Goal: Task Accomplishment & Management: Use online tool/utility

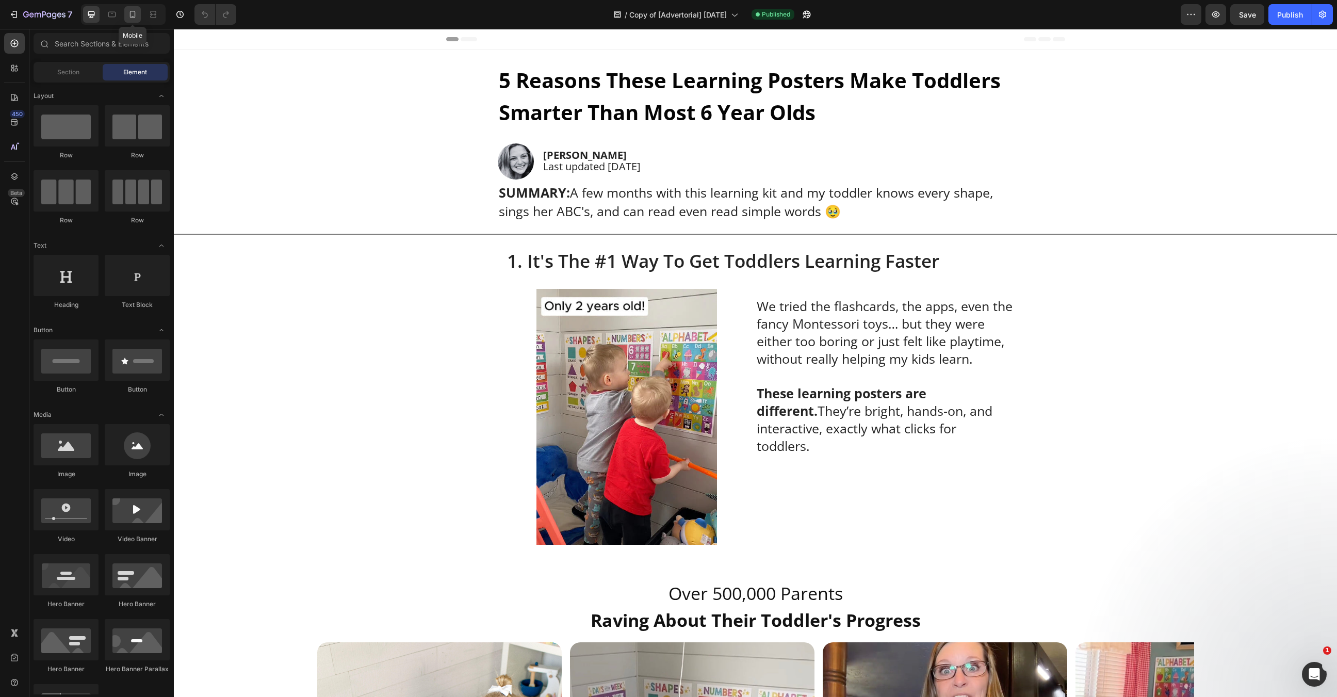
click at [128, 14] on icon at bounding box center [132, 14] width 10 height 10
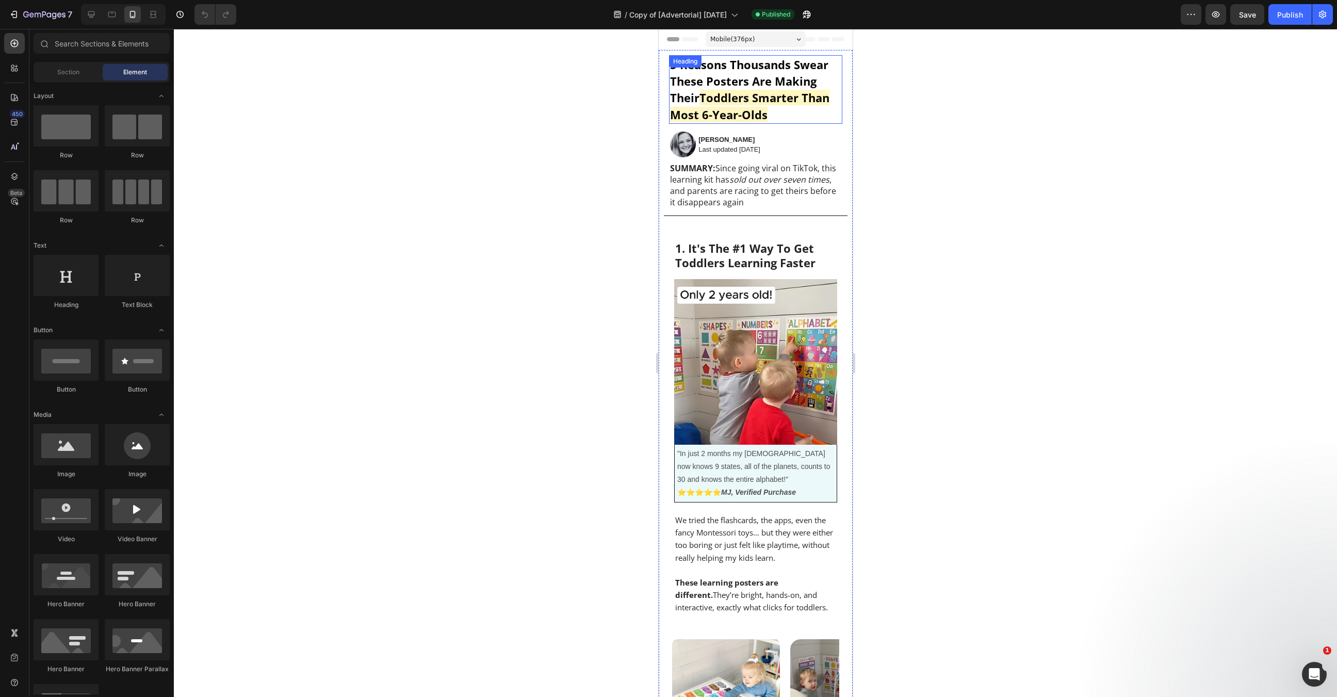
click at [771, 71] on span "5 Reasons Thousands Swear These Posters Are Making Their" at bounding box center [749, 81] width 158 height 48
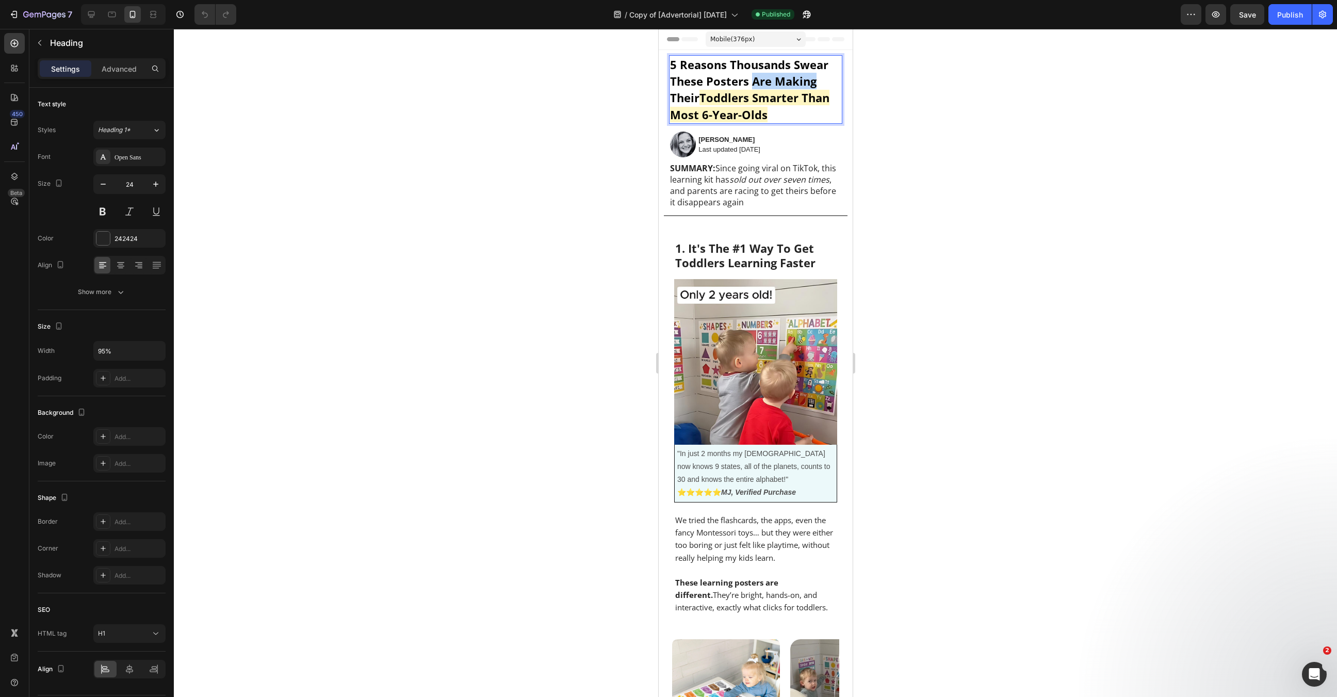
drag, startPoint x: 750, startPoint y: 83, endPoint x: 818, endPoint y: 83, distance: 68.1
click at [818, 83] on p "5 Reasons Thousands Swear These Posters Are Making Their Toddlers Smarter Than …" at bounding box center [751, 89] width 162 height 67
click at [1029, 173] on div at bounding box center [755, 363] width 1163 height 668
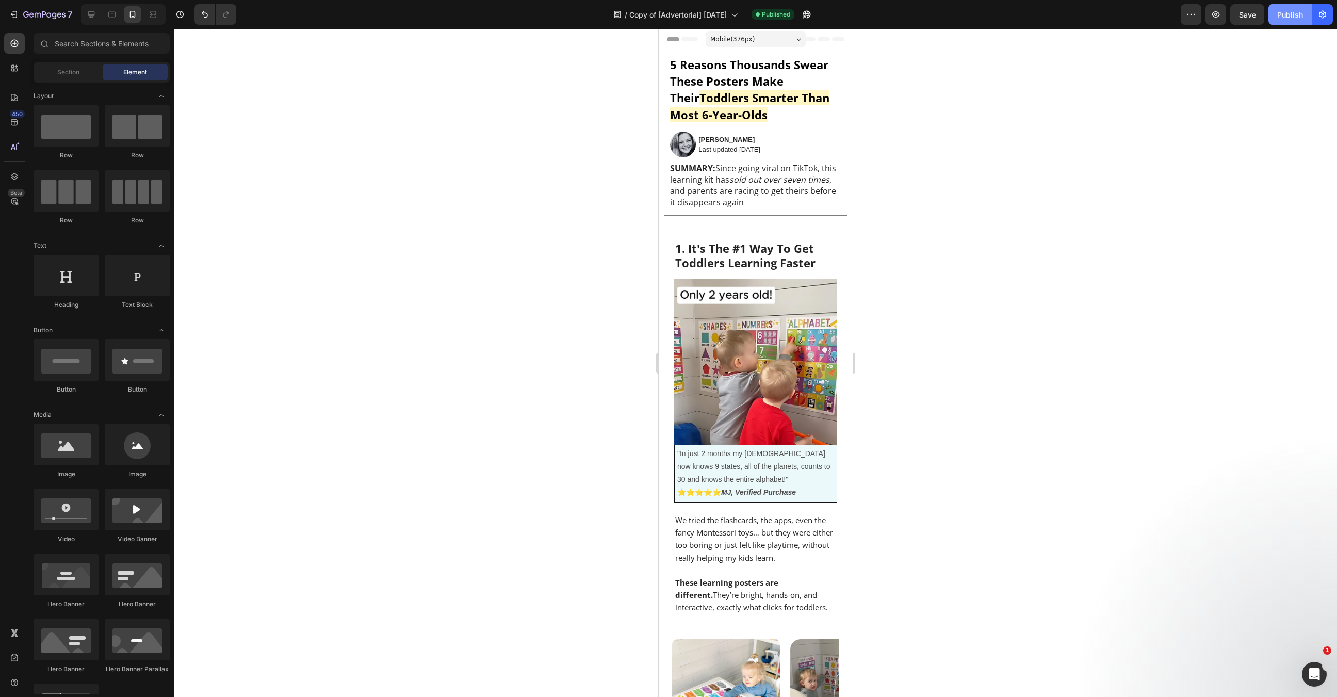
click at [1297, 15] on div "Publish" at bounding box center [1290, 14] width 26 height 11
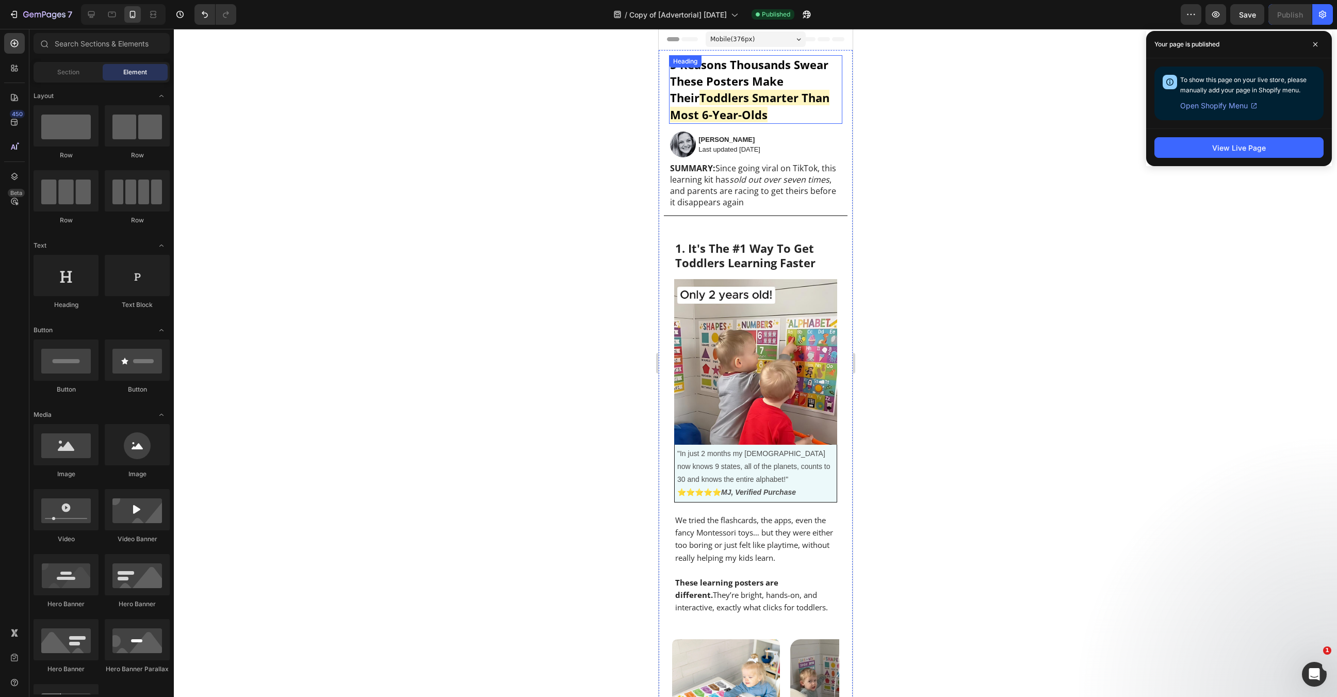
click at [752, 88] on span "5 Reasons Thousands Swear These Posters Make Their" at bounding box center [749, 81] width 158 height 48
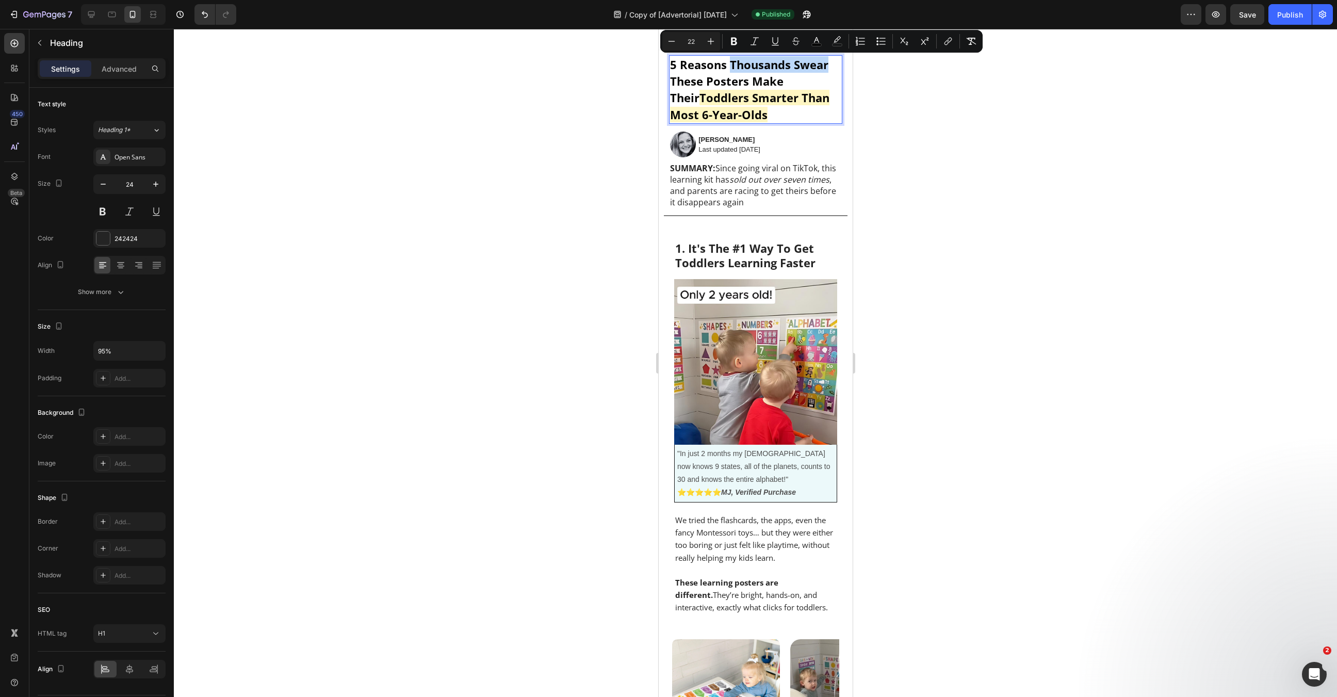
drag, startPoint x: 730, startPoint y: 68, endPoint x: 832, endPoint y: 70, distance: 101.7
click at [832, 70] on p "5 Reasons Thousands Swear These Posters Make Their Toddlers Smarter Than Most 6…" at bounding box center [751, 89] width 162 height 67
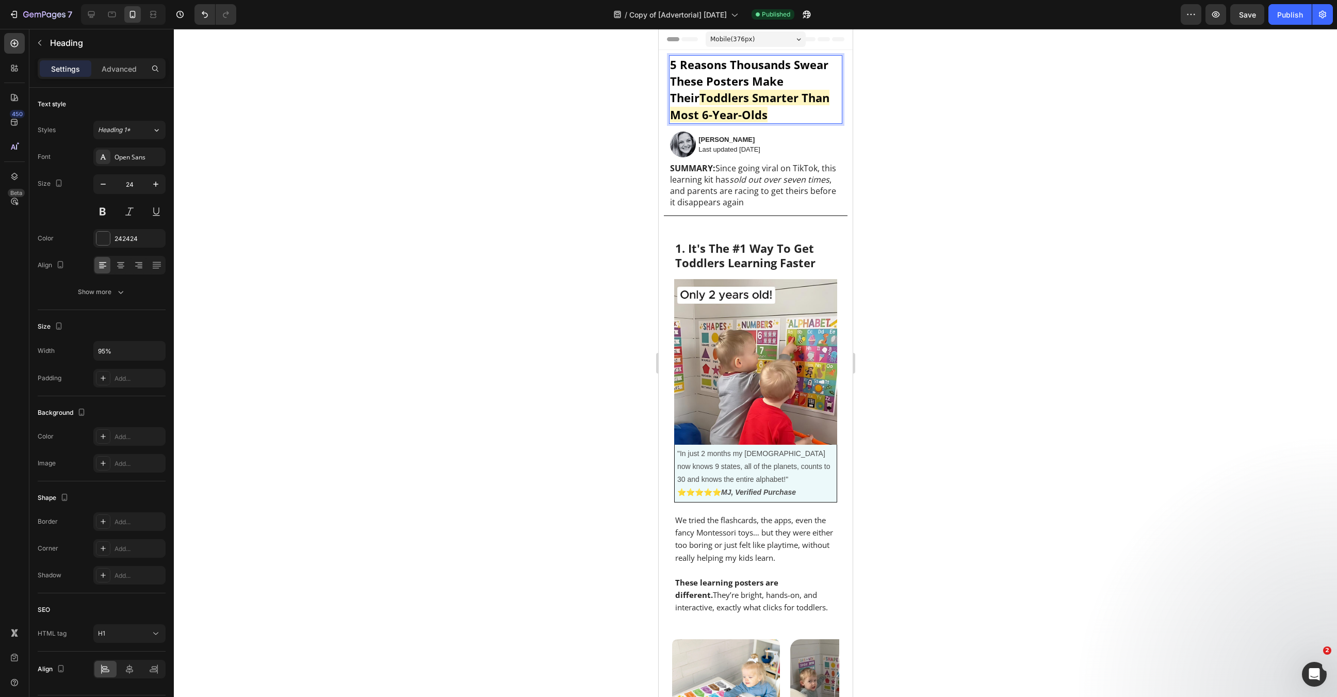
click at [800, 104] on span "Toddlers Smarter Than Most 6-Year-Olds" at bounding box center [749, 106] width 159 height 32
drag, startPoint x: 807, startPoint y: 106, endPoint x: 770, endPoint y: 100, distance: 37.7
click at [770, 100] on p "5 Reasons Thousands Swear These Posters Make Their Toddlers Smarter Than Most 6…" at bounding box center [751, 89] width 162 height 67
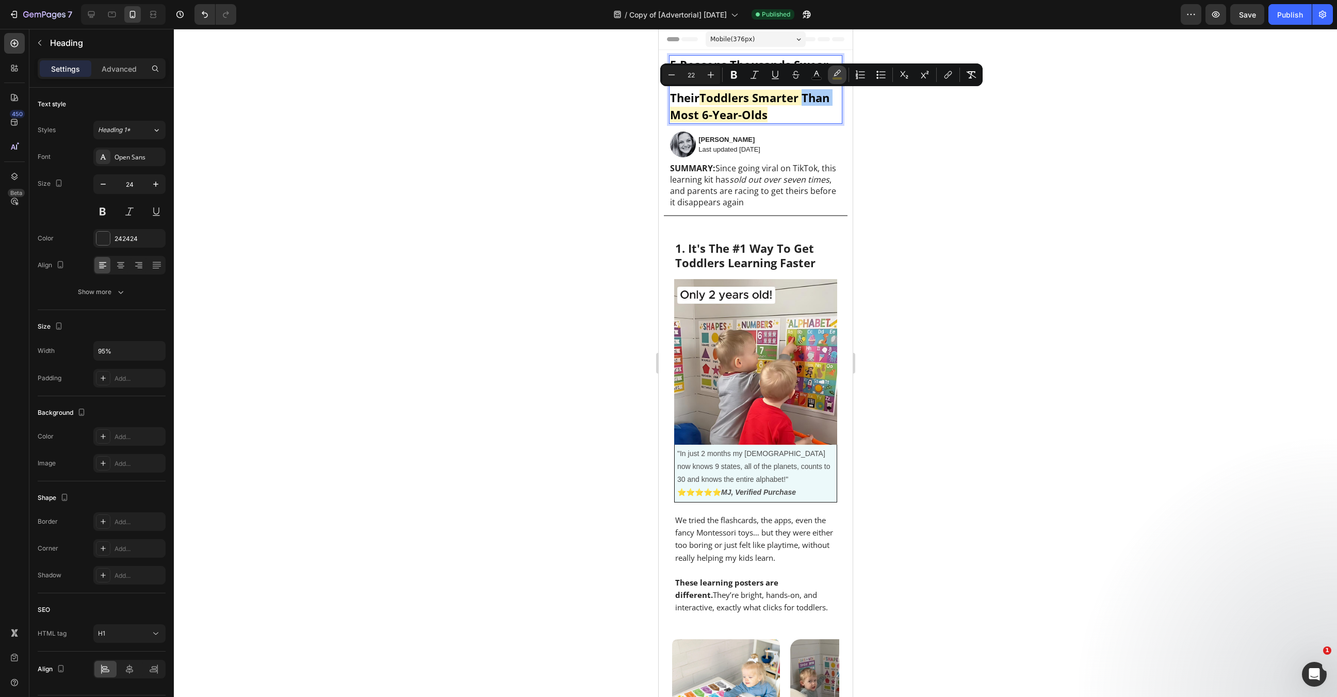
click at [840, 73] on icon "Editor contextual toolbar" at bounding box center [837, 75] width 10 height 10
type input "FFD800"
type input "24"
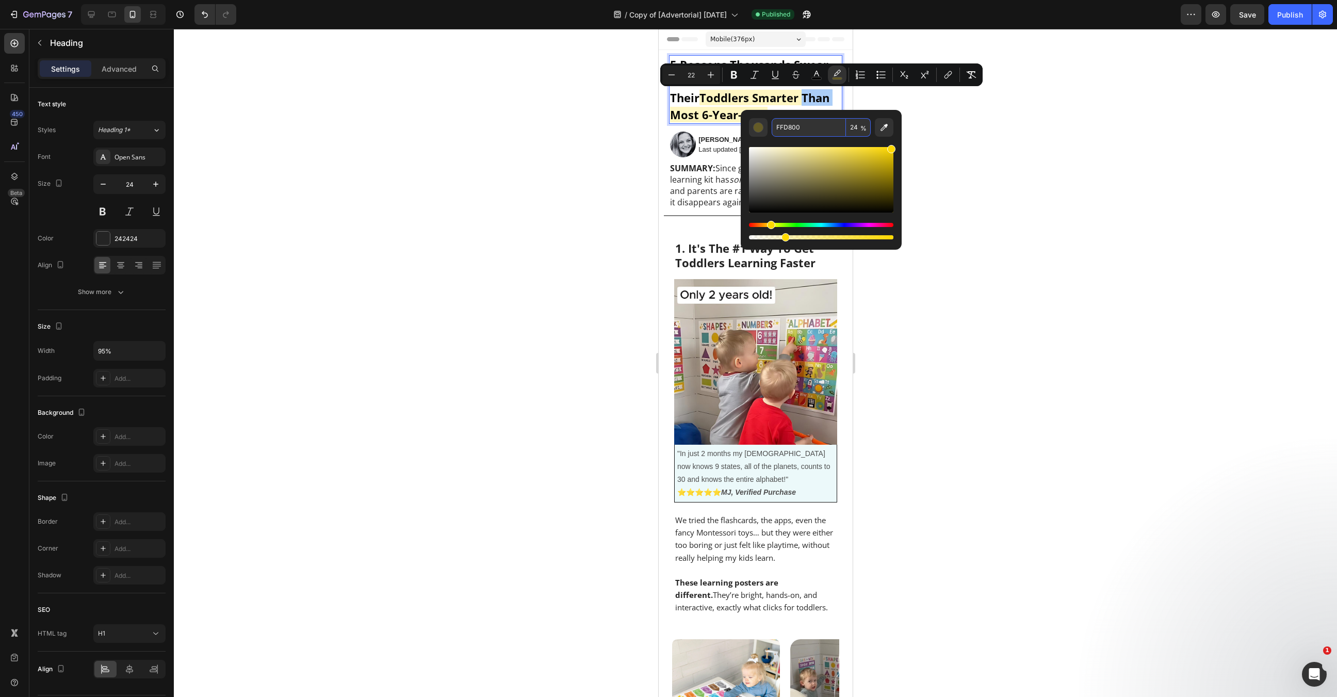
click at [822, 119] on input "FFD800" at bounding box center [809, 127] width 74 height 19
click at [979, 148] on div at bounding box center [755, 363] width 1163 height 668
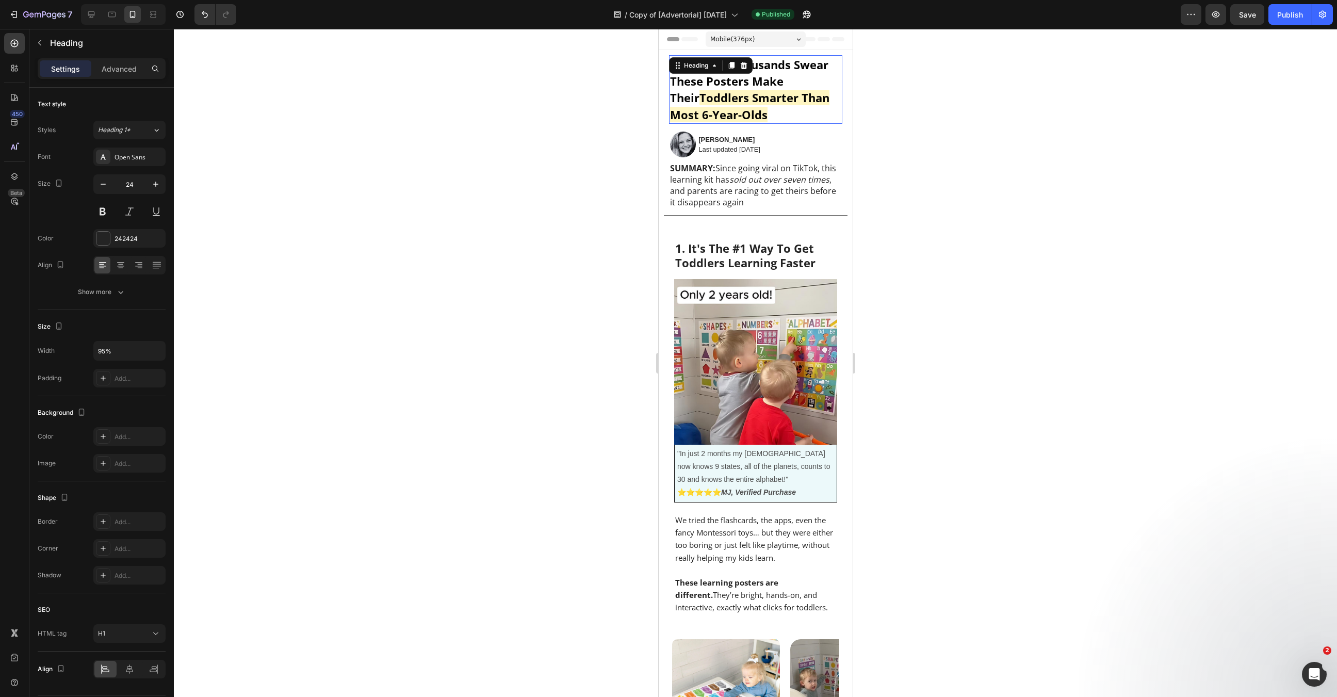
click at [726, 77] on span "5 Reasons Thousands Swear These Posters Make Their" at bounding box center [749, 81] width 158 height 48
click at [727, 73] on div "Heading" at bounding box center [711, 65] width 84 height 17
drag, startPoint x: 730, startPoint y: 64, endPoint x: 880, endPoint y: 65, distance: 149.1
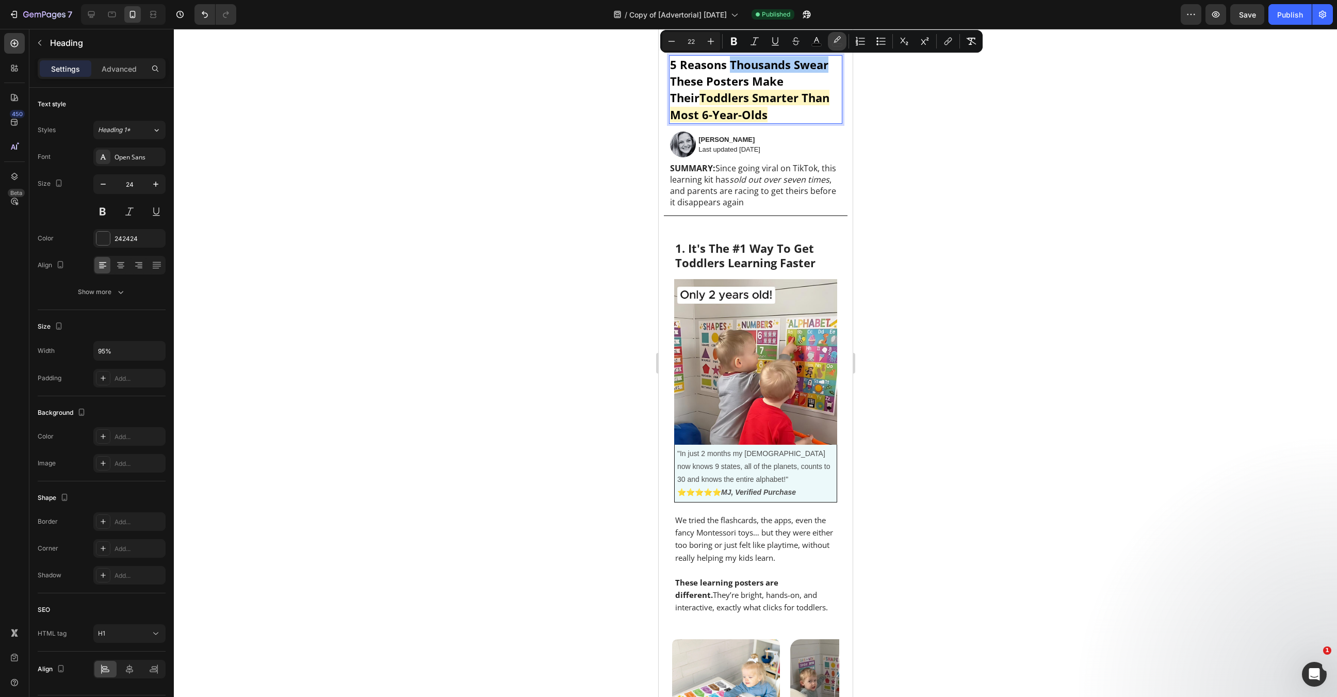
click at [829, 41] on button "color" at bounding box center [837, 41] width 19 height 19
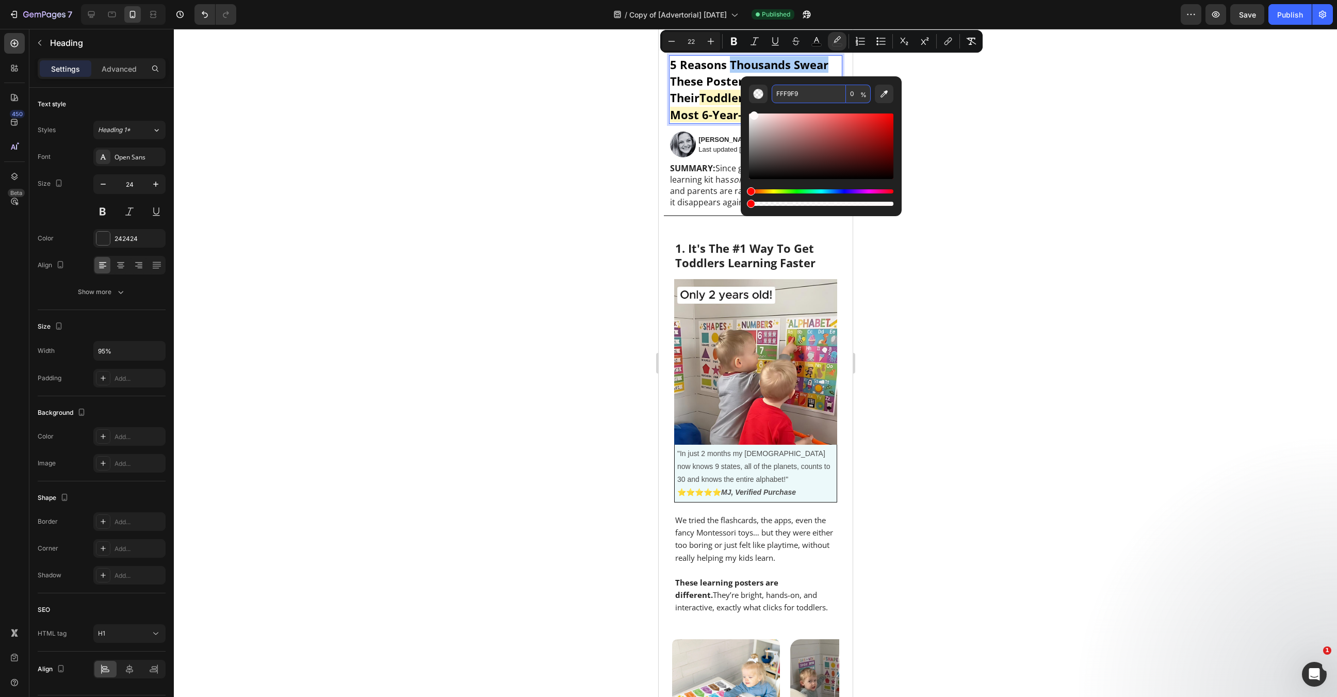
click at [821, 90] on input "FFF9F9" at bounding box center [809, 94] width 74 height 19
paste input "D800"
type input "FFD800"
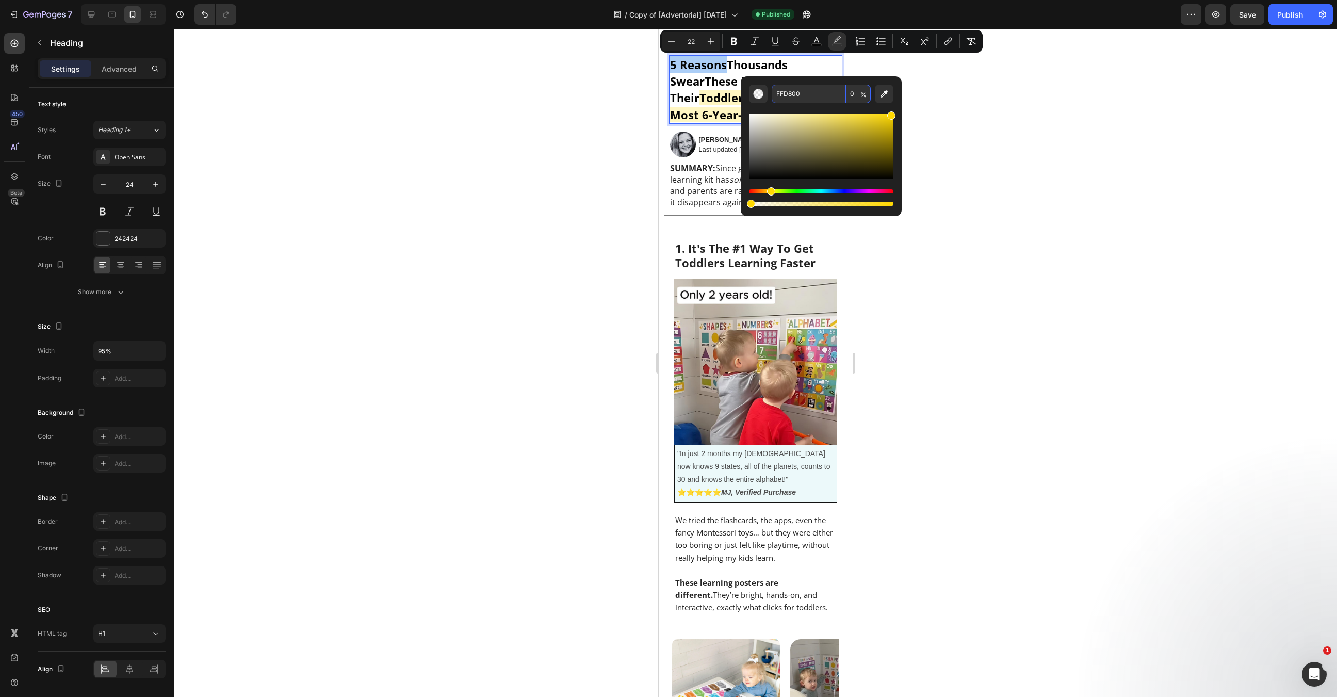
click at [854, 96] on input "0" at bounding box center [858, 94] width 25 height 19
type input "20"
click at [962, 127] on div at bounding box center [755, 363] width 1163 height 668
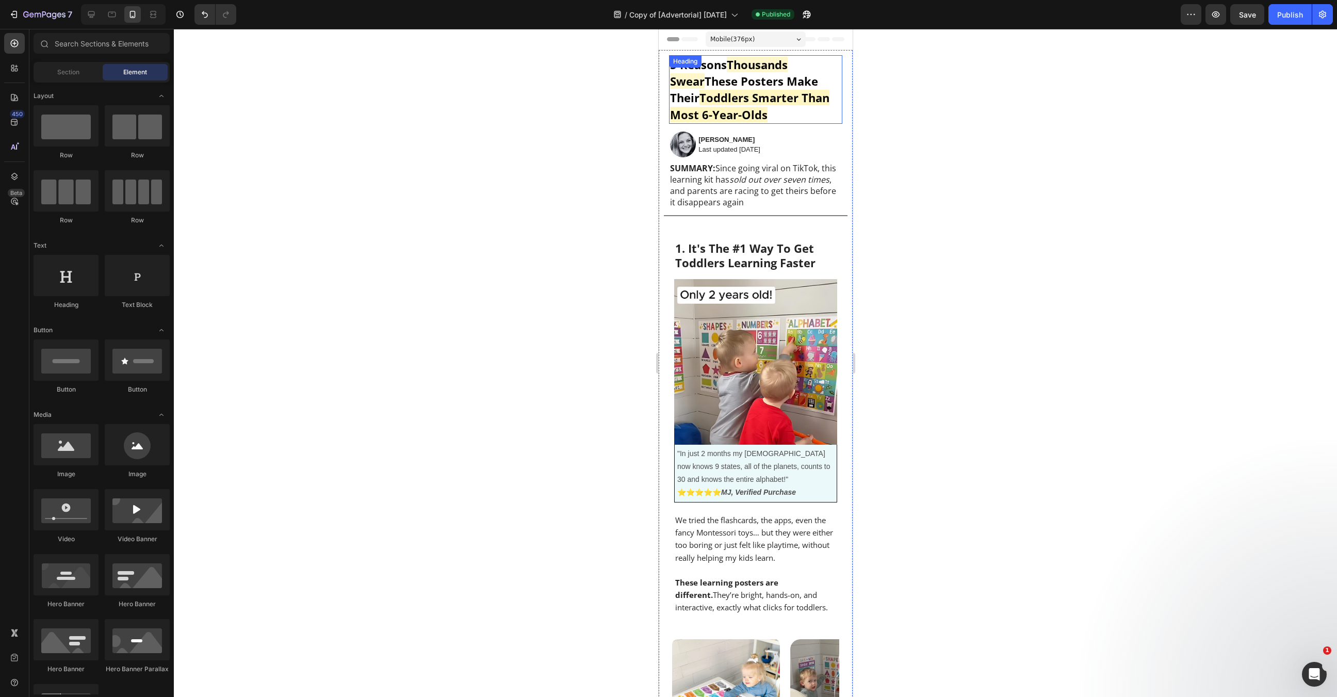
click at [757, 113] on p "⁠⁠⁠⁠⁠⁠⁠ 5 Reasons Thousands Swear These Posters Make Their Toddlers Smarter Tha…" at bounding box center [751, 89] width 162 height 67
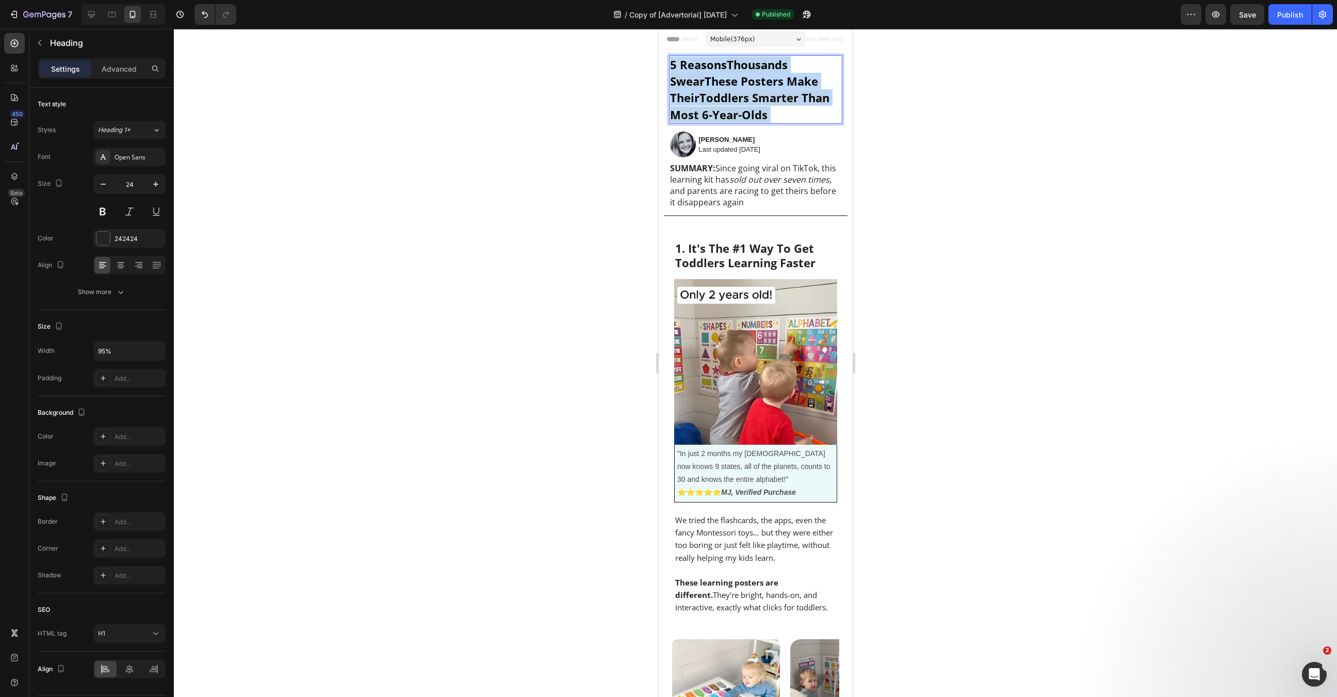
drag, startPoint x: 763, startPoint y: 116, endPoint x: 655, endPoint y: 95, distance: 109.7
drag, startPoint x: 669, startPoint y: 96, endPoint x: 759, endPoint y: 130, distance: 96.3
click at [759, 130] on div "5 Reasons Thousands Swear These Posters Make Their Toddlers Smarter Than Most 6…" at bounding box center [755, 687] width 184 height 1274
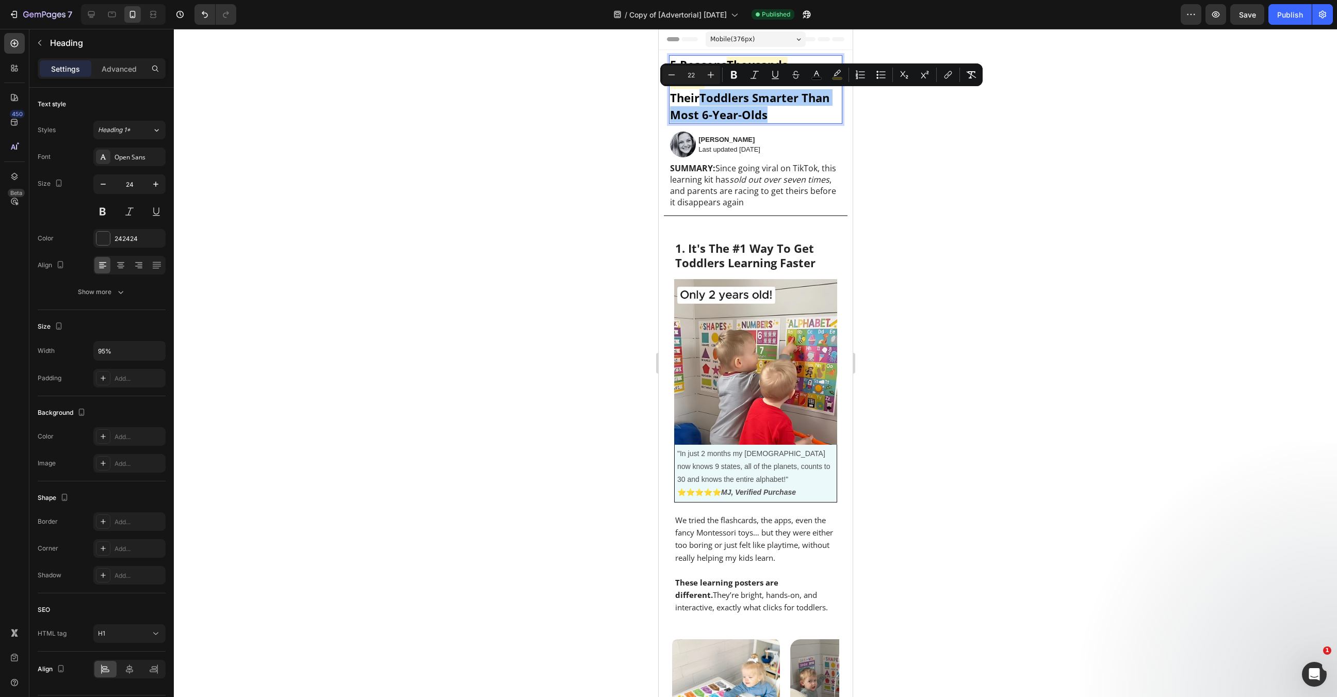
click at [847, 71] on div "Minus 22 Plus Bold Italic Underline Strikethrough color color Numbered List Bul…" at bounding box center [821, 75] width 318 height 19
click at [842, 71] on icon "Editor contextual toolbar" at bounding box center [837, 75] width 10 height 10
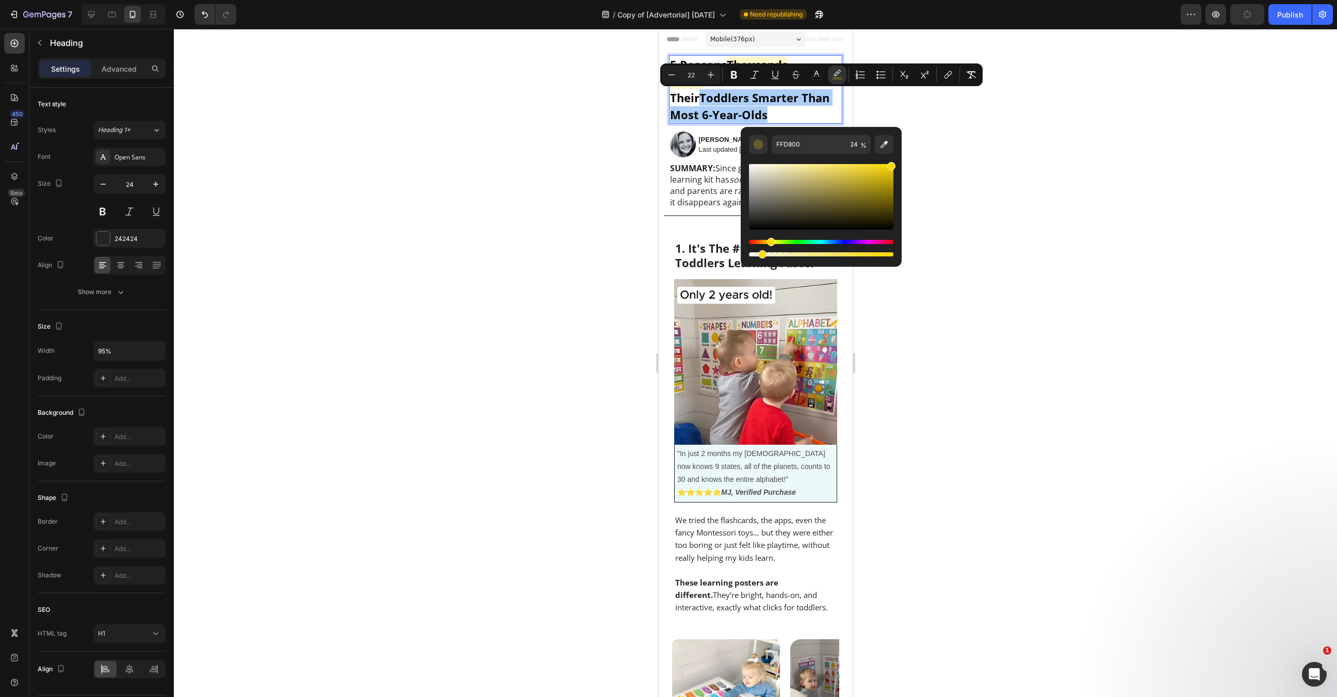
drag, startPoint x: 1442, startPoint y: 279, endPoint x: 712, endPoint y: 237, distance: 731.1
type input "0"
click at [612, 188] on div at bounding box center [755, 363] width 1163 height 668
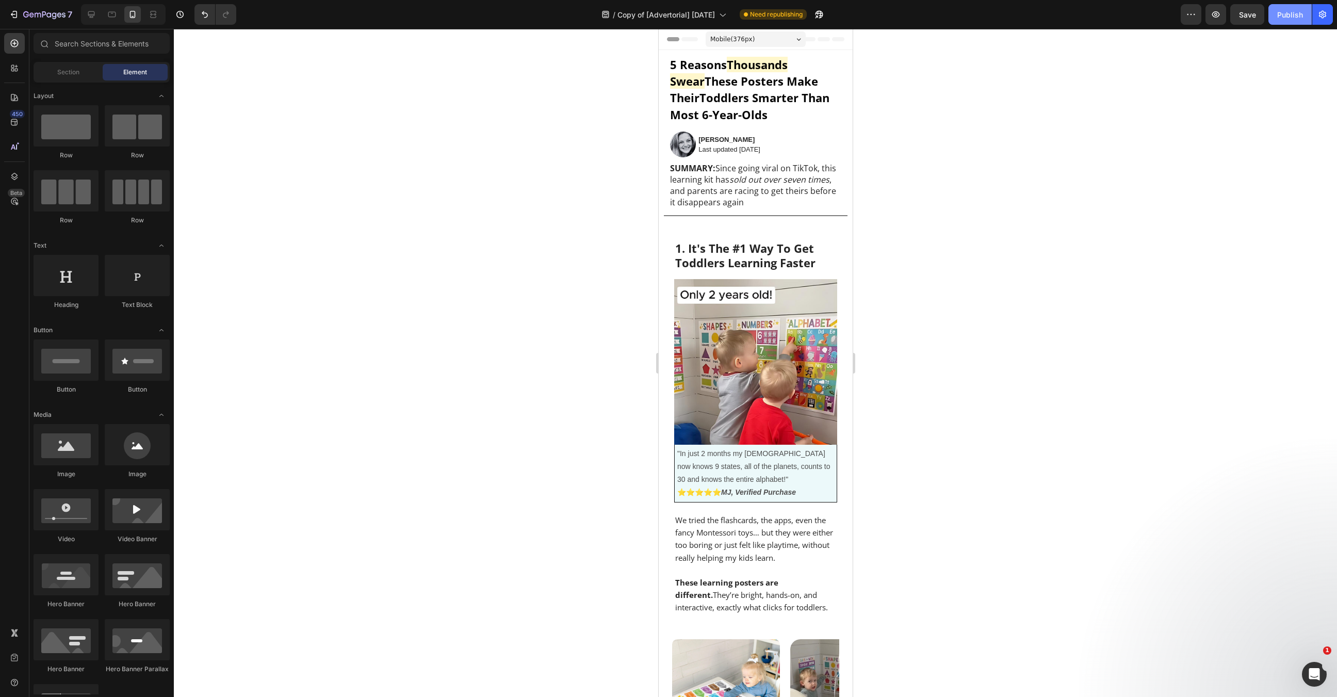
click at [1282, 18] on div "Publish" at bounding box center [1290, 14] width 26 height 11
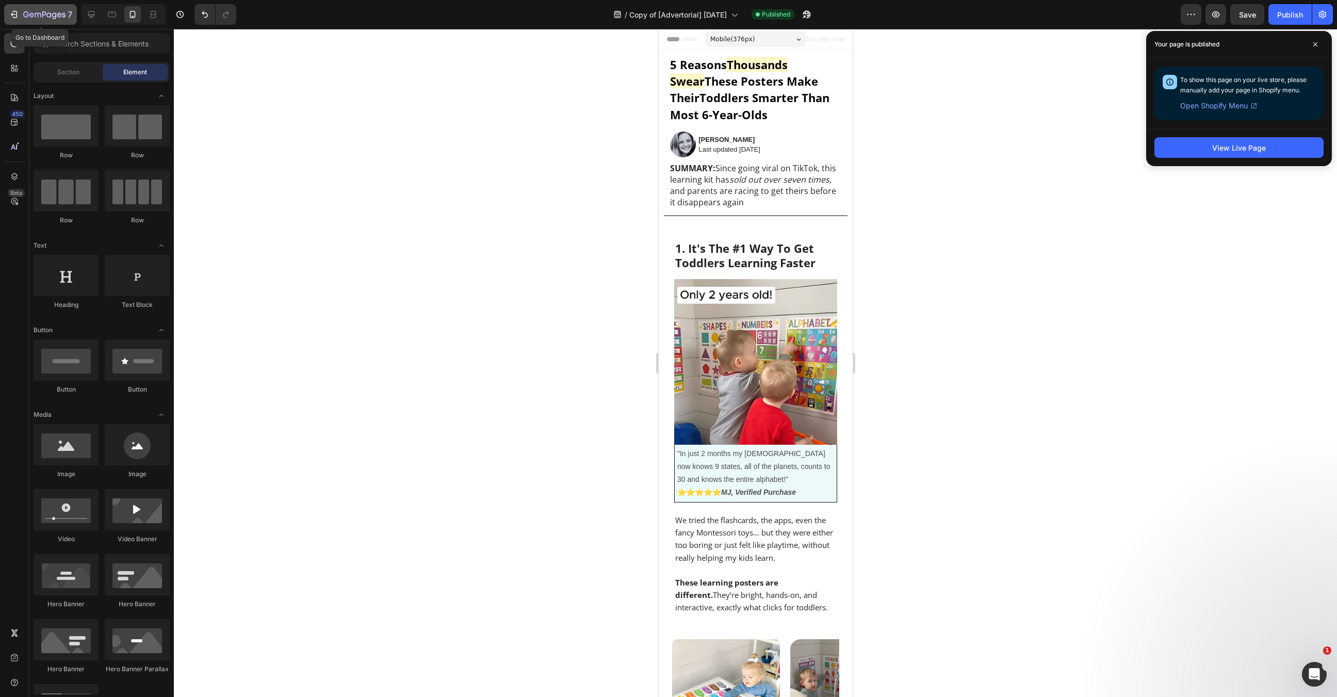
click at [31, 5] on button "7" at bounding box center [40, 14] width 73 height 21
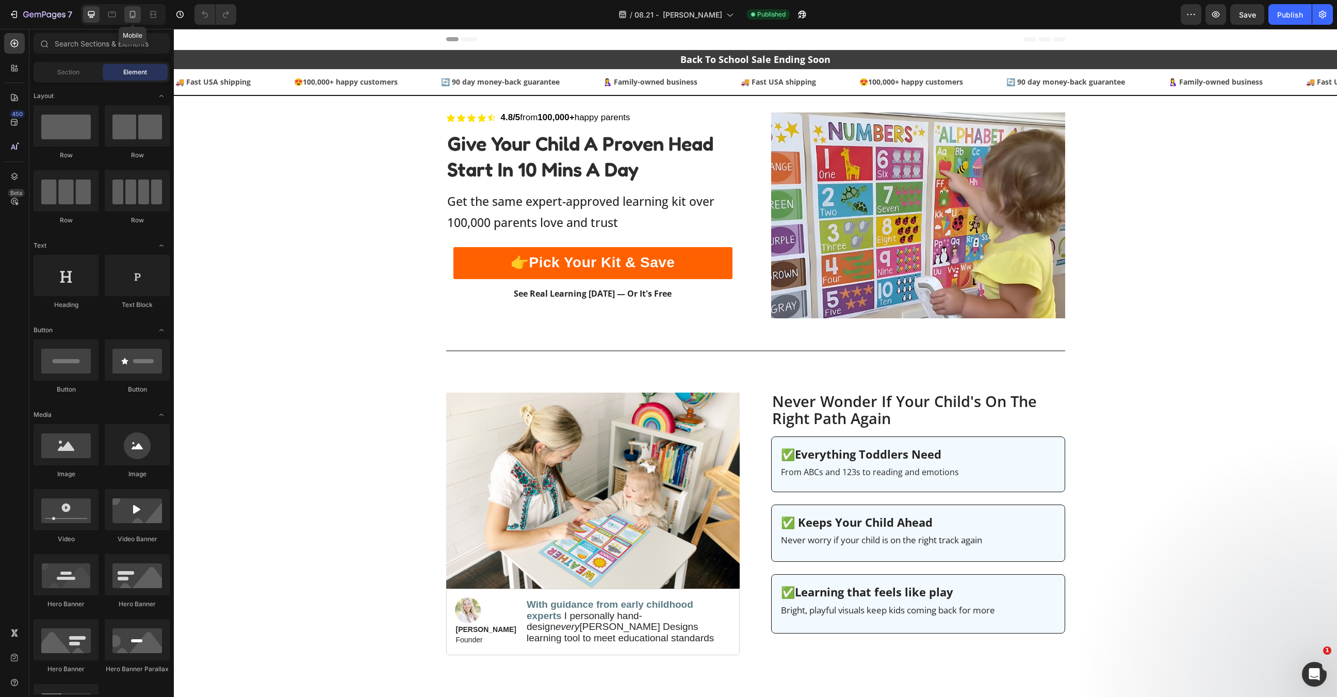
click at [136, 14] on icon at bounding box center [132, 14] width 10 height 10
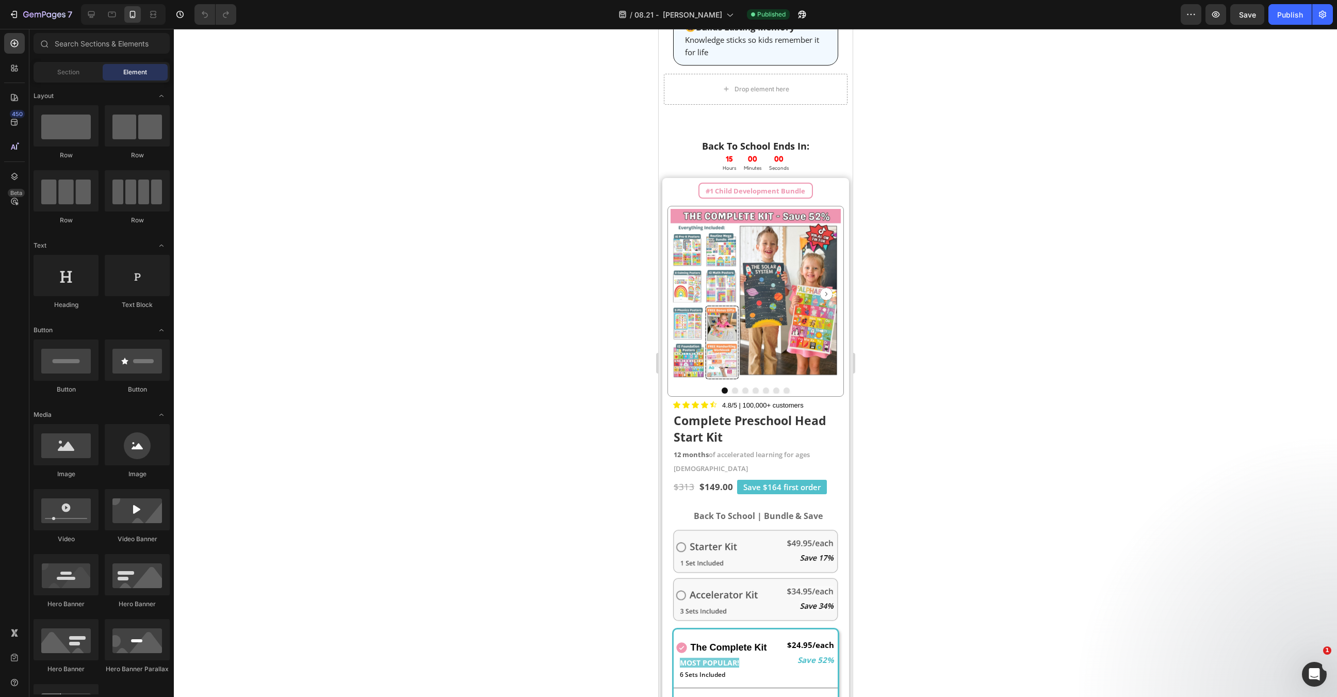
scroll to position [1190, 0]
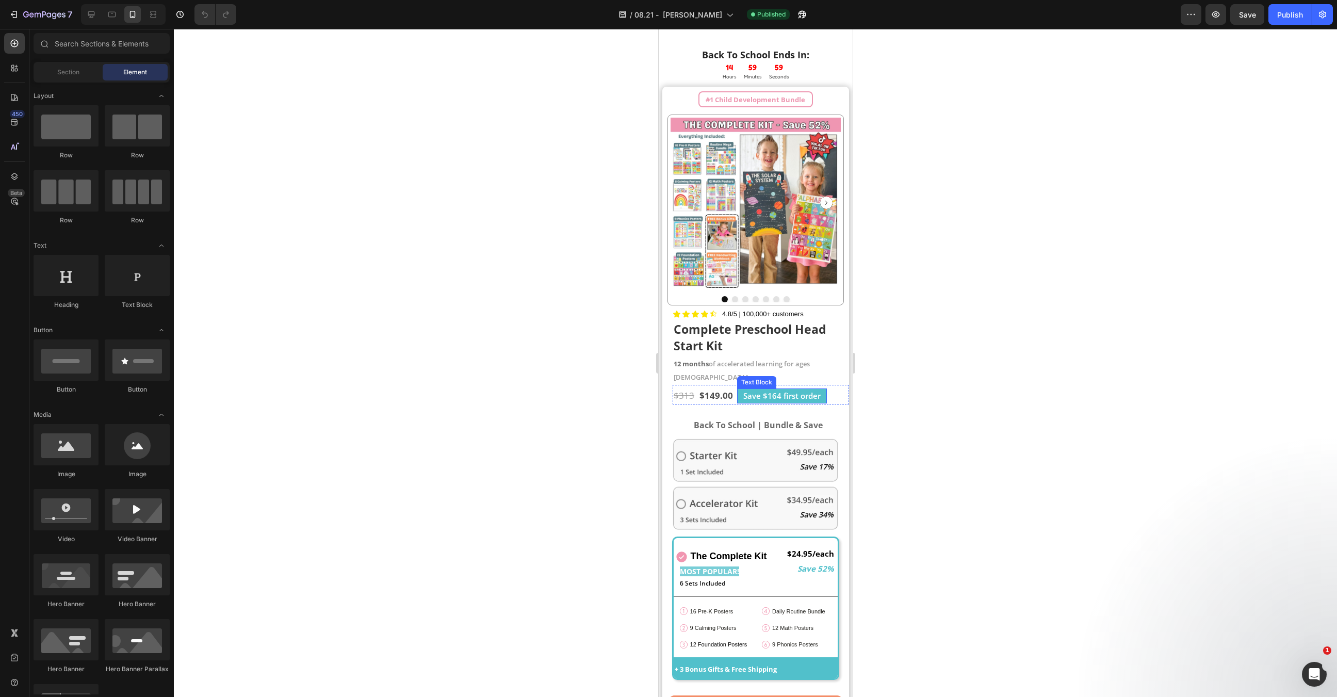
click at [787, 390] on span "Save $164 first order" at bounding box center [781, 395] width 77 height 10
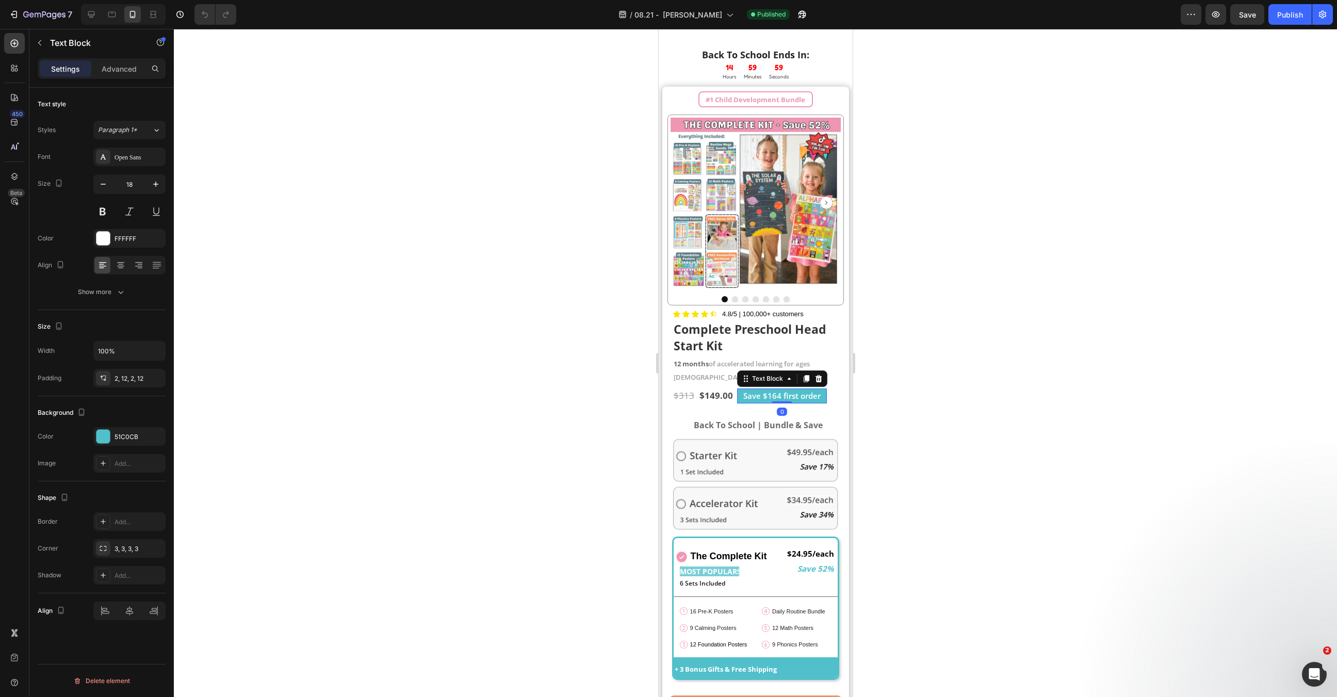
click at [787, 401] on div at bounding box center [781, 402] width 21 height 2
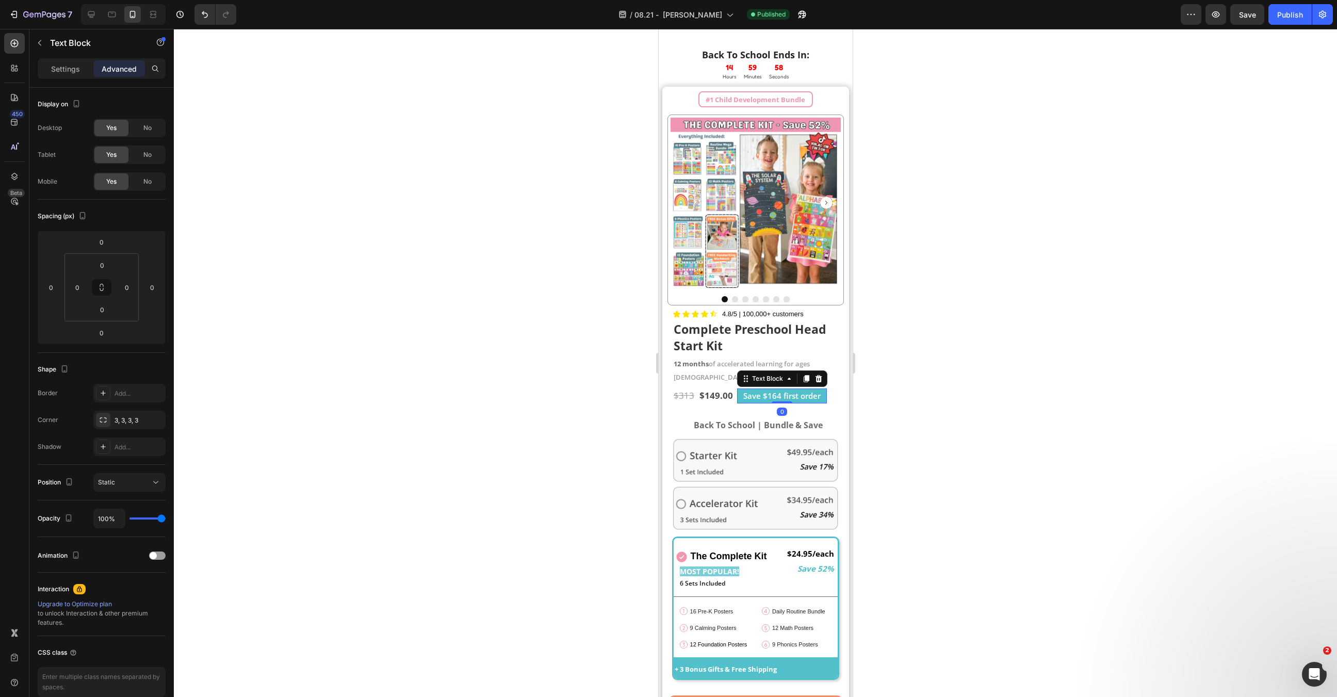
click at [780, 390] on span "Save $164 first order" at bounding box center [781, 395] width 77 height 10
drag, startPoint x: 780, startPoint y: 381, endPoint x: 820, endPoint y: 377, distance: 39.9
click at [820, 388] on div "Save $164 first order" at bounding box center [782, 395] width 90 height 14
click at [923, 388] on div at bounding box center [755, 363] width 1163 height 668
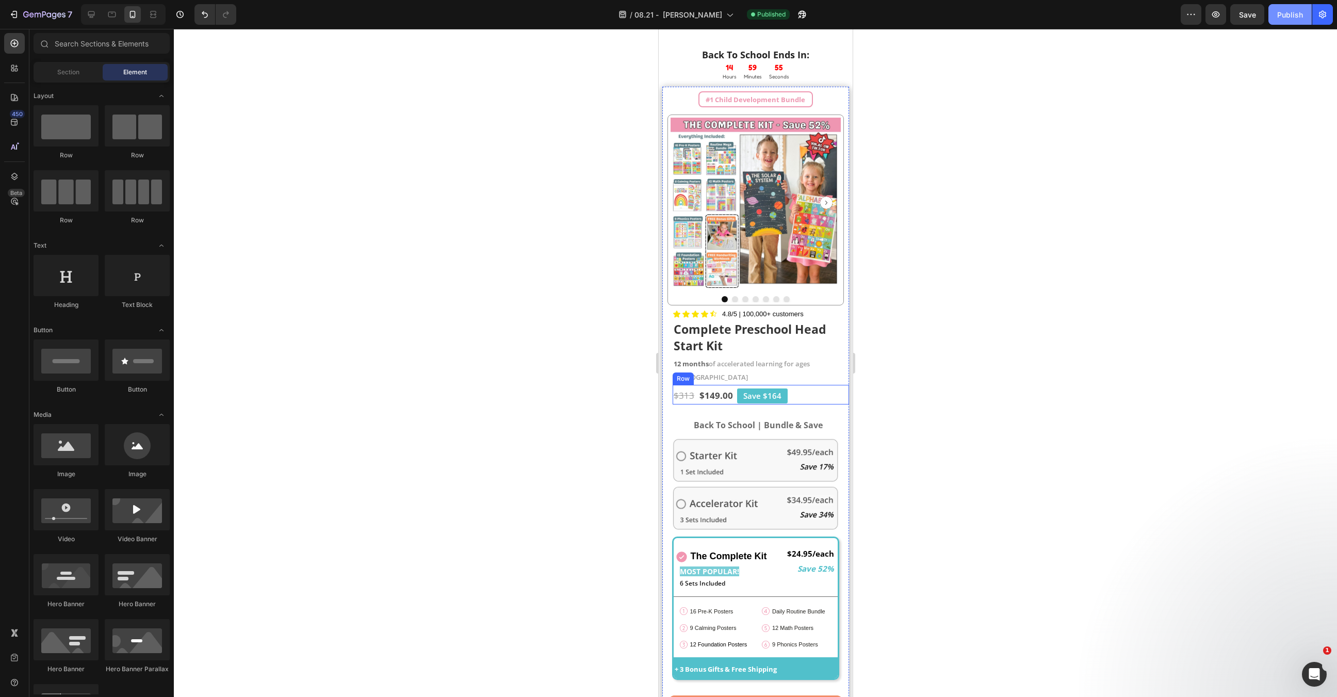
click at [1305, 10] on button "Publish" at bounding box center [1289, 14] width 43 height 21
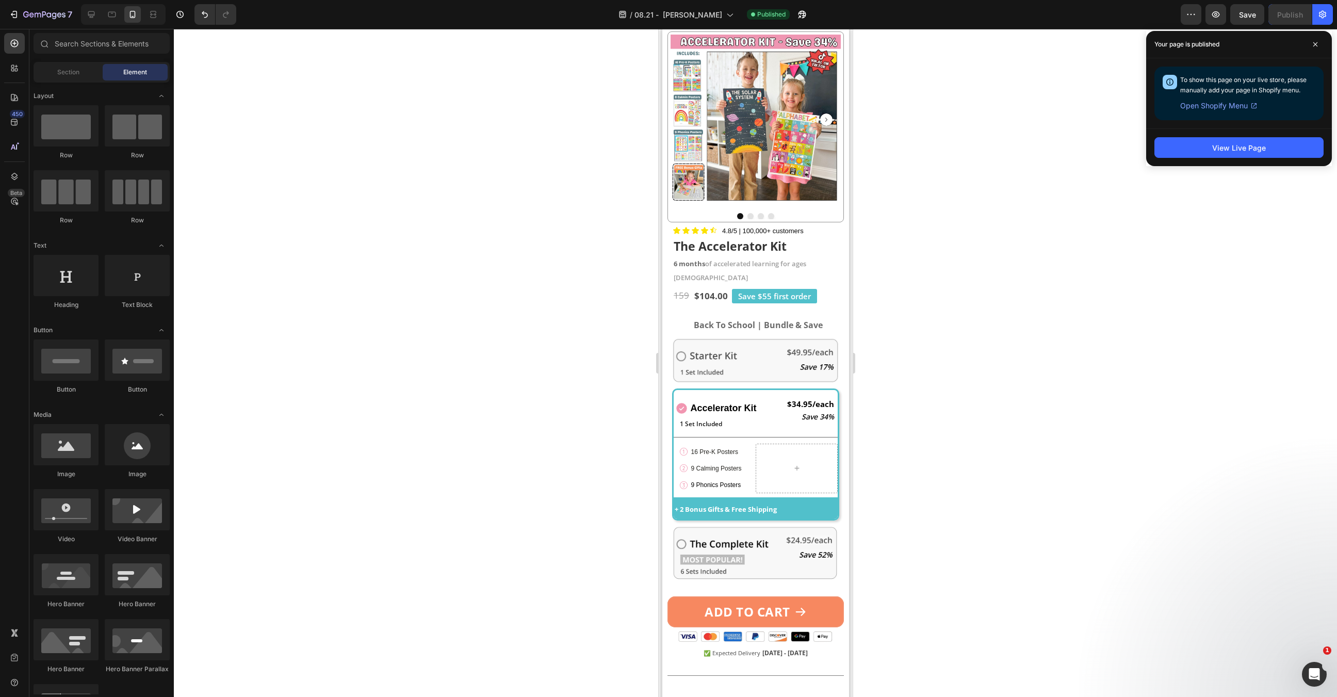
scroll to position [2235, 0]
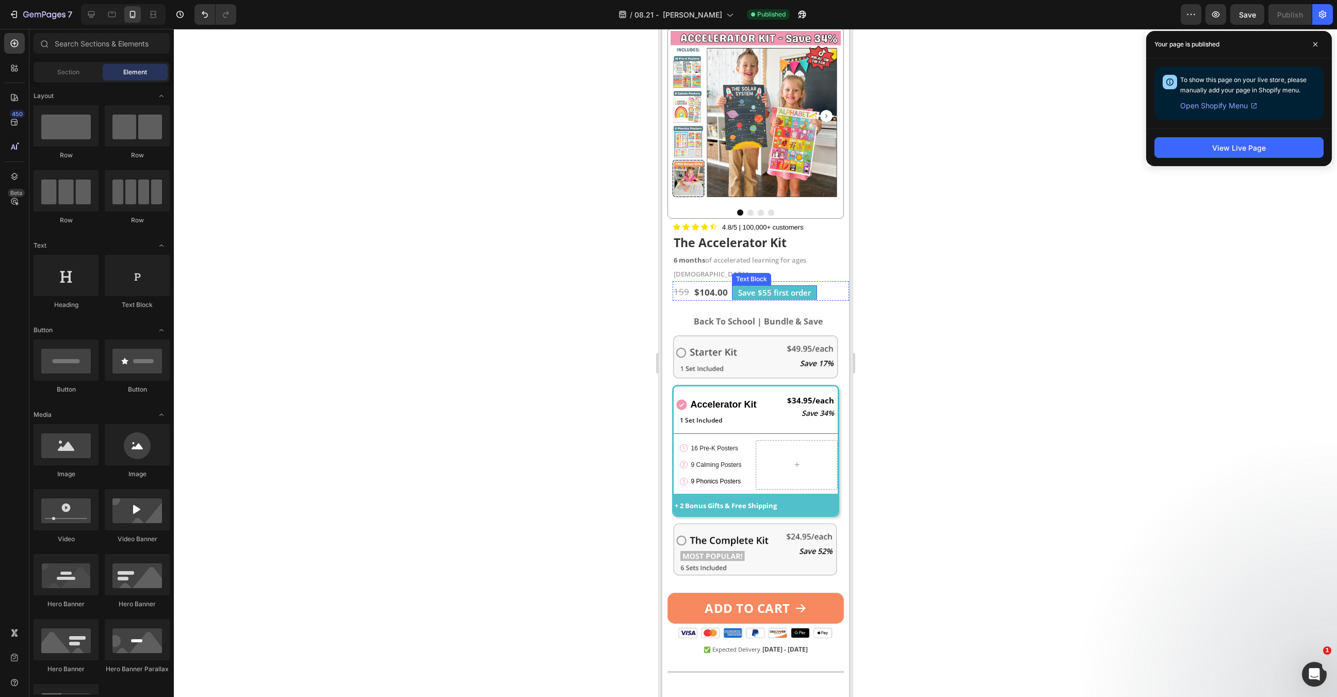
click at [800, 287] on span "Save $55 first order" at bounding box center [774, 292] width 73 height 10
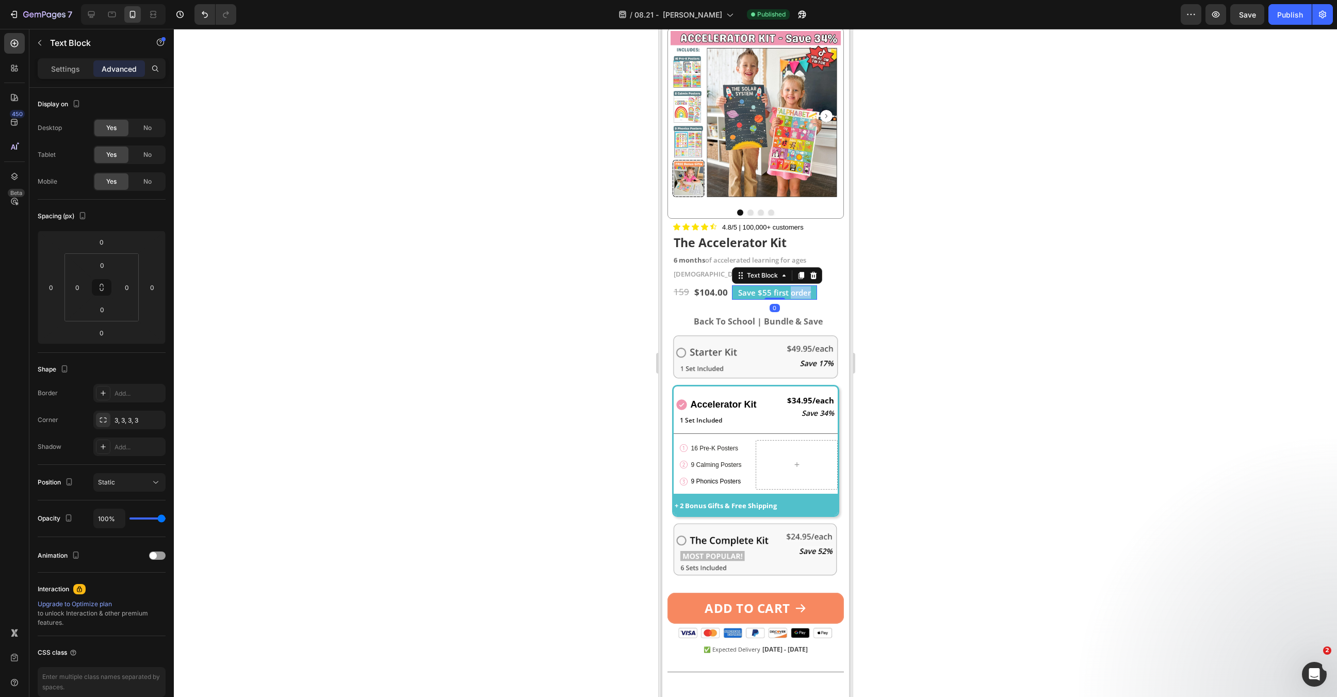
click at [800, 287] on span "Save $55 first order" at bounding box center [774, 292] width 73 height 10
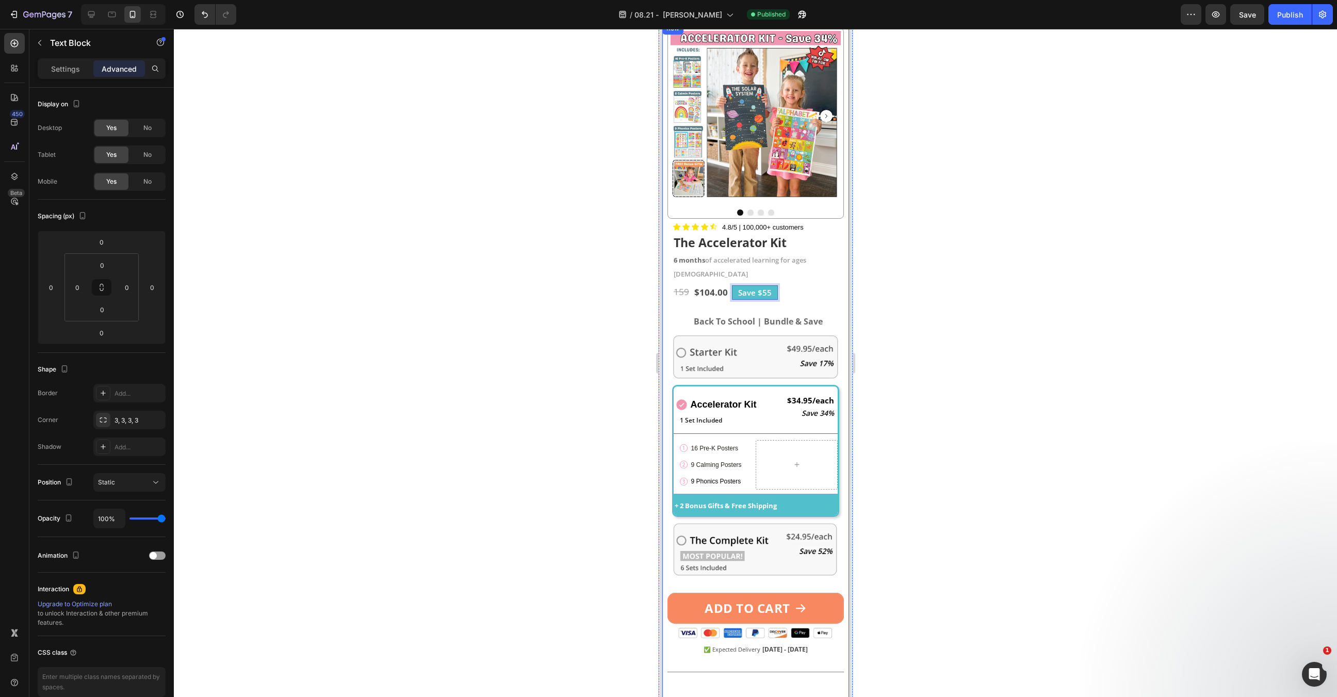
click at [921, 317] on div at bounding box center [755, 363] width 1163 height 668
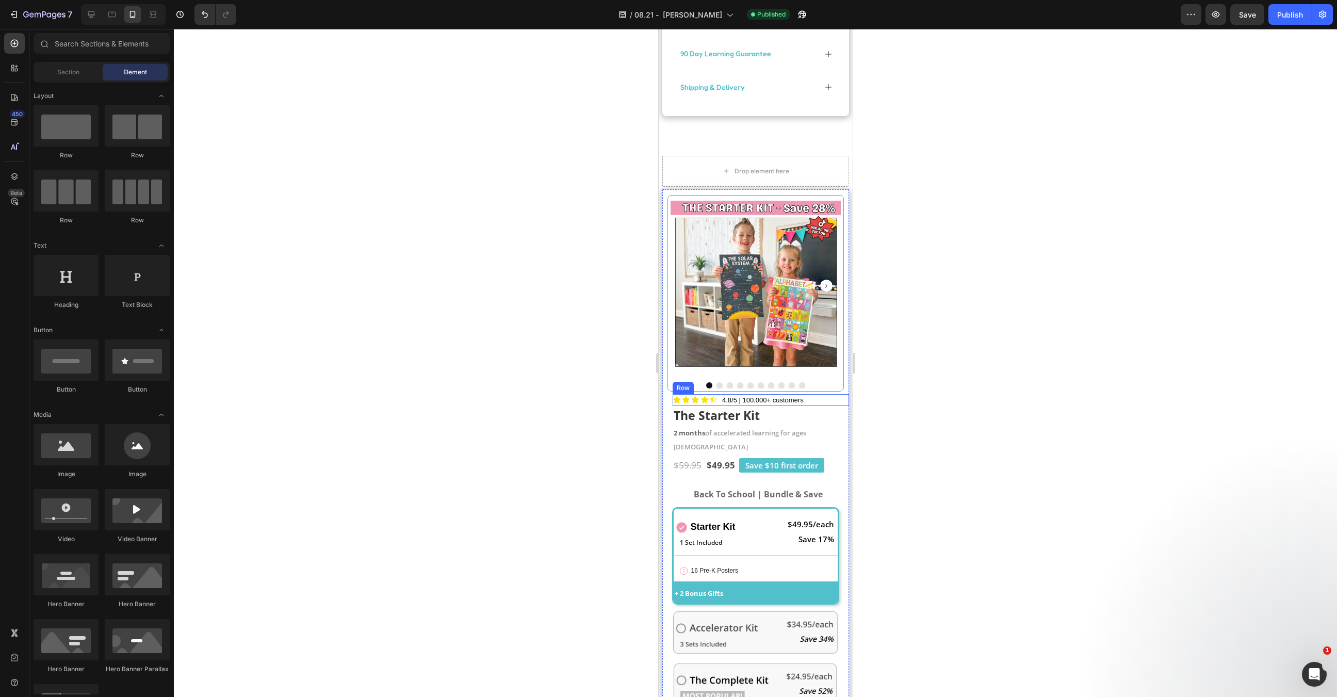
scroll to position [3046, 0]
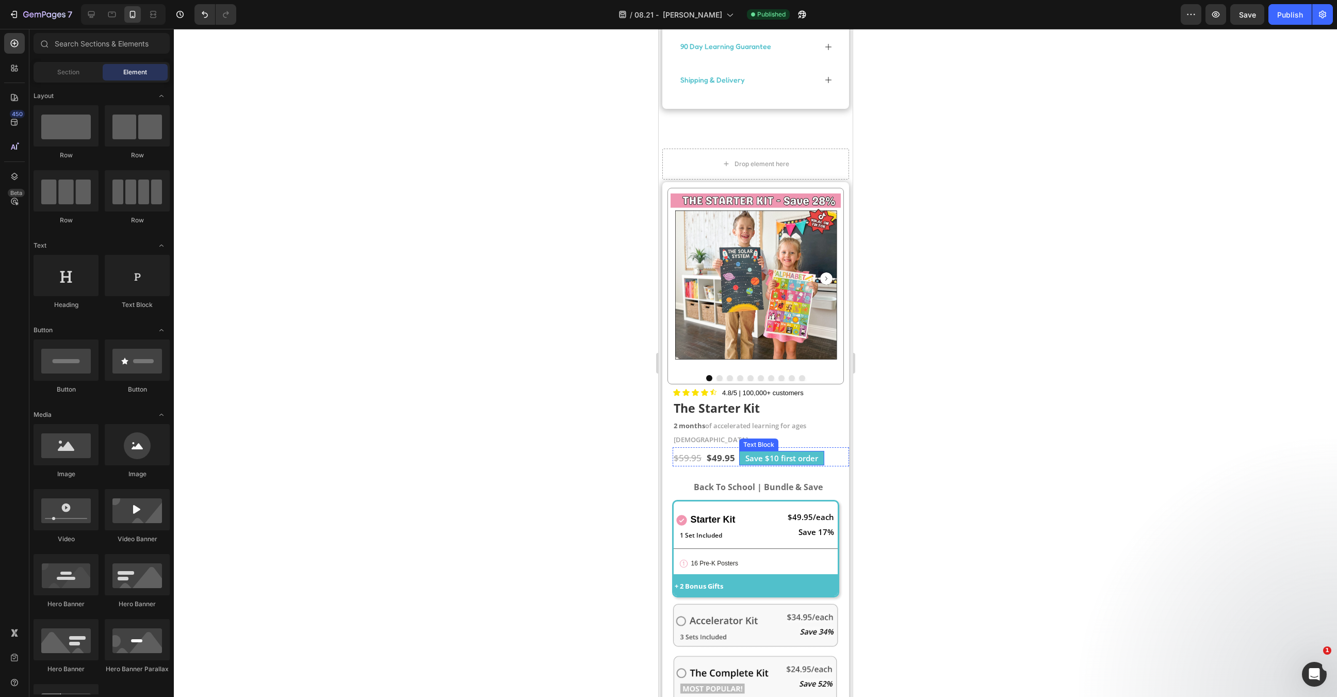
click at [781, 453] on span "Save $10 first order" at bounding box center [781, 458] width 73 height 10
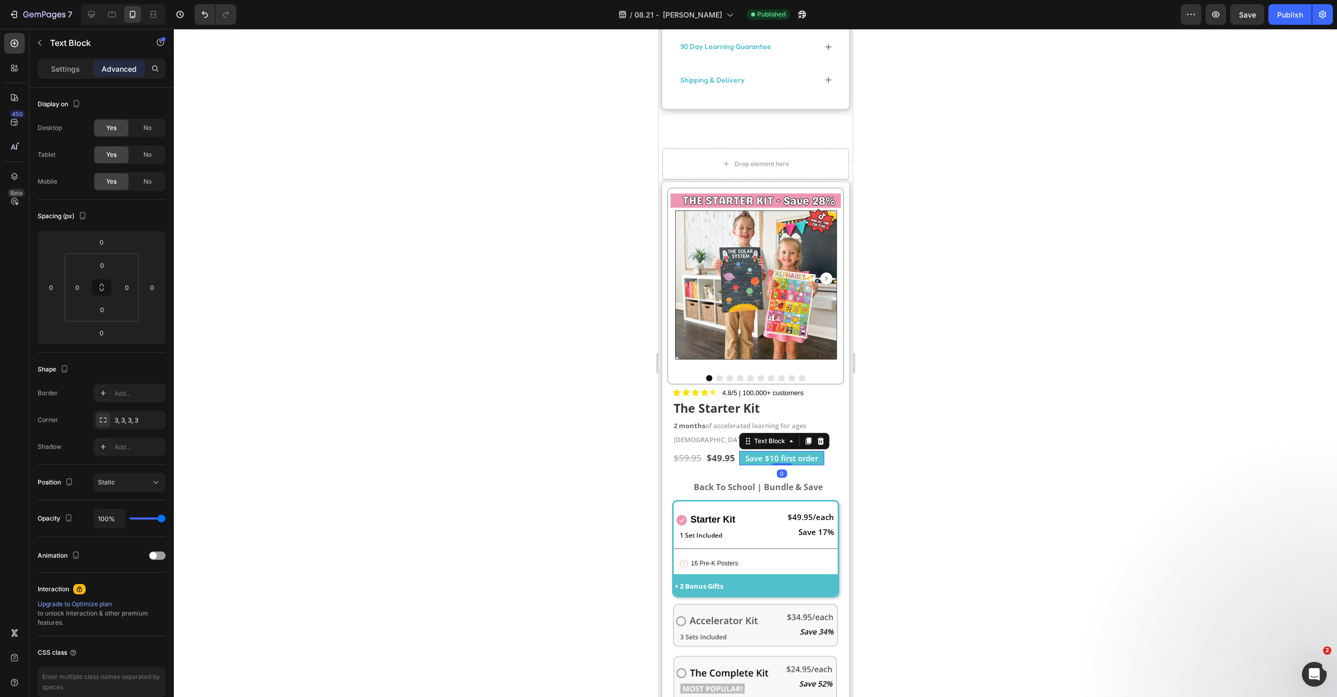
click at [780, 453] on span "Save $10 first order" at bounding box center [781, 458] width 73 height 10
click at [783, 453] on span "Save $10 order" at bounding box center [774, 458] width 58 height 10
click at [878, 438] on div at bounding box center [755, 363] width 1163 height 668
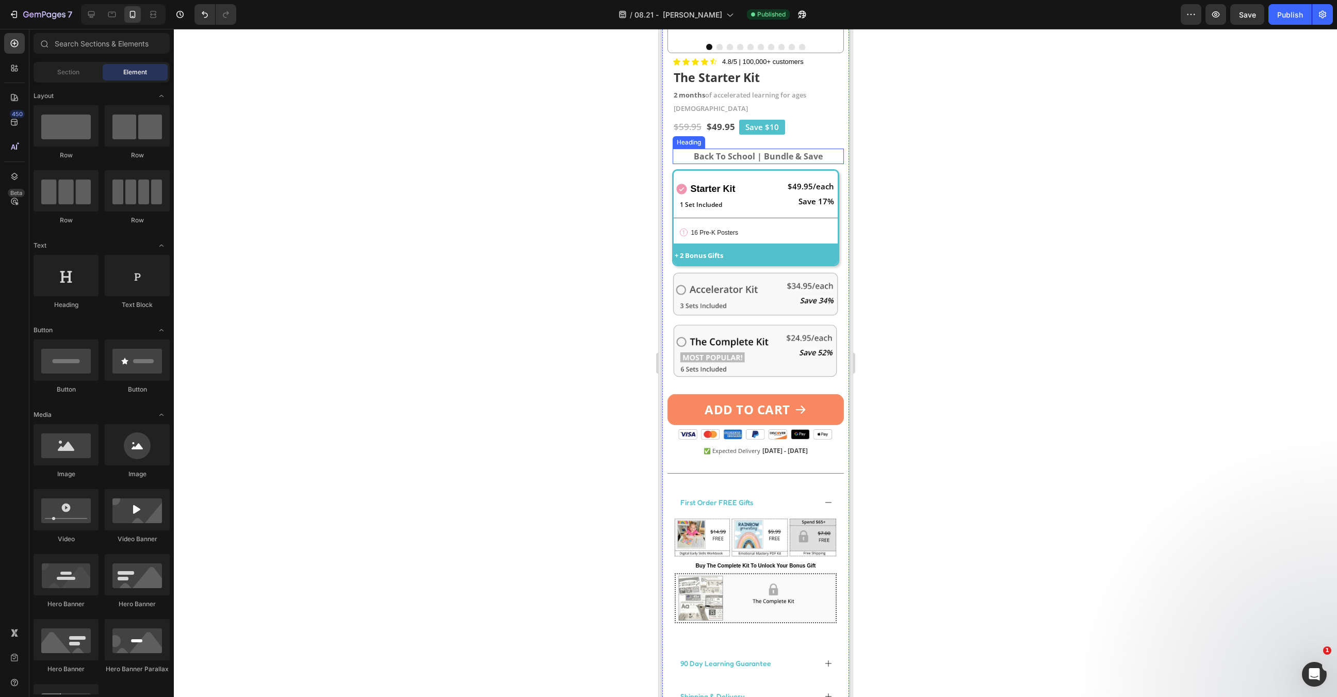
scroll to position [3366, 0]
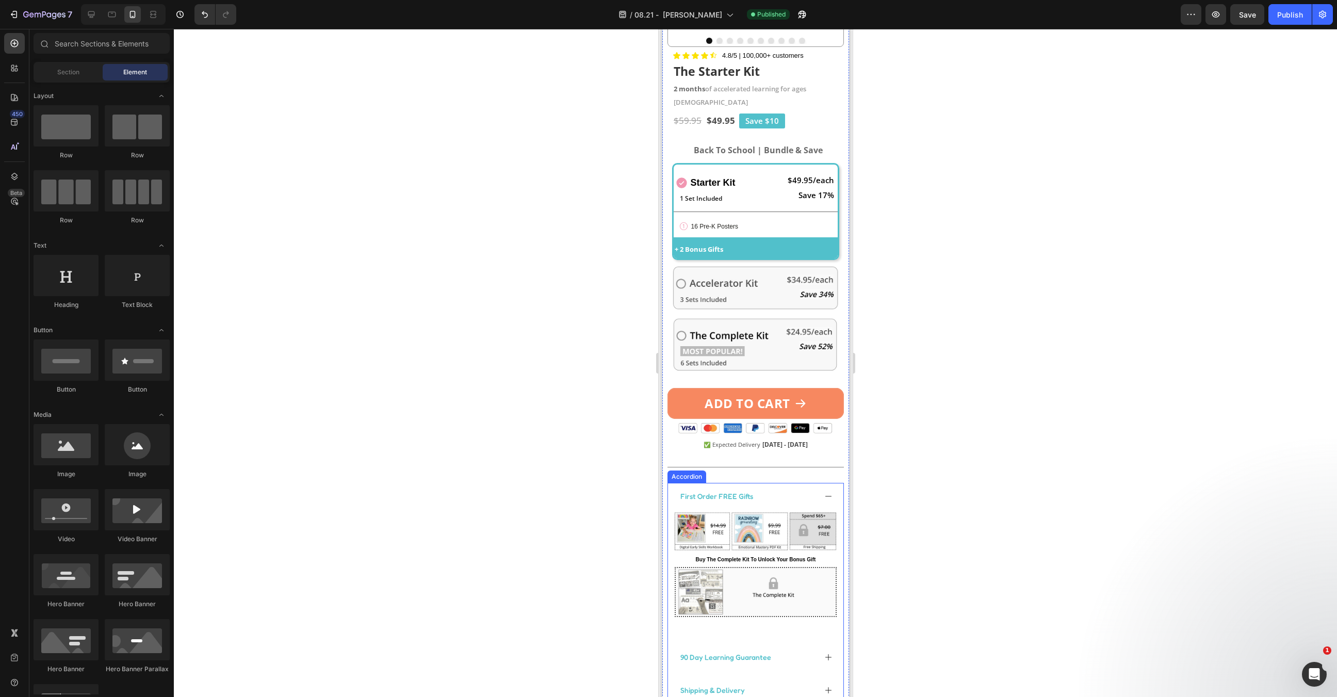
click at [734, 492] on p "First Order FREE Gifts" at bounding box center [716, 496] width 73 height 9
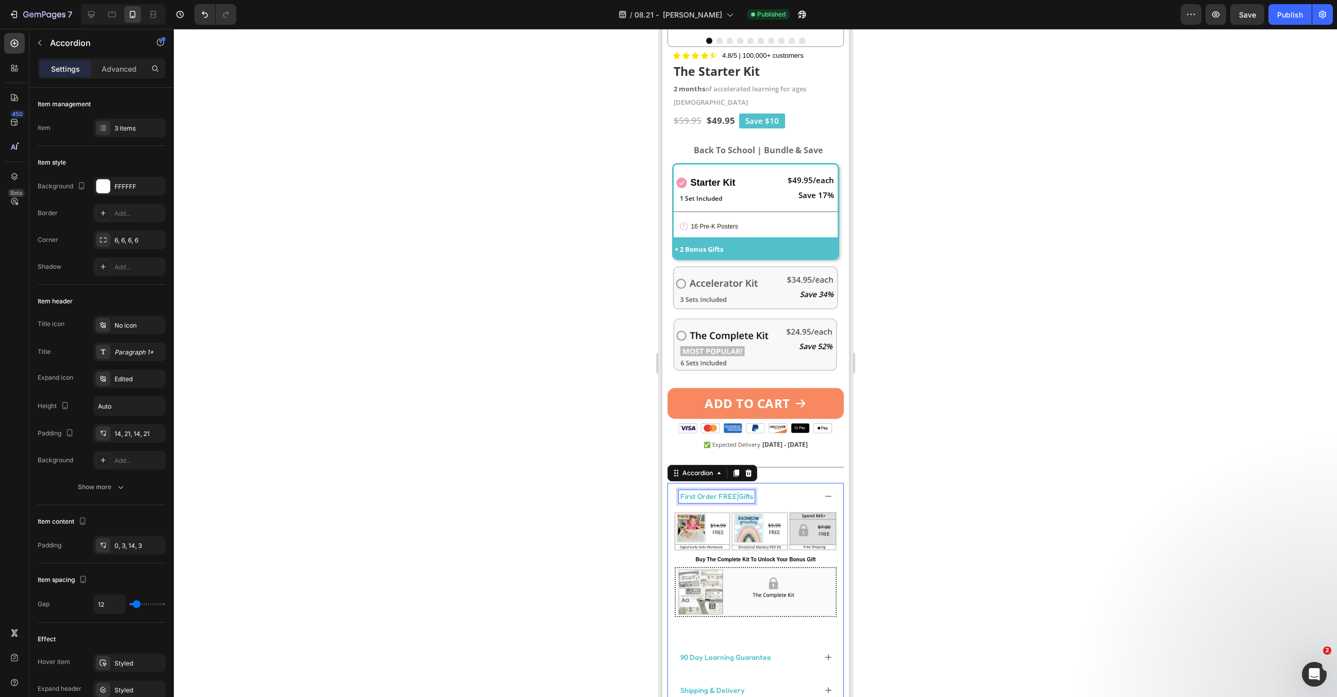
click at [734, 492] on p "First Order FREE Gifts" at bounding box center [716, 496] width 73 height 9
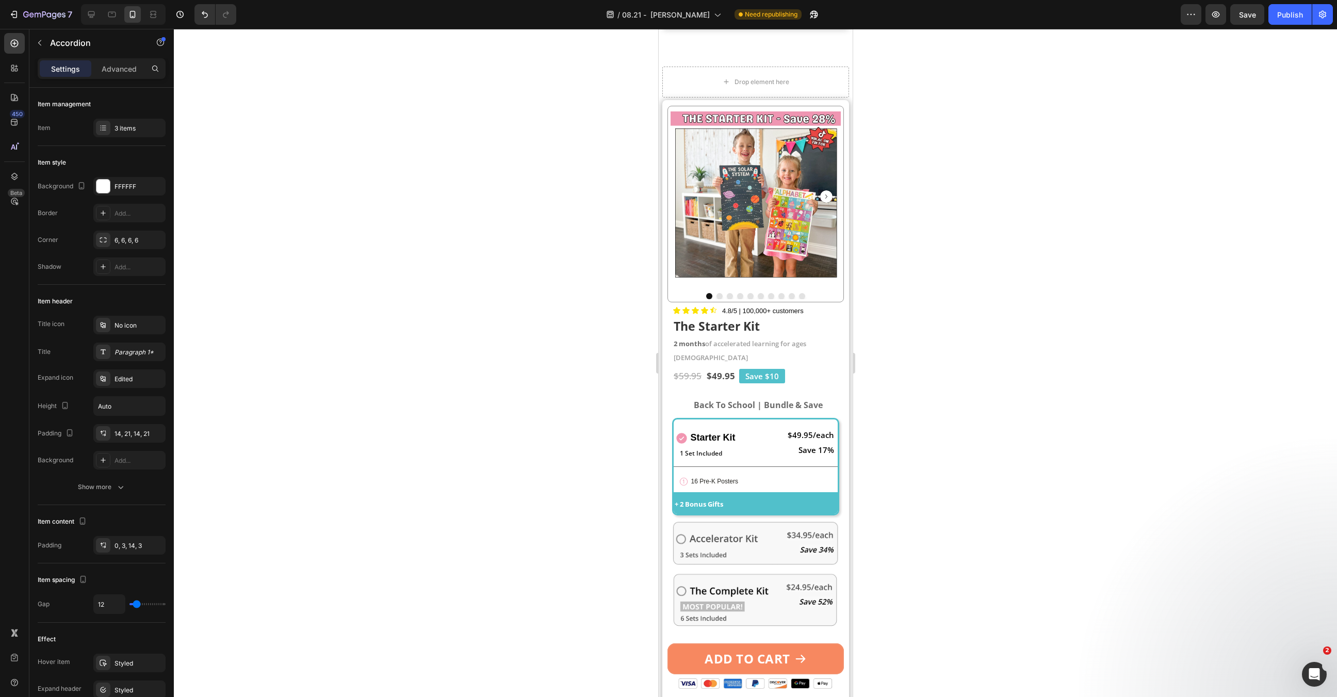
scroll to position [2436, 0]
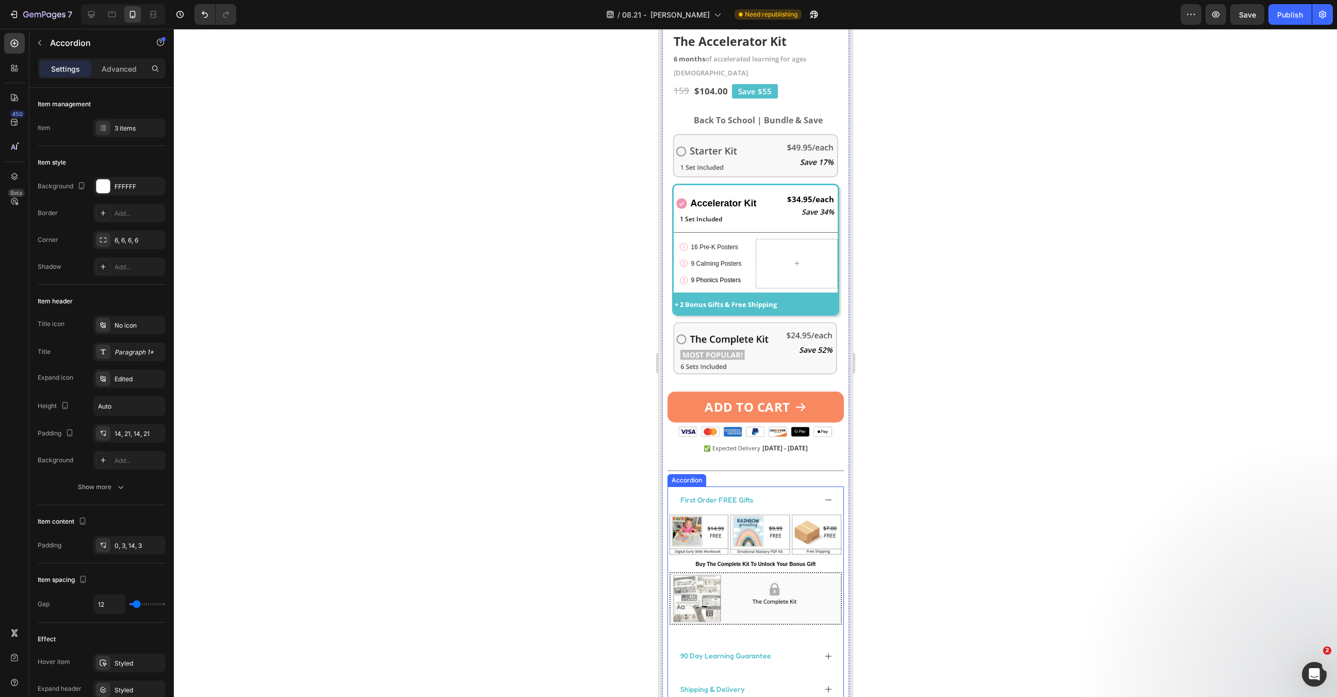
click at [714, 495] on p "First Order FREE Gifts" at bounding box center [716, 499] width 73 height 9
drag, startPoint x: 889, startPoint y: 474, endPoint x: 59, endPoint y: 454, distance: 829.7
click at [889, 474] on div at bounding box center [755, 363] width 1163 height 668
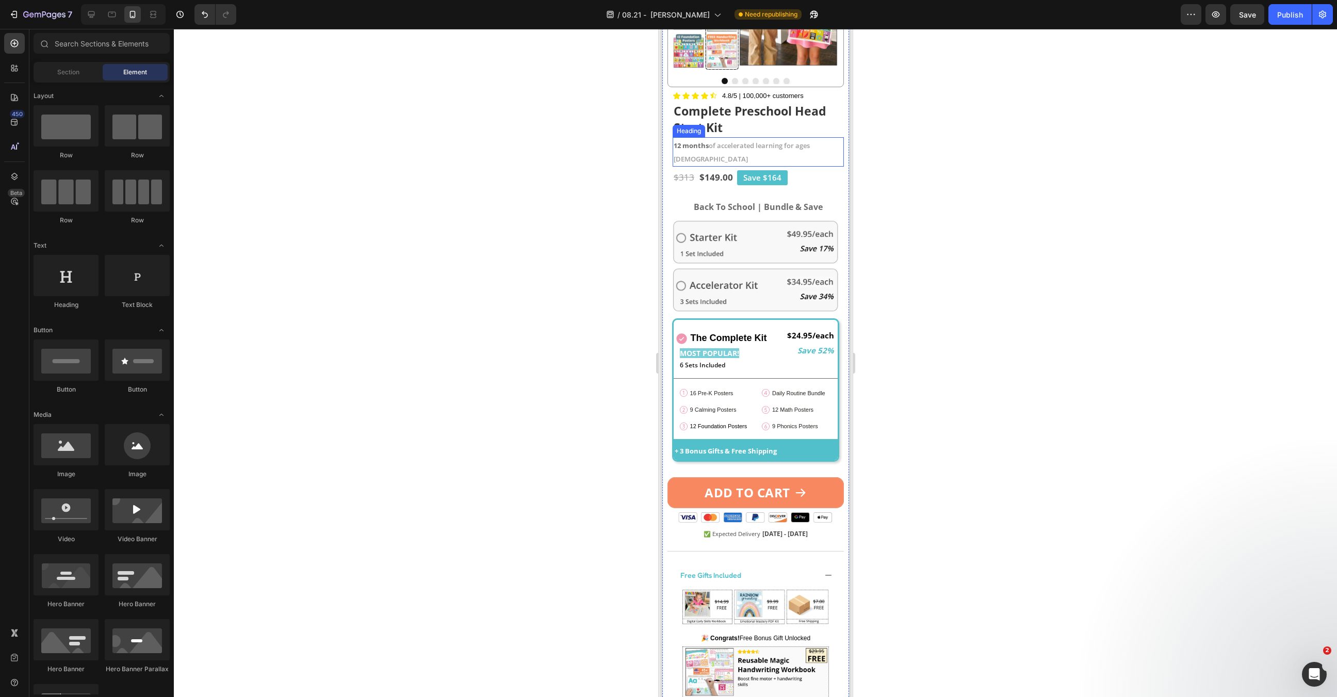
scroll to position [1858, 0]
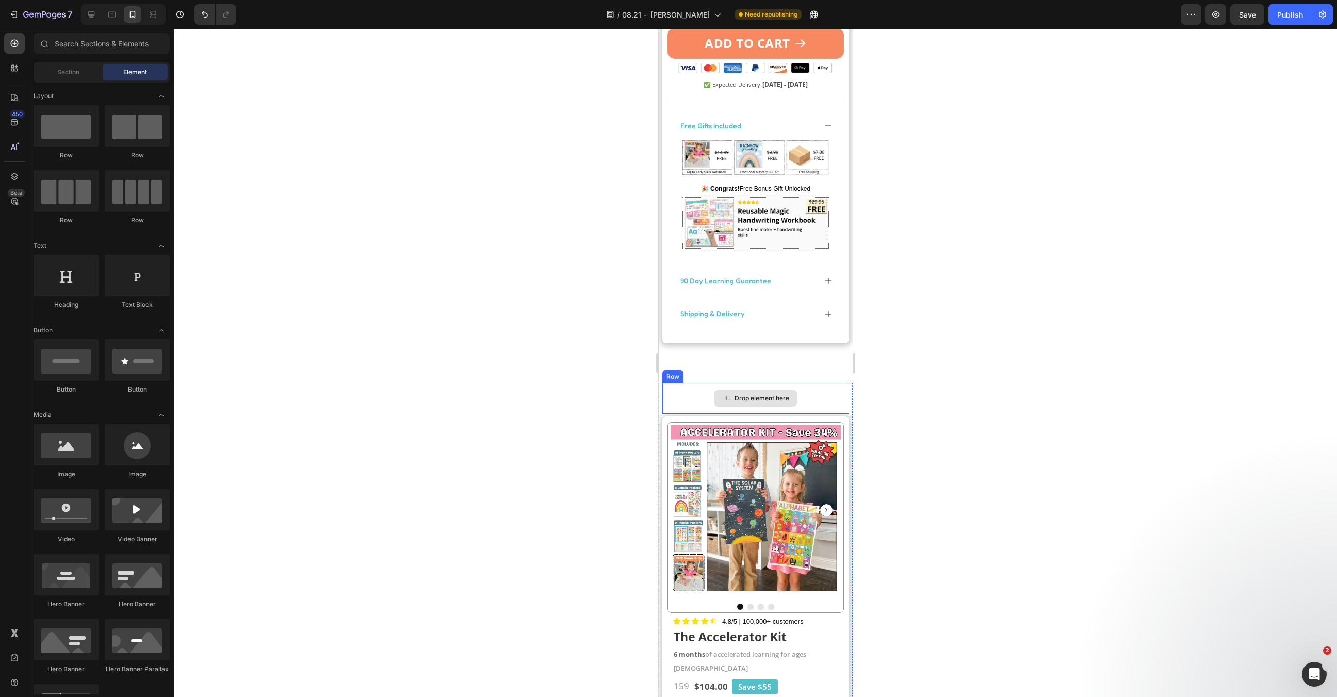
click at [695, 388] on div "Drop element here" at bounding box center [755, 398] width 187 height 31
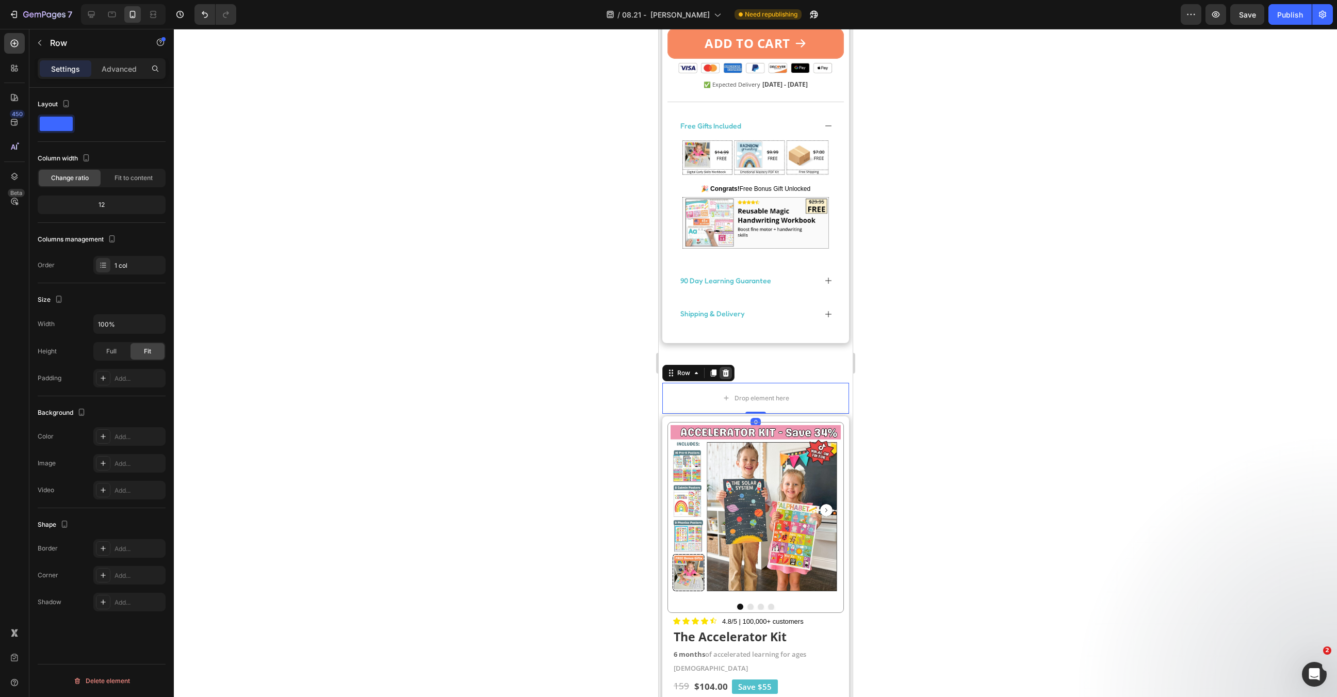
click at [725, 369] on icon at bounding box center [725, 372] width 7 height 7
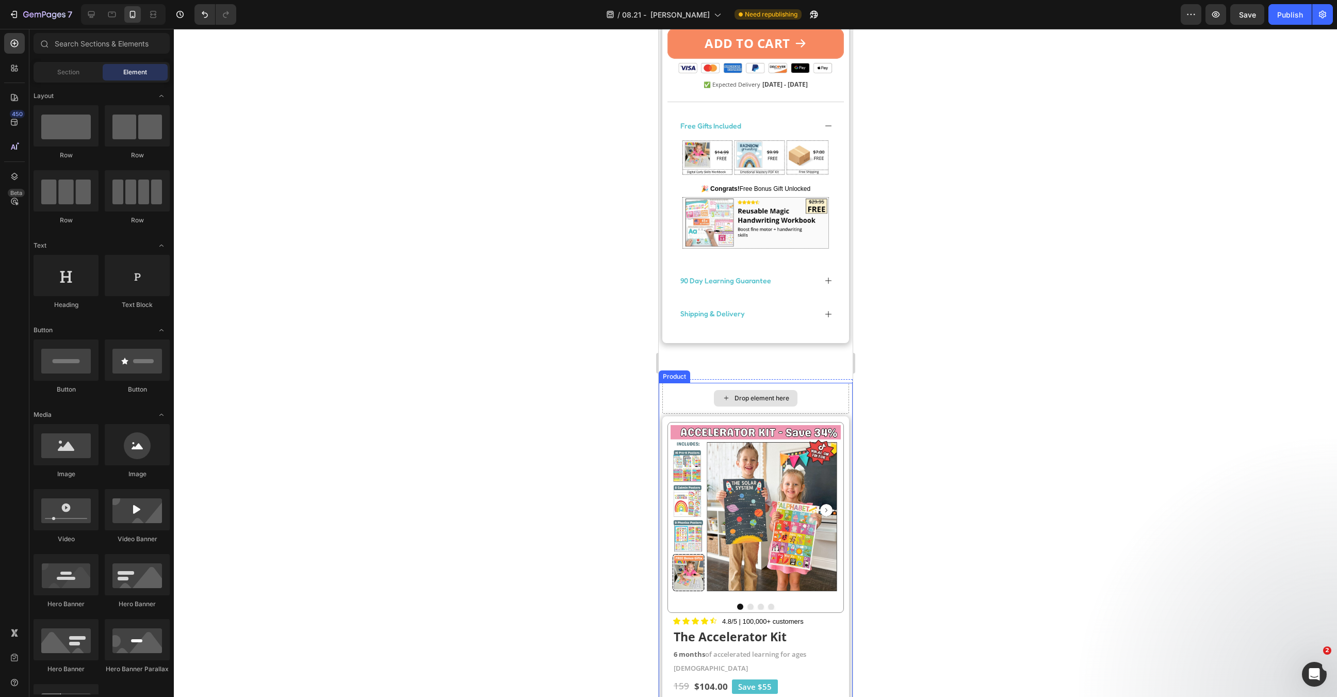
click at [713, 390] on div "Drop element here" at bounding box center [755, 398] width 84 height 17
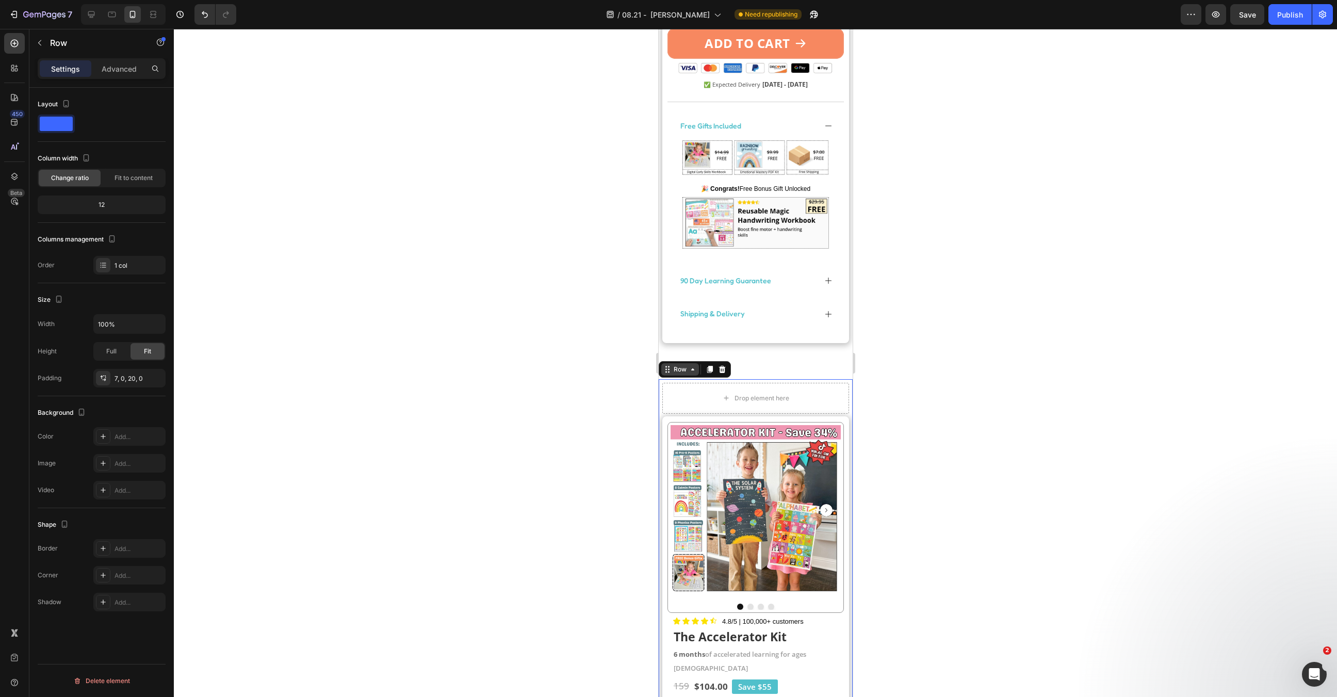
click at [677, 365] on div "Row" at bounding box center [679, 369] width 17 height 9
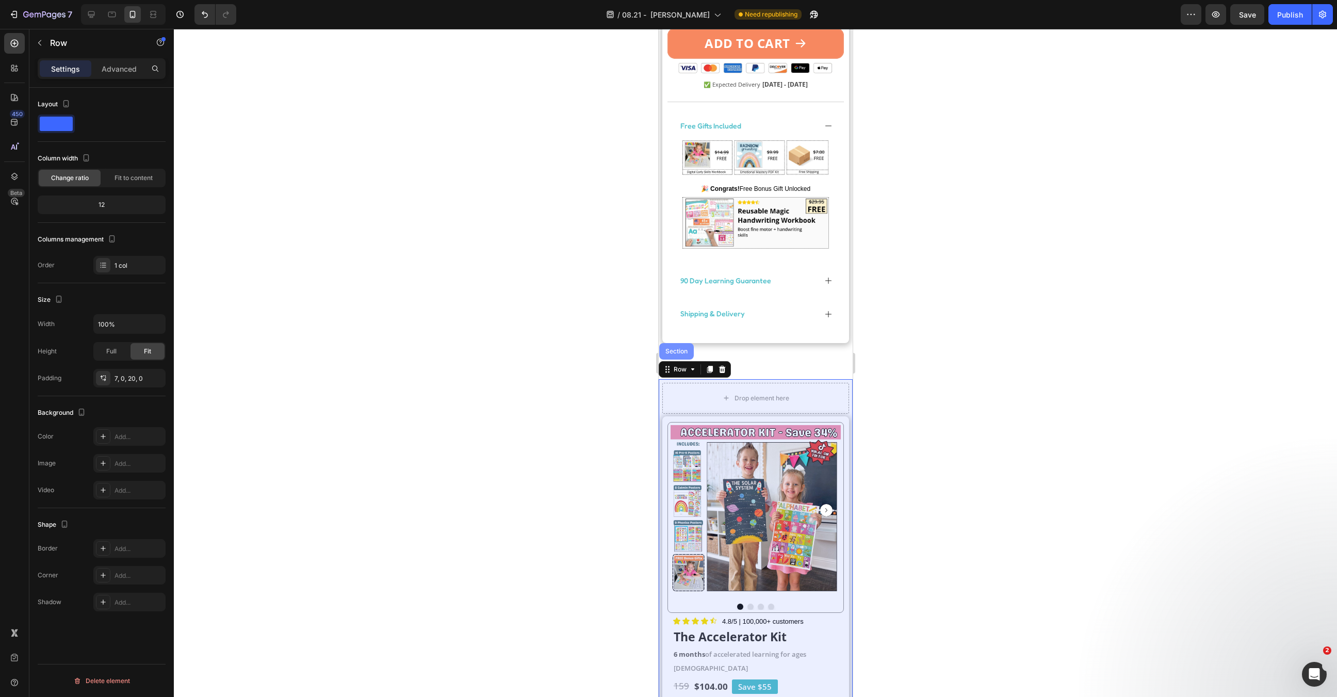
click at [676, 343] on div "Section" at bounding box center [676, 351] width 35 height 17
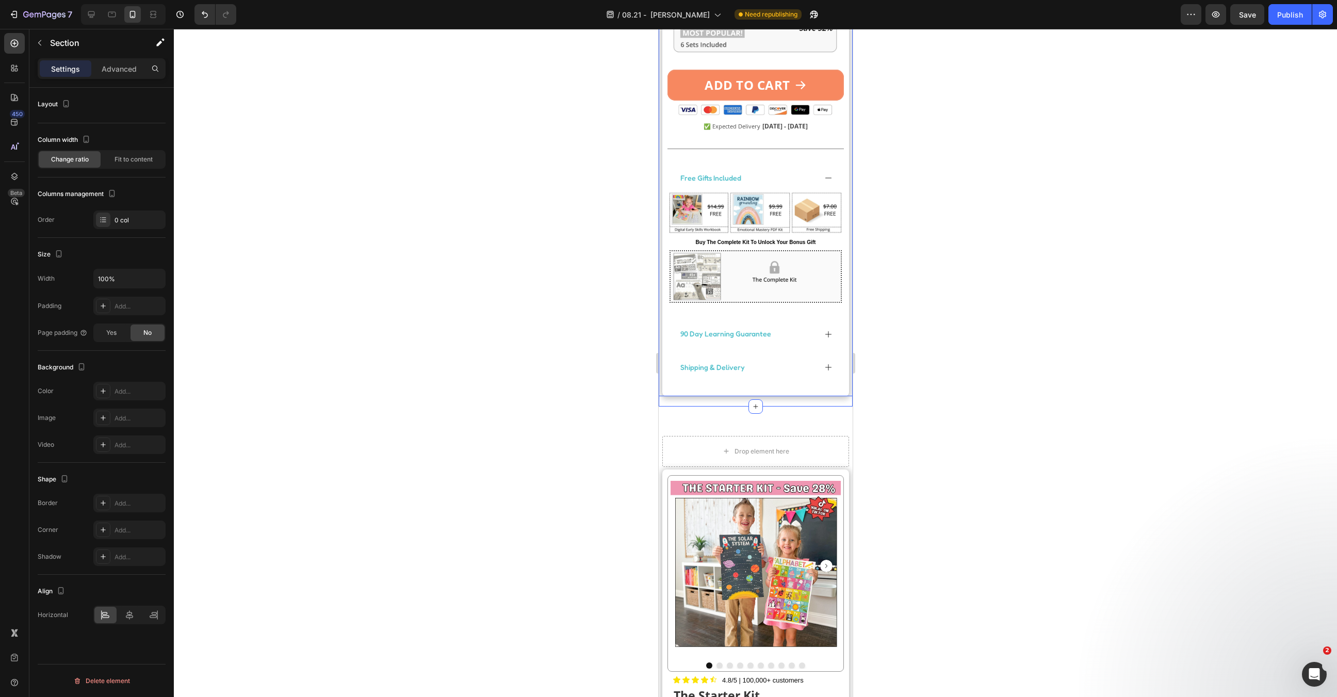
scroll to position [2853, 0]
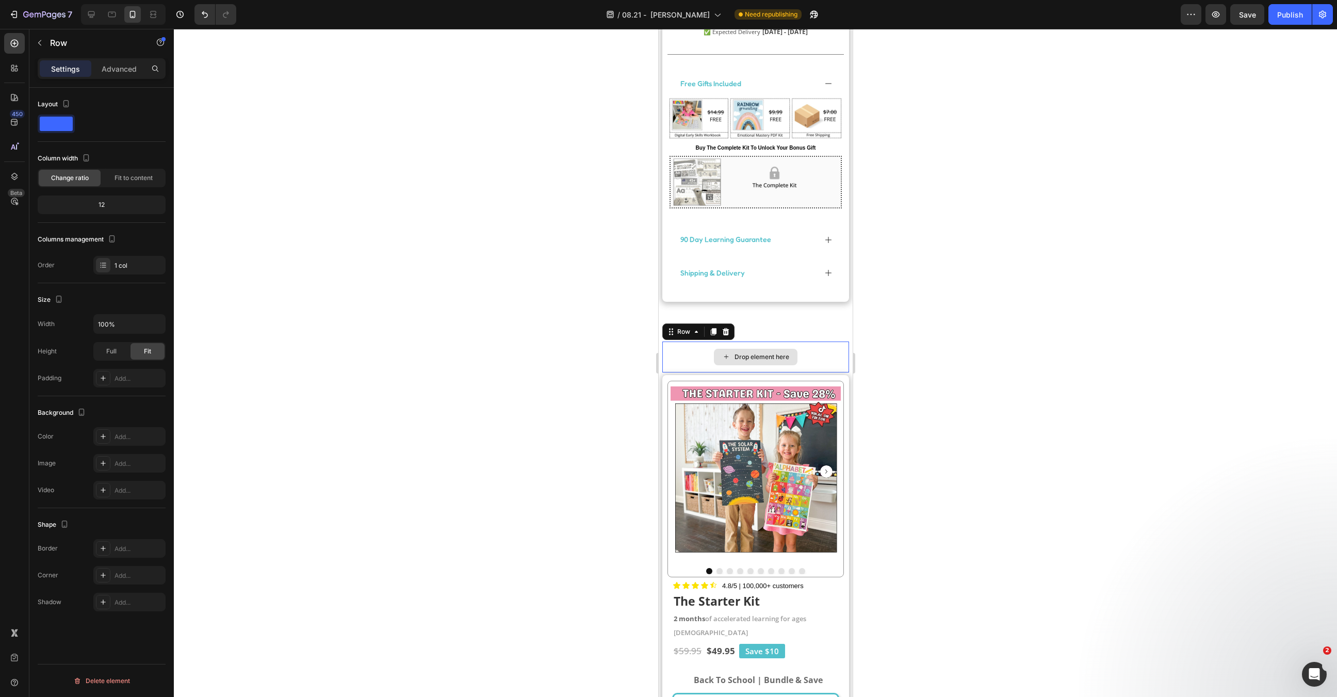
click at [690, 346] on div "Drop element here" at bounding box center [755, 356] width 187 height 31
click at [690, 327] on div "Row" at bounding box center [683, 331] width 17 height 9
click at [725, 325] on div at bounding box center [725, 331] width 12 height 12
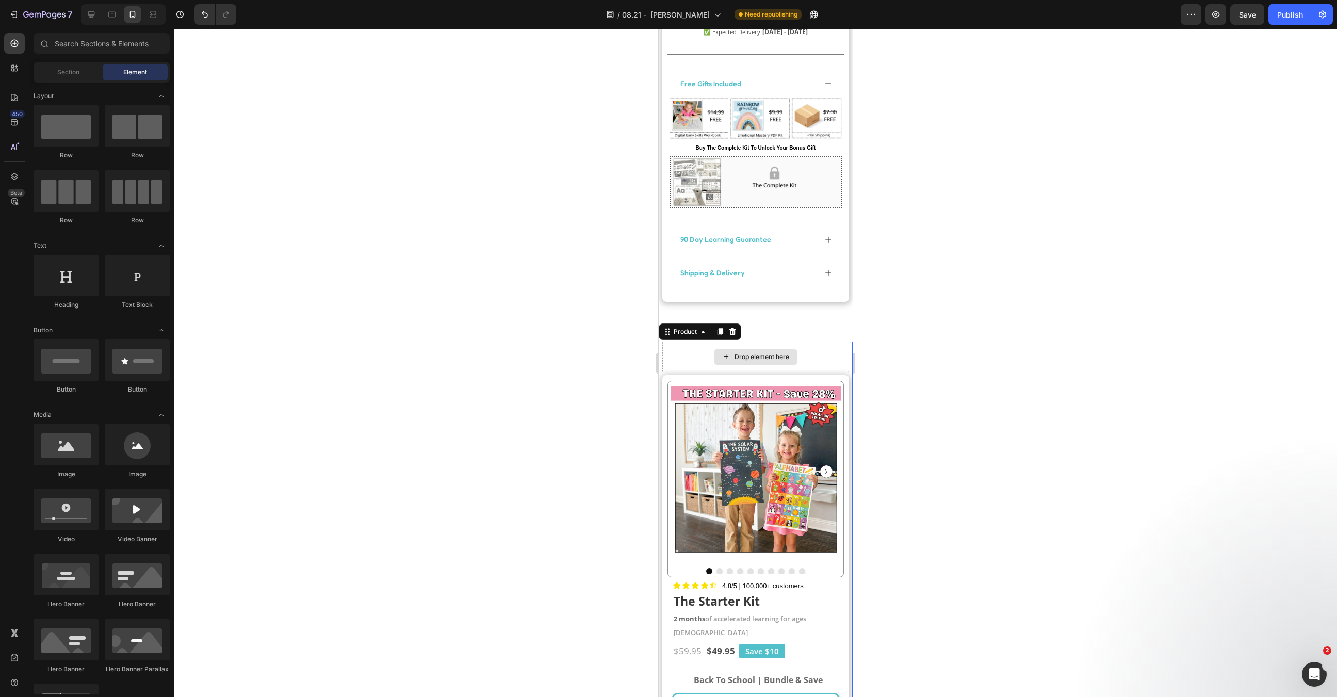
click at [690, 354] on div "Drop element here" at bounding box center [755, 356] width 187 height 31
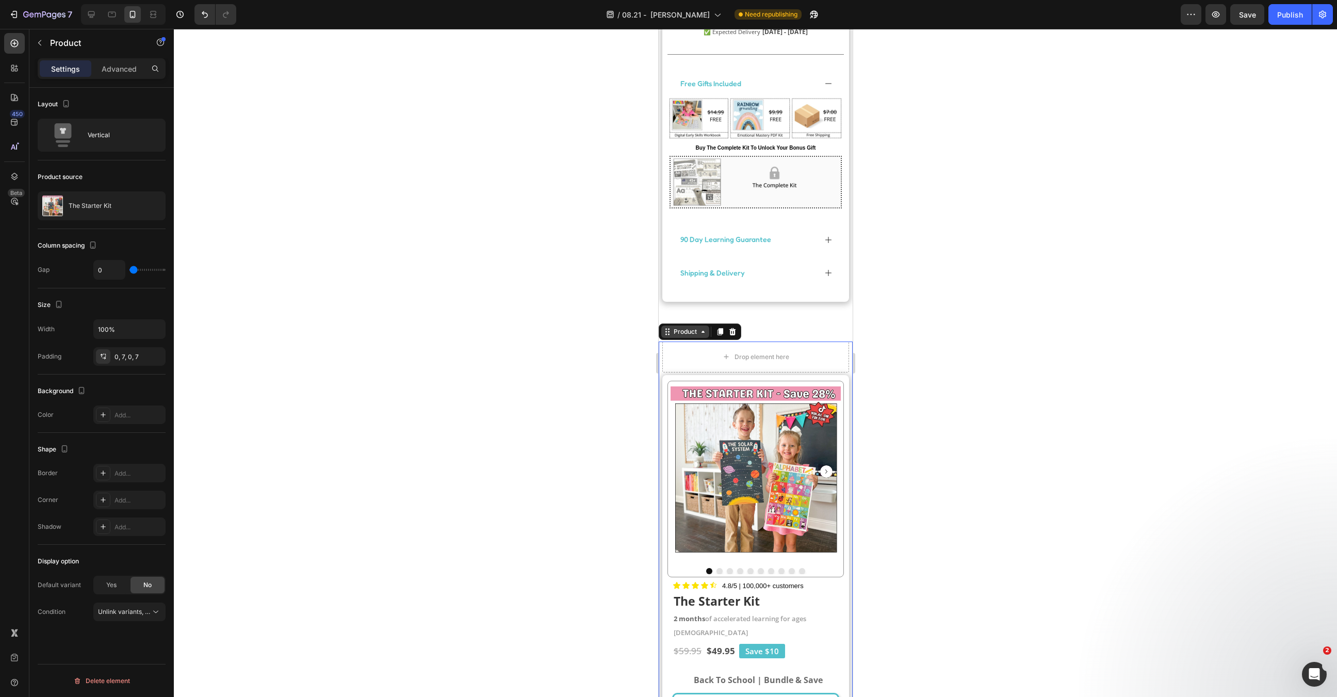
click at [686, 327] on div "Product" at bounding box center [684, 331] width 27 height 9
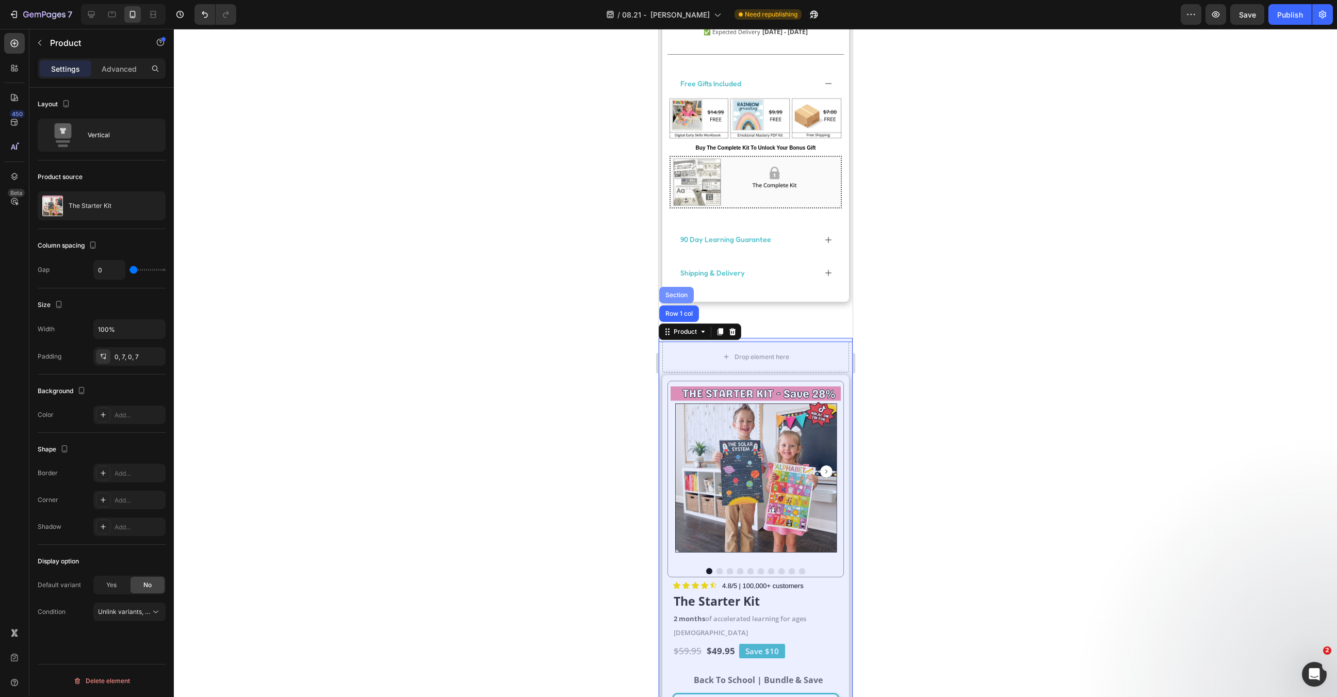
click at [681, 292] on div "Section" at bounding box center [676, 295] width 26 height 6
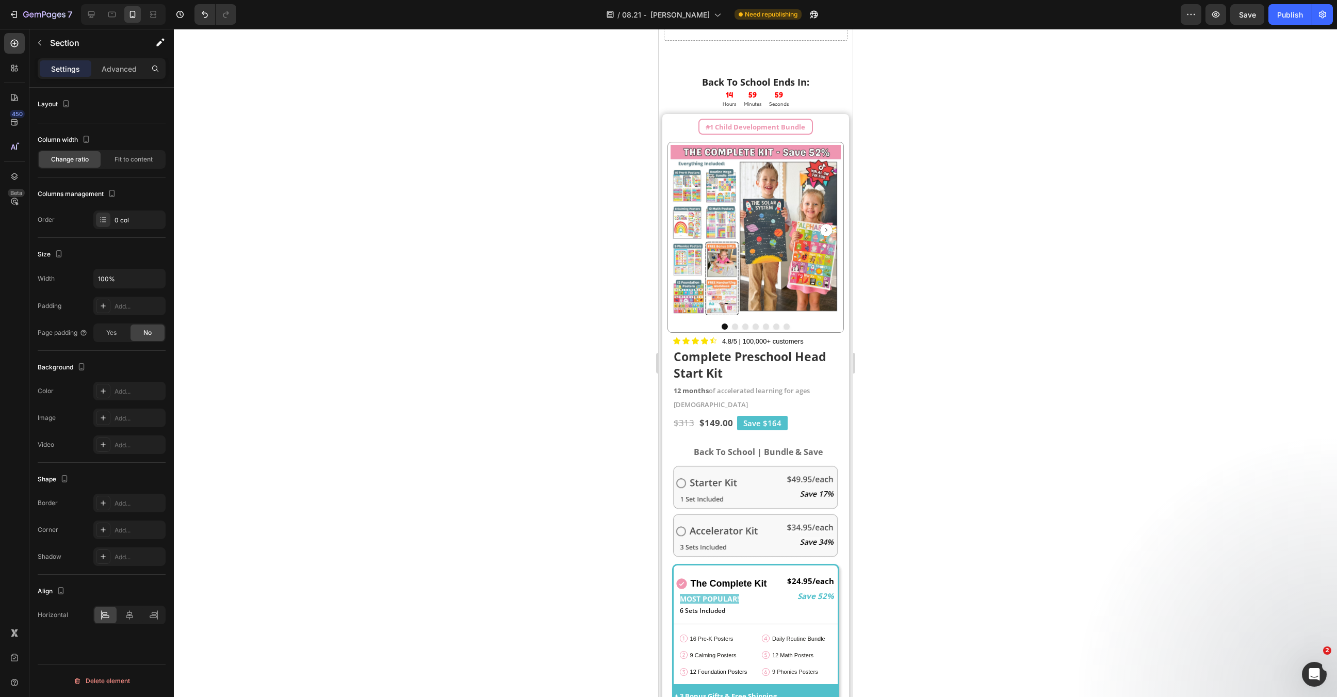
scroll to position [1024, 0]
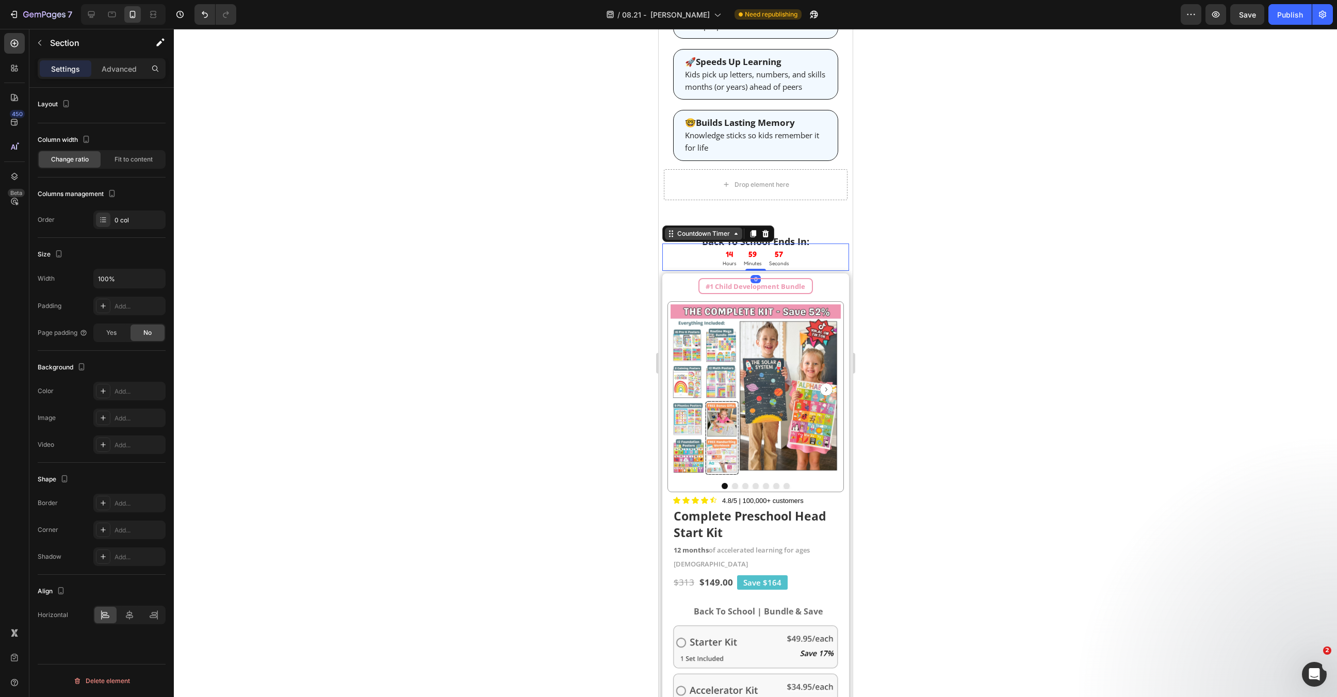
click at [689, 227] on div "Countdown Timer" at bounding box center [702, 233] width 77 height 12
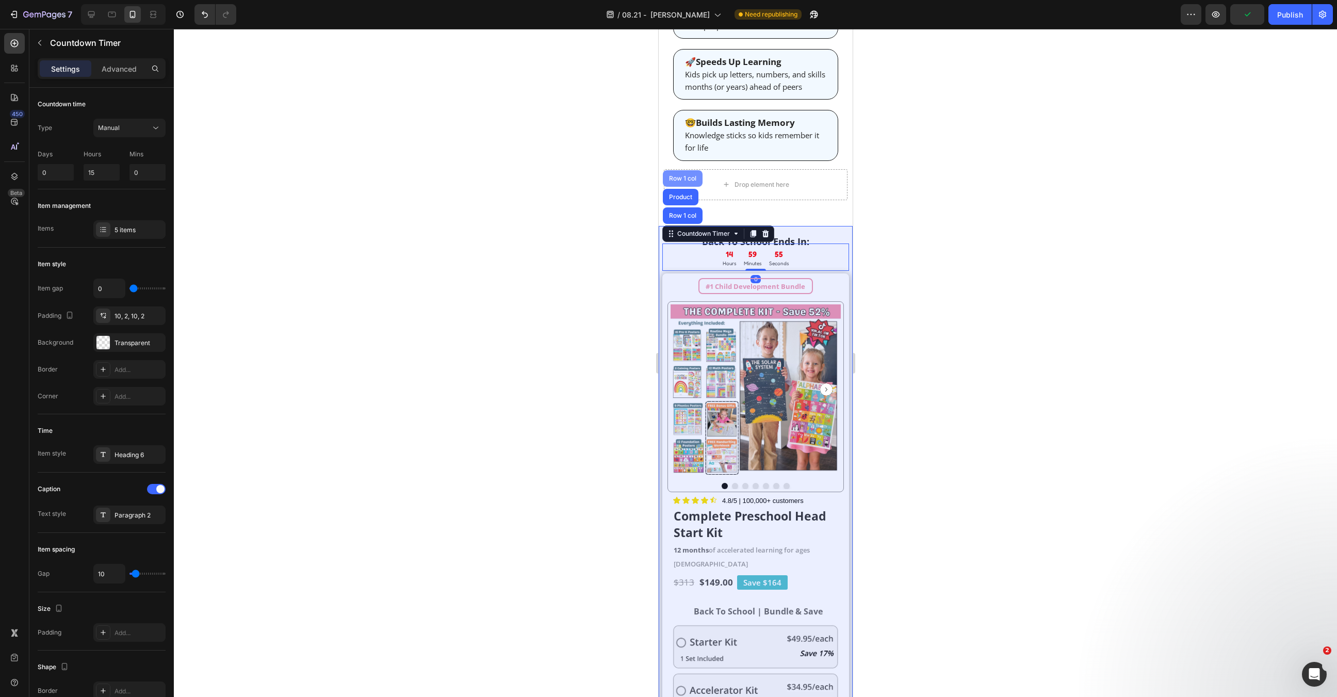
click at [677, 175] on div "Row 1 col" at bounding box center [681, 178] width 31 height 6
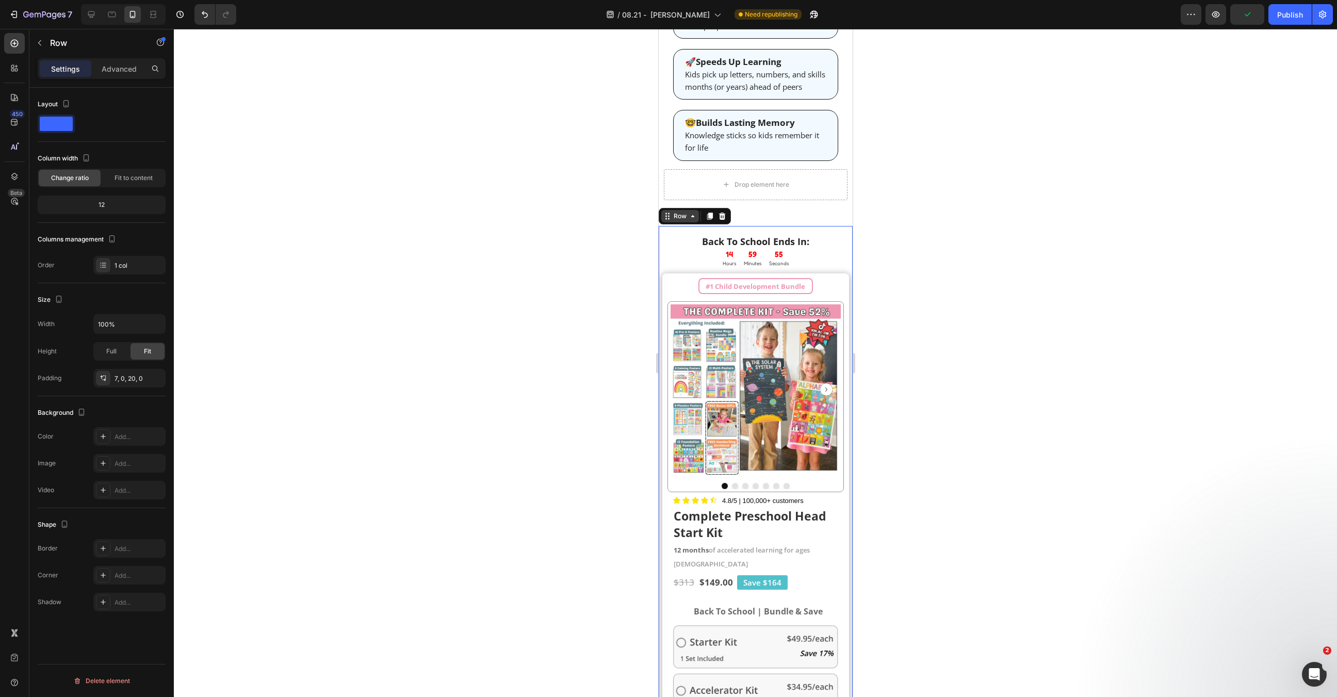
click at [682, 211] on div "Row" at bounding box center [679, 215] width 17 height 9
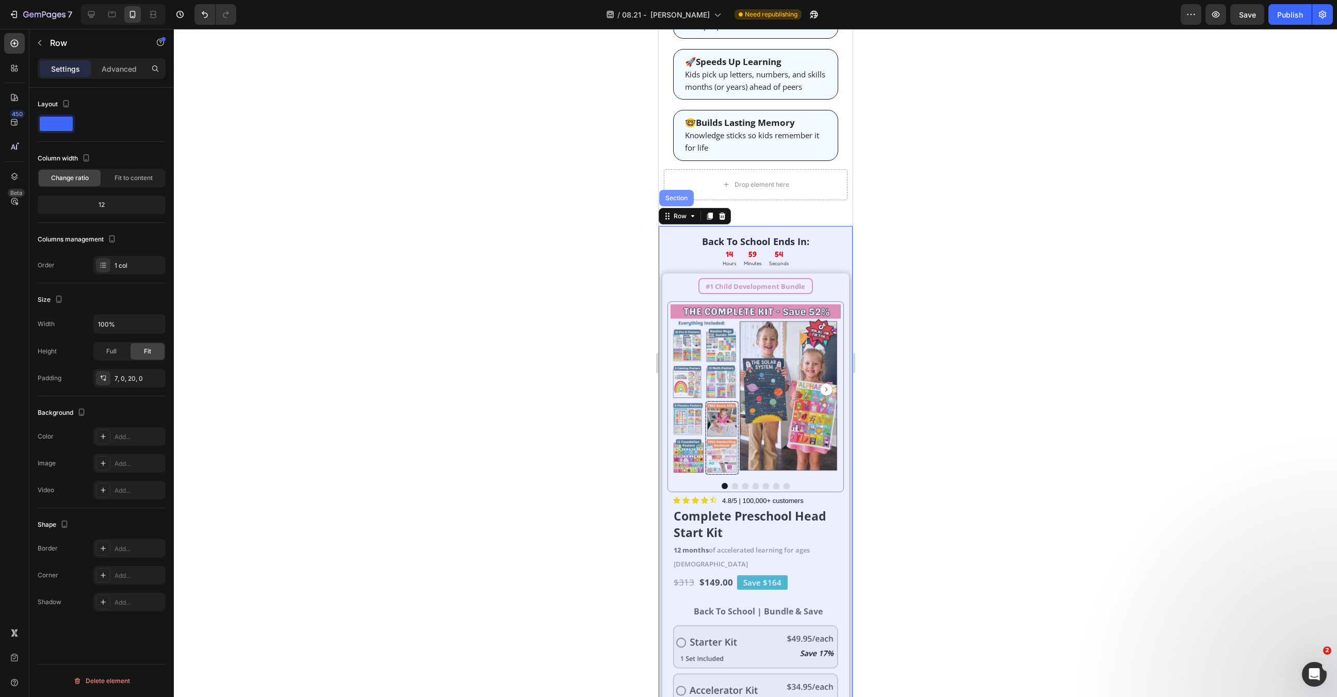
click at [682, 195] on div "Section" at bounding box center [676, 198] width 26 height 6
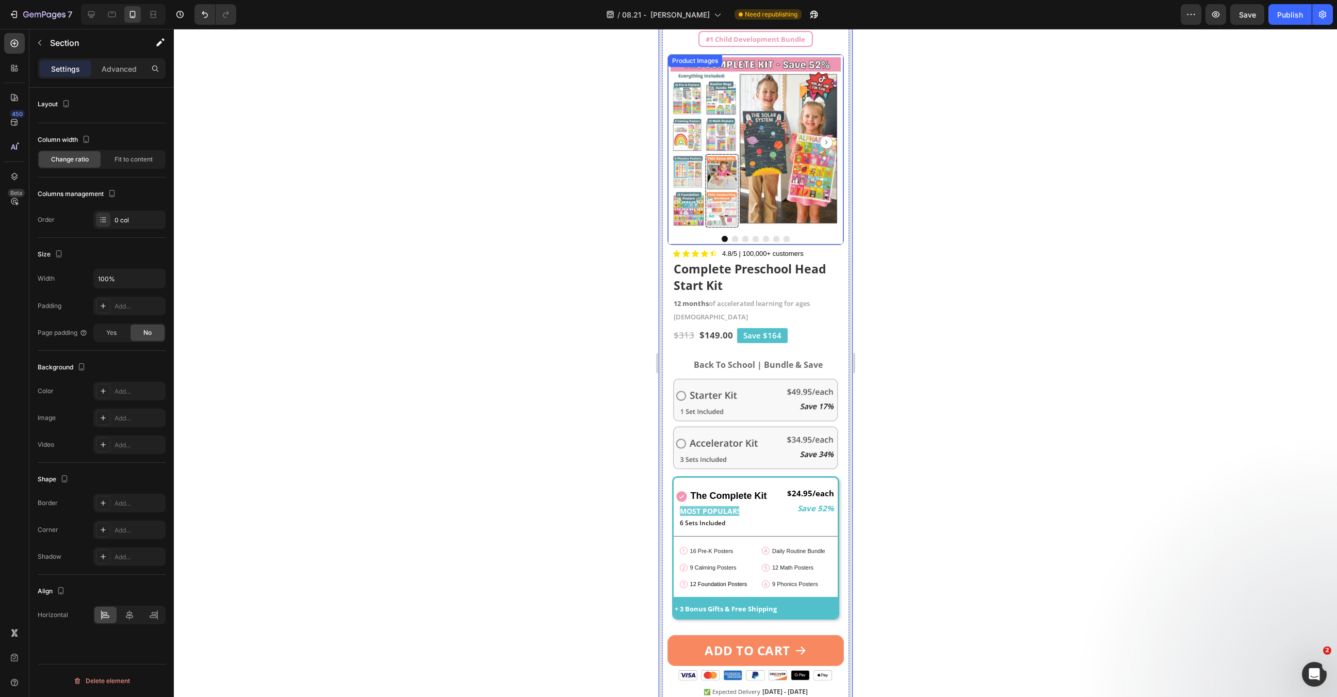
scroll to position [1336, 0]
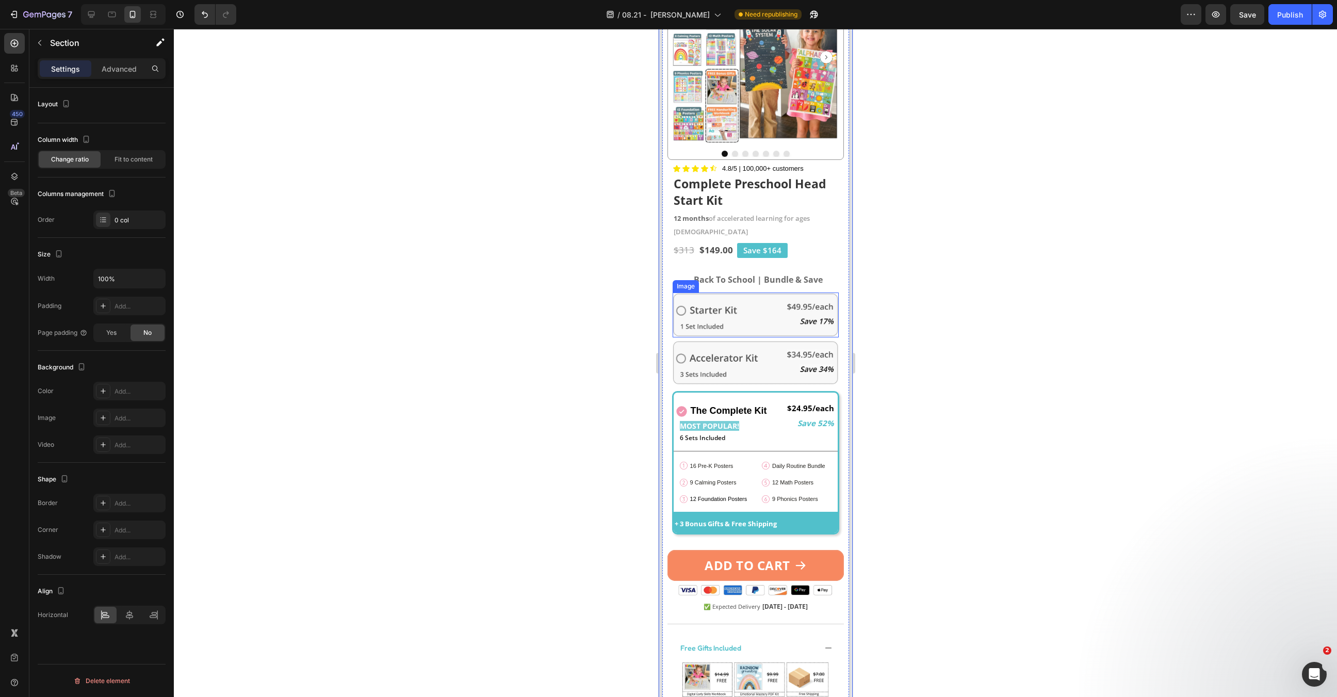
click at [752, 292] on img at bounding box center [755, 314] width 166 height 45
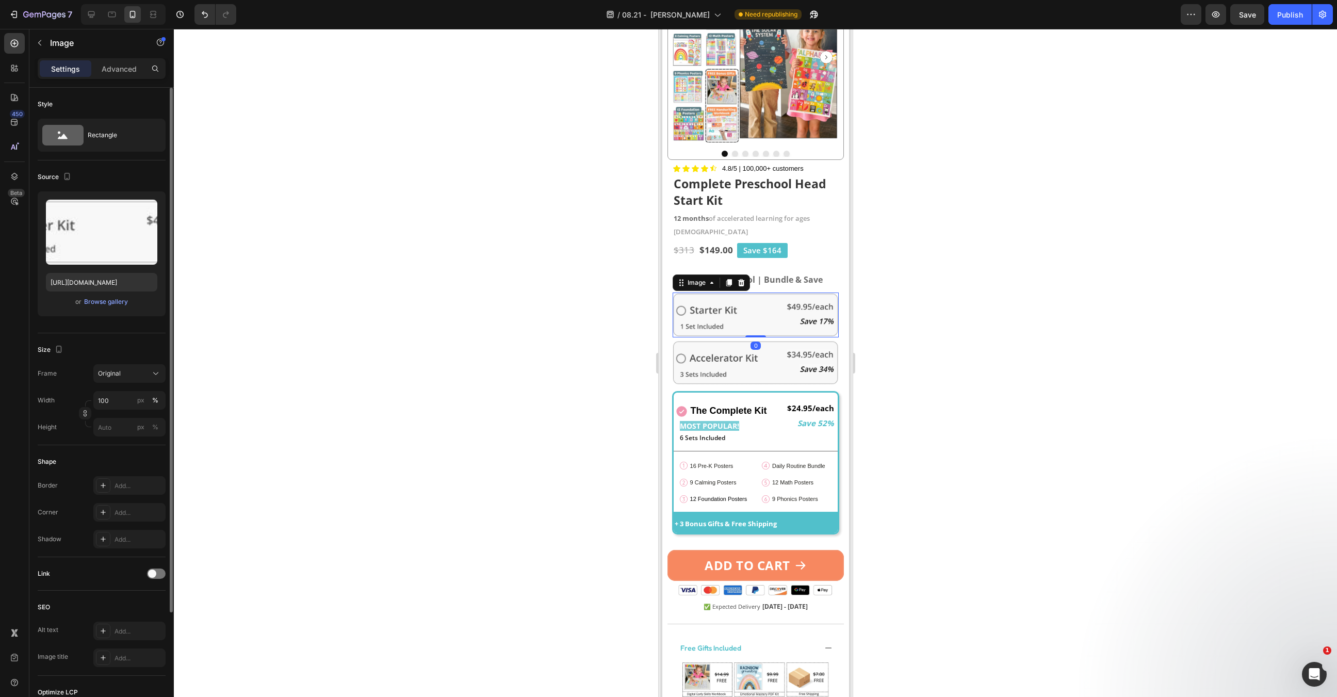
scroll to position [139, 0]
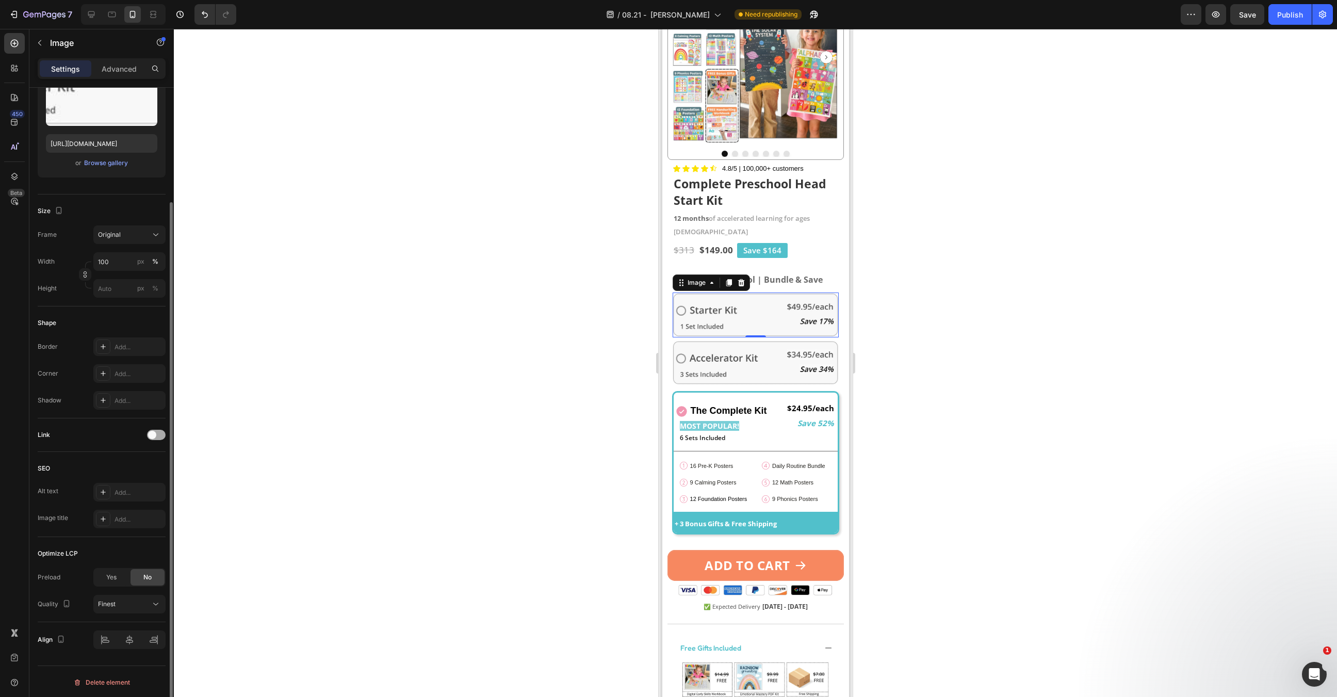
click at [157, 434] on div at bounding box center [156, 435] width 19 height 10
click at [136, 462] on div "Open page" at bounding box center [124, 460] width 53 height 9
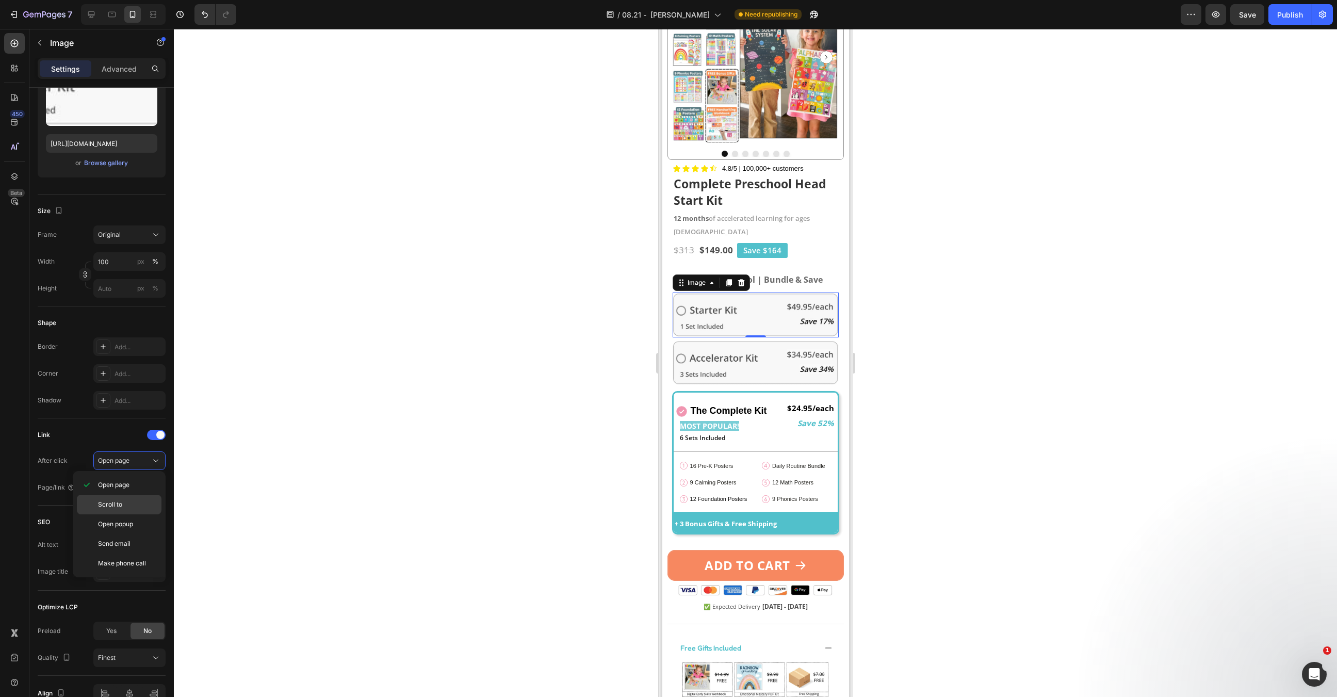
click at [135, 500] on p "Scroll to" at bounding box center [127, 504] width 59 height 9
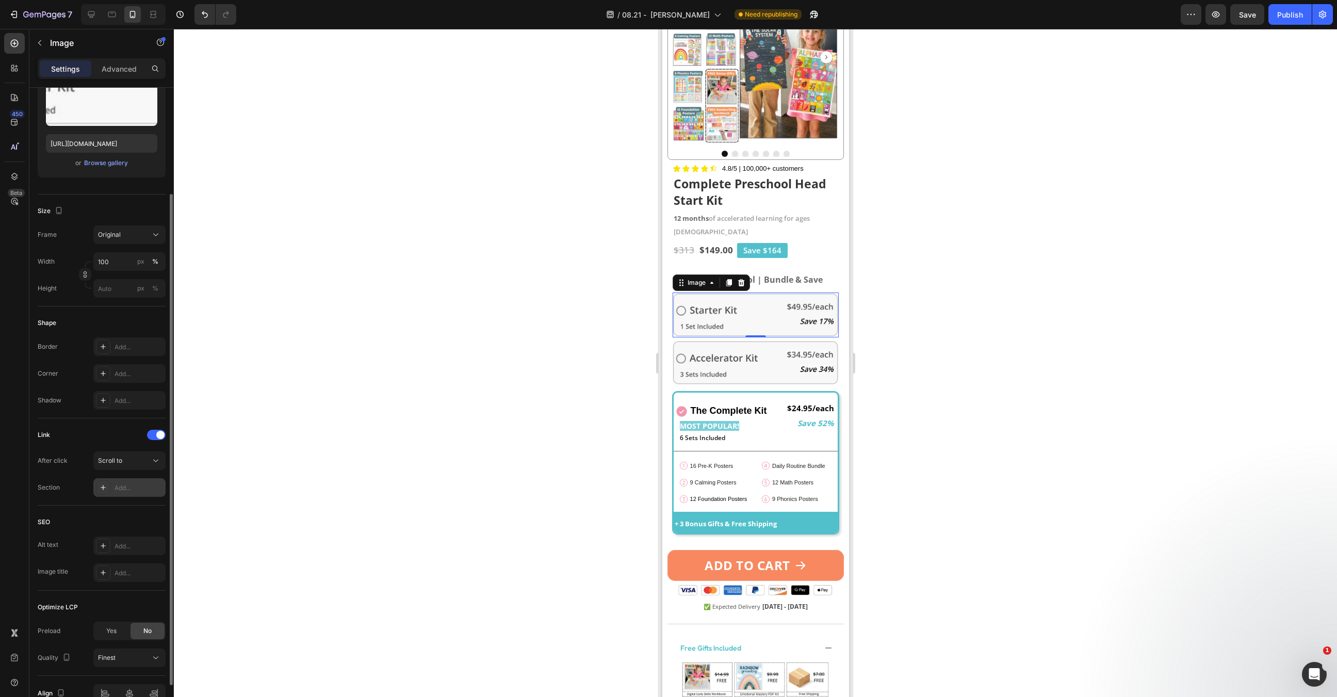
click at [135, 492] on div "Add..." at bounding box center [129, 487] width 72 height 19
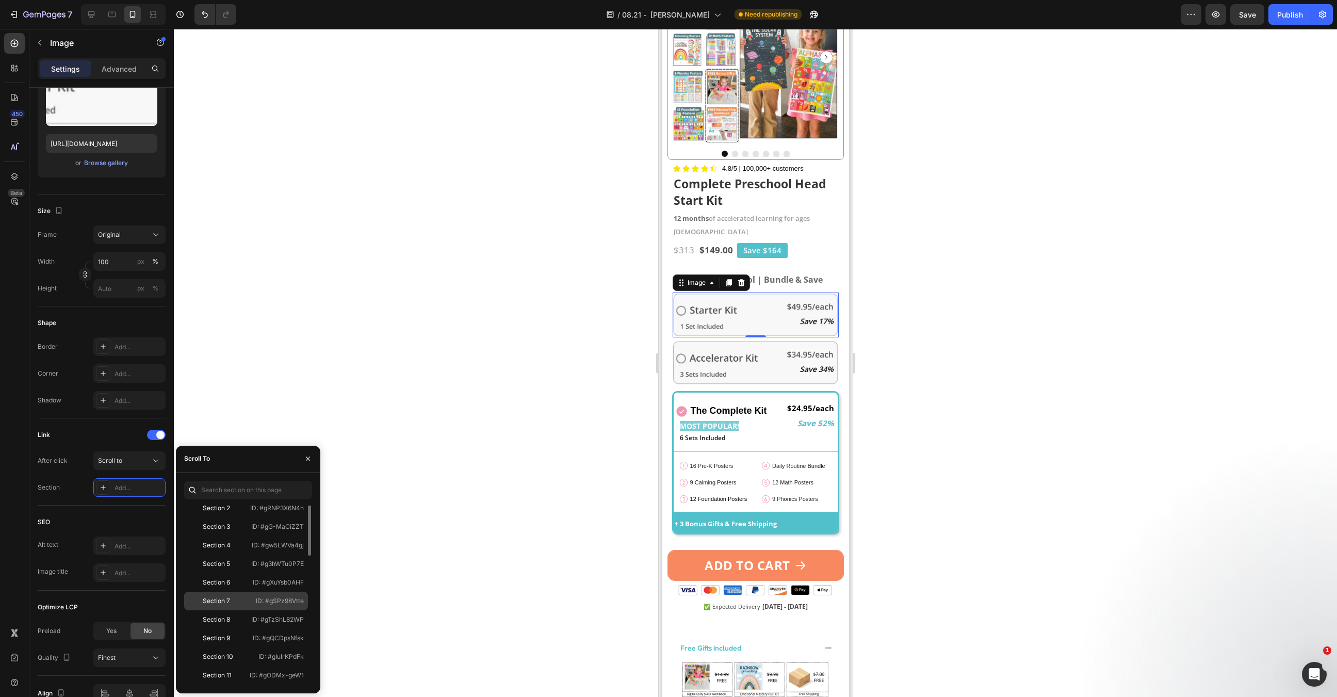
scroll to position [51, 0]
click at [238, 645] on div "Section 10" at bounding box center [218, 649] width 60 height 9
click at [713, 352] on img at bounding box center [755, 362] width 166 height 44
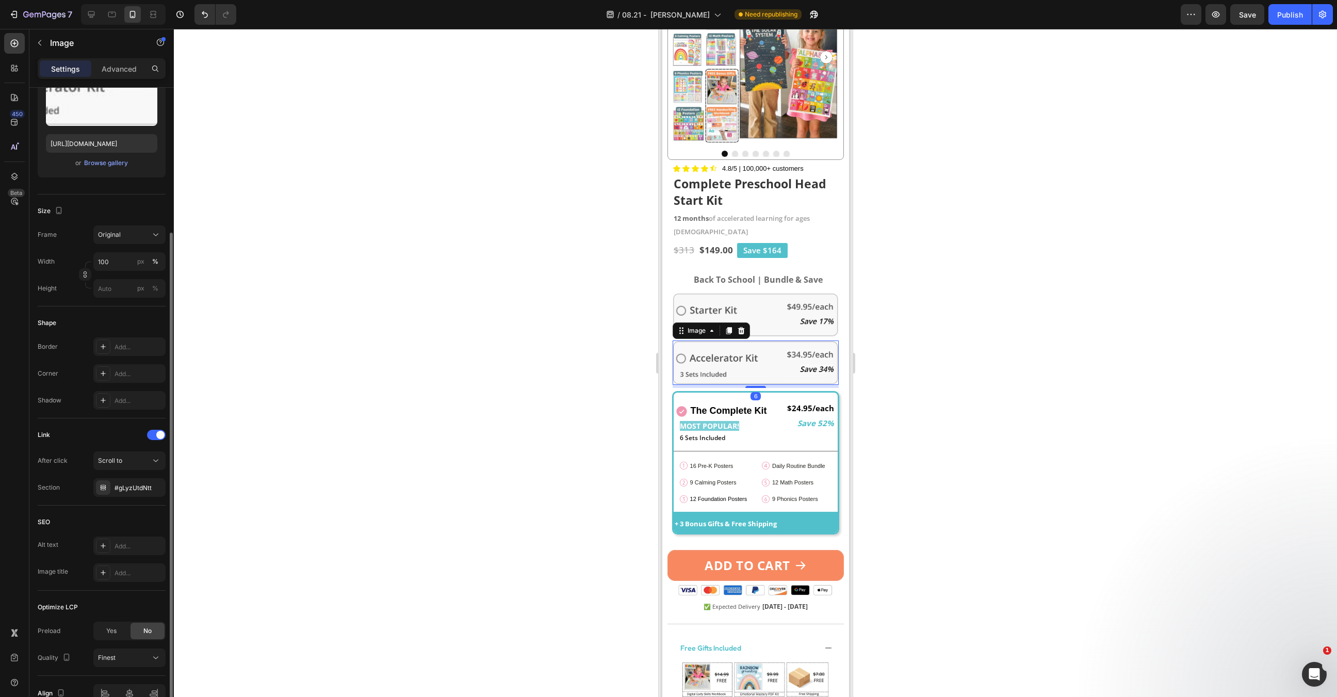
scroll to position [192, 0]
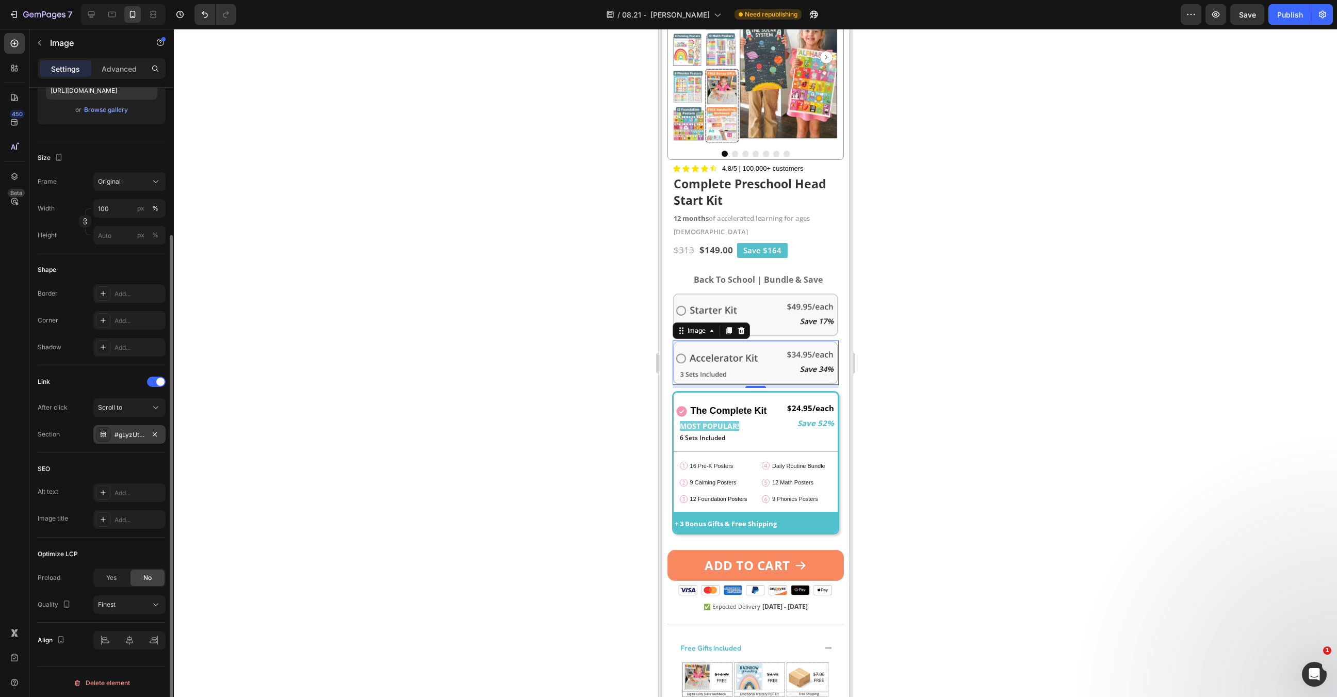
click at [133, 433] on div "#gLyzUtdNtt" at bounding box center [130, 434] width 30 height 9
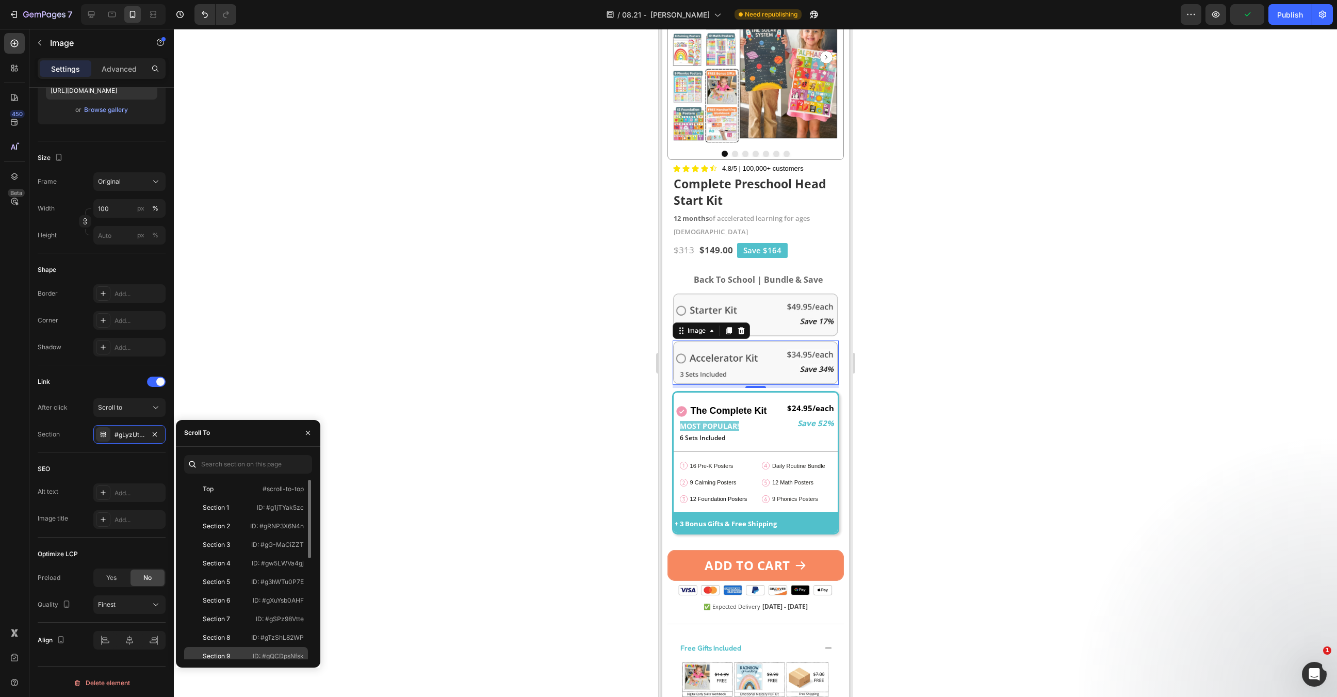
click at [232, 658] on div "Section 9" at bounding box center [218, 656] width 60 height 9
click at [542, 545] on div at bounding box center [755, 363] width 1163 height 668
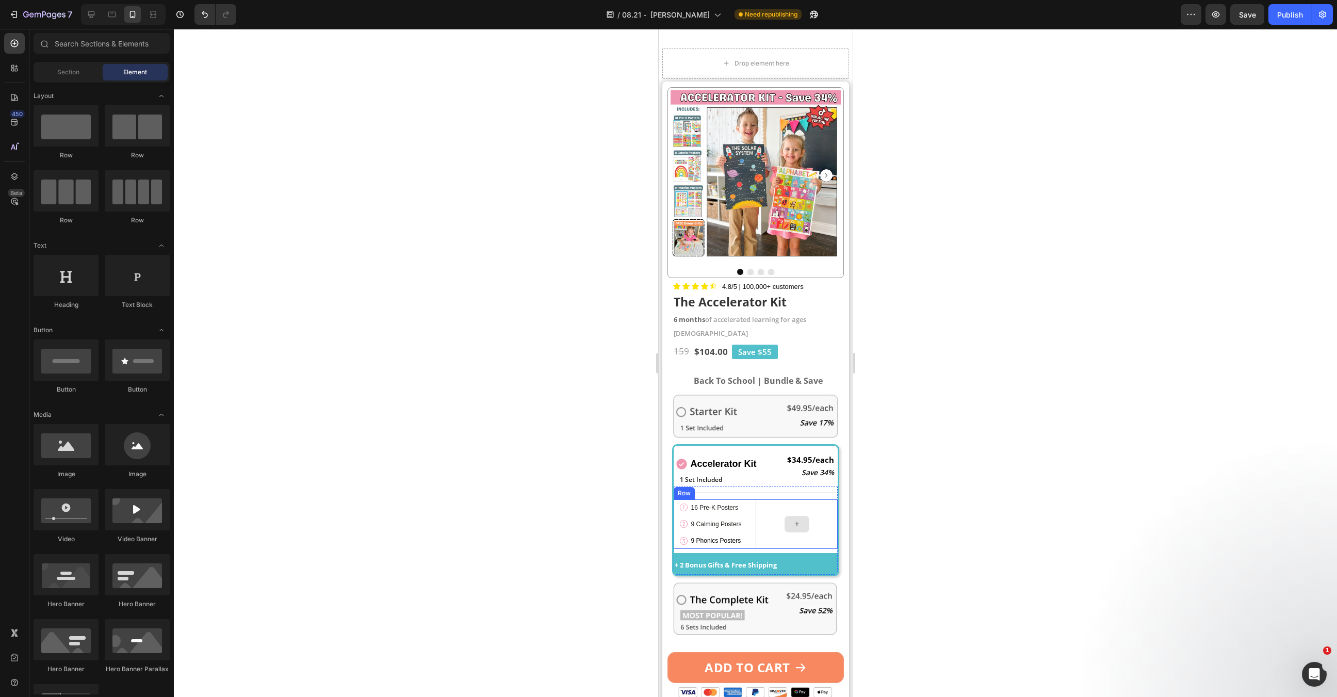
scroll to position [2182, 0]
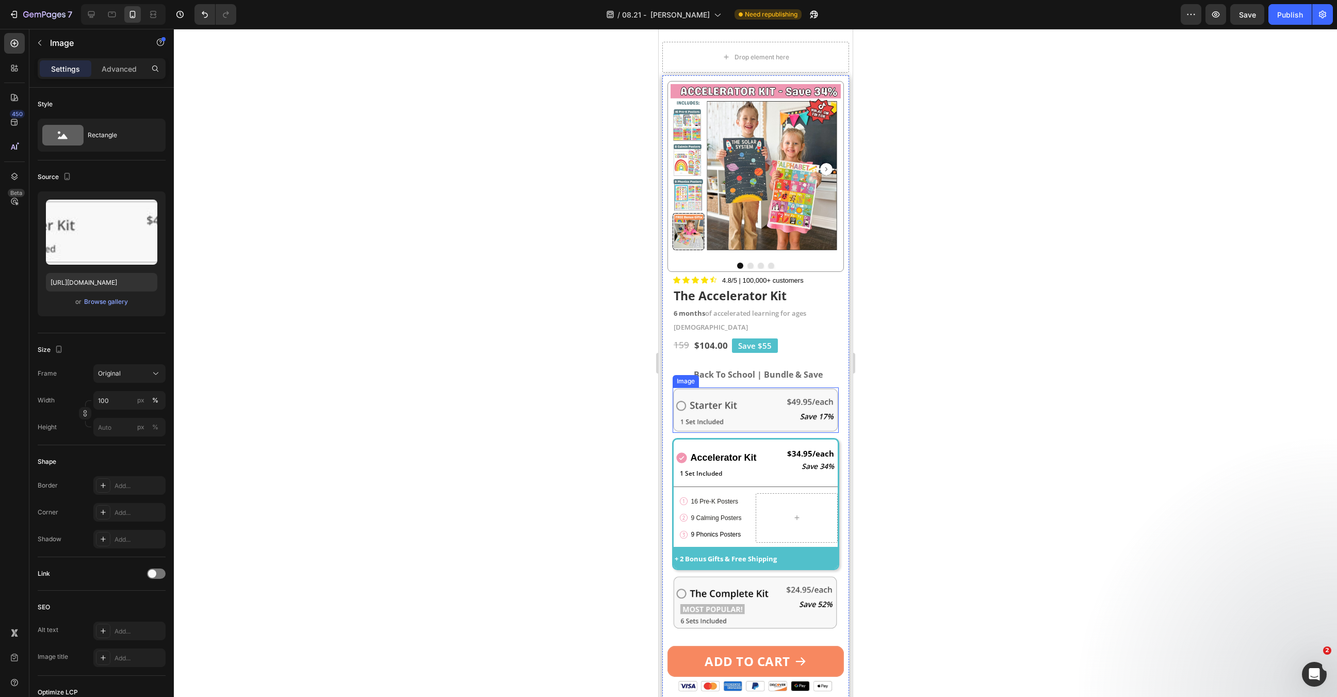
click at [763, 390] on img at bounding box center [755, 409] width 166 height 45
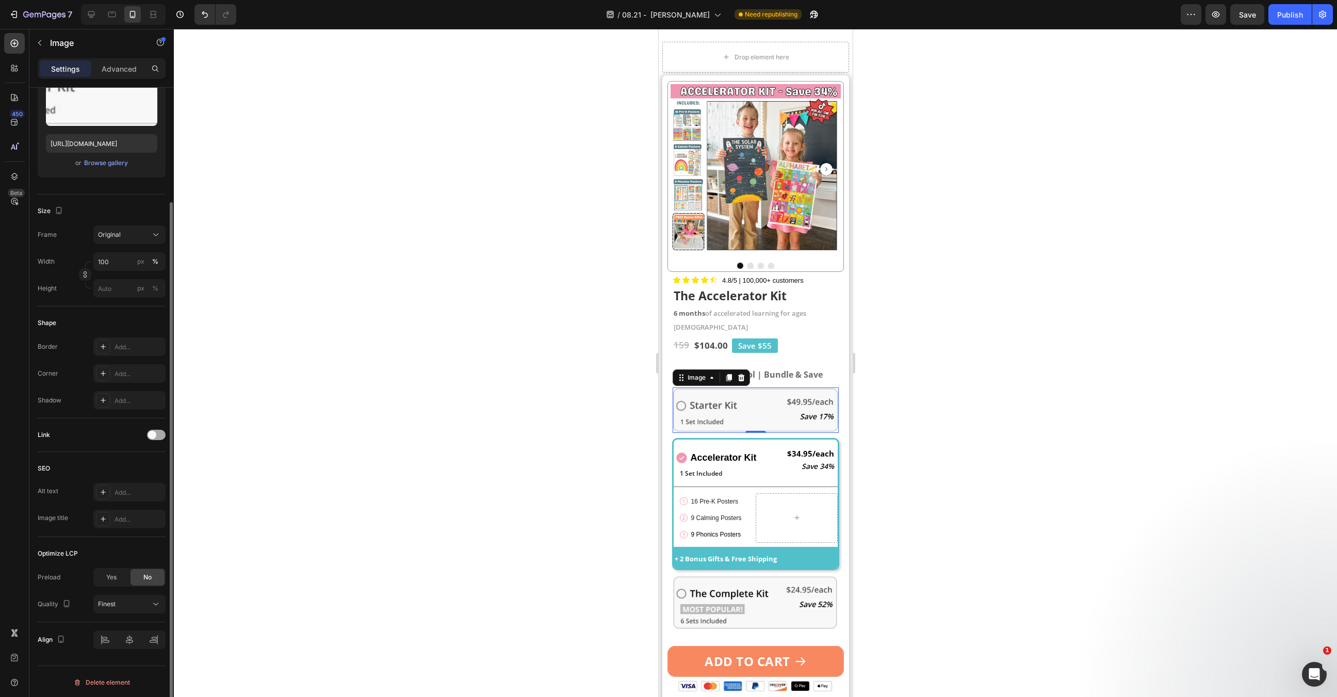
click at [148, 435] on span at bounding box center [152, 435] width 8 height 8
click at [134, 466] on button "Open page" at bounding box center [129, 460] width 72 height 19
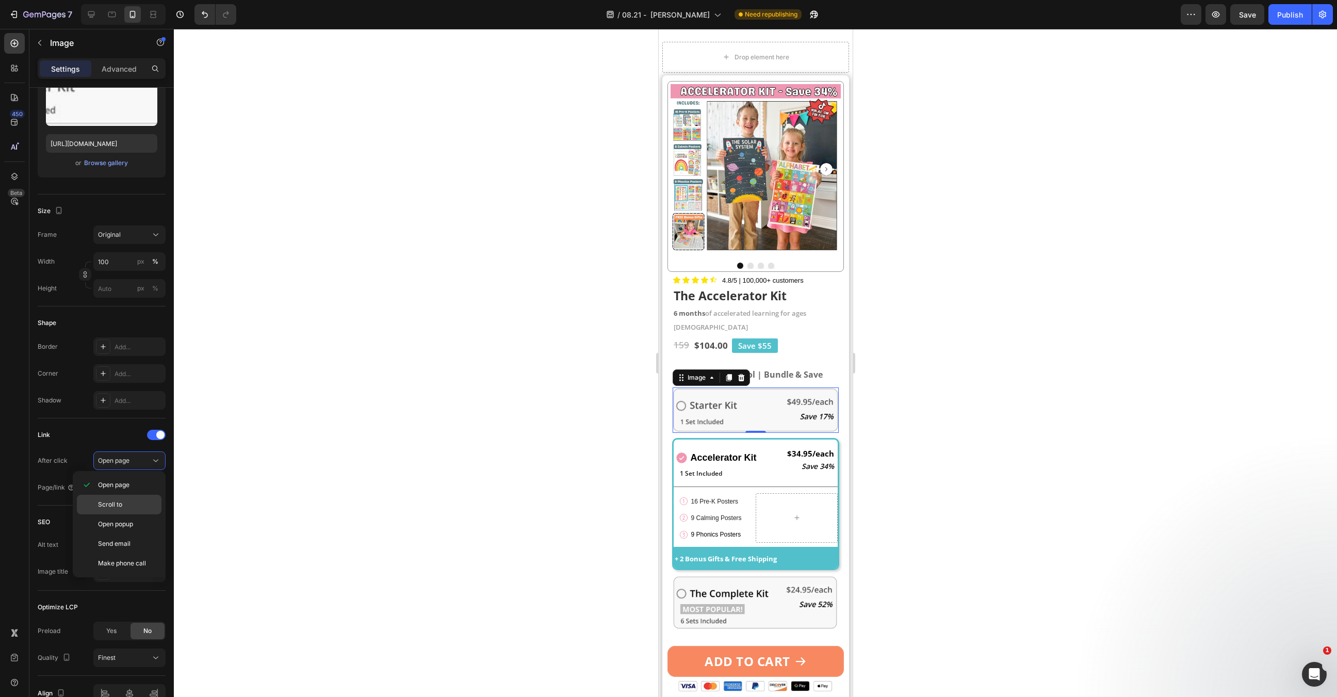
click at [139, 506] on p "Scroll to" at bounding box center [127, 504] width 59 height 9
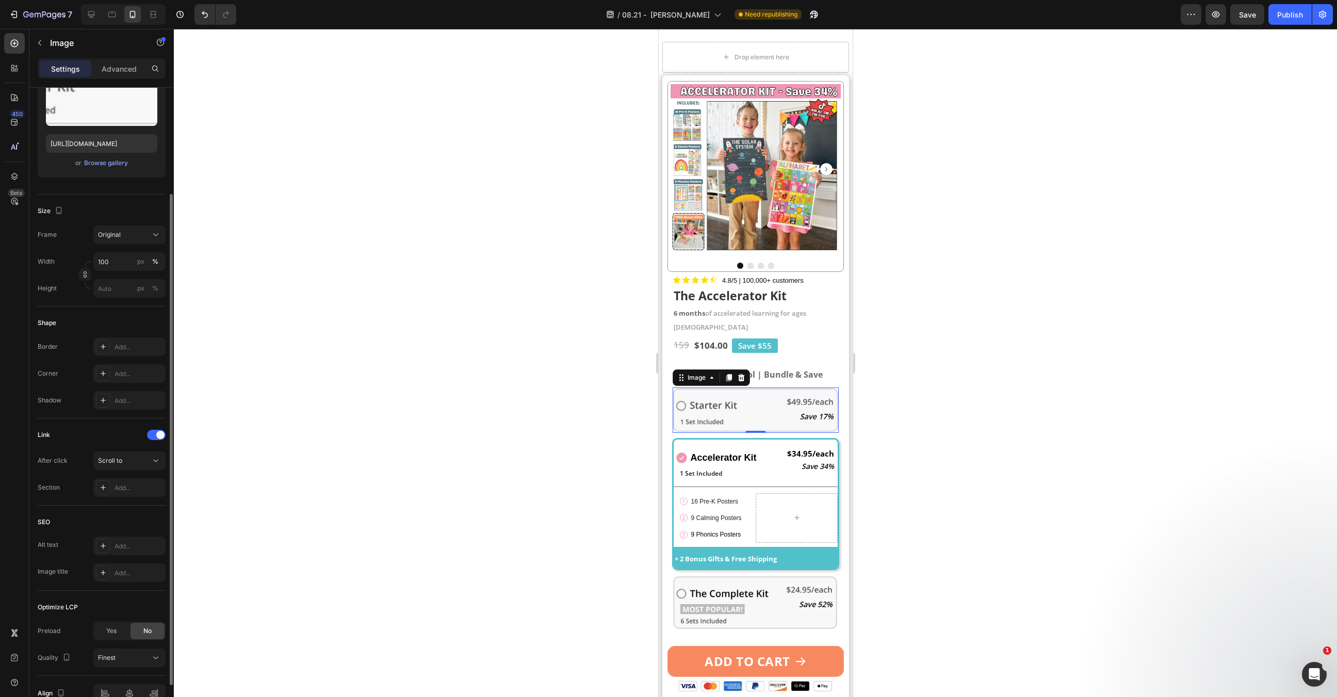
click at [138, 497] on div "Link After click Scroll to Section Add..." at bounding box center [102, 461] width 128 height 87
click at [138, 487] on div "Add..." at bounding box center [139, 487] width 48 height 9
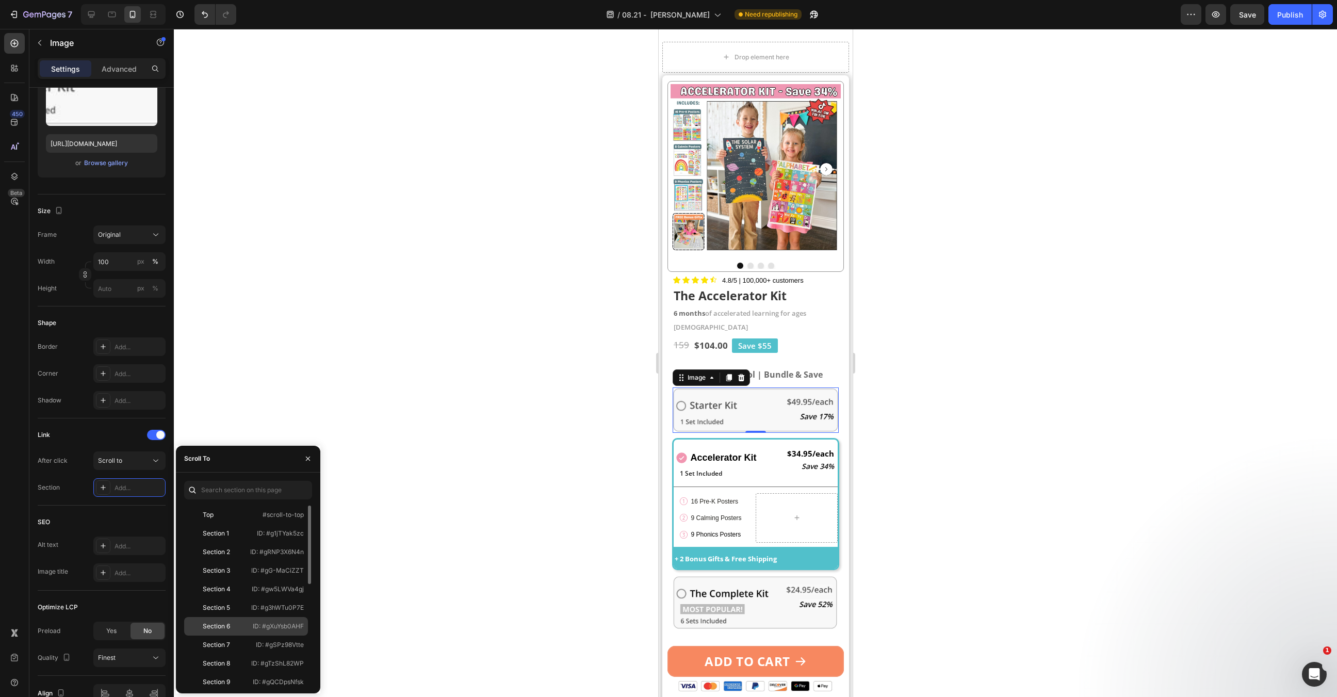
scroll to position [22, 0]
click at [235, 677] on div "Section 10" at bounding box center [218, 678] width 60 height 9
click at [709, 583] on img at bounding box center [755, 602] width 166 height 55
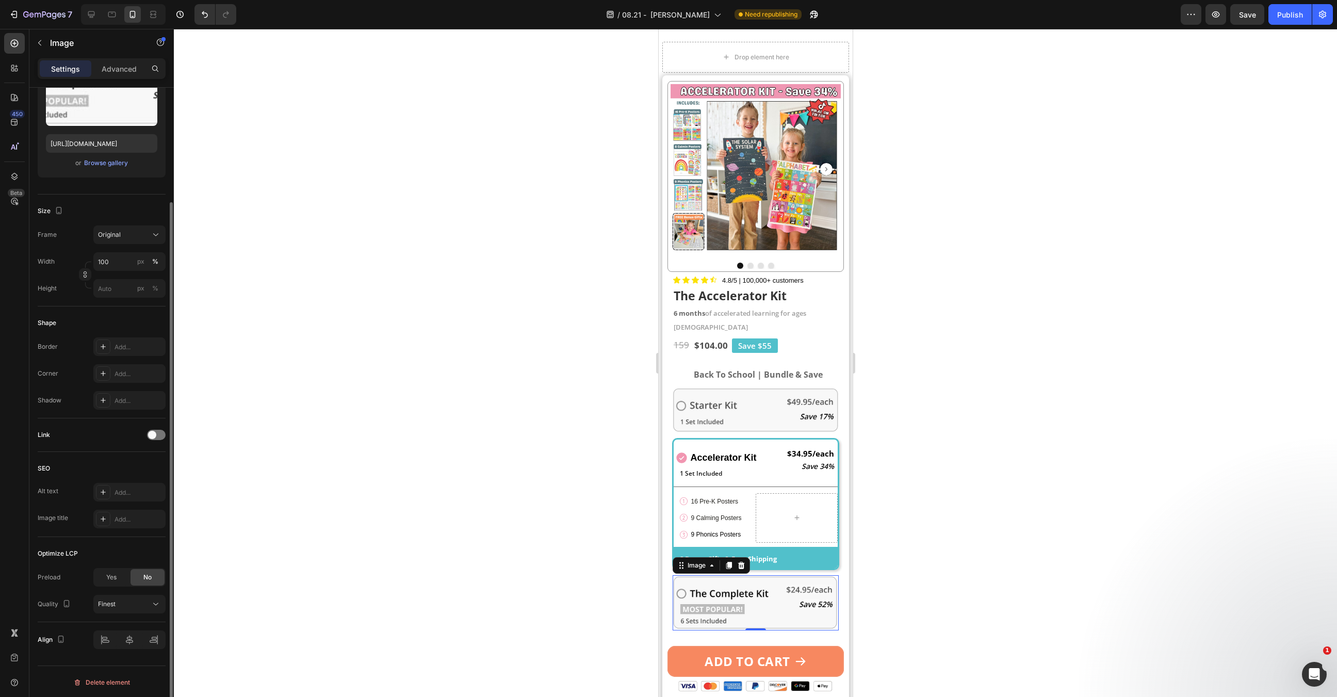
click at [161, 428] on div "Link" at bounding box center [102, 435] width 128 height 17
click at [160, 430] on div at bounding box center [156, 435] width 19 height 10
click at [140, 462] on div "Open page" at bounding box center [124, 460] width 53 height 9
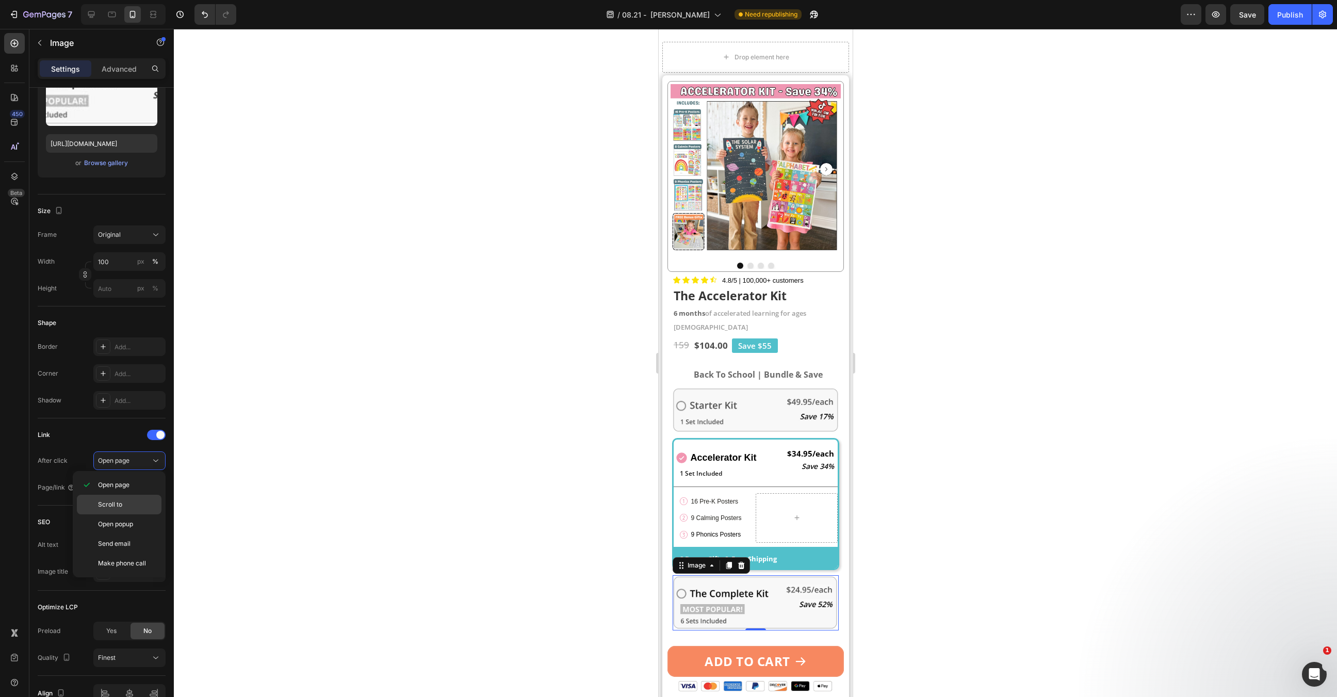
click at [125, 502] on p "Scroll to" at bounding box center [127, 504] width 59 height 9
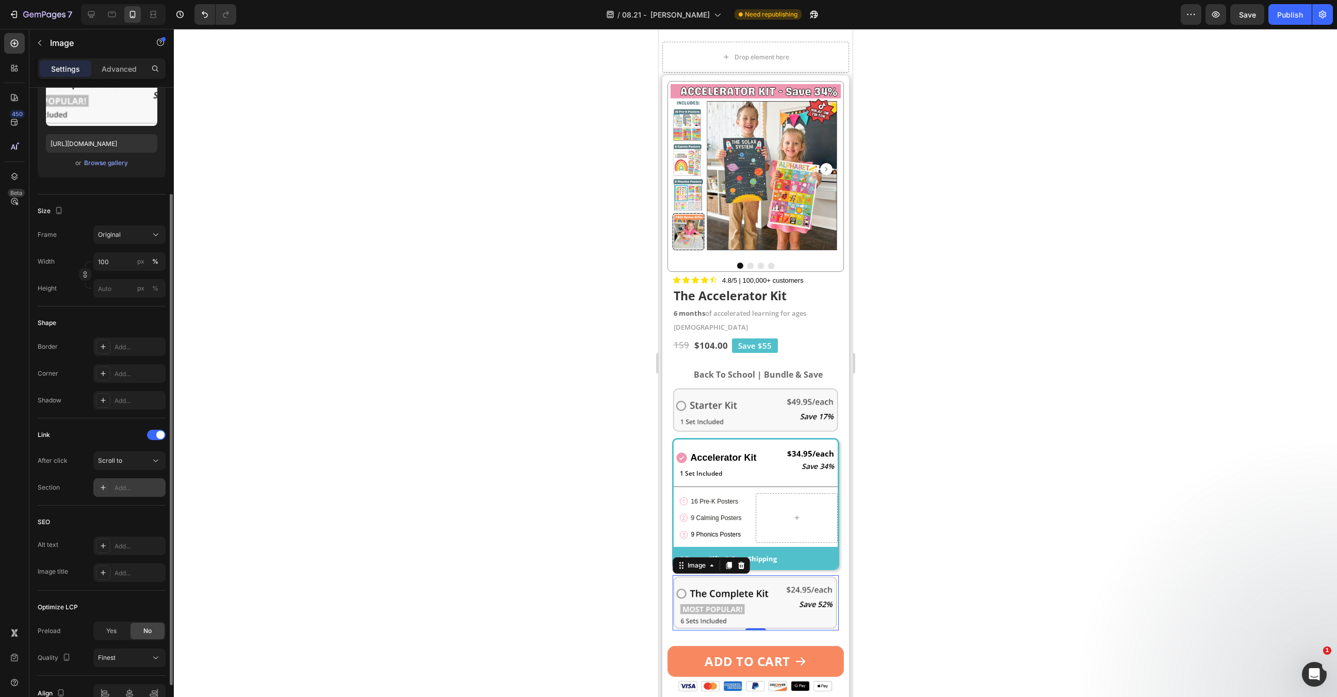
click at [127, 484] on div "Add..." at bounding box center [139, 487] width 48 height 9
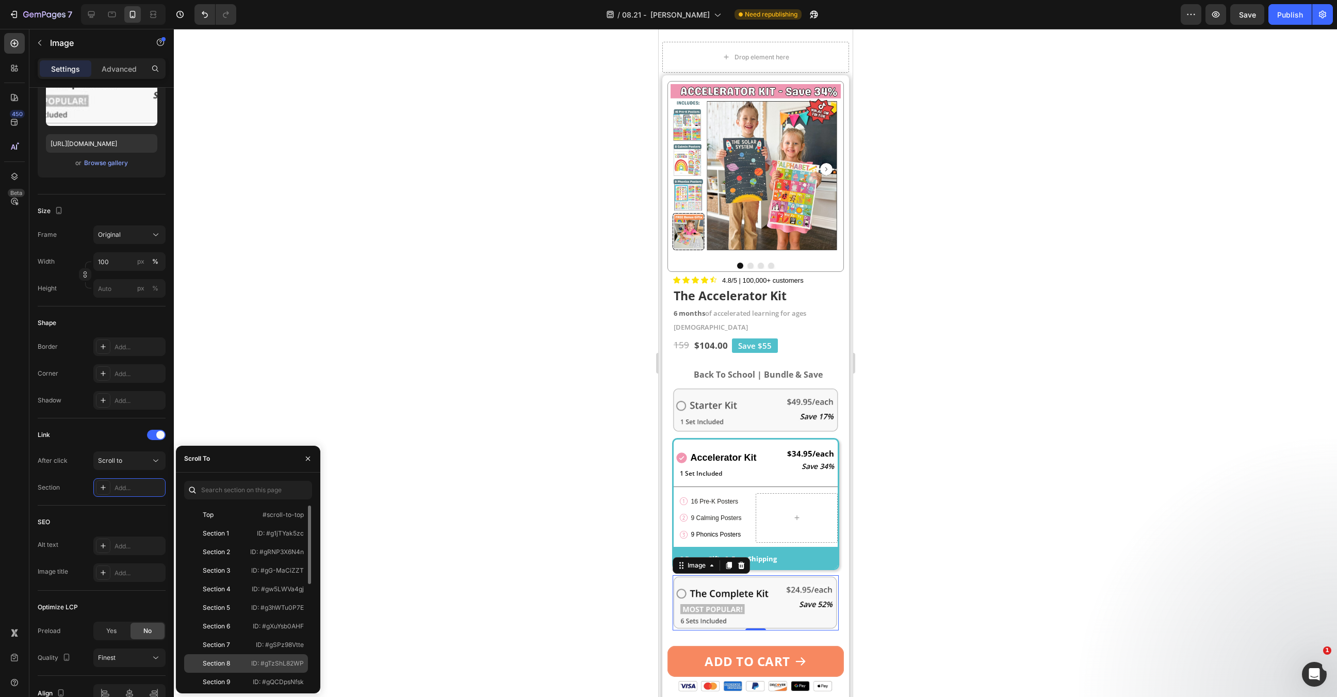
click at [236, 663] on div "Section 8" at bounding box center [217, 663] width 59 height 9
click at [534, 546] on div at bounding box center [755, 363] width 1163 height 668
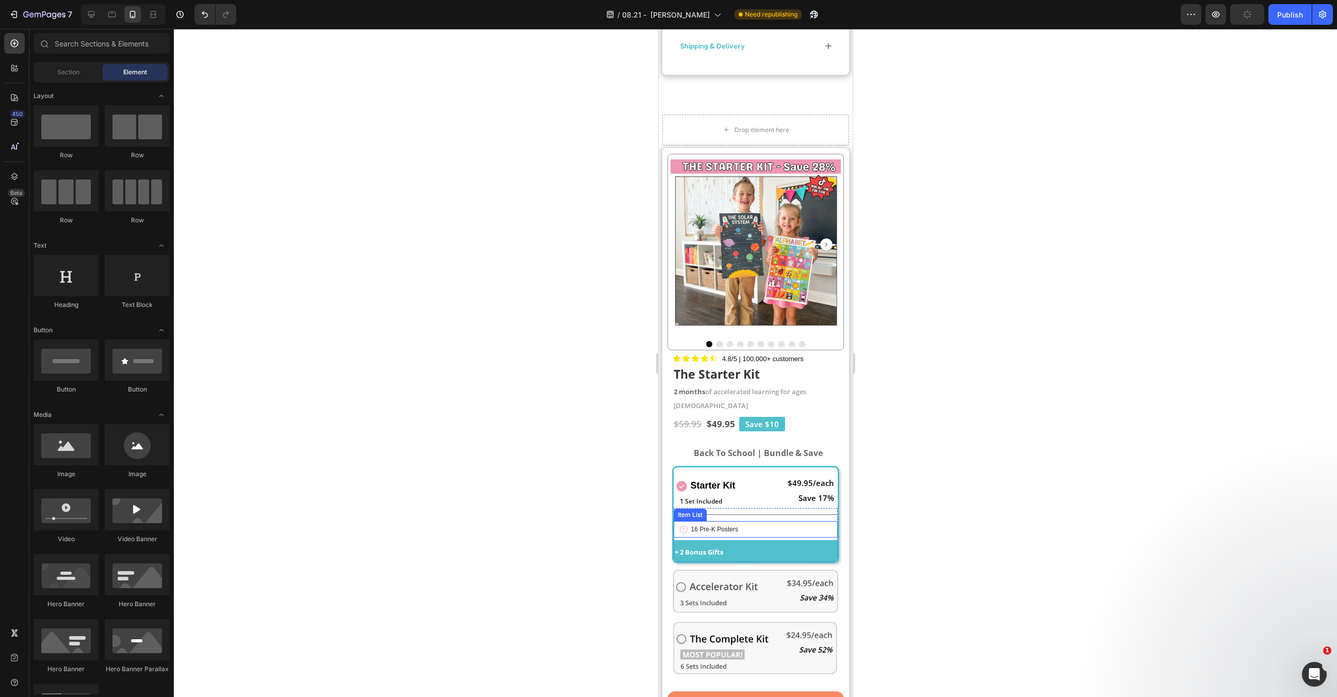
scroll to position [3109, 0]
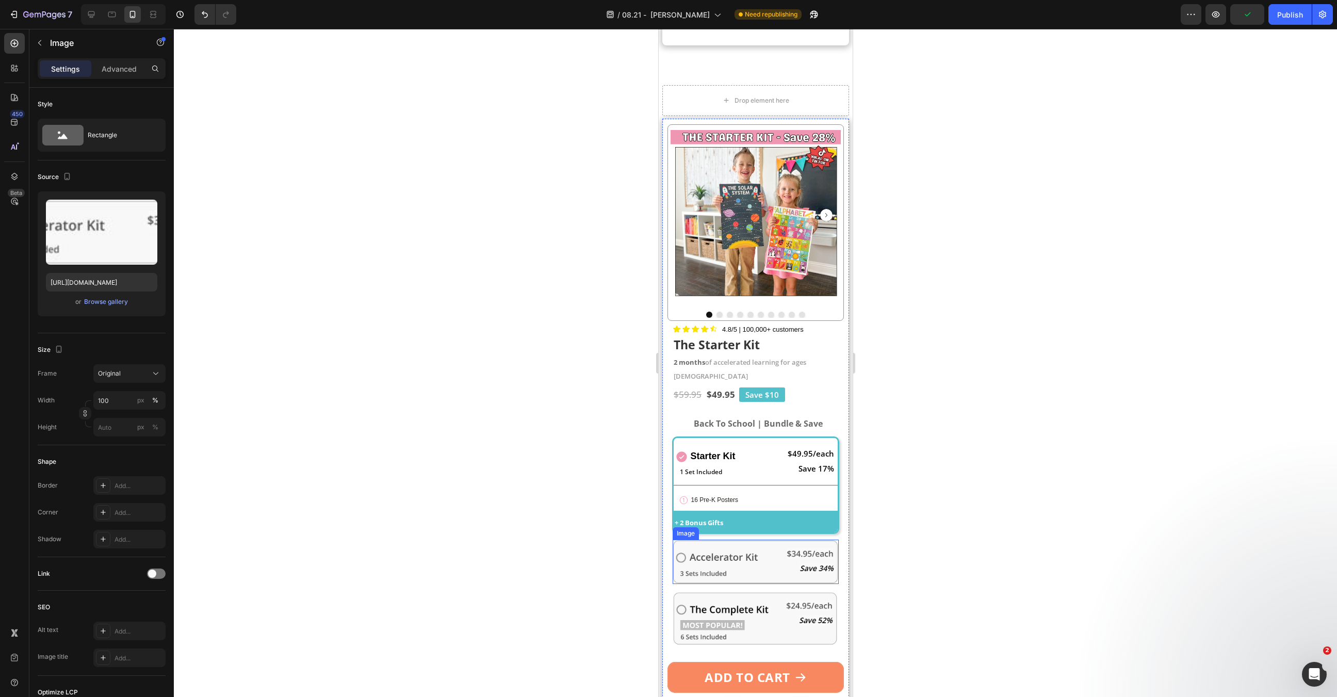
click at [751, 540] on img at bounding box center [755, 562] width 166 height 44
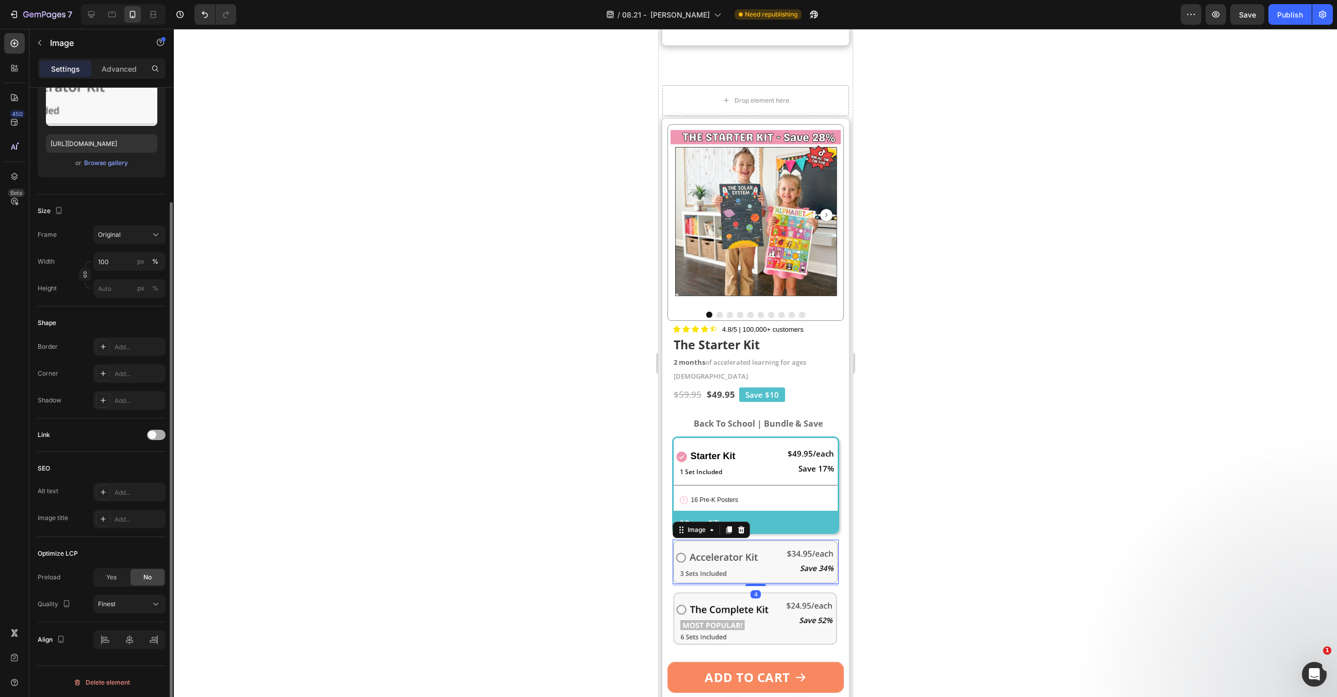
click at [156, 433] on div at bounding box center [156, 435] width 19 height 10
click at [142, 459] on div "Open page" at bounding box center [124, 460] width 53 height 9
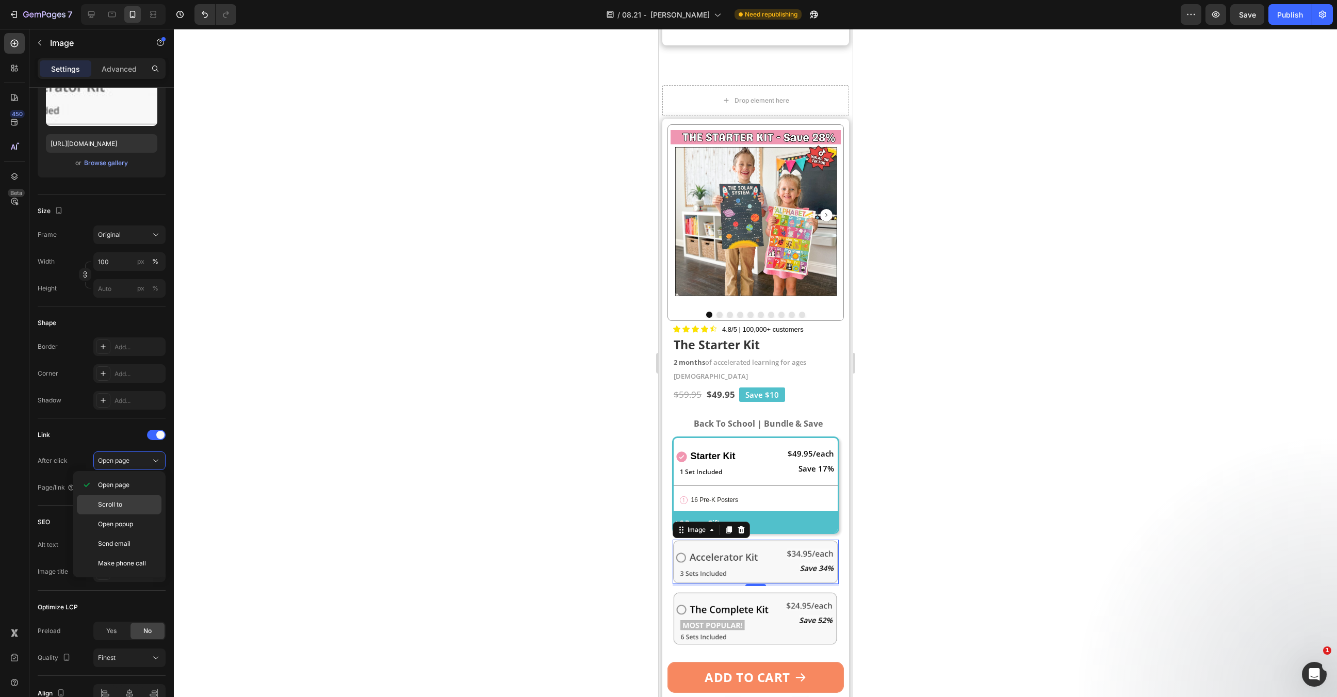
click at [145, 501] on p "Scroll to" at bounding box center [127, 504] width 59 height 9
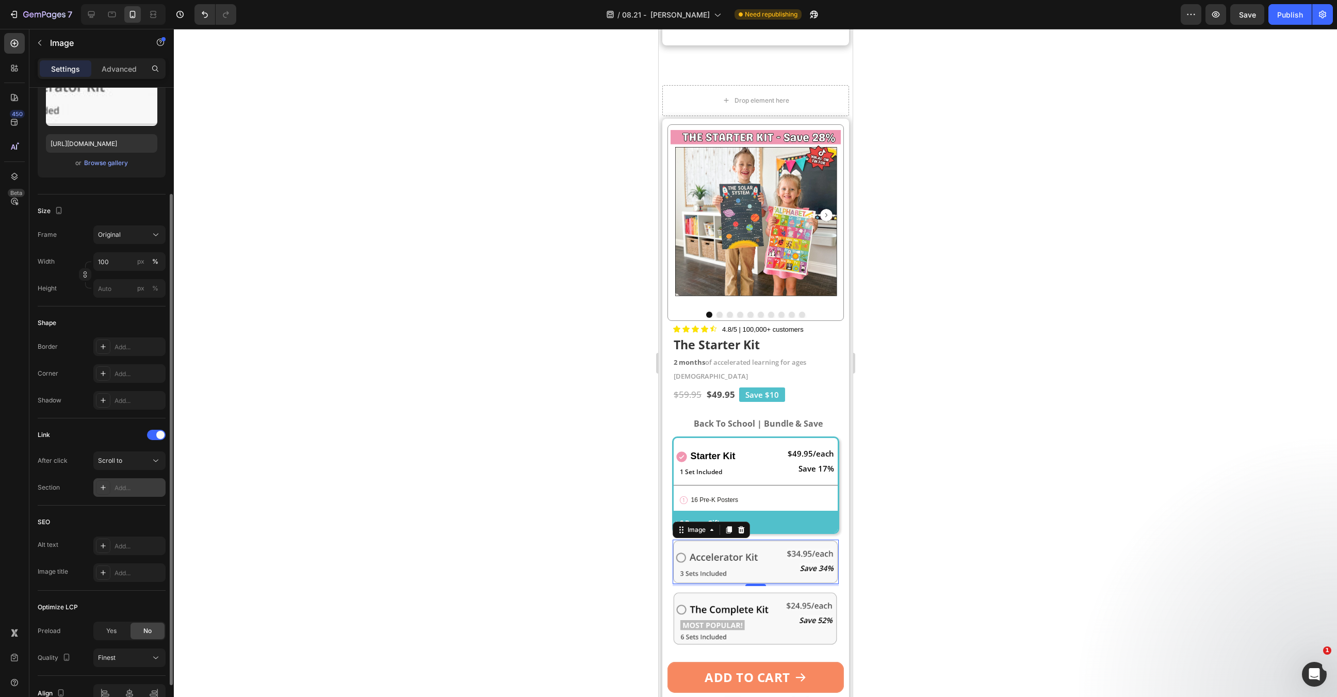
click at [142, 493] on div "Add..." at bounding box center [129, 487] width 72 height 19
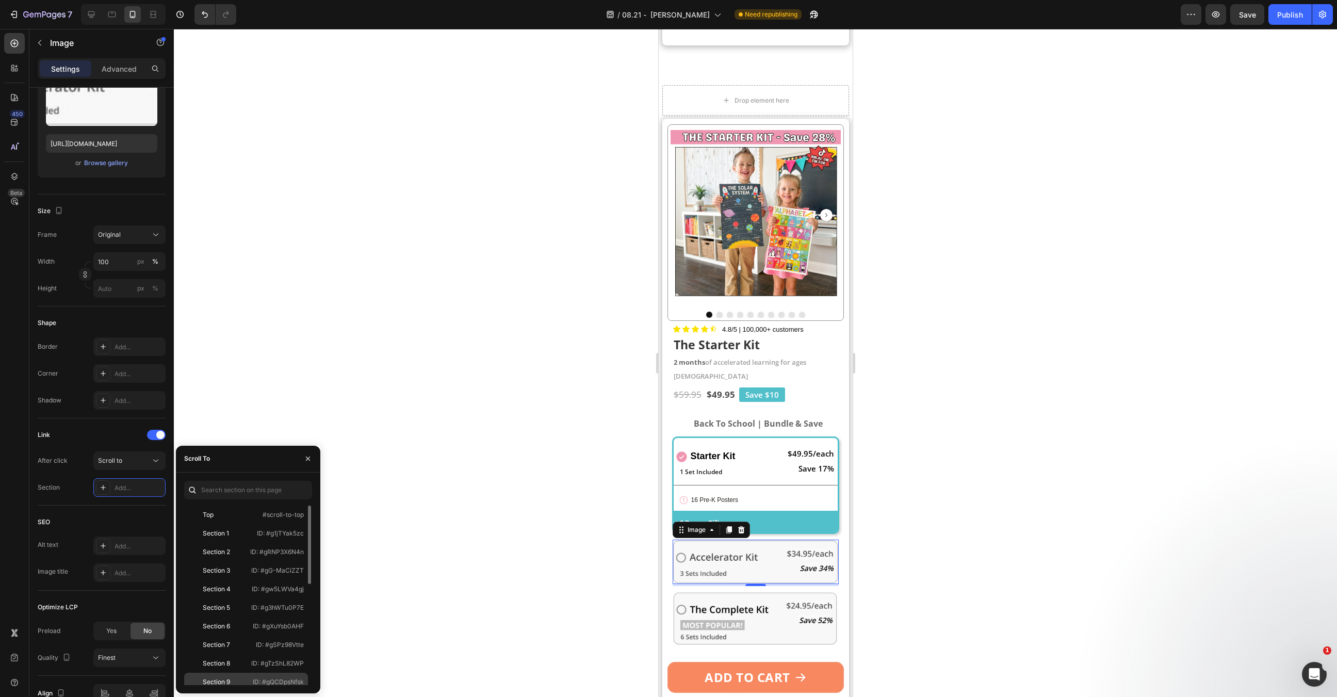
click at [227, 678] on div "Section 9" at bounding box center [216, 681] width 27 height 9
click at [745, 605] on img at bounding box center [755, 618] width 166 height 55
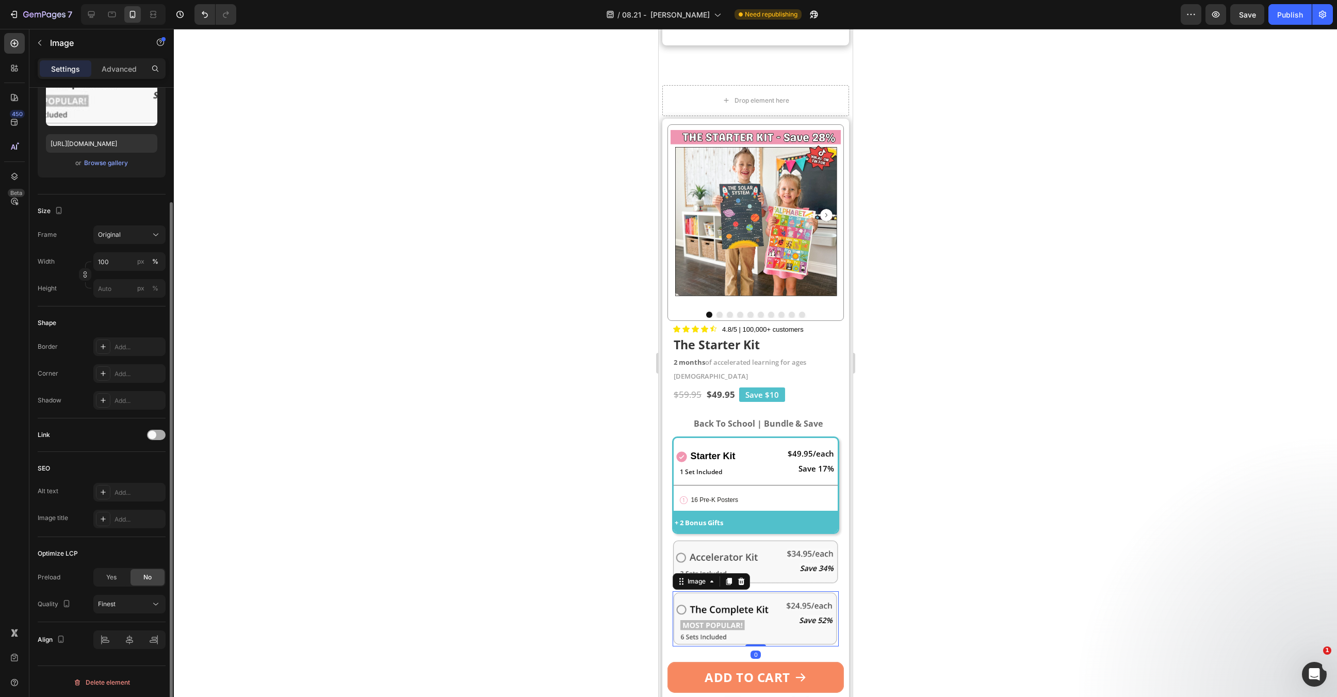
click at [153, 432] on span at bounding box center [152, 435] width 8 height 8
click at [128, 462] on span "Open page" at bounding box center [113, 461] width 31 height 8
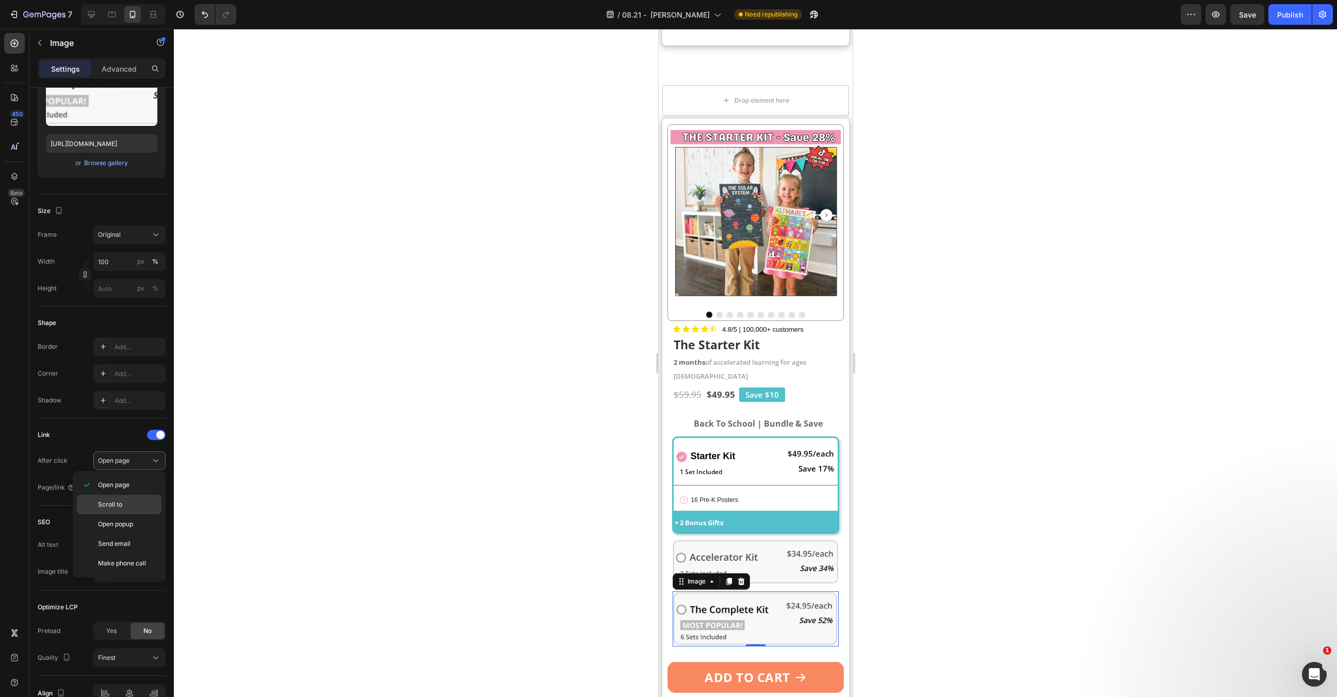
click at [129, 505] on p "Scroll to" at bounding box center [127, 504] width 59 height 9
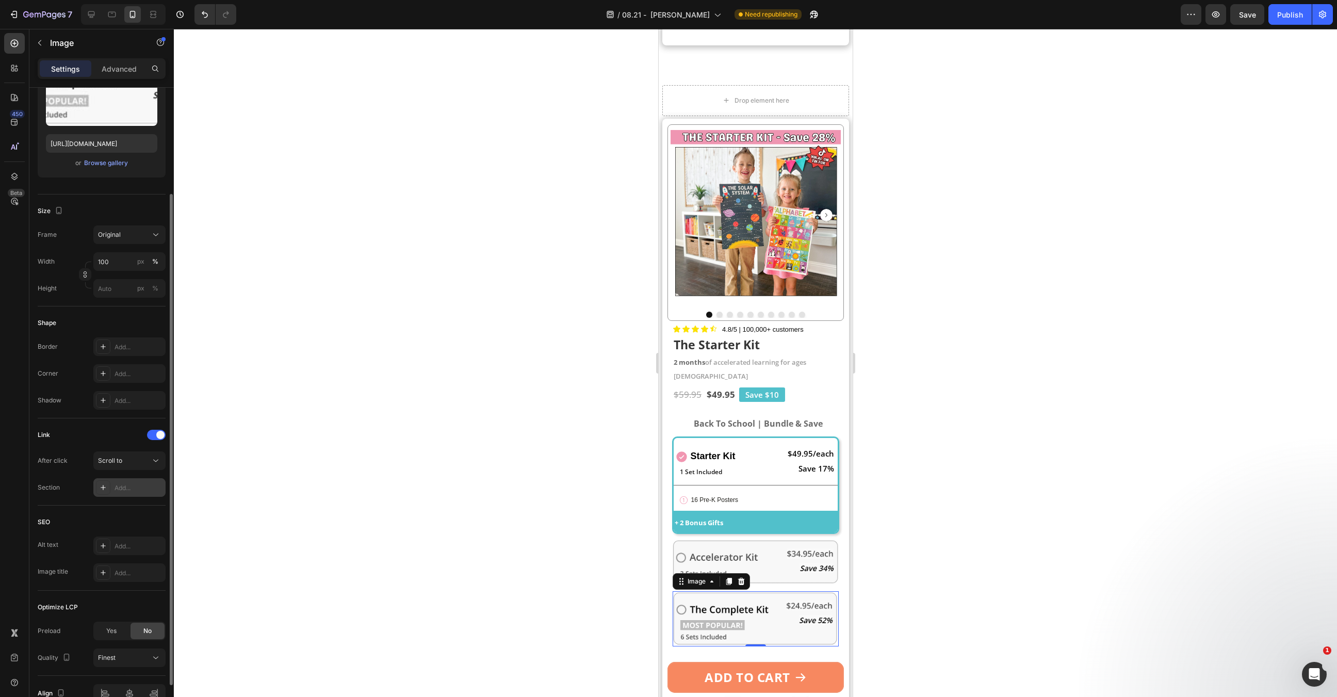
click at [133, 481] on div "Add..." at bounding box center [129, 487] width 72 height 19
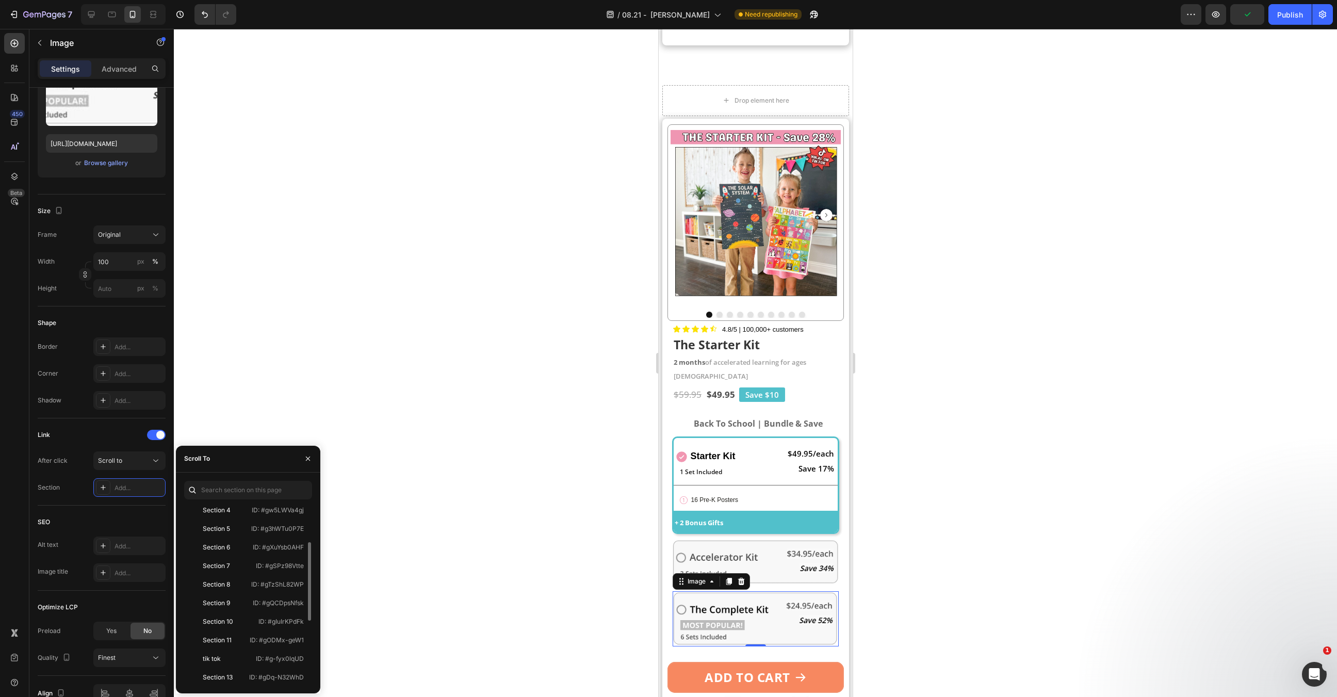
scroll to position [80, 0]
click at [231, 592] on div "Section 8 ID: #gTzShL82WP" at bounding box center [246, 601] width 124 height 19
click at [508, 583] on div at bounding box center [755, 363] width 1163 height 668
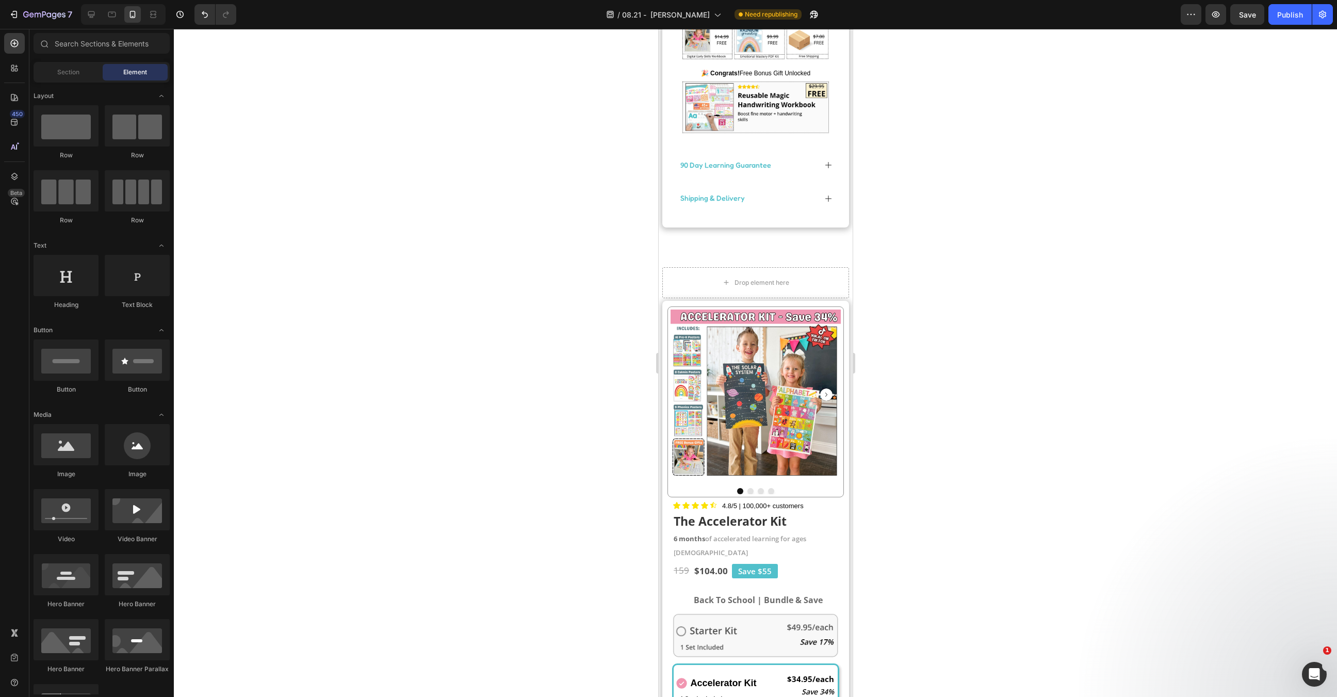
scroll to position [1868, 0]
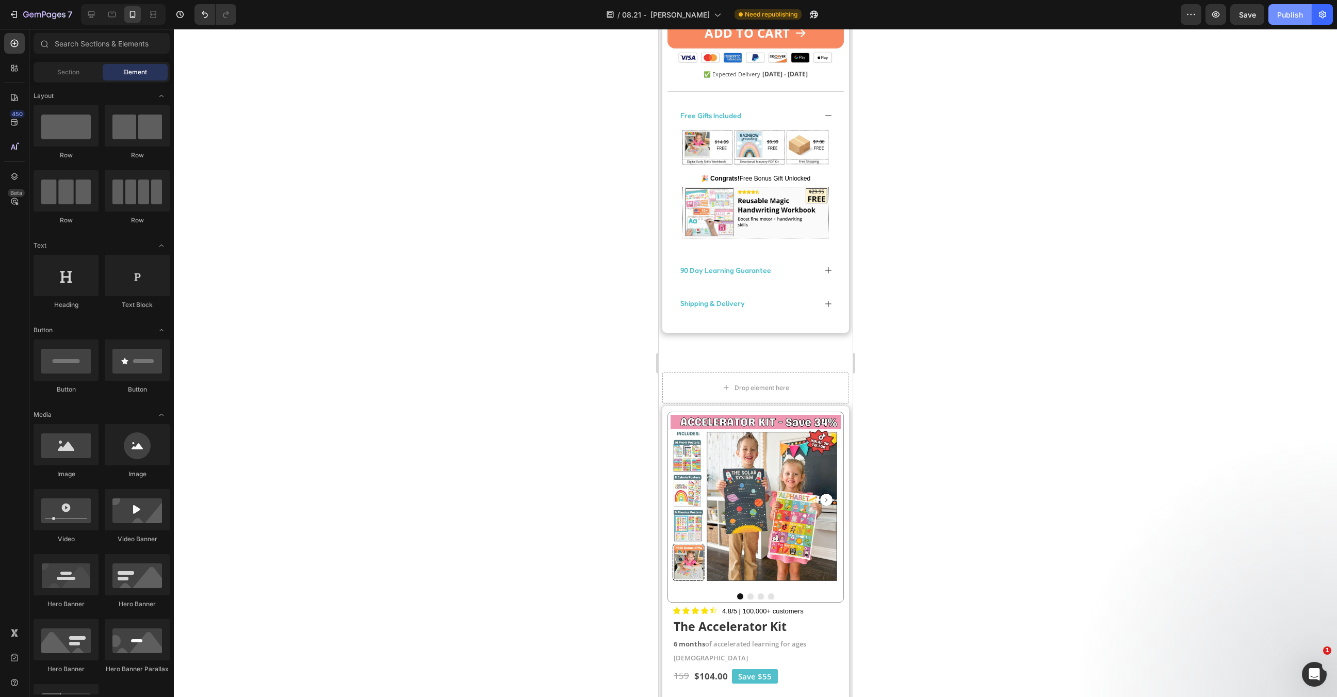
click at [1291, 19] on div "Publish" at bounding box center [1290, 14] width 26 height 11
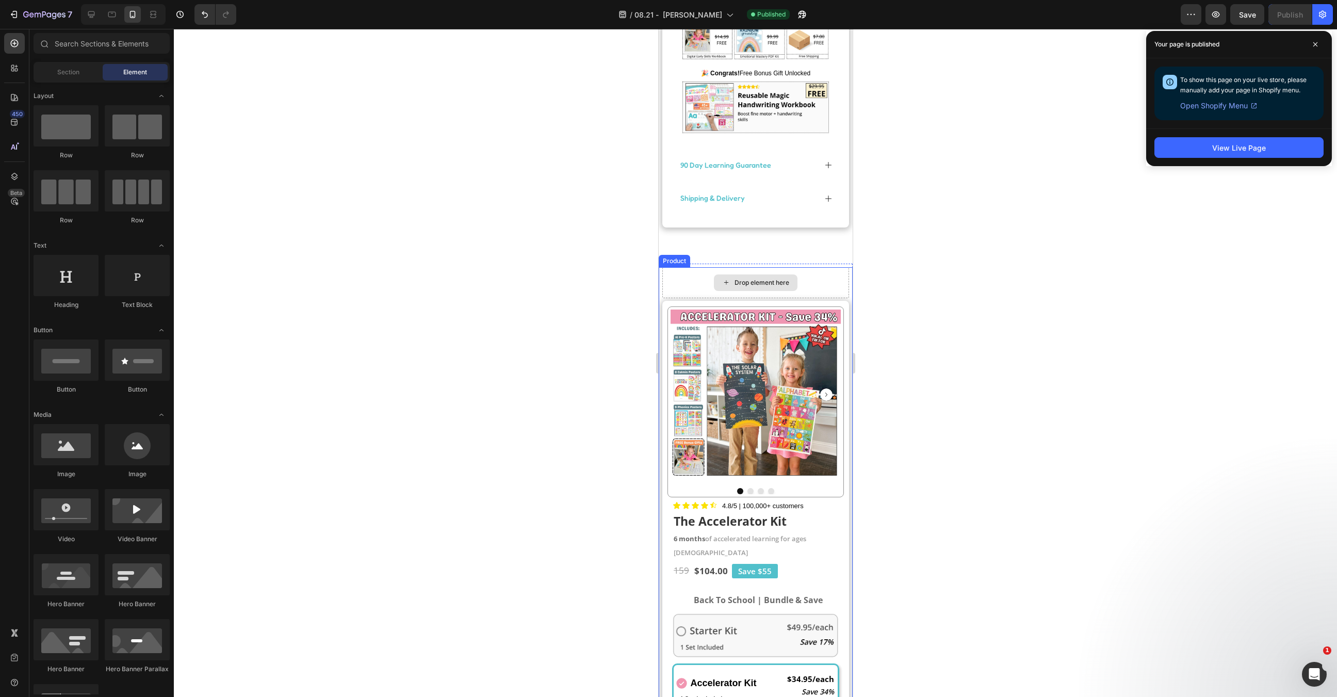
scroll to position [2007, 0]
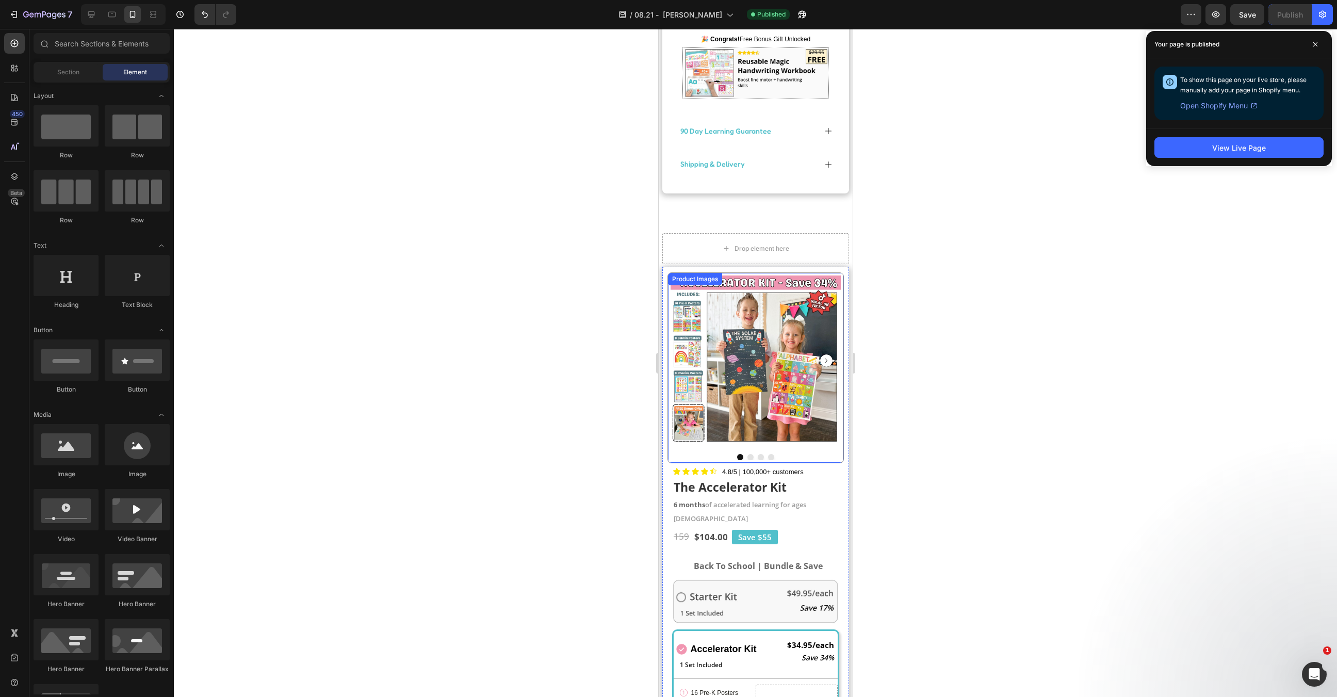
click at [800, 454] on div at bounding box center [755, 457] width 170 height 6
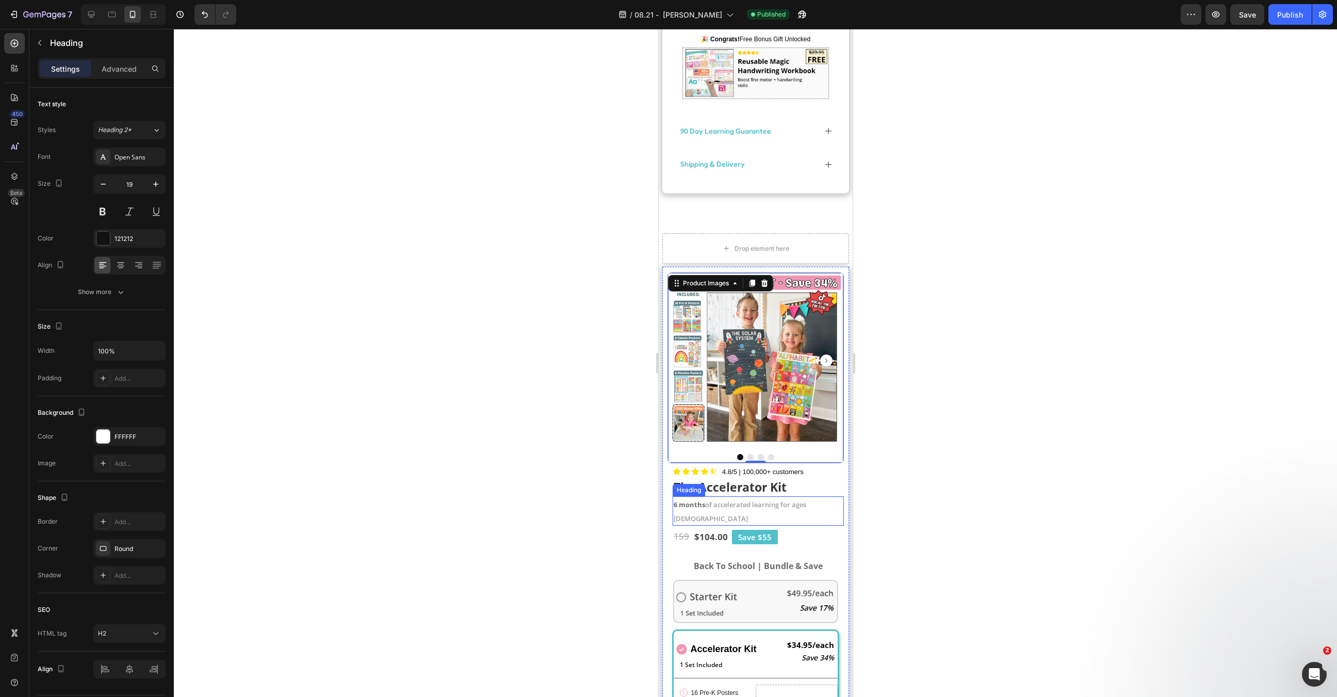
click at [777, 500] on span "of accelerated learning for ages 1-5" at bounding box center [739, 511] width 133 height 23
click at [734, 483] on icon at bounding box center [735, 486] width 6 height 7
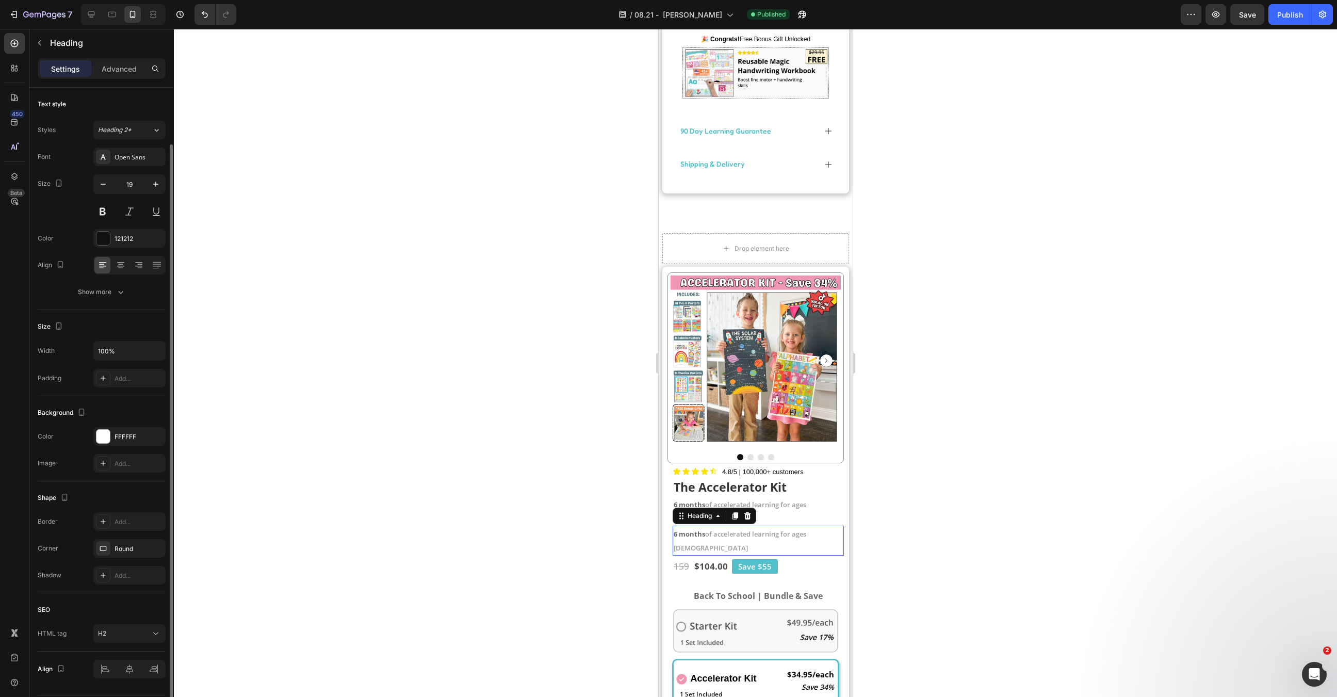
scroll to position [29, 0]
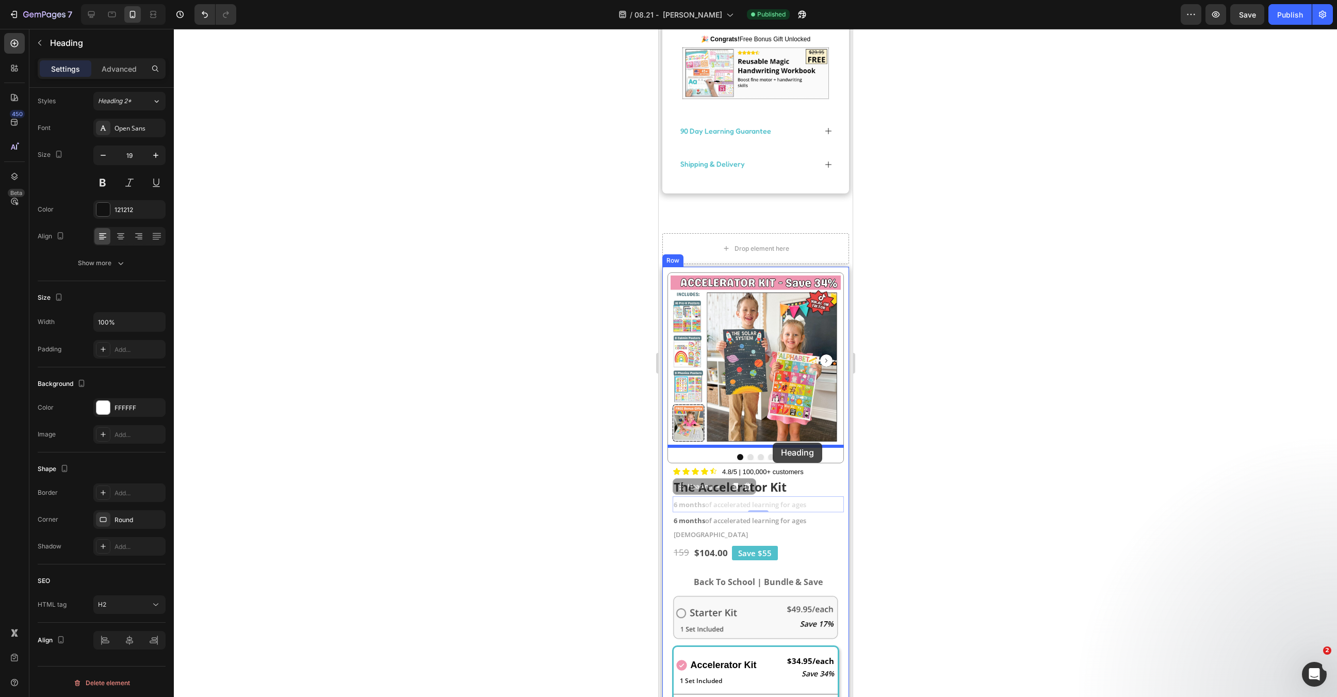
drag, startPoint x: 773, startPoint y: 488, endPoint x: 773, endPoint y: 443, distance: 45.9
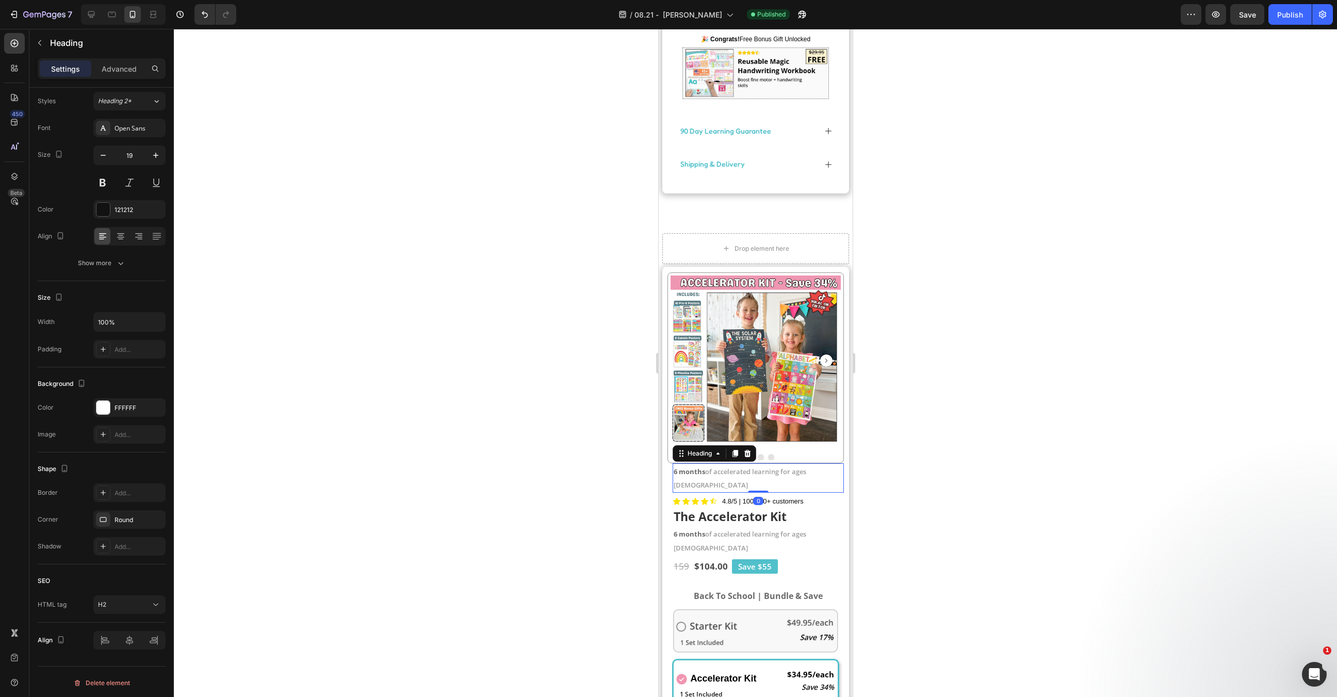
click at [904, 464] on div at bounding box center [755, 363] width 1163 height 668
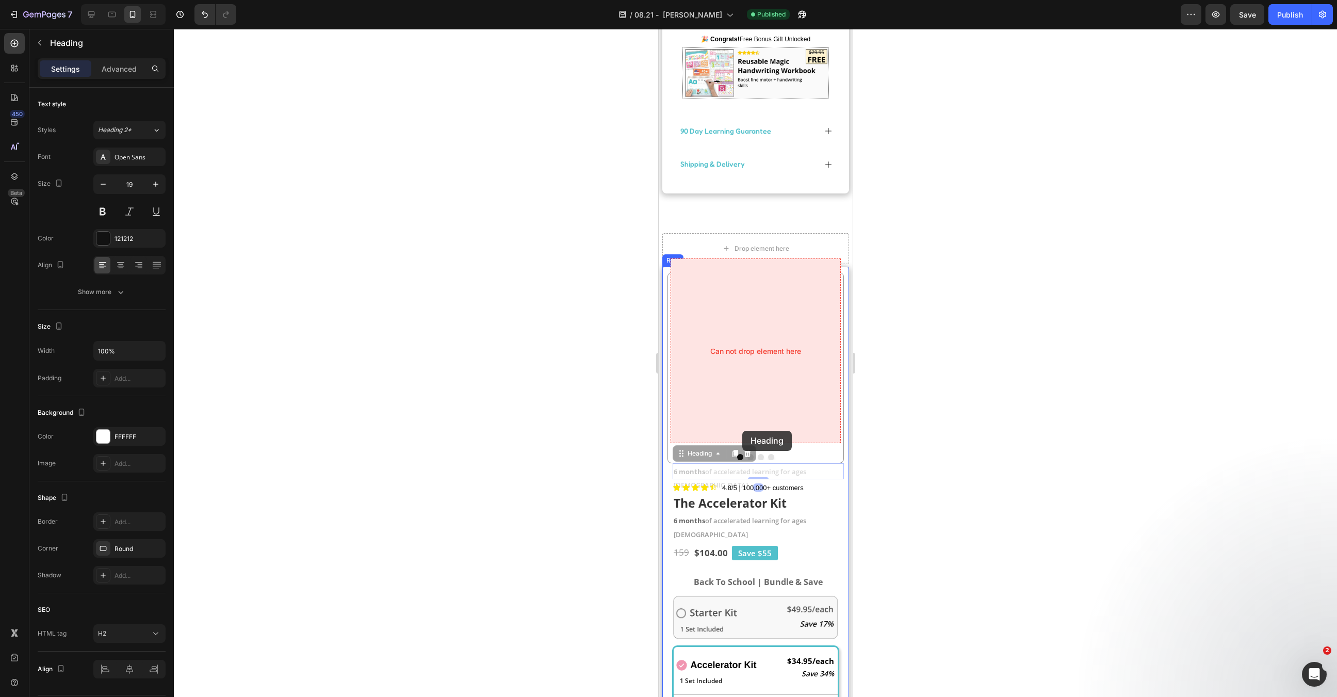
drag, startPoint x: 707, startPoint y: 454, endPoint x: 742, endPoint y: 431, distance: 42.1
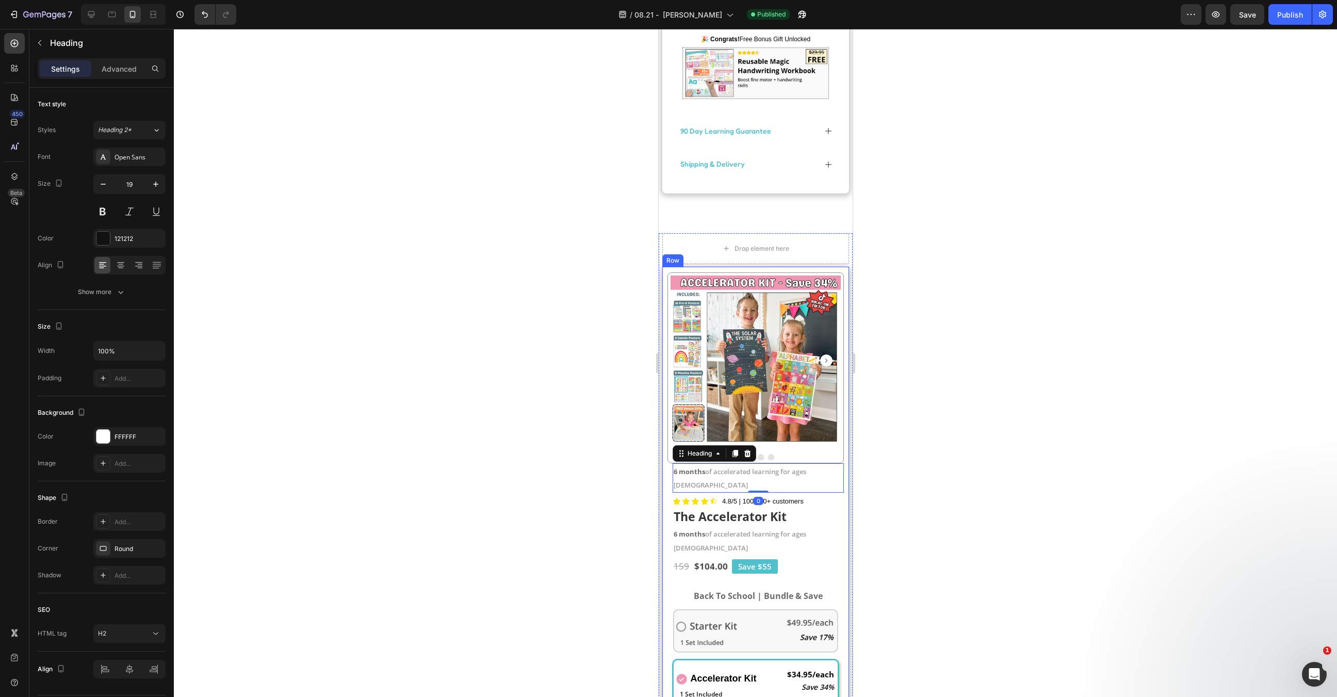
click at [895, 437] on div at bounding box center [755, 363] width 1163 height 668
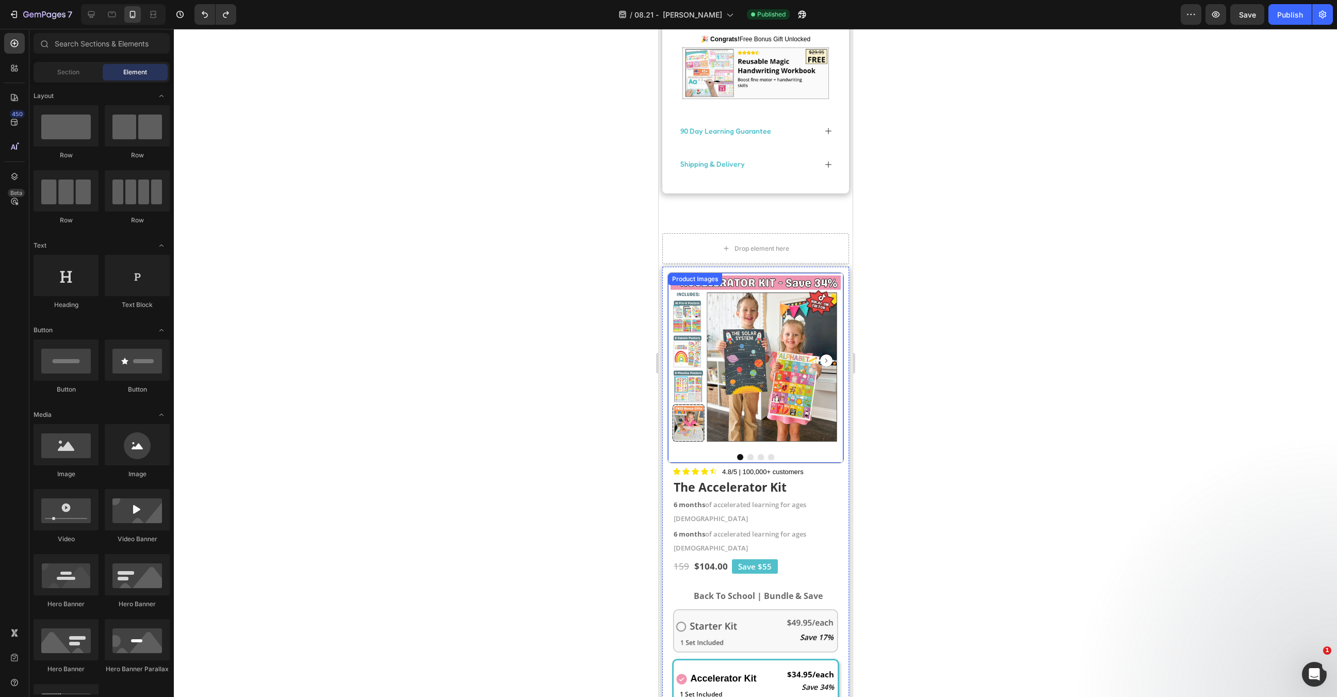
click at [903, 398] on div at bounding box center [755, 363] width 1163 height 668
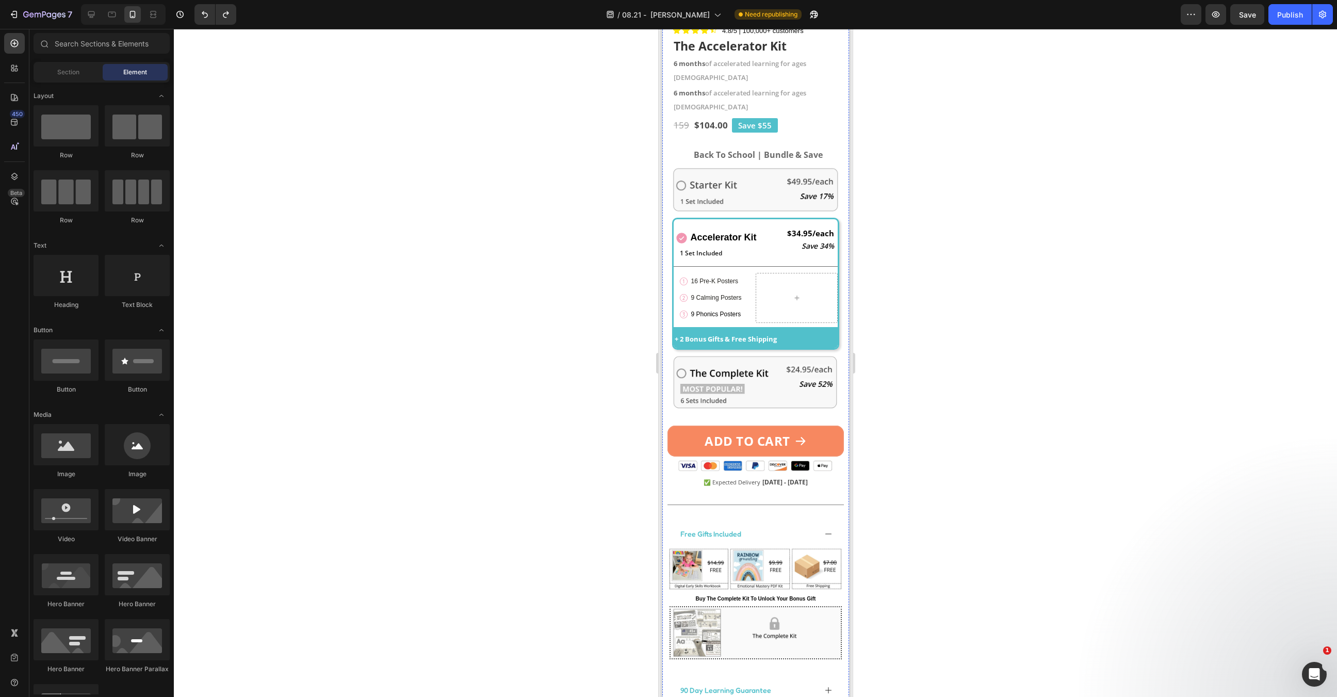
scroll to position [2458, 0]
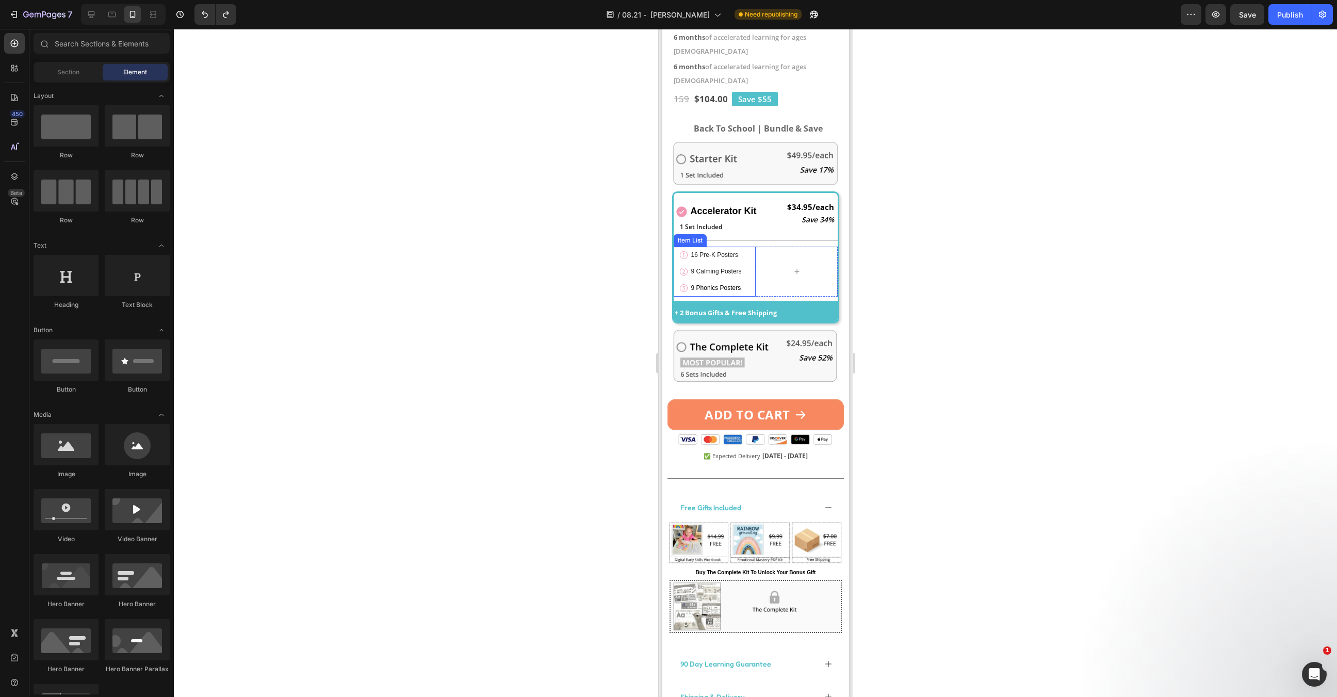
click at [703, 268] on span "9 Calming Posters" at bounding box center [716, 271] width 51 height 7
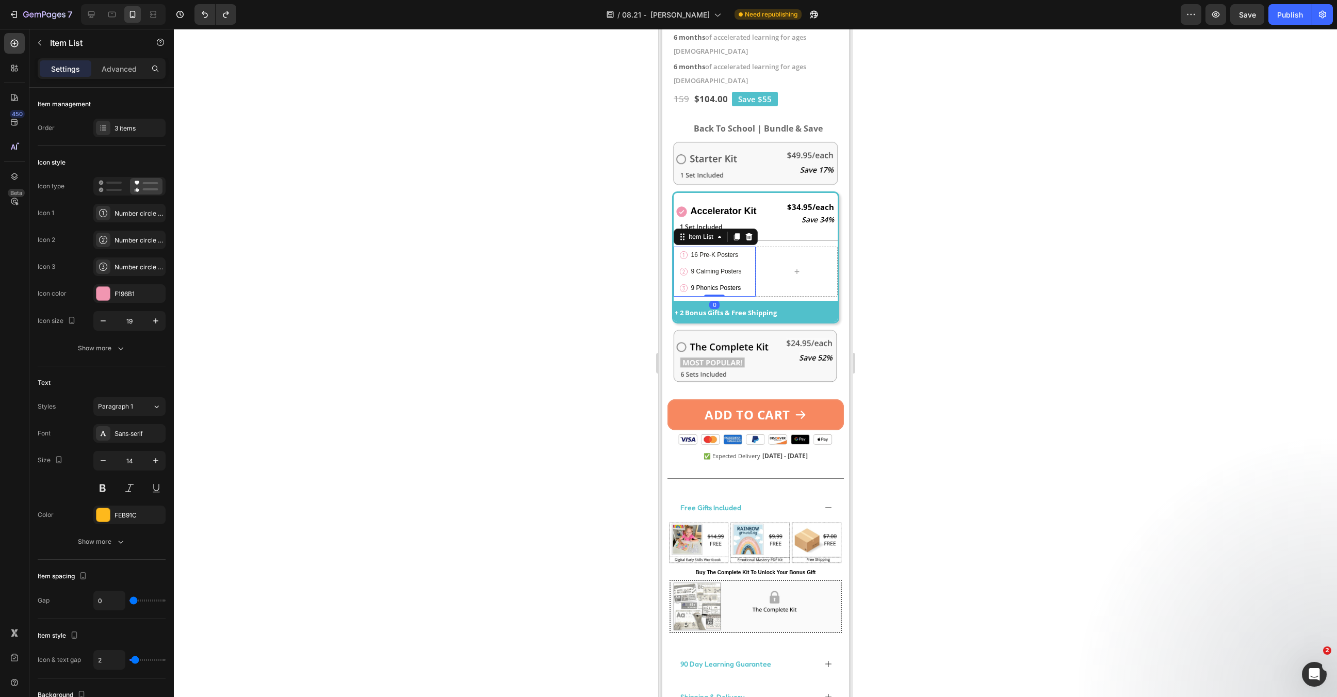
click at [701, 268] on span "9 Calming Posters" at bounding box center [716, 271] width 51 height 7
drag, startPoint x: 692, startPoint y: 241, endPoint x: 682, endPoint y: 240, distance: 9.9
click at [682, 263] on div "9 Calming Posters" at bounding box center [710, 271] width 64 height 17
click at [933, 350] on div at bounding box center [755, 363] width 1163 height 668
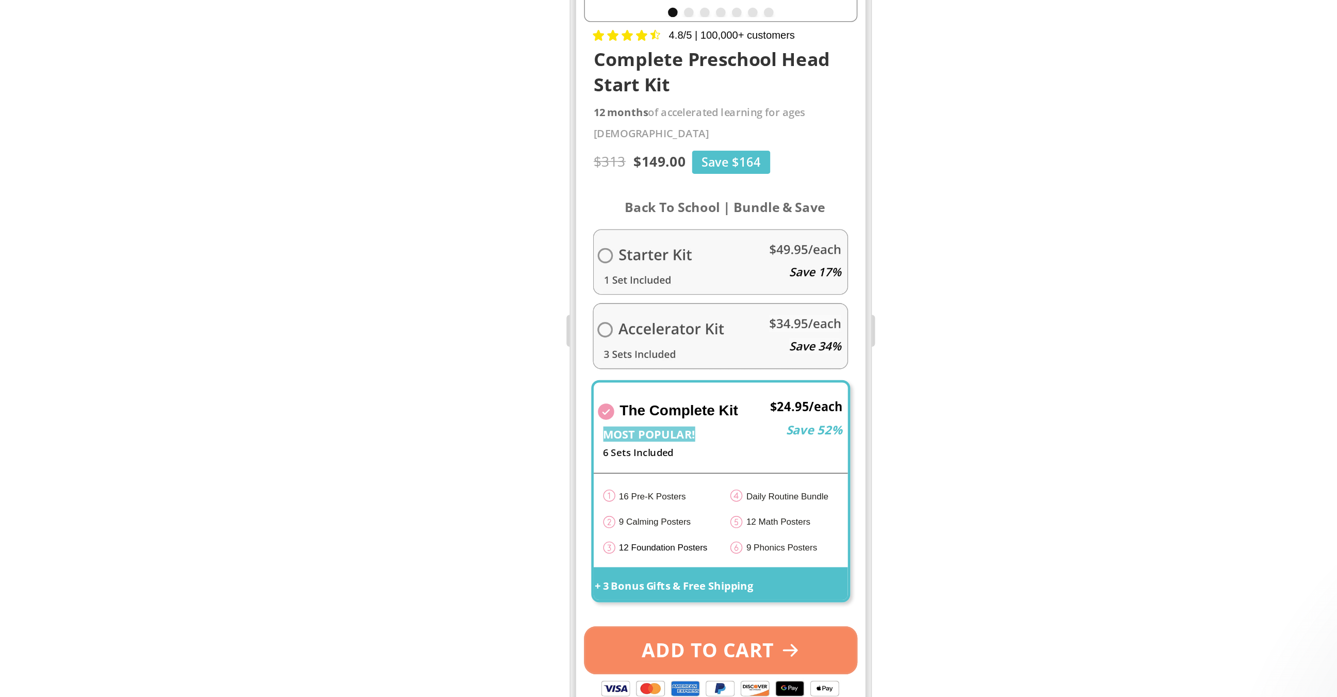
scroll to position [1339, 0]
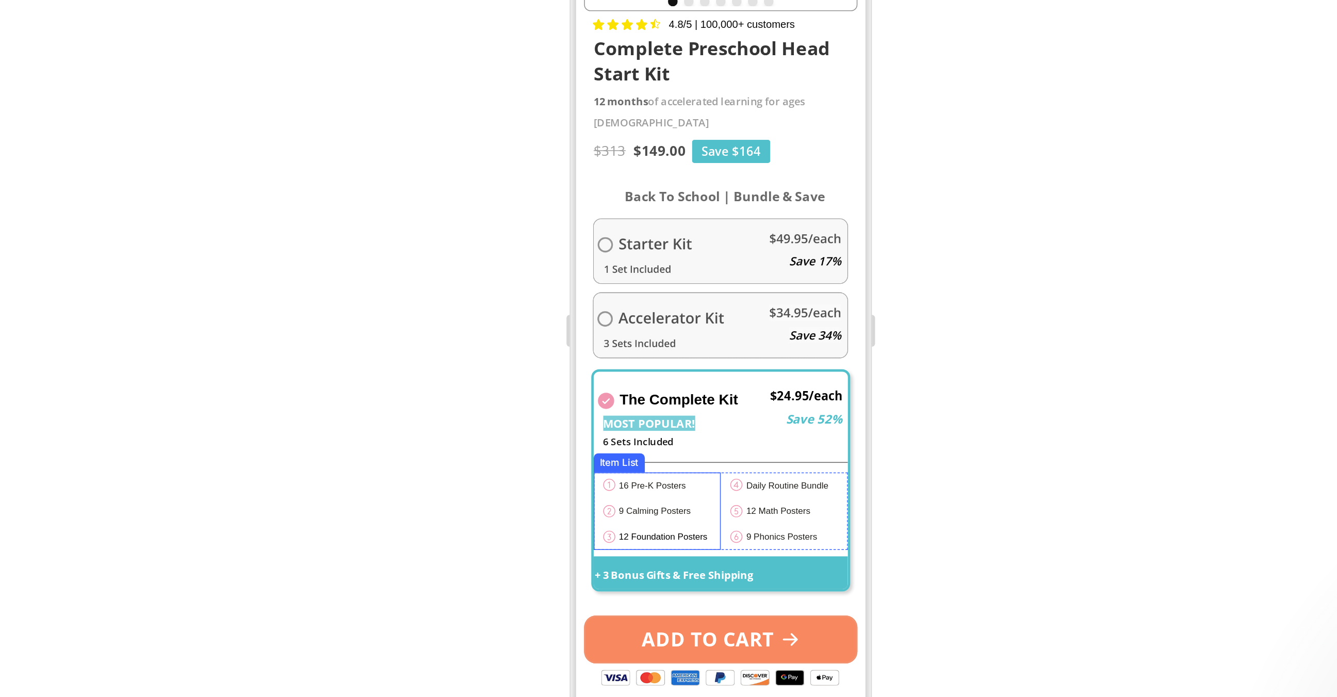
click at [607, 260] on span "9 Calming Posters" at bounding box center [624, 263] width 46 height 6
click at [604, 260] on span "9 Calming Posters" at bounding box center [624, 263] width 46 height 6
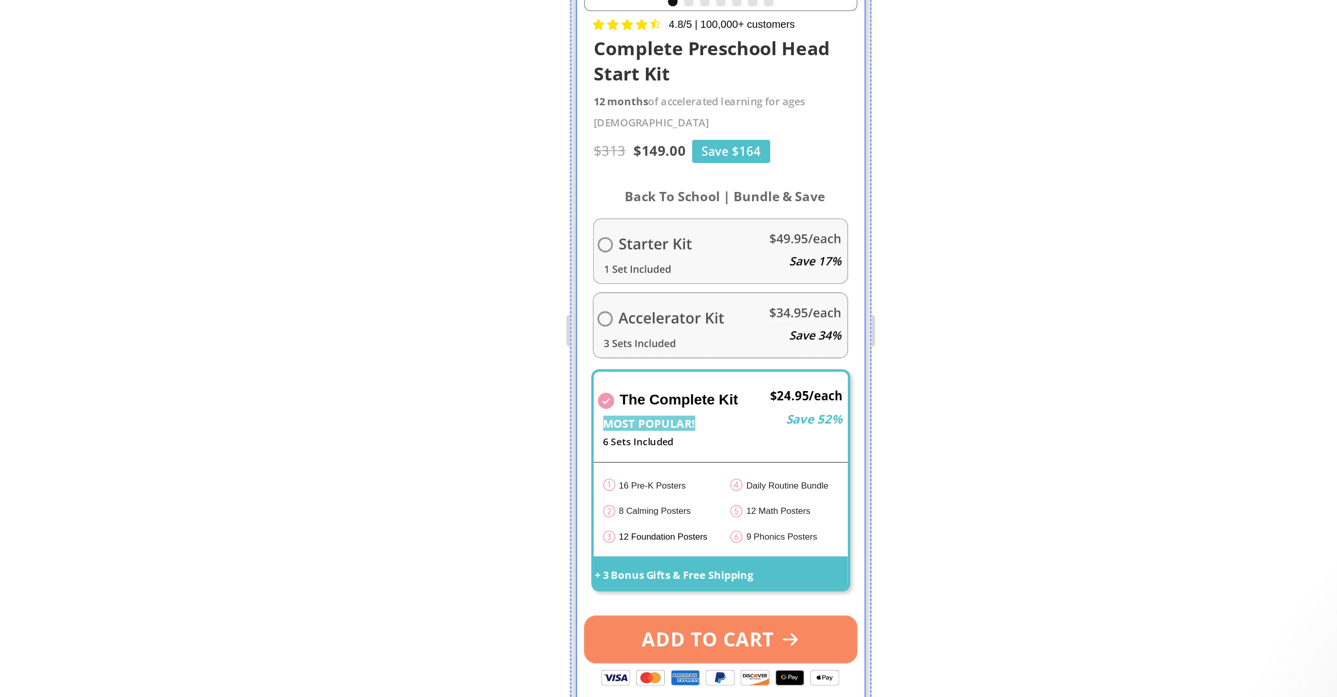
click at [895, 483] on div at bounding box center [755, 363] width 1163 height 668
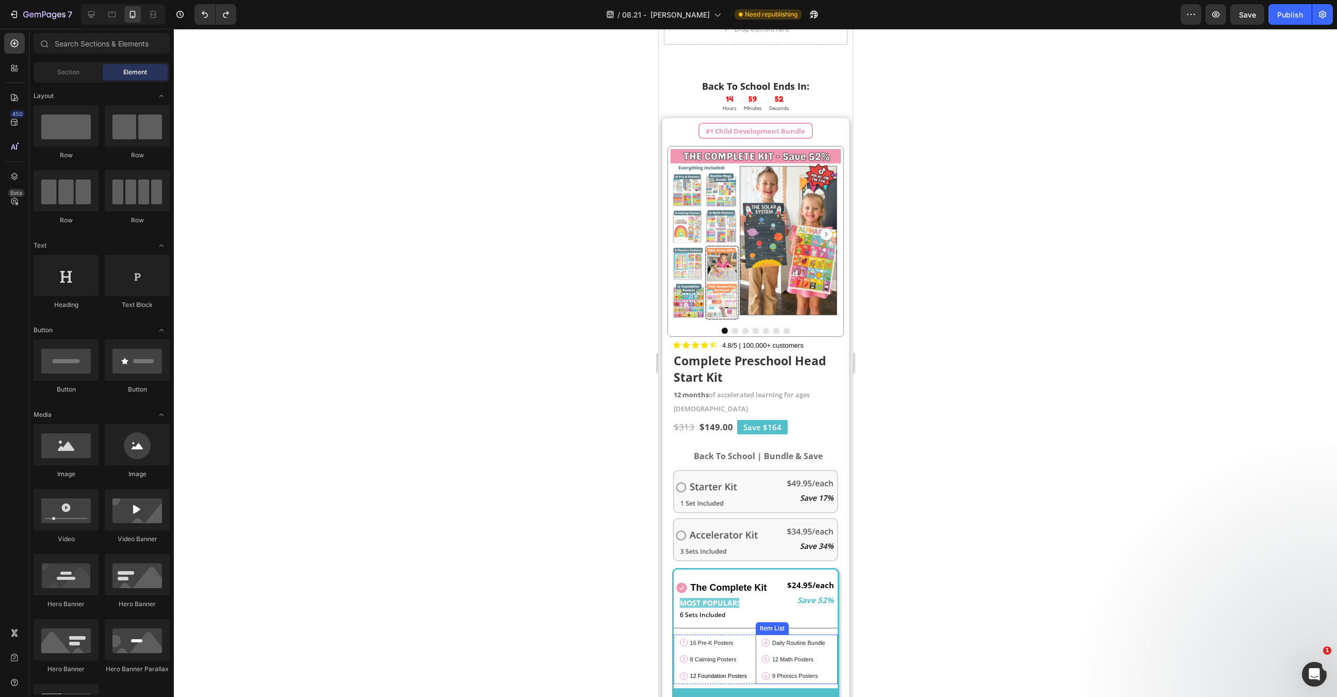
scroll to position [655, 0]
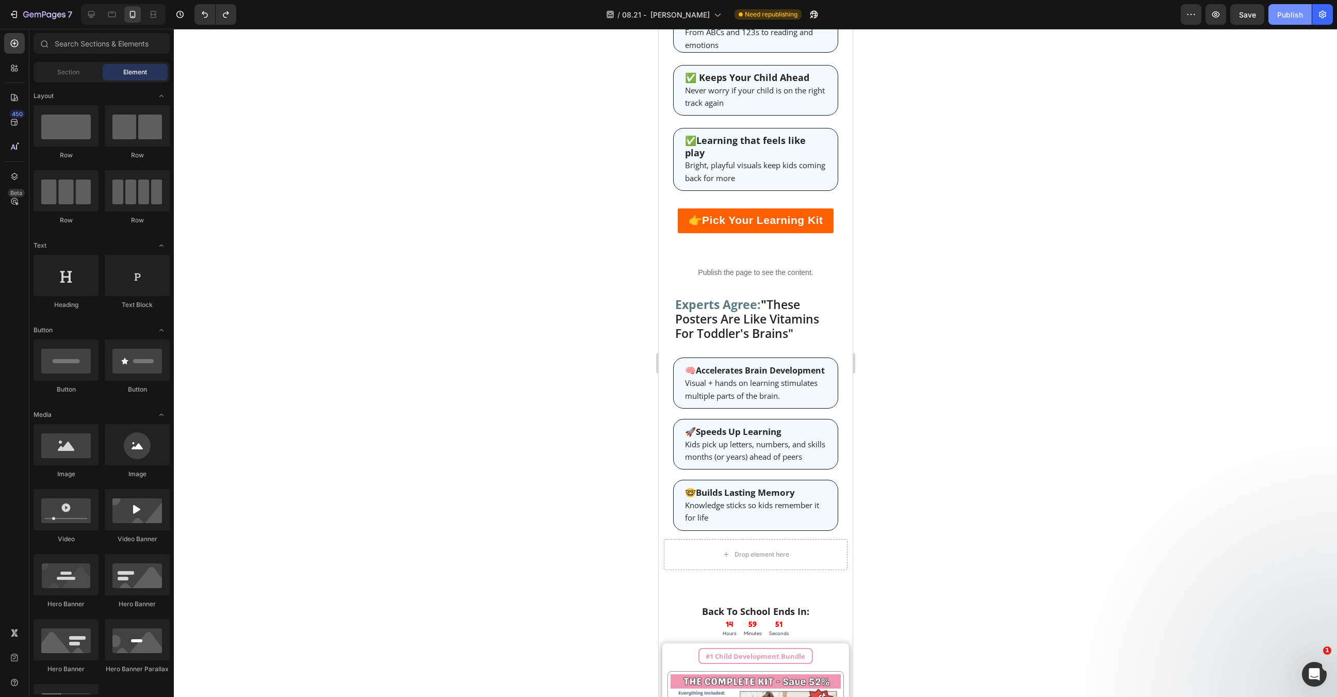
click at [1297, 16] on div "Publish" at bounding box center [1290, 14] width 26 height 11
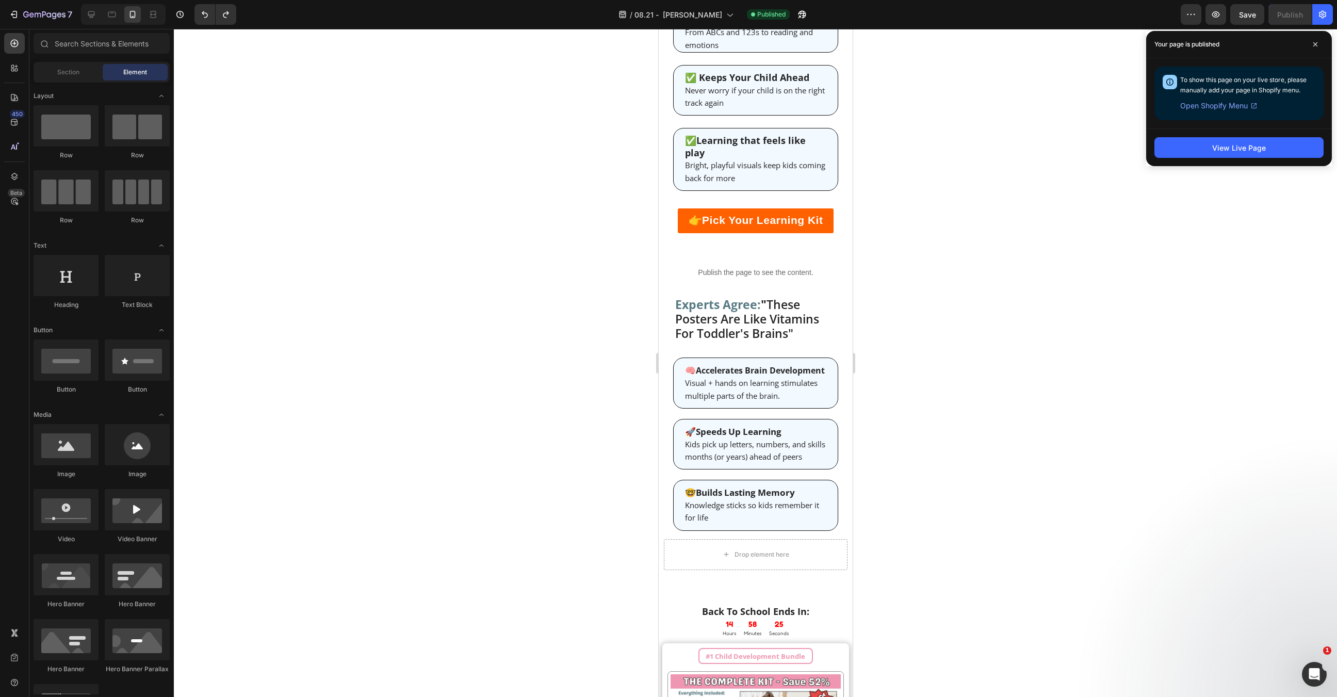
click at [1307, 53] on div "Your page is published" at bounding box center [1239, 44] width 186 height 27
click at [1311, 48] on span at bounding box center [1315, 44] width 17 height 17
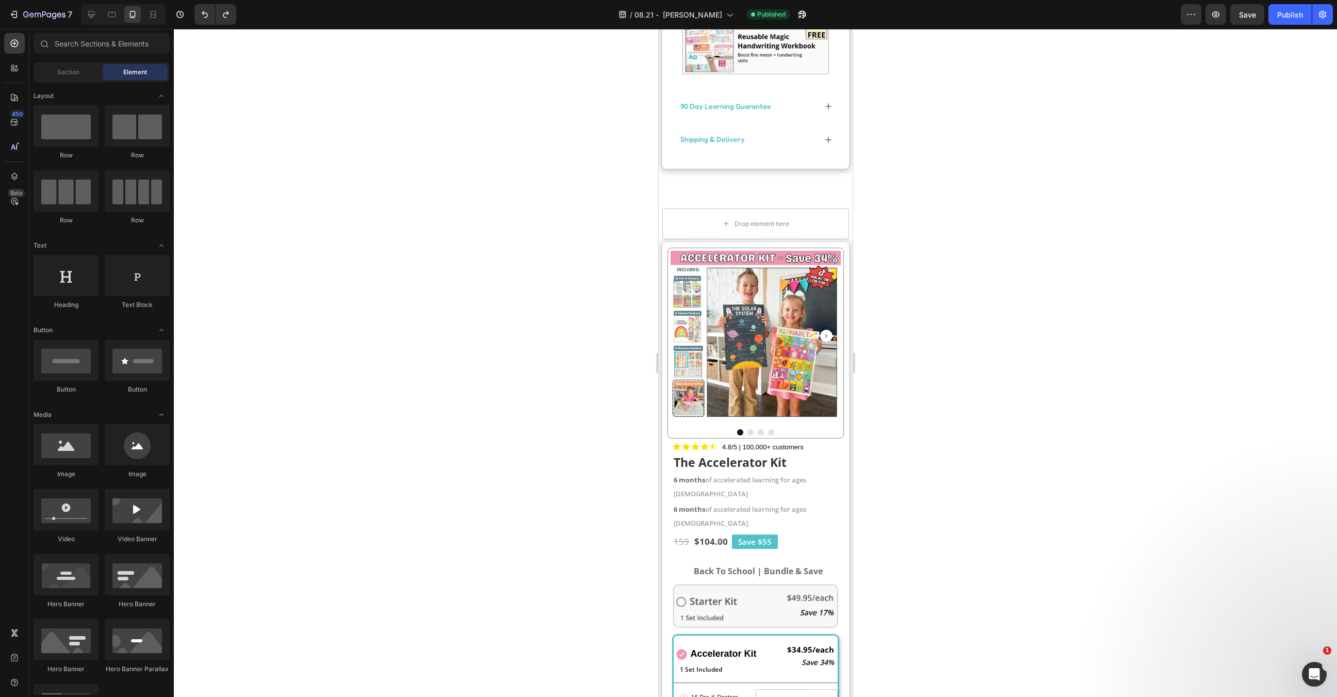
scroll to position [2057, 0]
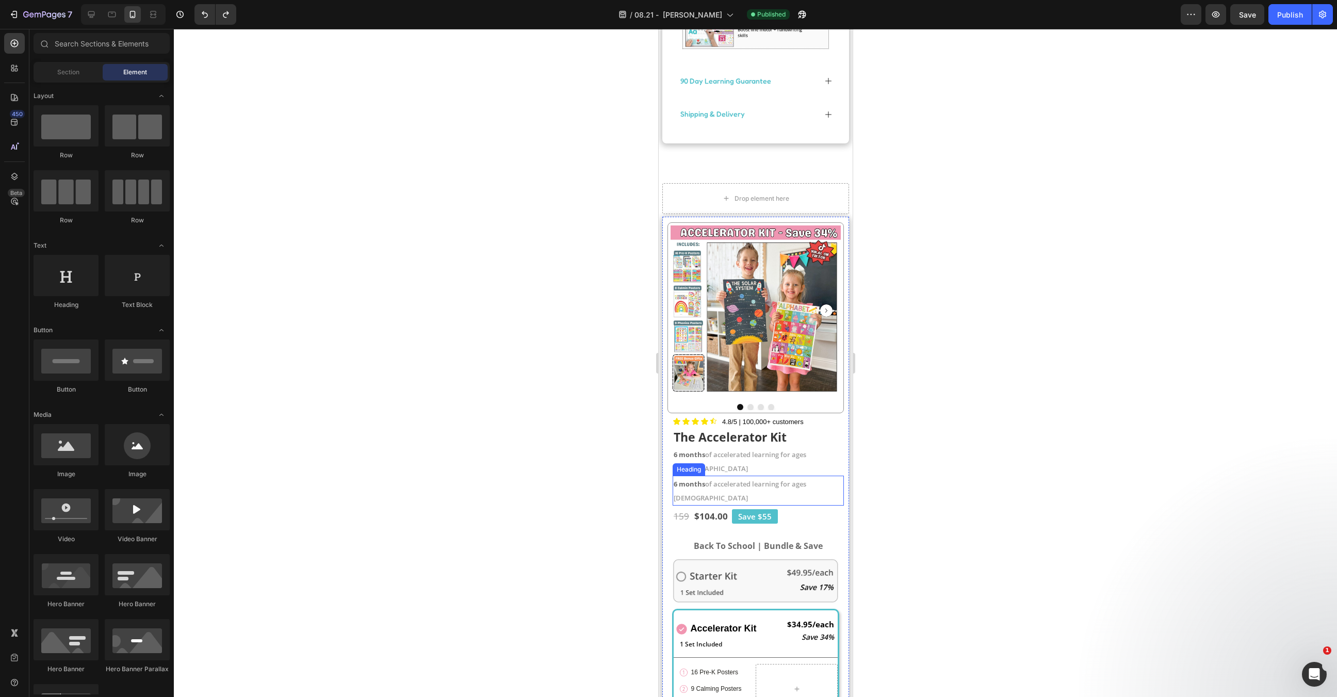
click at [740, 476] on h2 "6 months of accelerated learning for ages 1-5" at bounding box center [757, 490] width 171 height 29
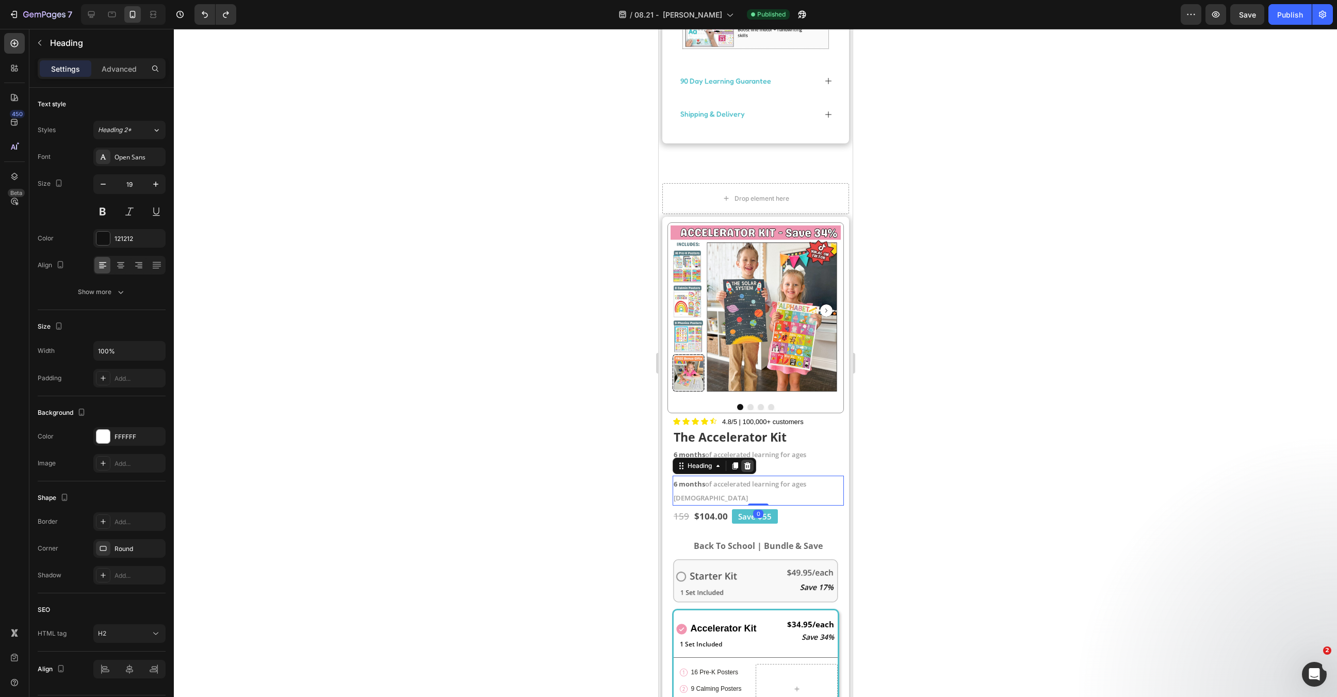
click at [747, 462] on icon at bounding box center [747, 465] width 7 height 7
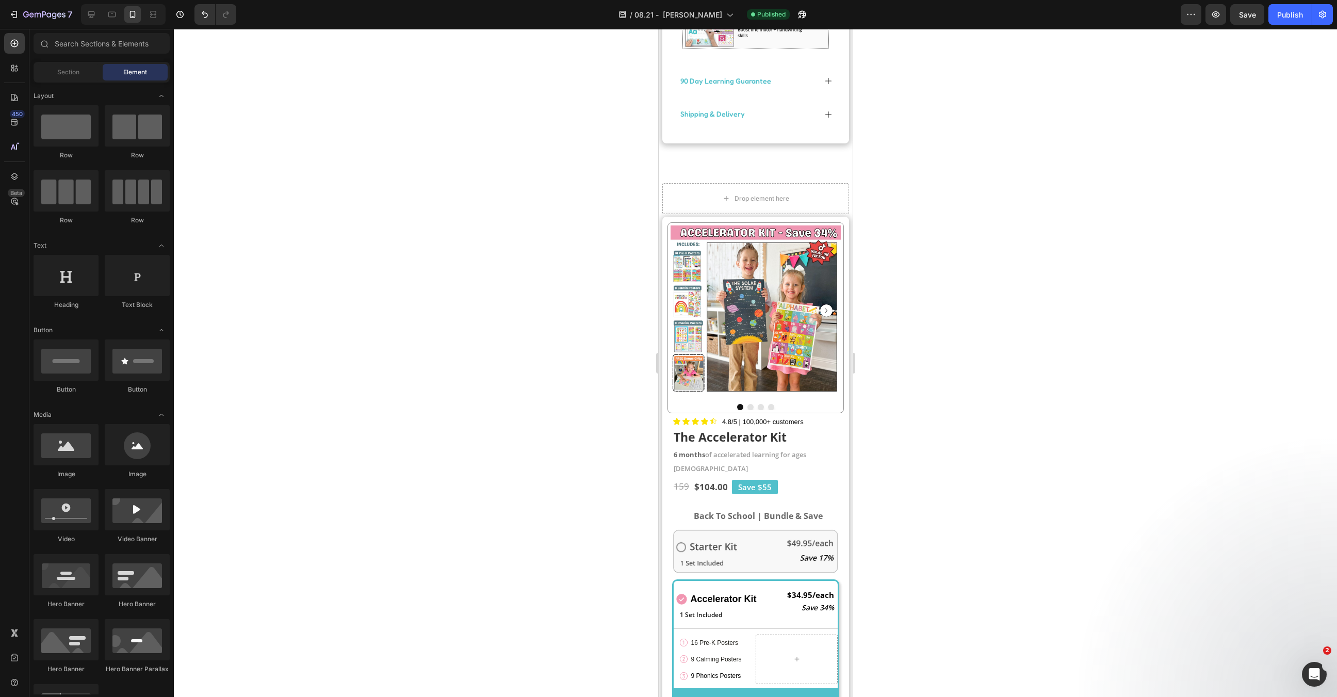
click at [981, 386] on div at bounding box center [755, 363] width 1163 height 668
click at [1299, 18] on div "Publish" at bounding box center [1290, 14] width 26 height 11
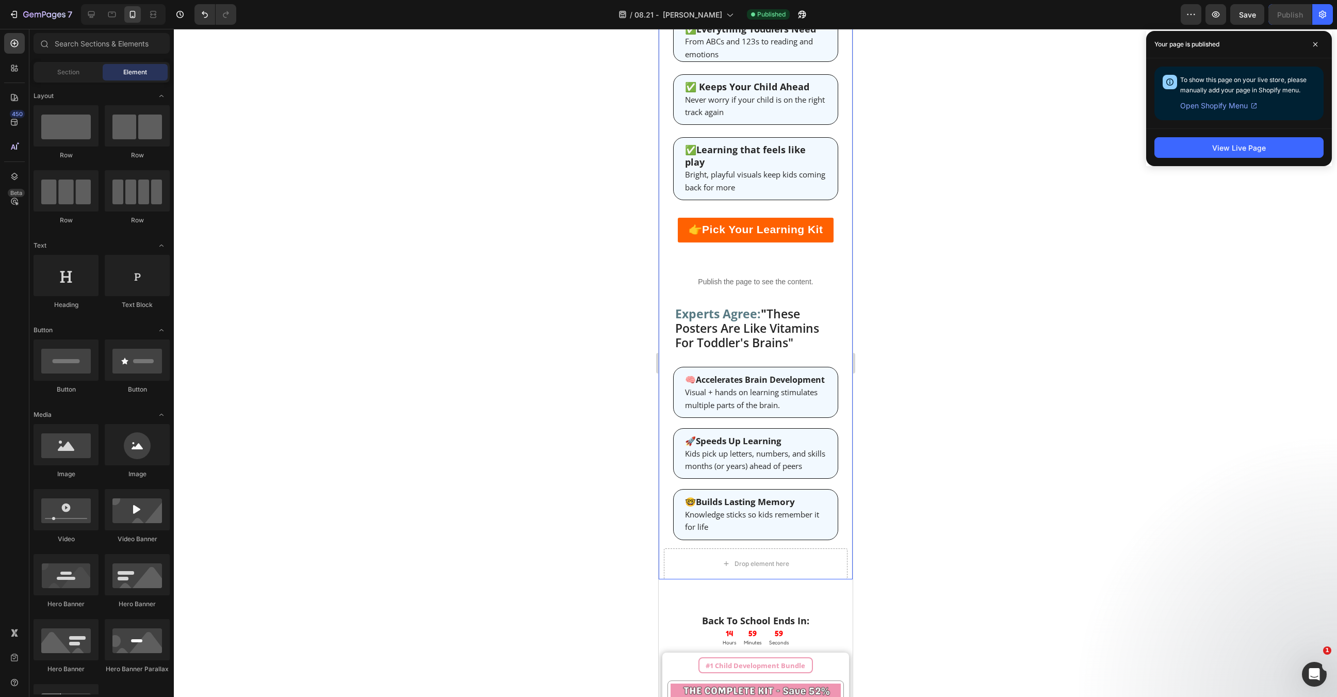
scroll to position [569, 0]
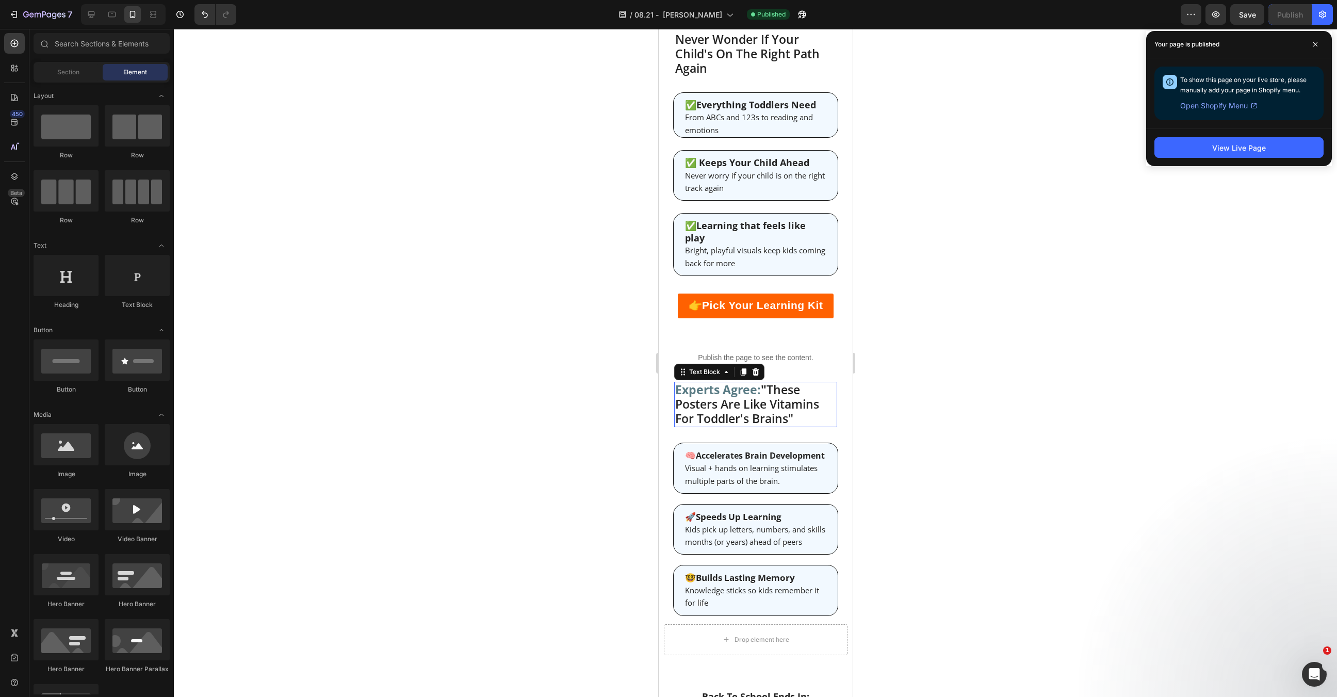
click at [728, 400] on span "" These Posters Are Like Vitamins For Toddler's Brains"" at bounding box center [747, 403] width 144 height 45
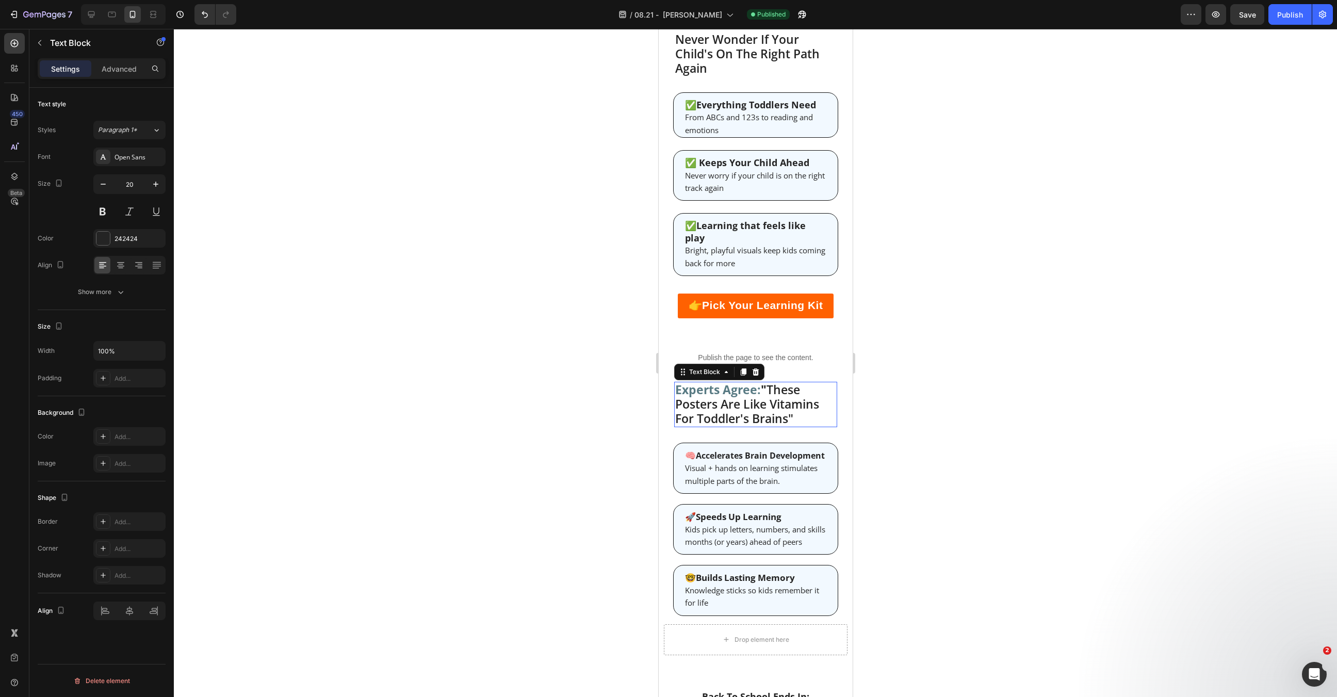
click at [728, 400] on span "" These Posters Are Like Vitamins For Toddler's Brains"" at bounding box center [747, 403] width 144 height 45
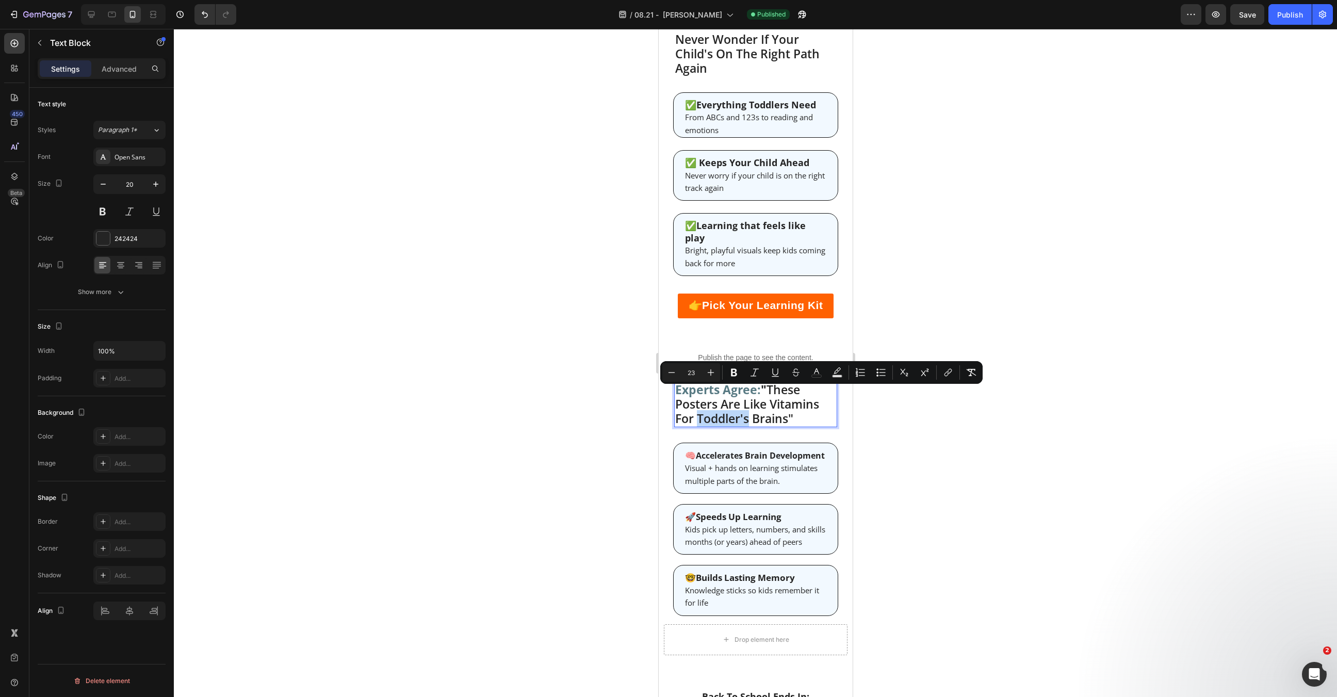
click at [744, 398] on span "" These Posters Are Like Vitamins For Toddler's Brains"" at bounding box center [747, 403] width 144 height 45
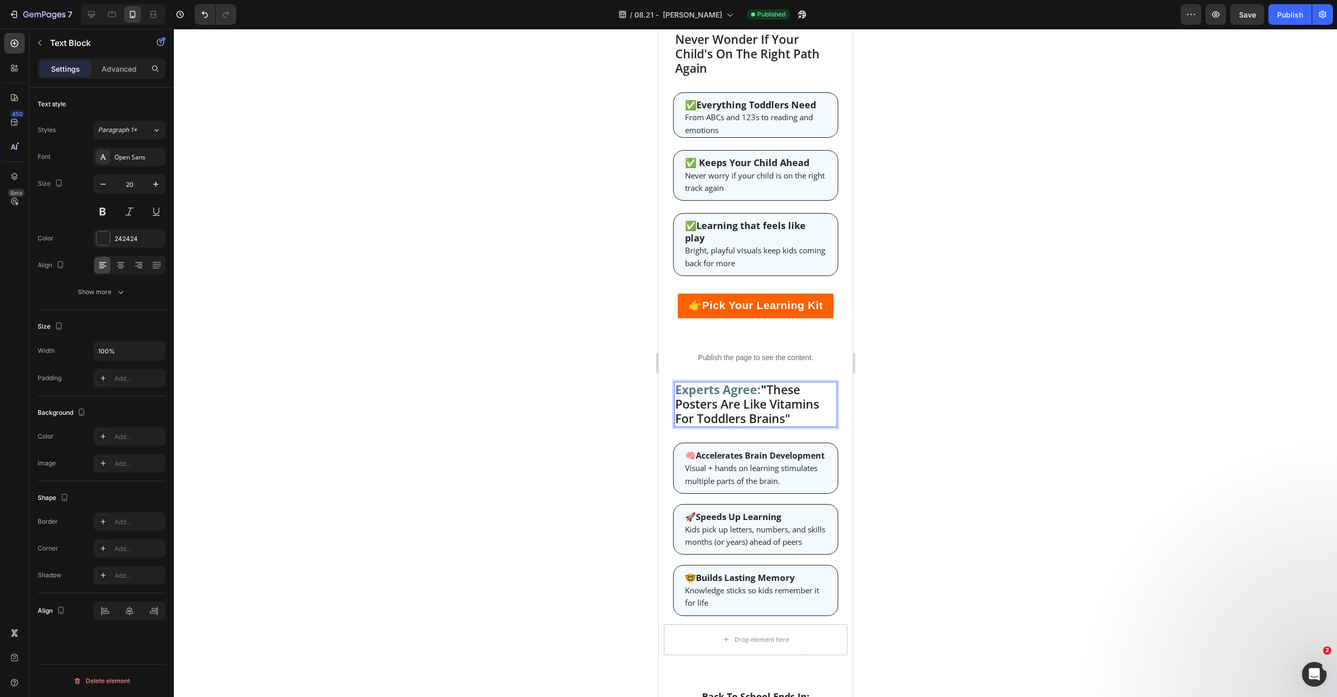
click at [742, 398] on span "" These Posters Are Like Vitamins For Toddlers Brains"" at bounding box center [747, 403] width 144 height 45
click at [744, 398] on span "" These Posters Are Like Vitamins For Toddlers Brains"" at bounding box center [747, 403] width 144 height 45
click at [89, 12] on icon at bounding box center [91, 14] width 10 height 10
type input "23"
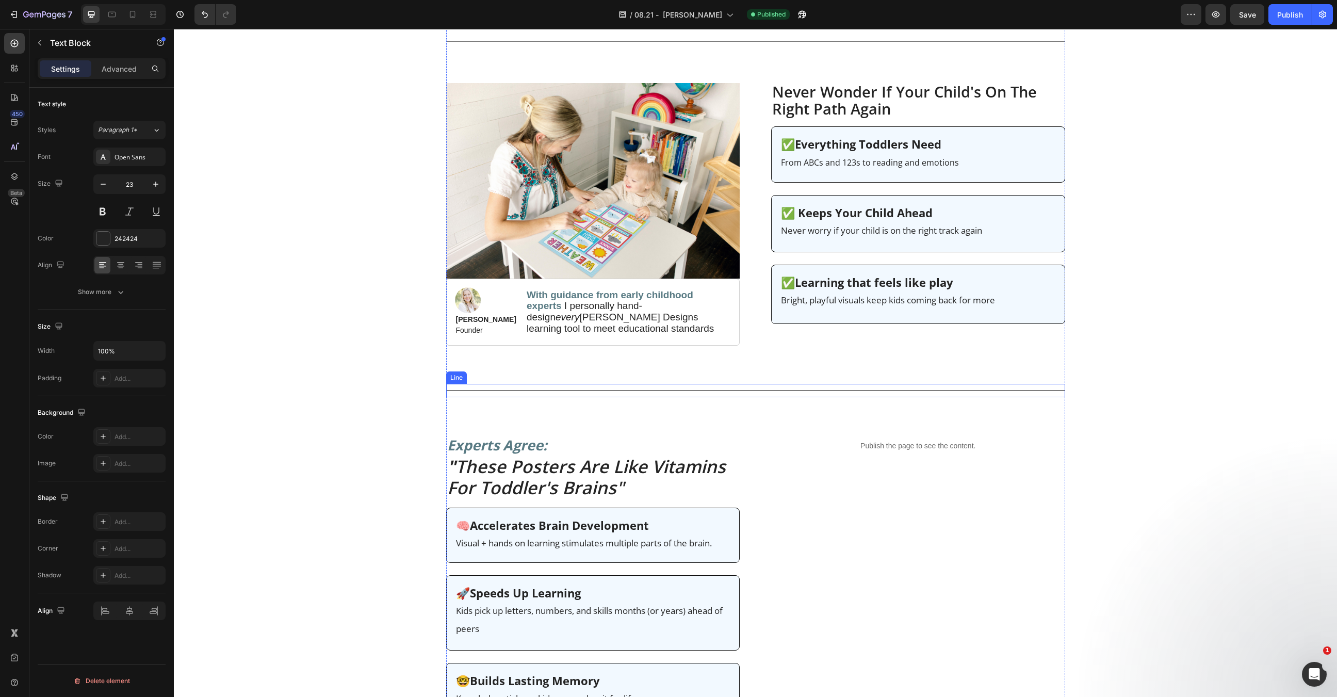
scroll to position [324, 0]
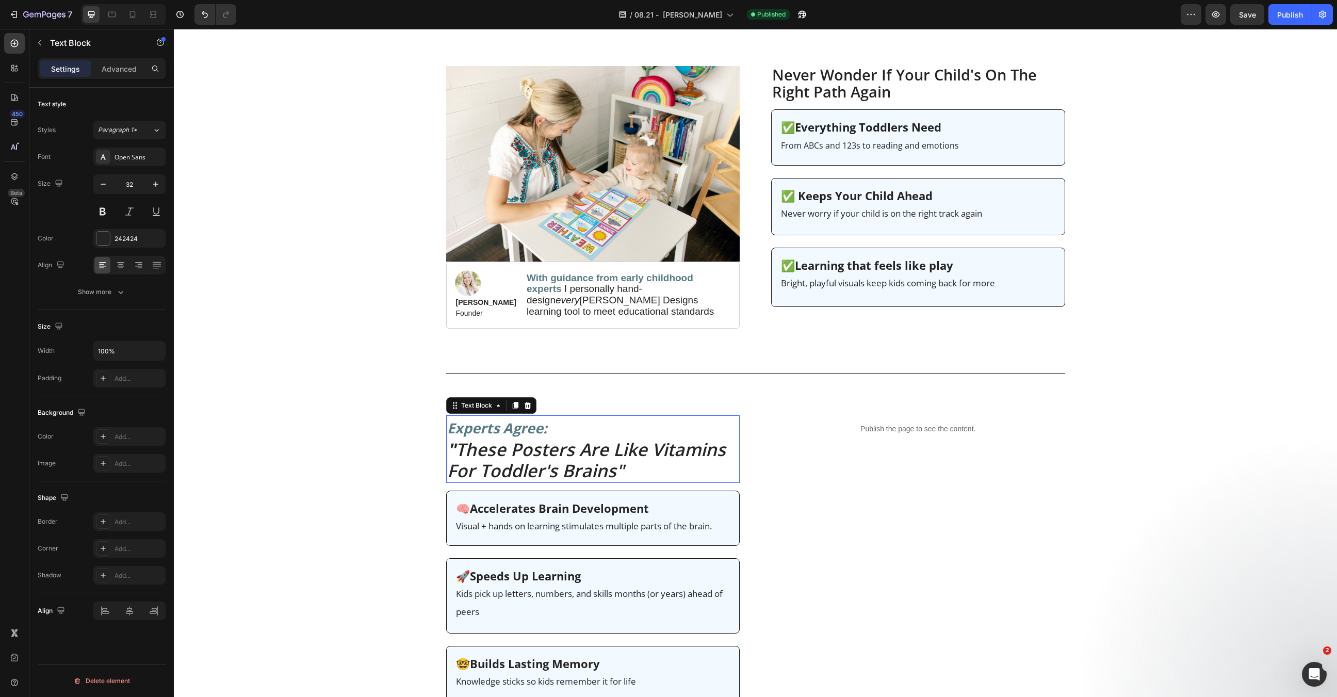
click at [556, 472] on icon "" These Posters Are Like Vitamins For Toddler's Brains"" at bounding box center [586, 459] width 279 height 45
click at [378, 344] on div "Icon Icon Icon Icon Icon Icon List 4.8/5 from 100,000+ happy parents Text Block…" at bounding box center [755, 251] width 1163 height 931
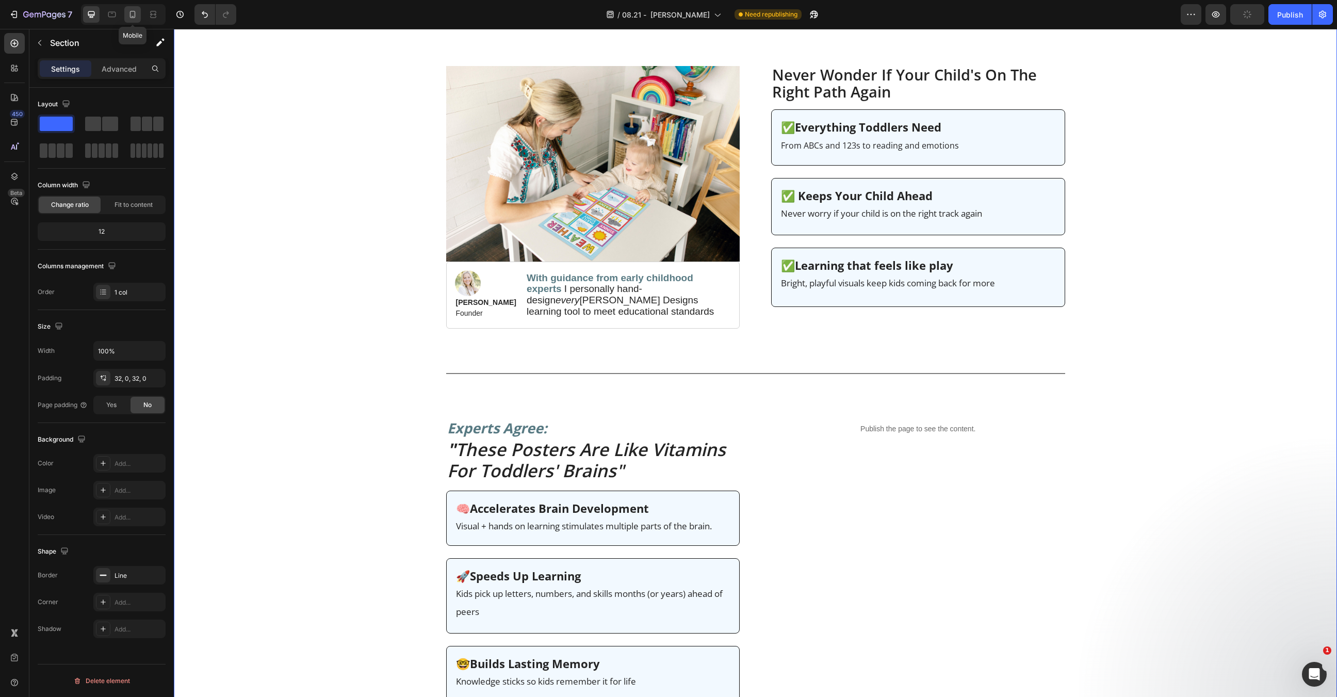
click at [132, 15] on icon at bounding box center [132, 14] width 10 height 10
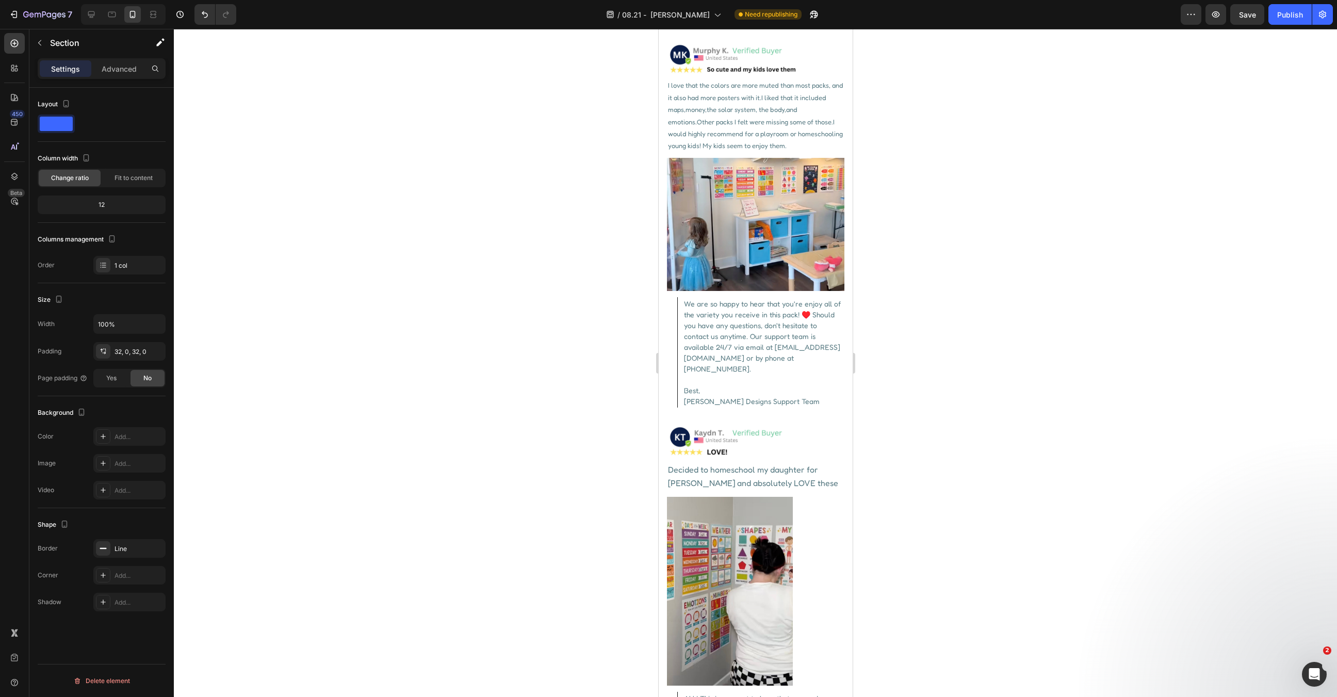
scroll to position [5745, 0]
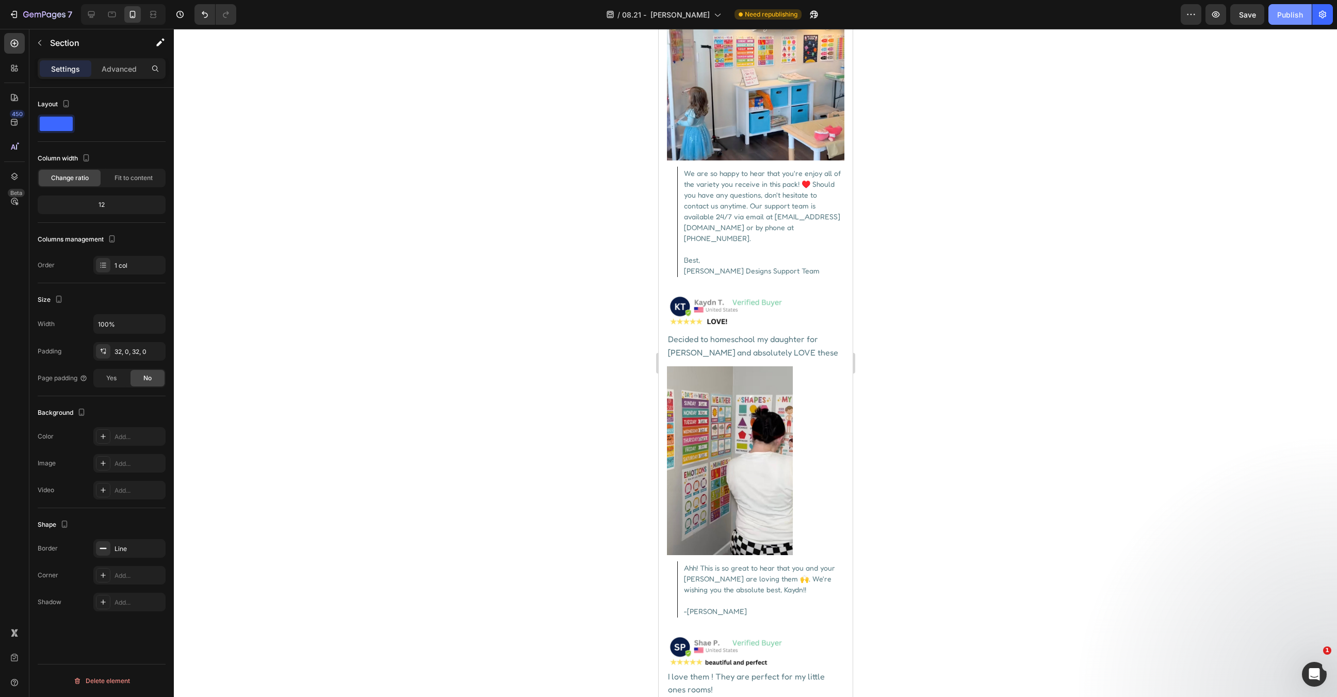
click at [1295, 14] on div "Publish" at bounding box center [1290, 14] width 26 height 11
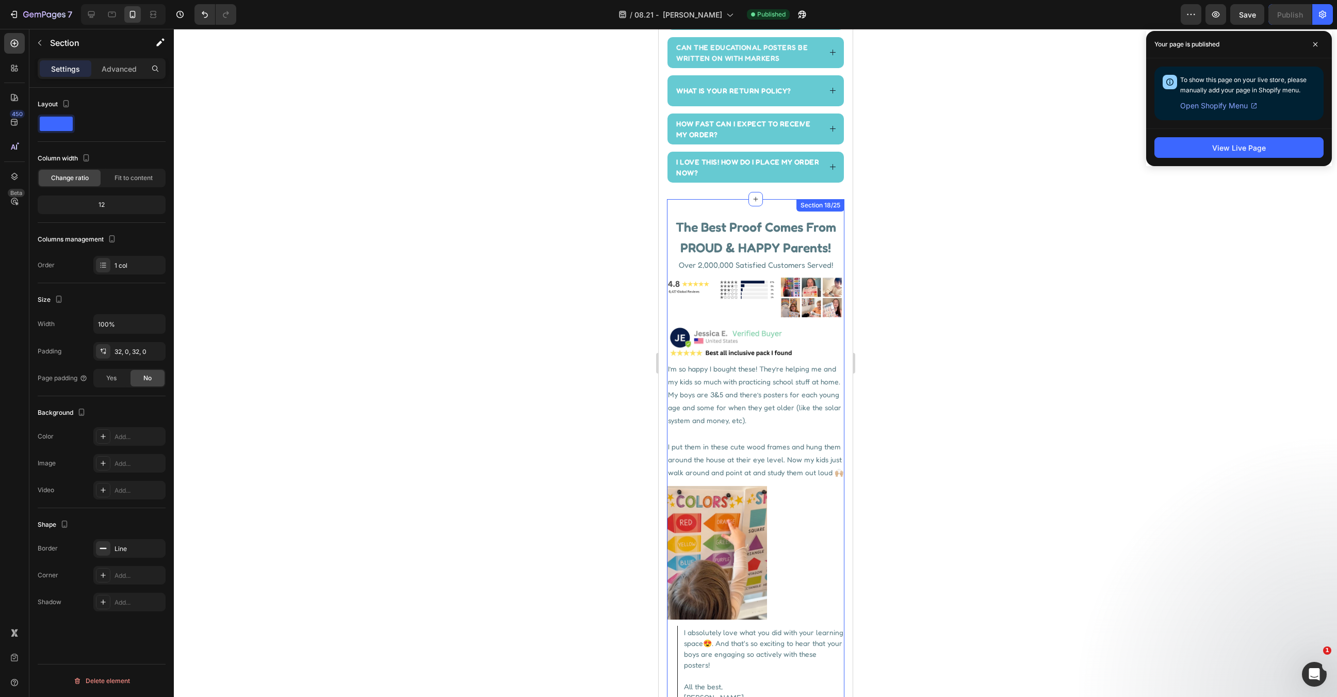
scroll to position [4422, 0]
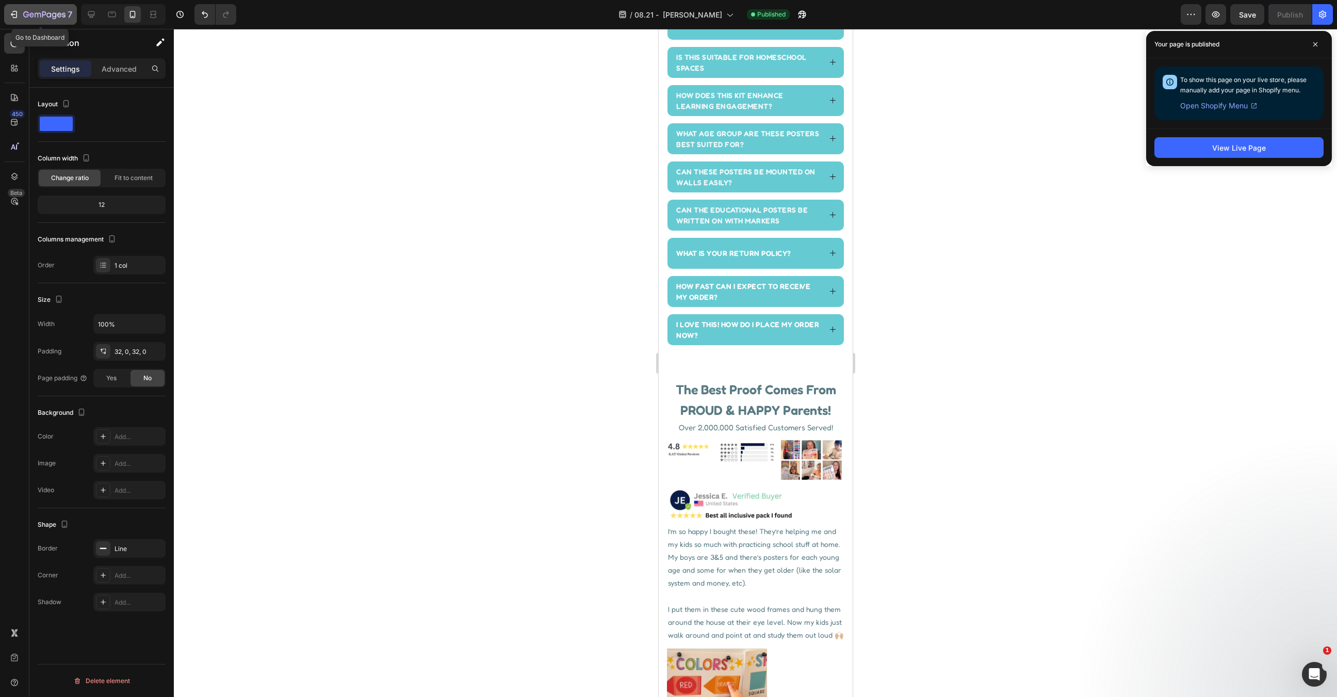
click at [60, 16] on icon "button" at bounding box center [59, 14] width 5 height 5
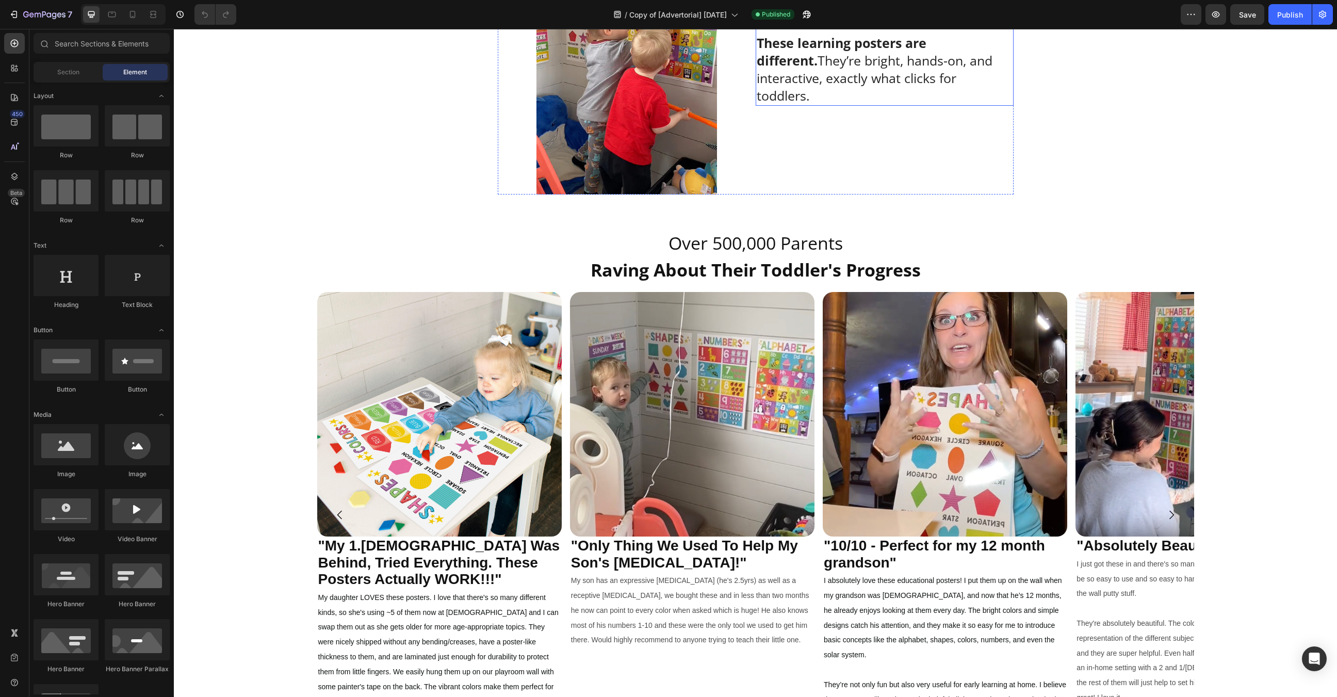
scroll to position [525, 0]
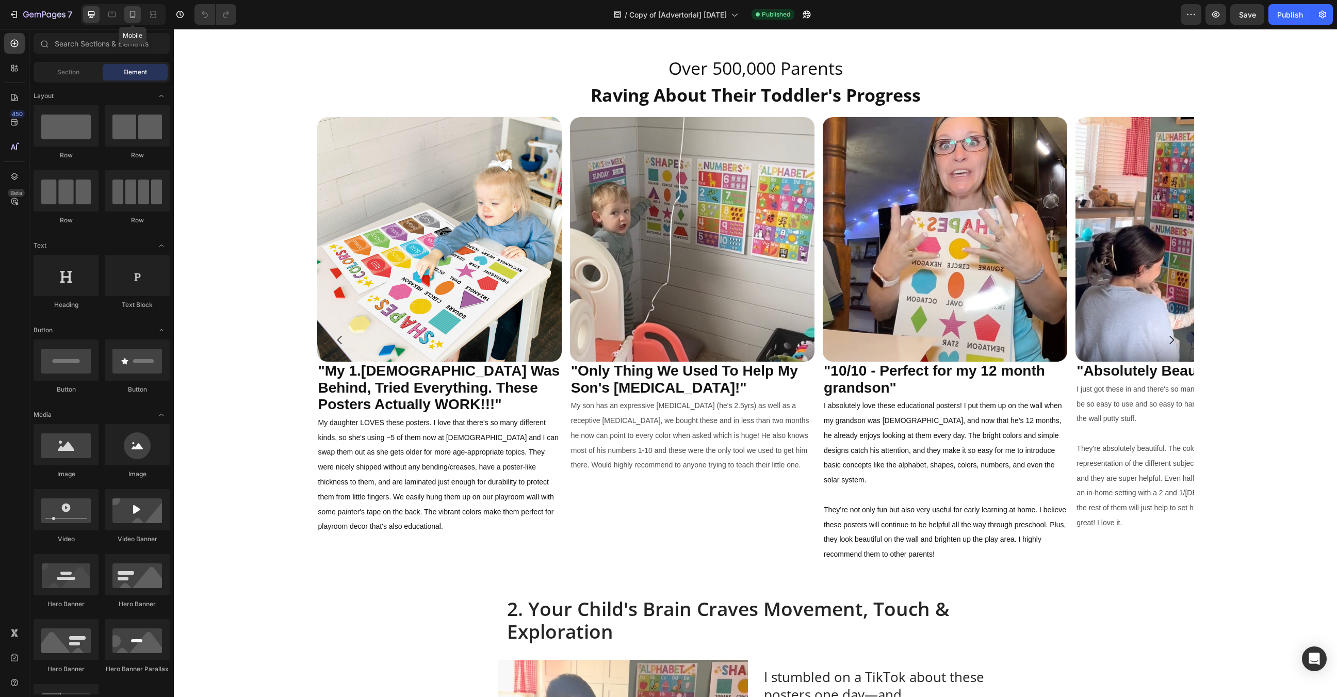
click at [125, 18] on div at bounding box center [132, 14] width 17 height 17
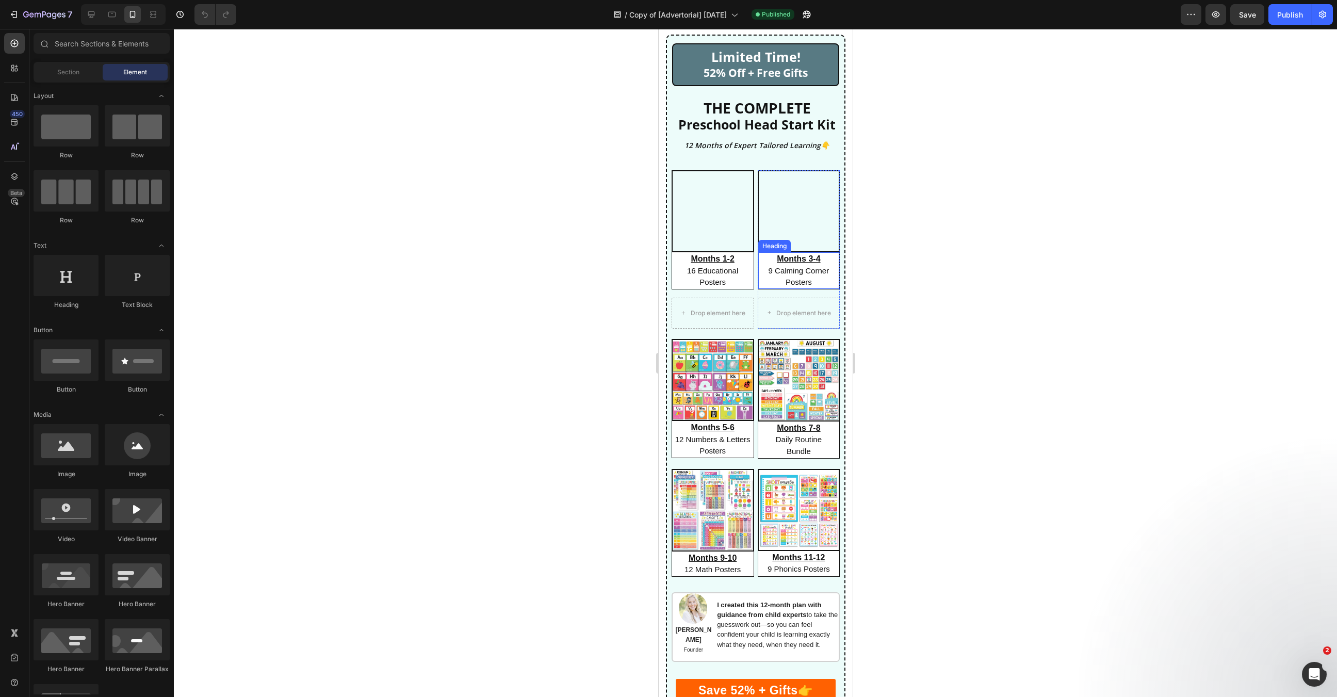
scroll to position [1701, 0]
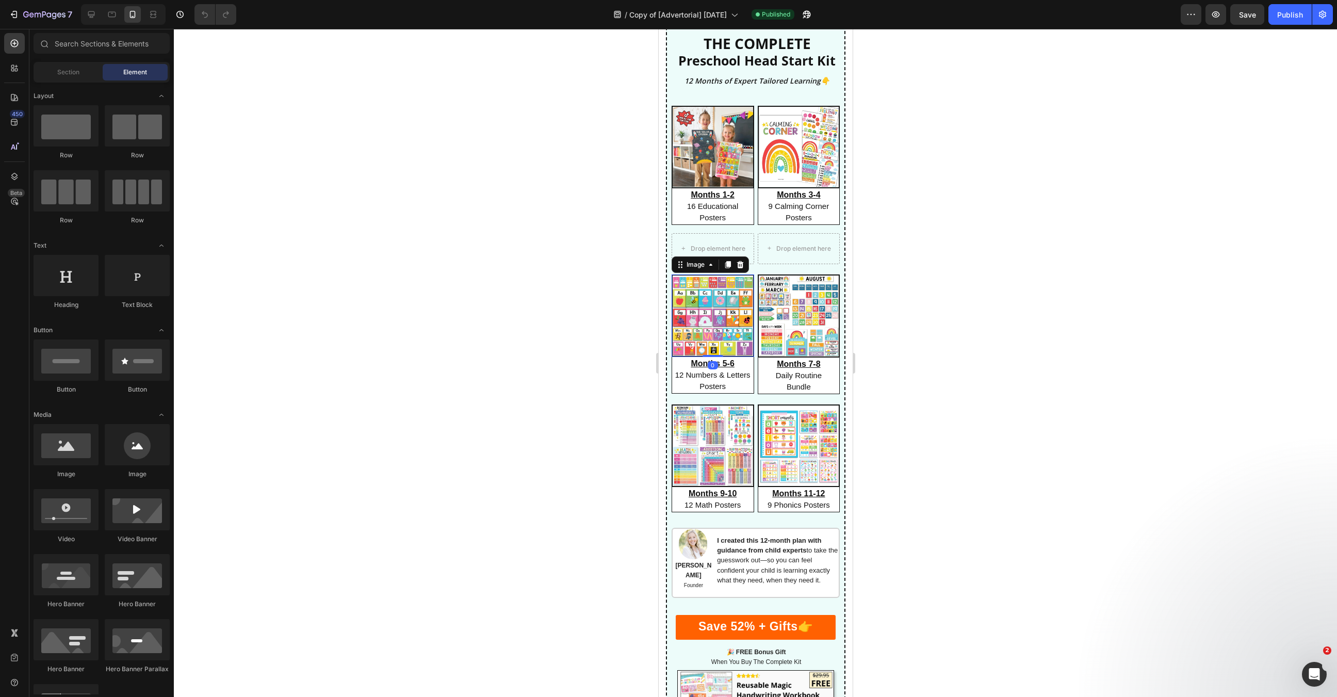
click at [719, 325] on img at bounding box center [712, 315] width 83 height 83
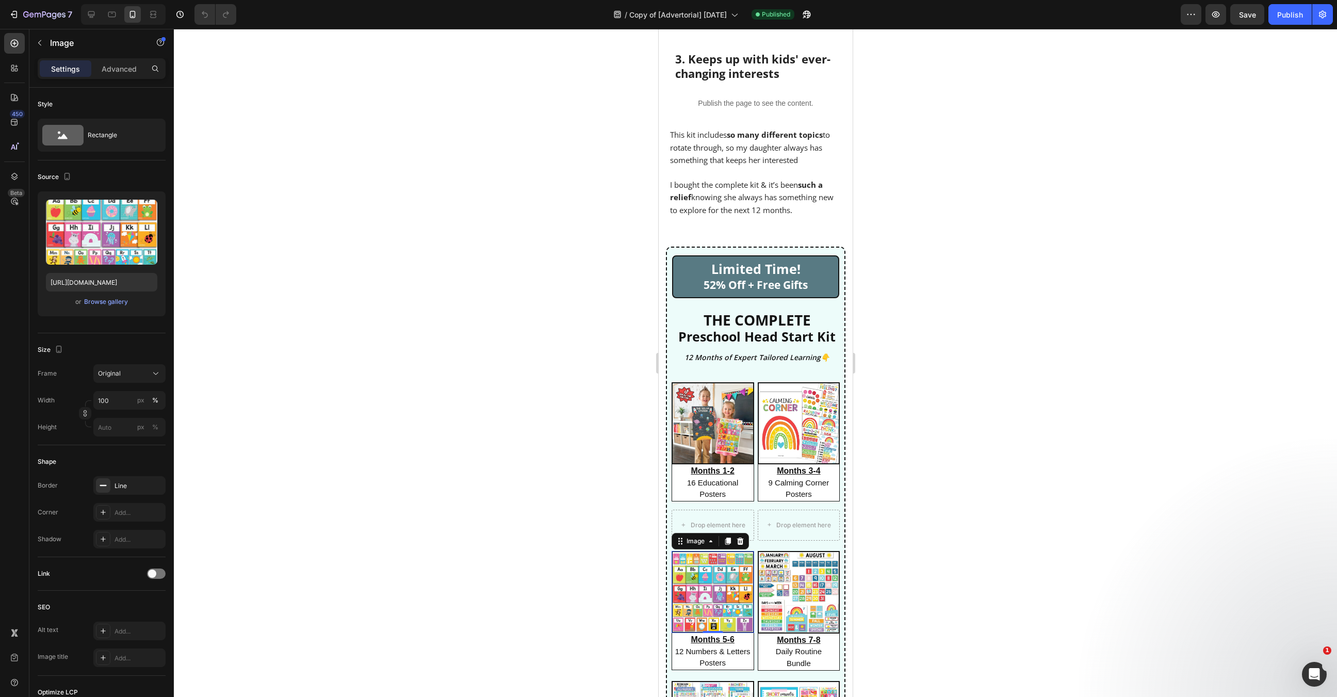
scroll to position [1435, 0]
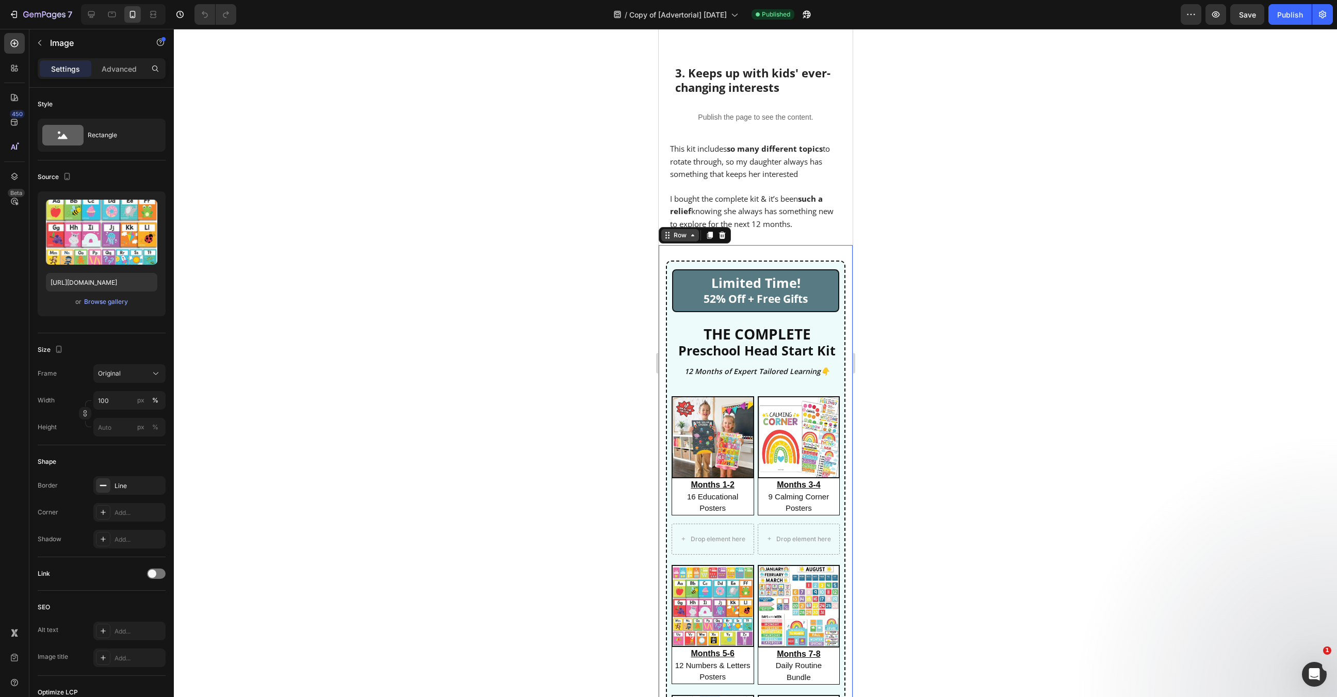
click at [672, 231] on div "Row" at bounding box center [679, 235] width 17 height 9
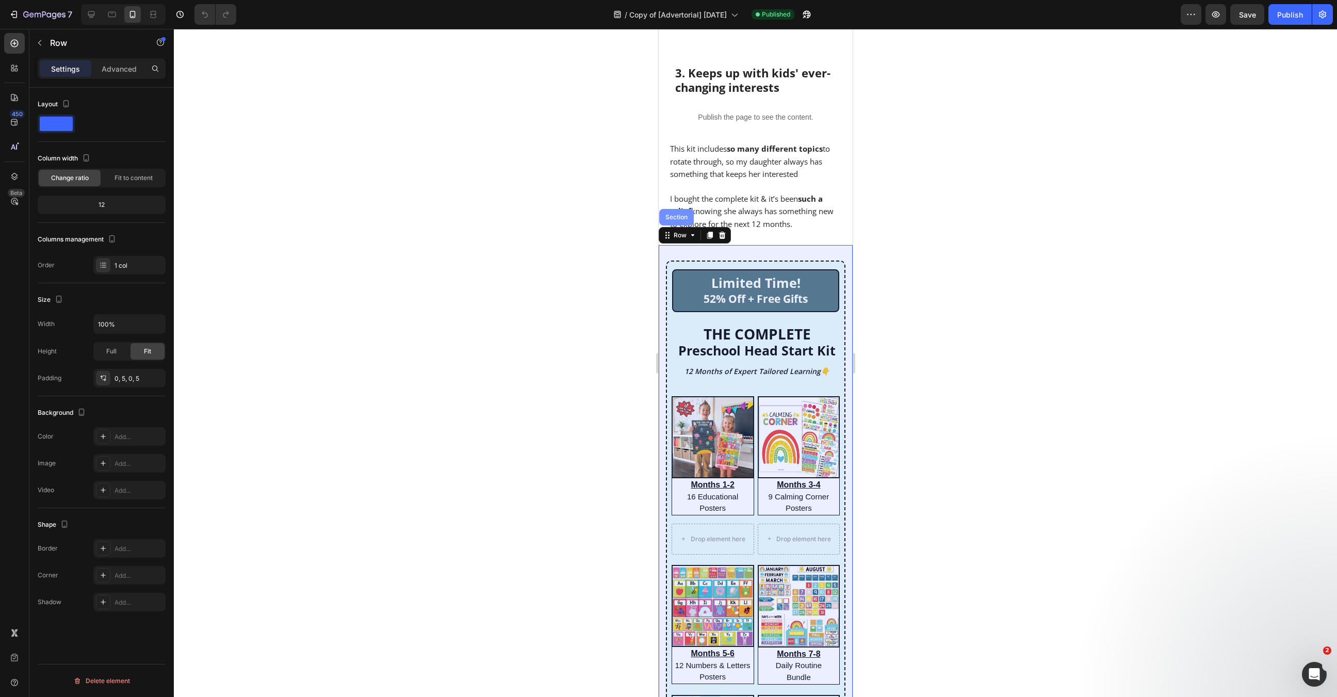
click at [680, 209] on div "Section" at bounding box center [676, 217] width 35 height 17
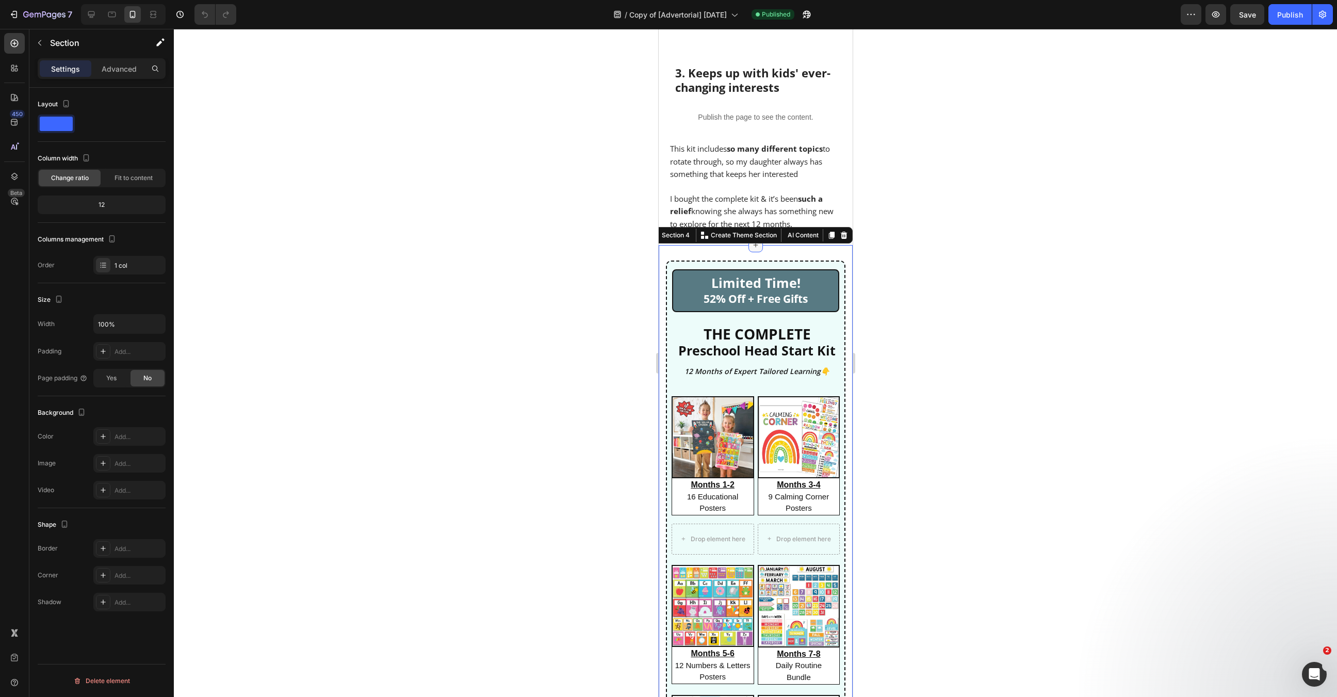
click at [753, 241] on icon at bounding box center [755, 245] width 8 height 8
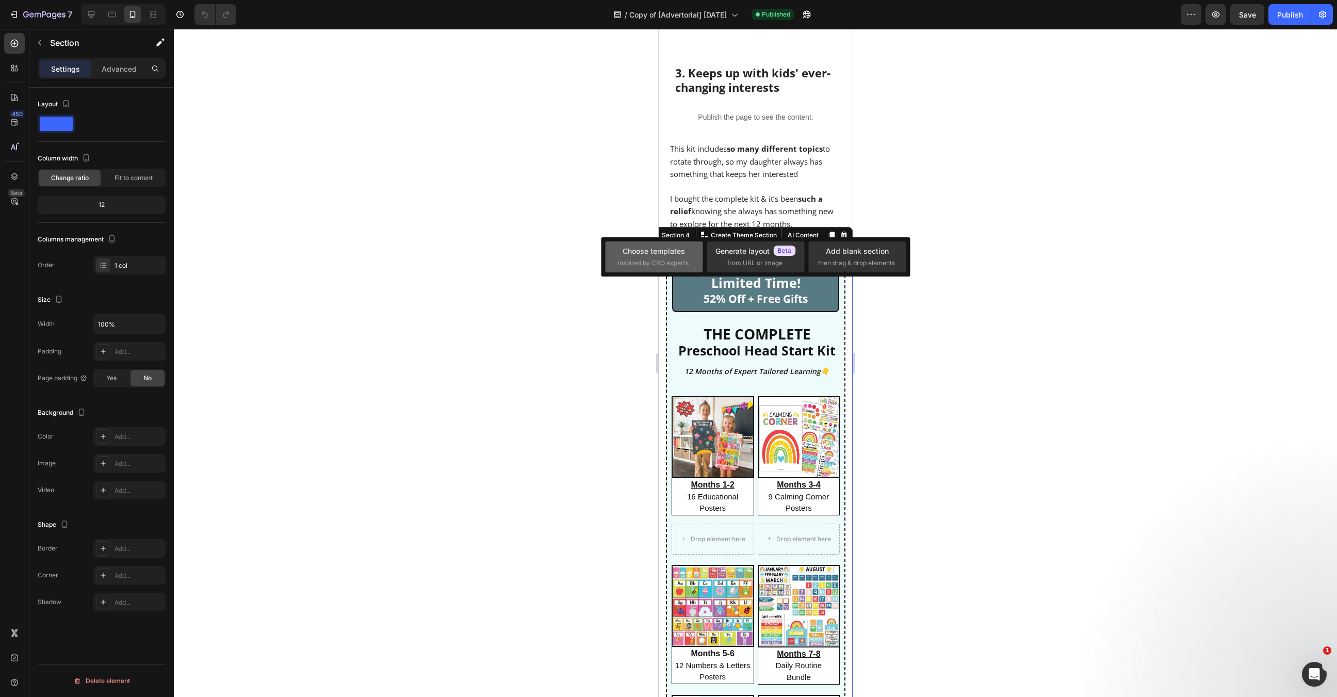
click at [707, 268] on div "Choose templates inspired by CRO experts" at bounding box center [755, 256] width 97 height 31
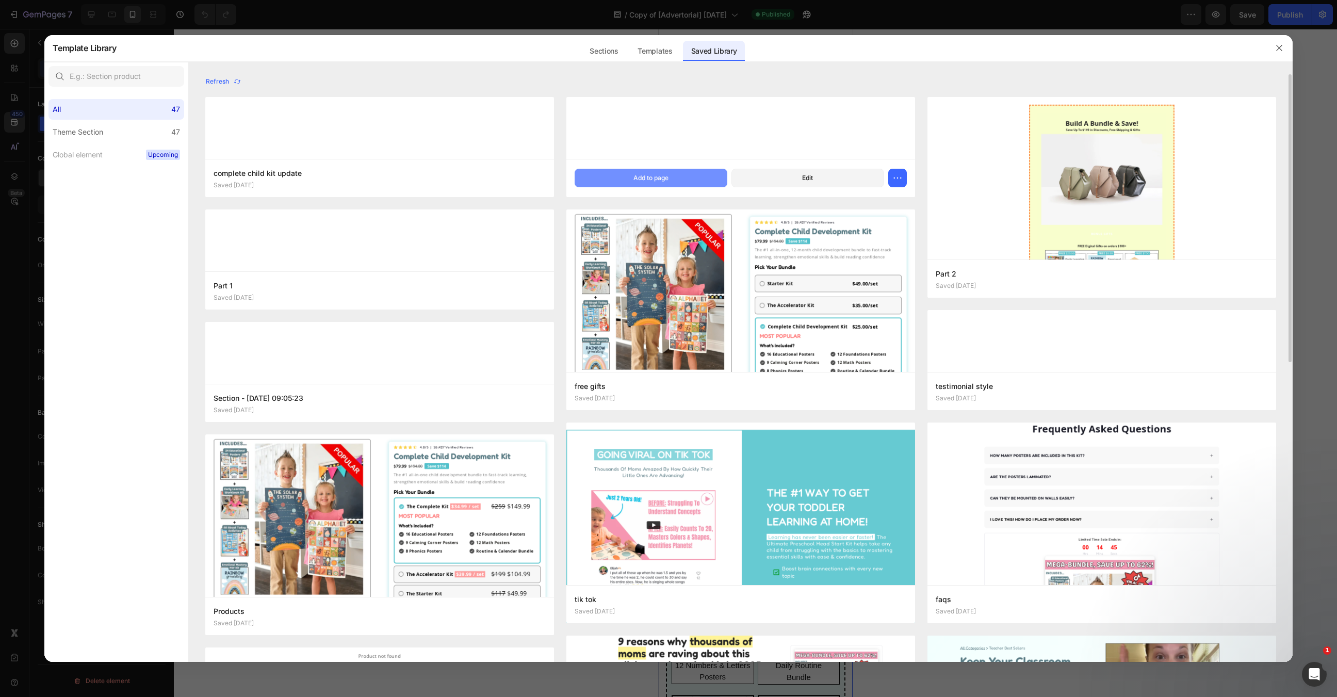
click at [689, 181] on button "Add to page" at bounding box center [651, 178] width 153 height 19
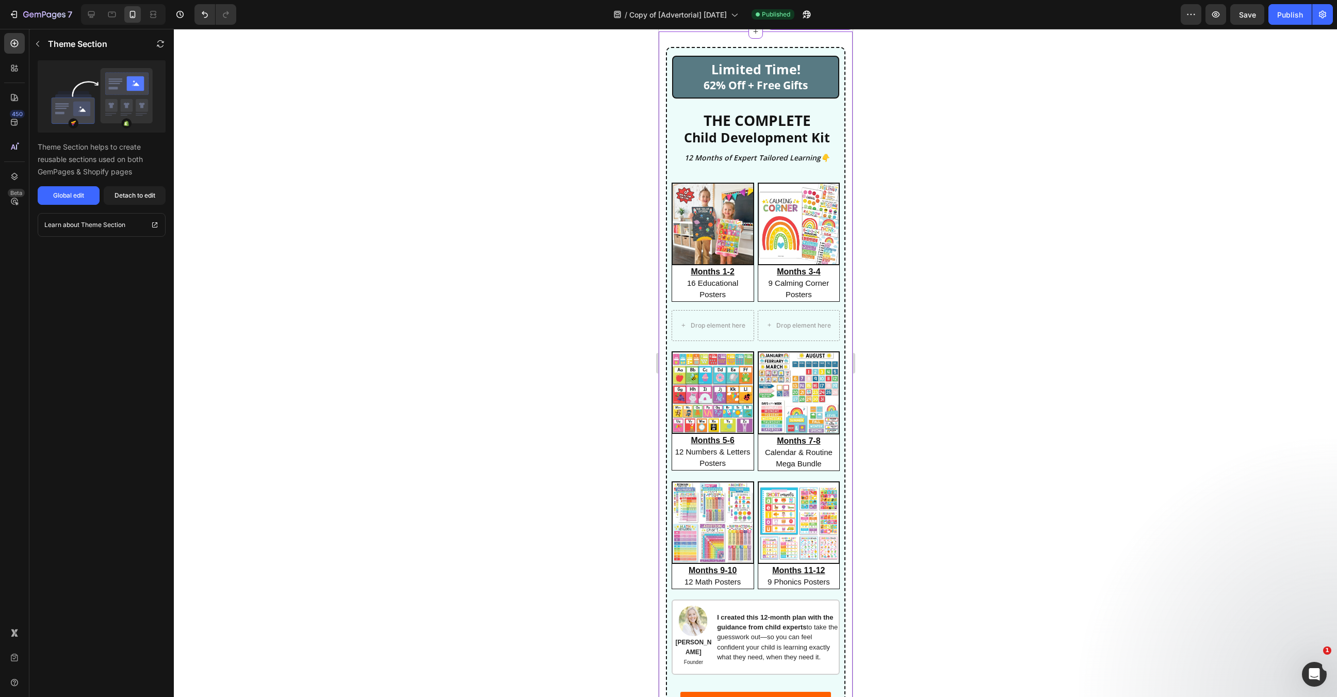
scroll to position [1626, 0]
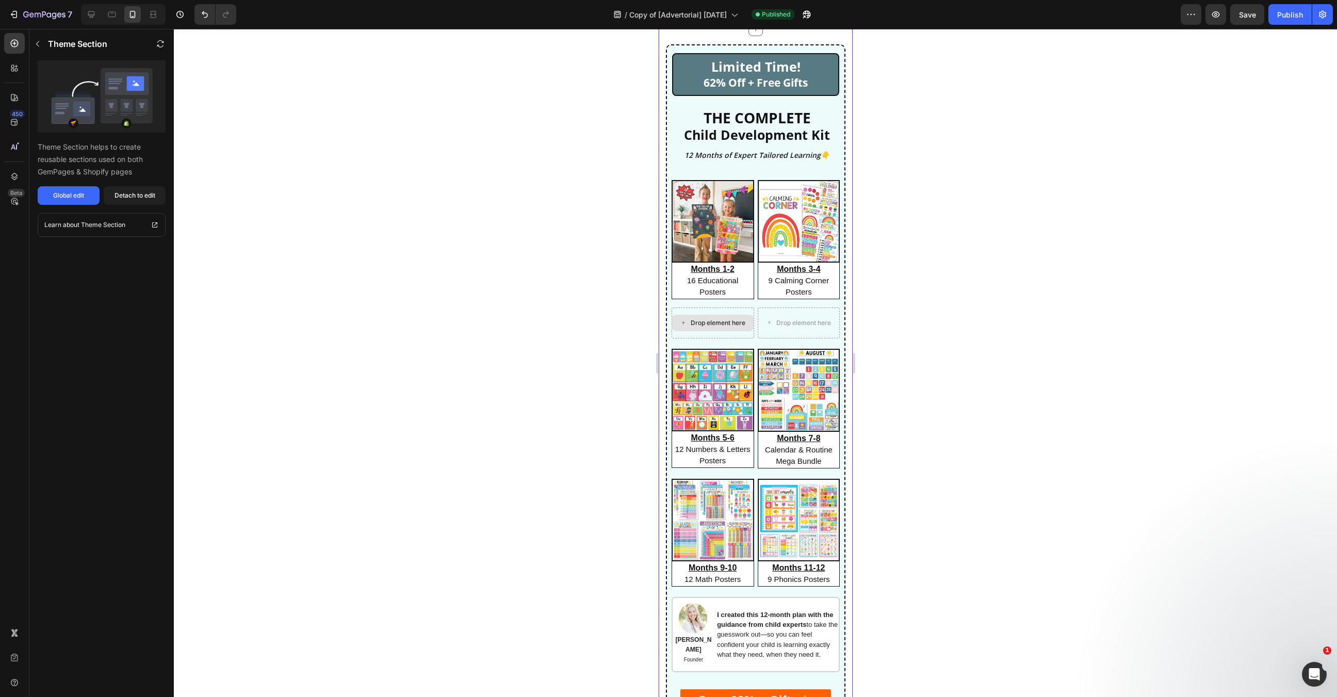
click at [725, 392] on img at bounding box center [712, 390] width 83 height 83
click at [715, 378] on img at bounding box center [712, 390] width 83 height 83
click at [713, 224] on img at bounding box center [712, 221] width 80 height 80
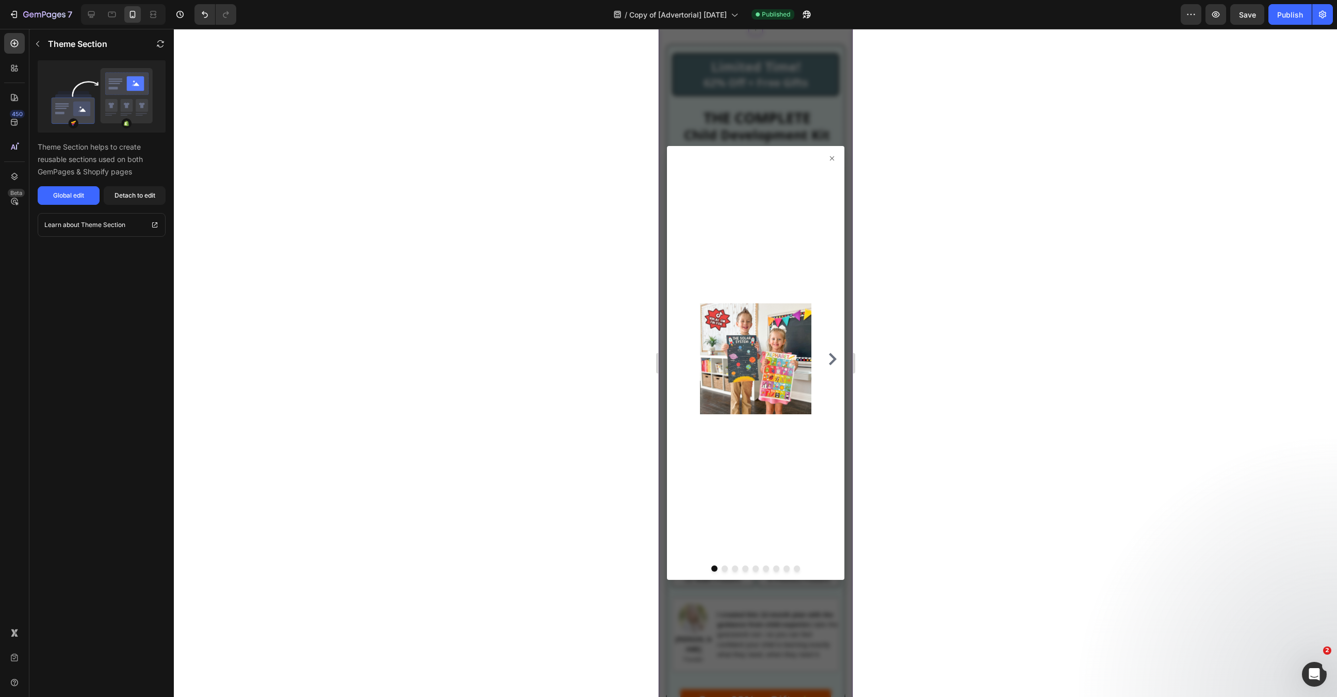
click at [833, 158] on icon at bounding box center [831, 158] width 8 height 8
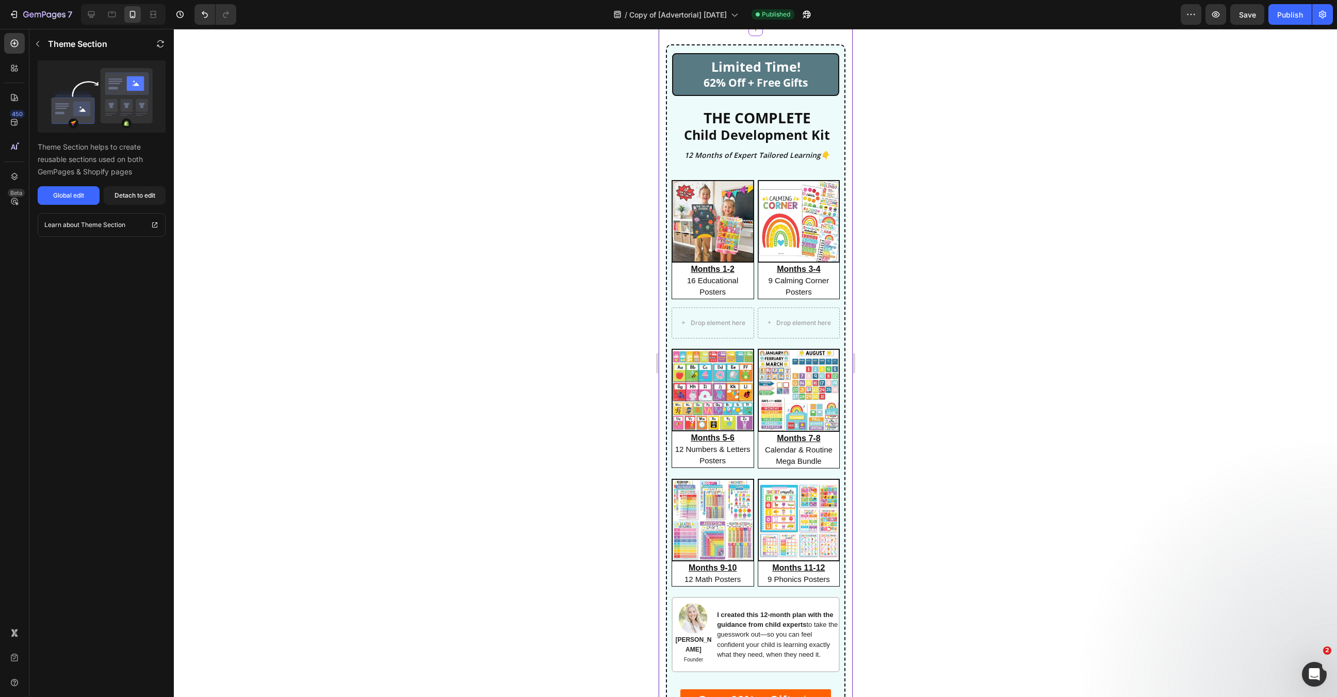
click at [709, 414] on img at bounding box center [712, 390] width 83 height 83
click at [201, 13] on icon "Undo/Redo" at bounding box center [205, 14] width 10 height 10
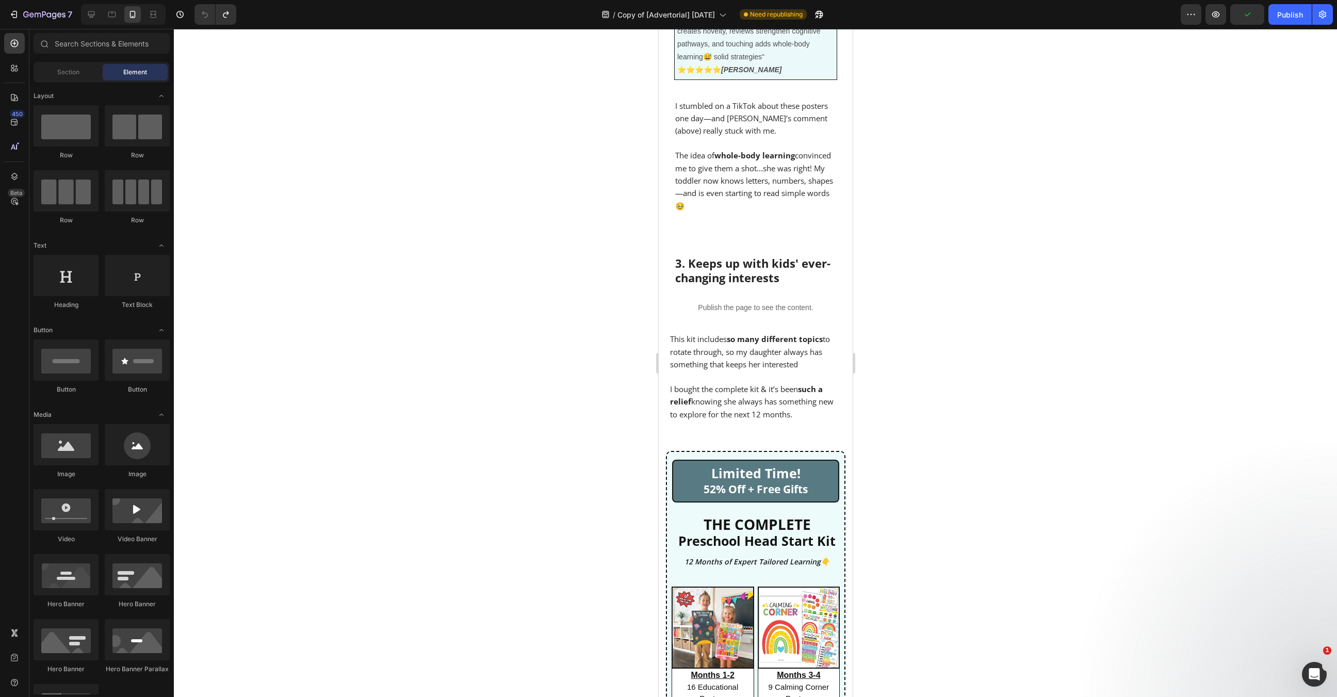
scroll to position [1219, 0]
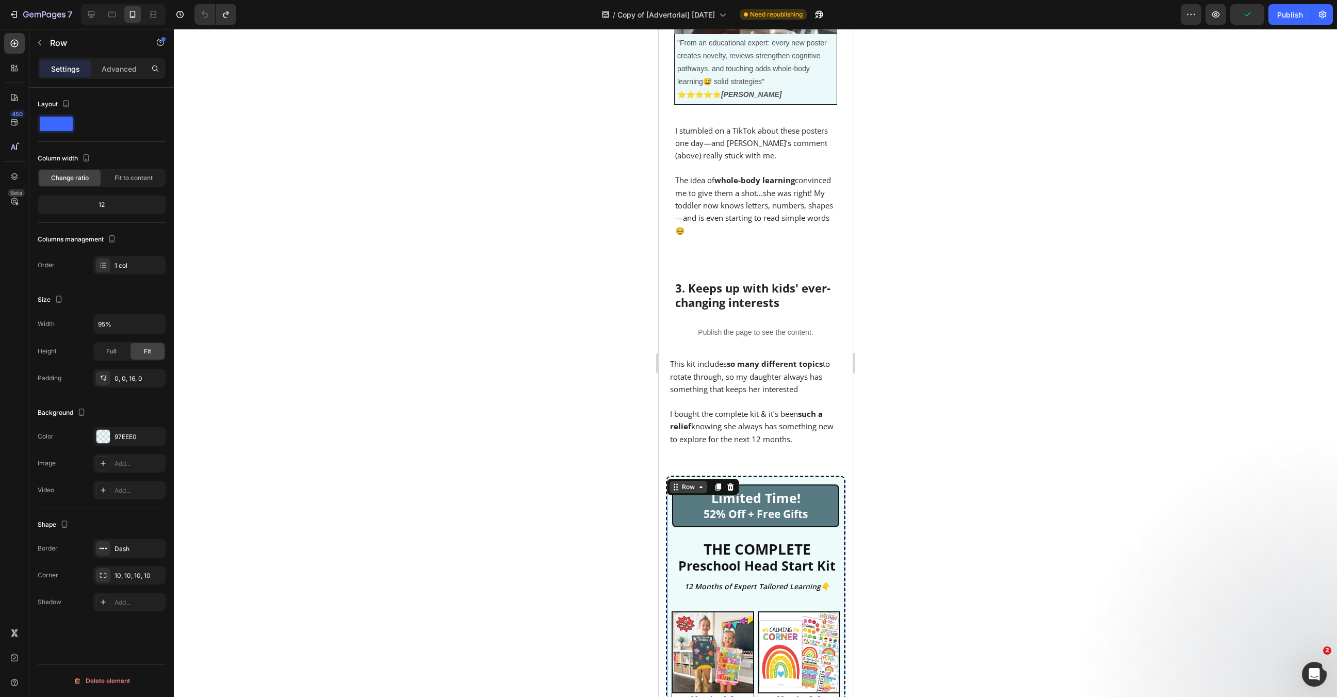
click at [687, 482] on div "Row" at bounding box center [687, 486] width 17 height 9
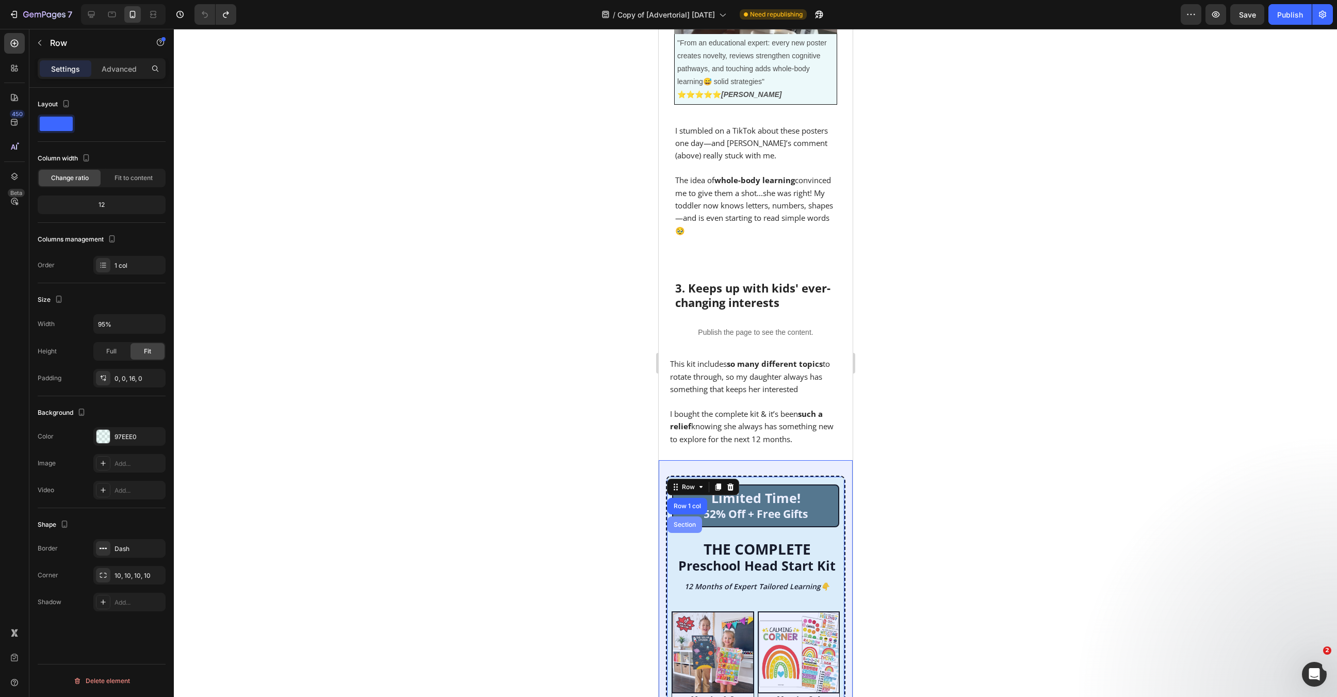
click at [693, 522] on div "Section" at bounding box center [684, 525] width 26 height 6
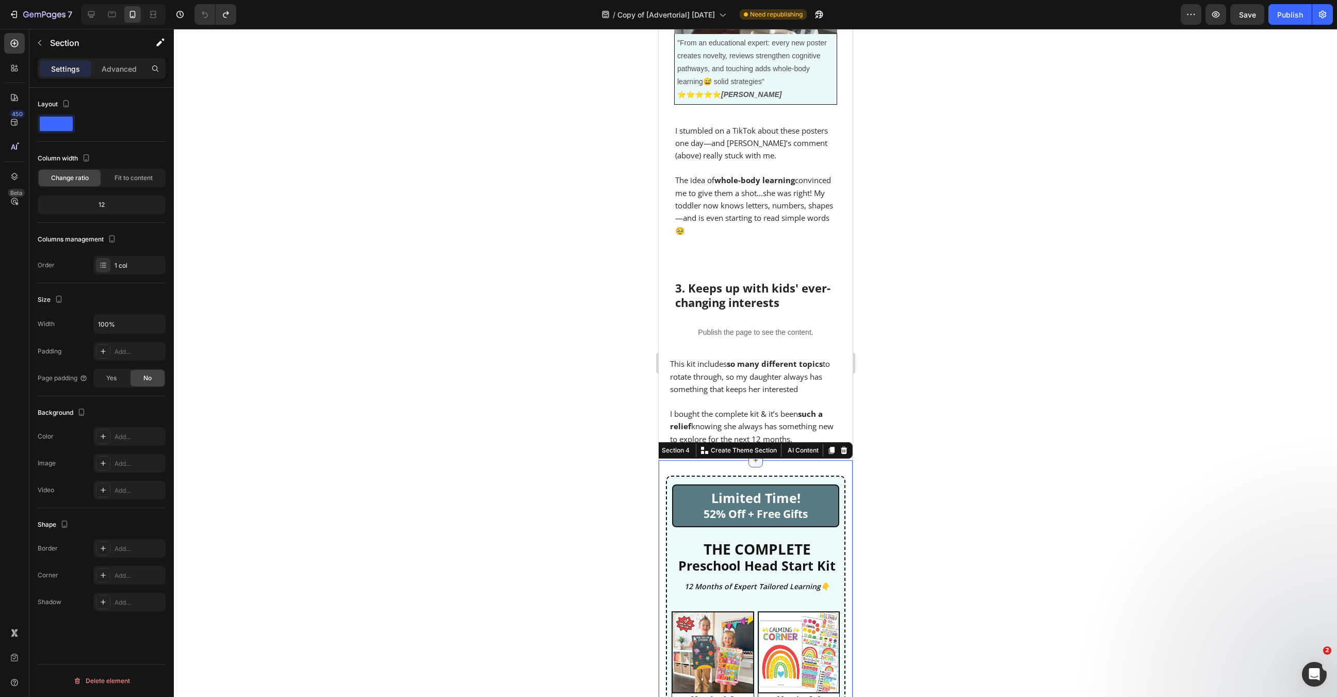
click at [755, 456] on icon at bounding box center [755, 460] width 8 height 8
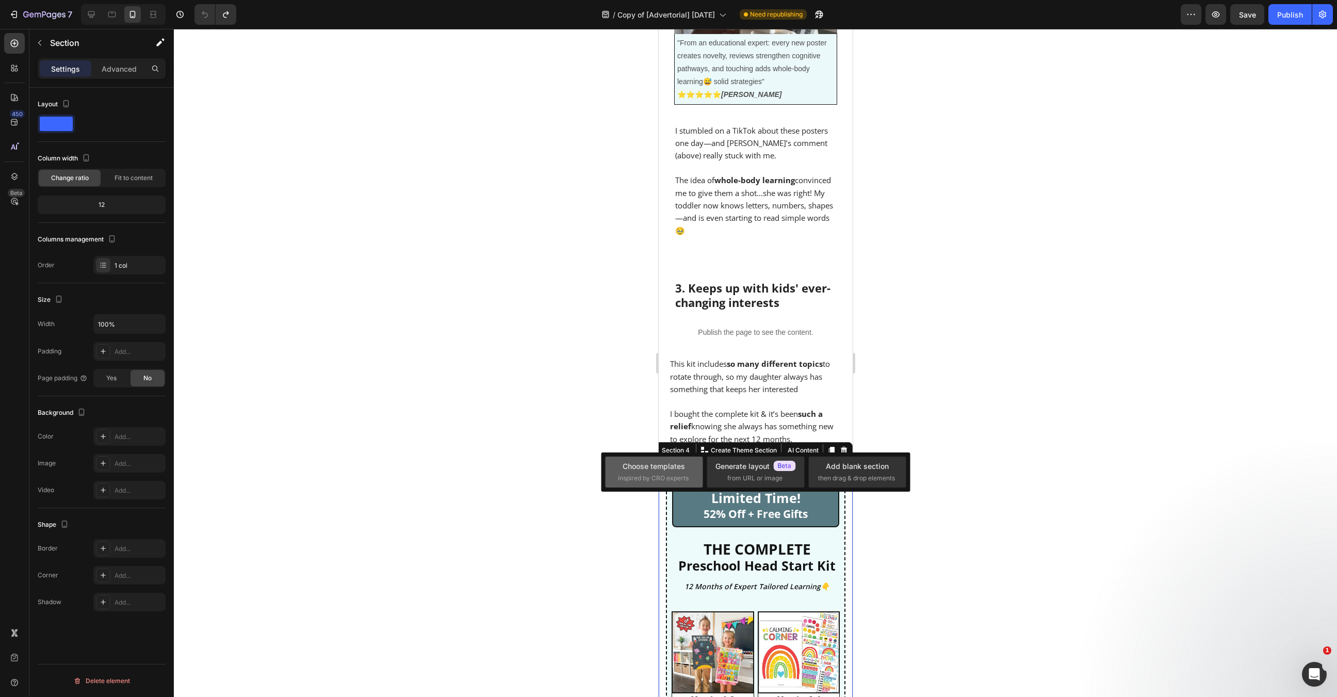
click at [669, 461] on div "Choose templates" at bounding box center [654, 466] width 62 height 11
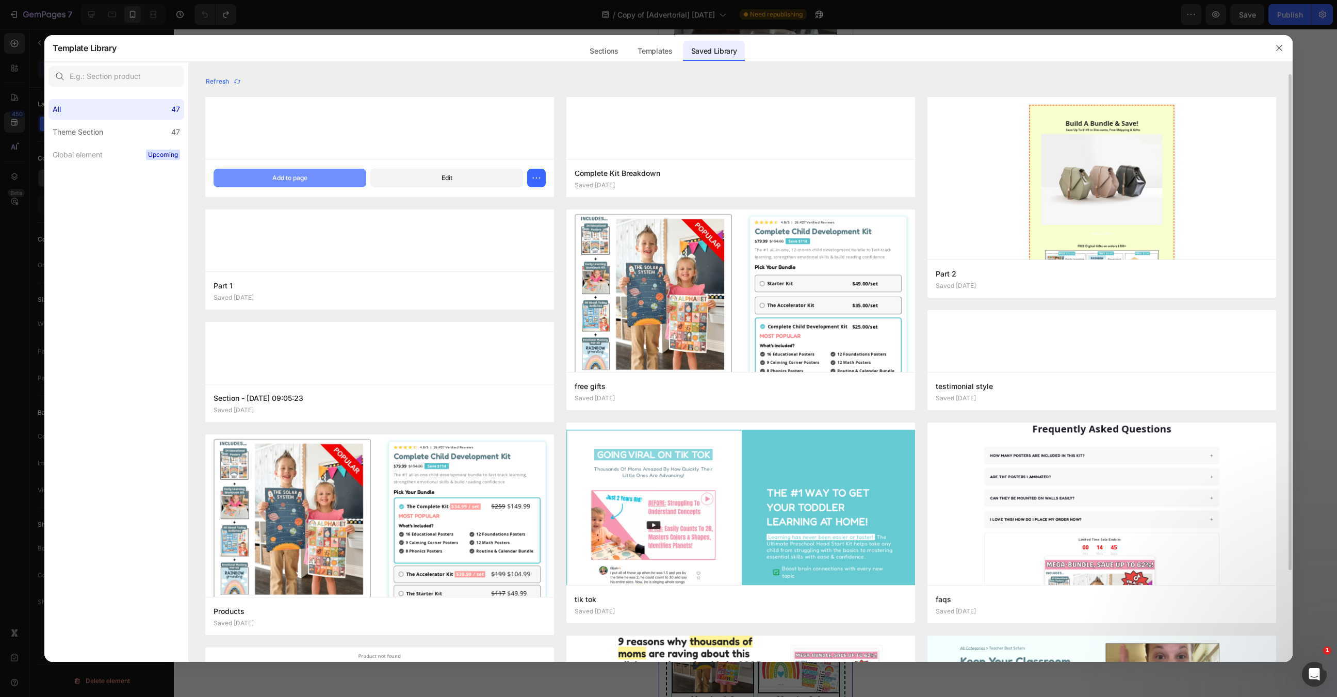
click at [303, 177] on div "Add to page" at bounding box center [289, 177] width 35 height 9
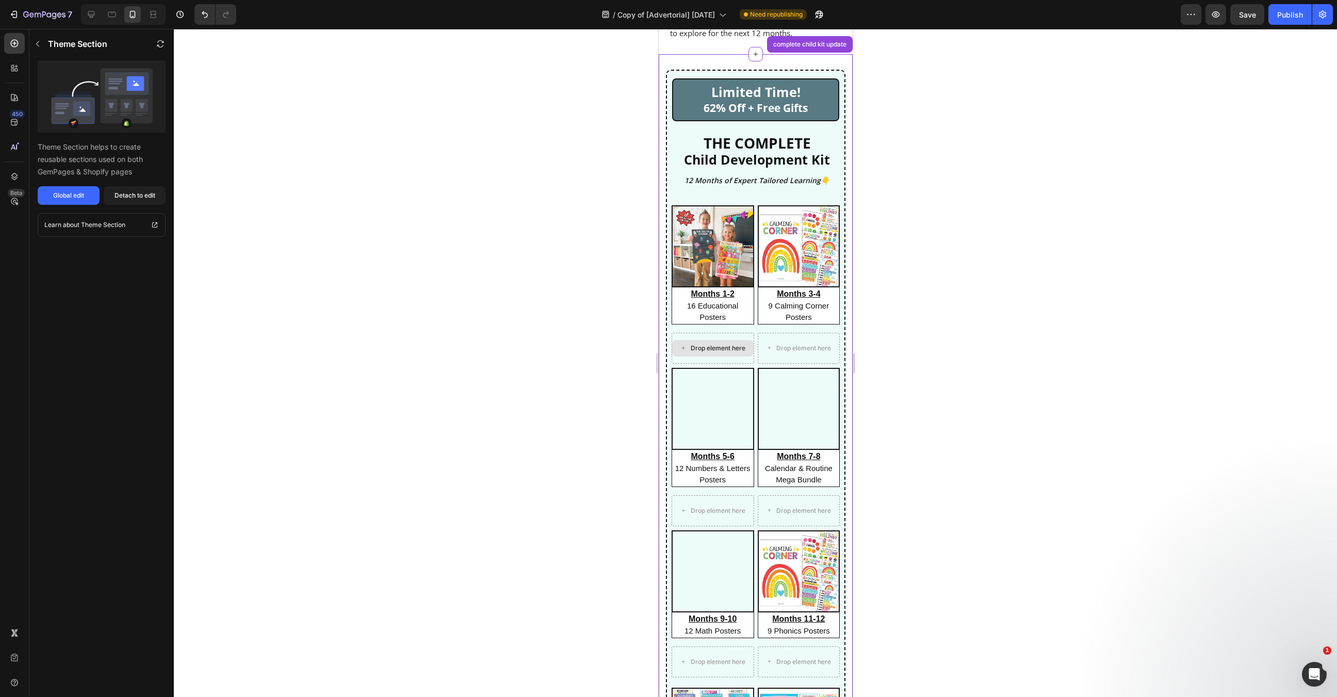
scroll to position [1626, 0]
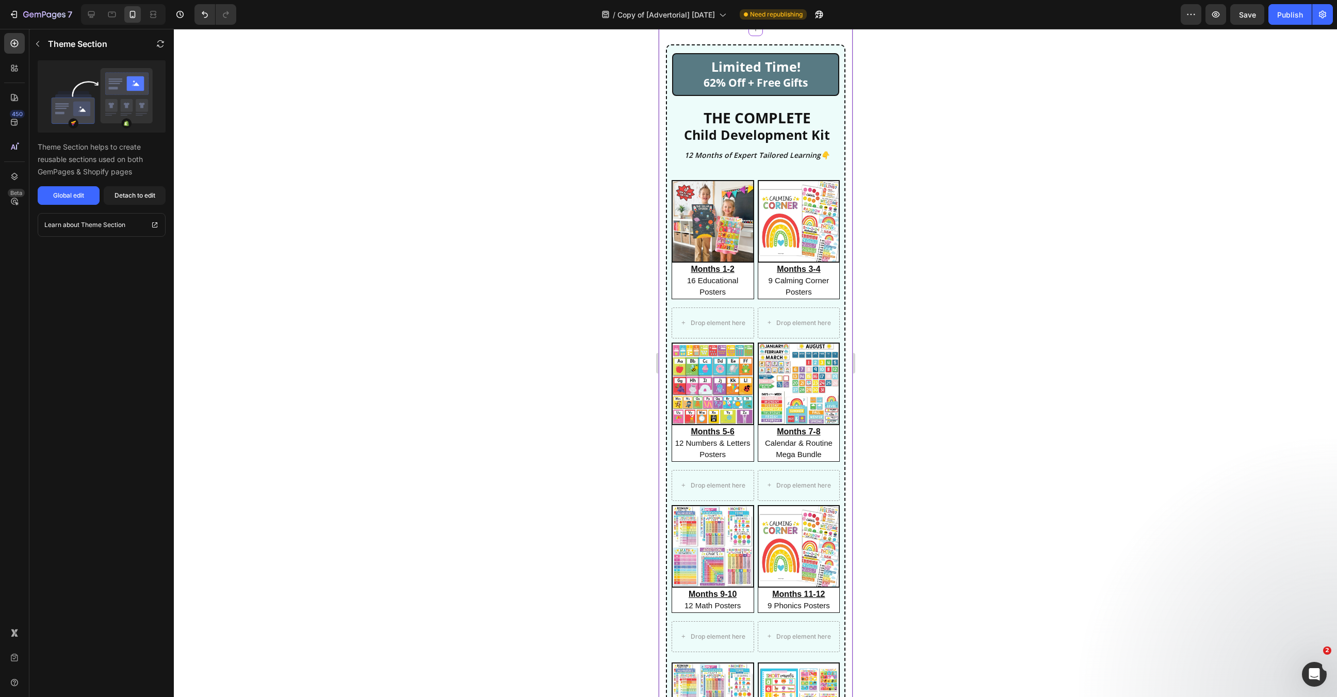
click at [739, 379] on img at bounding box center [712, 384] width 80 height 80
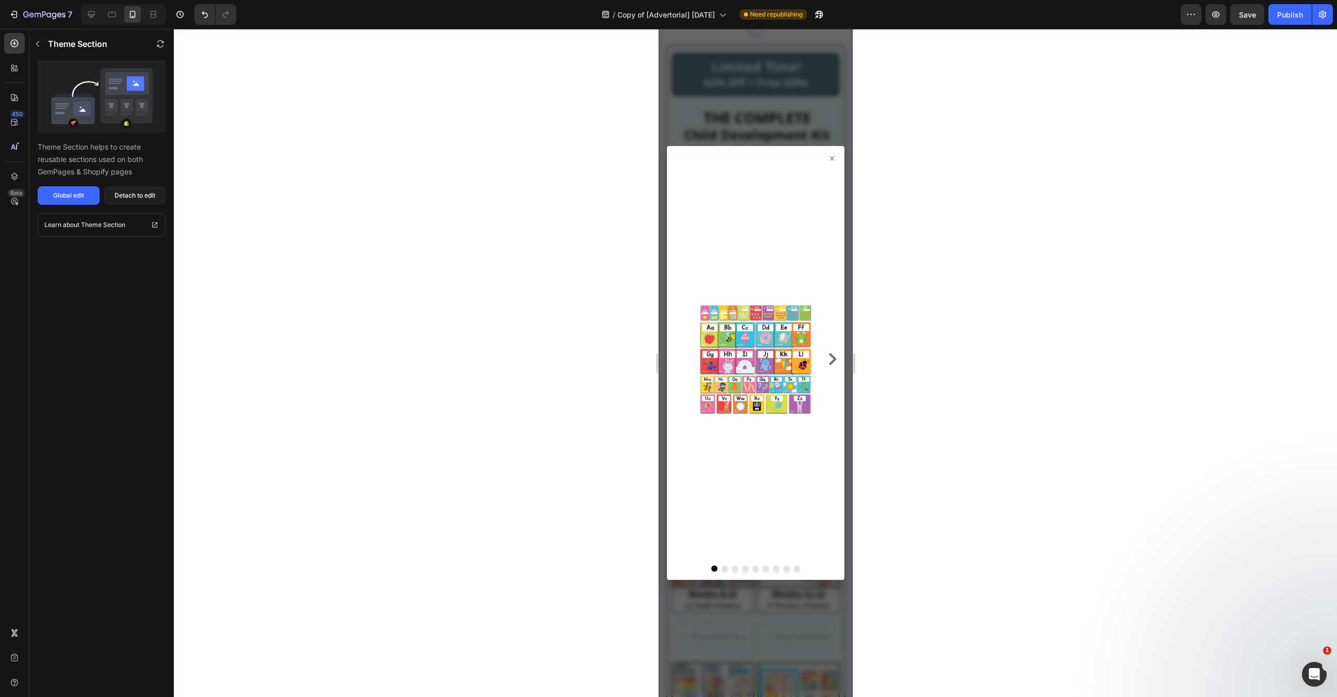
click at [829, 162] on div at bounding box center [755, 358] width 169 height 401
click at [832, 154] on icon at bounding box center [831, 158] width 8 height 8
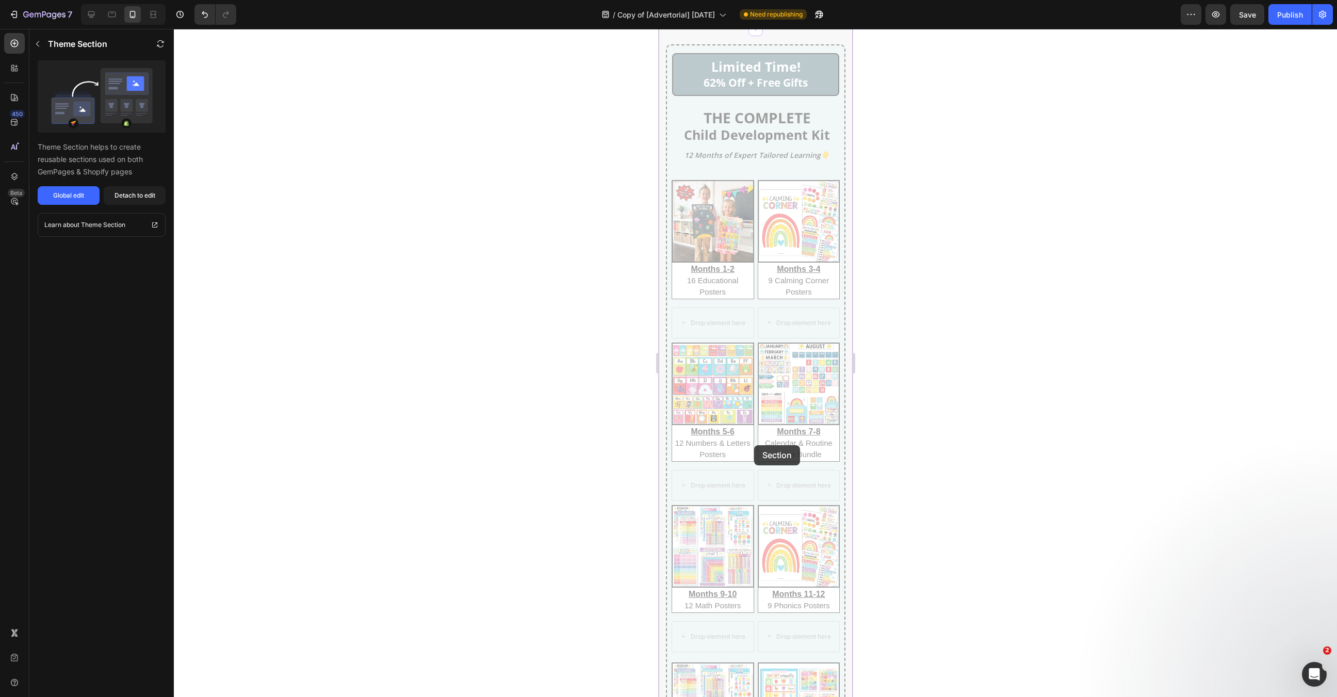
scroll to position [1781, 0]
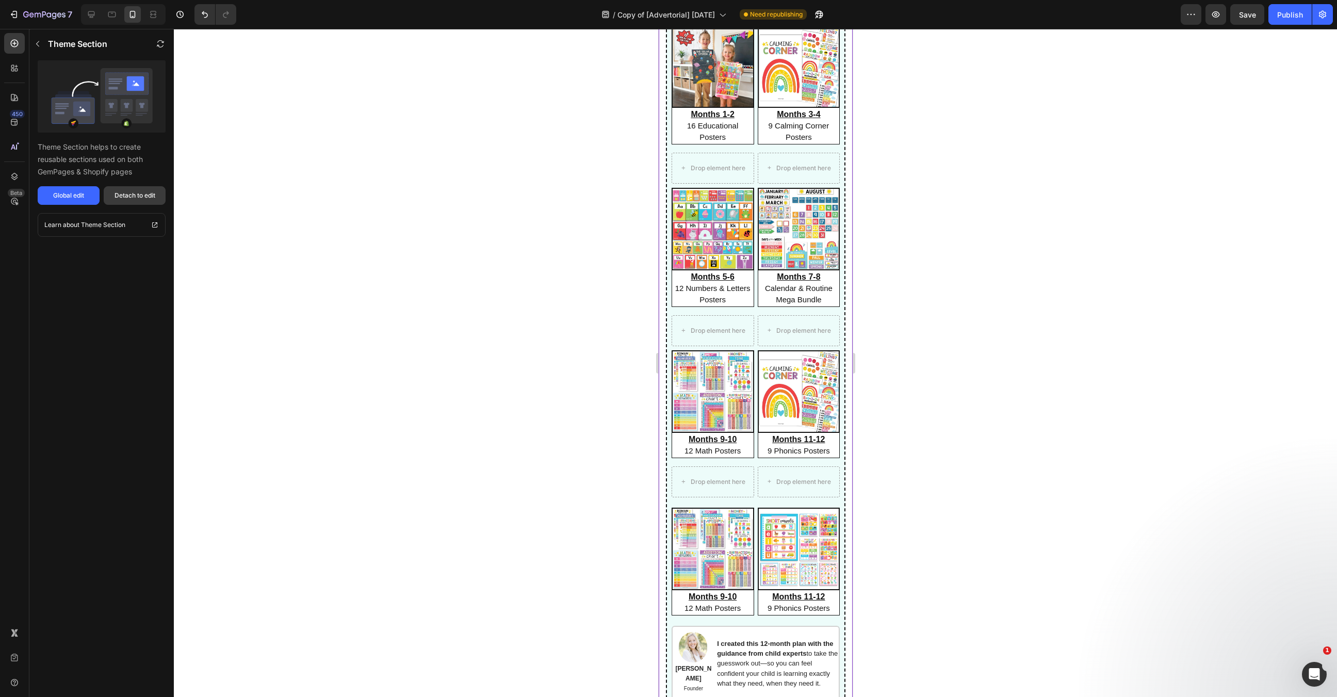
click at [133, 195] on div "Detach to edit" at bounding box center [135, 195] width 41 height 9
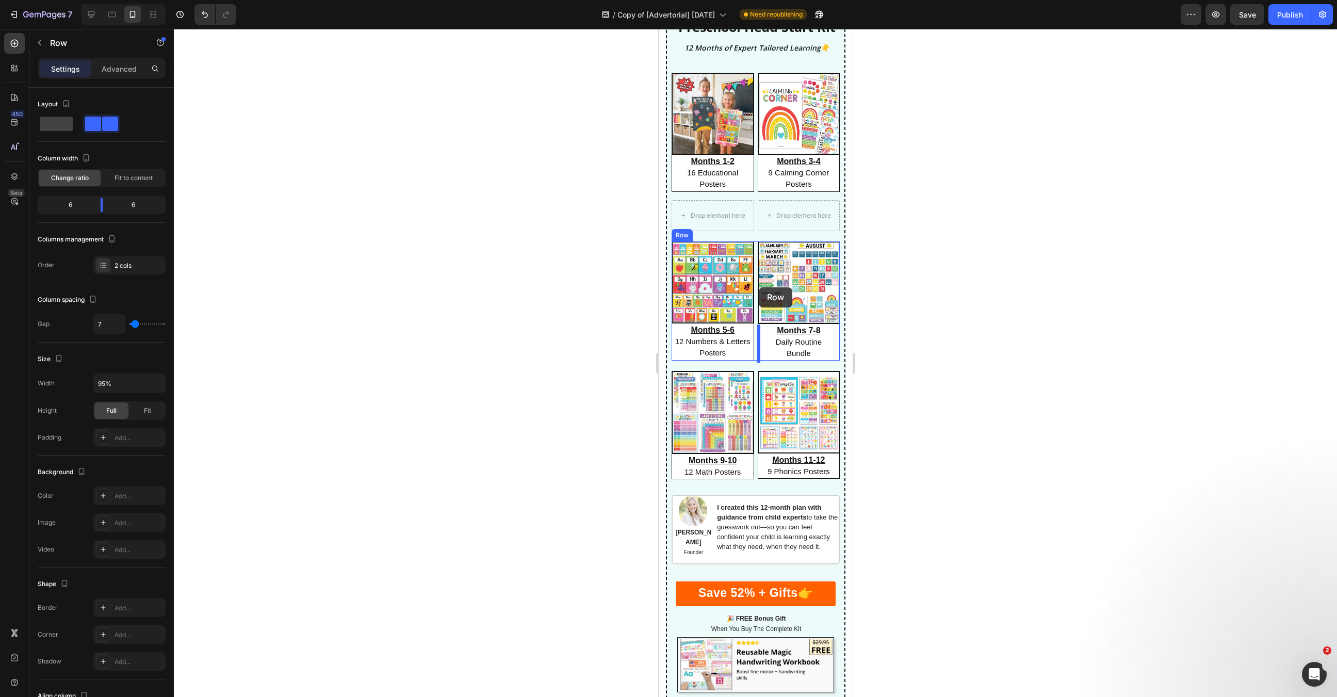
scroll to position [4653, 0]
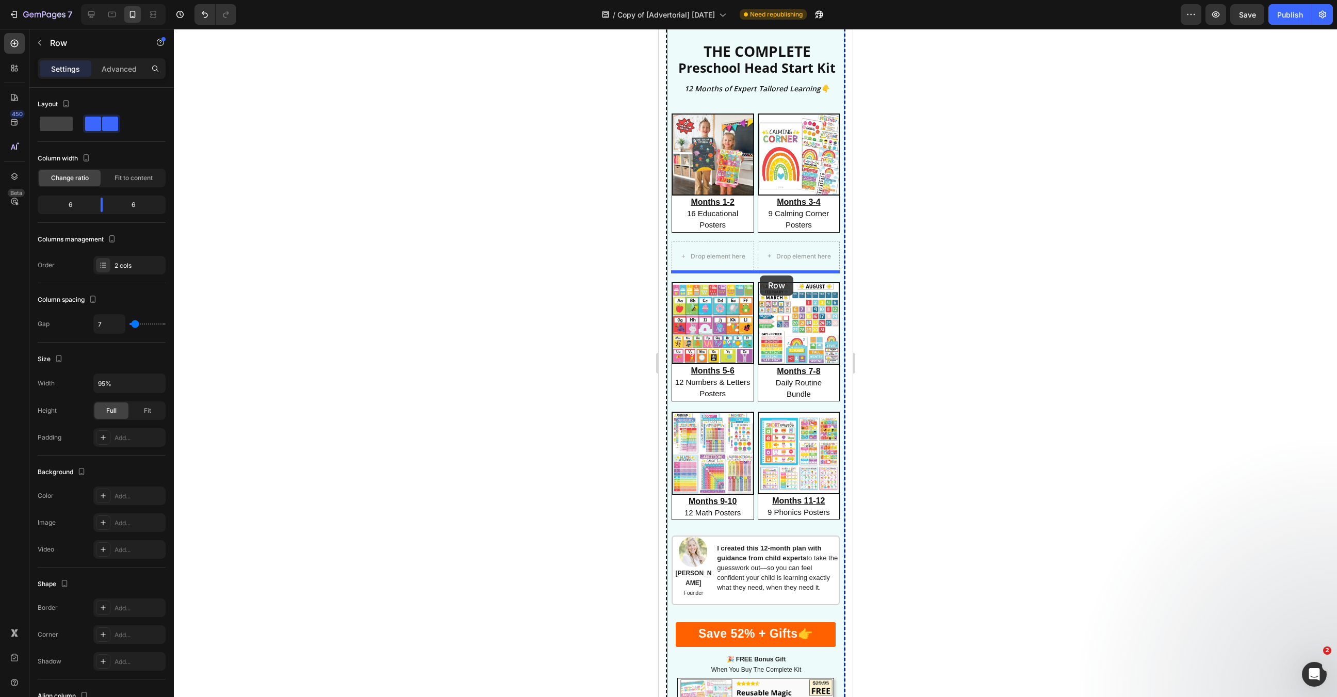
drag, startPoint x: 753, startPoint y: 298, endPoint x: 760, endPoint y: 275, distance: 23.2
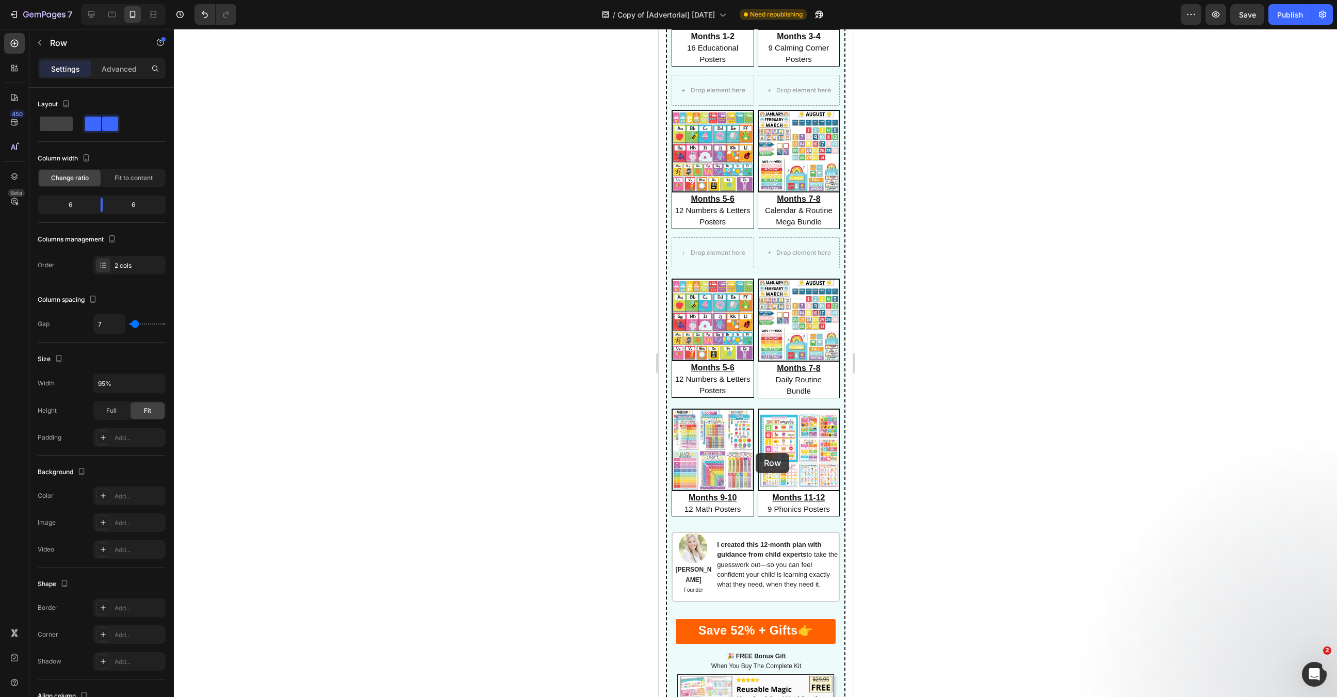
scroll to position [4694, 0]
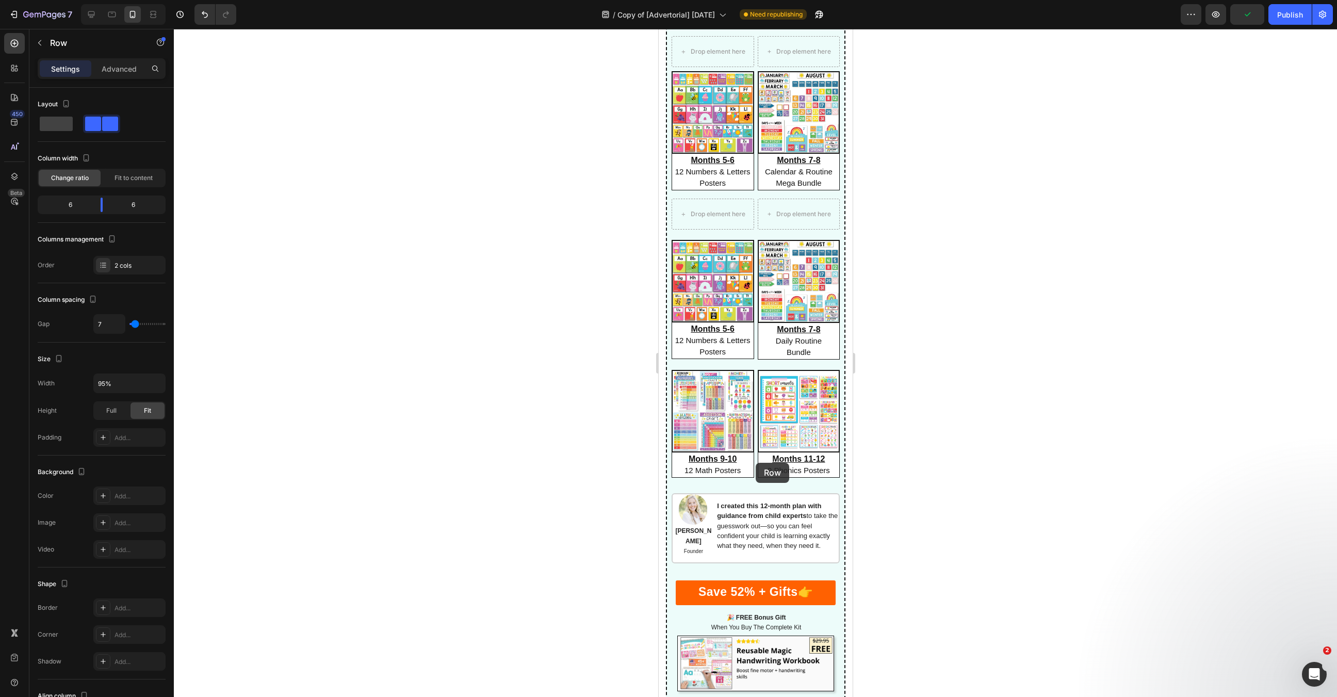
drag, startPoint x: 756, startPoint y: 453, endPoint x: 756, endPoint y: 463, distance: 9.8
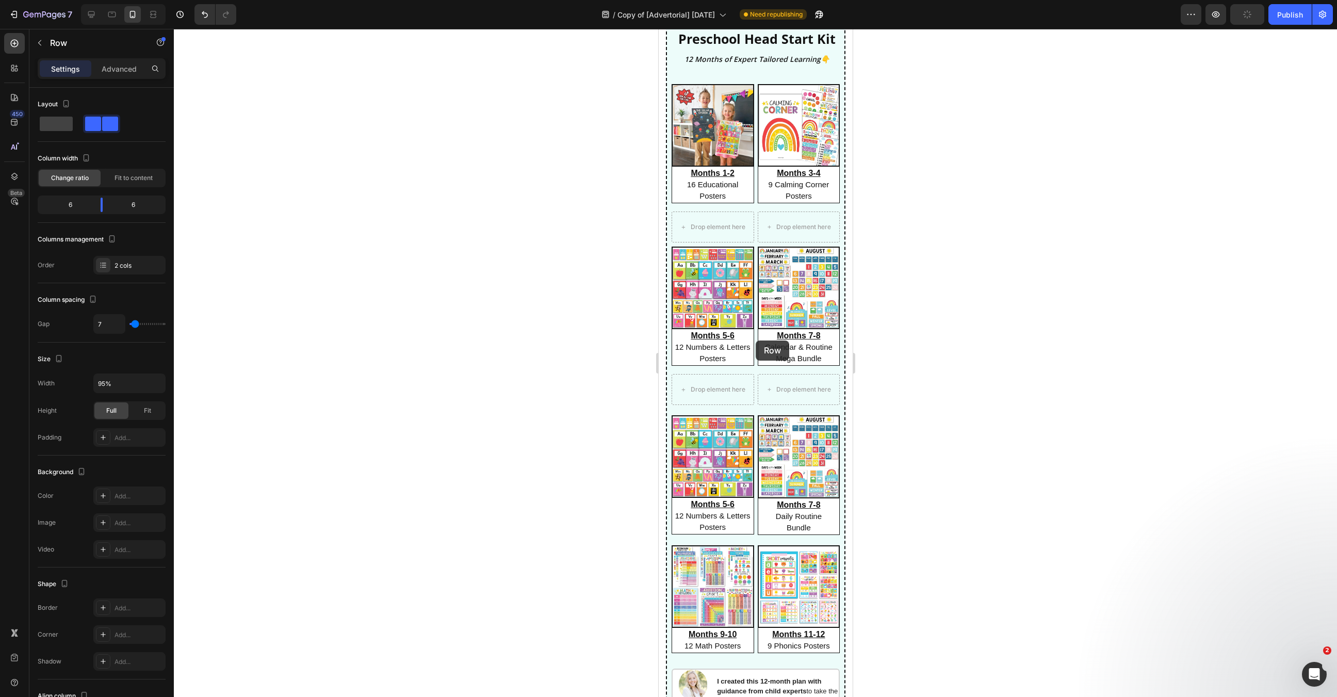
scroll to position [4443, 0]
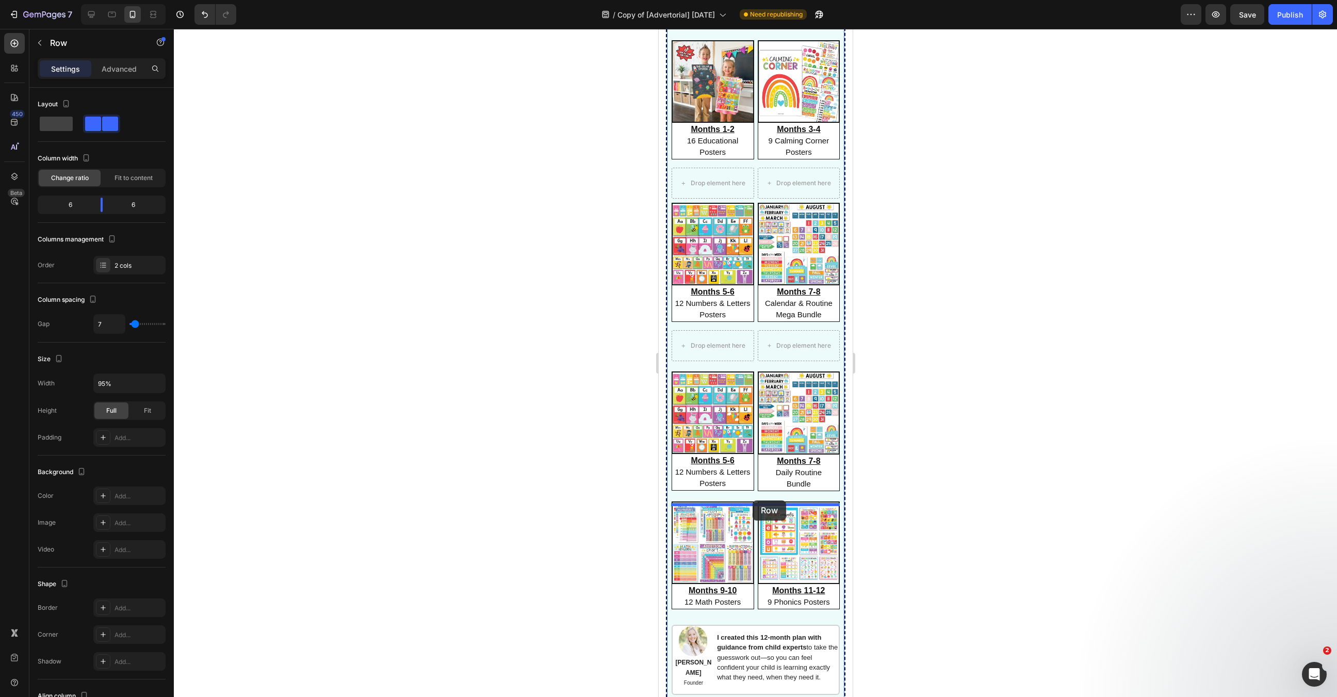
drag, startPoint x: 756, startPoint y: 340, endPoint x: 753, endPoint y: 501, distance: 160.5
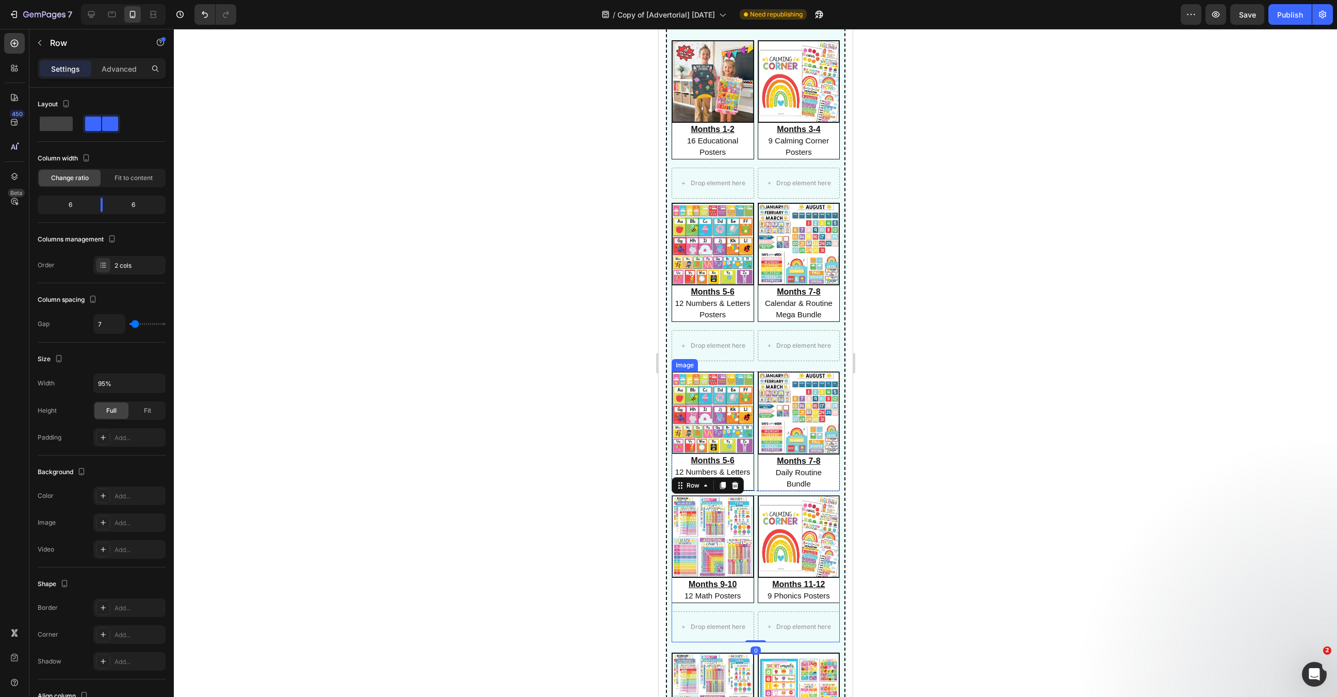
click at [723, 417] on img at bounding box center [712, 412] width 83 height 83
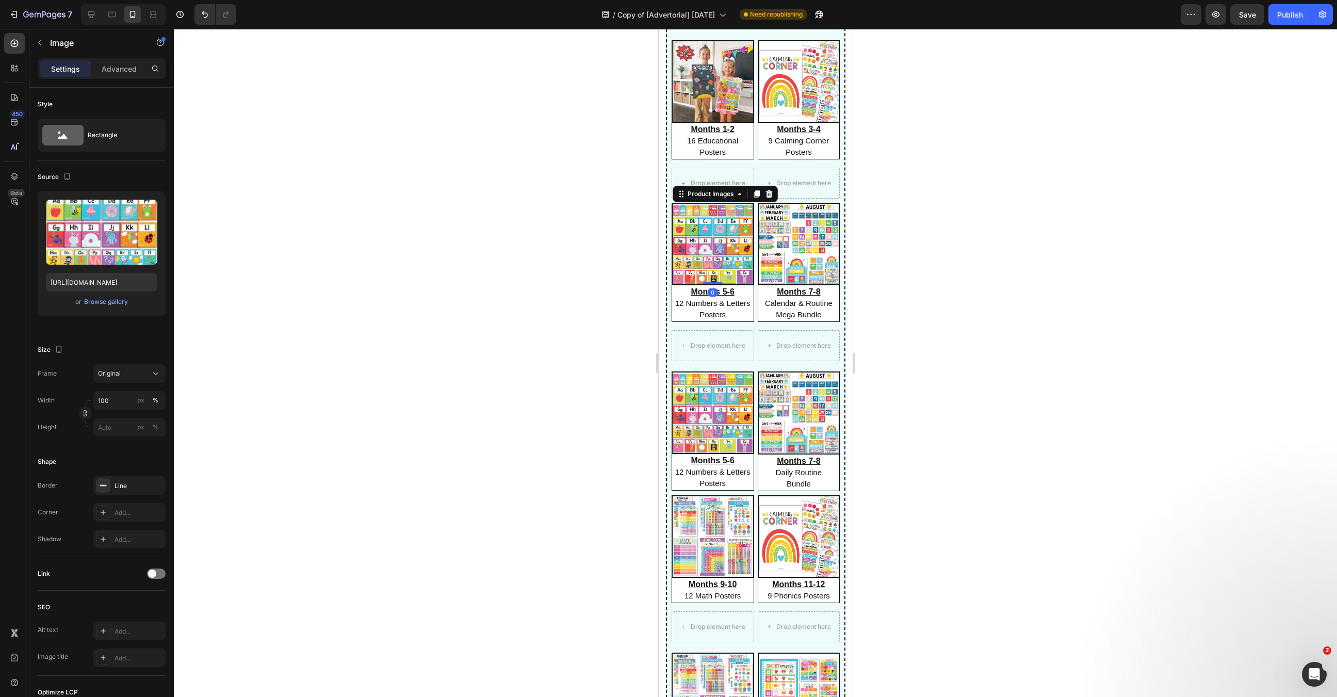
click at [726, 267] on img at bounding box center [712, 244] width 80 height 80
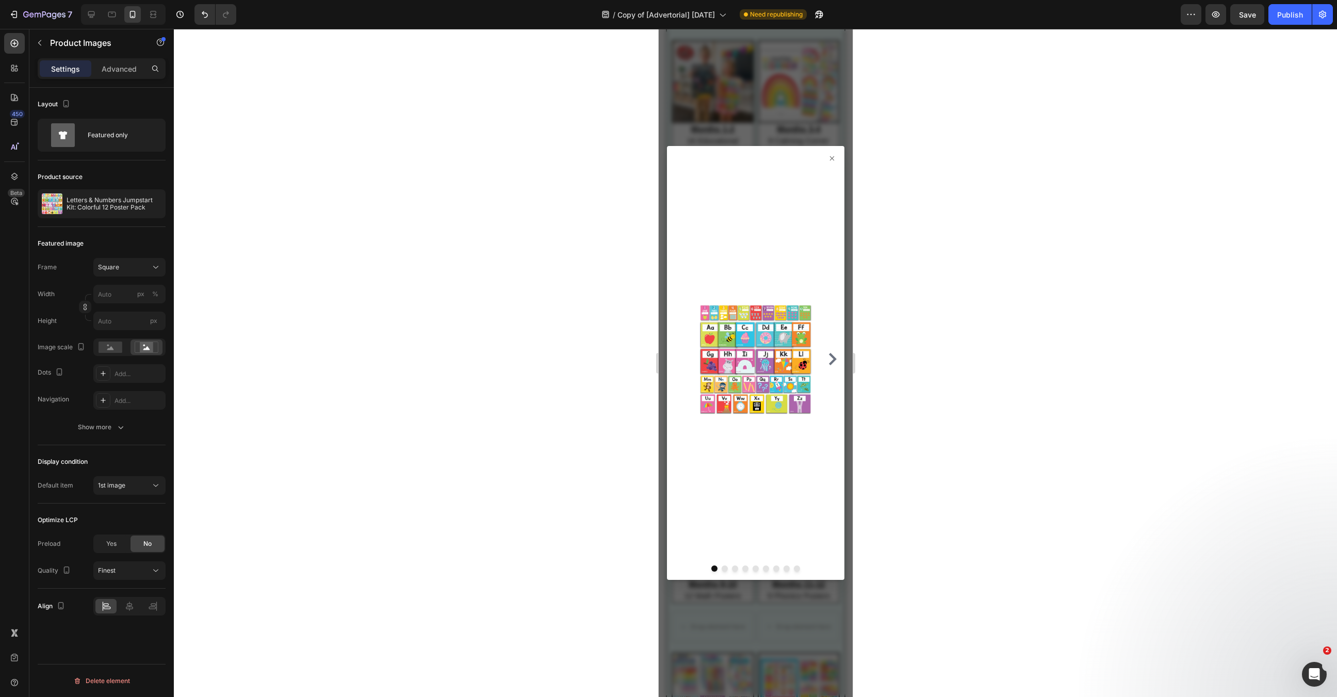
click at [833, 157] on icon at bounding box center [831, 158] width 4 height 4
click at [829, 159] on icon at bounding box center [831, 158] width 8 height 8
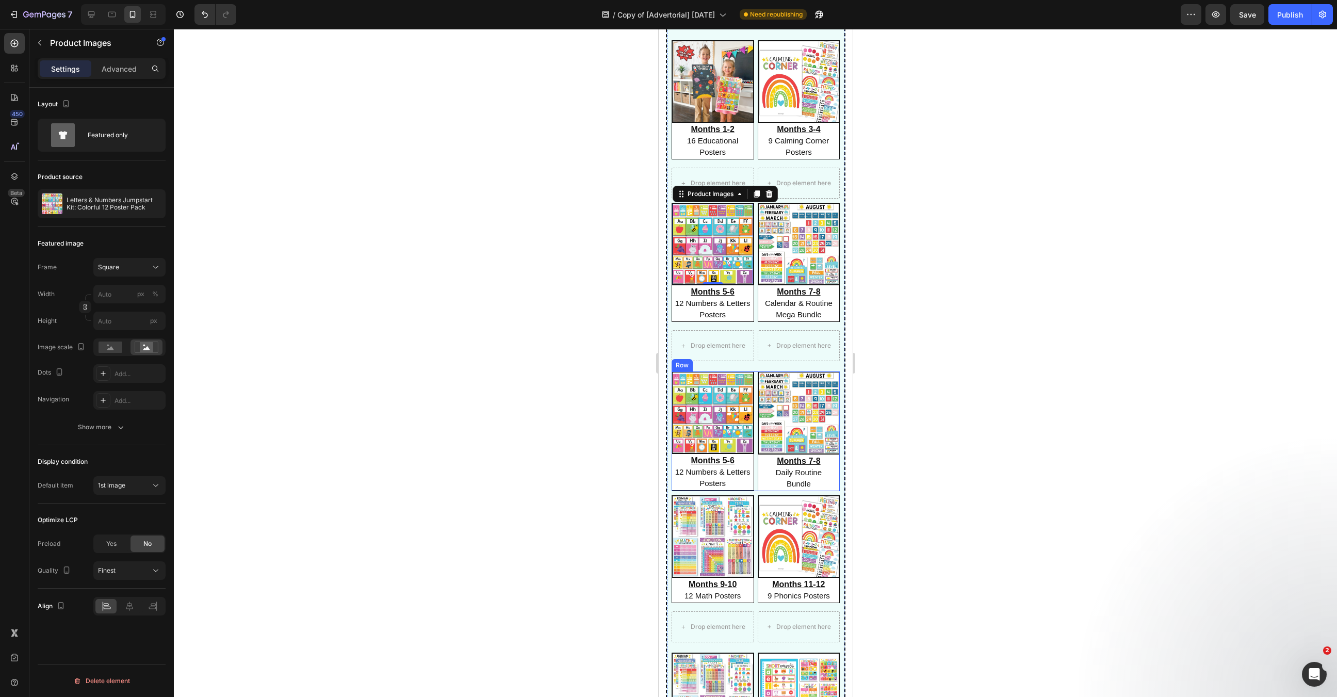
click at [755, 395] on div "Image Months 5-6 12 Numbers & Letters Posters Heading Image Months 7-8 Daily Ro…" at bounding box center [755, 431] width 169 height 120
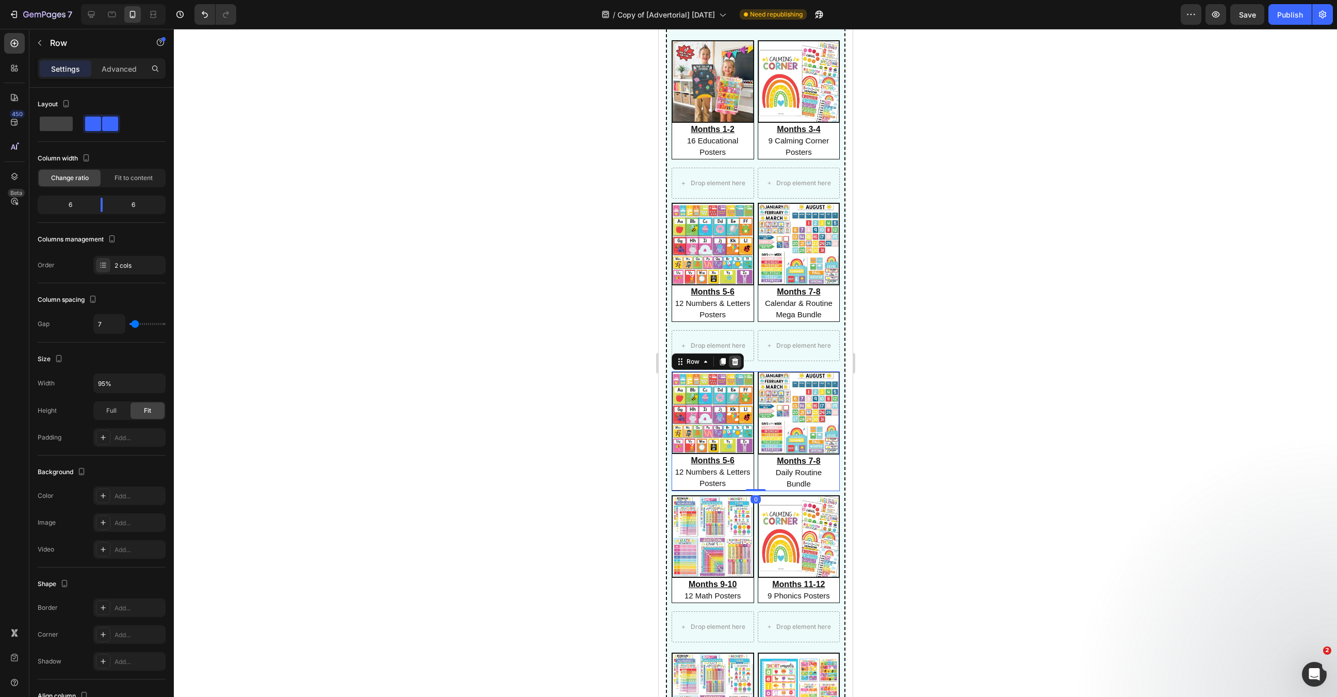
click at [732, 359] on icon at bounding box center [734, 361] width 7 height 7
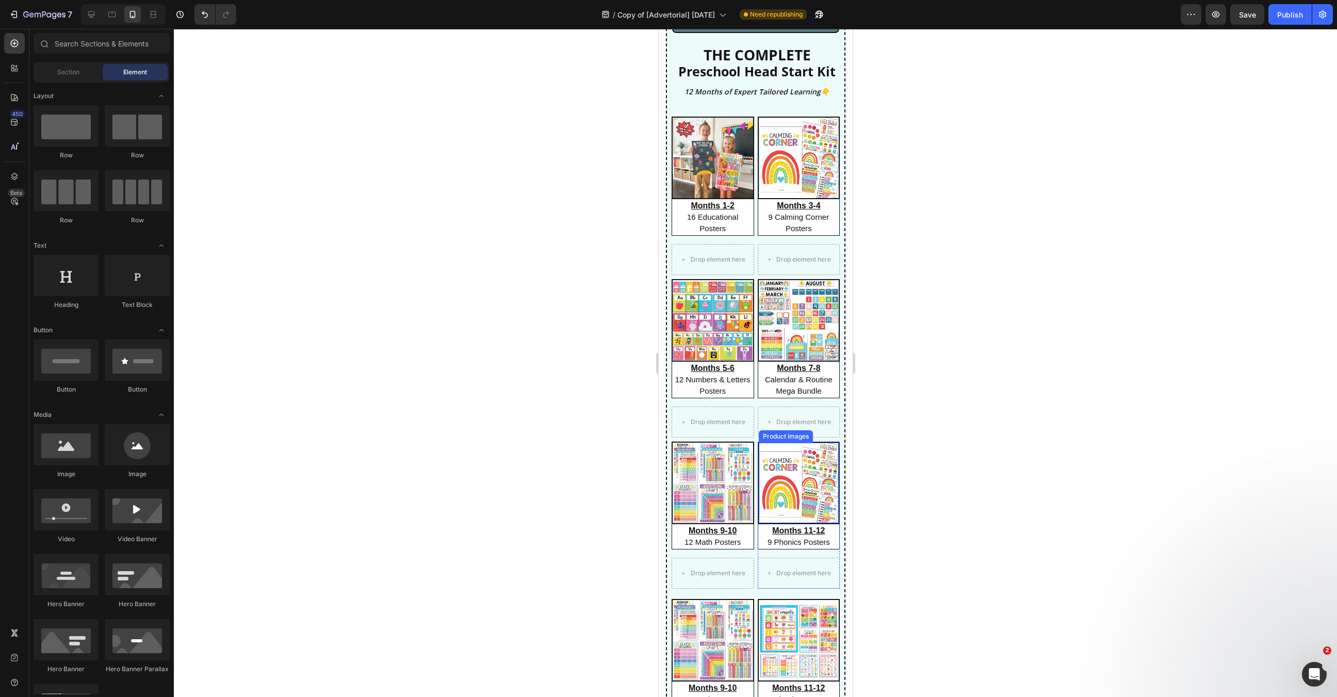
scroll to position [4352, 0]
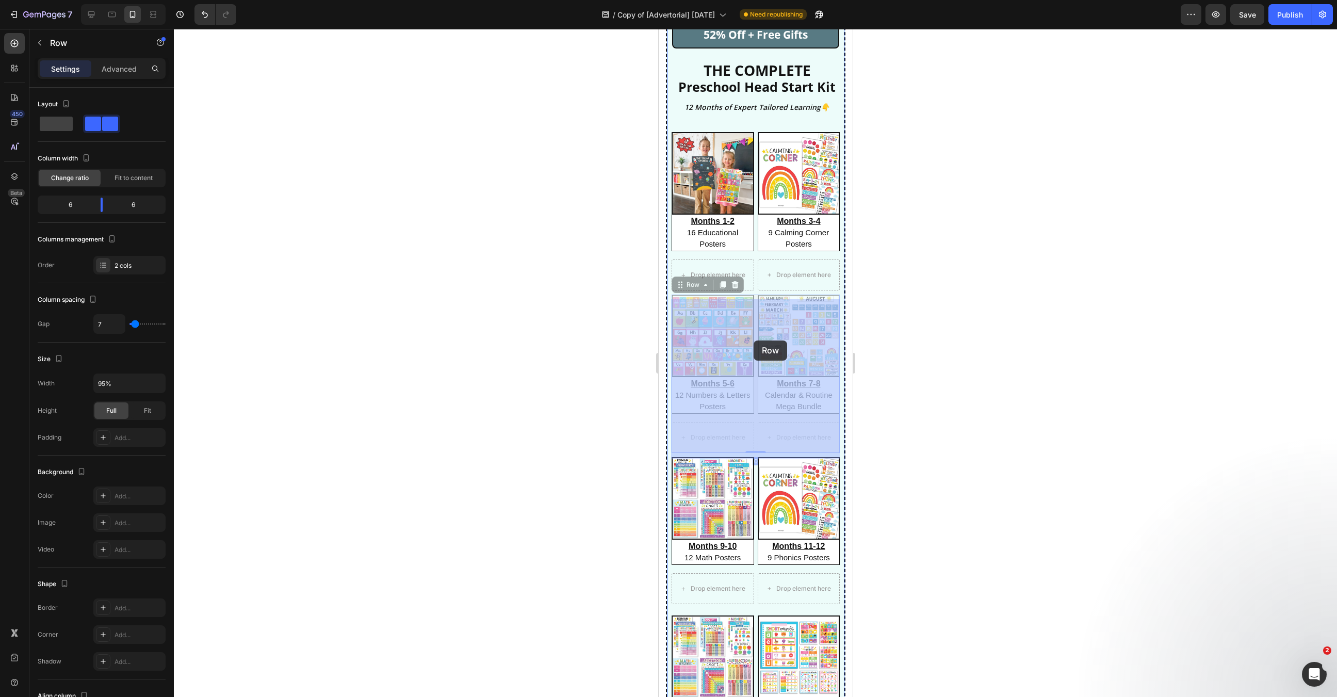
drag, startPoint x: 756, startPoint y: 402, endPoint x: 754, endPoint y: 340, distance: 61.4
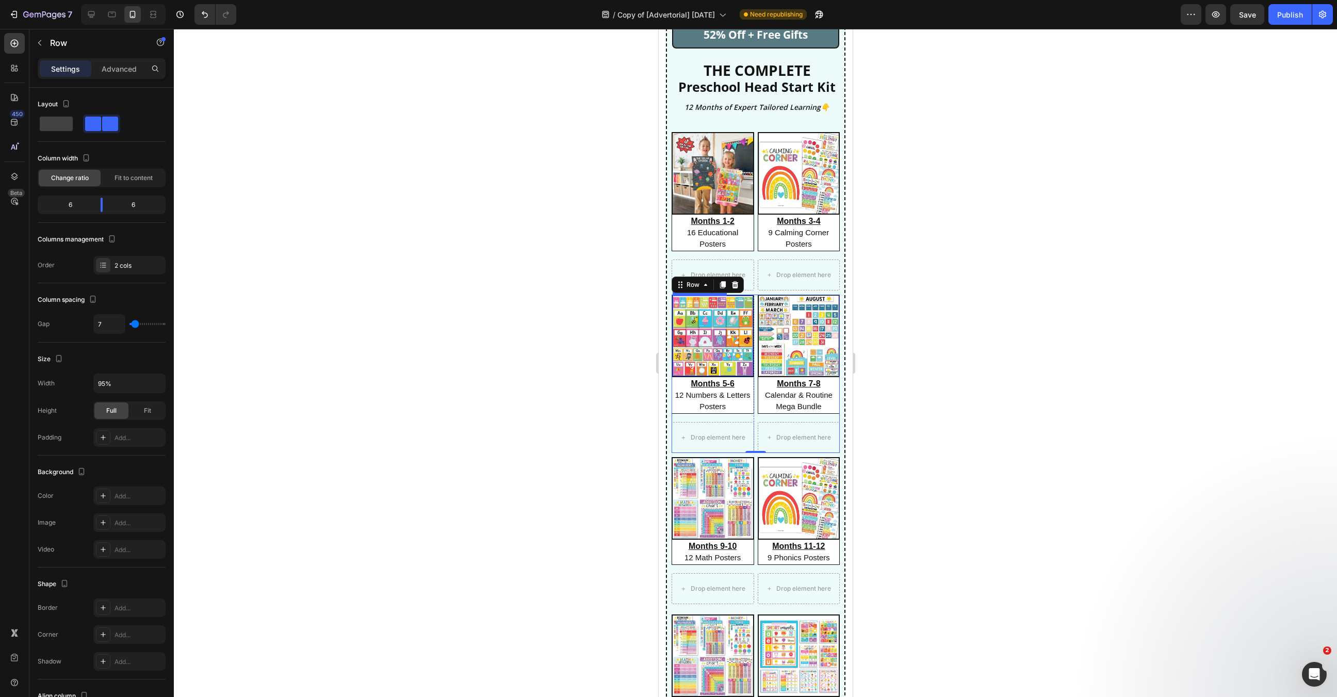
click at [726, 337] on img at bounding box center [712, 336] width 80 height 80
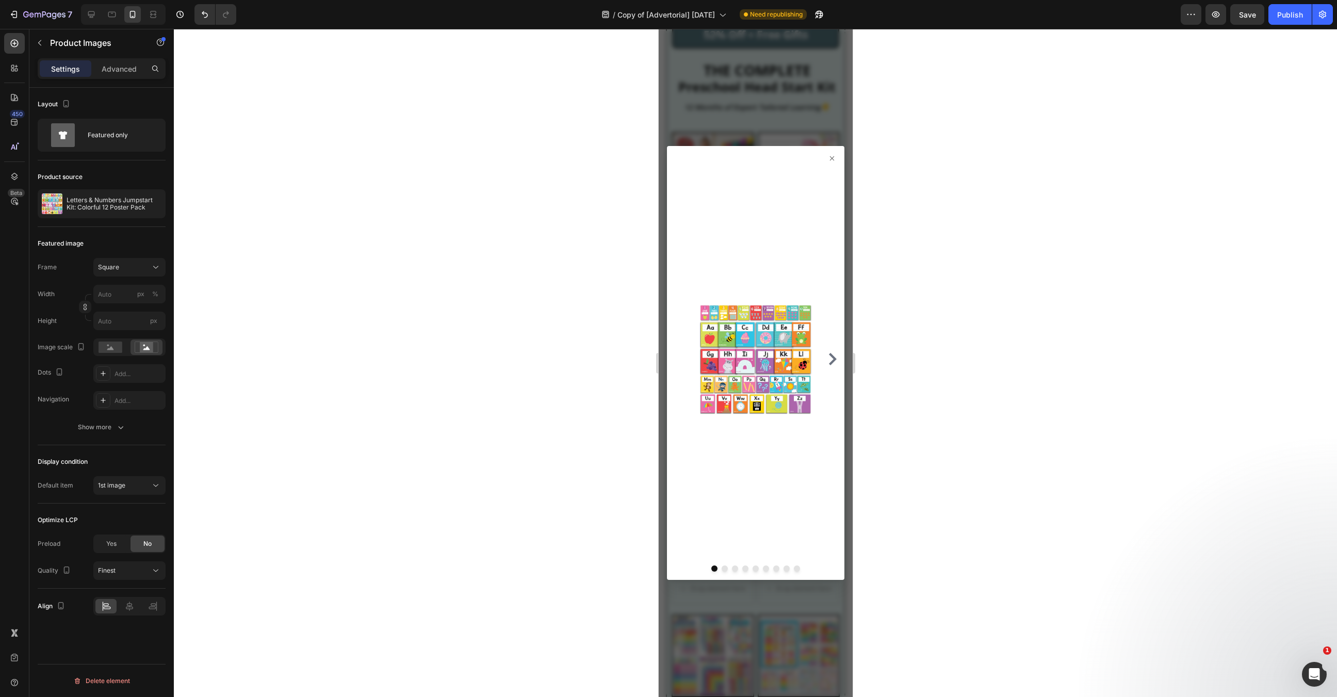
click at [943, 396] on div at bounding box center [755, 363] width 1163 height 668
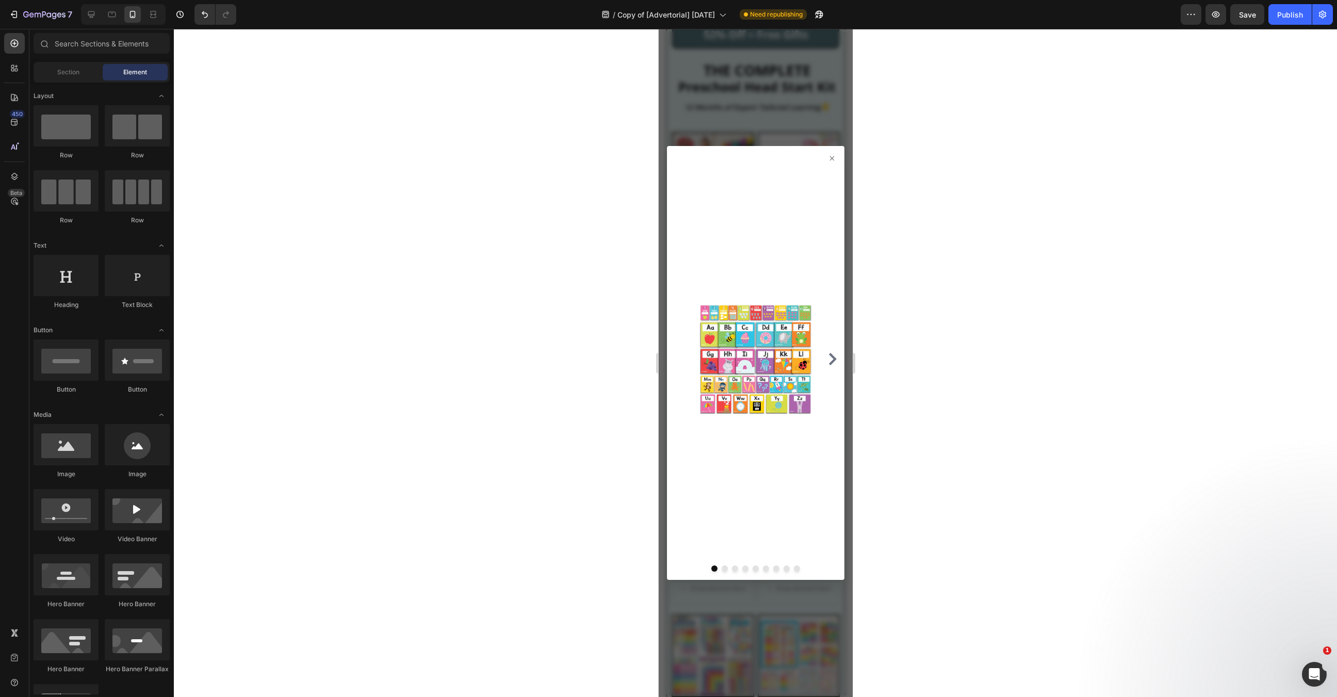
click at [837, 158] on div at bounding box center [754, 363] width 177 height 434
click at [831, 157] on icon at bounding box center [831, 158] width 4 height 4
click at [832, 159] on icon at bounding box center [831, 158] width 4 height 4
click at [826, 164] on div at bounding box center [755, 358] width 169 height 401
click at [829, 159] on icon at bounding box center [831, 158] width 8 height 8
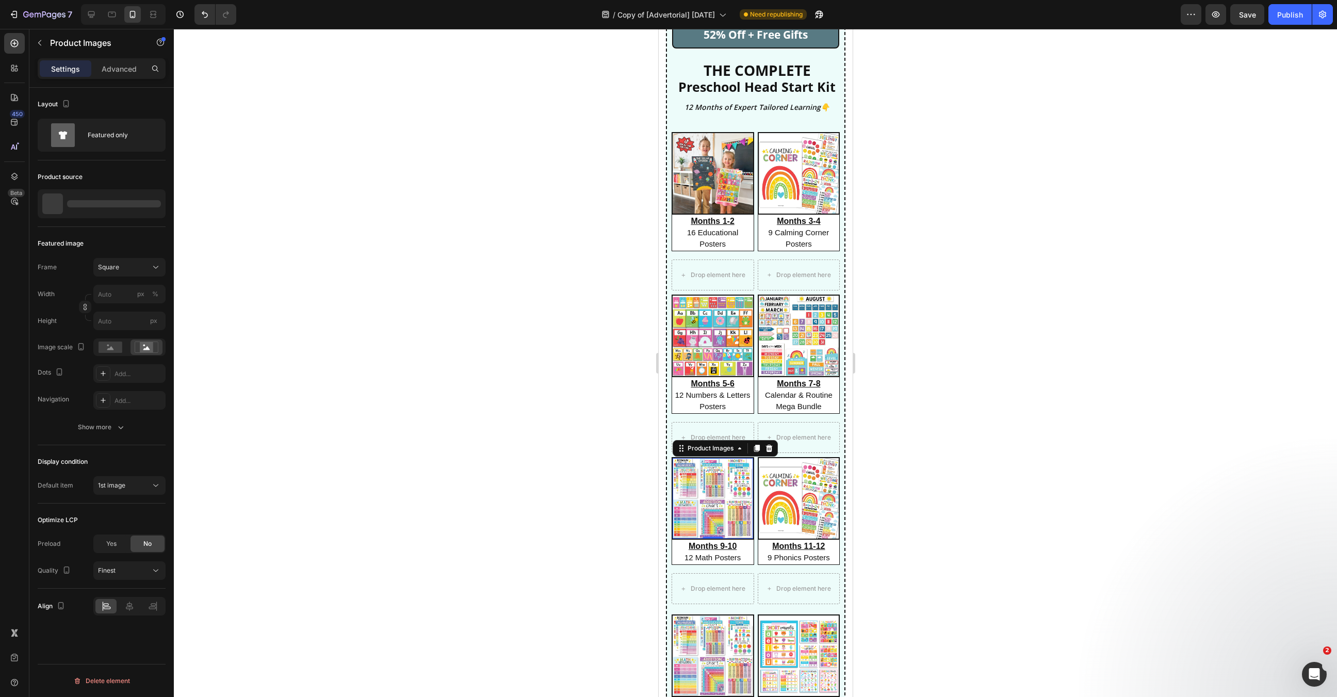
click at [707, 503] on img at bounding box center [712, 498] width 80 height 80
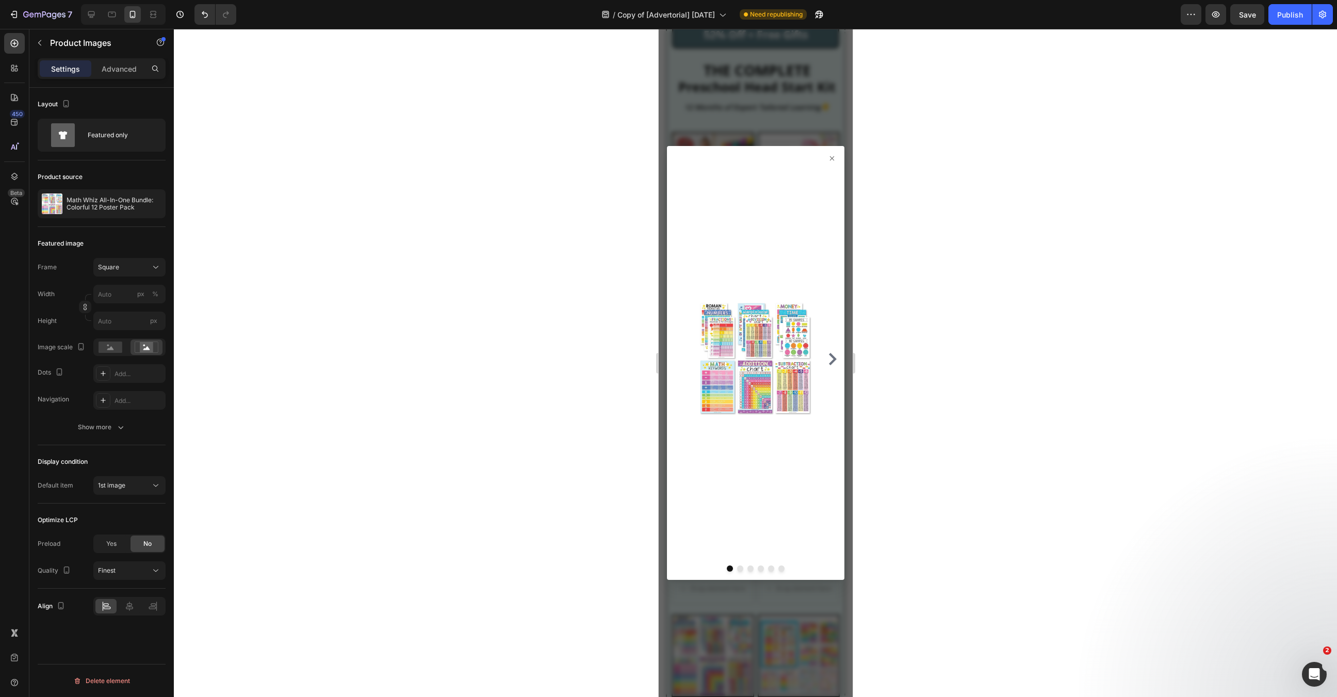
click at [833, 157] on icon at bounding box center [831, 158] width 8 height 8
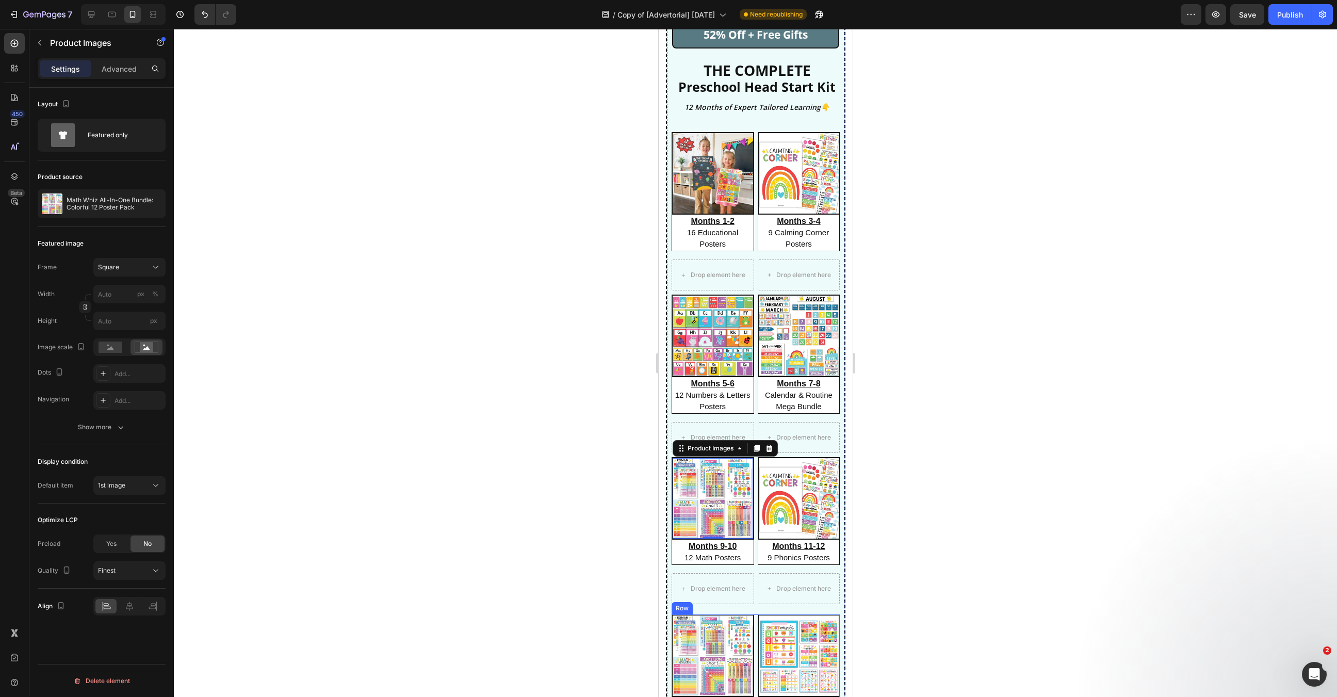
click at [755, 640] on div "Image Months 9-10 12 Math Posters Heading Image Months 11-12 9 Phonics Posters …" at bounding box center [755, 668] width 169 height 108
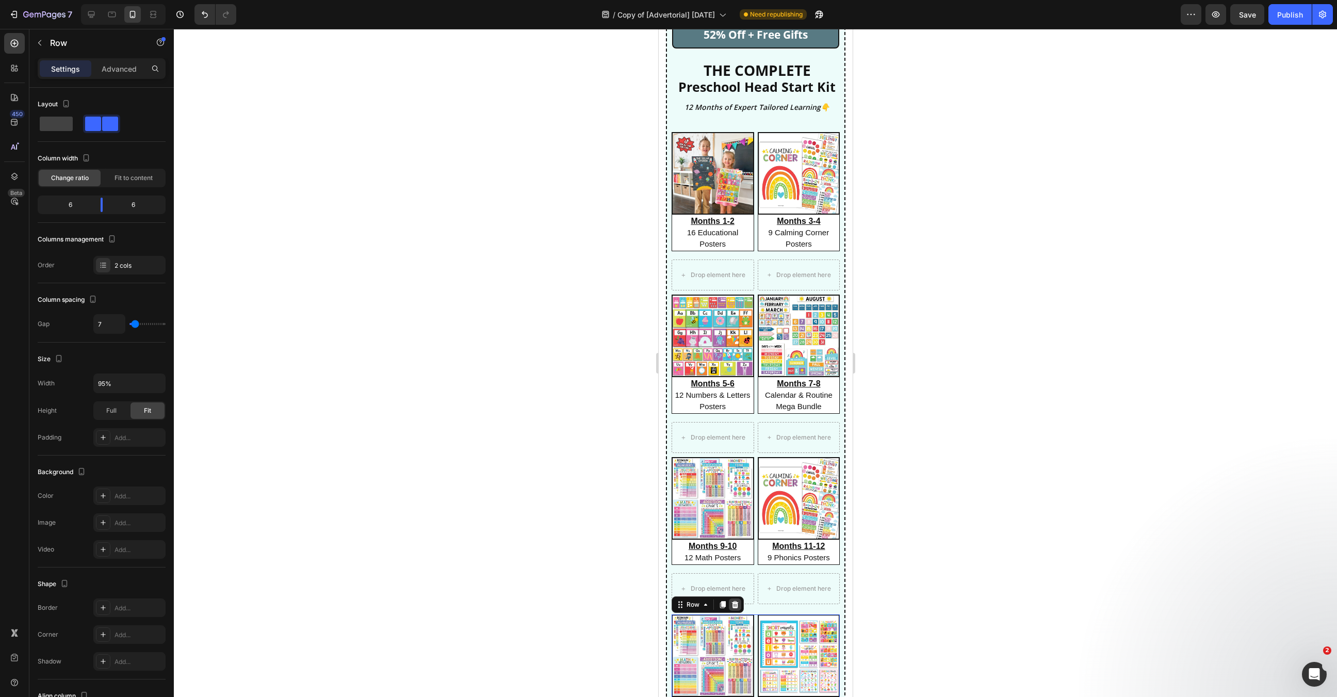
click at [737, 608] on icon at bounding box center [734, 604] width 8 height 8
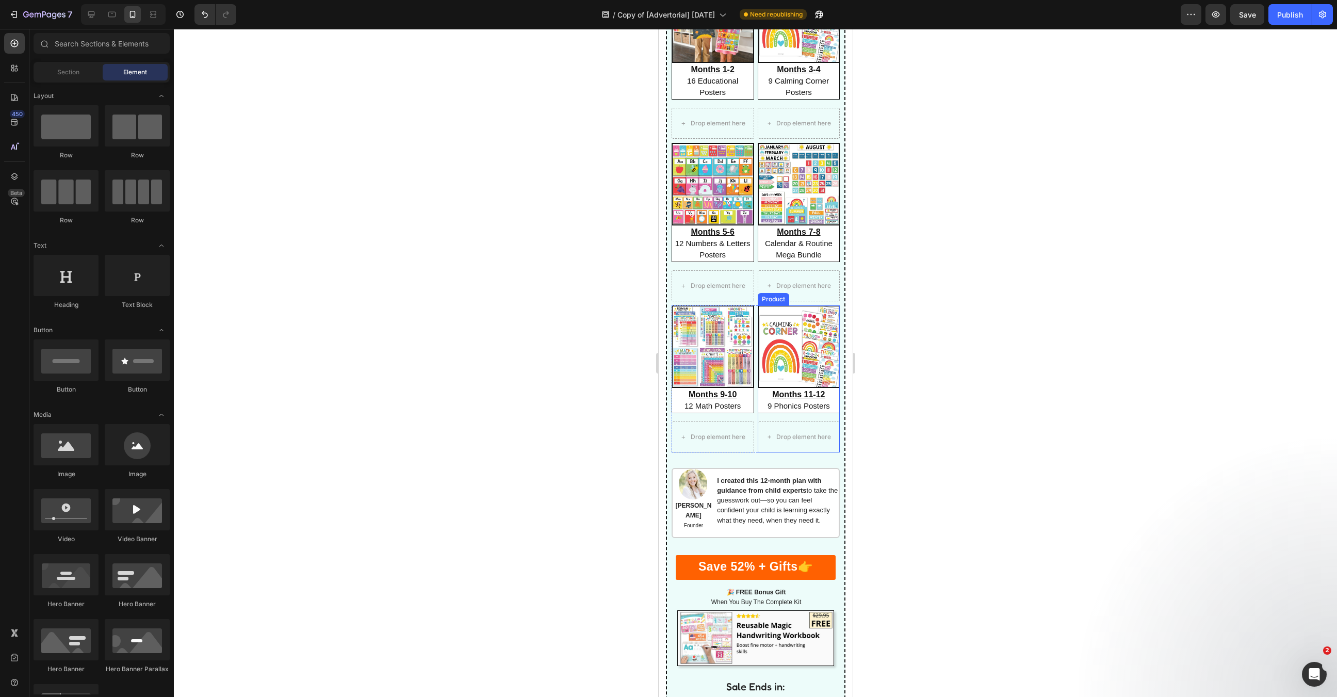
scroll to position [4516, 0]
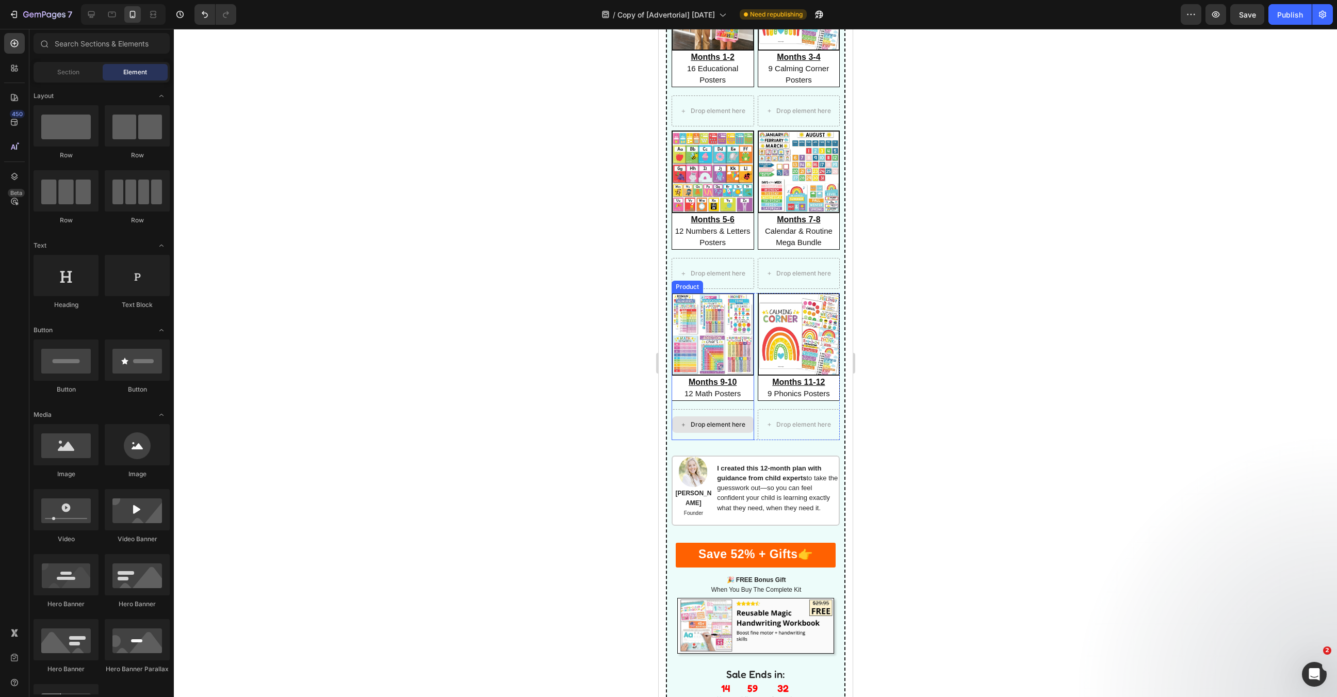
click at [737, 432] on div "Drop element here" at bounding box center [713, 424] width 82 height 17
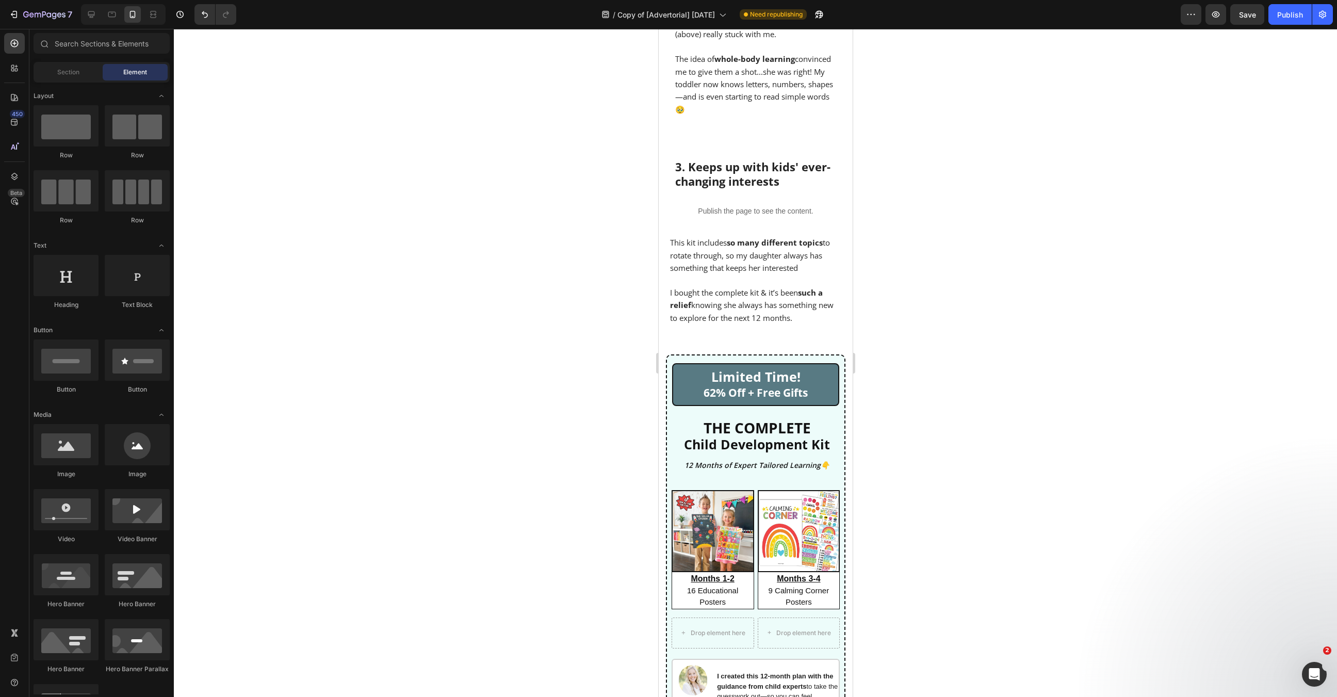
scroll to position [1344, 0]
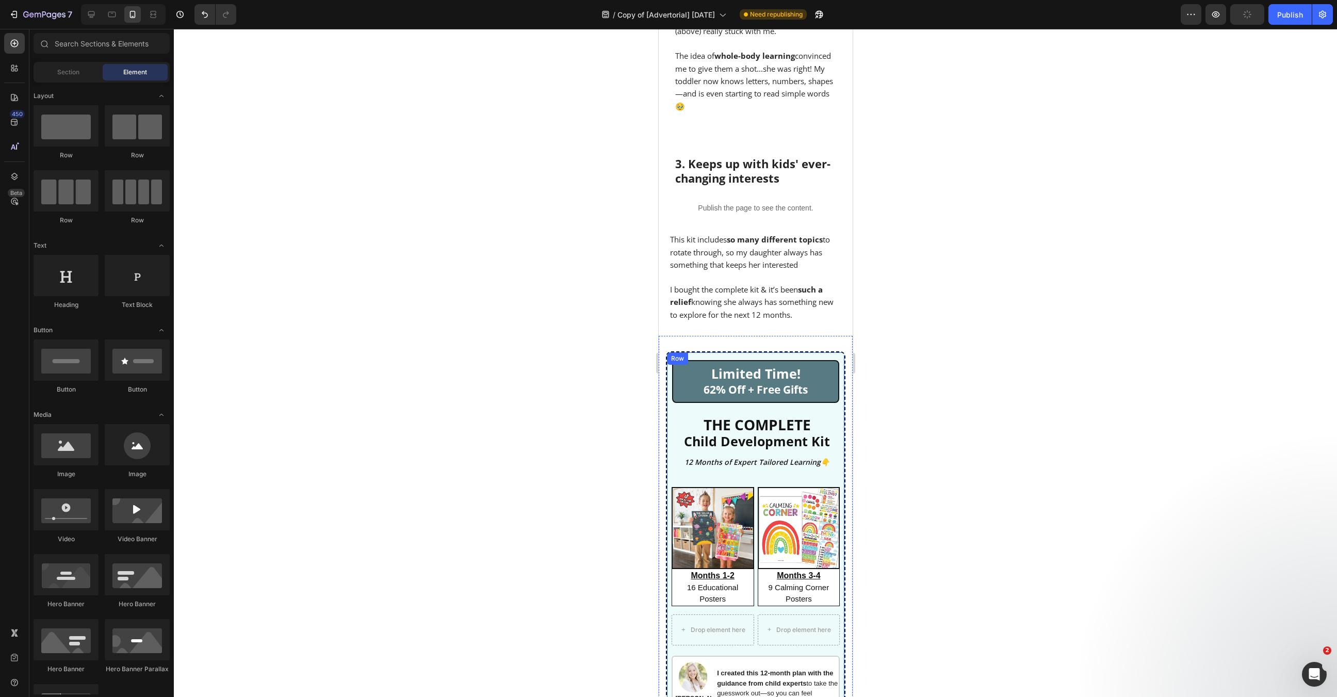
click at [693, 352] on div "Limited Time! 62% Off + Free Gifts Text Block THE COMPLETE Child Development Ki…" at bounding box center [754, 600] width 177 height 497
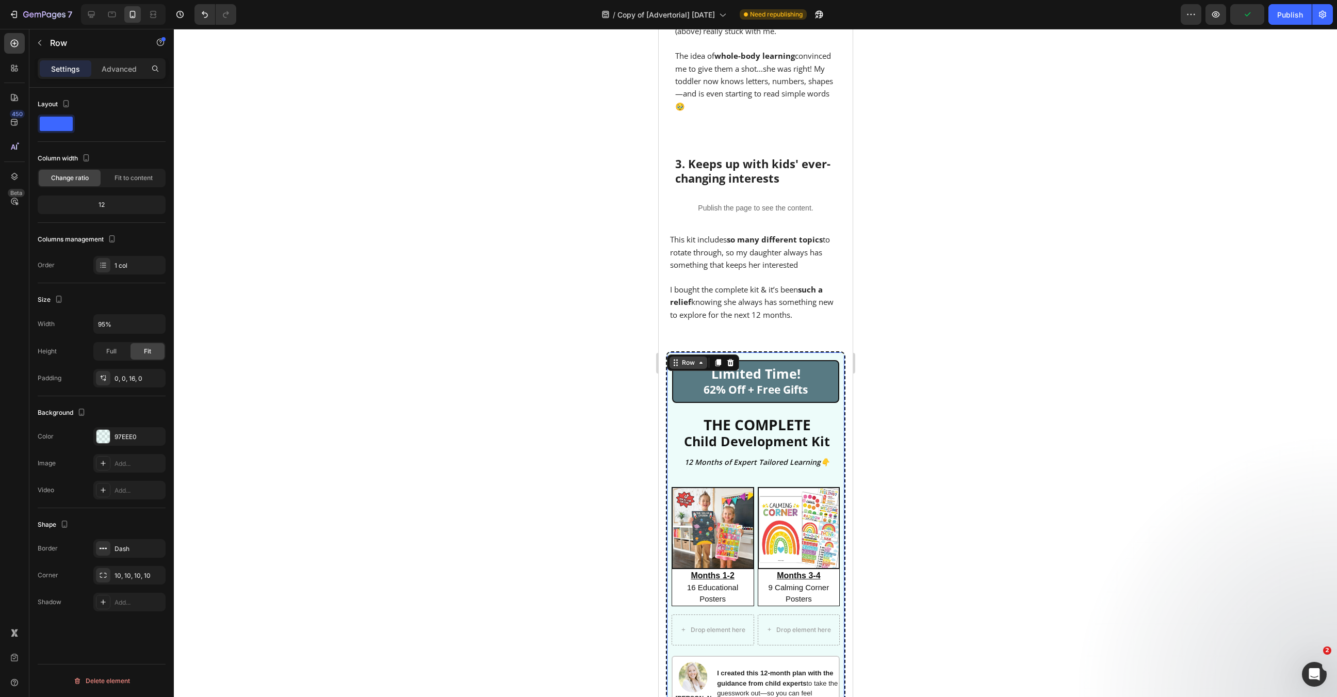
scroll to position [1343, 0]
click at [689, 357] on div "Row" at bounding box center [688, 363] width 38 height 12
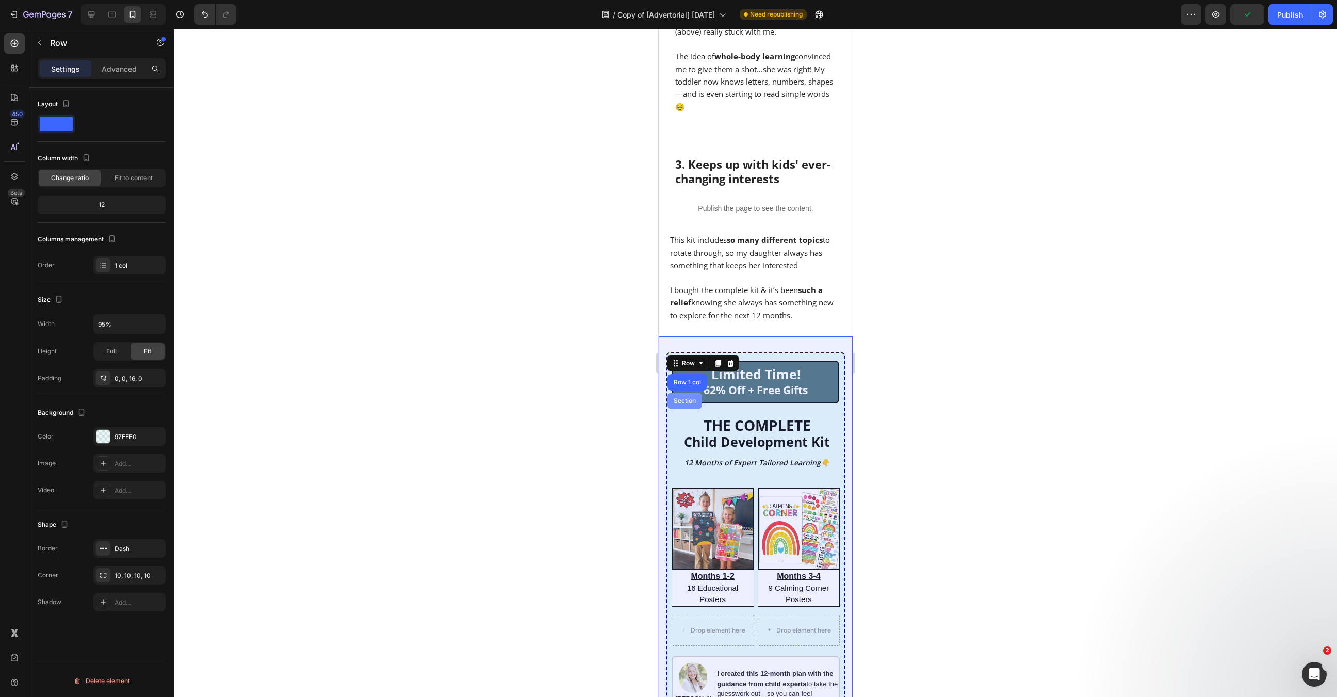
click at [689, 393] on div "Section" at bounding box center [684, 401] width 35 height 17
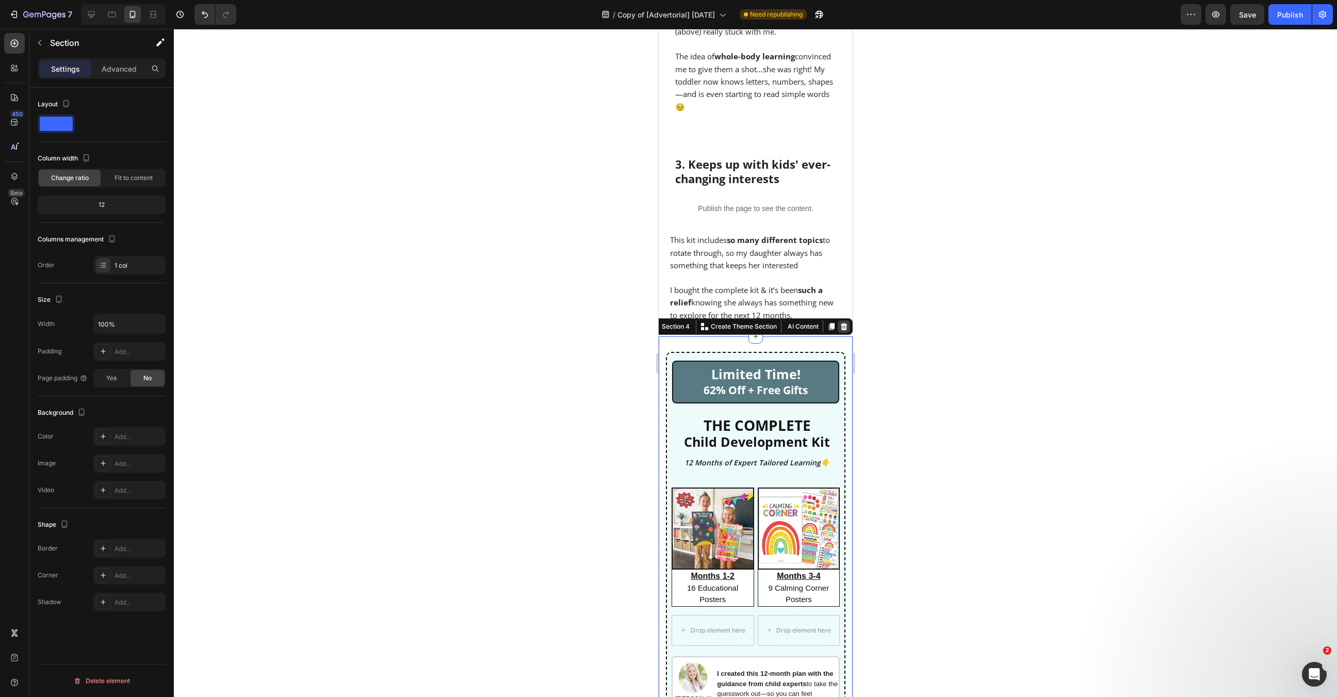
click at [845, 322] on icon at bounding box center [843, 326] width 8 height 8
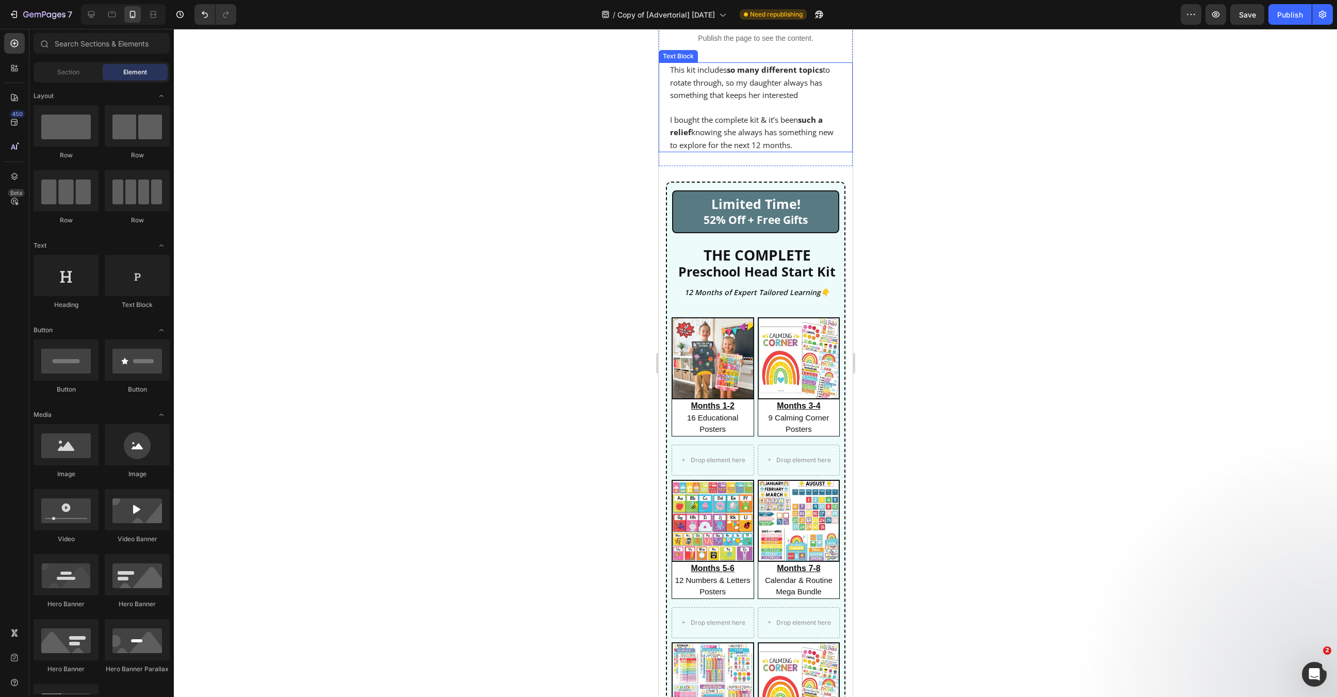
scroll to position [1536, 0]
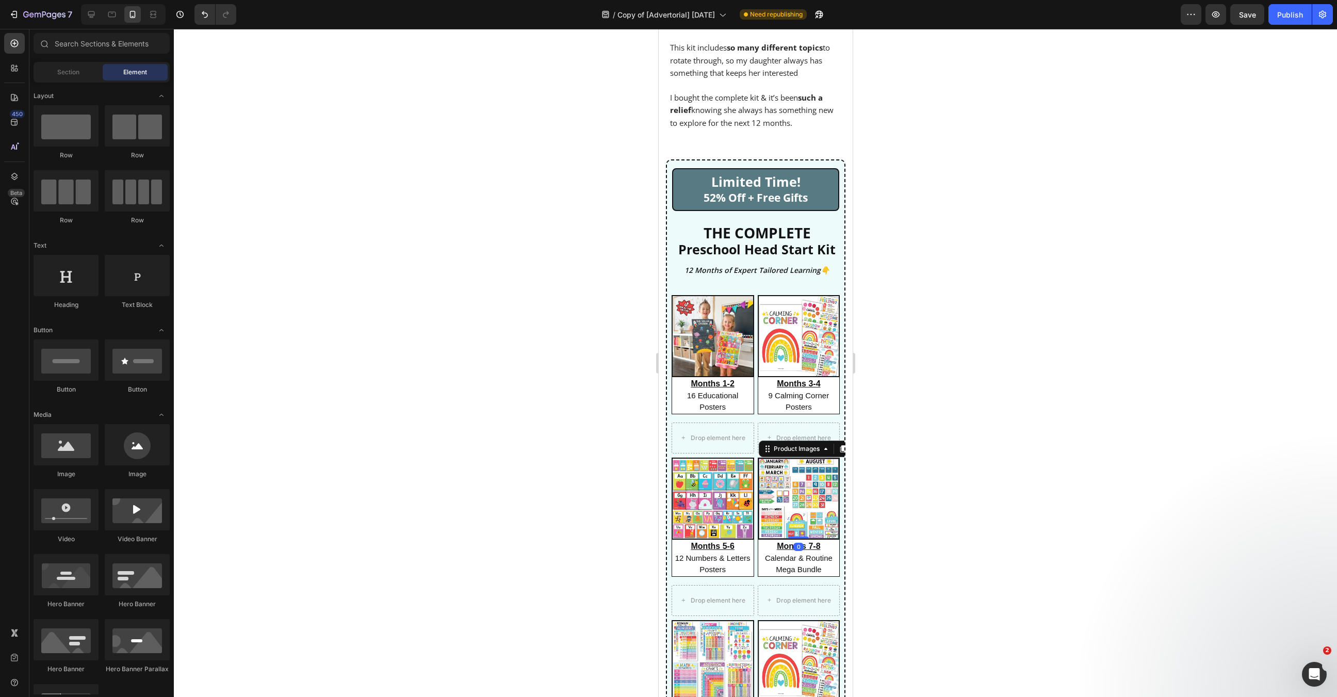
click at [799, 459] on img at bounding box center [798, 499] width 80 height 80
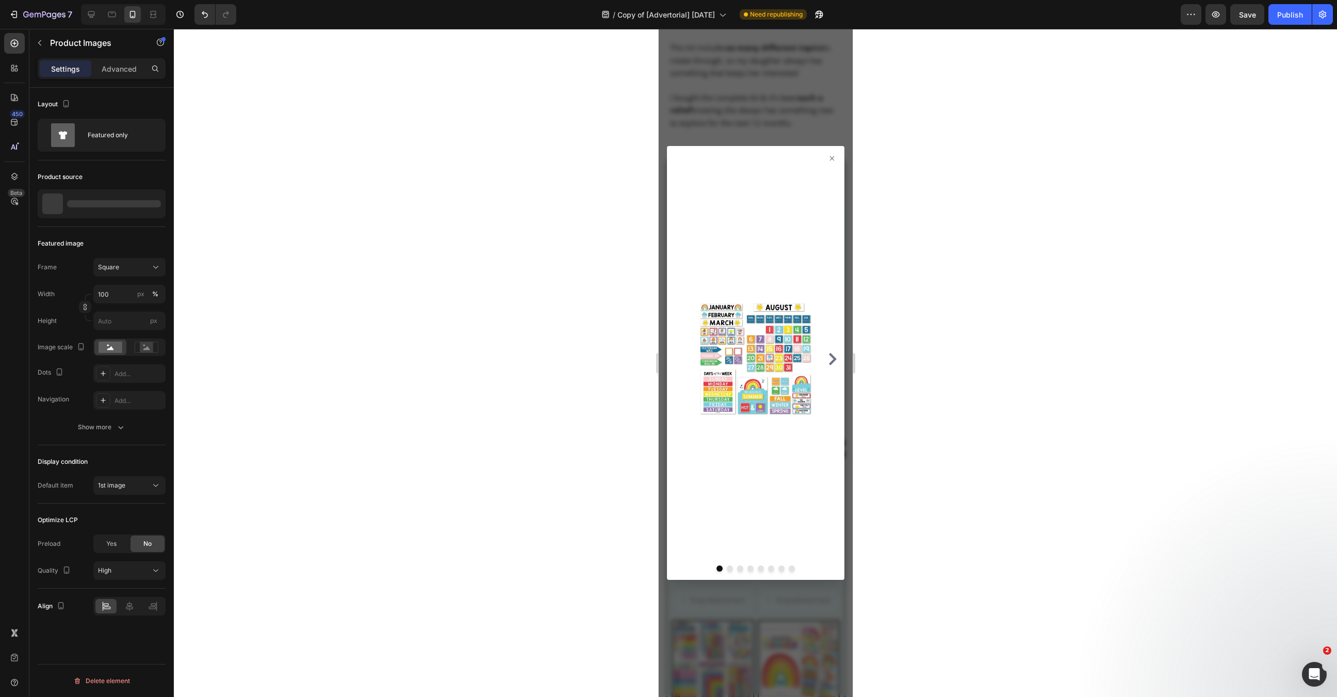
click at [831, 158] on icon at bounding box center [831, 158] width 4 height 4
click at [819, 106] on div at bounding box center [755, 363] width 194 height 668
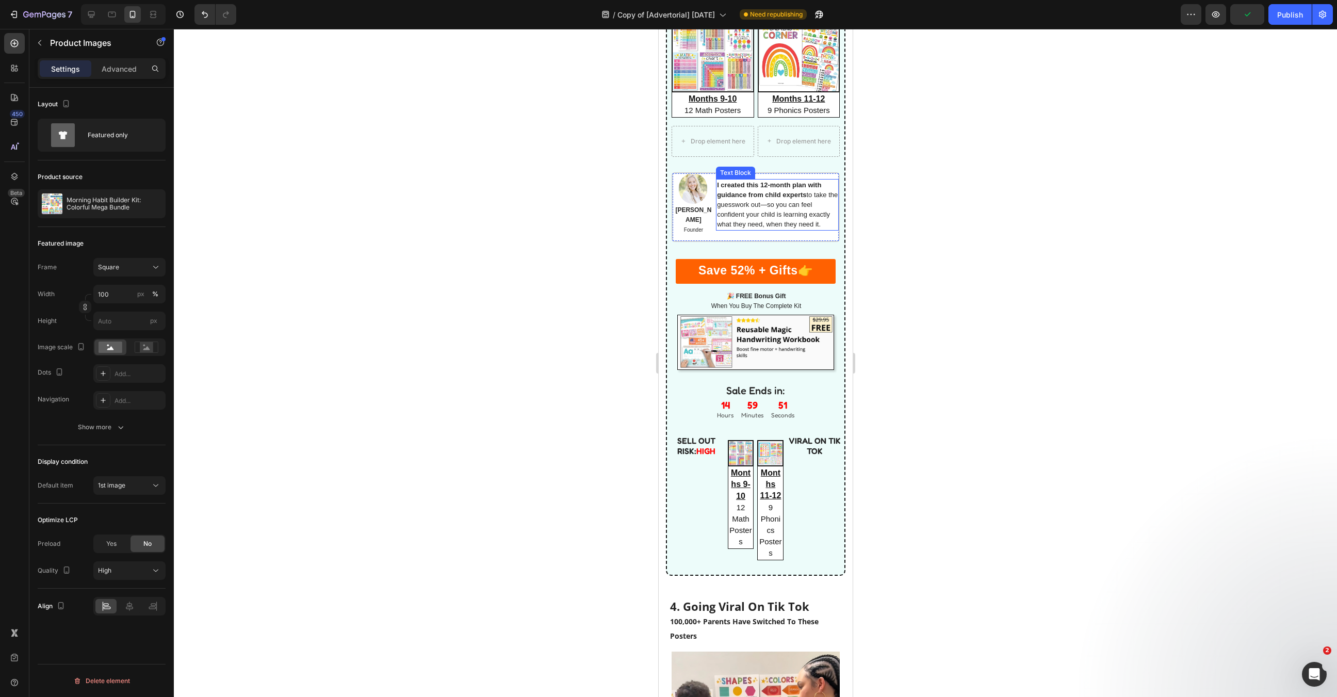
scroll to position [2126, 0]
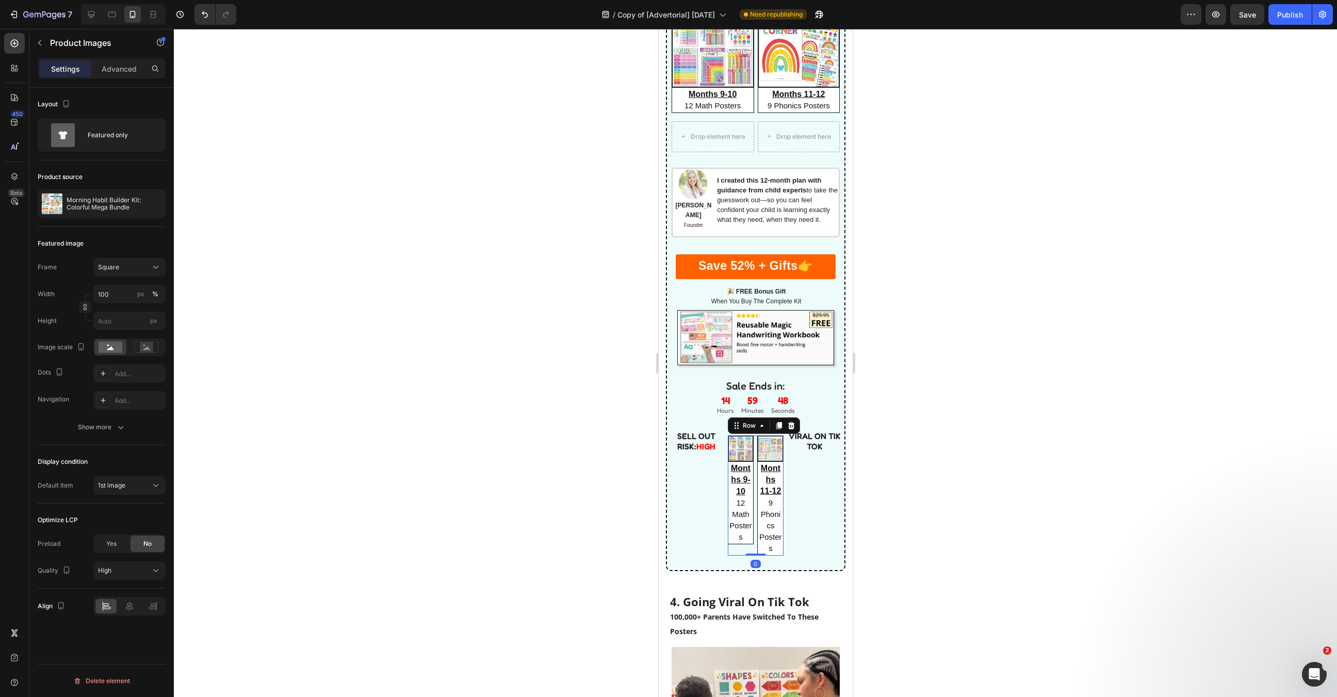
click at [756, 477] on div "Image Months 9-10 12 Math Posters Heading Image Months 11-12 9 Phonics Posters …" at bounding box center [755, 495] width 56 height 120
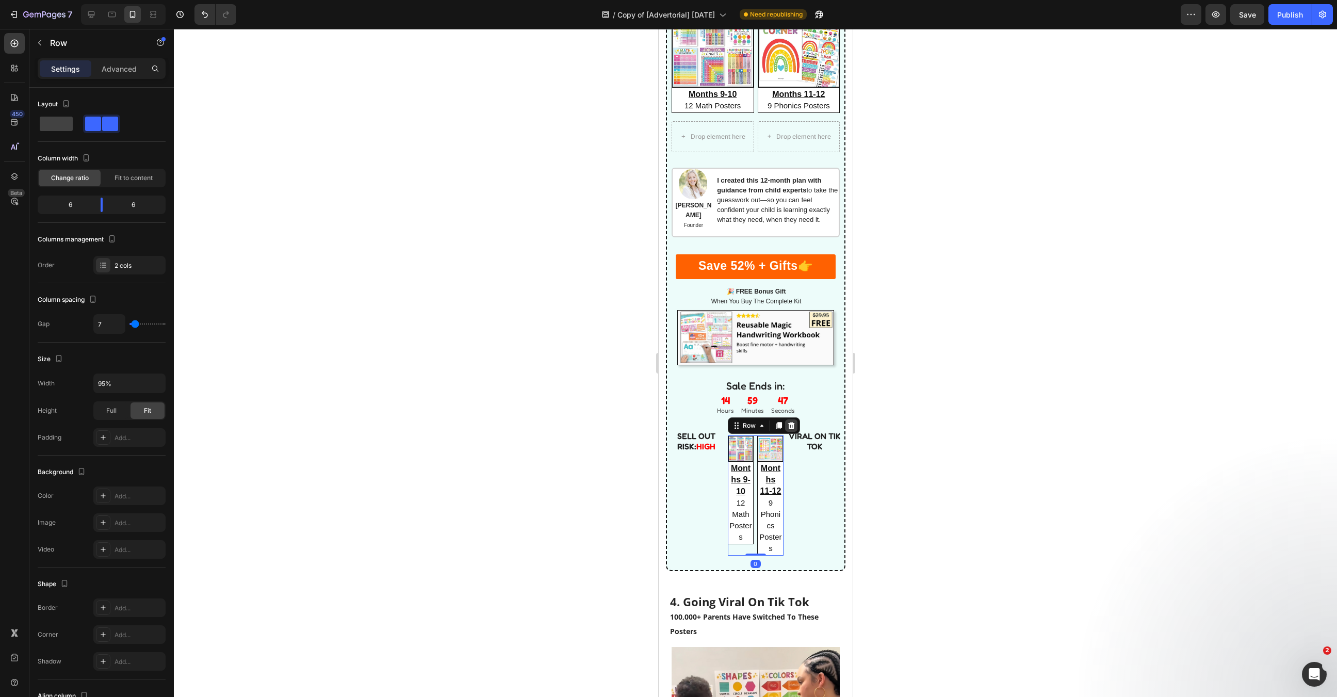
click at [789, 422] on icon at bounding box center [790, 425] width 7 height 7
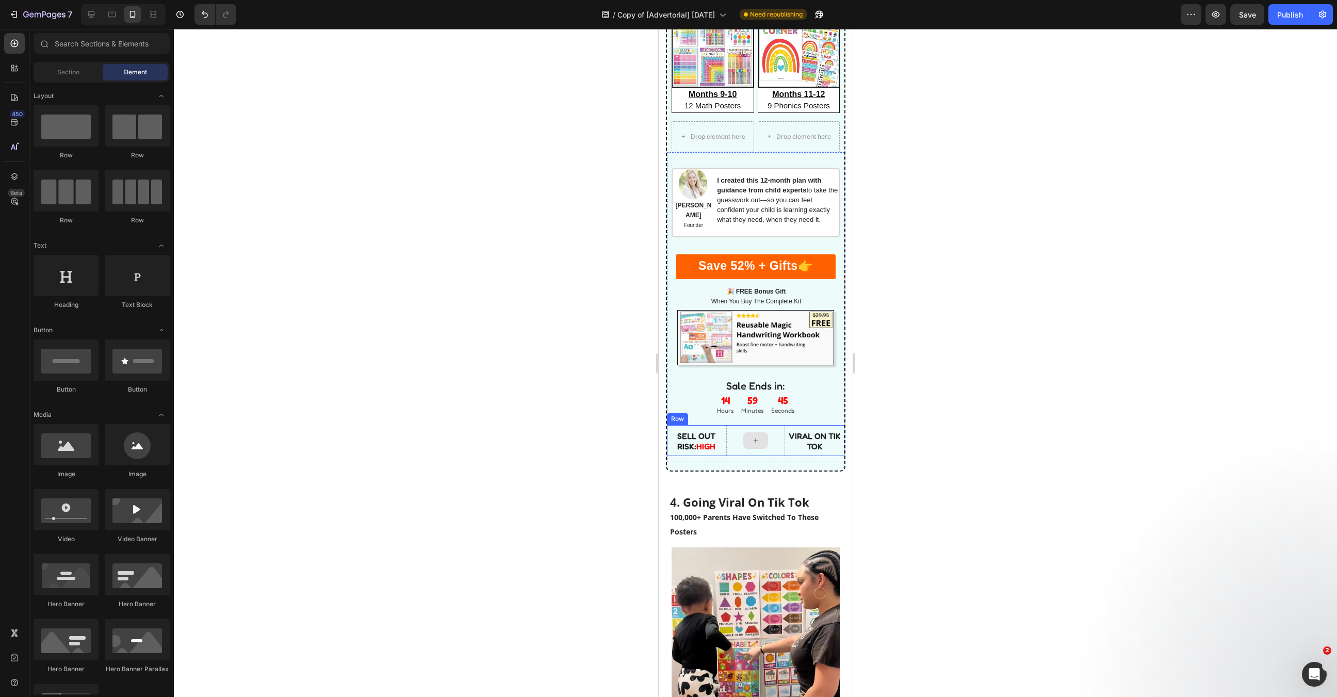
click at [743, 434] on div at bounding box center [755, 440] width 25 height 17
drag, startPoint x: 804, startPoint y: 144, endPoint x: 748, endPoint y: 417, distance: 278.5
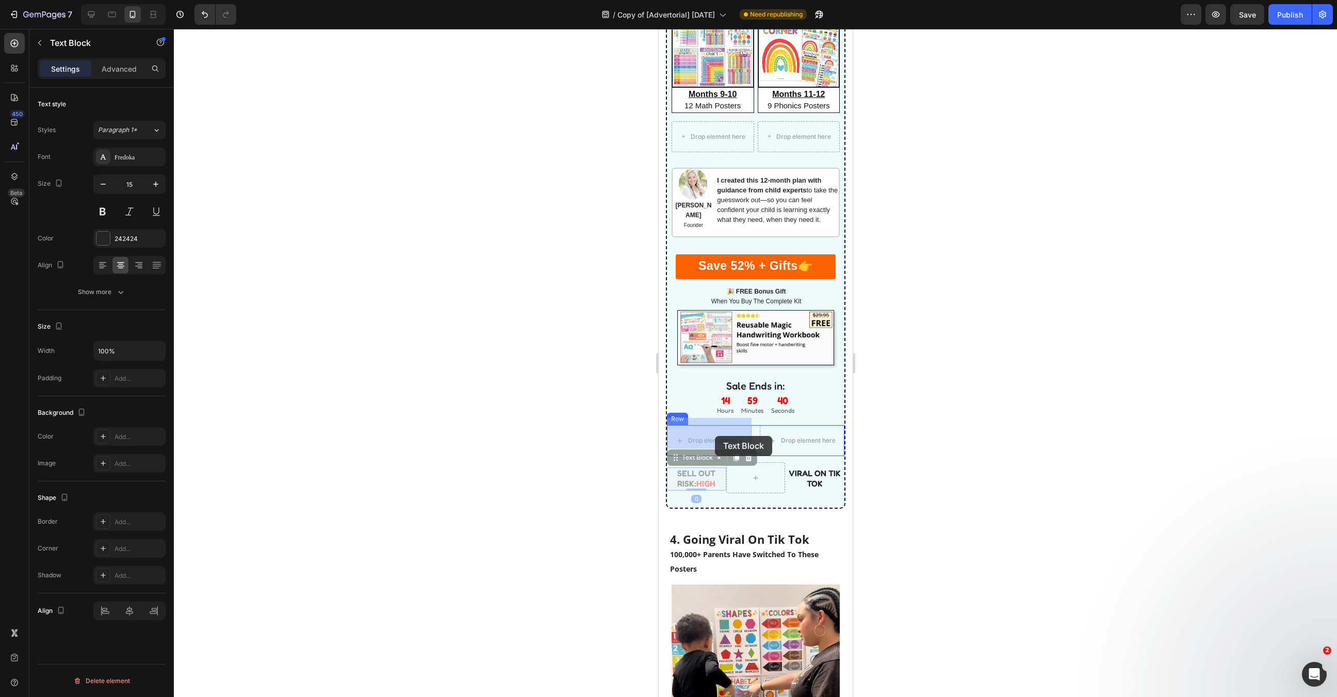
drag, startPoint x: 708, startPoint y: 464, endPoint x: 715, endPoint y: 435, distance: 29.3
drag, startPoint x: 828, startPoint y: 474, endPoint x: 817, endPoint y: 438, distance: 37.4
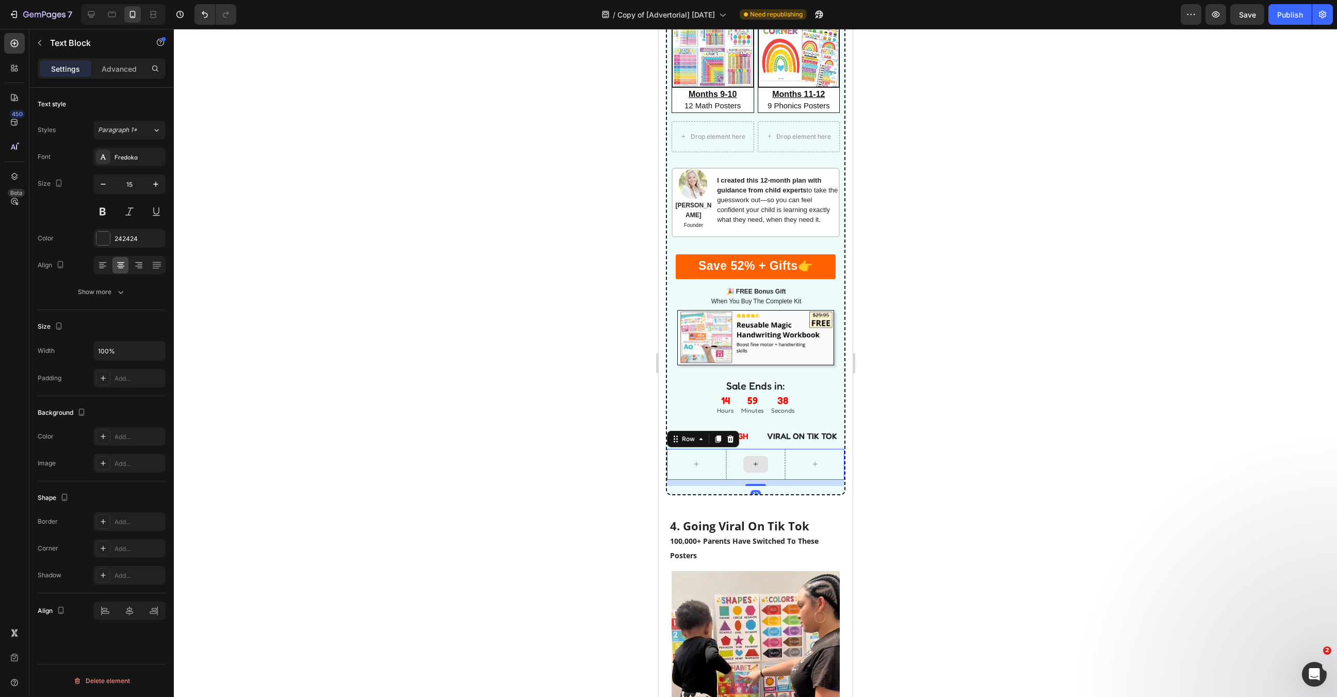
click at [772, 459] on div at bounding box center [755, 464] width 59 height 31
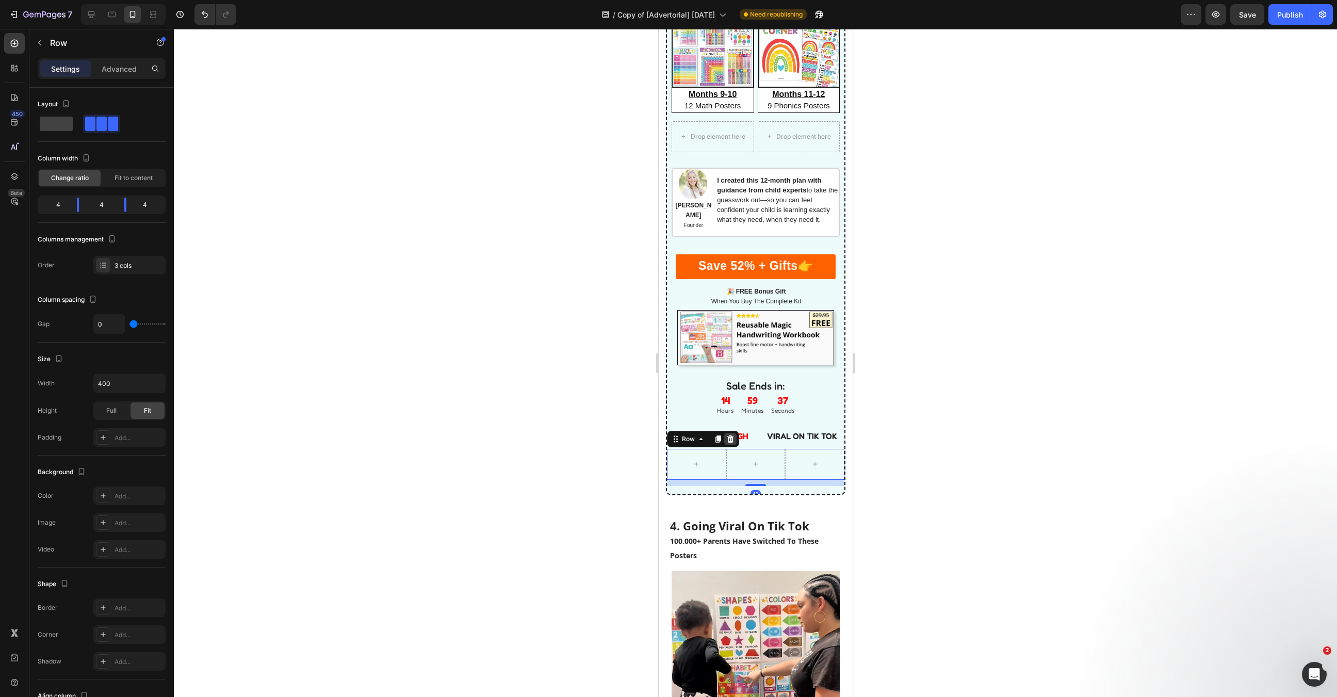
click at [730, 435] on icon at bounding box center [730, 438] width 7 height 7
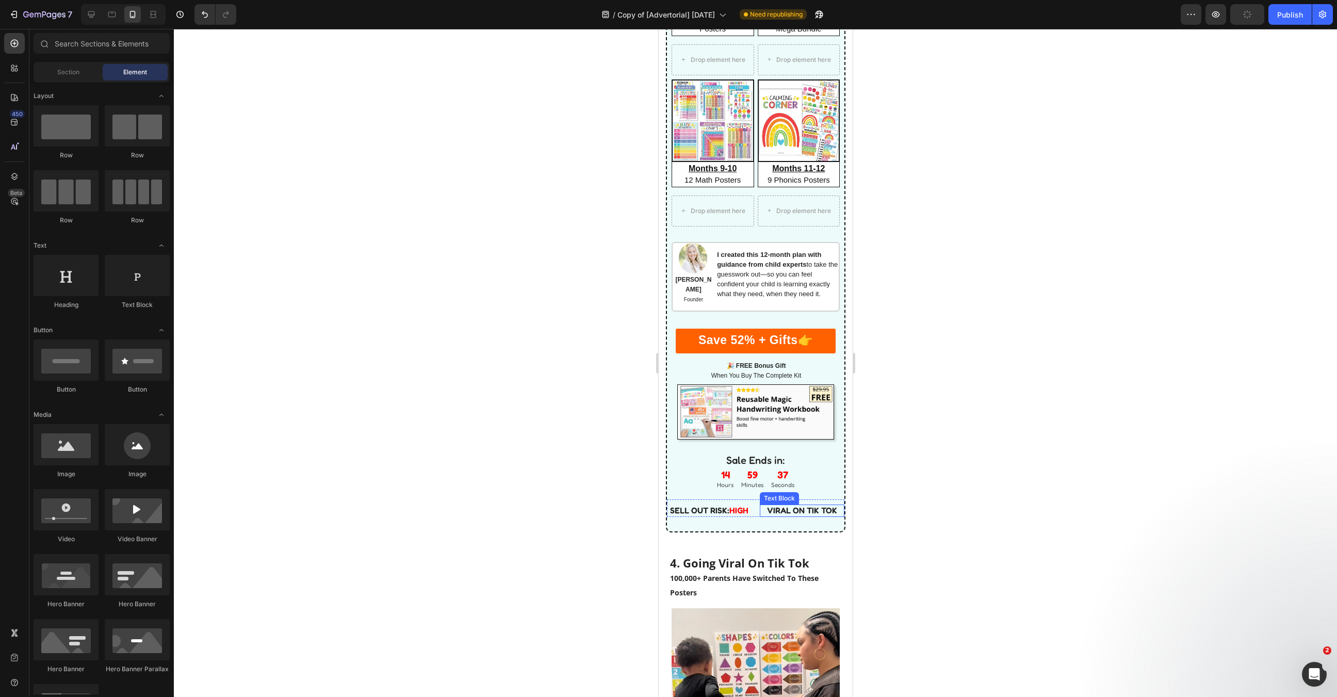
scroll to position [2016, 0]
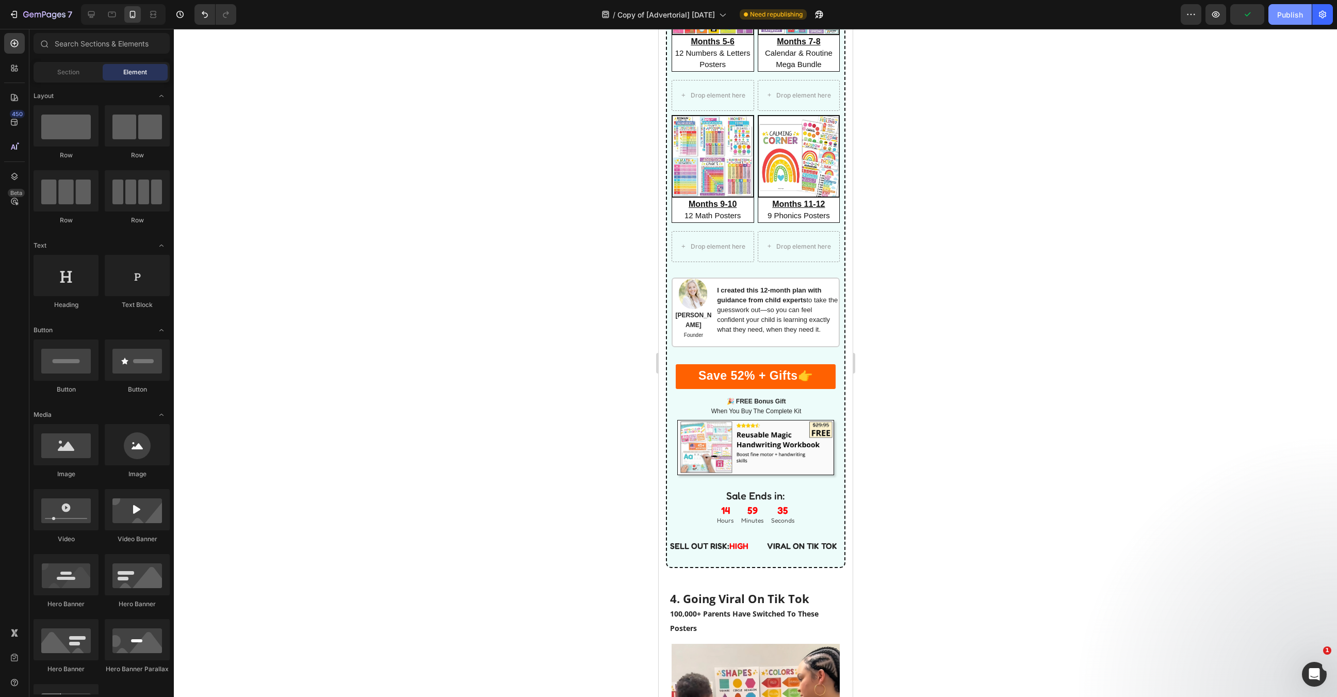
click at [1290, 14] on div "Publish" at bounding box center [1290, 14] width 26 height 11
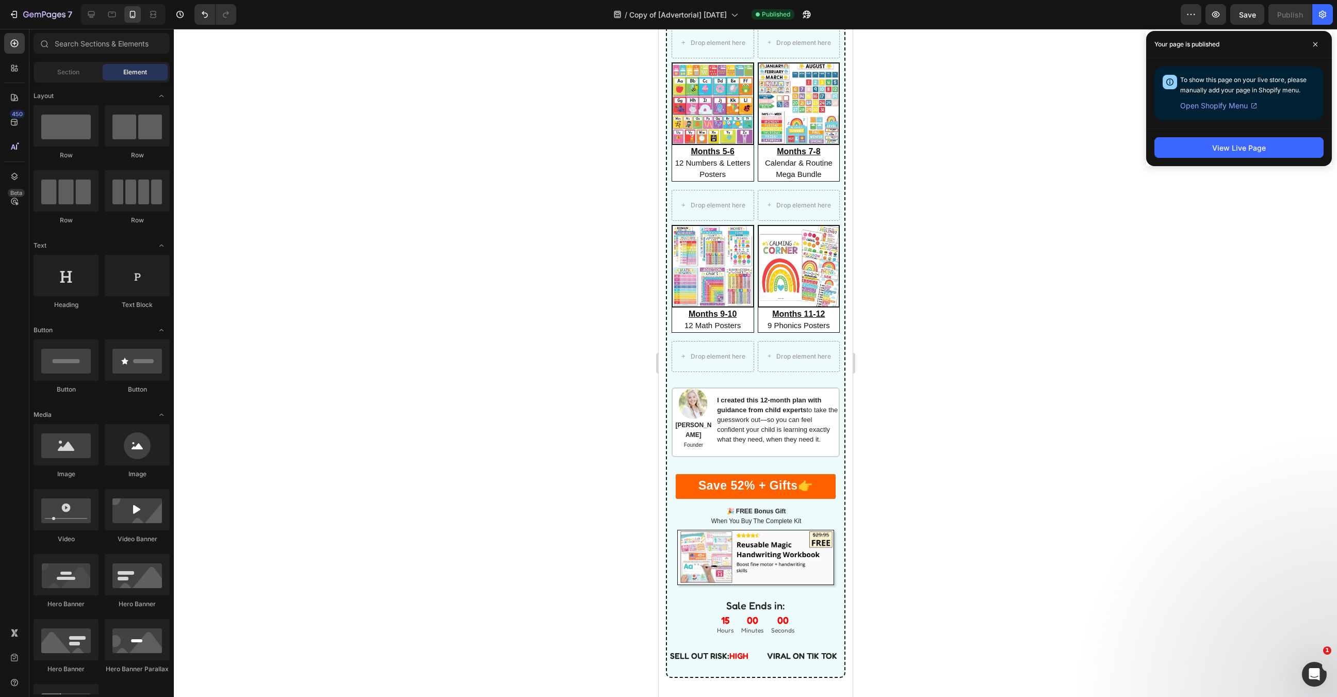
scroll to position [1908, 0]
click at [788, 288] on img at bounding box center [798, 264] width 80 height 80
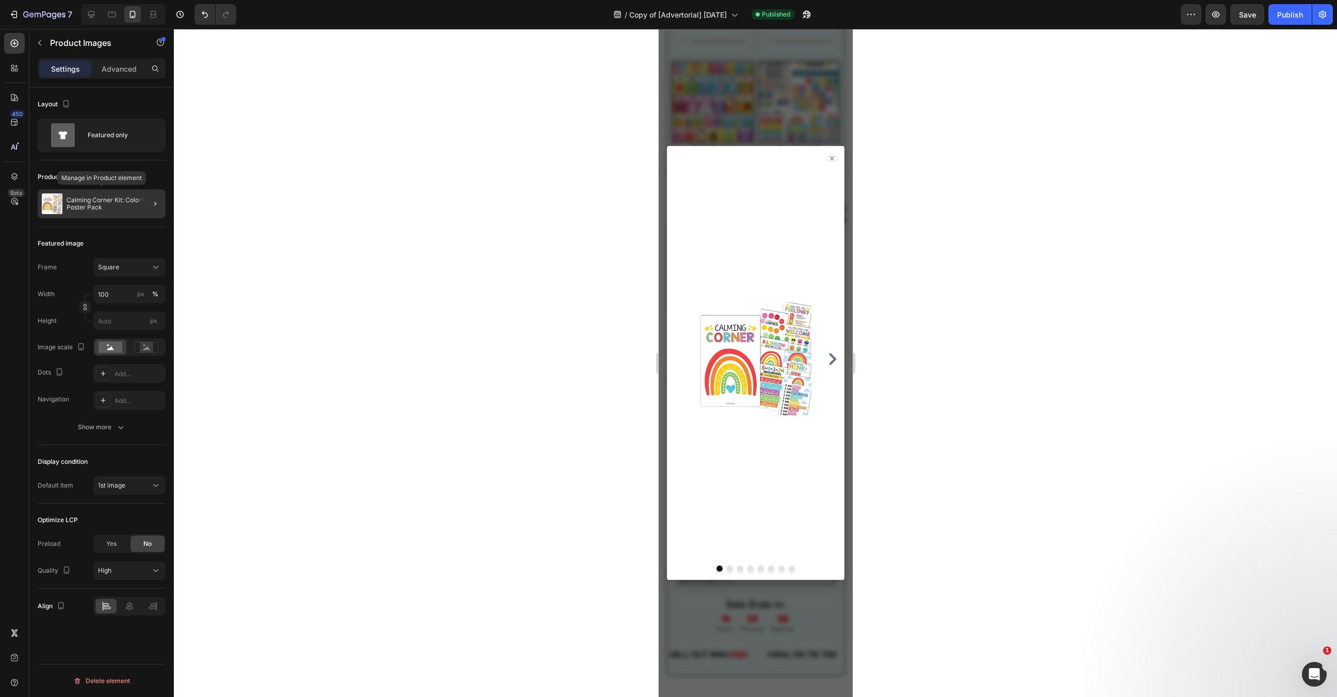
click at [93, 200] on p "Calming Corner Kit: Colorful 8 Poster Pack" at bounding box center [114, 204] width 95 height 14
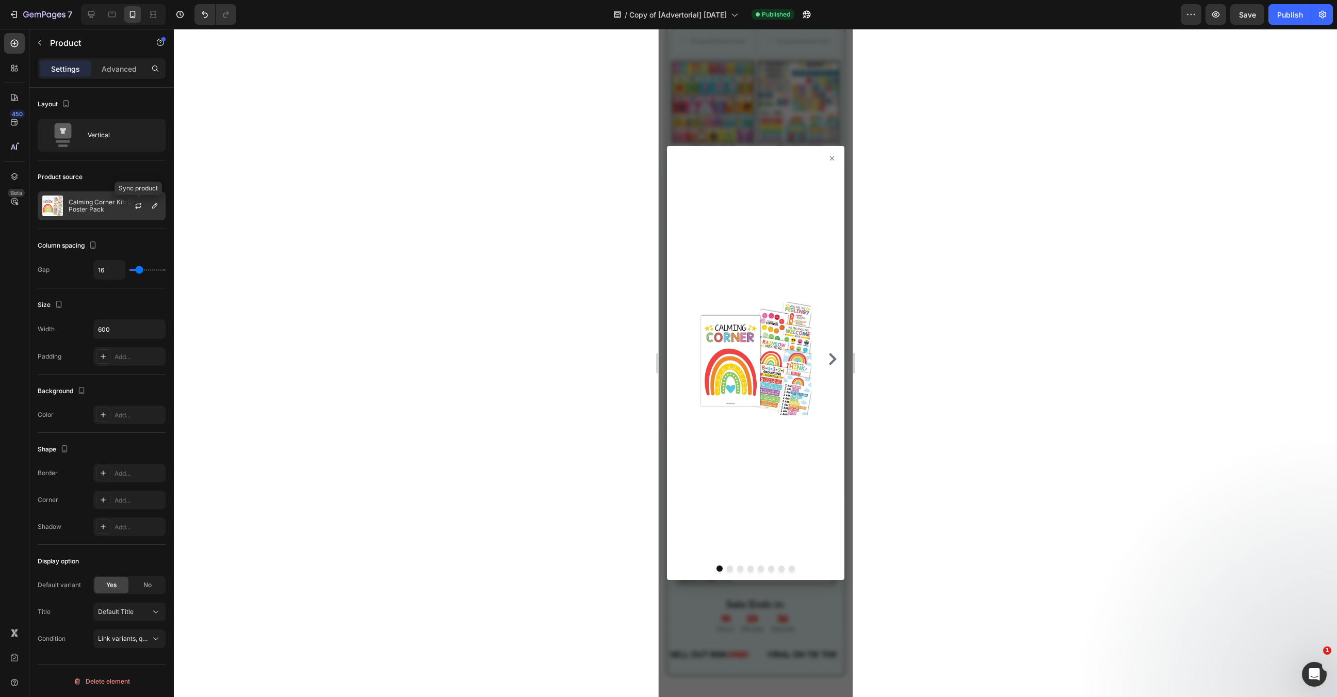
click at [132, 206] on div at bounding box center [142, 206] width 45 height 28
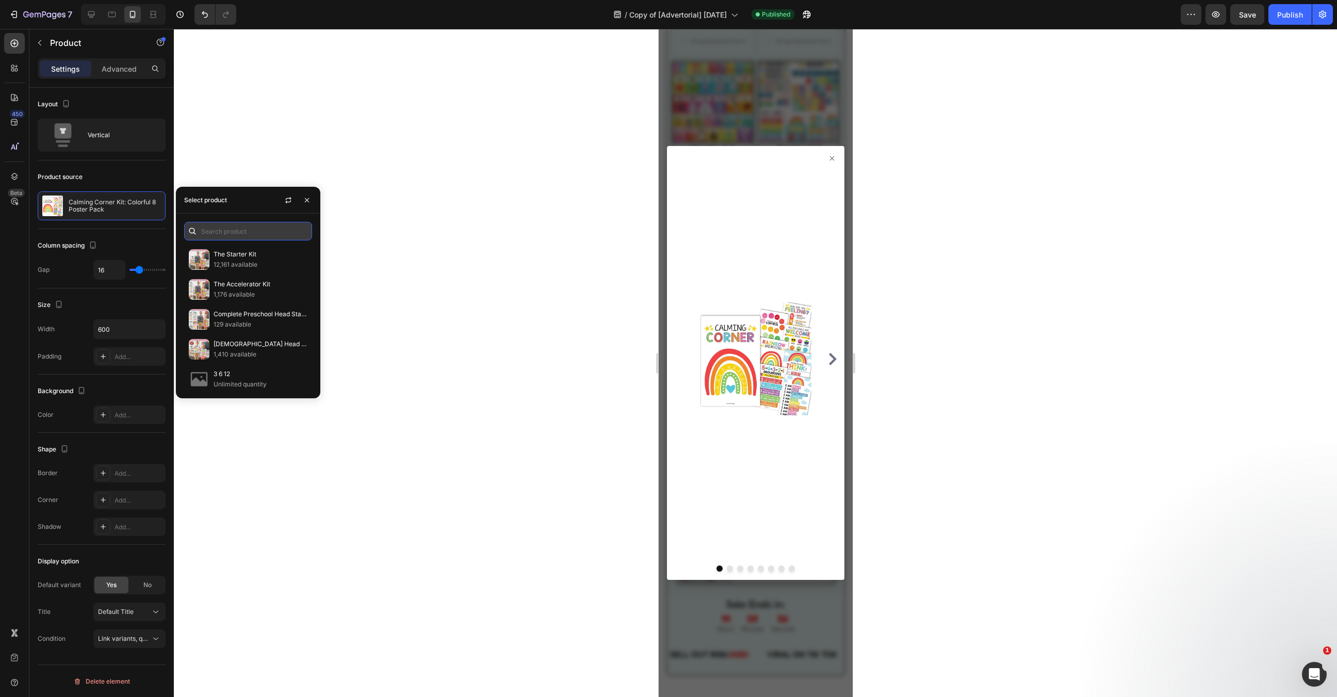
click at [240, 235] on input "text" at bounding box center [248, 231] width 128 height 19
type input "phonics"
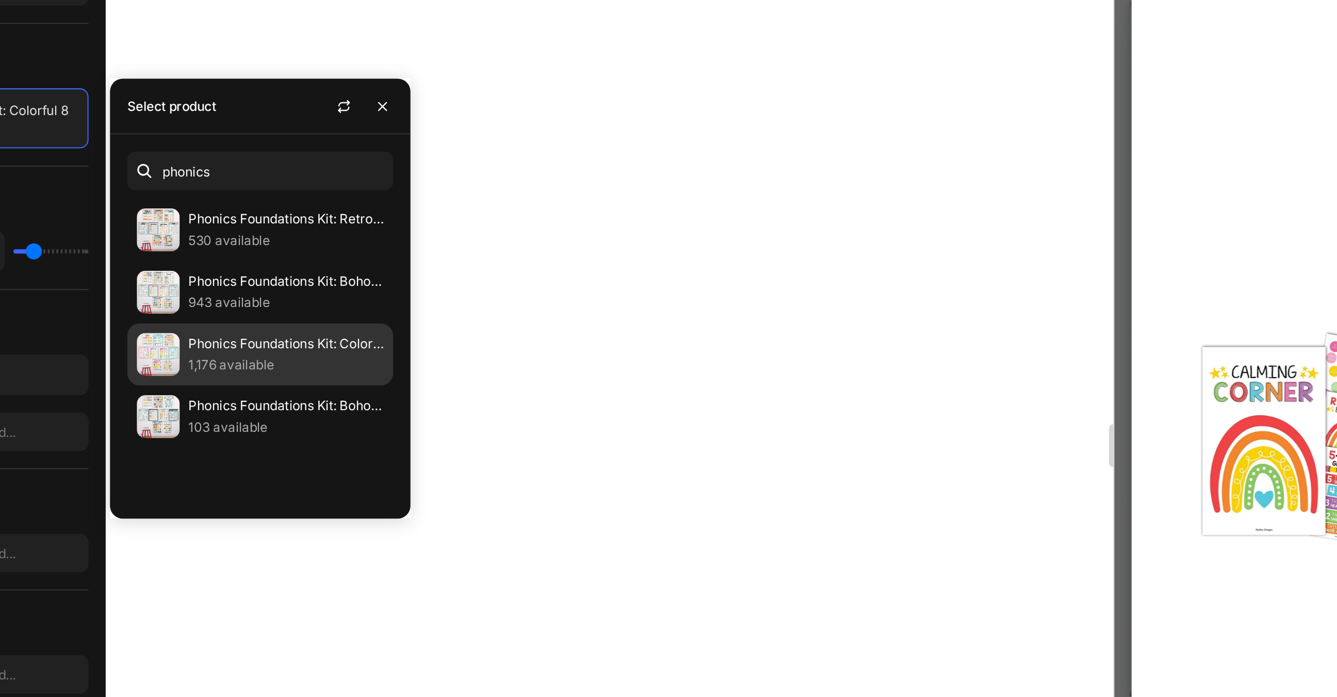
click at [238, 315] on p "Phonics Foundations Kit: Colorful 9 Poster Pack" at bounding box center [261, 314] width 94 height 10
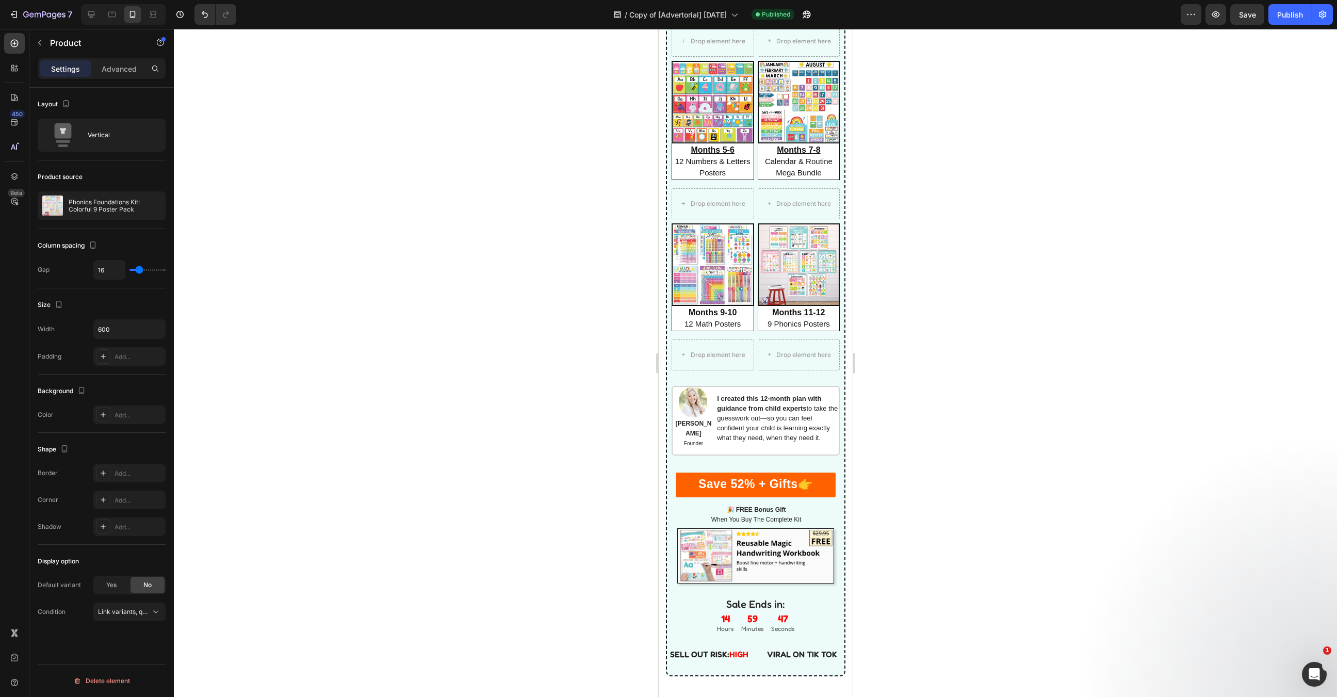
click at [548, 324] on div at bounding box center [755, 363] width 1163 height 668
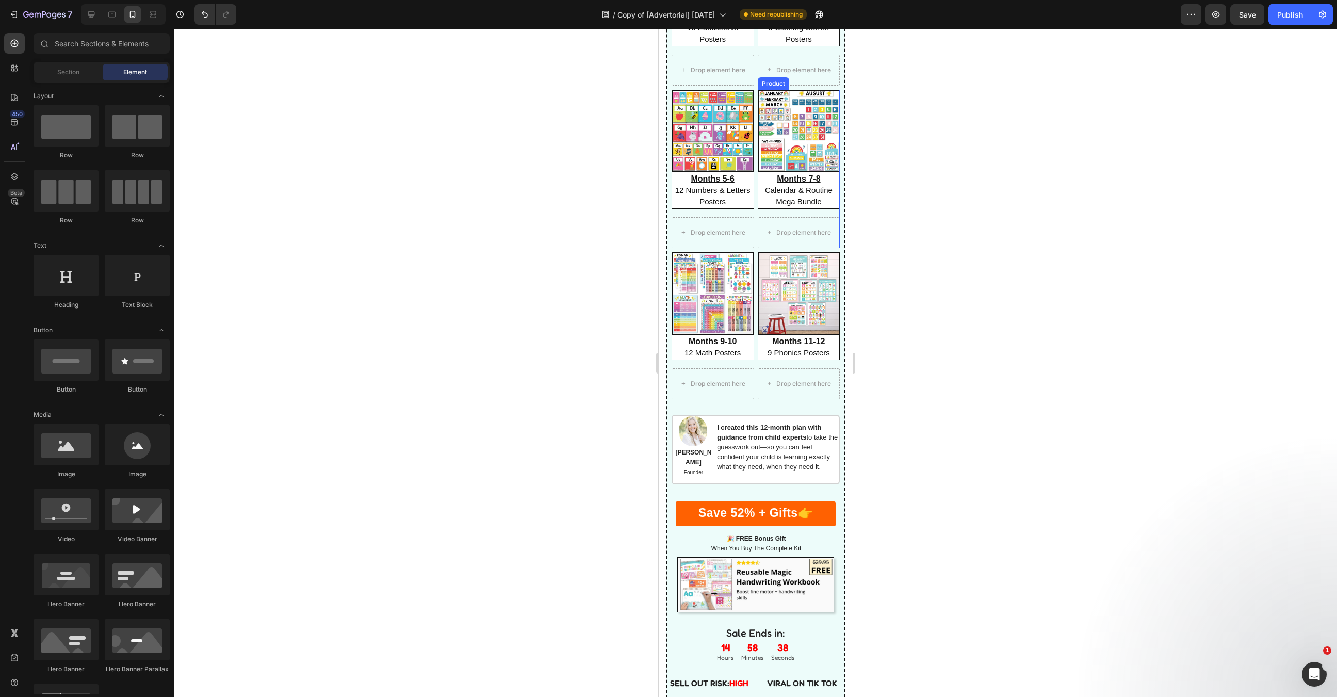
scroll to position [1882, 0]
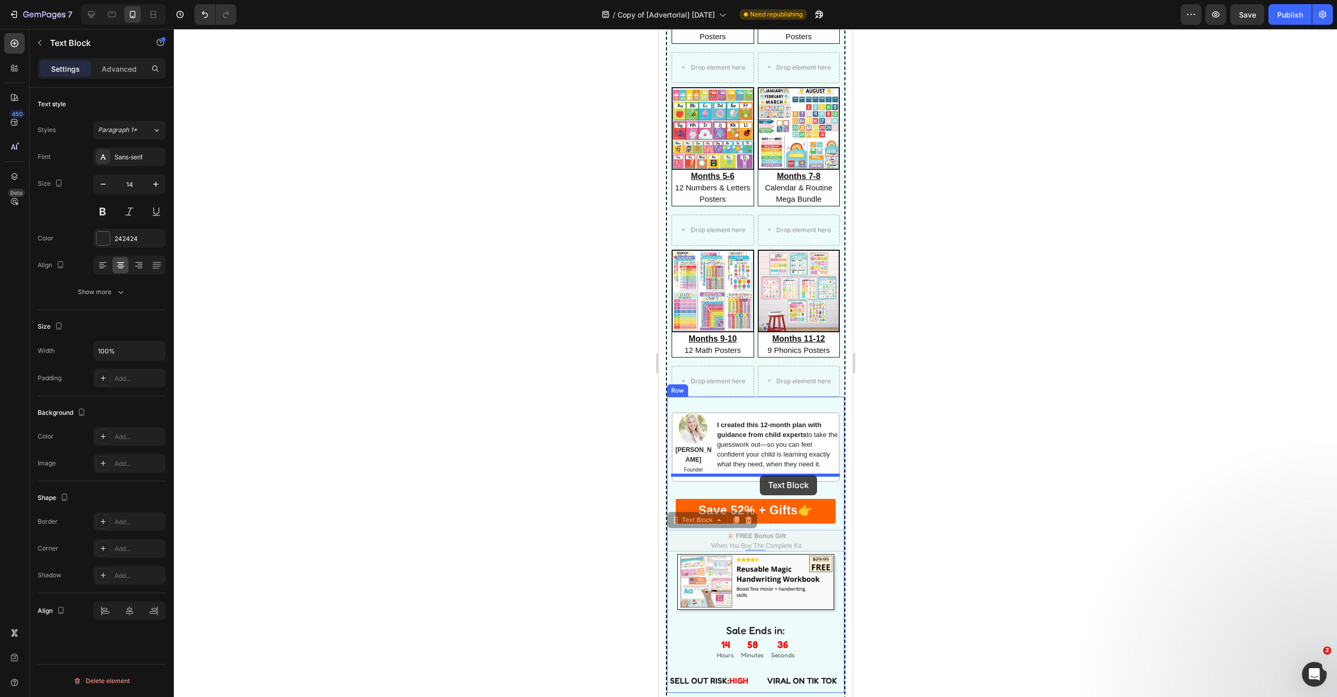
drag, startPoint x: 760, startPoint y: 528, endPoint x: 760, endPoint y: 475, distance: 52.6
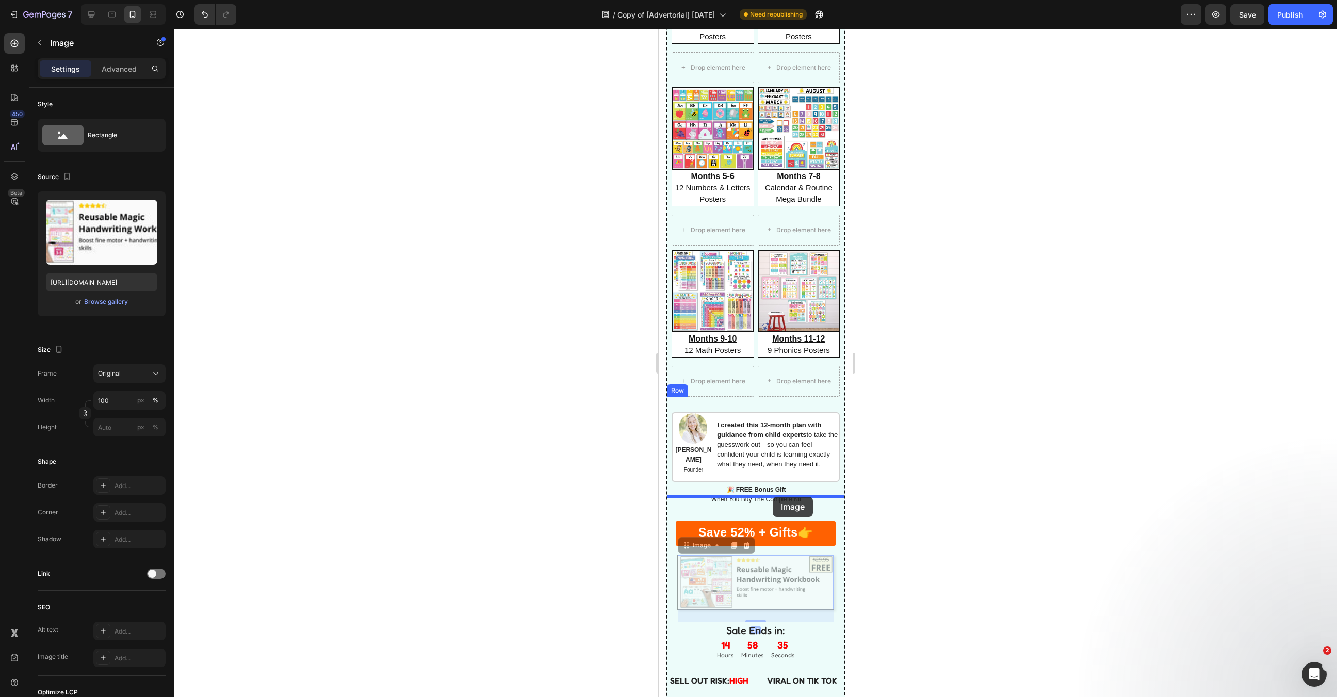
drag, startPoint x: 774, startPoint y: 568, endPoint x: 773, endPoint y: 497, distance: 71.2
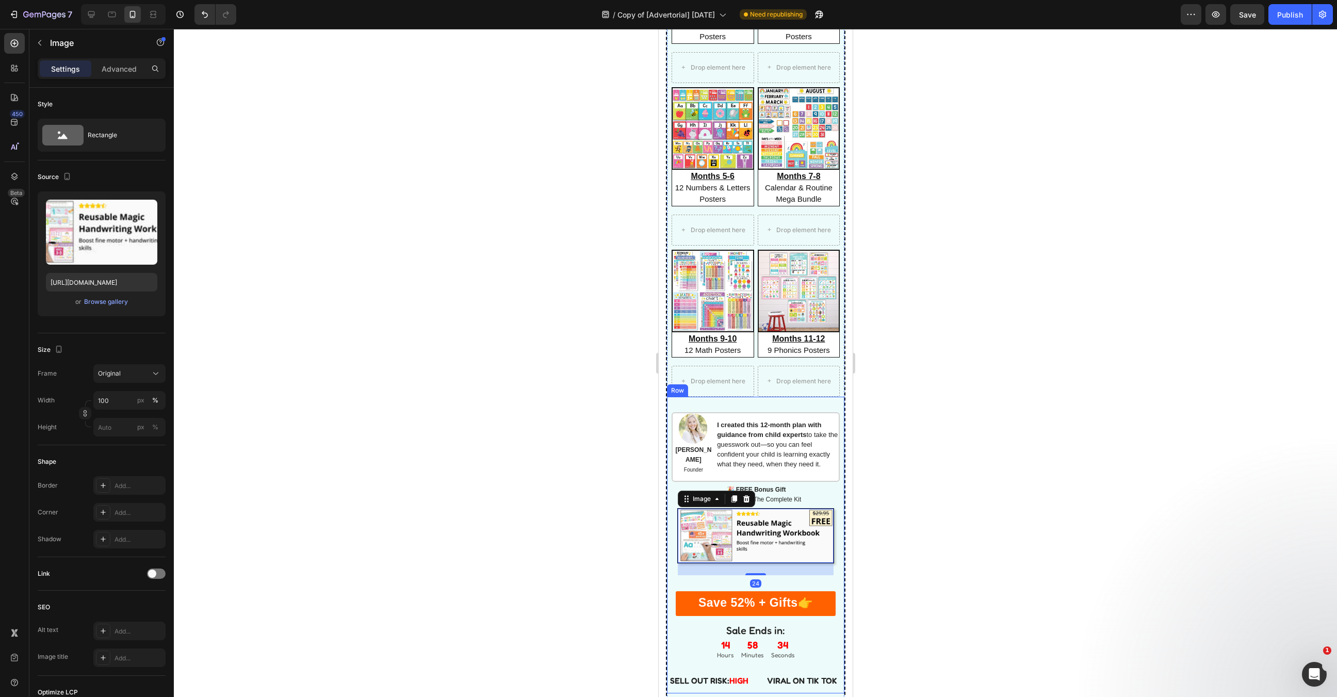
click at [941, 509] on div at bounding box center [755, 363] width 1163 height 668
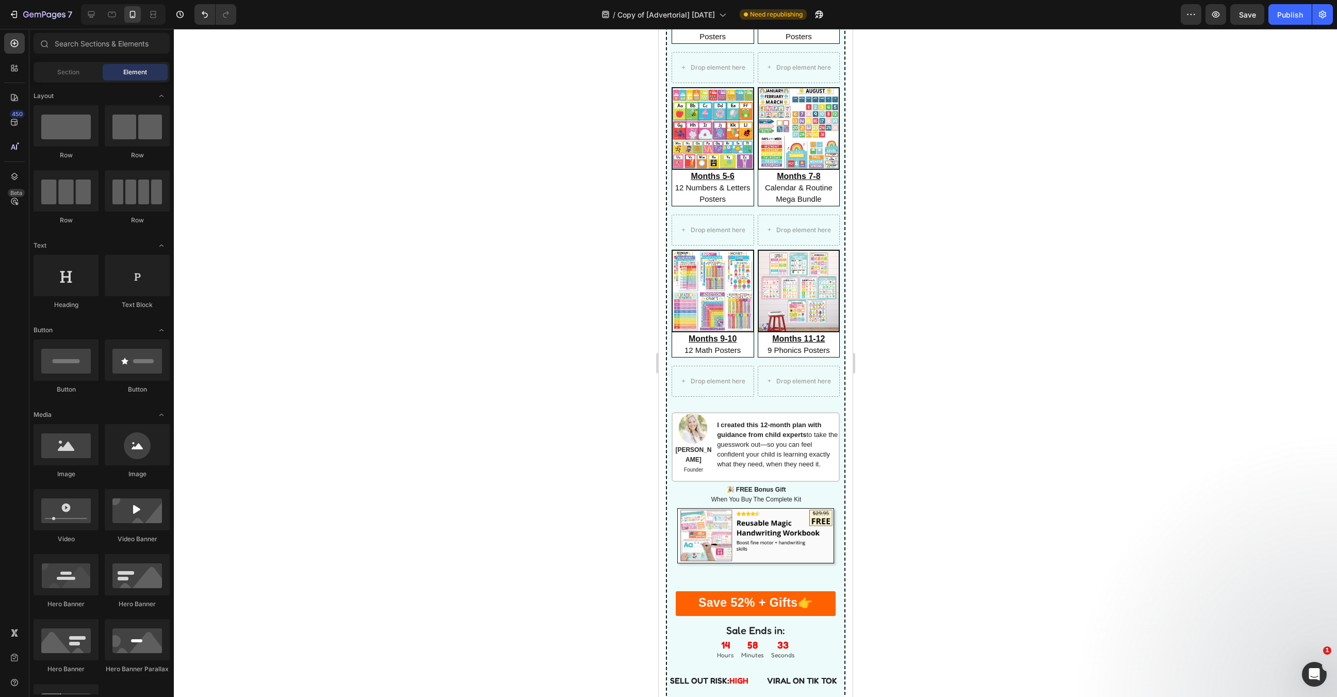
click at [963, 514] on div at bounding box center [755, 363] width 1163 height 668
click at [784, 596] on span "Save 52% + Gifts" at bounding box center [748, 602] width 100 height 13
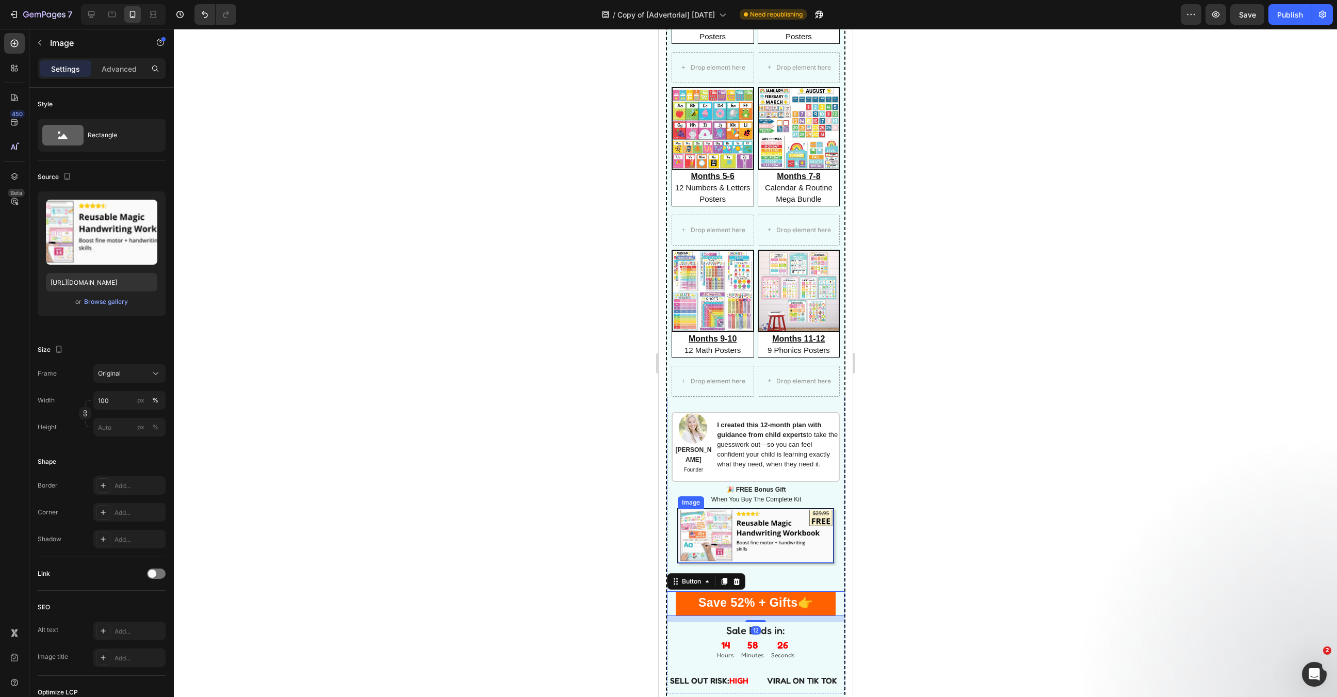
click at [753, 509] on img at bounding box center [755, 536] width 156 height 55
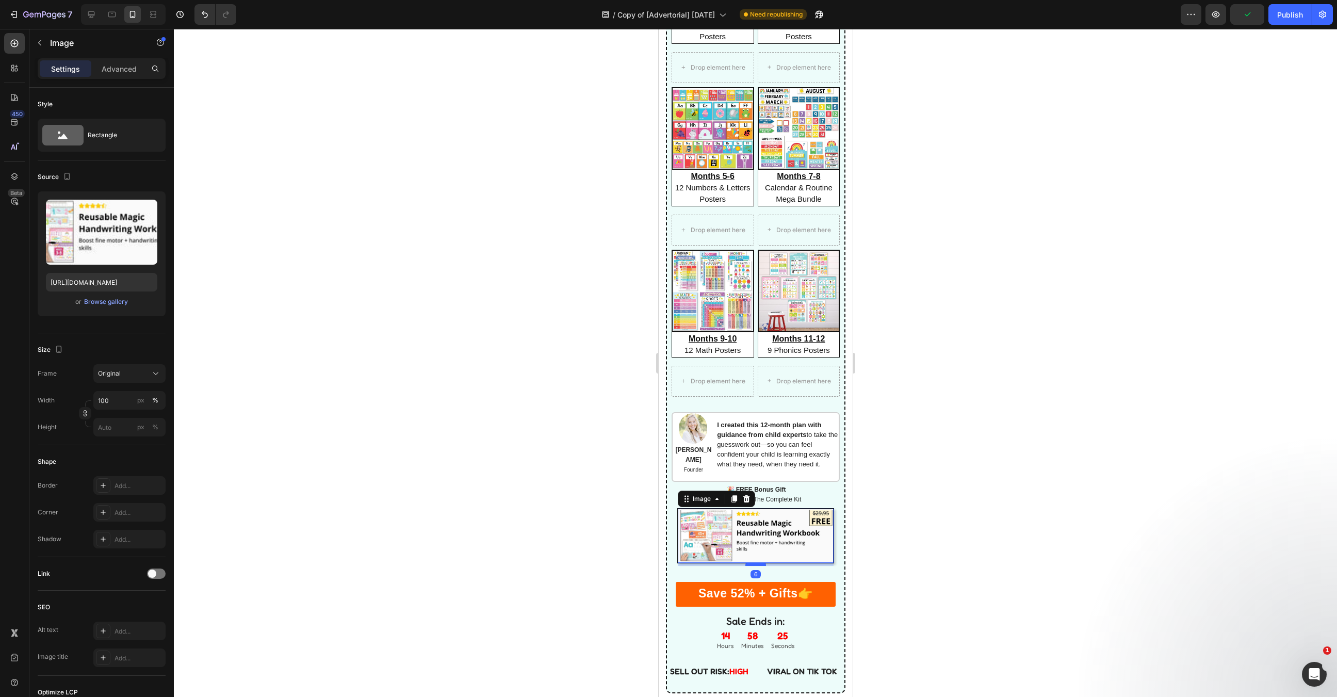
drag, startPoint x: 756, startPoint y: 565, endPoint x: 756, endPoint y: 555, distance: 9.8
click at [756, 563] on div at bounding box center [755, 564] width 21 height 3
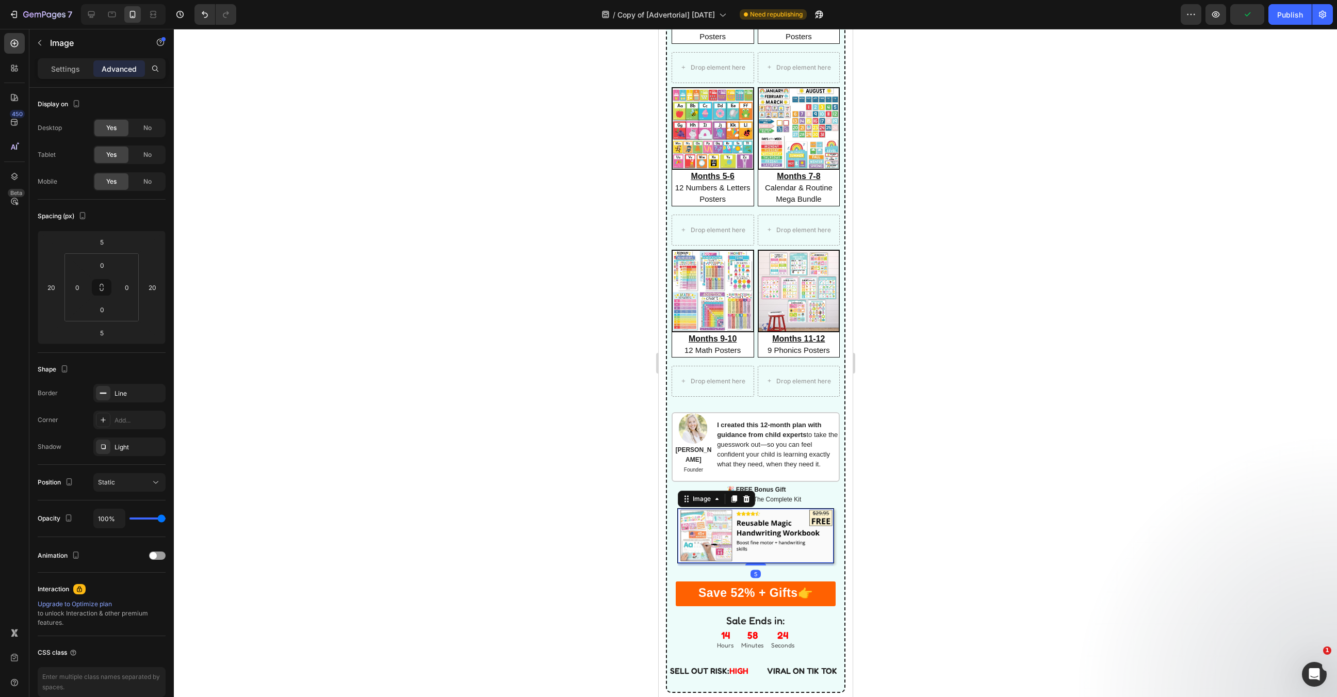
click at [924, 492] on div at bounding box center [755, 363] width 1163 height 668
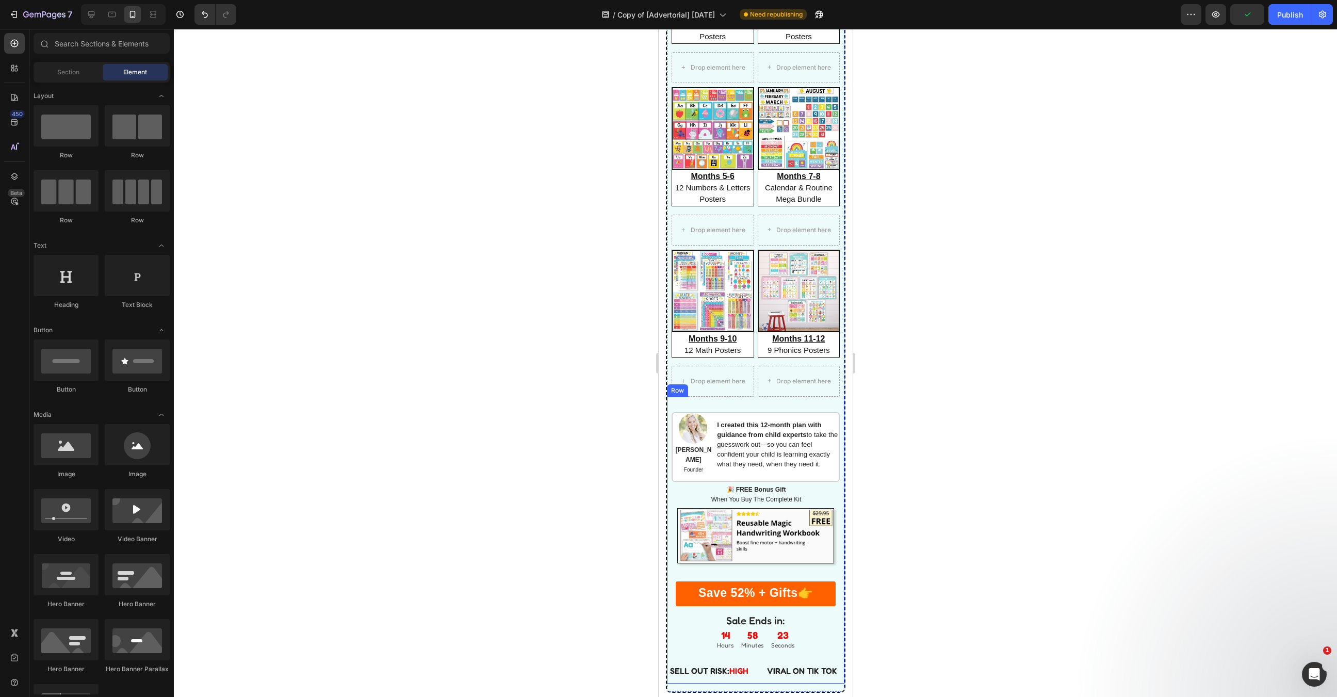
click at [807, 600] on div "Save 52% + Gifts 👉 Button" at bounding box center [754, 589] width 177 height 46
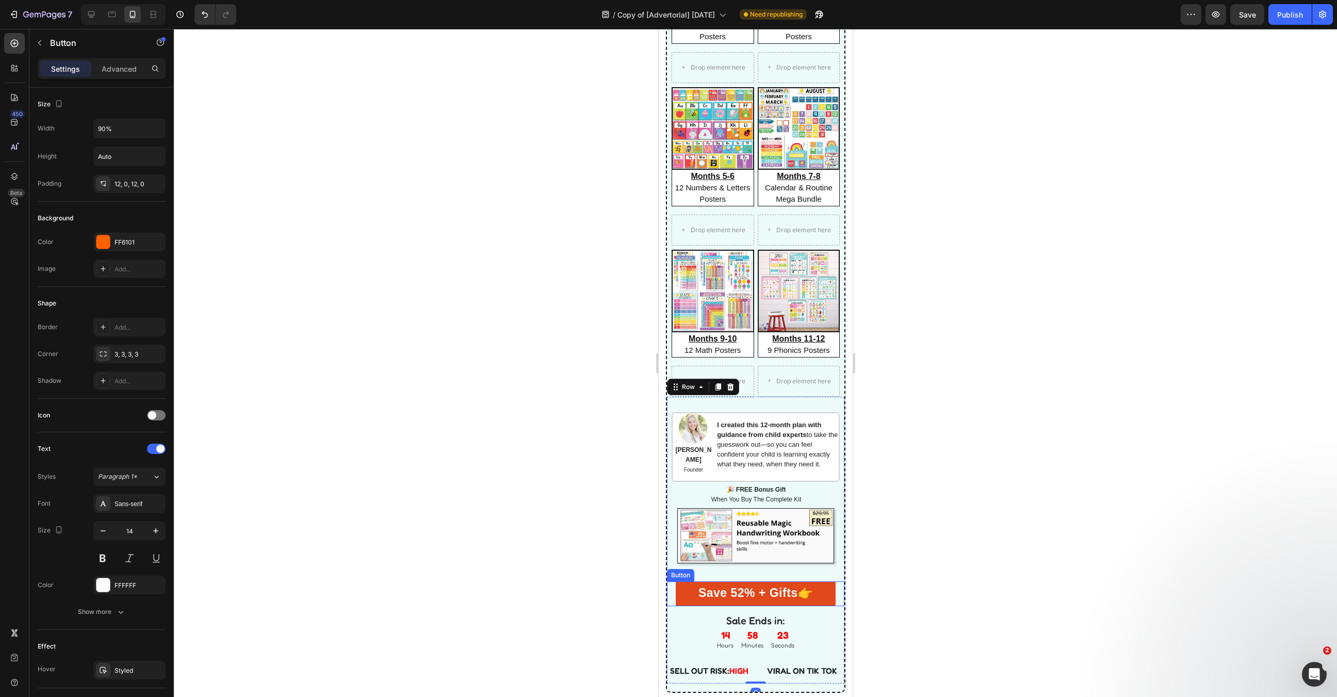
click at [812, 582] on link "Save 52% + Gifts 👉" at bounding box center [754, 593] width 159 height 25
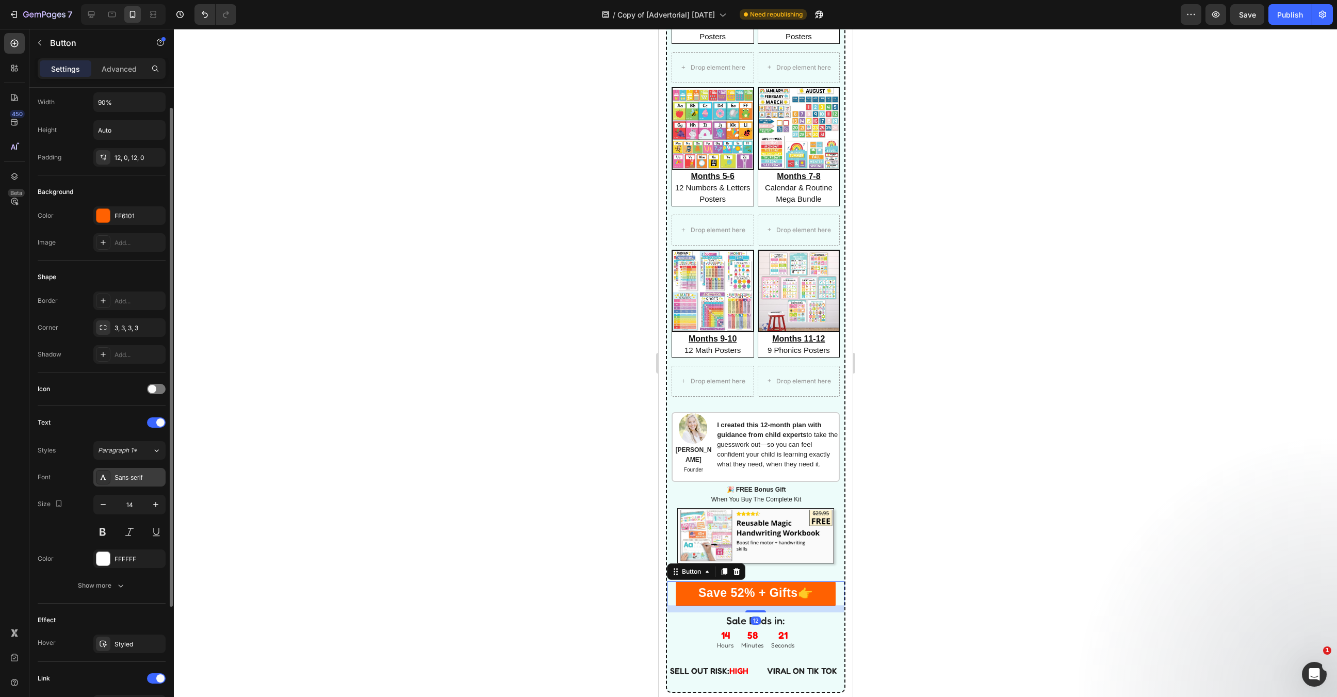
scroll to position [30, 0]
click at [117, 208] on div "FF6101" at bounding box center [130, 212] width 30 height 9
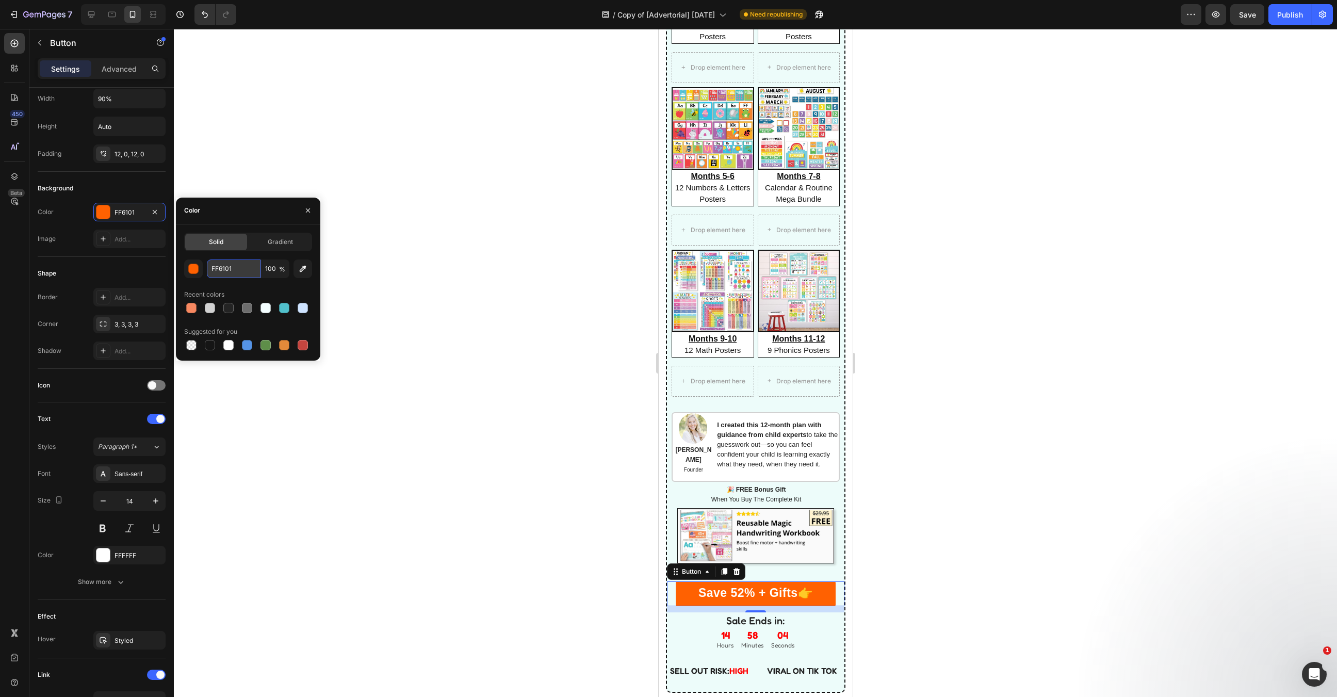
click at [227, 270] on input "FF6101" at bounding box center [234, 268] width 54 height 19
paste input "#F2916E"
type input "F2916E"
click at [583, 510] on div at bounding box center [755, 363] width 1163 height 668
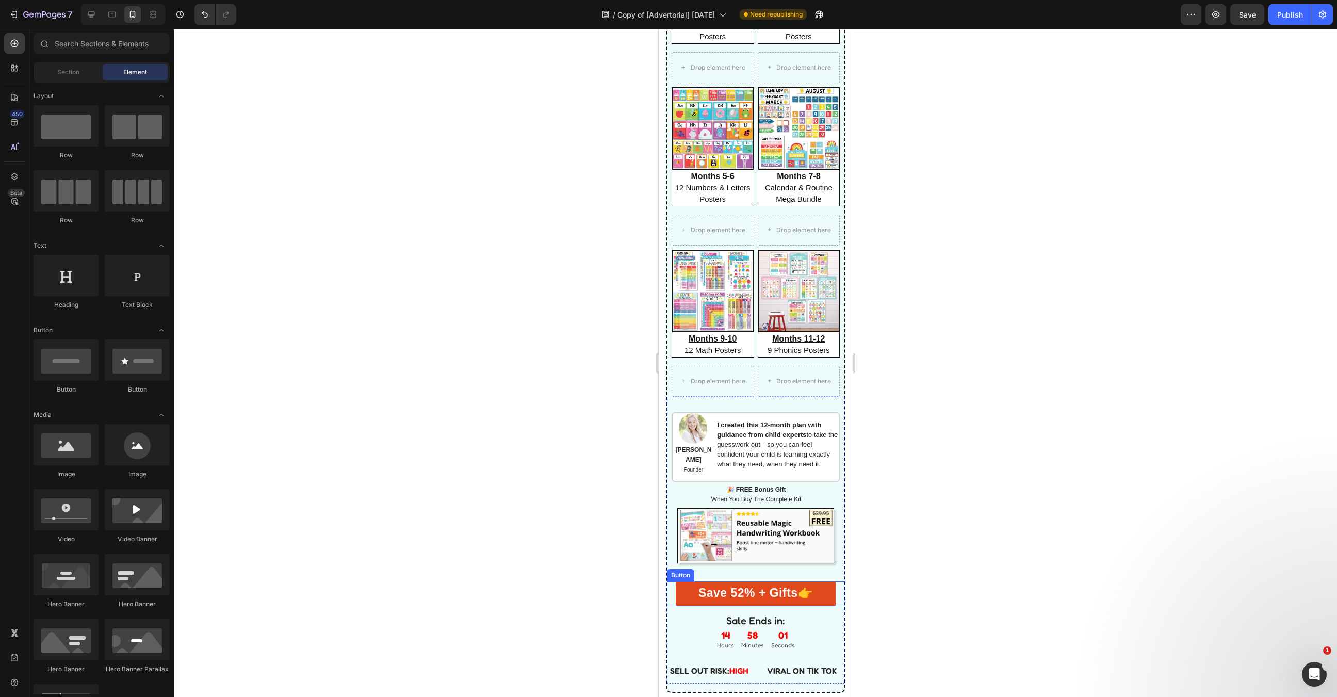
click at [832, 592] on link "Save 52% + Gifts 👉" at bounding box center [754, 593] width 159 height 25
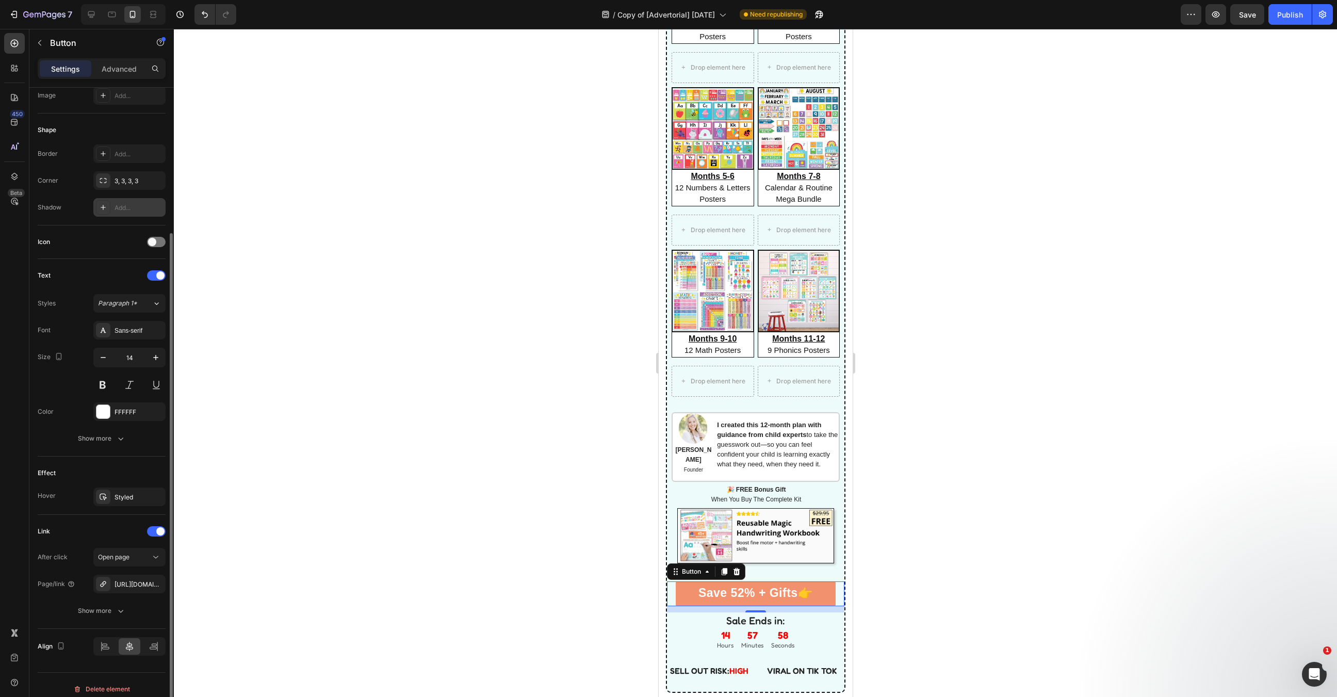
scroll to position [179, 0]
click at [155, 488] on icon "button" at bounding box center [155, 490] width 4 height 4
click at [223, 503] on div at bounding box center [755, 363] width 1163 height 668
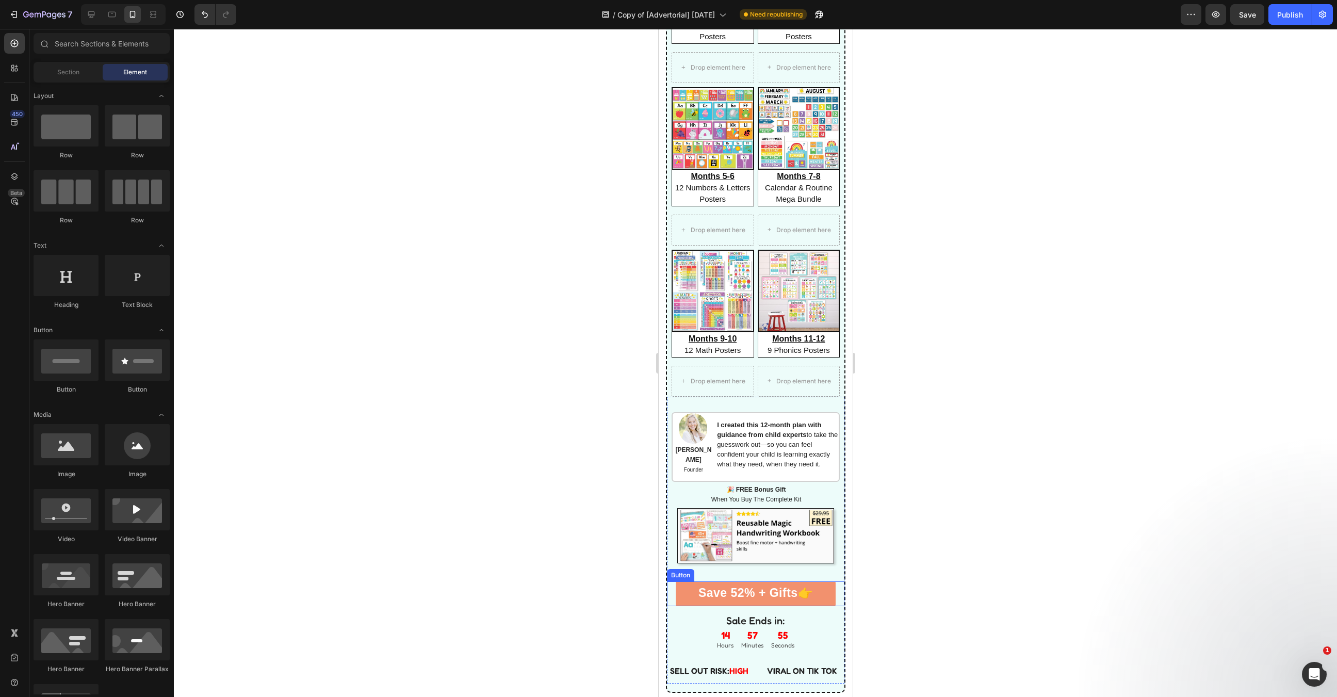
click at [692, 590] on link "Save 52% + Gifts 👉" at bounding box center [754, 593] width 159 height 25
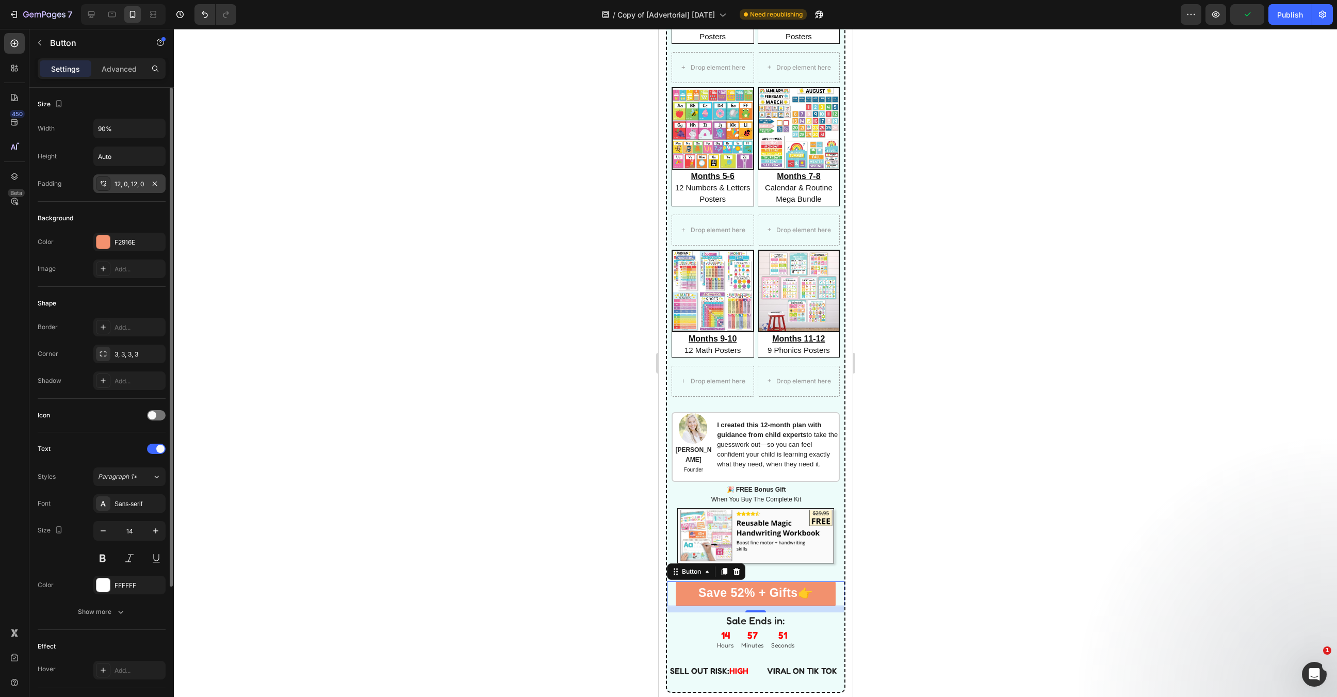
click at [120, 186] on div "12, 0, 12, 0" at bounding box center [130, 184] width 30 height 9
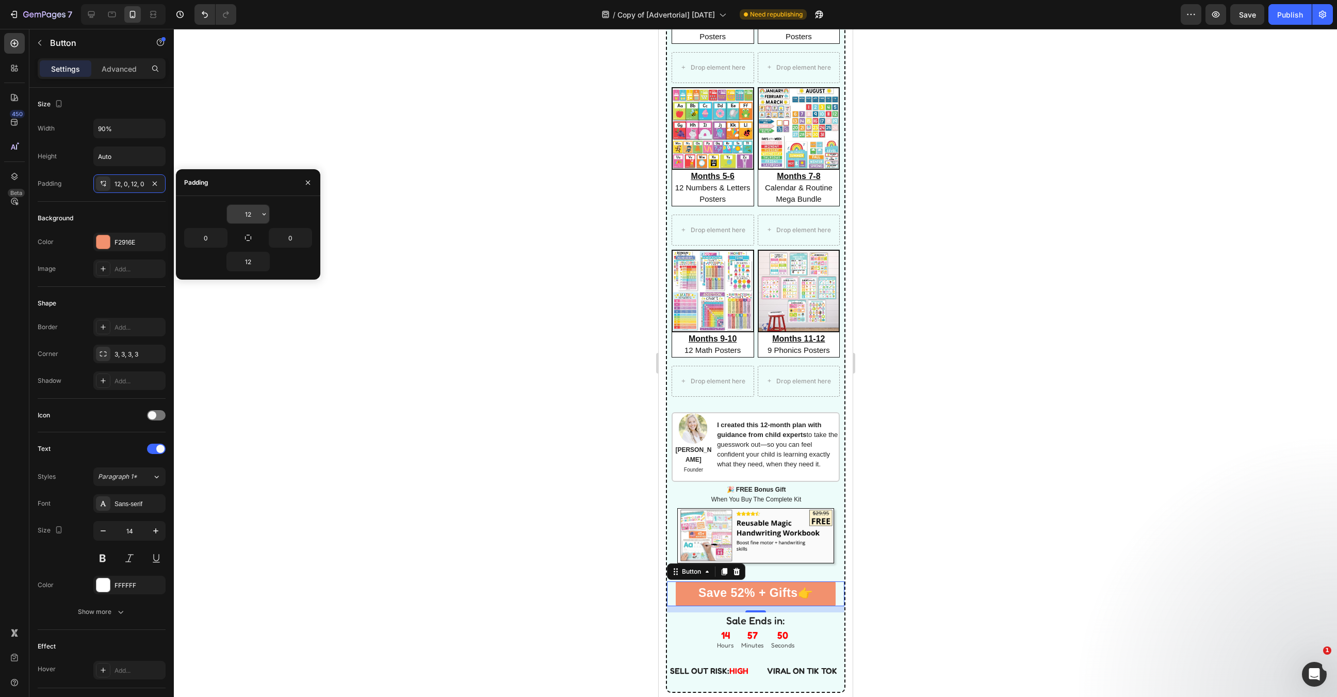
click at [244, 221] on input "12" at bounding box center [248, 214] width 42 height 19
type input "15"
click at [248, 265] on input "12" at bounding box center [248, 261] width 42 height 19
type input "15"
click at [134, 295] on div "Shape" at bounding box center [102, 303] width 128 height 17
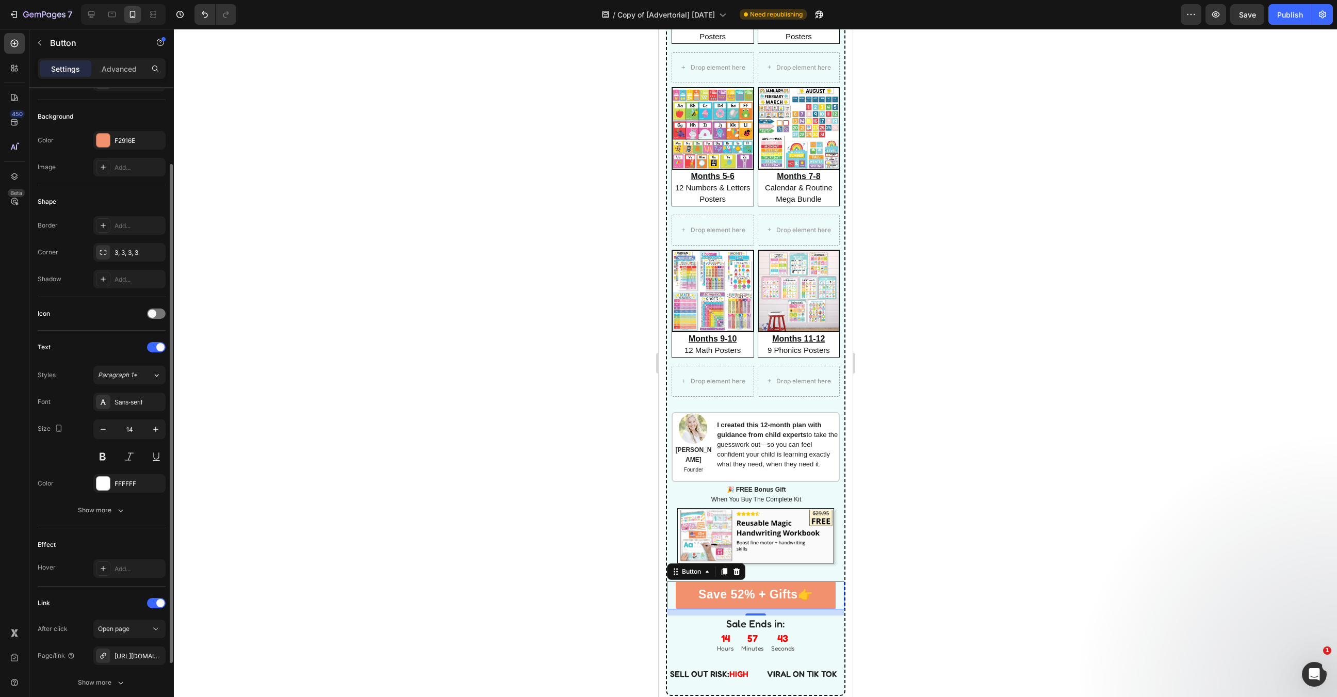
scroll to position [93, 0]
click at [136, 412] on div "Sans-serif" at bounding box center [139, 410] width 48 height 9
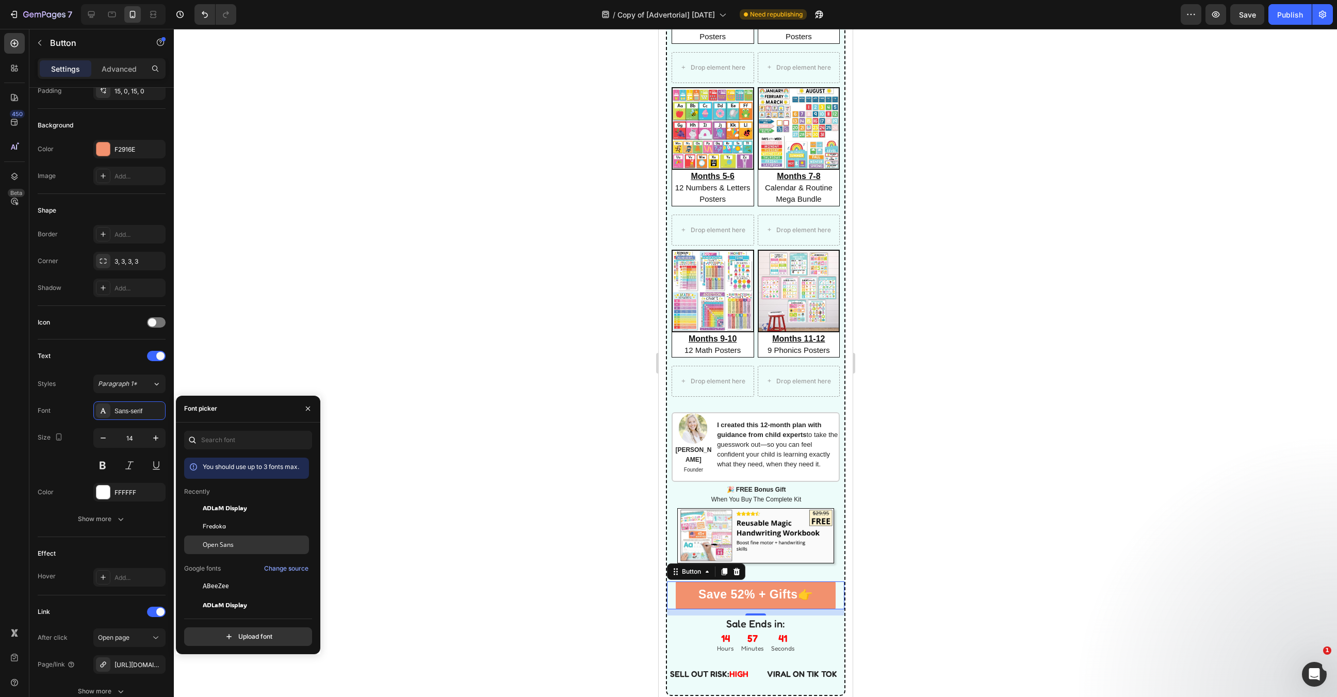
click at [234, 688] on div "Open Sans" at bounding box center [246, 697] width 125 height 19
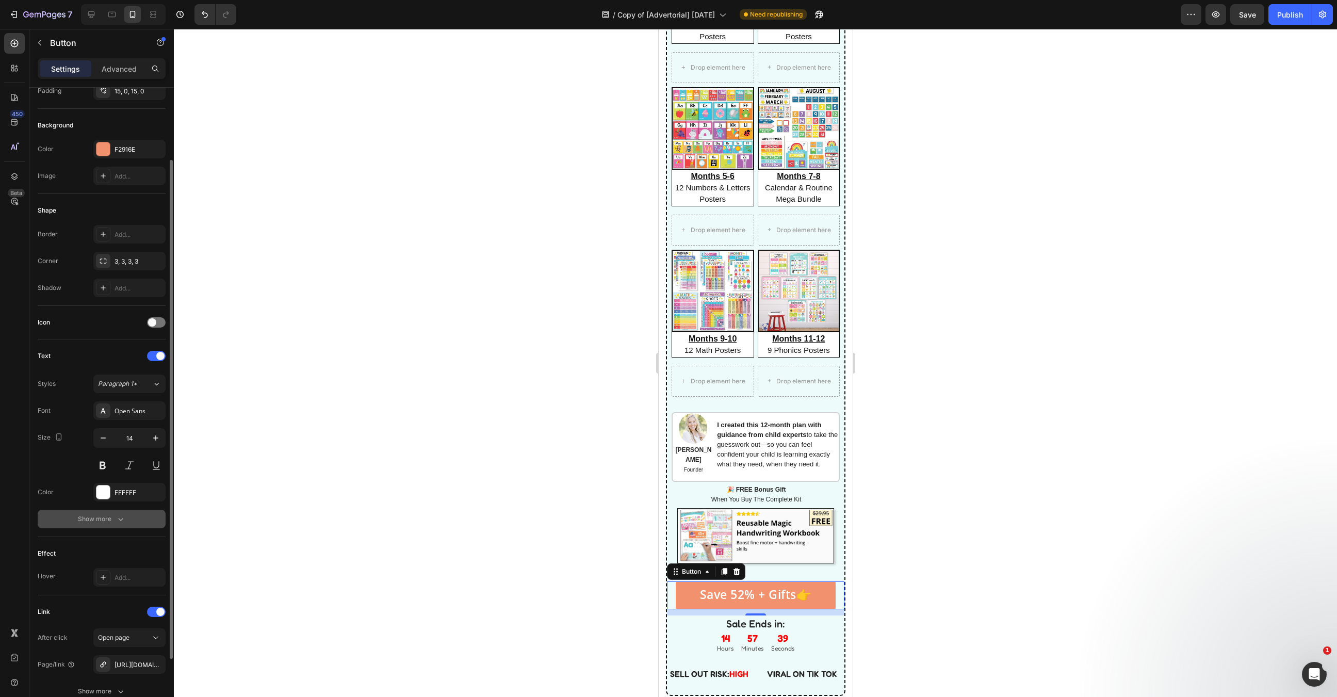
click at [110, 520] on div "Show more" at bounding box center [102, 519] width 48 height 10
click at [122, 523] on button "Semi Bold" at bounding box center [129, 519] width 72 height 19
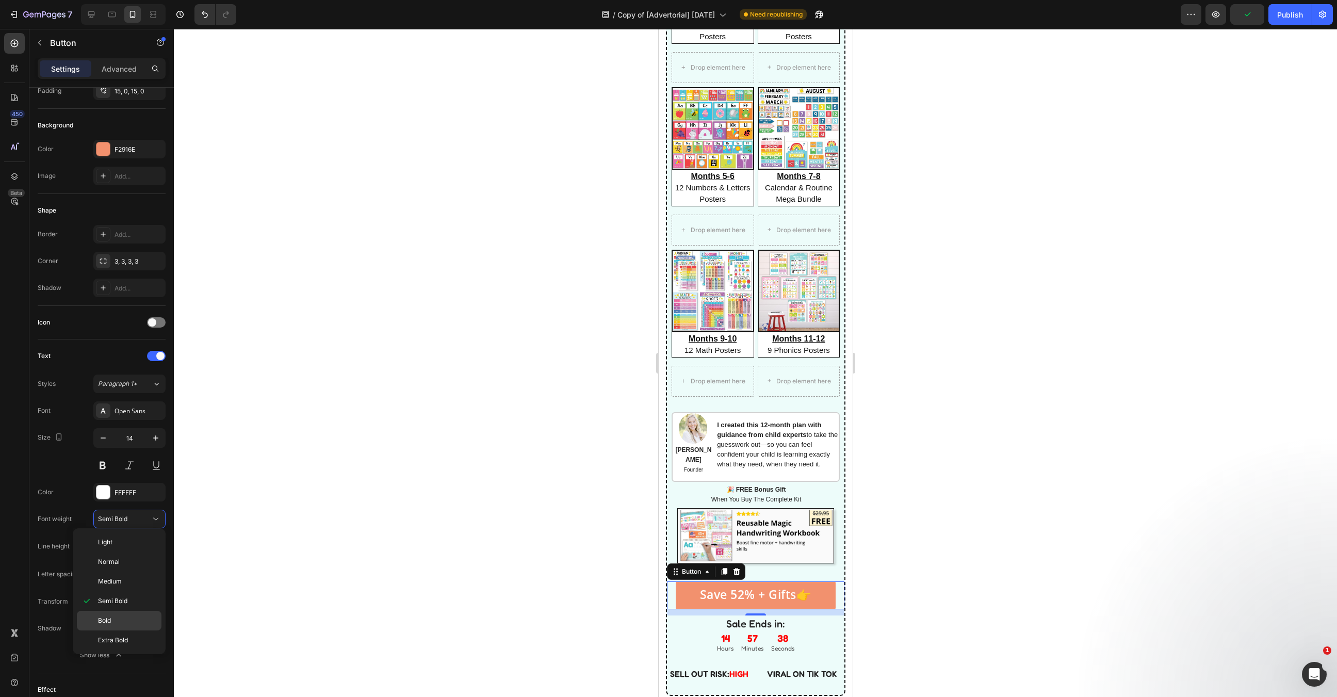
click at [121, 617] on p "Bold" at bounding box center [127, 620] width 59 height 9
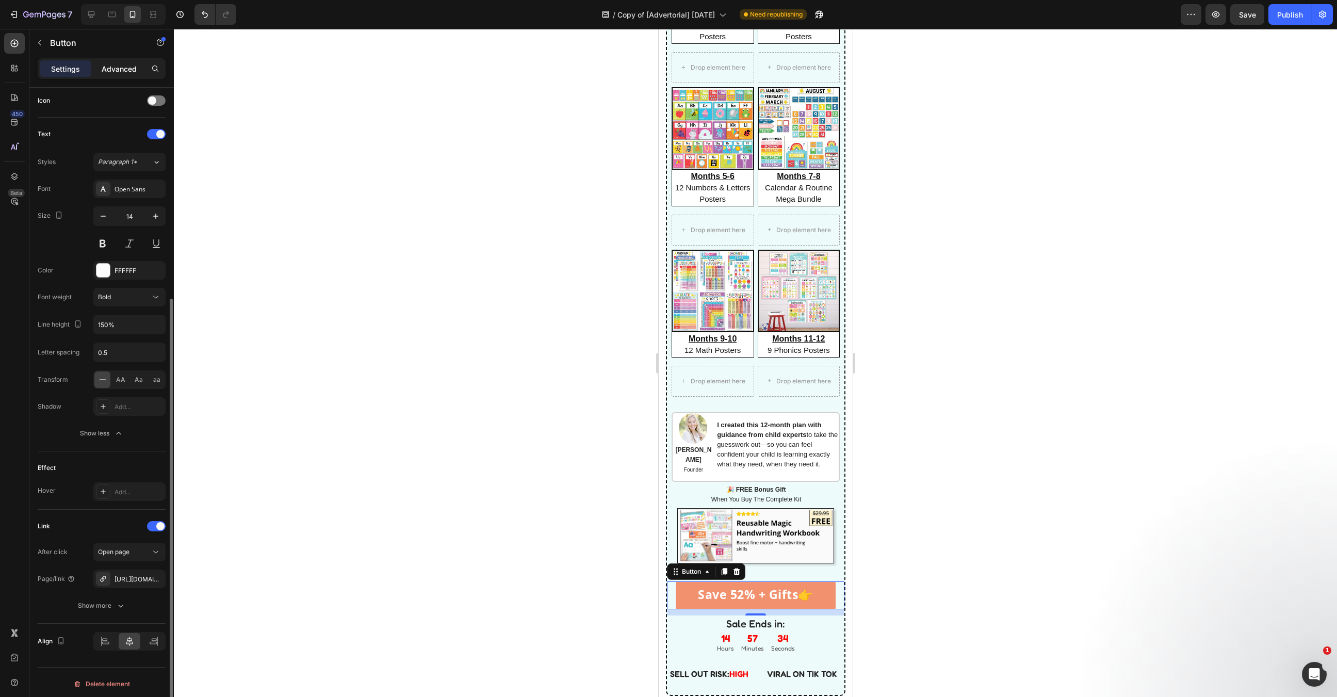
click at [129, 61] on div "Advanced" at bounding box center [119, 68] width 52 height 17
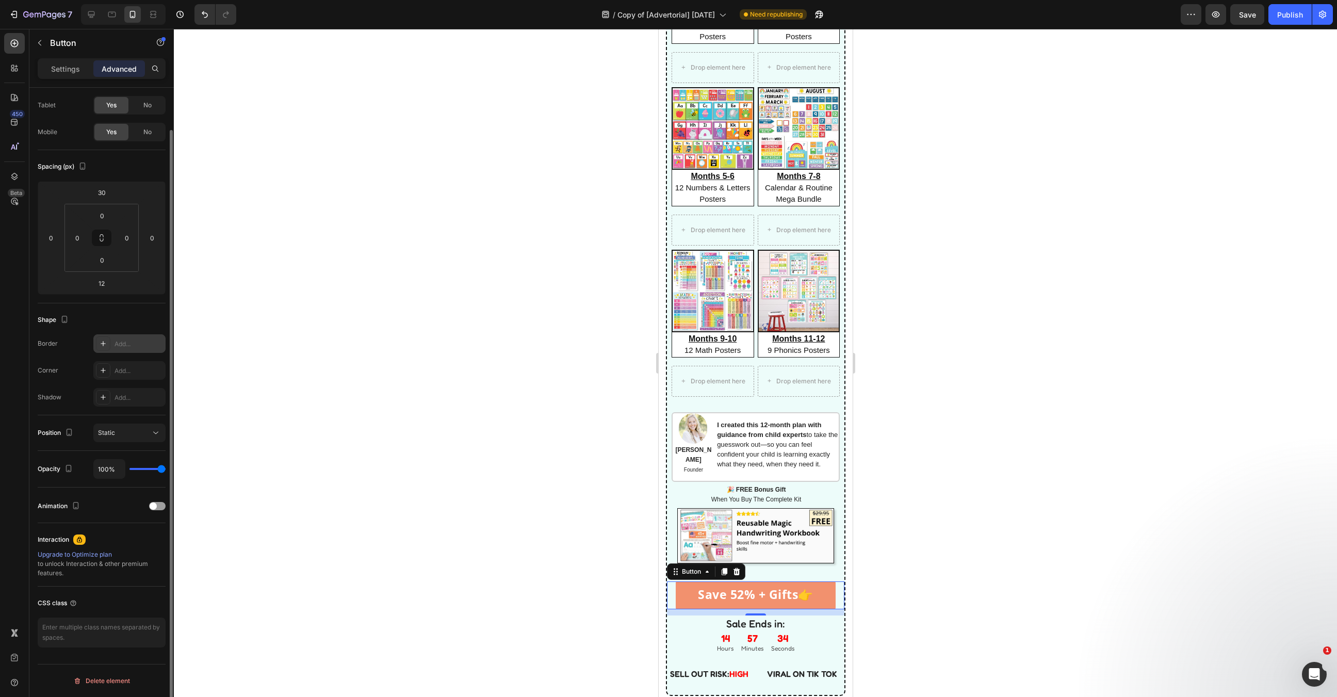
scroll to position [47, 0]
click at [100, 376] on icon at bounding box center [103, 372] width 8 height 8
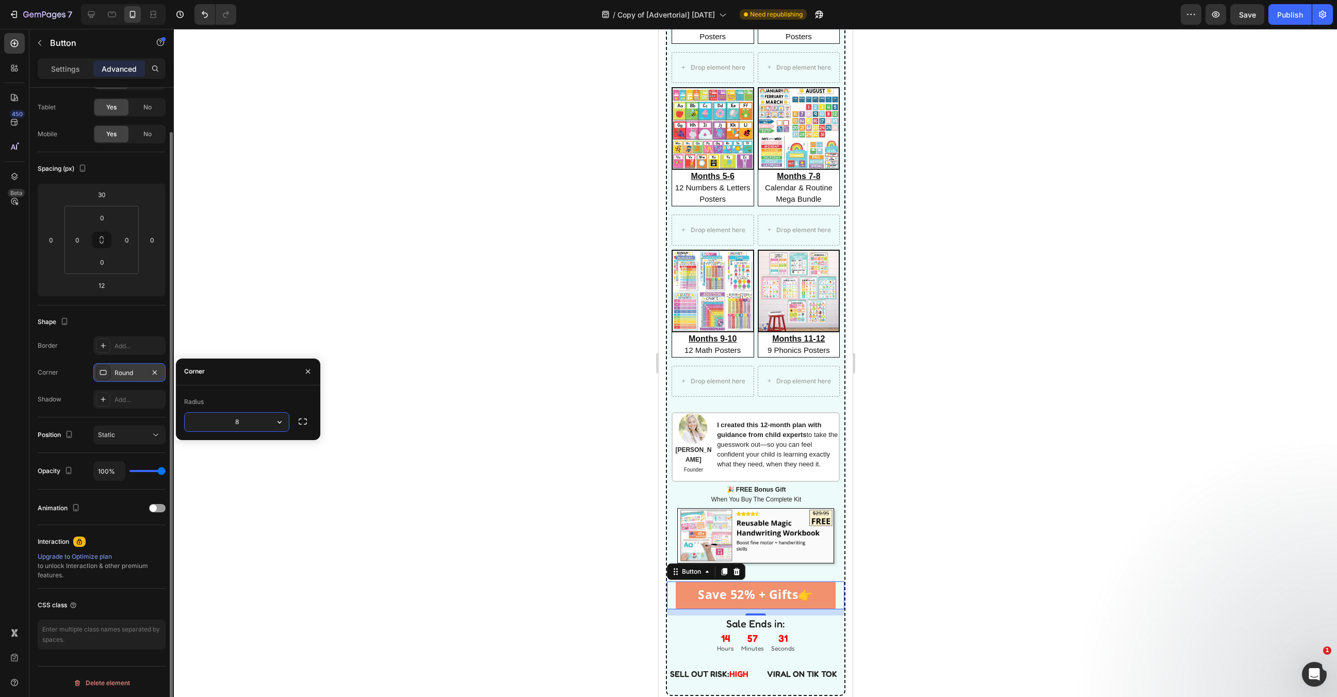
click at [65, 372] on div "Corner Round" at bounding box center [102, 372] width 128 height 19
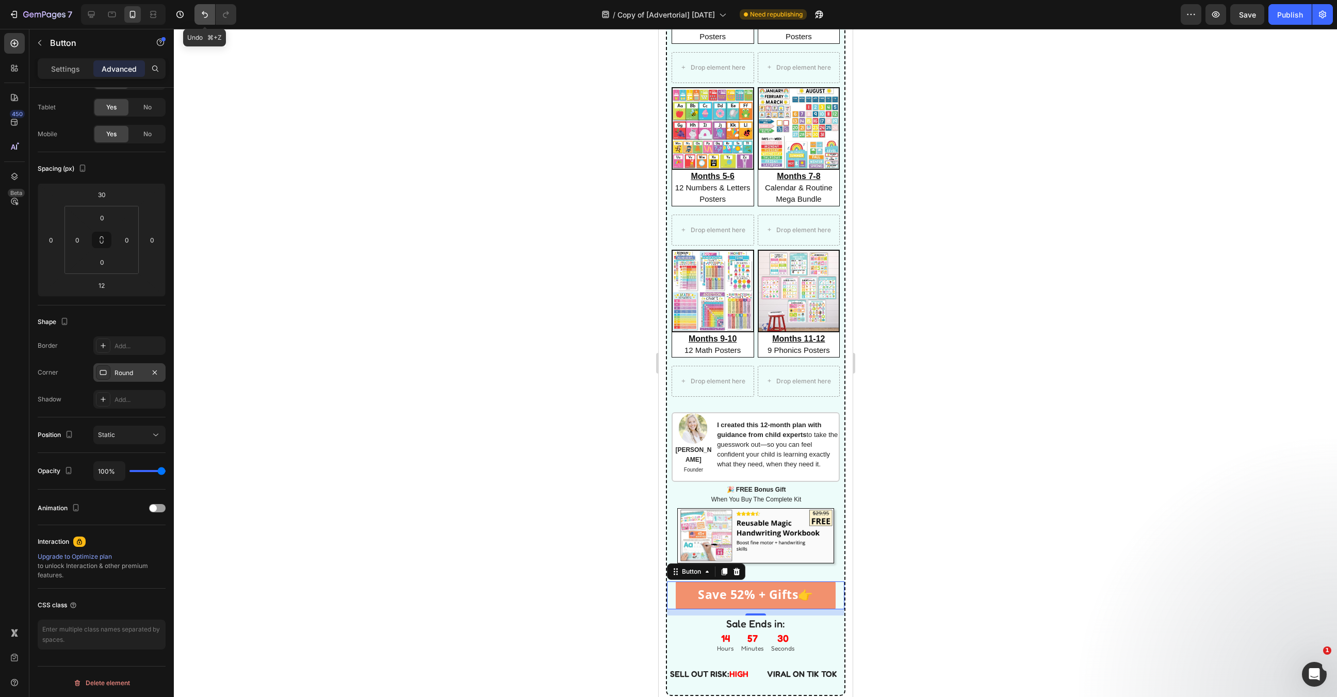
click at [205, 15] on icon "Undo/Redo" at bounding box center [205, 14] width 10 height 10
click at [55, 72] on p "Settings" at bounding box center [65, 68] width 29 height 11
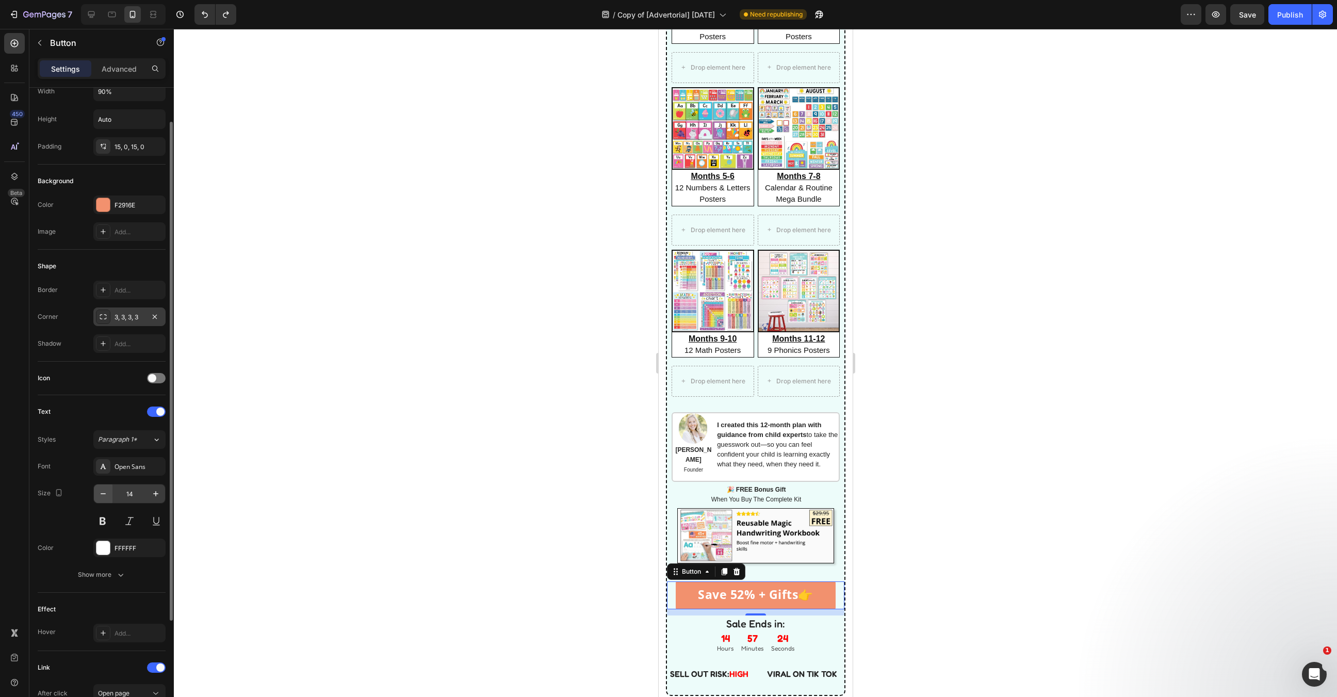
scroll to position [26, 0]
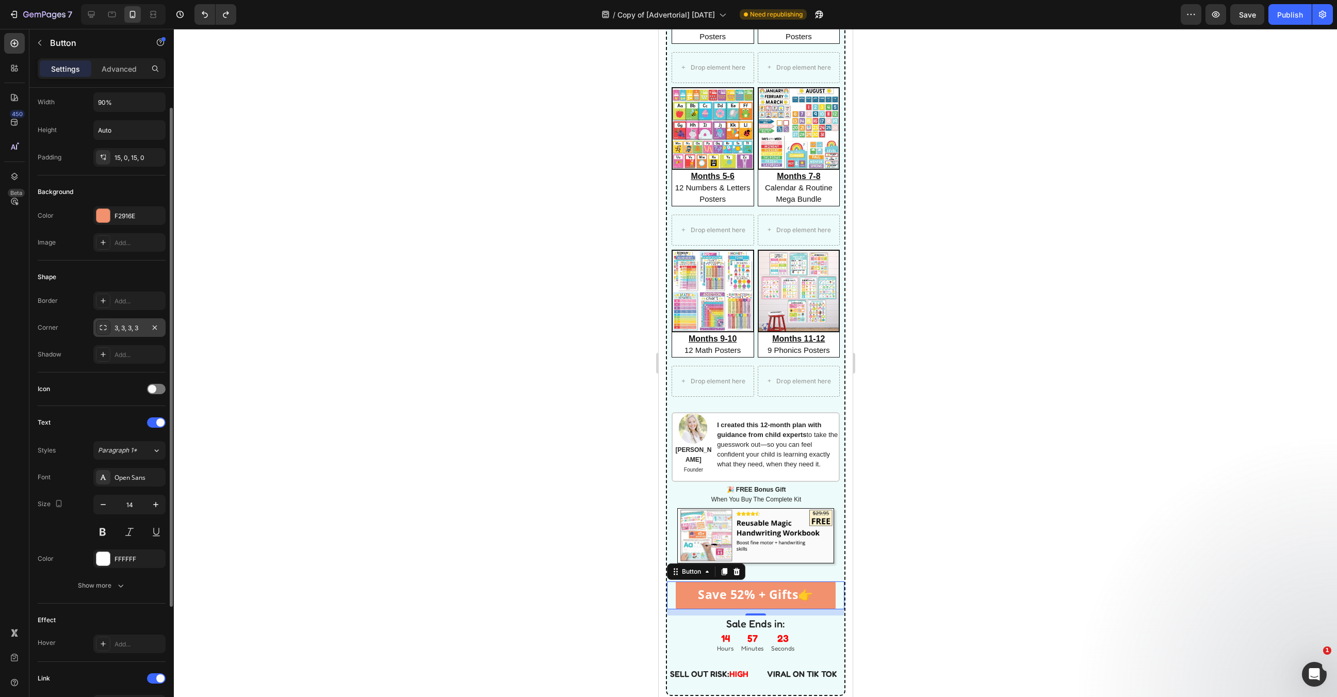
click at [105, 329] on icon at bounding box center [103, 327] width 8 height 8
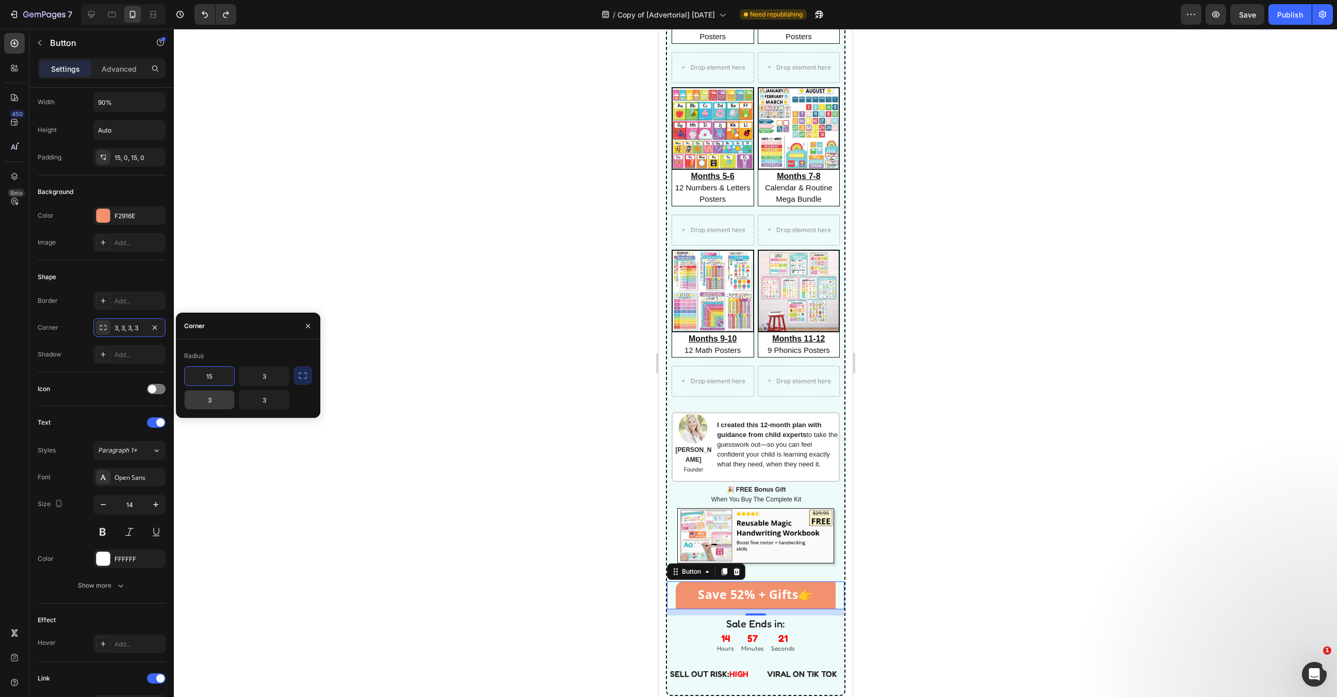
type input "15"
click at [210, 400] on input "3" at bounding box center [210, 399] width 50 height 19
type input "15"
click at [251, 378] on input "3" at bounding box center [264, 376] width 50 height 19
type input "15"
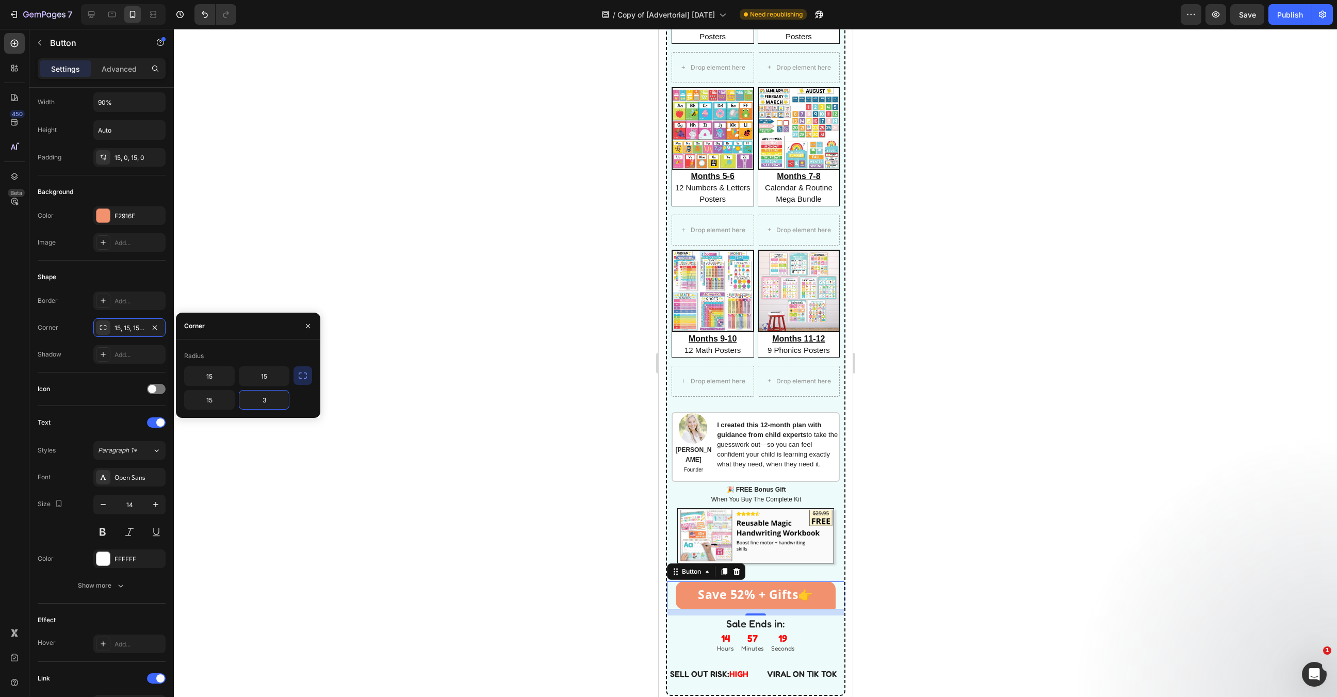
click at [262, 398] on input "3" at bounding box center [264, 399] width 50 height 19
type input "15"
click at [516, 466] on div at bounding box center [755, 363] width 1163 height 668
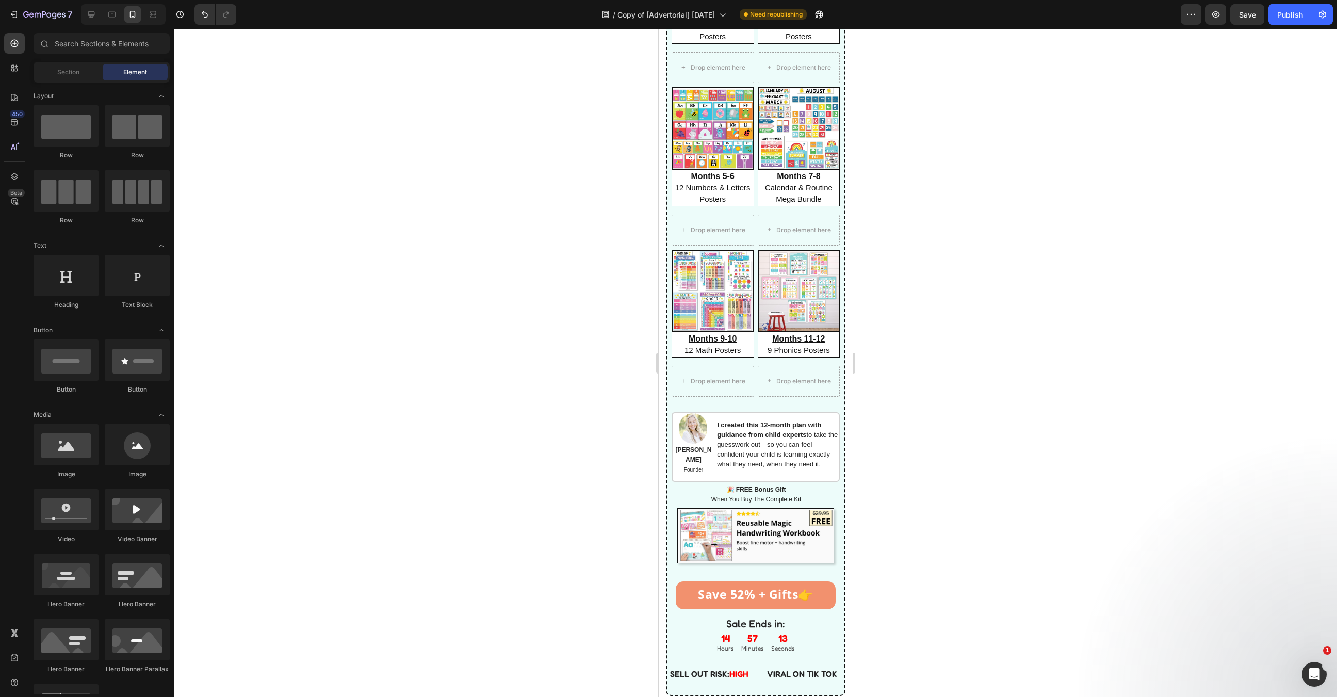
click at [1282, 29] on div "7 Version history / Copy of [Advertorial] [DATE] Need republishing Preview Save…" at bounding box center [668, 14] width 1337 height 29
click at [1285, 17] on div "Publish" at bounding box center [1290, 14] width 26 height 11
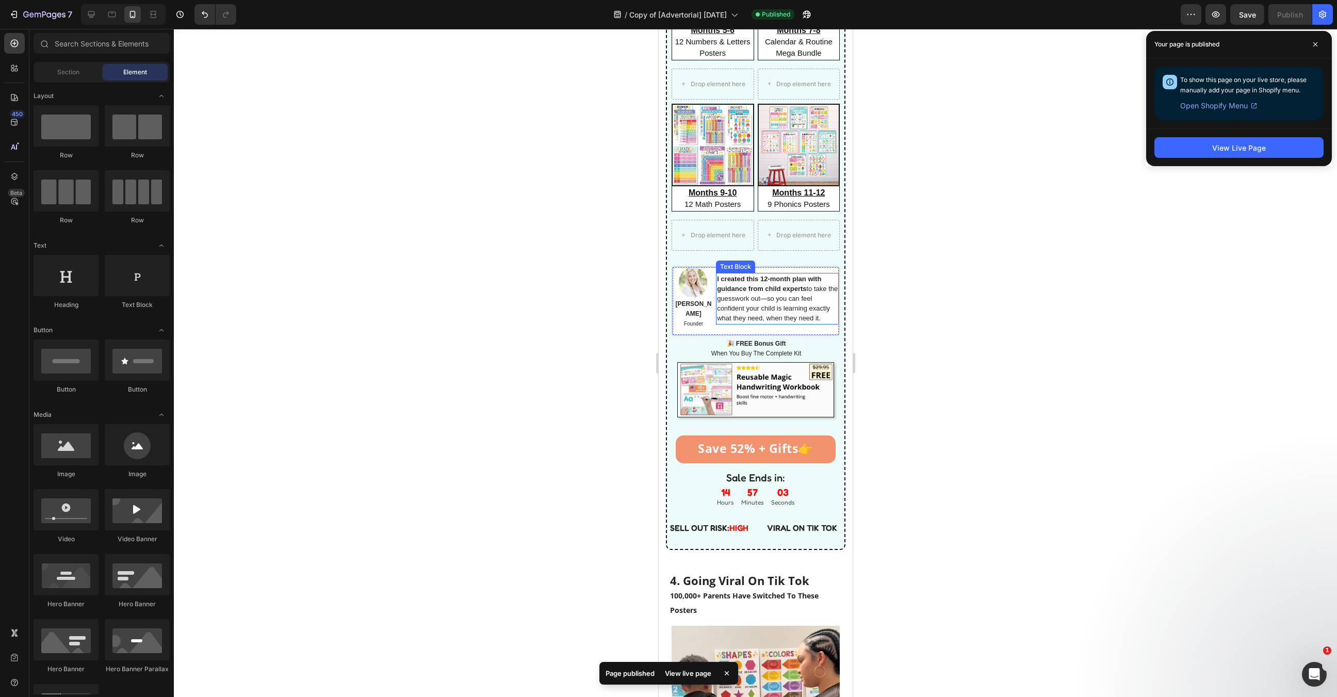
scroll to position [2056, 0]
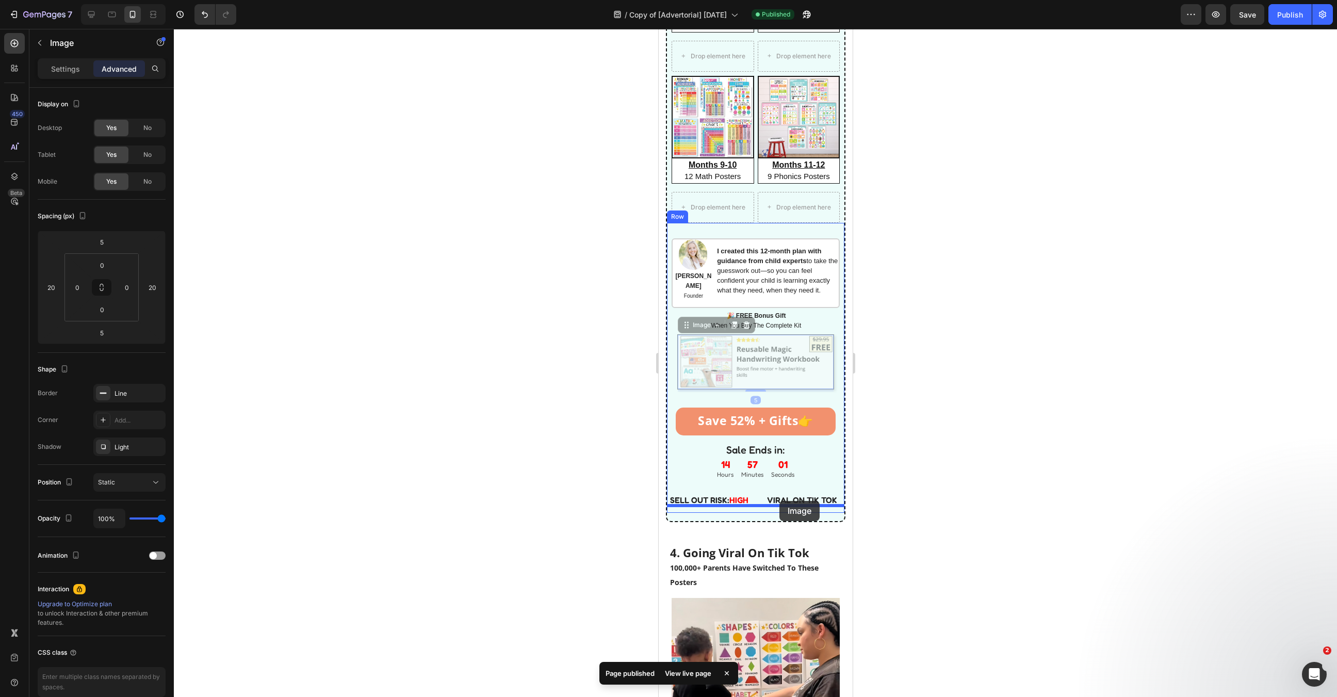
drag, startPoint x: 787, startPoint y: 354, endPoint x: 779, endPoint y: 501, distance: 147.2
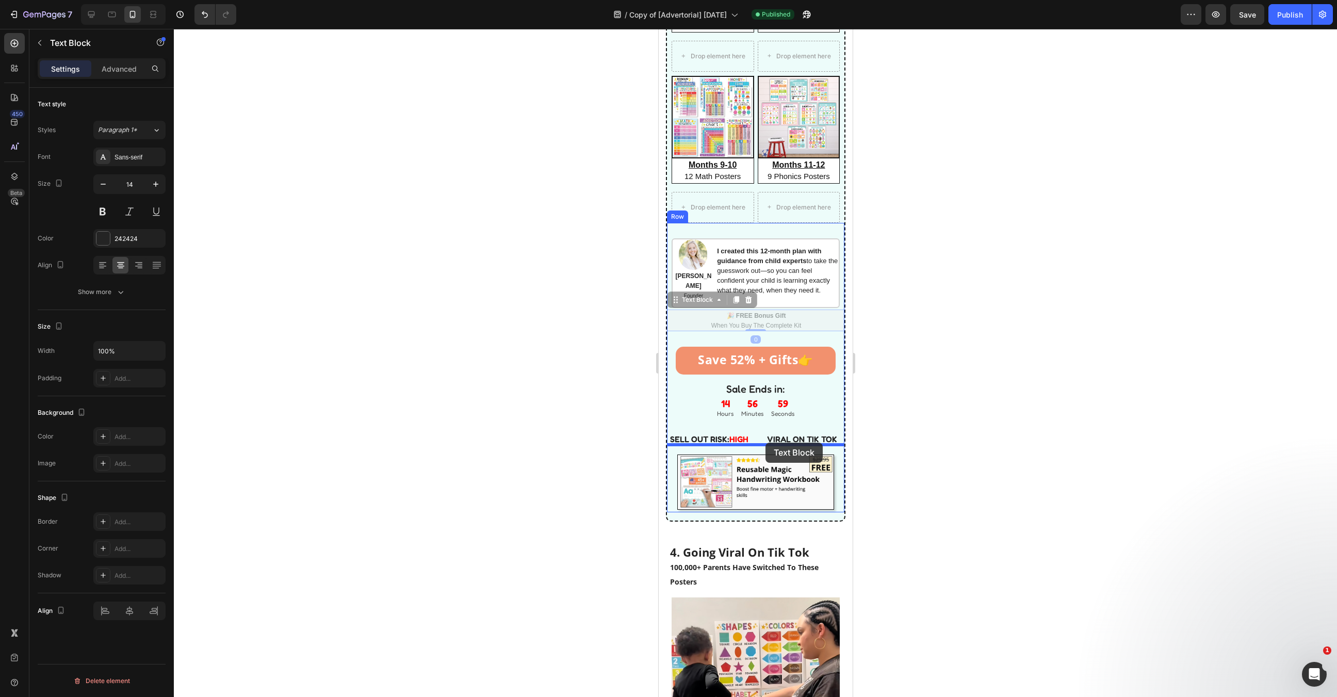
drag, startPoint x: 768, startPoint y: 310, endPoint x: 766, endPoint y: 443, distance: 133.1
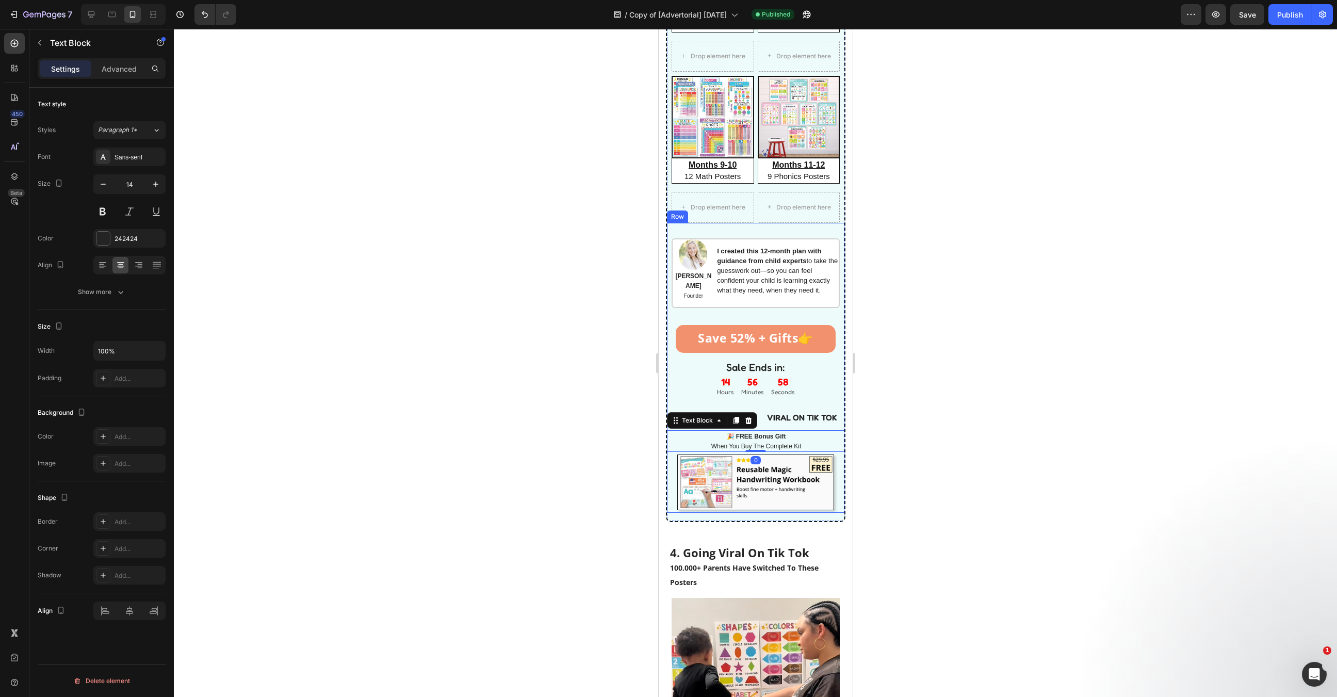
click at [907, 446] on div at bounding box center [755, 363] width 1163 height 668
click at [906, 447] on div at bounding box center [755, 363] width 1163 height 668
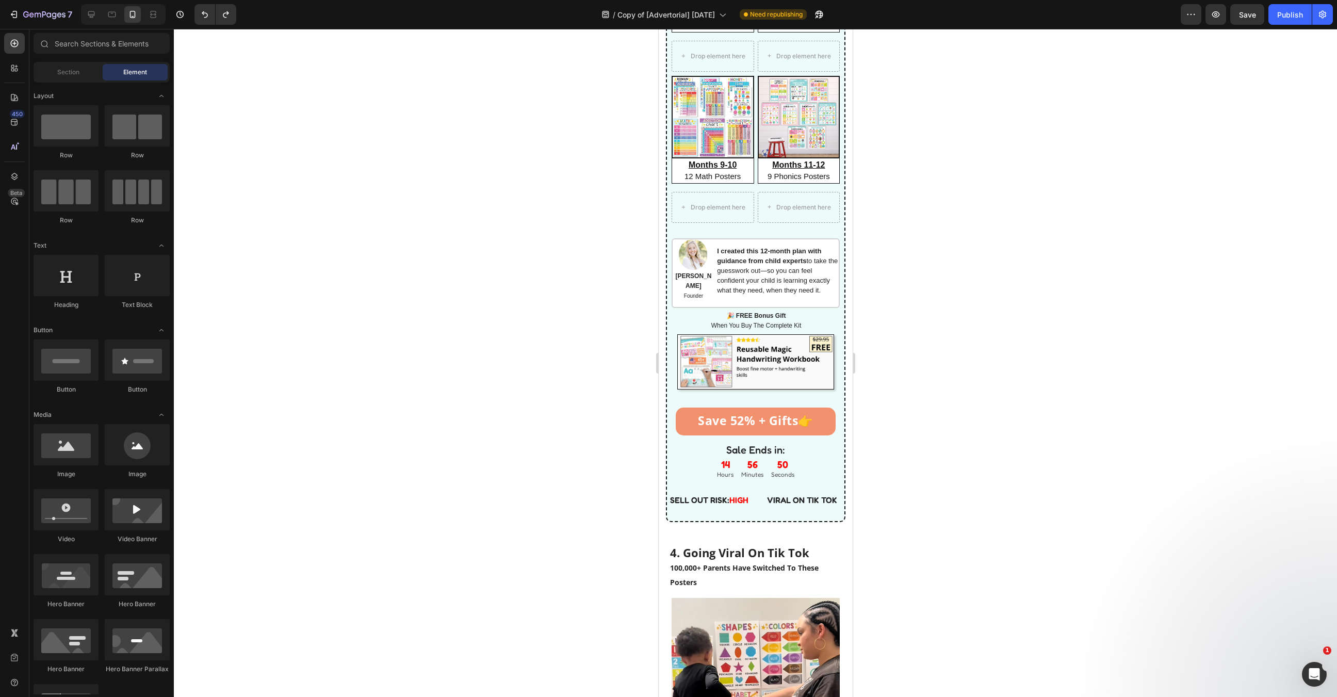
click at [969, 415] on div at bounding box center [755, 363] width 1163 height 668
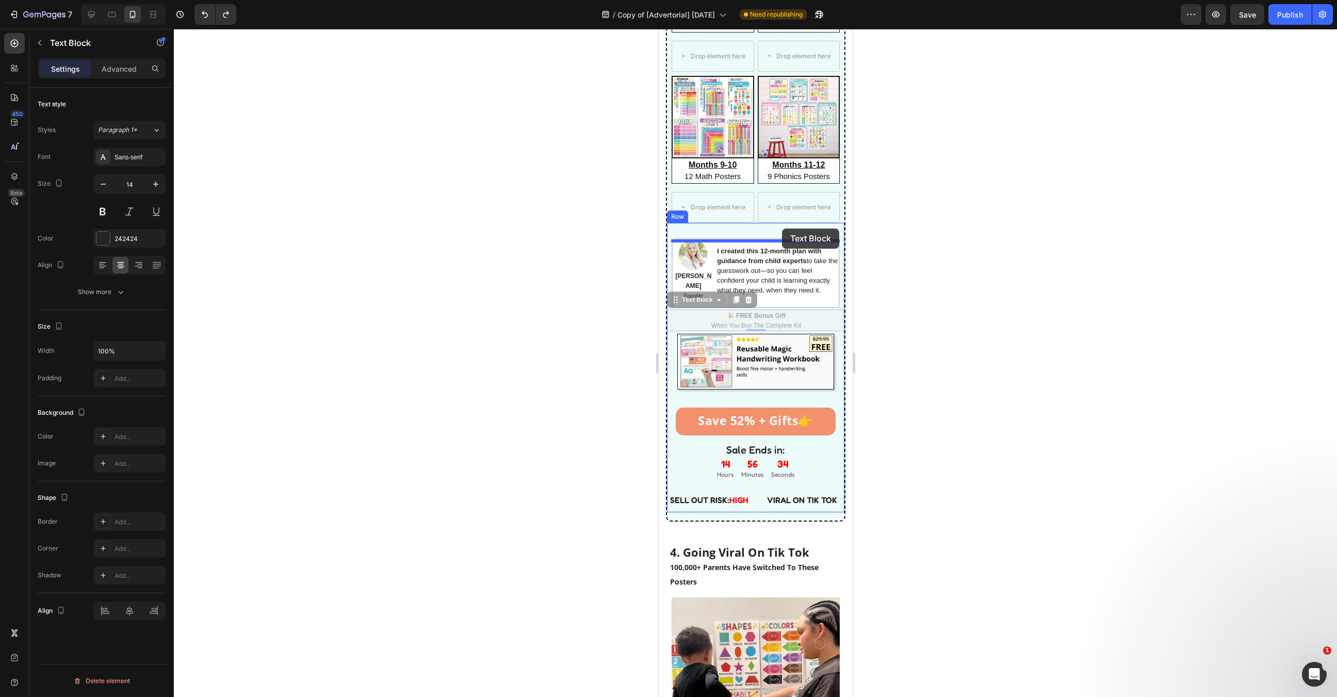
drag, startPoint x: 789, startPoint y: 303, endPoint x: 782, endPoint y: 229, distance: 75.1
click at [782, 229] on div "Mobile ( 376 px) iPhone 13 Mini iPhone 13 Pro iPhone 11 Pro Max iPhone 15 Pro M…" at bounding box center [755, 570] width 194 height 5194
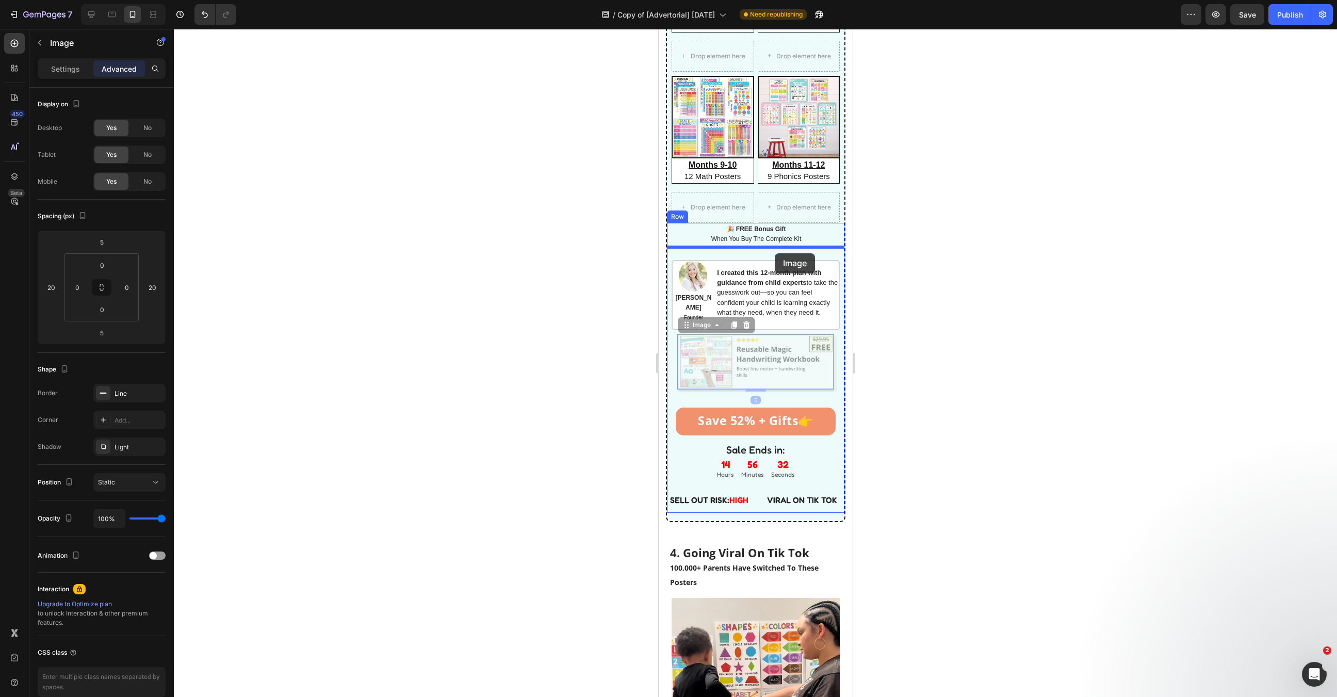
drag, startPoint x: 790, startPoint y: 362, endPoint x: 775, endPoint y: 253, distance: 110.4
click at [775, 253] on div "Mobile ( 376 px) iPhone 13 Mini iPhone 13 Pro iPhone 11 Pro Max iPhone 15 Pro M…" at bounding box center [755, 570] width 194 height 5194
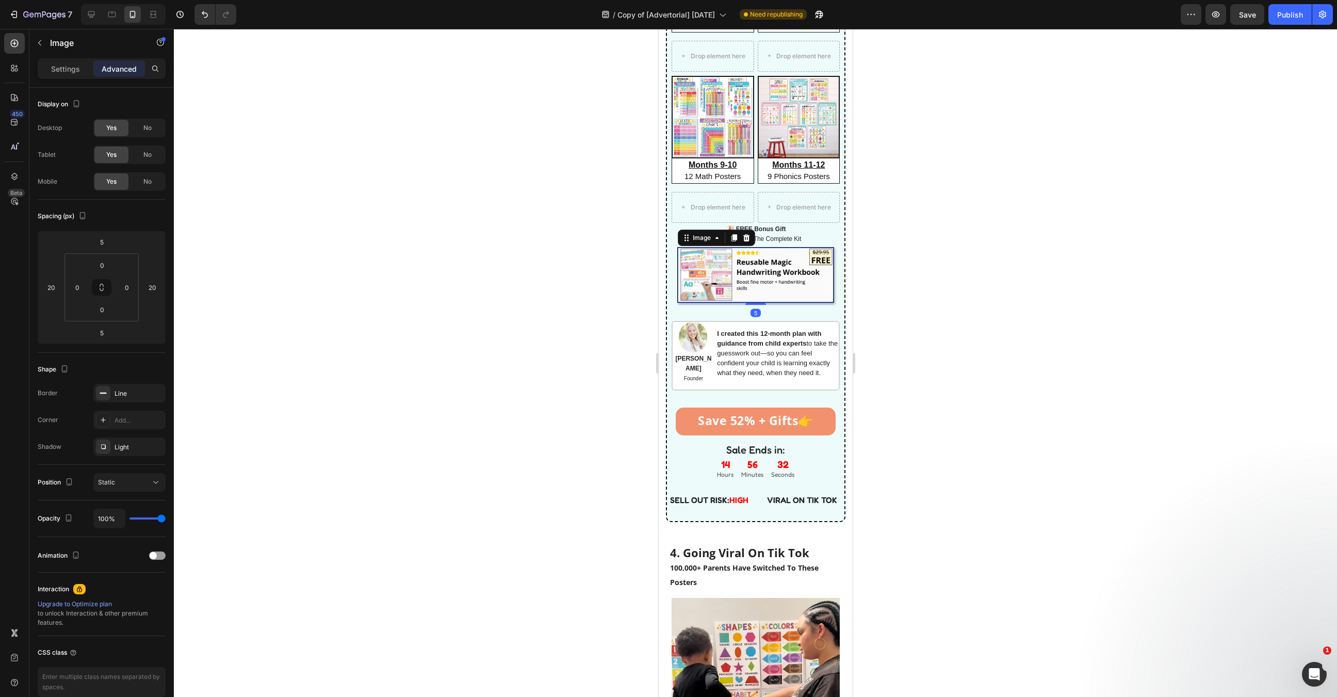
click at [937, 266] on div at bounding box center [755, 363] width 1163 height 668
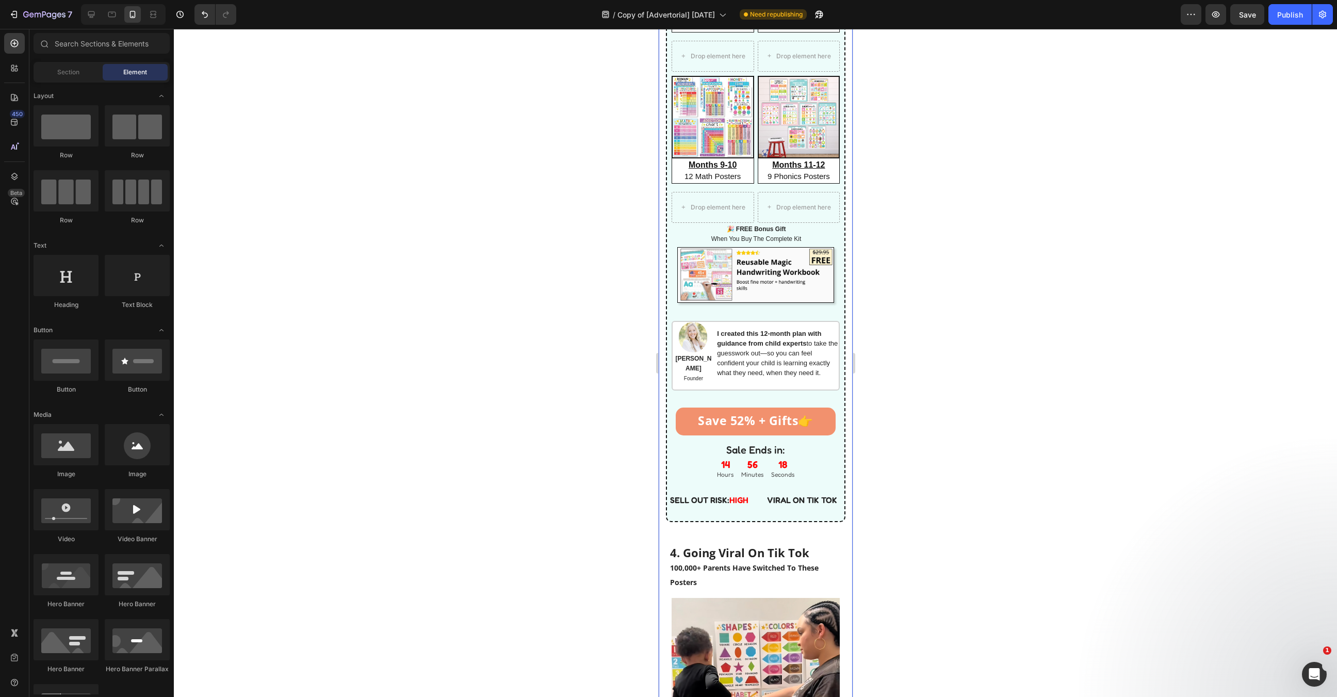
click at [960, 386] on div at bounding box center [755, 363] width 1163 height 668
click at [1300, 11] on div "Publish" at bounding box center [1290, 14] width 26 height 11
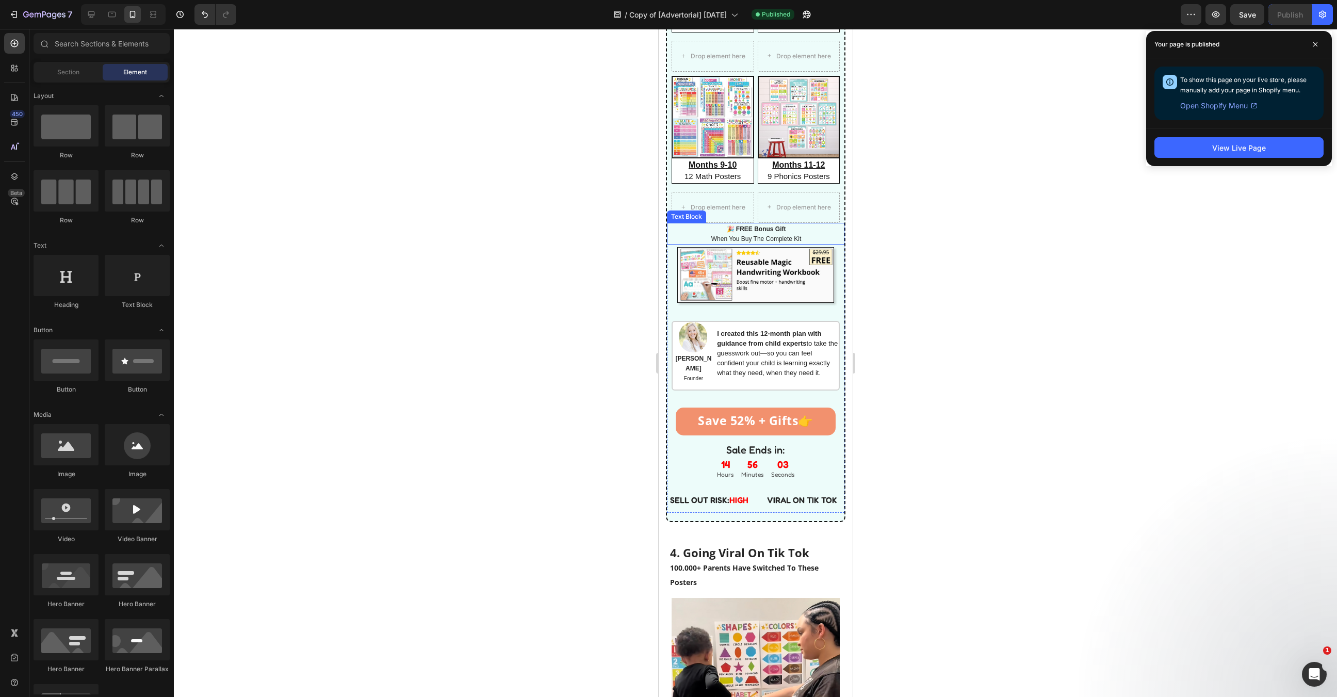
click at [763, 232] on strong "🎉 FREE Bonus Gift" at bounding box center [755, 228] width 59 height 7
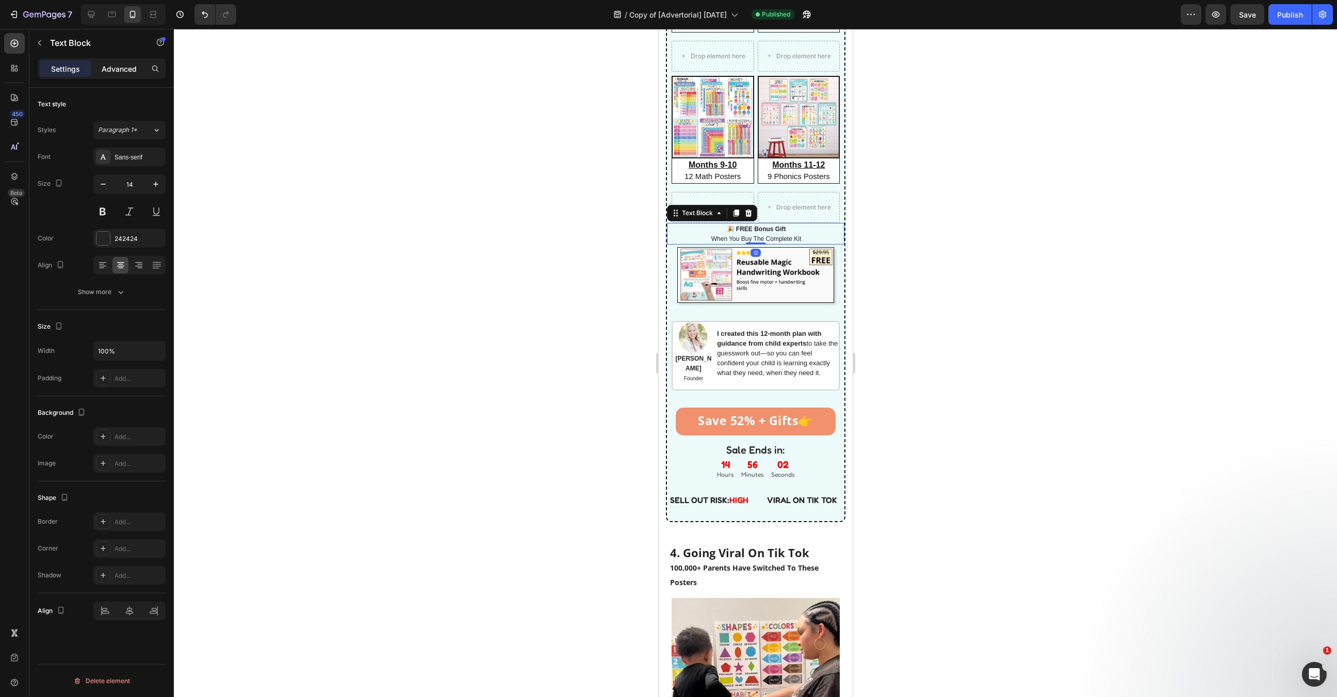
click at [134, 64] on p "Advanced" at bounding box center [119, 68] width 35 height 11
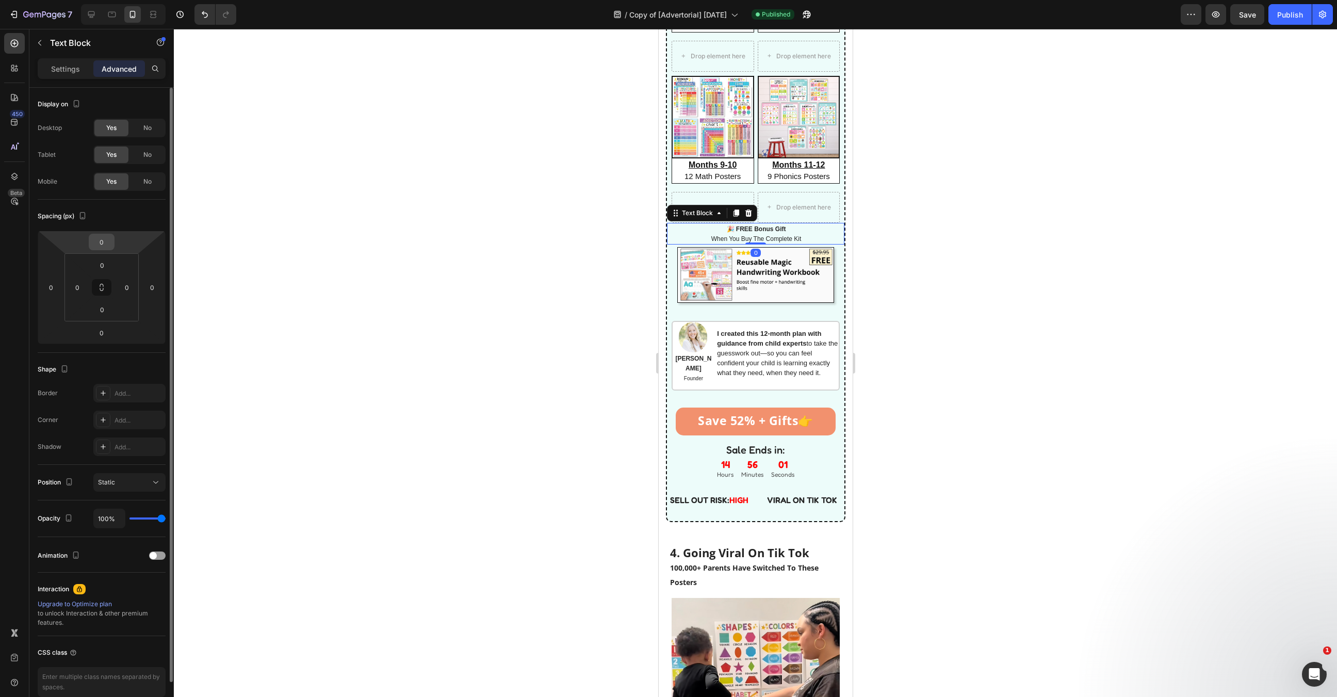
click at [98, 240] on input "0" at bounding box center [101, 241] width 21 height 15
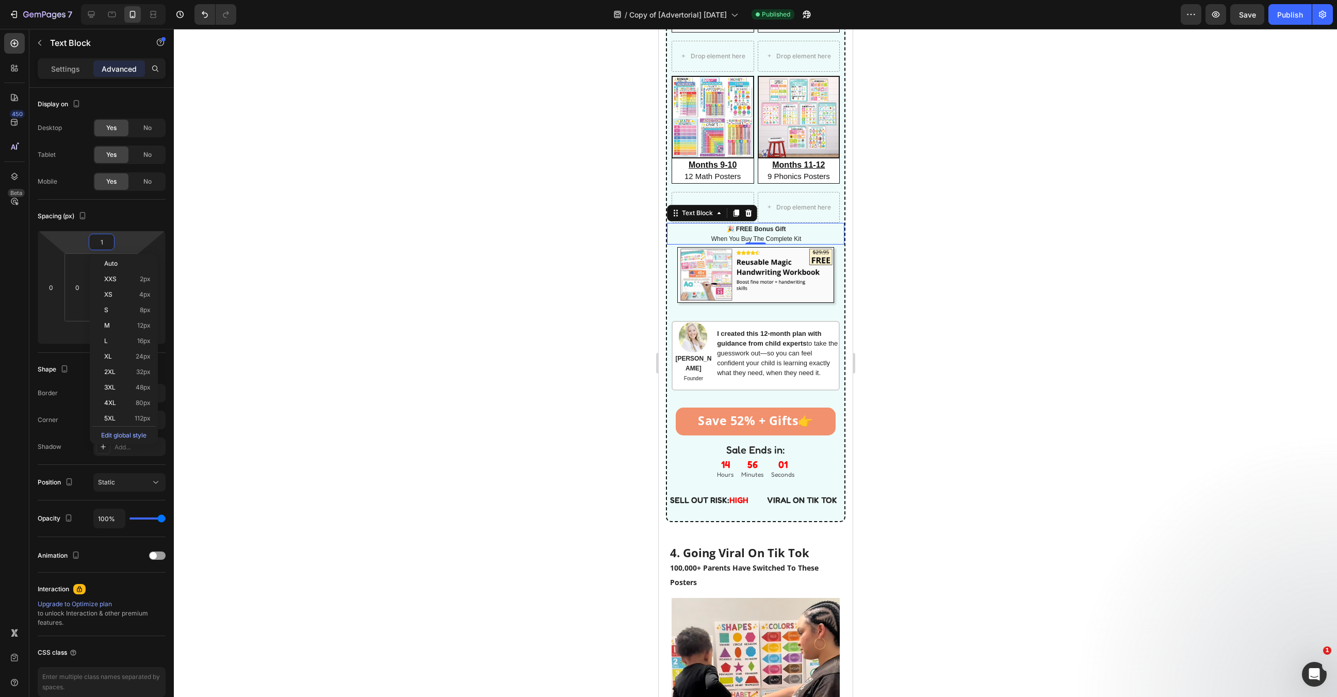
type input "15"
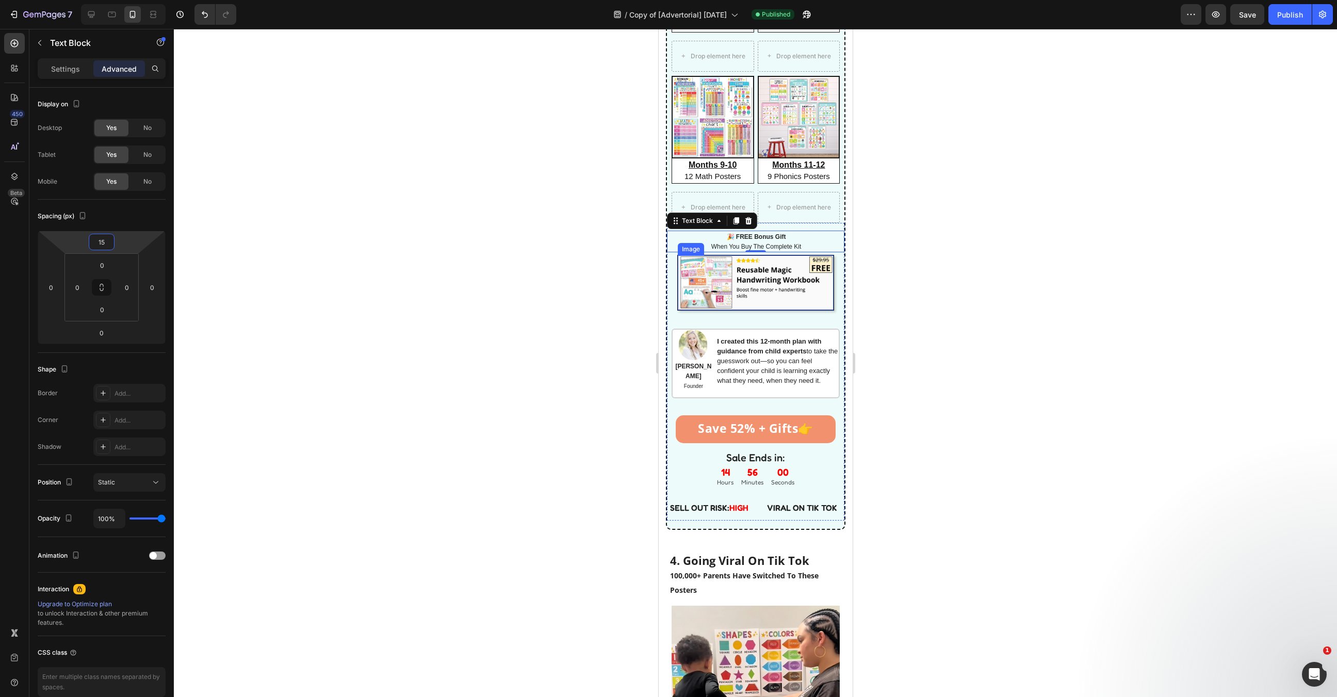
click at [722, 282] on img at bounding box center [755, 282] width 156 height 55
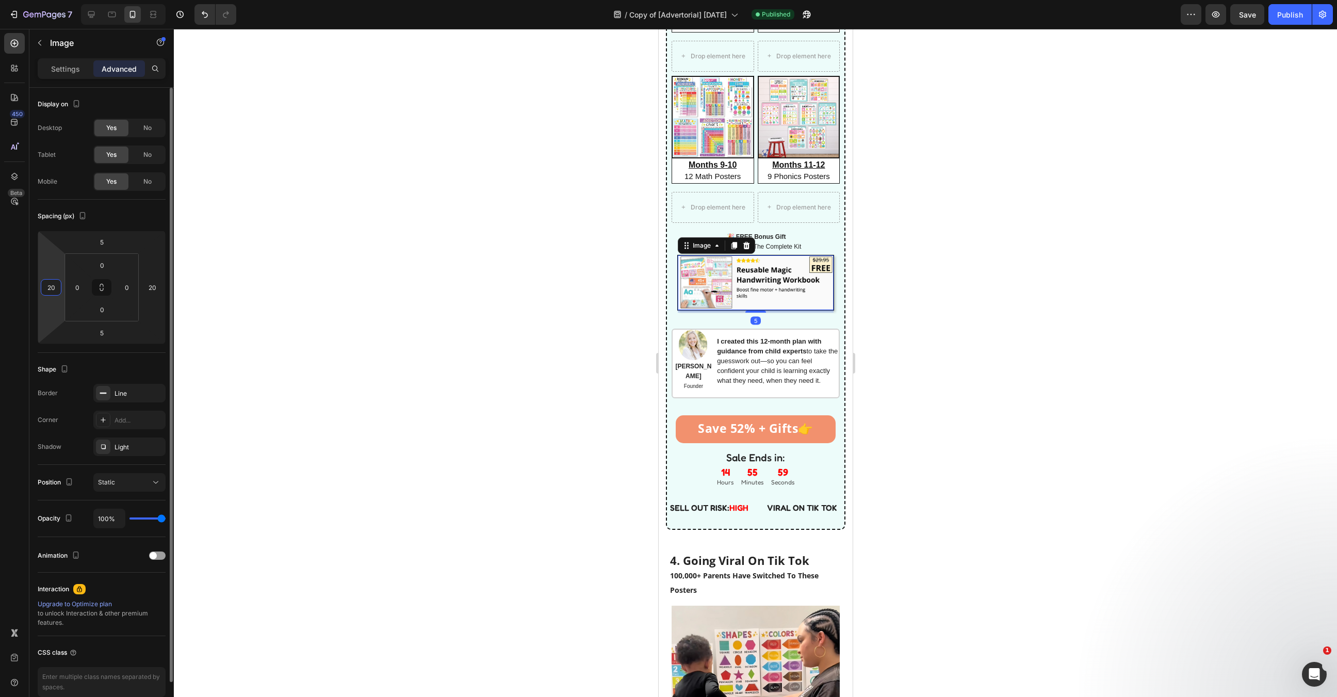
click at [55, 285] on input "20" at bounding box center [50, 287] width 15 height 15
type input "25"
click at [150, 284] on input "20" at bounding box center [151, 287] width 15 height 15
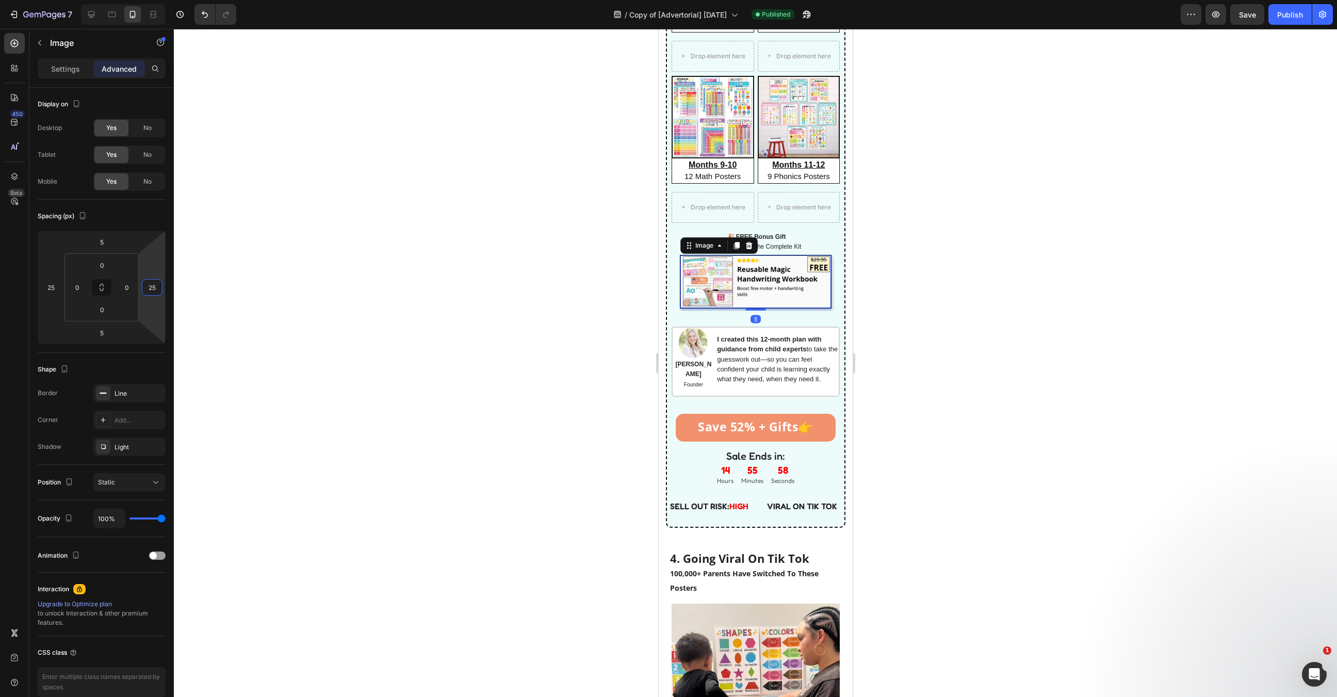
type input "25"
click at [476, 328] on div at bounding box center [755, 363] width 1163 height 668
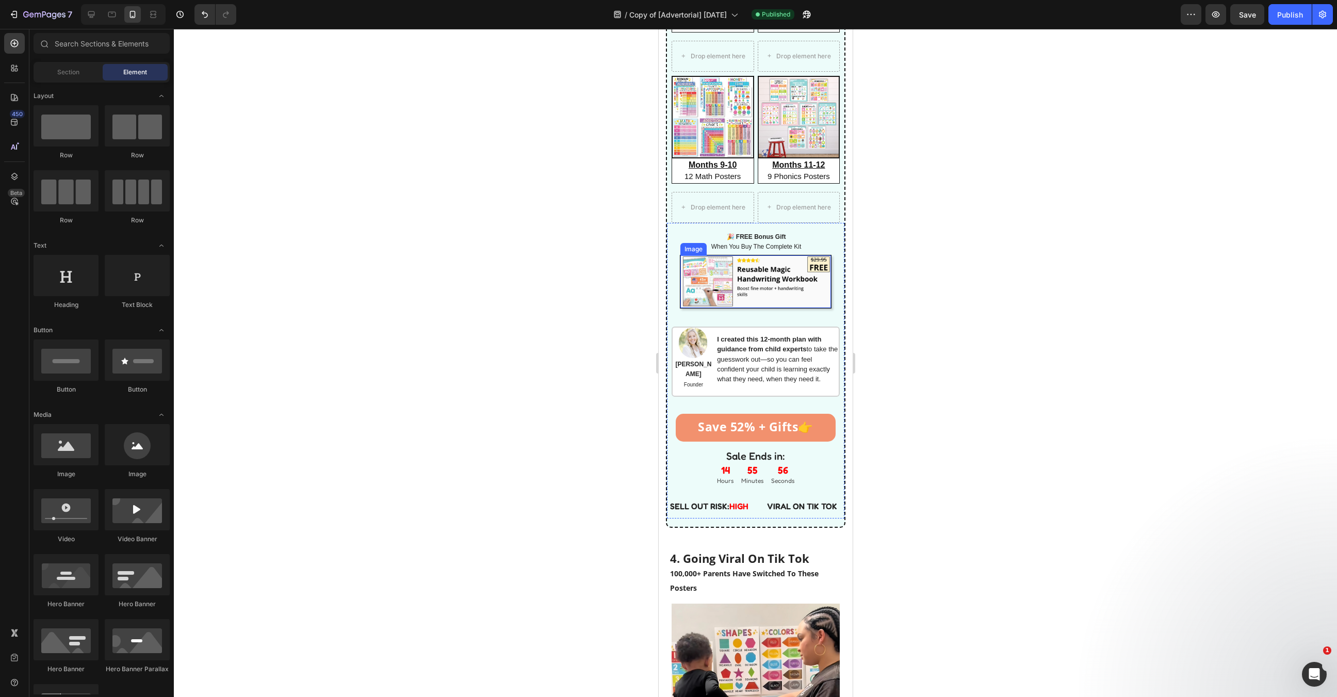
click at [715, 292] on img at bounding box center [755, 281] width 151 height 53
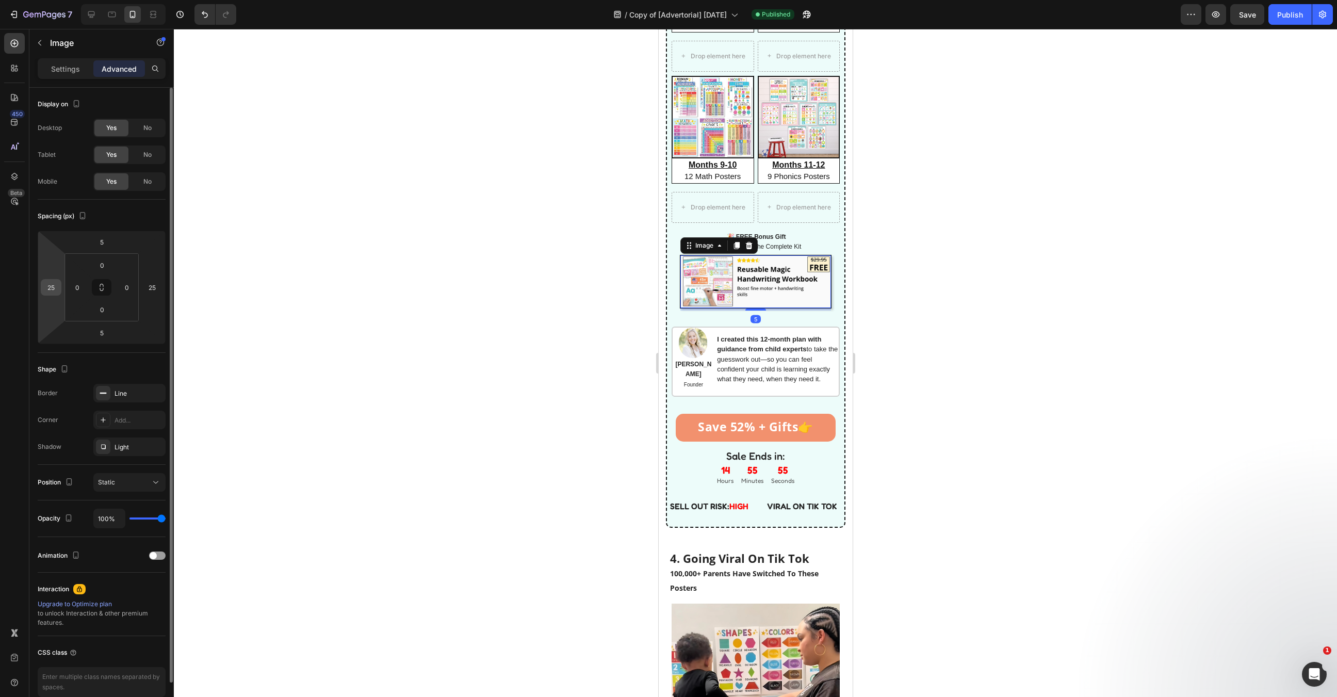
click at [47, 291] on input "25" at bounding box center [50, 287] width 15 height 15
type input "30"
click at [148, 285] on input "25" at bounding box center [151, 287] width 15 height 15
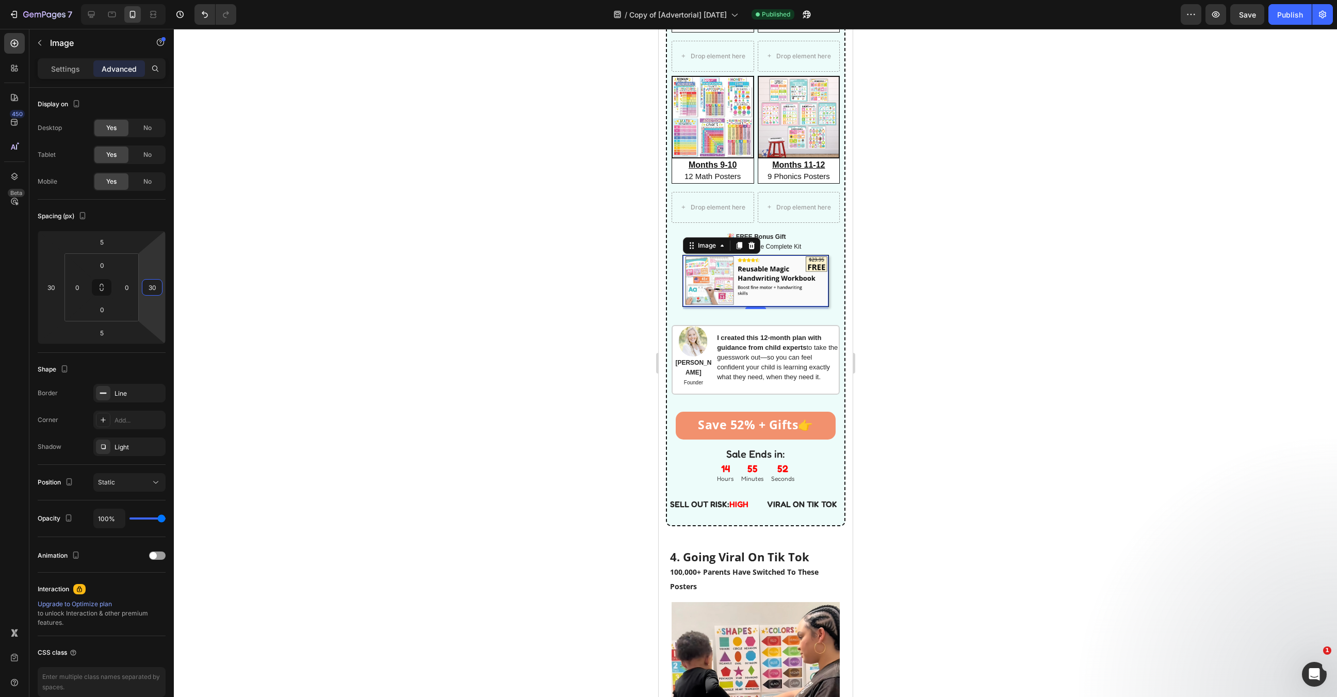
type input "30"
click at [278, 268] on div at bounding box center [755, 363] width 1163 height 668
click at [766, 237] on strong "🎉 FREE Bonus Gift" at bounding box center [755, 236] width 59 height 7
click at [77, 72] on p "Settings" at bounding box center [65, 68] width 29 height 11
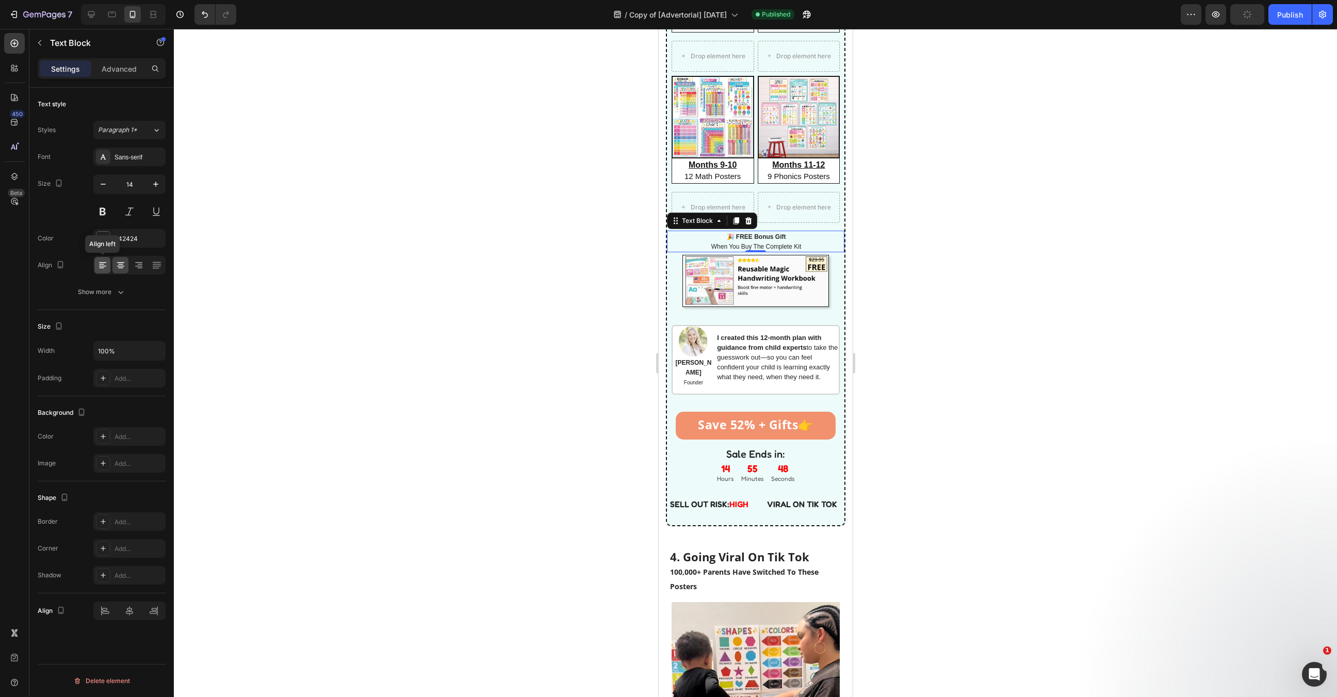
click at [94, 257] on div at bounding box center [102, 265] width 16 height 17
click at [790, 288] on img at bounding box center [754, 280] width 145 height 51
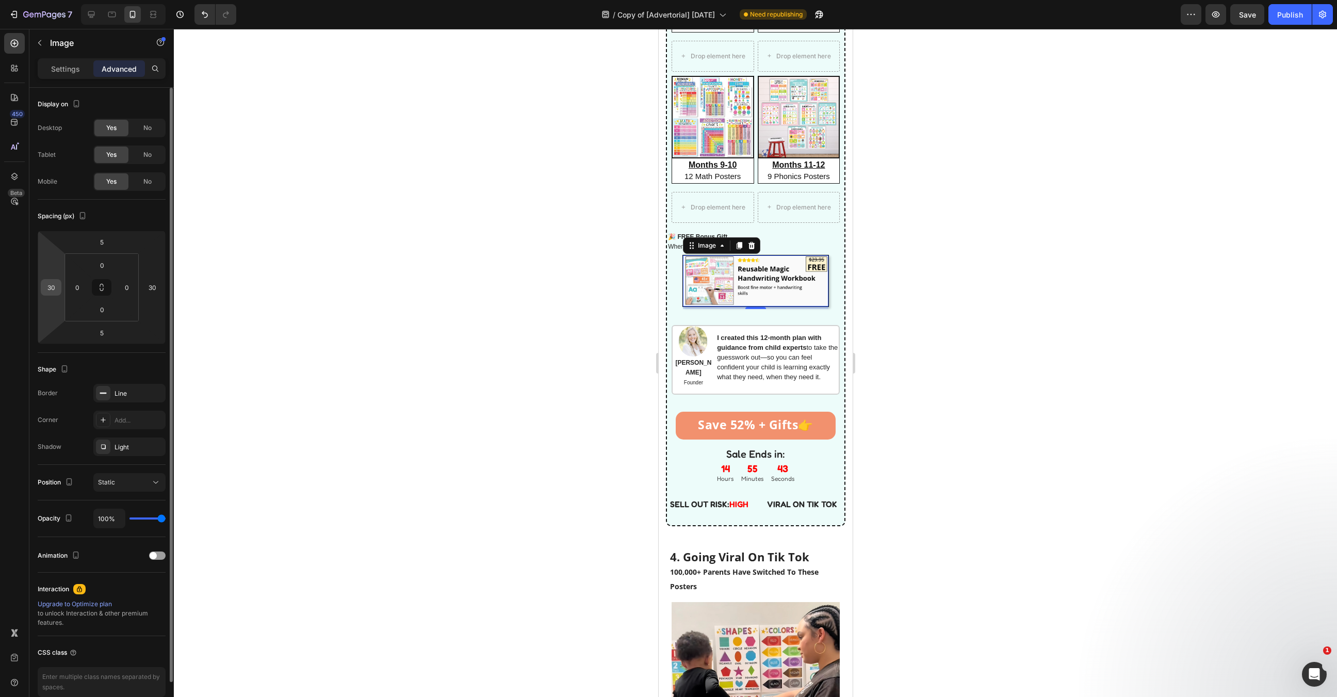
click at [47, 283] on input "30" at bounding box center [50, 287] width 15 height 15
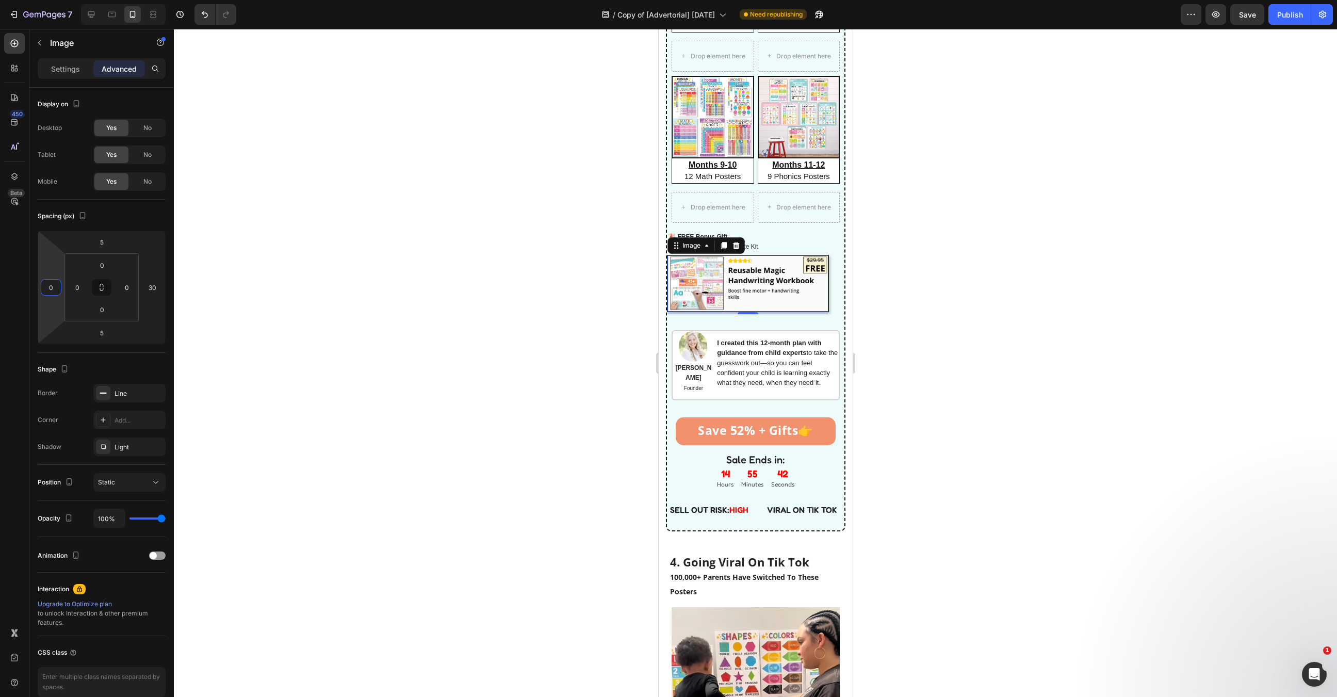
type input "0"
click at [456, 304] on div at bounding box center [755, 363] width 1163 height 668
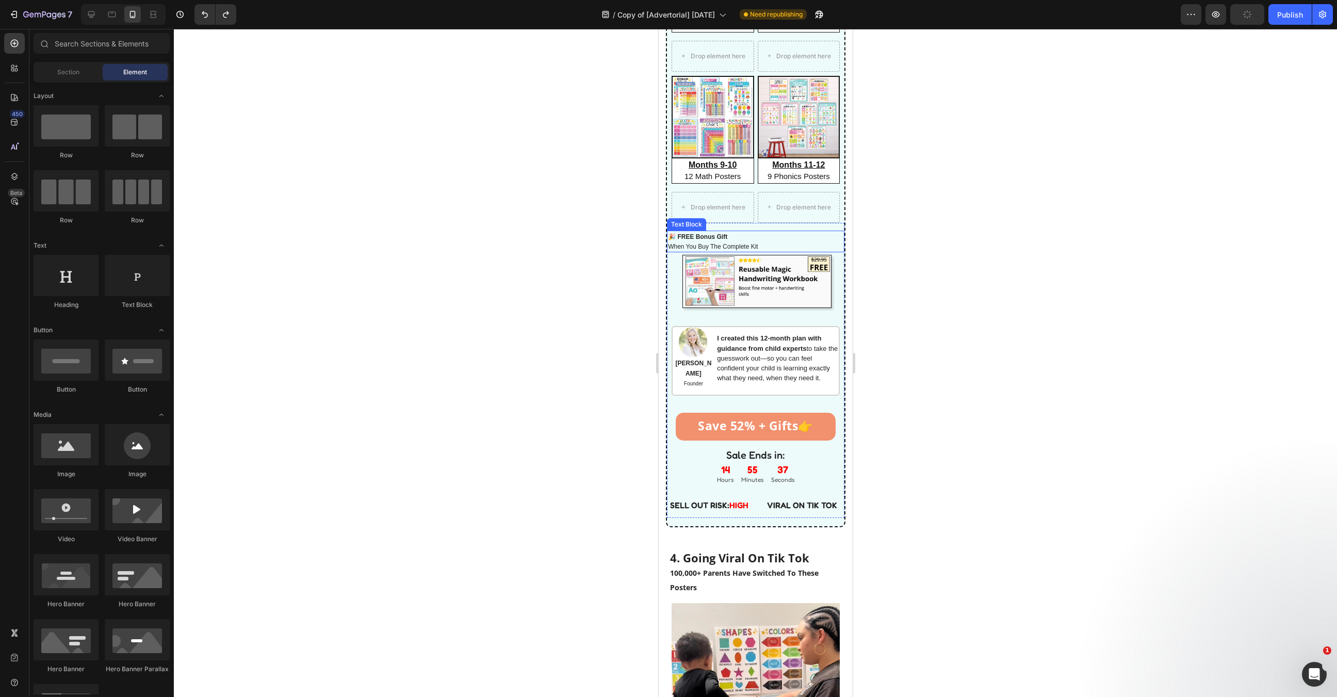
click at [725, 240] on strong "🎉 FREE Bonus Gift" at bounding box center [696, 236] width 59 height 7
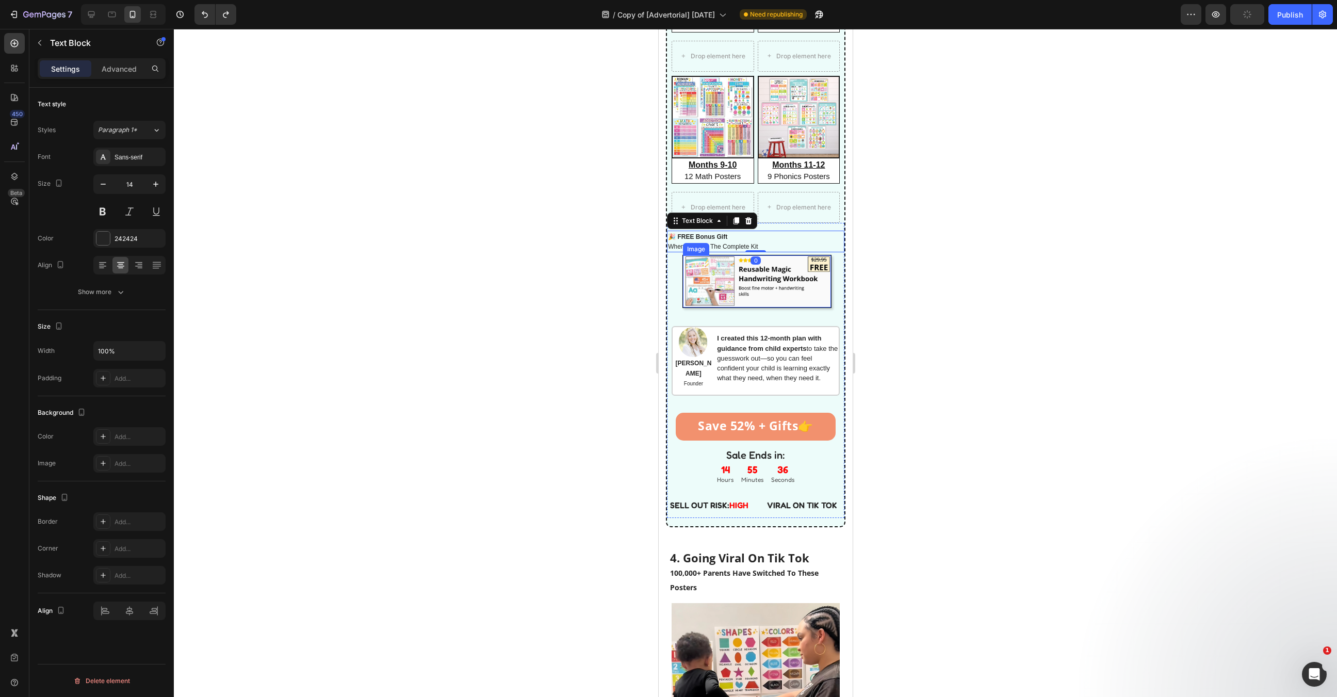
click at [706, 288] on img at bounding box center [756, 281] width 148 height 52
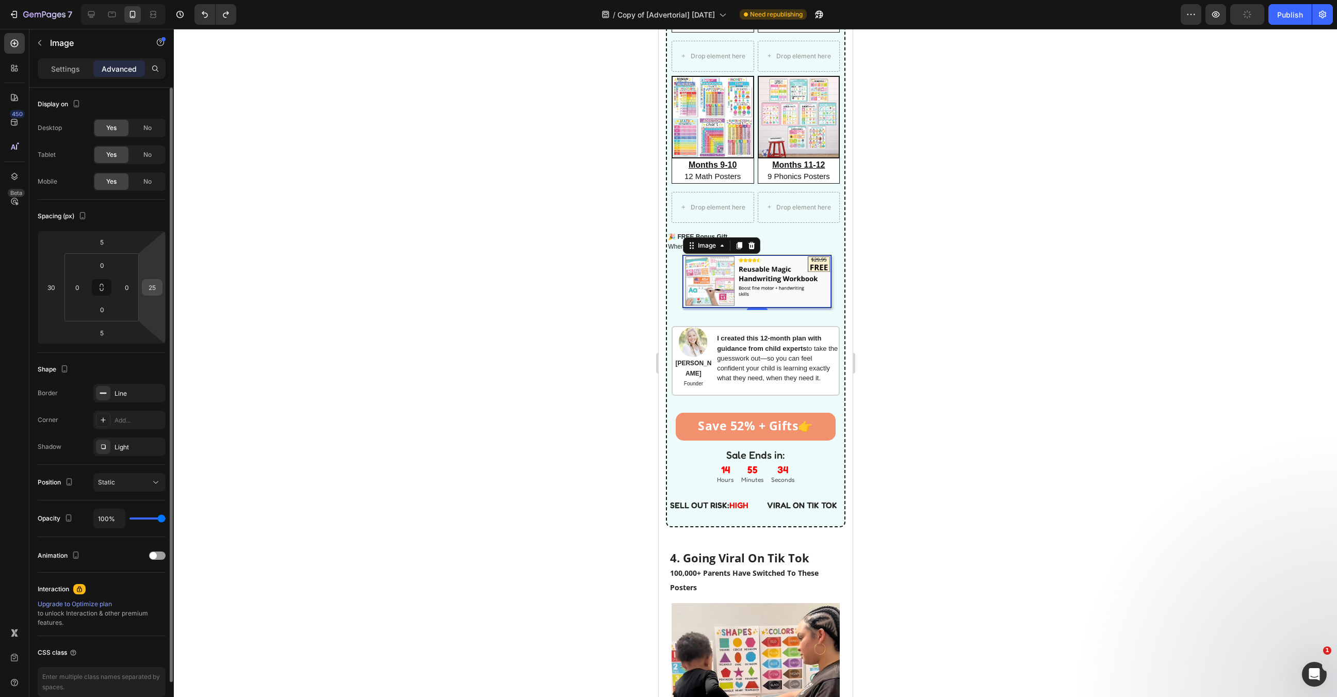
click at [146, 290] on input "25" at bounding box center [151, 287] width 15 height 15
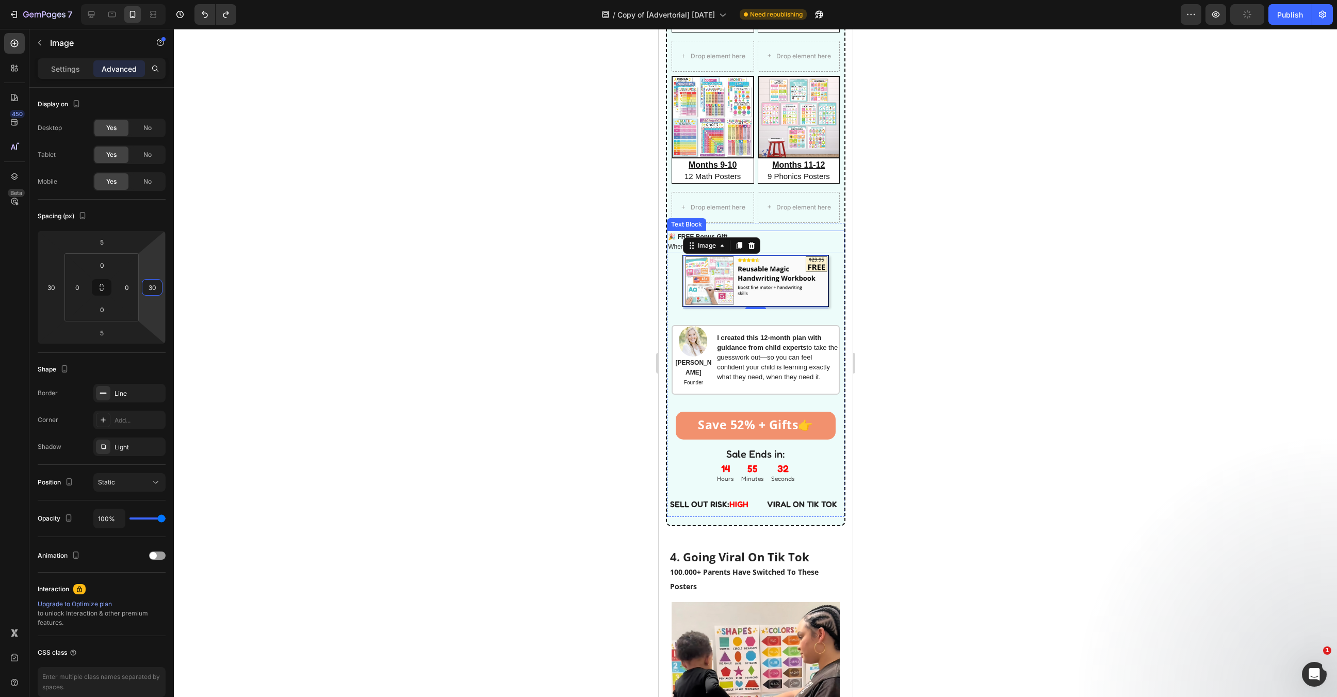
type input "30"
click at [698, 239] on div "Image" at bounding box center [720, 245] width 77 height 17
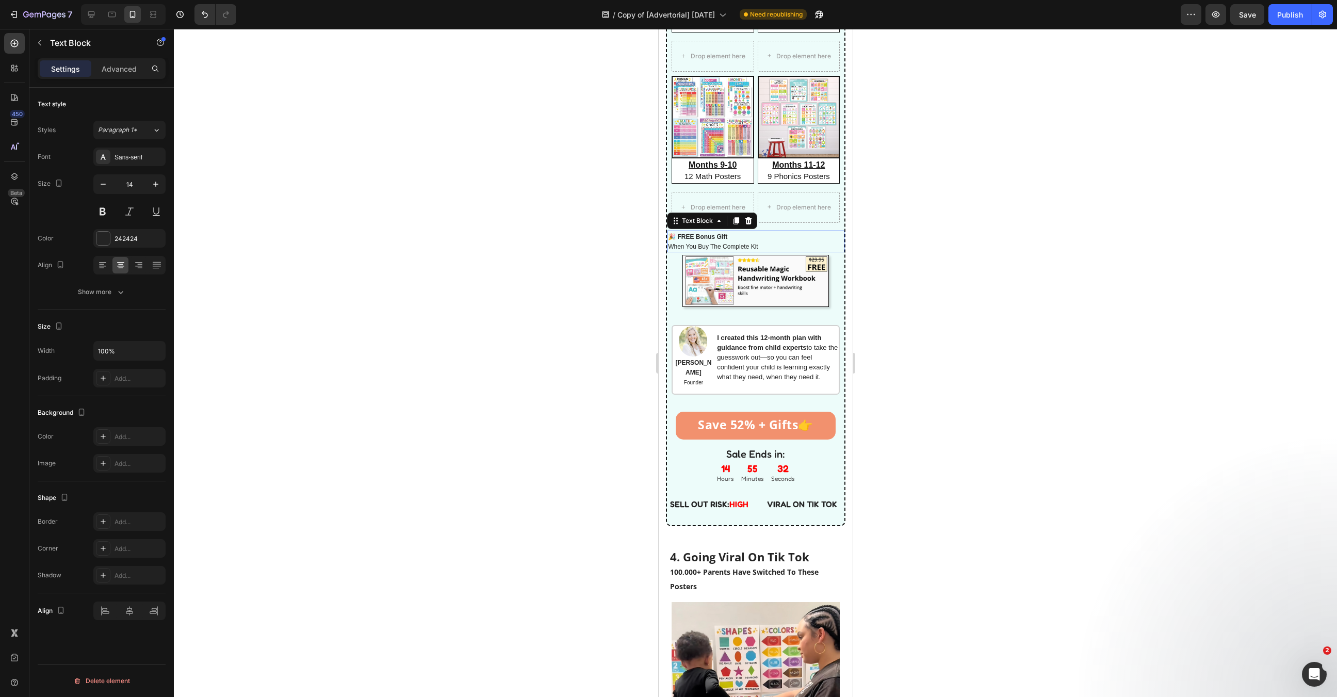
click at [699, 236] on strong "🎉 FREE Bonus Gift" at bounding box center [696, 236] width 59 height 7
click at [120, 269] on div at bounding box center [120, 265] width 16 height 17
drag, startPoint x: 102, startPoint y: 268, endPoint x: 122, endPoint y: 268, distance: 20.1
click at [103, 268] on icon at bounding box center [102, 265] width 10 height 10
click at [125, 268] on icon at bounding box center [121, 265] width 10 height 10
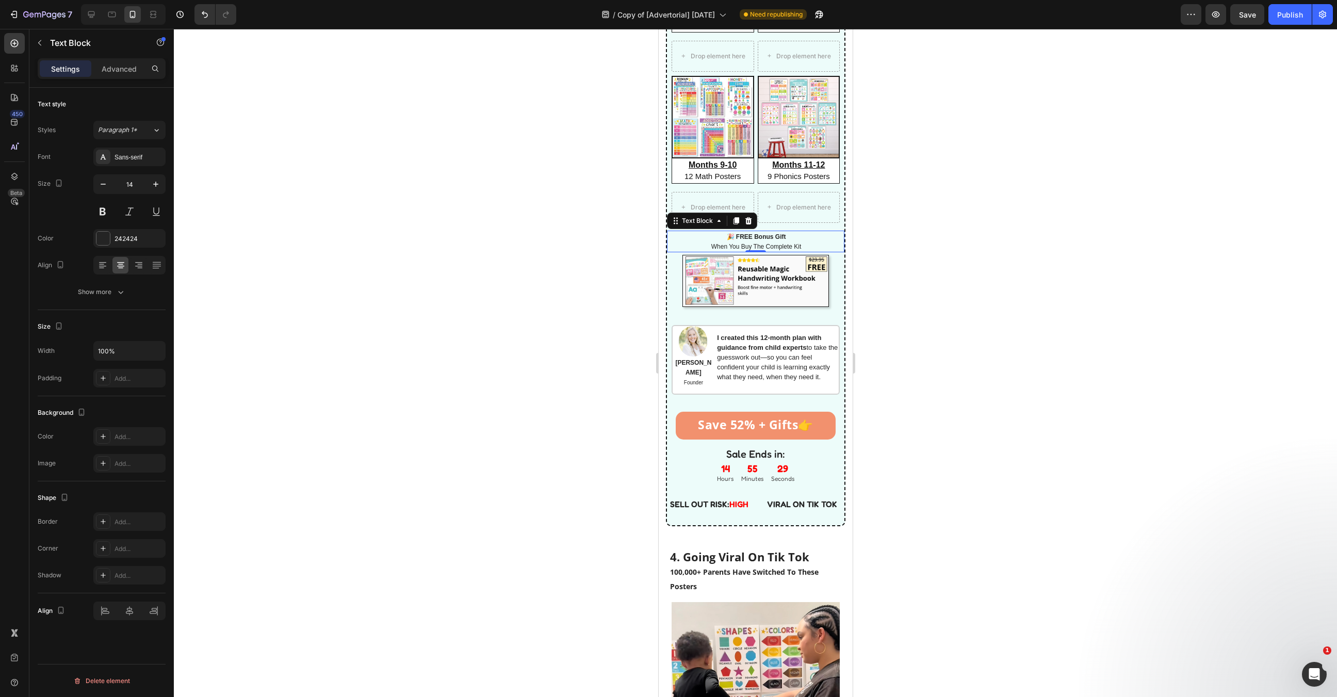
click at [480, 287] on div at bounding box center [755, 363] width 1163 height 668
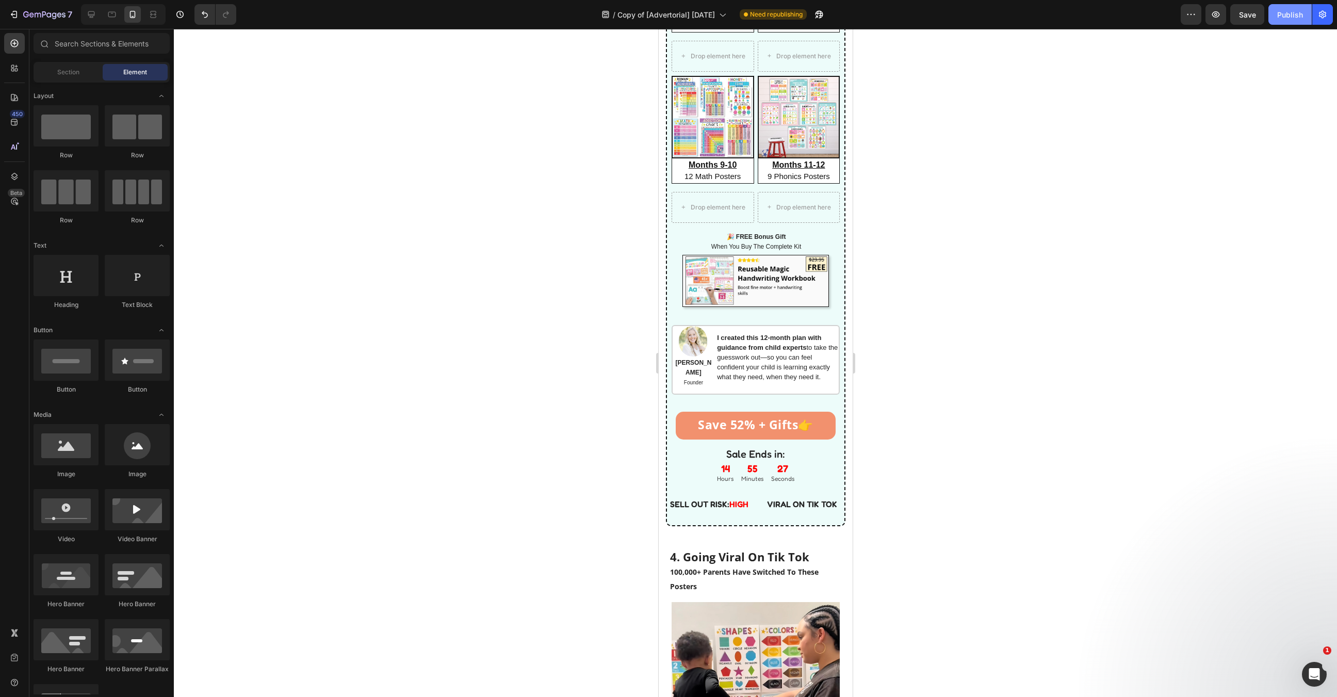
click at [1290, 11] on div "Publish" at bounding box center [1290, 14] width 26 height 11
click at [820, 432] on div "Save 52% + Gifts 👉 Button" at bounding box center [754, 421] width 177 height 50
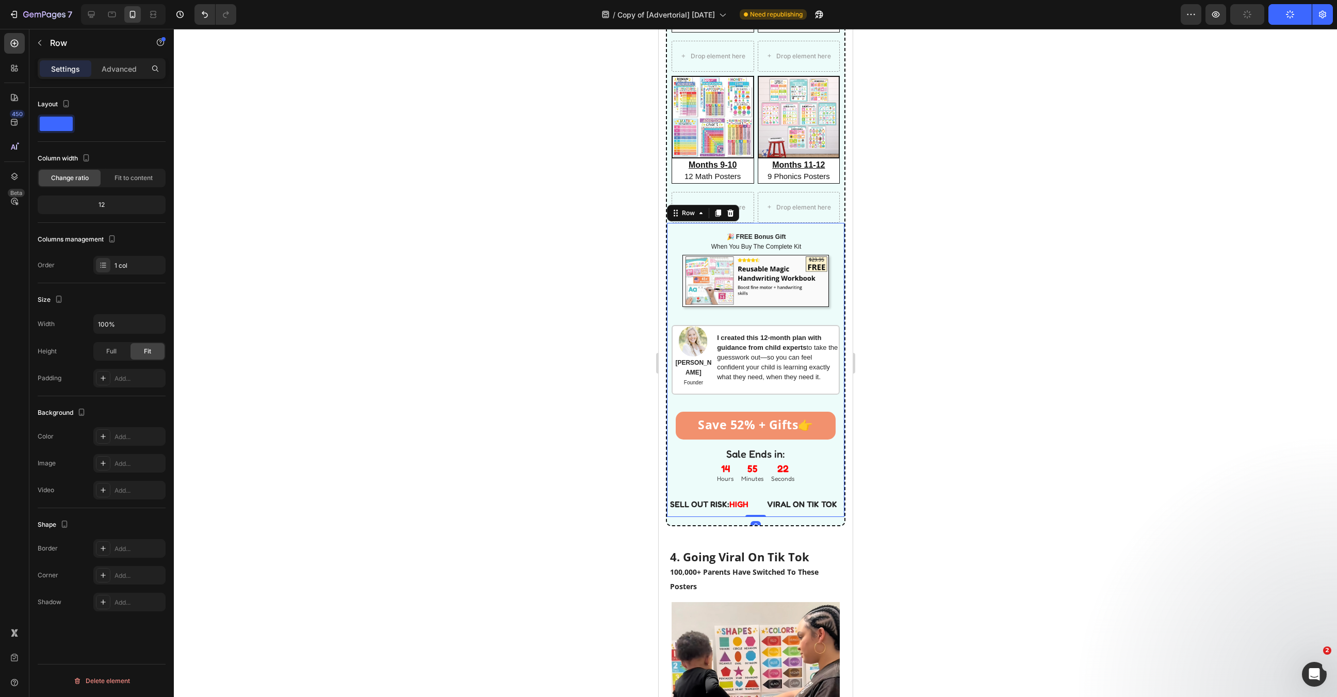
click at [818, 426] on link "Save 52% + Gifts 👉" at bounding box center [754, 426] width 159 height 28
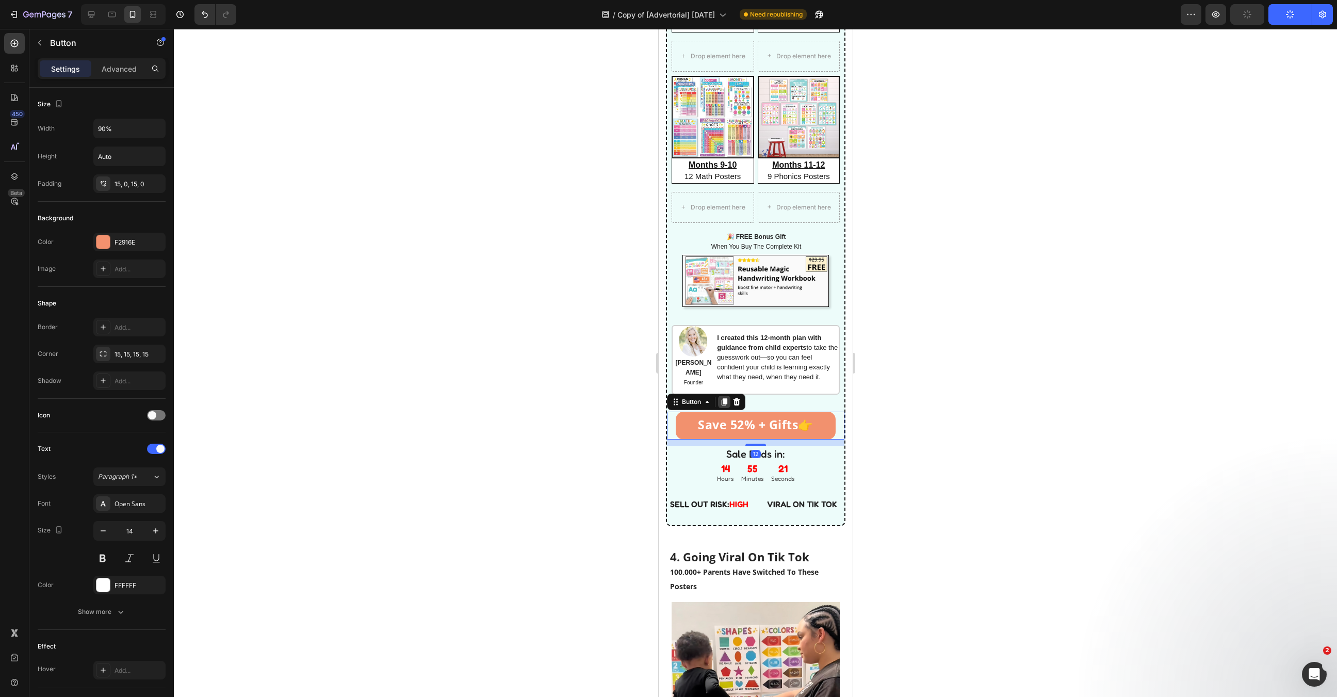
click at [724, 399] on icon at bounding box center [724, 402] width 6 height 7
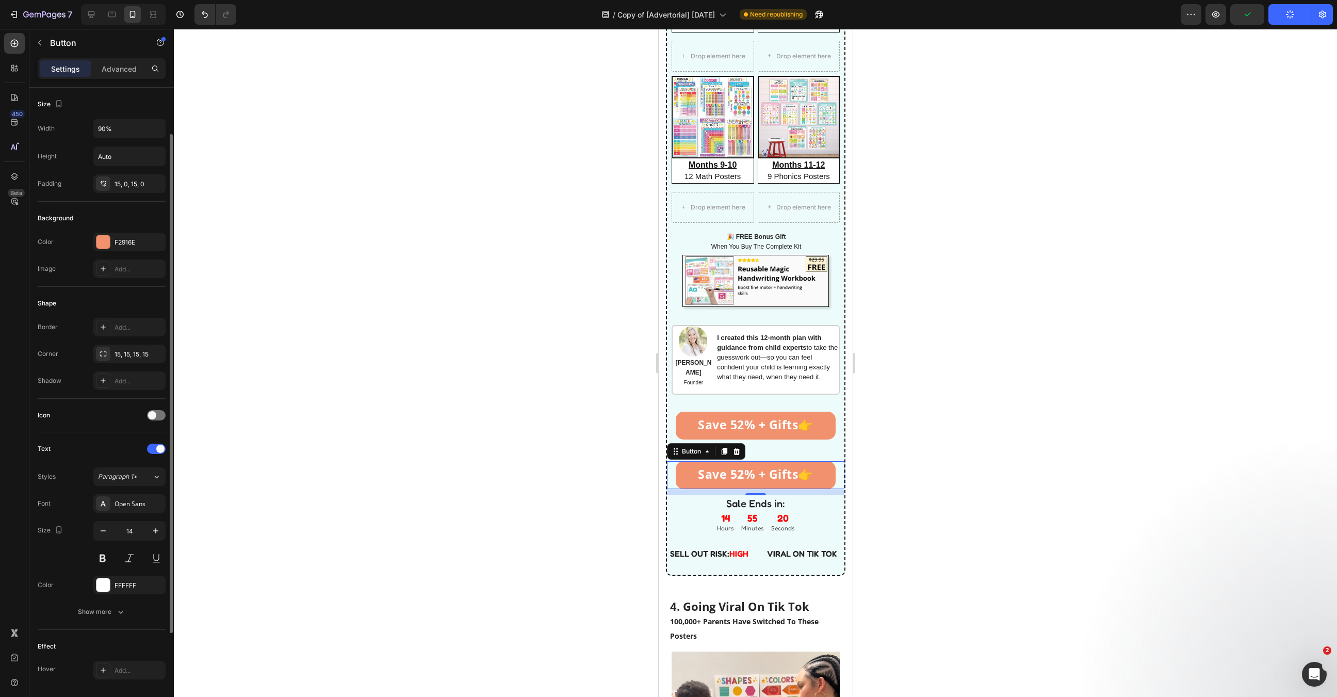
scroll to position [26, 0]
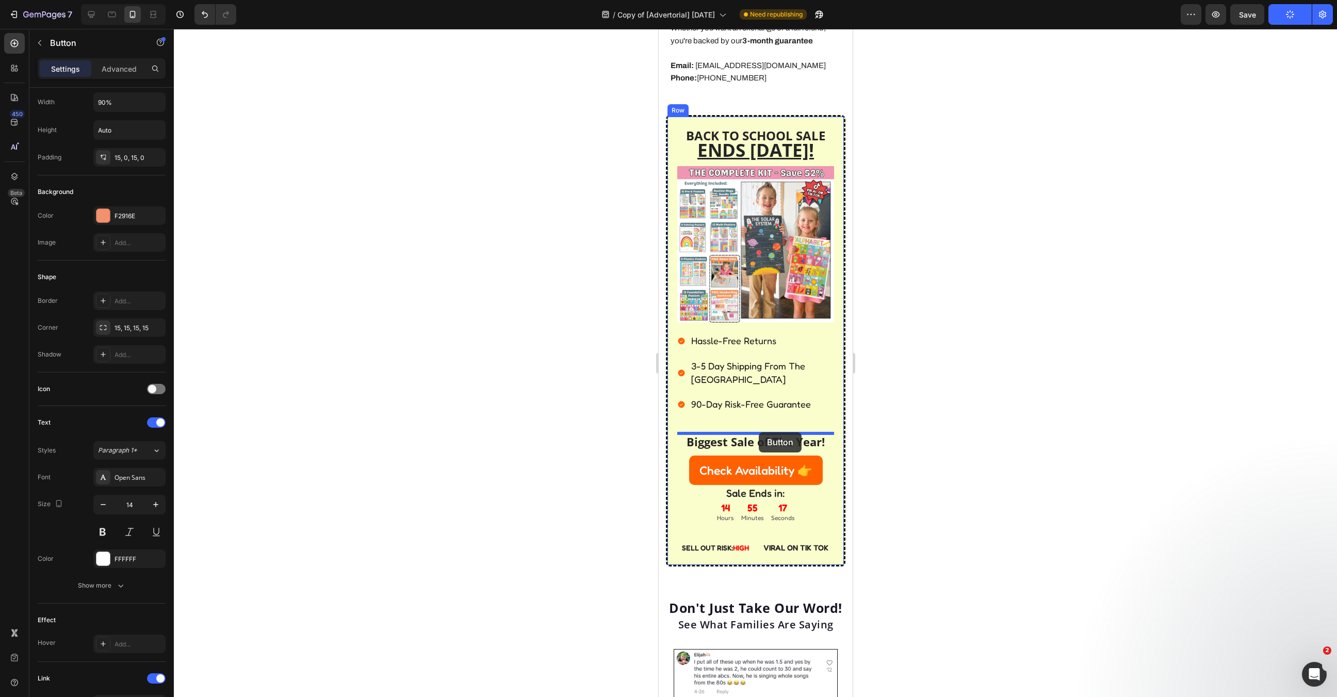
drag, startPoint x: 815, startPoint y: 473, endPoint x: 765, endPoint y: 435, distance: 62.6
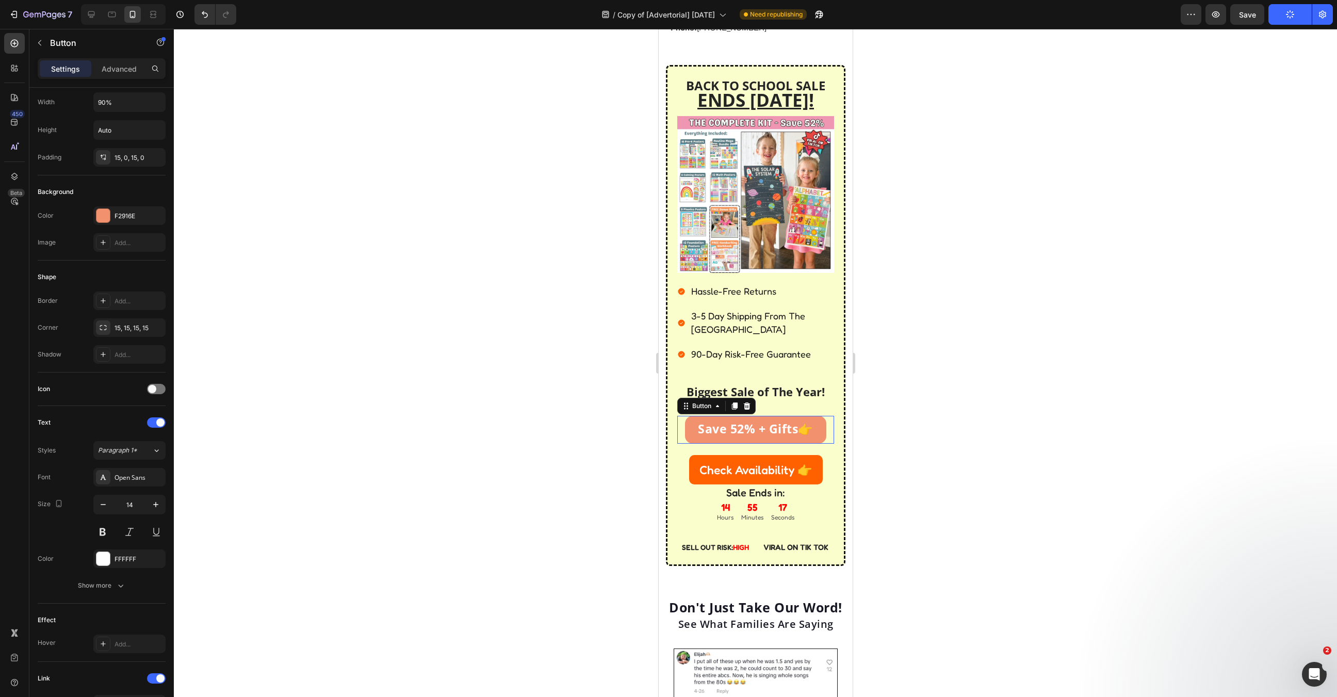
scroll to position [3286, 0]
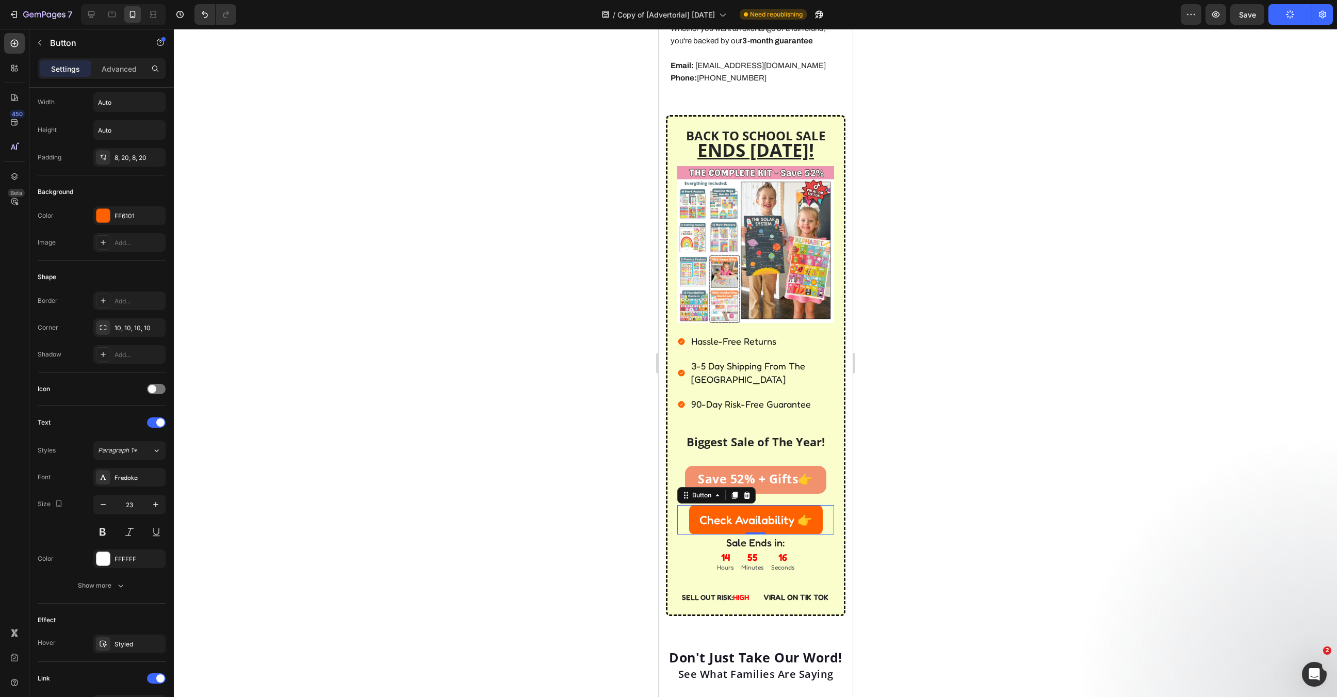
click at [812, 505] on link "Check Availability 👉" at bounding box center [756, 519] width 134 height 29
click at [751, 489] on div at bounding box center [746, 495] width 12 height 12
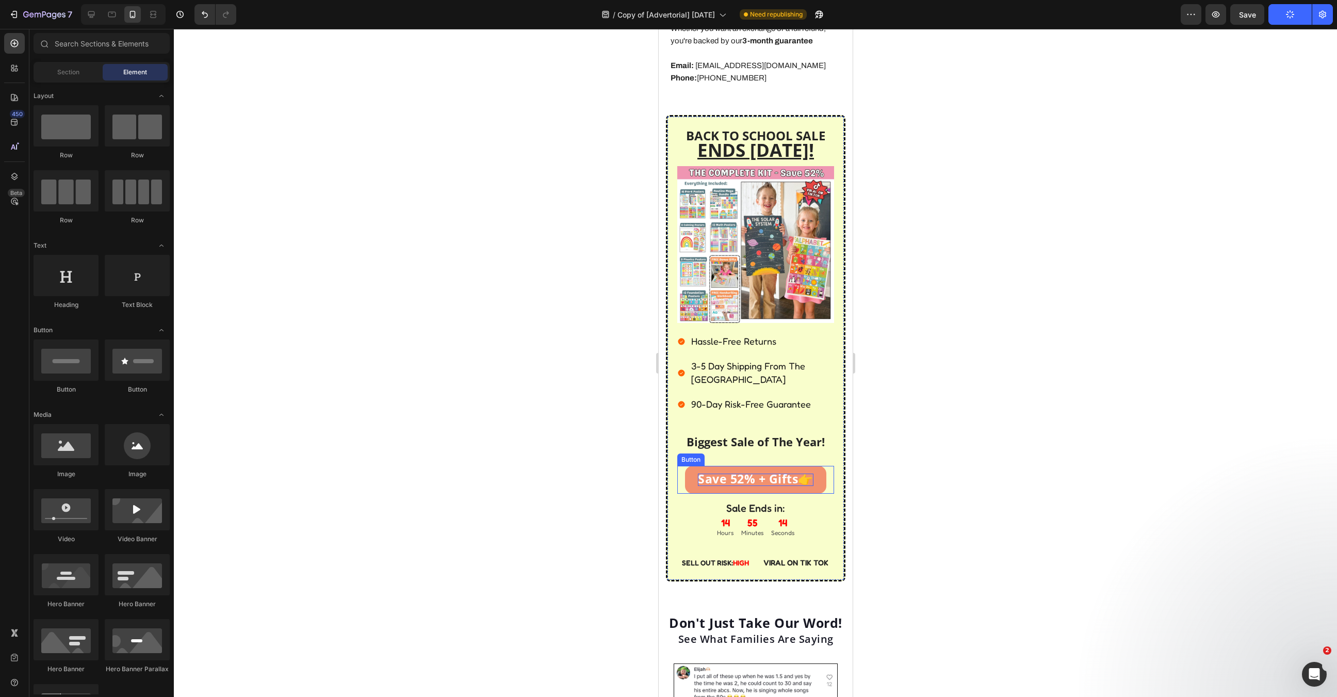
click at [755, 470] on span "Save 52% + Gifts" at bounding box center [747, 478] width 100 height 17
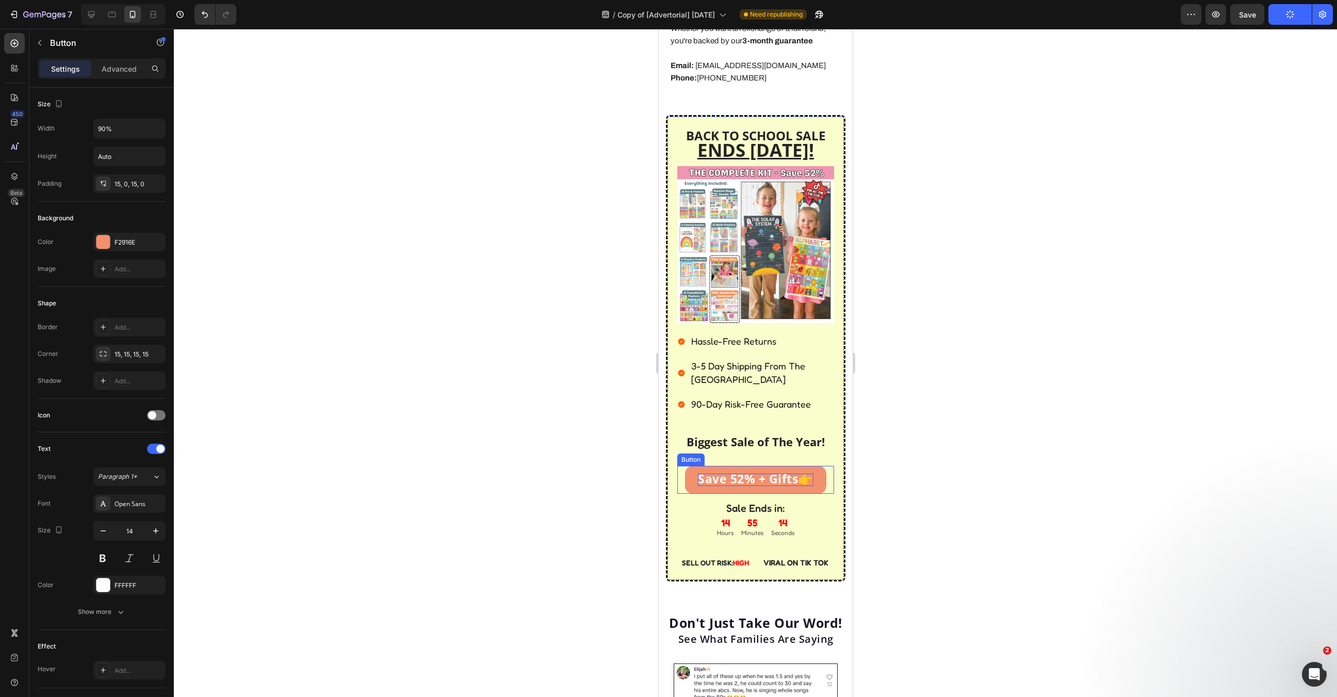
click at [755, 470] on span "Save 52% + Gifts" at bounding box center [747, 478] width 100 height 17
drag, startPoint x: 797, startPoint y: 457, endPoint x: 723, endPoint y: 455, distance: 74.8
click at [723, 470] on span "Save 52% + Gifts" at bounding box center [747, 478] width 100 height 17
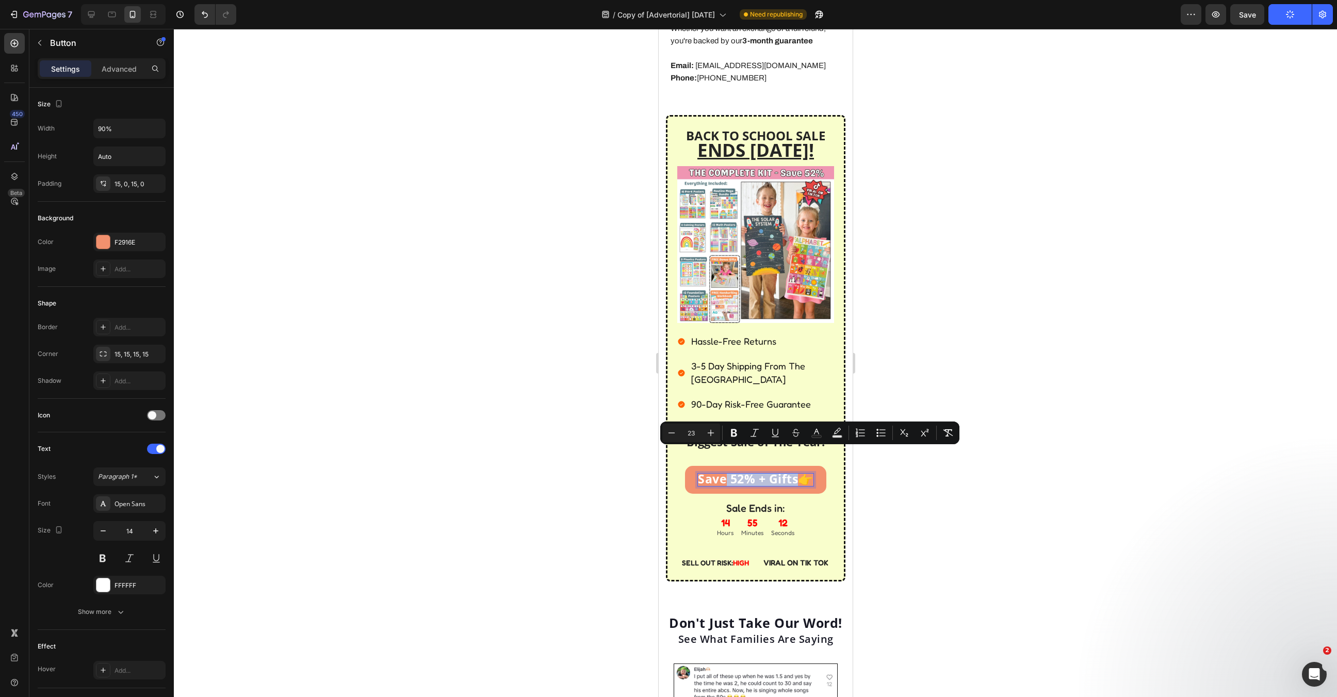
click at [723, 470] on span "Save 52% + Gifts" at bounding box center [747, 478] width 100 height 17
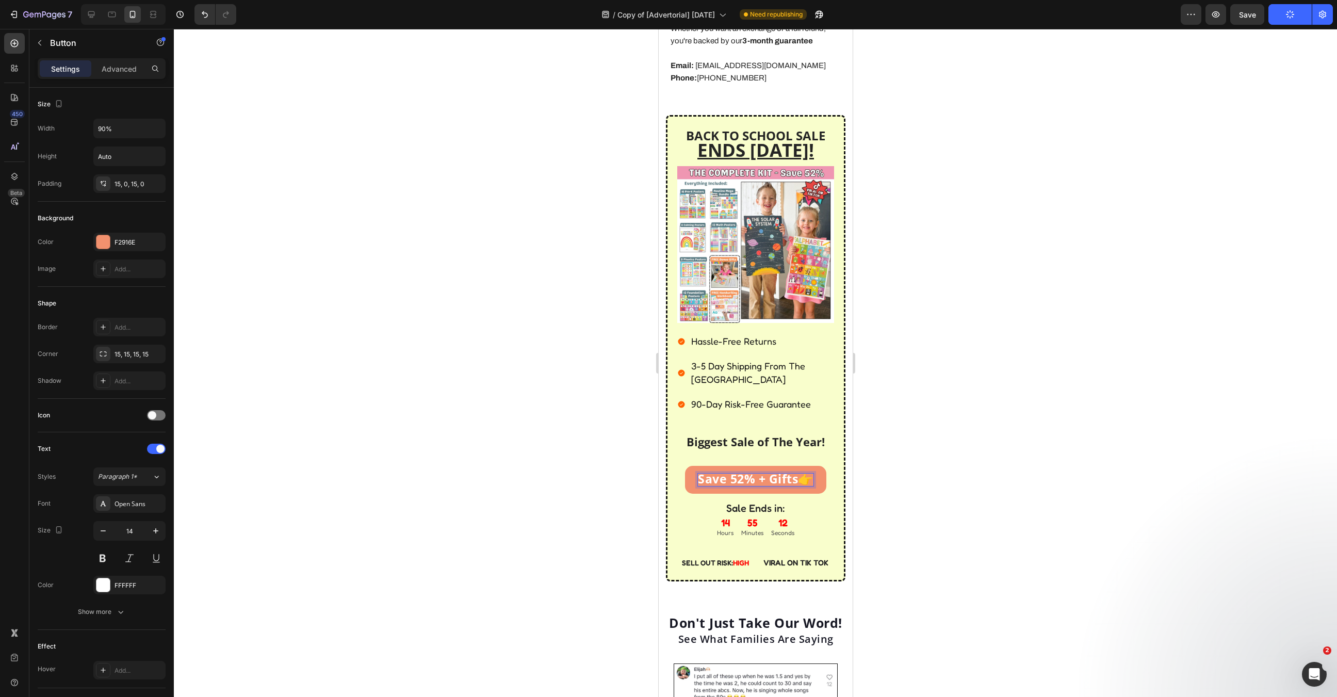
click at [723, 470] on span "Save 52% + Gifts" at bounding box center [747, 478] width 100 height 17
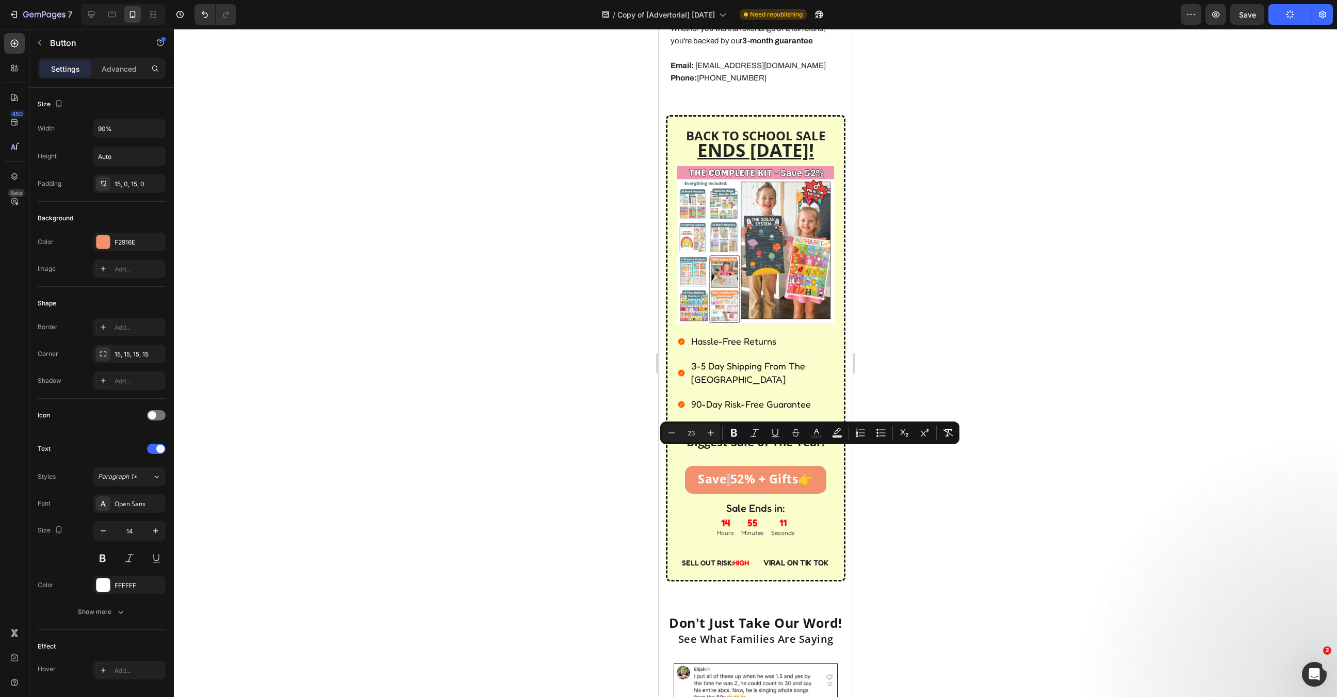
click at [810, 466] on link "Save 52% + Gifts 👉" at bounding box center [755, 480] width 141 height 28
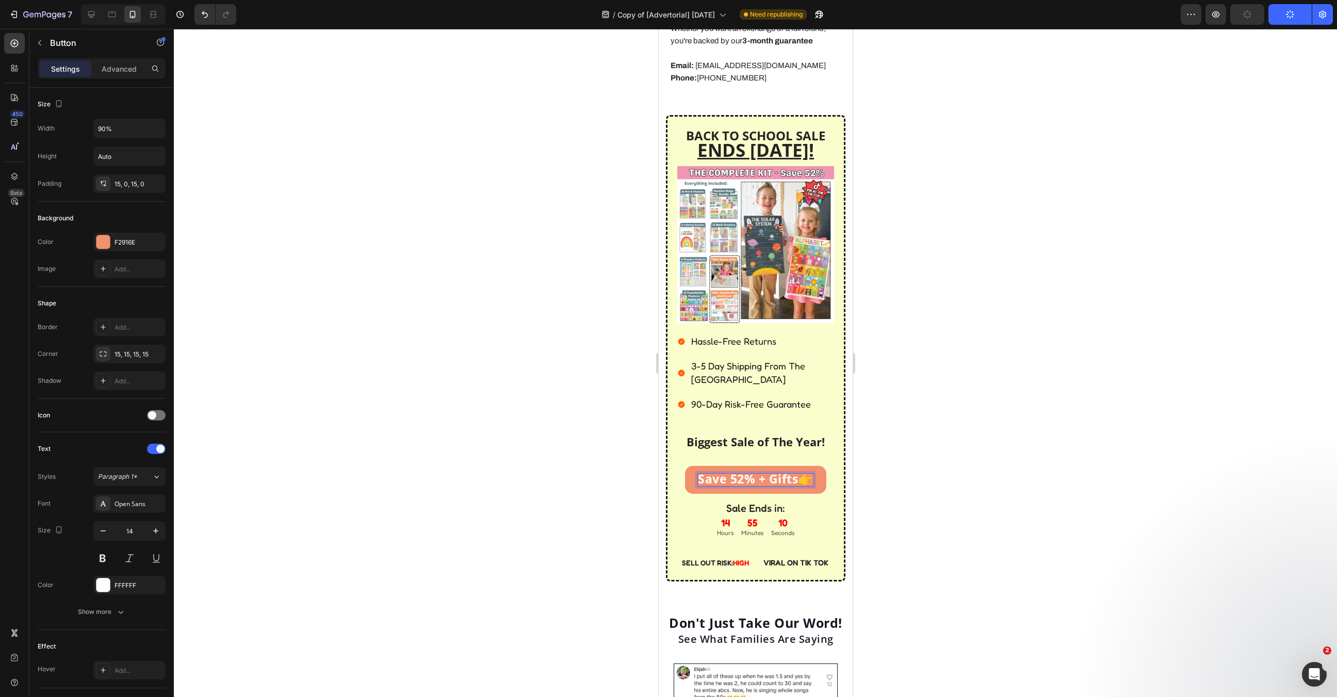
click at [797, 470] on span "Save 52% + Gifts" at bounding box center [747, 478] width 100 height 17
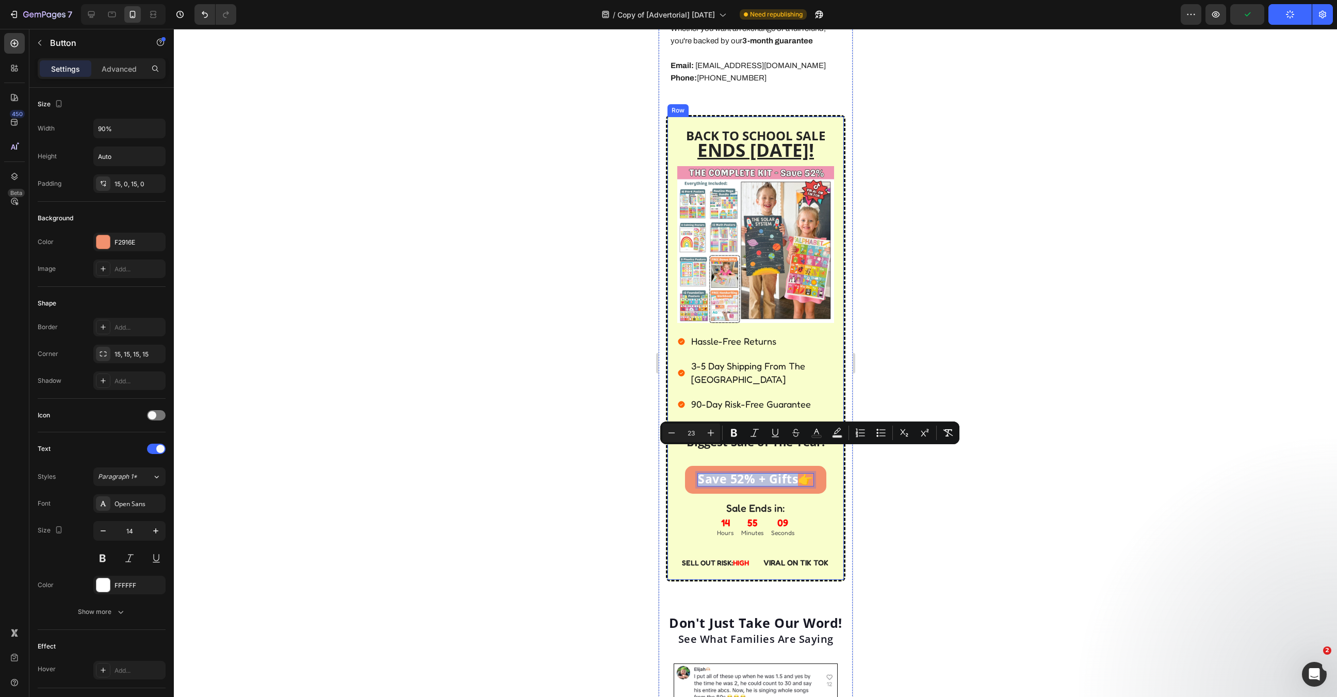
drag, startPoint x: 790, startPoint y: 458, endPoint x: 669, endPoint y: 460, distance: 121.2
click at [669, 460] on div "BACK TO SCHOOL SALE ENDS [DATE]! Text Block Image Hassle-Free Returns 3-5 Day S…" at bounding box center [755, 348] width 180 height 466
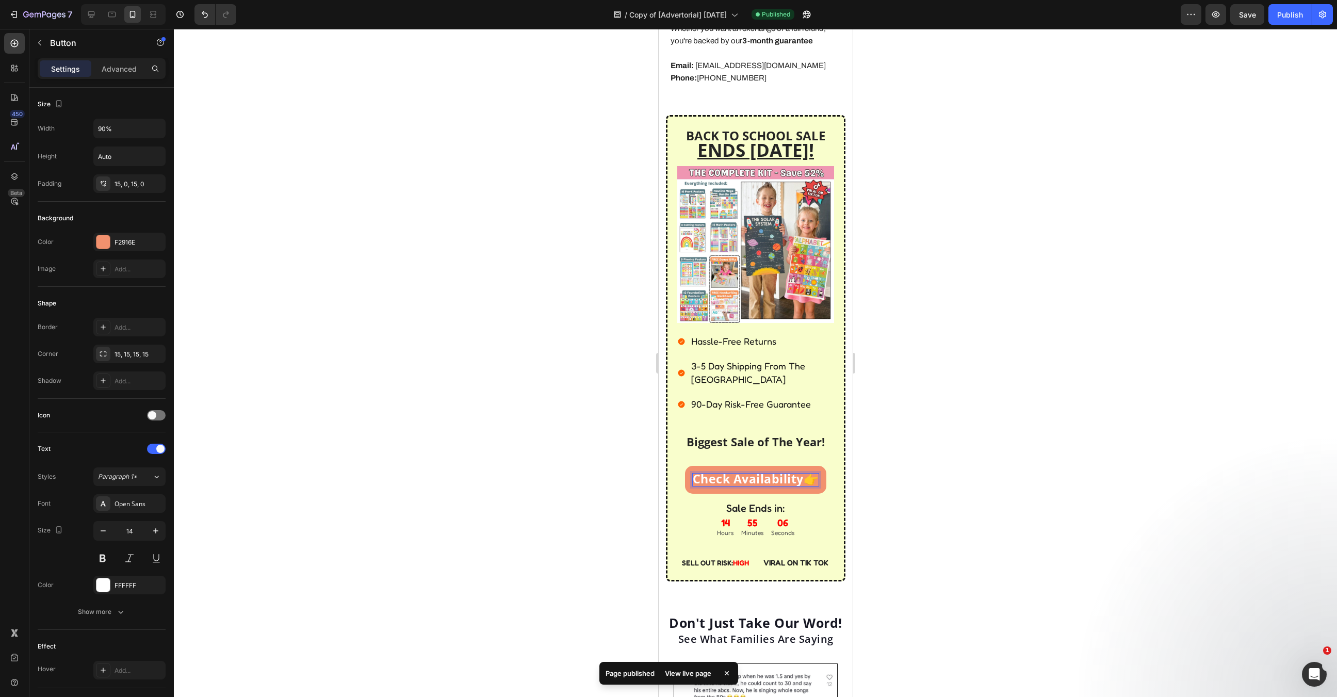
click at [998, 443] on div at bounding box center [755, 363] width 1163 height 668
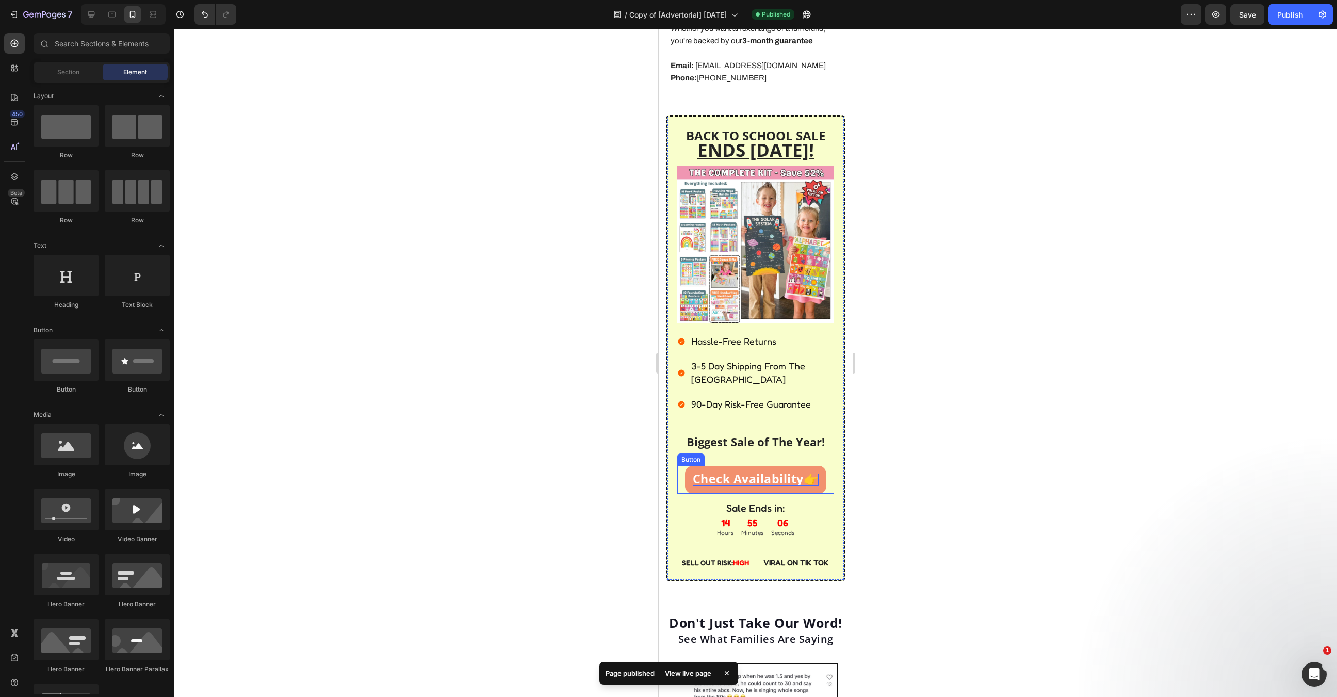
click at [779, 470] on span "Check Availability" at bounding box center [747, 478] width 111 height 17
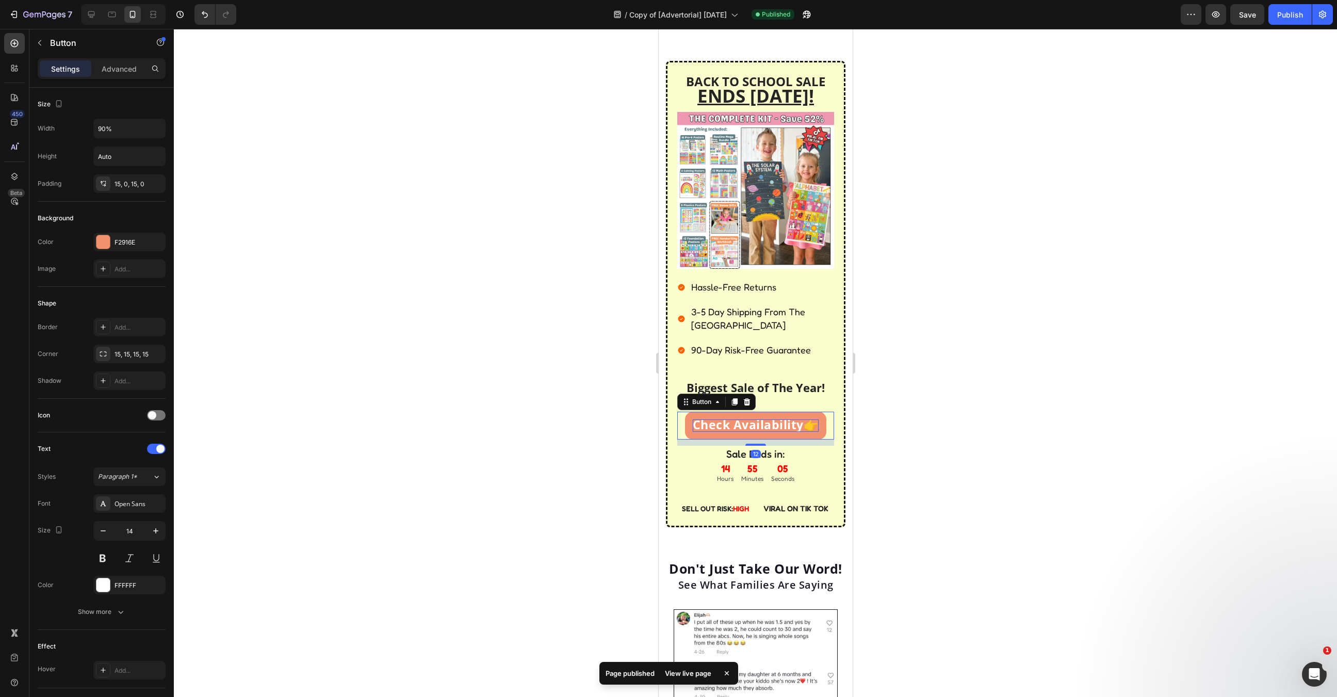
scroll to position [3344, 0]
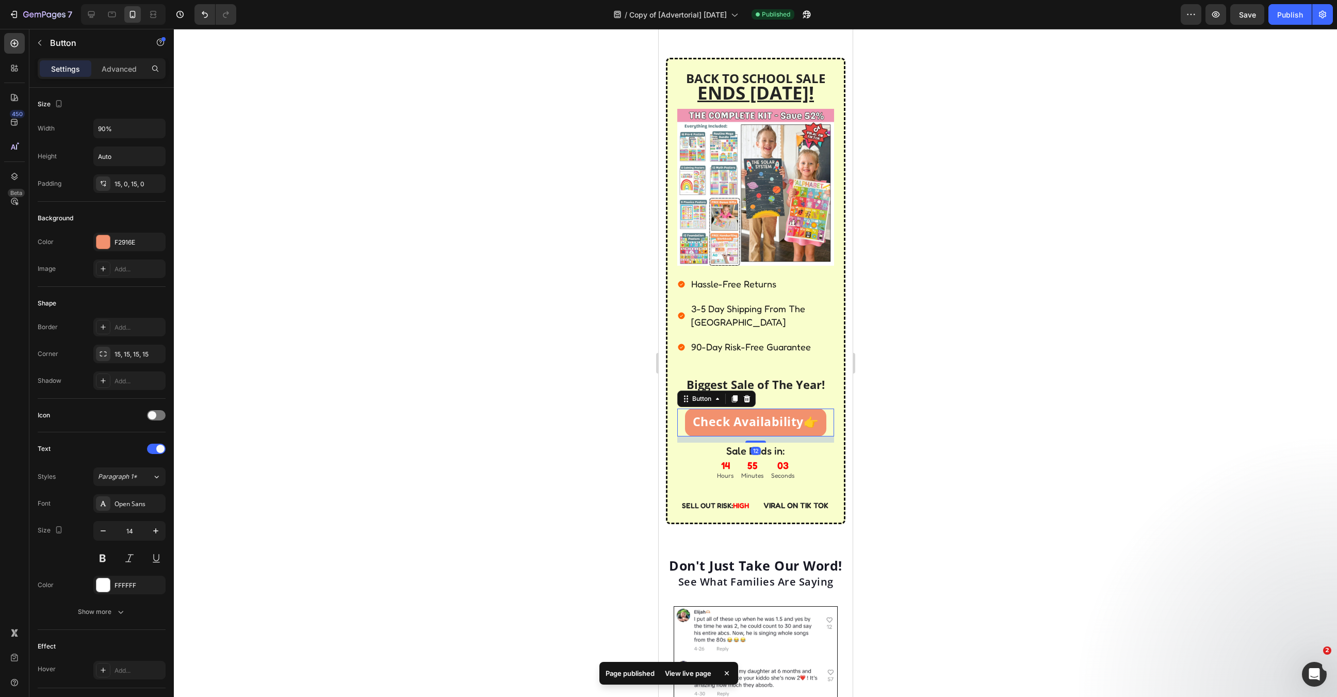
click at [805, 412] on link "Check Availability 👉" at bounding box center [755, 423] width 141 height 28
click at [731, 395] on icon at bounding box center [734, 398] width 6 height 7
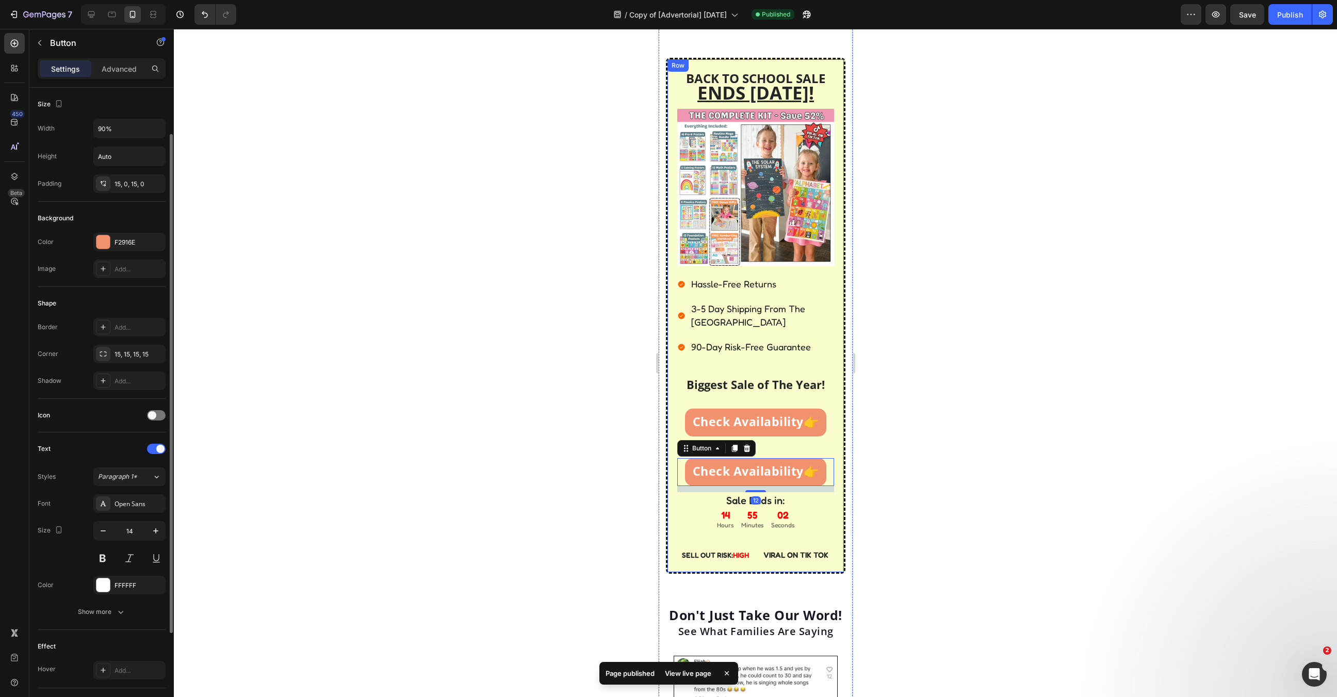
scroll to position [26, 0]
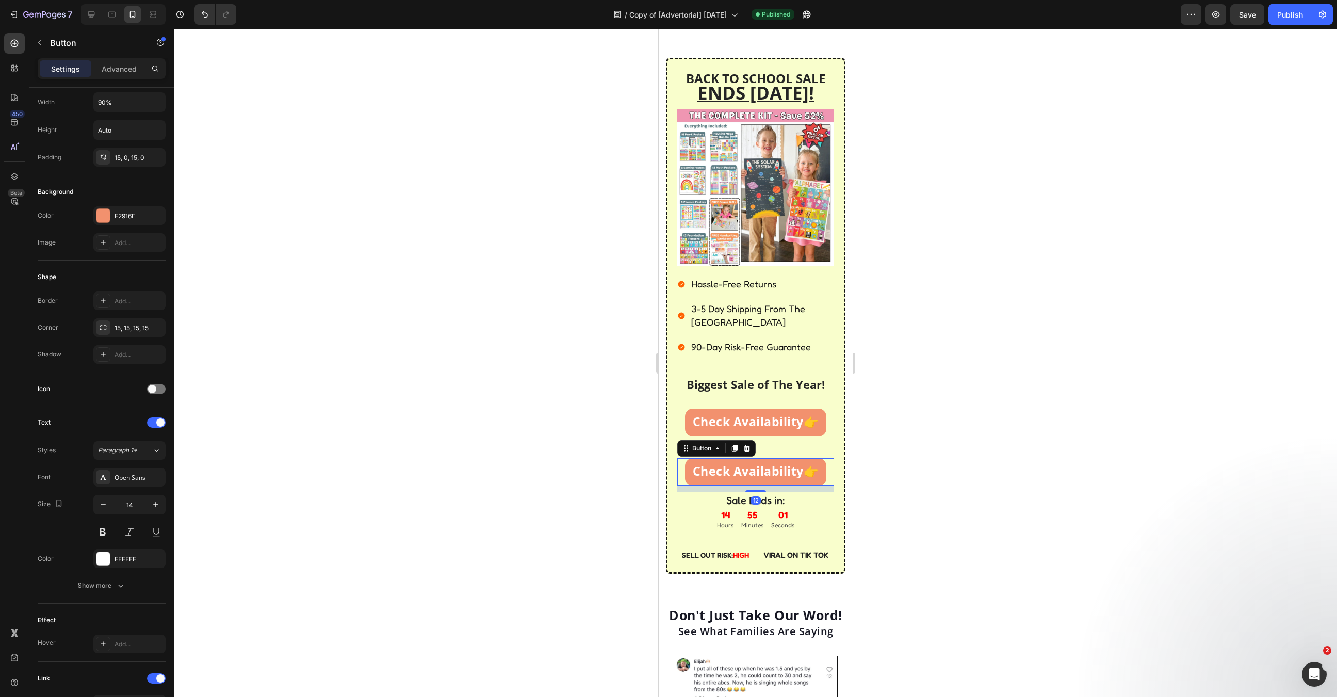
click at [791, 486] on div "12" at bounding box center [755, 489] width 157 height 6
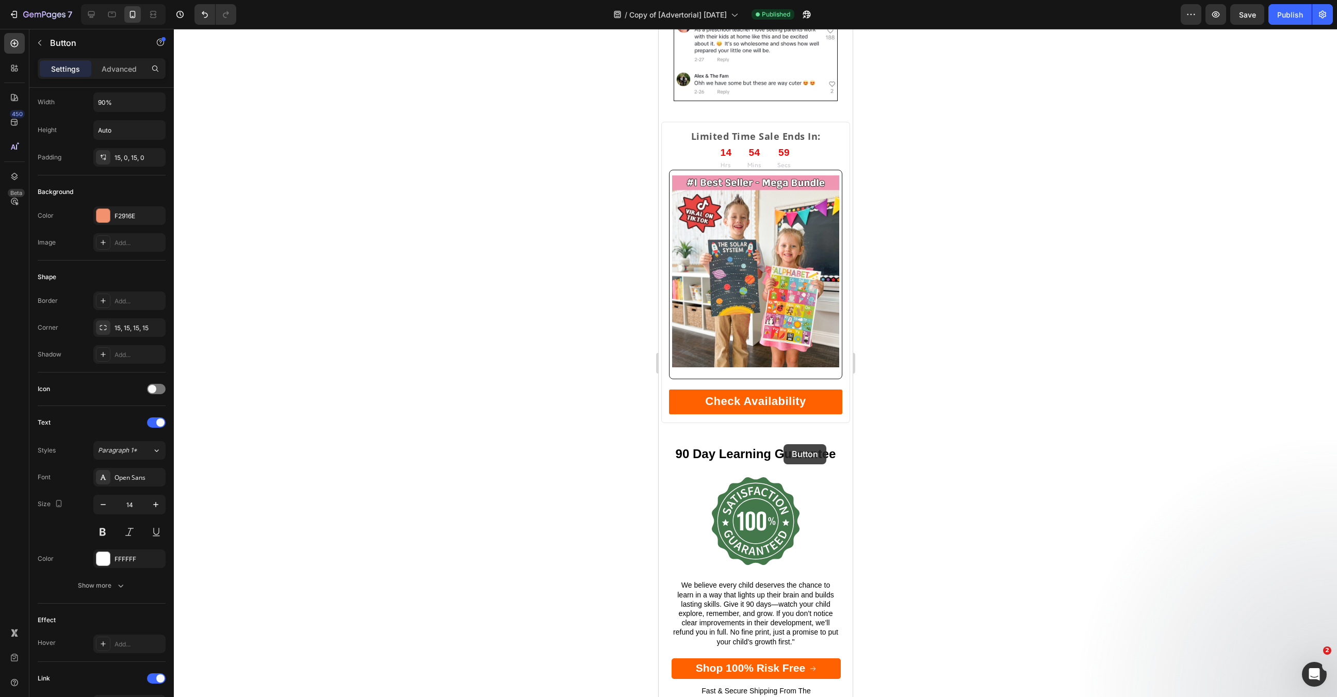
scroll to position [4229, 0]
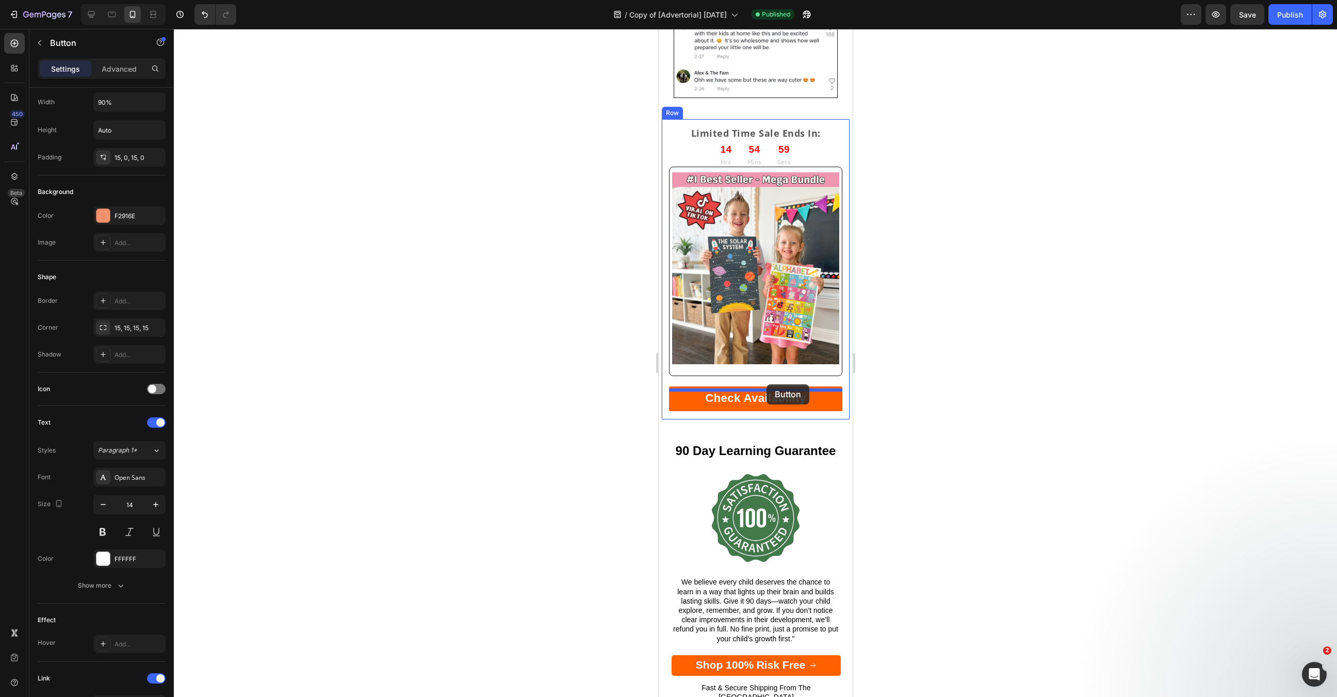
drag, startPoint x: 786, startPoint y: 460, endPoint x: 767, endPoint y: 384, distance: 77.8
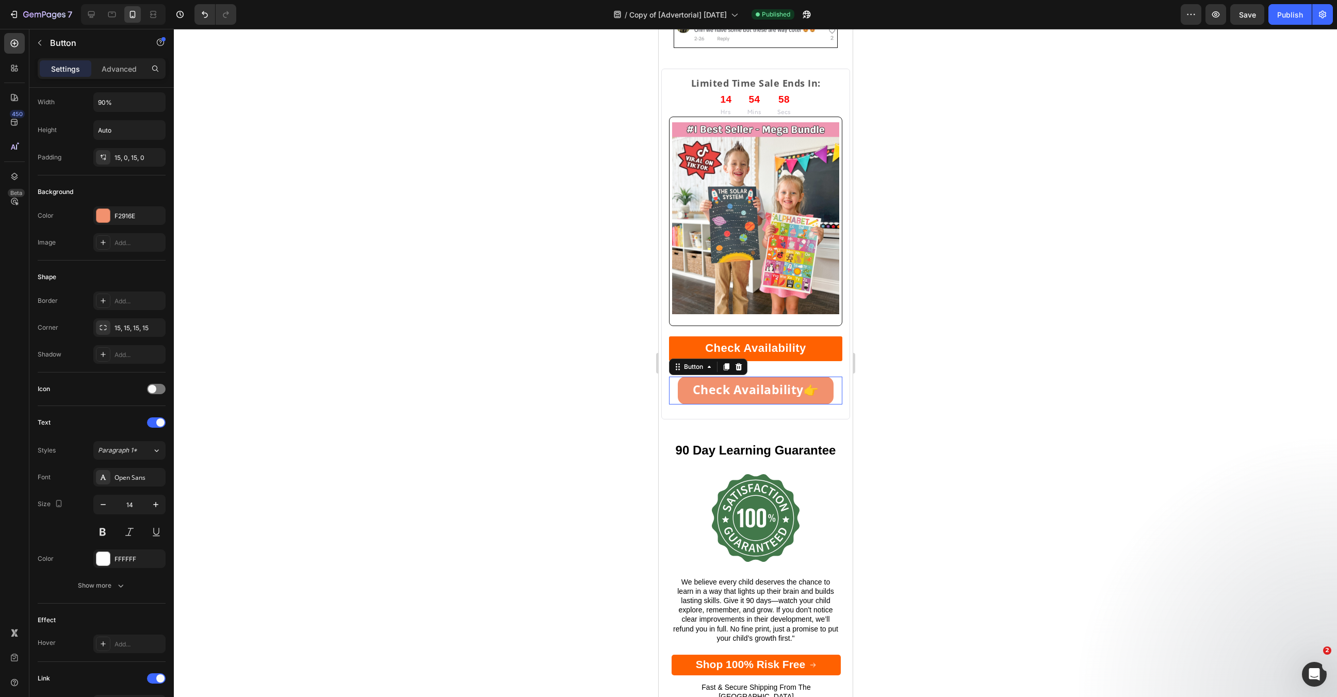
scroll to position [4179, 0]
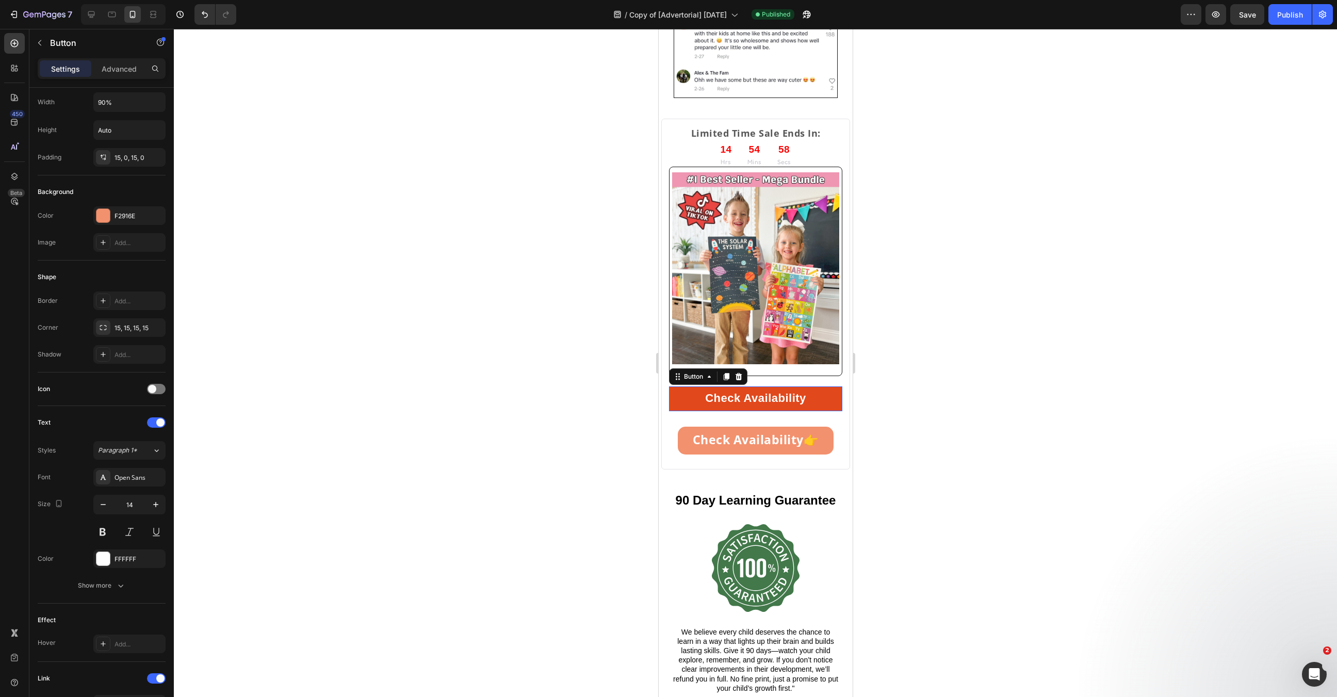
click at [811, 386] on link "Check Availability" at bounding box center [755, 398] width 173 height 25
click at [742, 372] on icon at bounding box center [738, 376] width 8 height 8
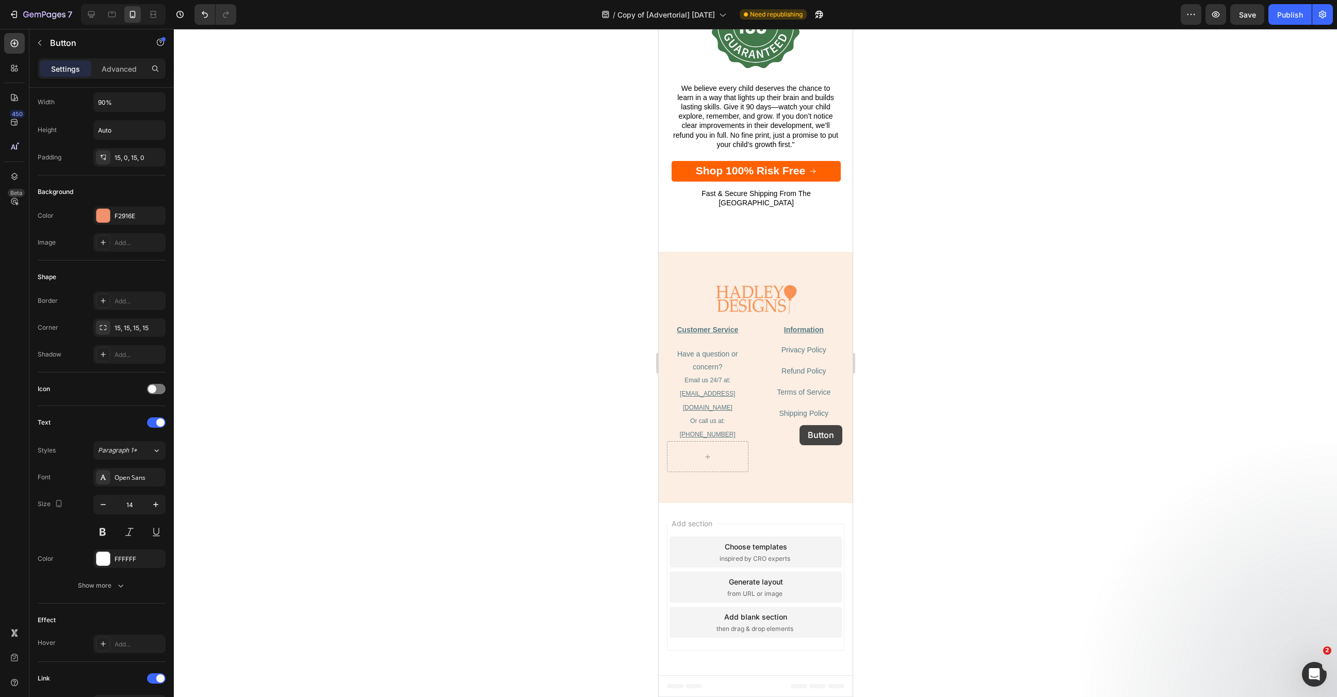
scroll to position [4515, 0]
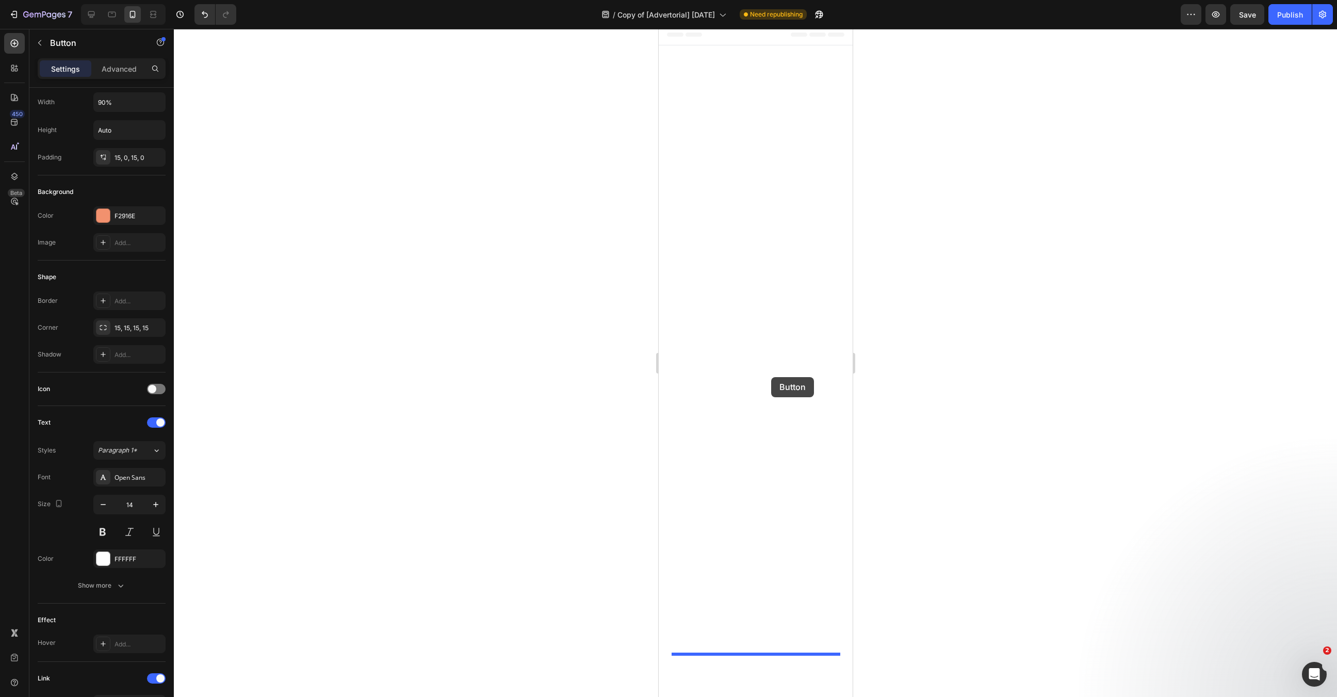
drag, startPoint x: 800, startPoint y: 425, endPoint x: 771, endPoint y: 377, distance: 55.7
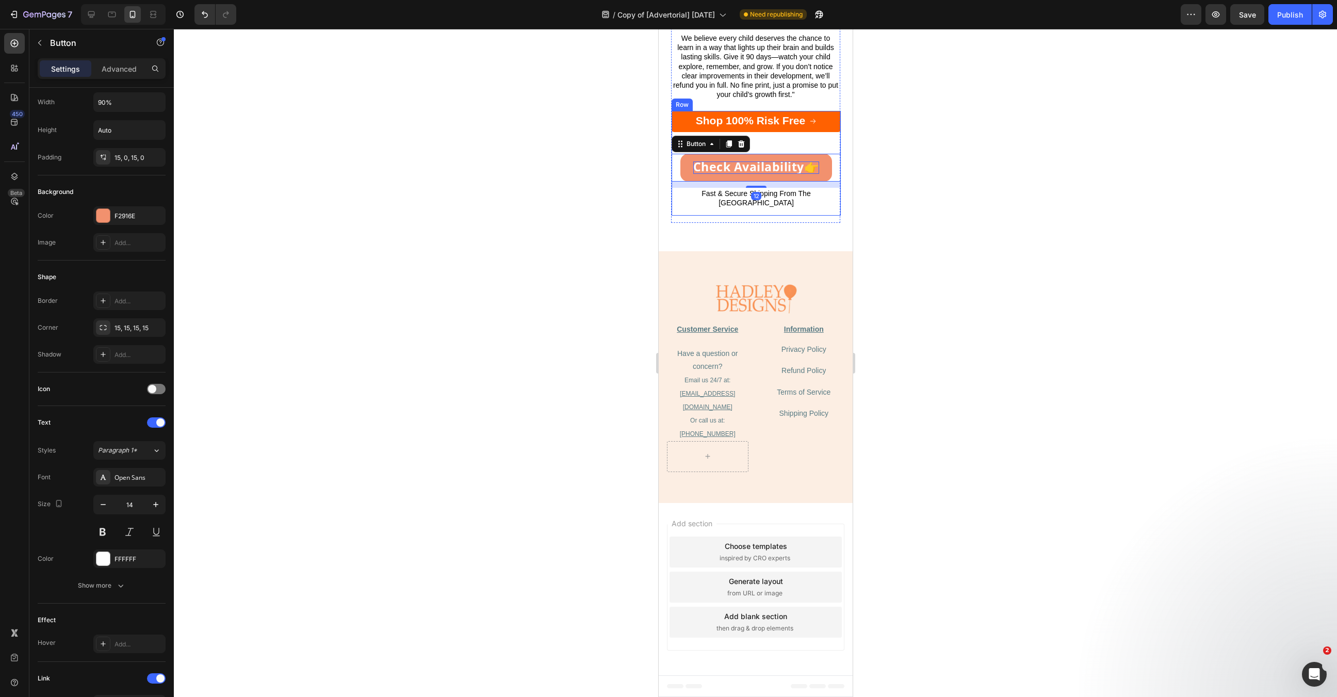
click at [756, 175] on span "Check Availability" at bounding box center [748, 166] width 111 height 17
click at [973, 358] on div at bounding box center [755, 363] width 1163 height 668
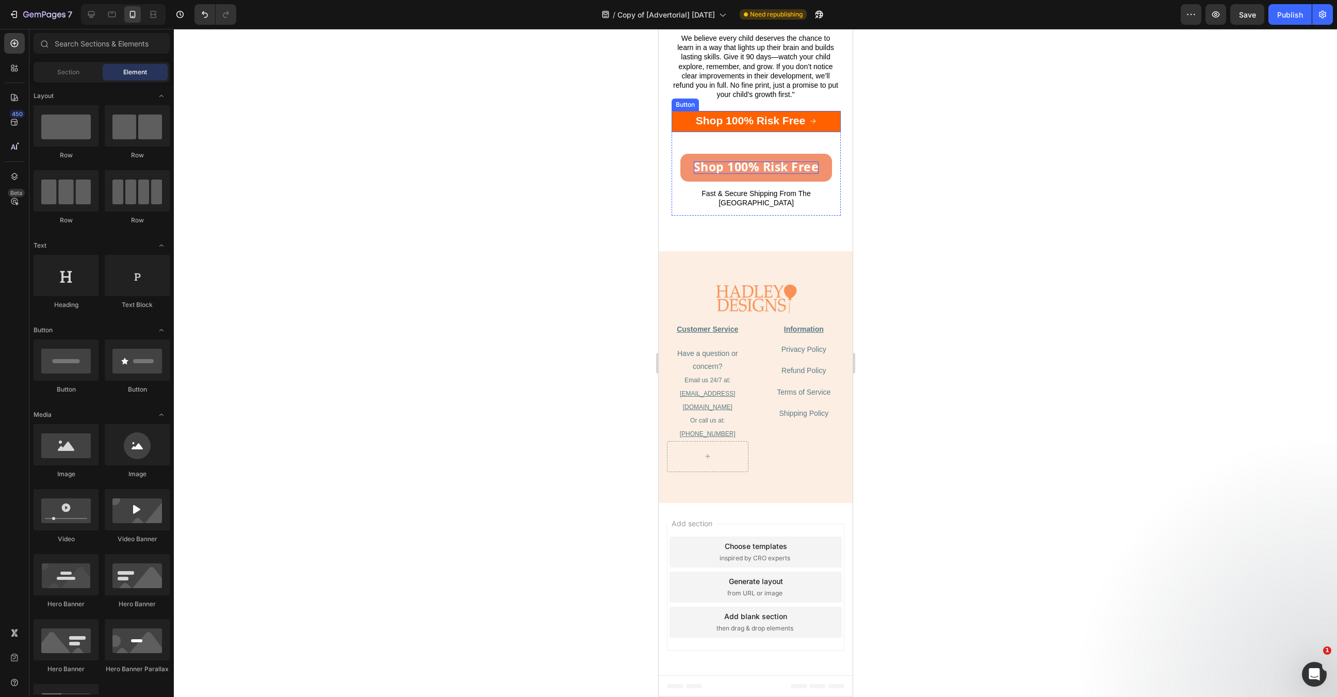
click at [827, 132] on link "Shop 100% Risk Free" at bounding box center [755, 121] width 169 height 21
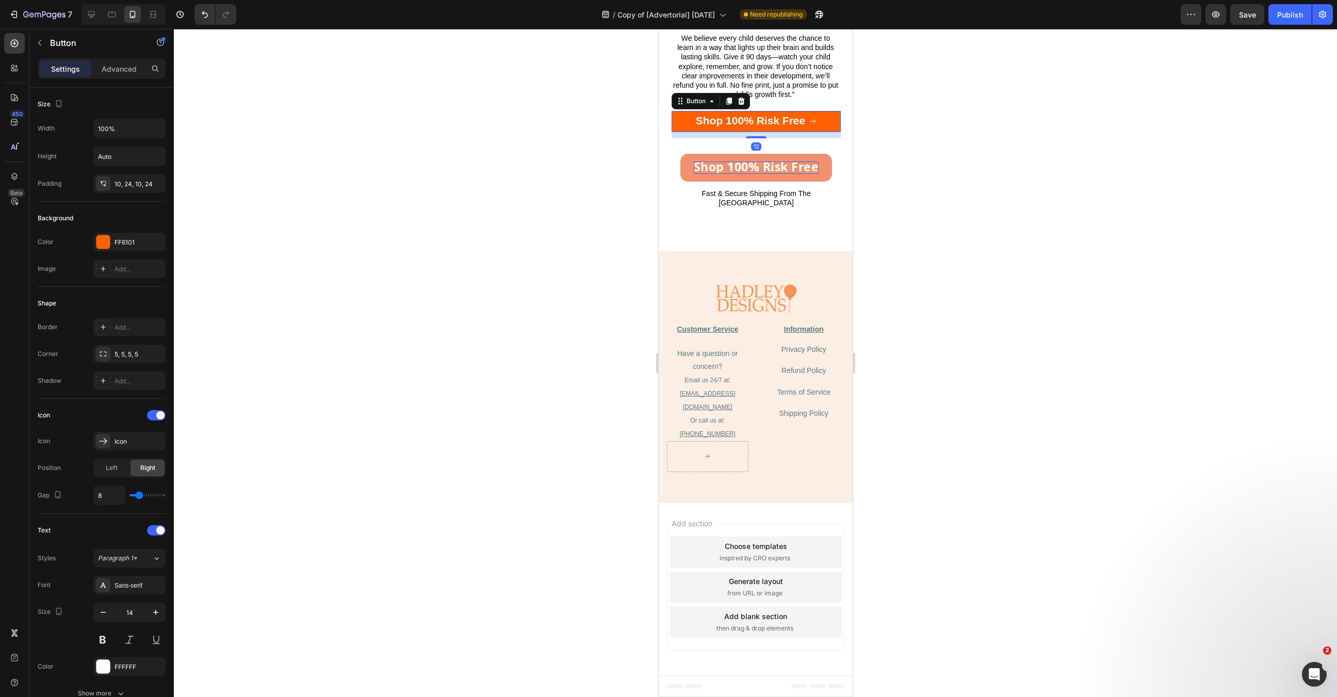
click at [733, 109] on div "Button" at bounding box center [710, 101] width 78 height 17
click at [740, 105] on icon at bounding box center [741, 100] width 7 height 7
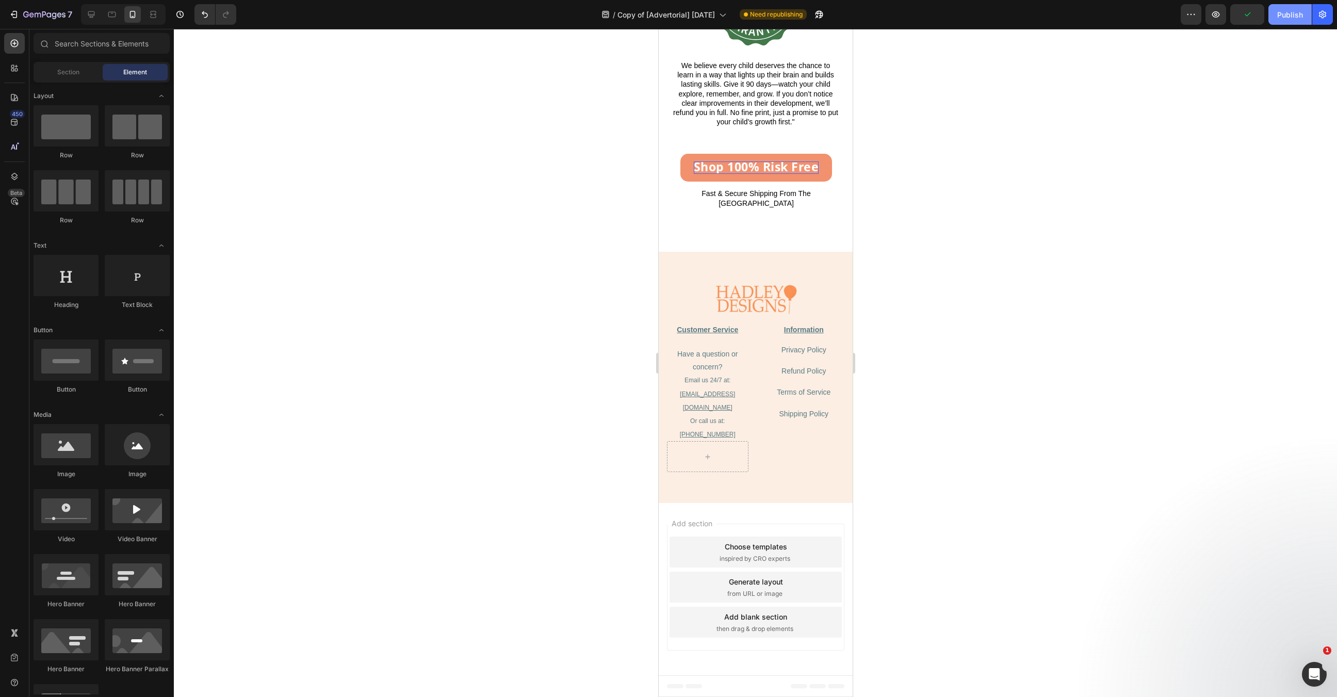
click at [1296, 7] on button "Publish" at bounding box center [1289, 14] width 43 height 21
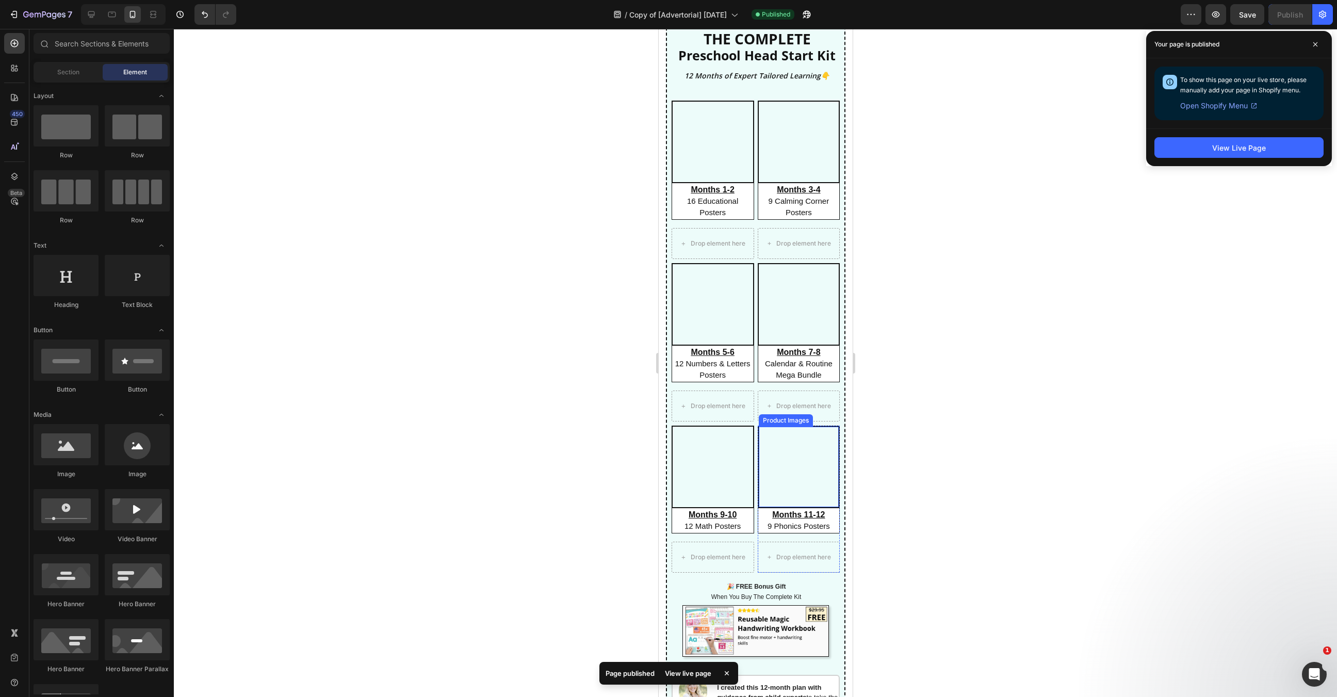
scroll to position [1401, 0]
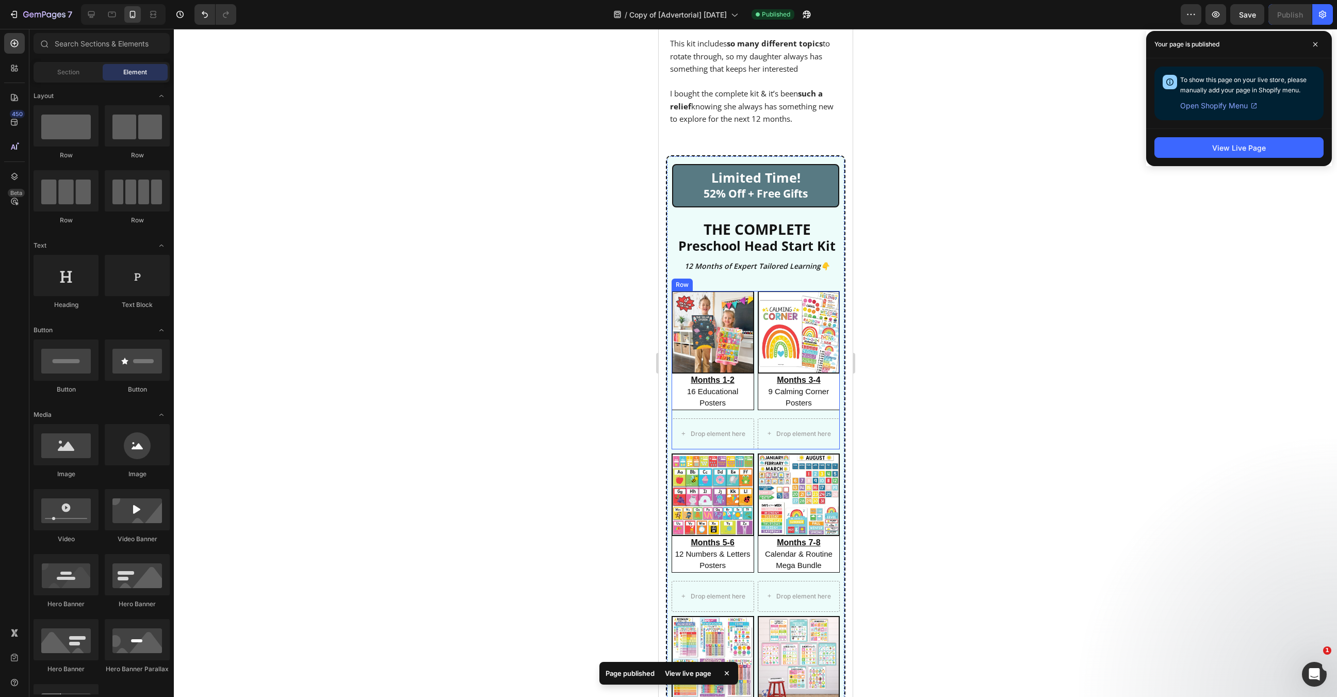
click at [755, 420] on div "Product Images Months 1-2 16 Educational Posters Heading Drop element here Prod…" at bounding box center [755, 370] width 169 height 158
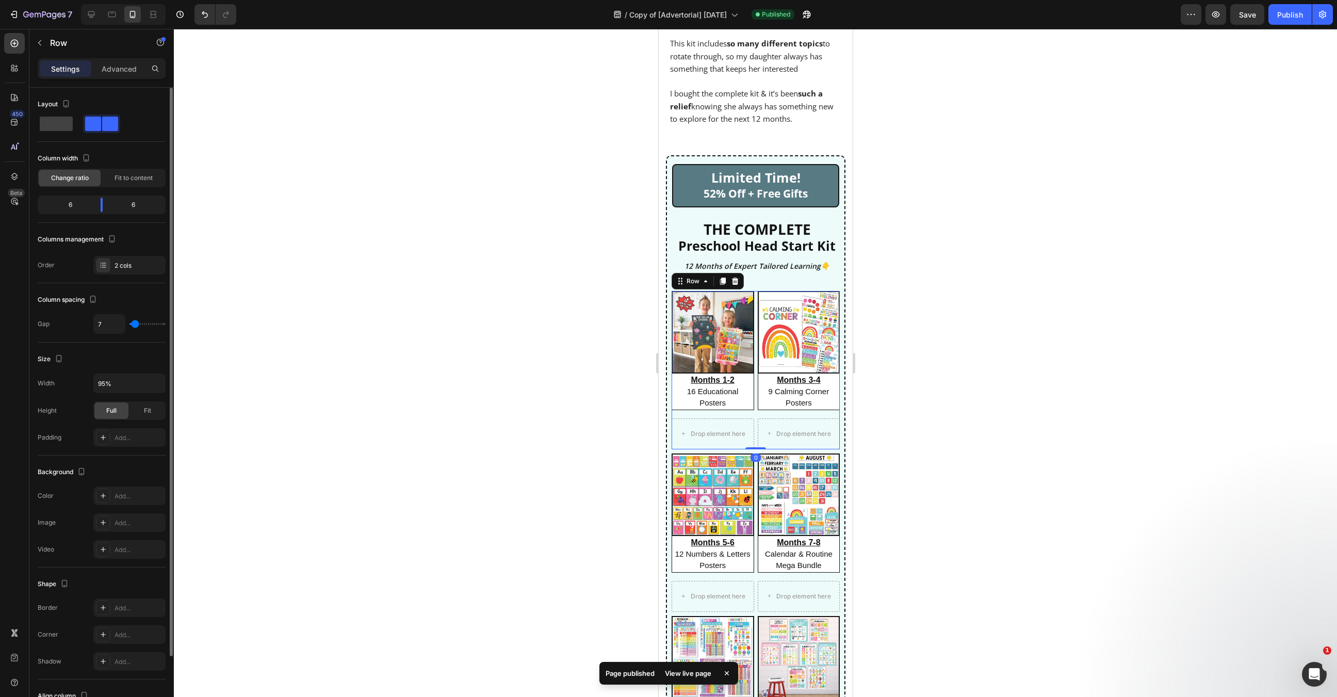
type input "26"
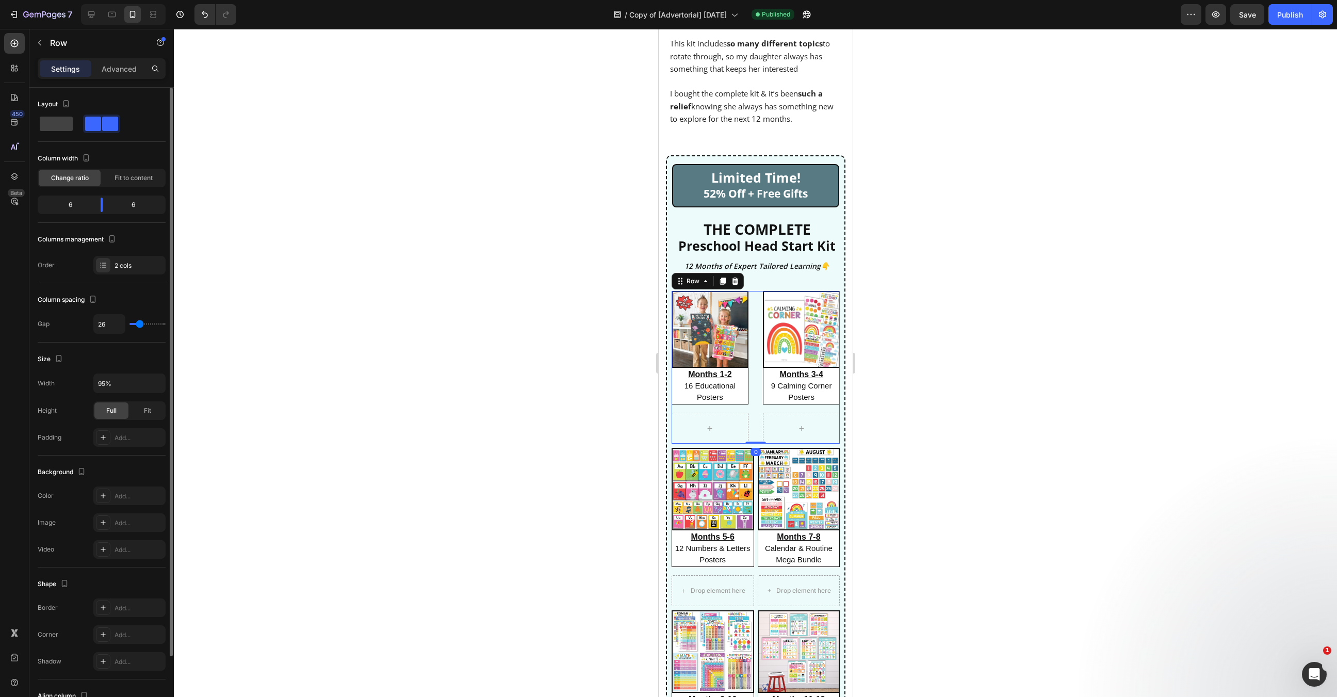
type input "28"
type input "24"
type input "23"
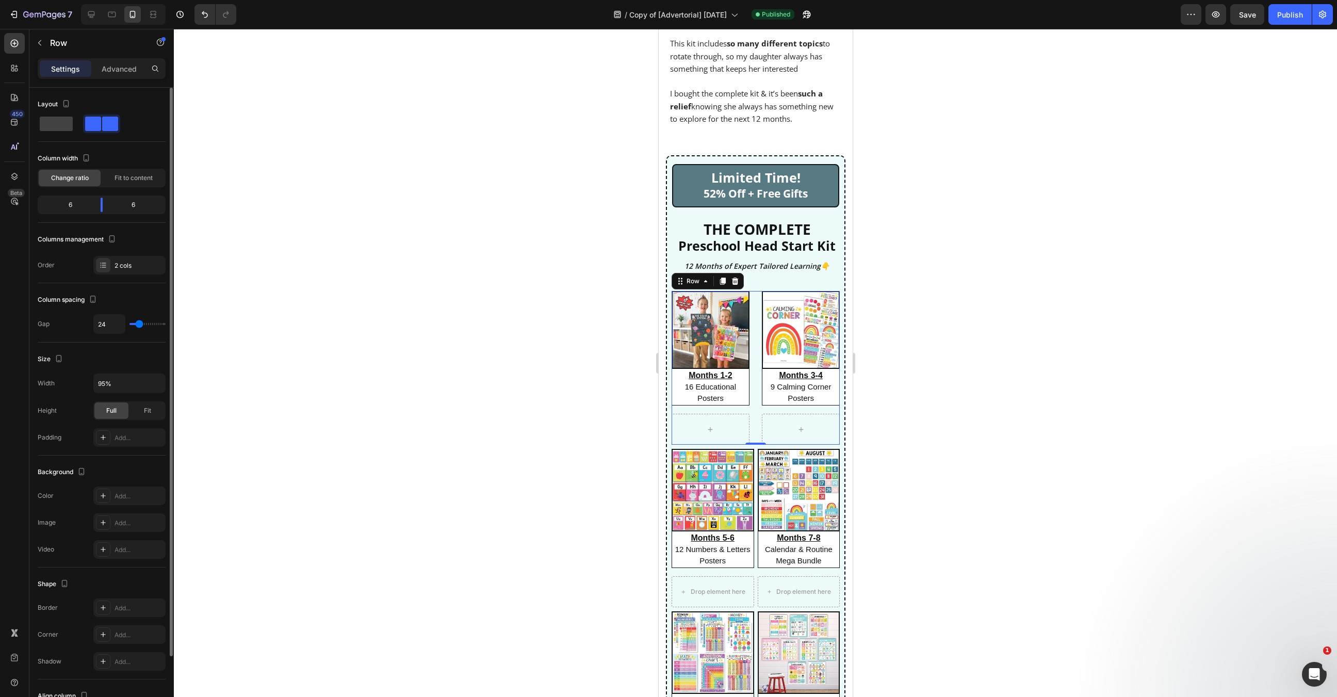
type input "23"
type input "22"
type input "21"
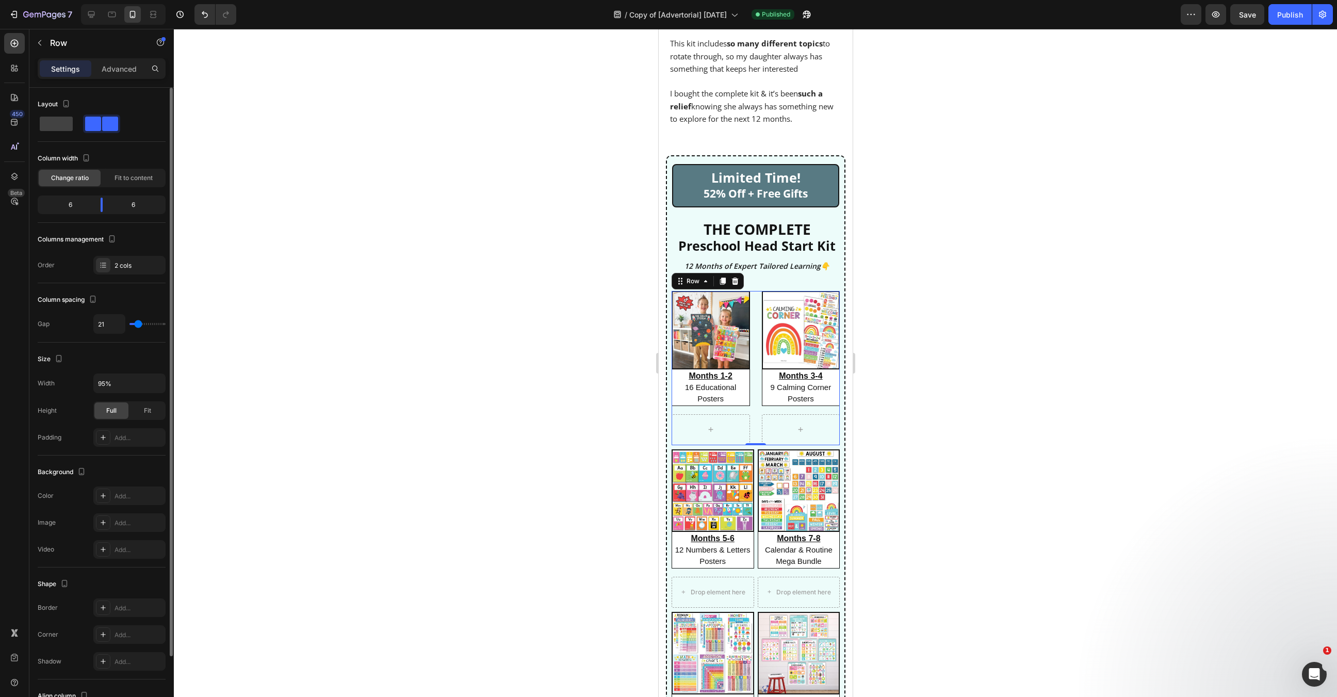
type input "20"
type input "19"
type input "16"
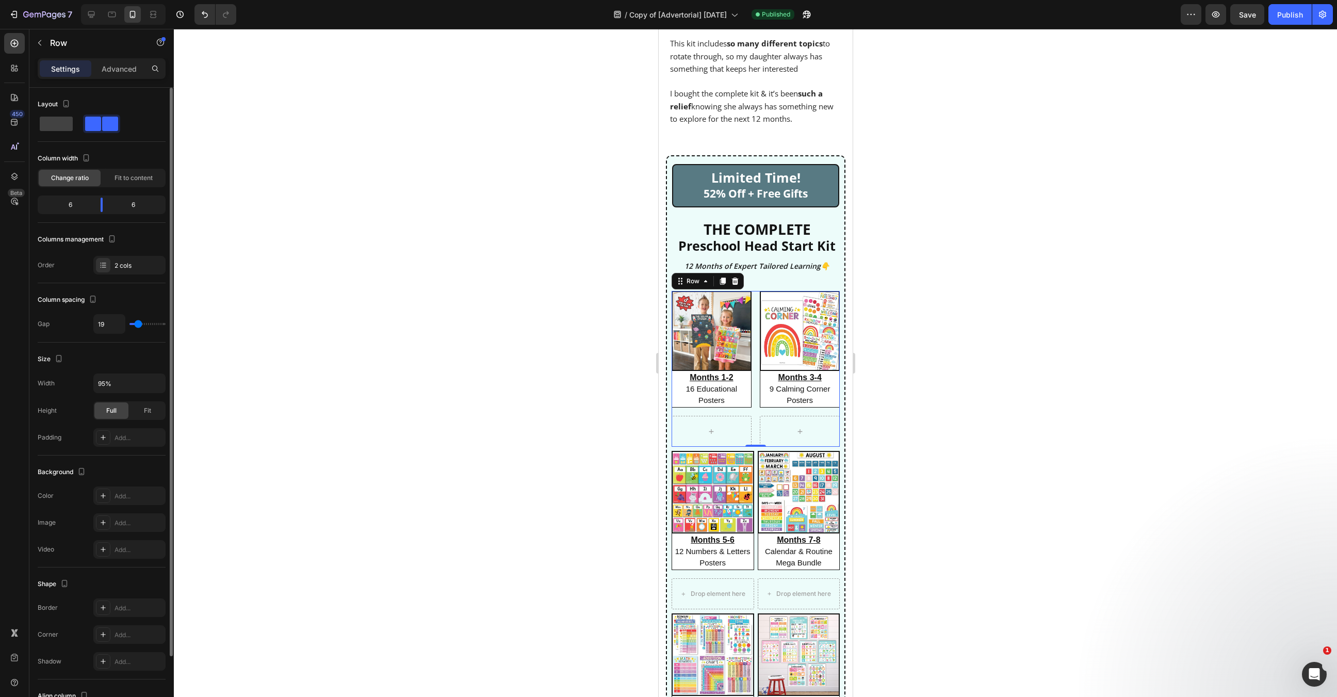
type input "16"
type input "20"
click at [138, 325] on input "range" at bounding box center [147, 324] width 36 height 2
click at [754, 608] on div "Product Images Months 5-6 12 Numbers & Letters Posters Heading Drop element her…" at bounding box center [755, 529] width 169 height 158
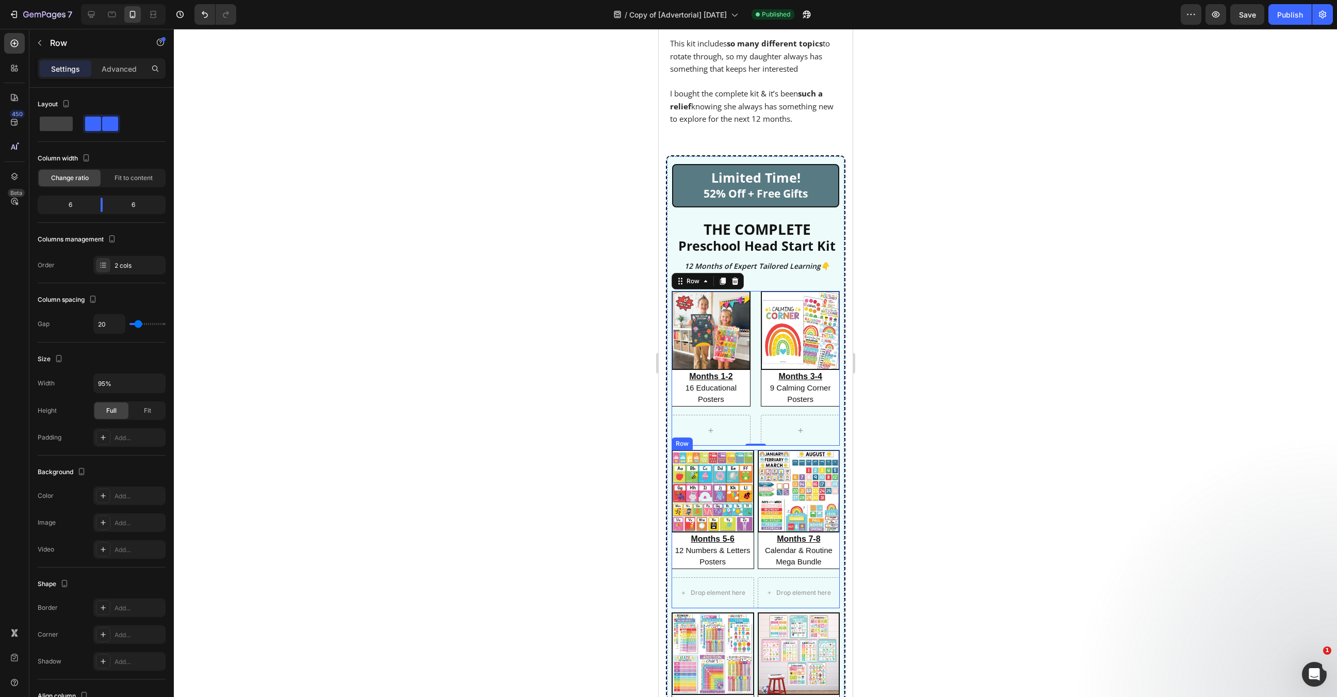
scroll to position [26, 0]
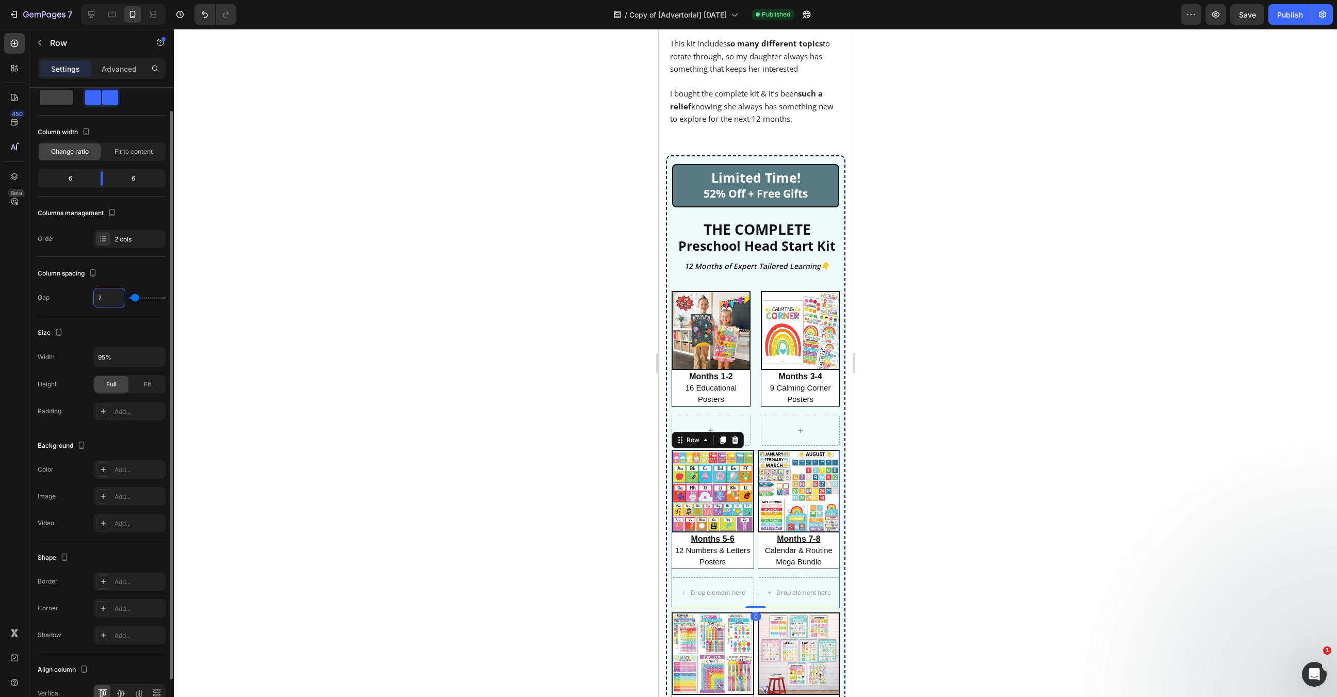
click at [116, 297] on input "7" at bounding box center [109, 297] width 31 height 19
type input "2"
type input "20"
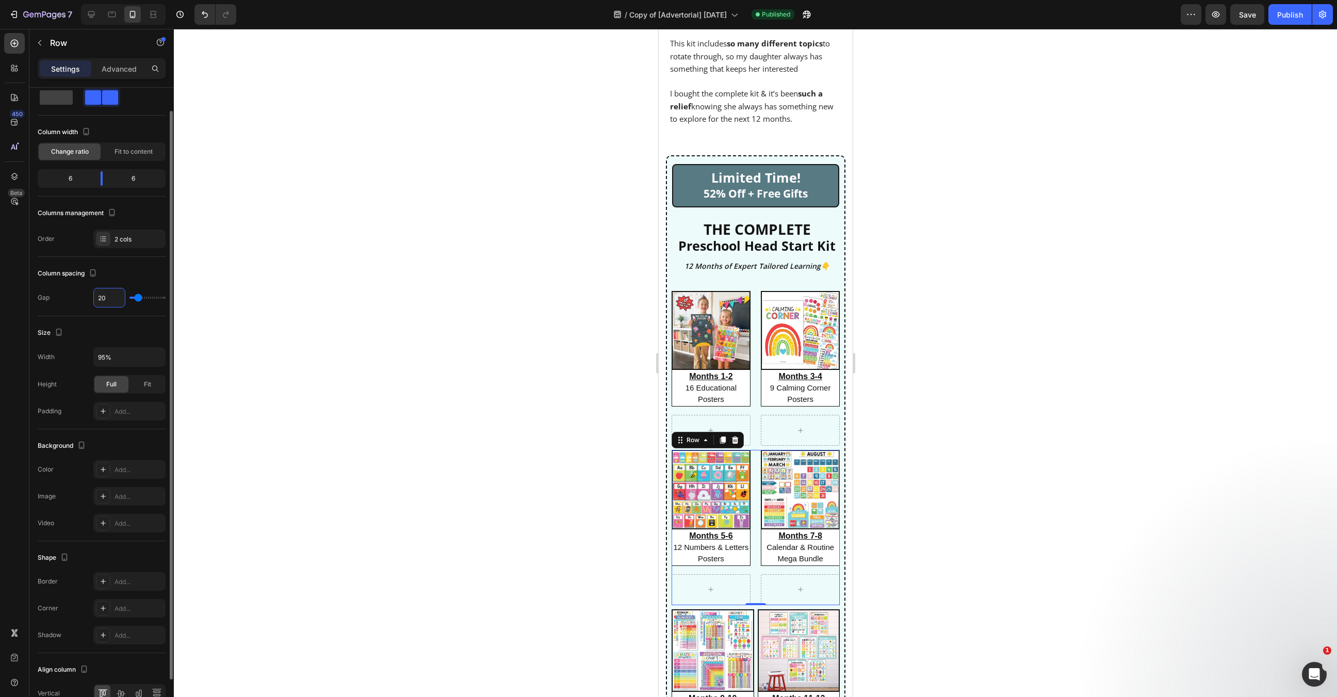
type input "20"
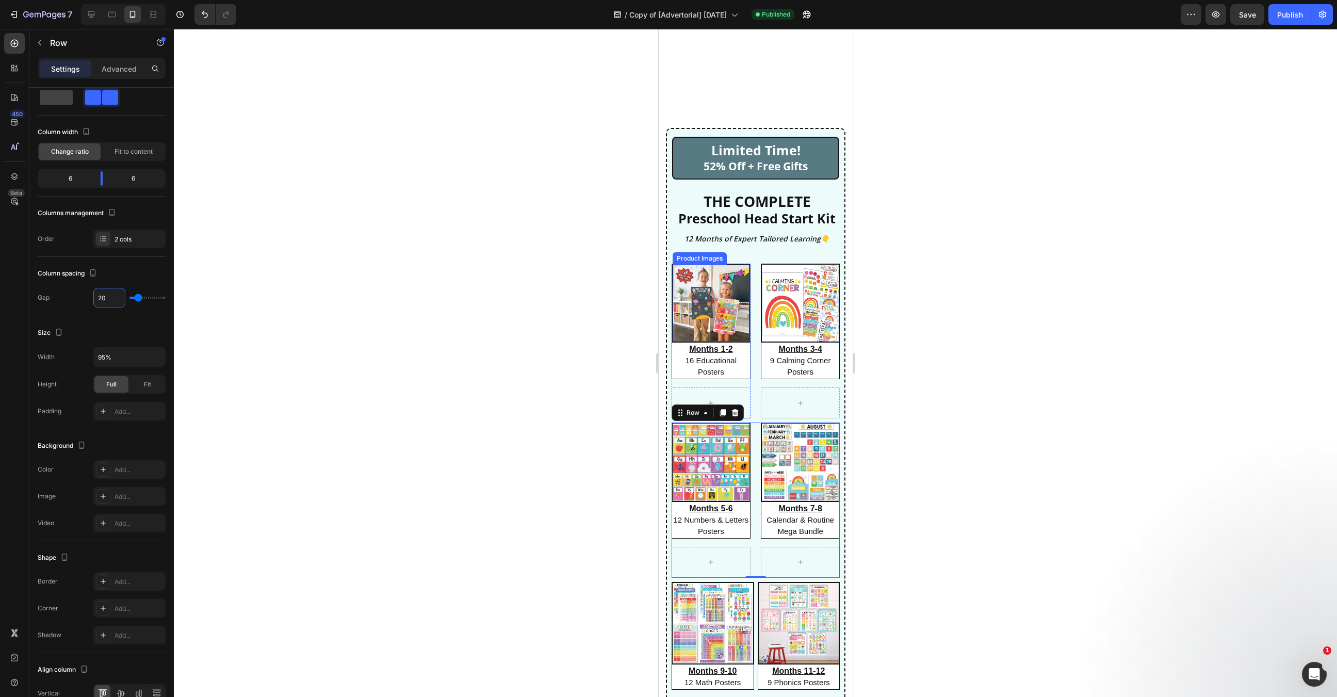
scroll to position [1699, 0]
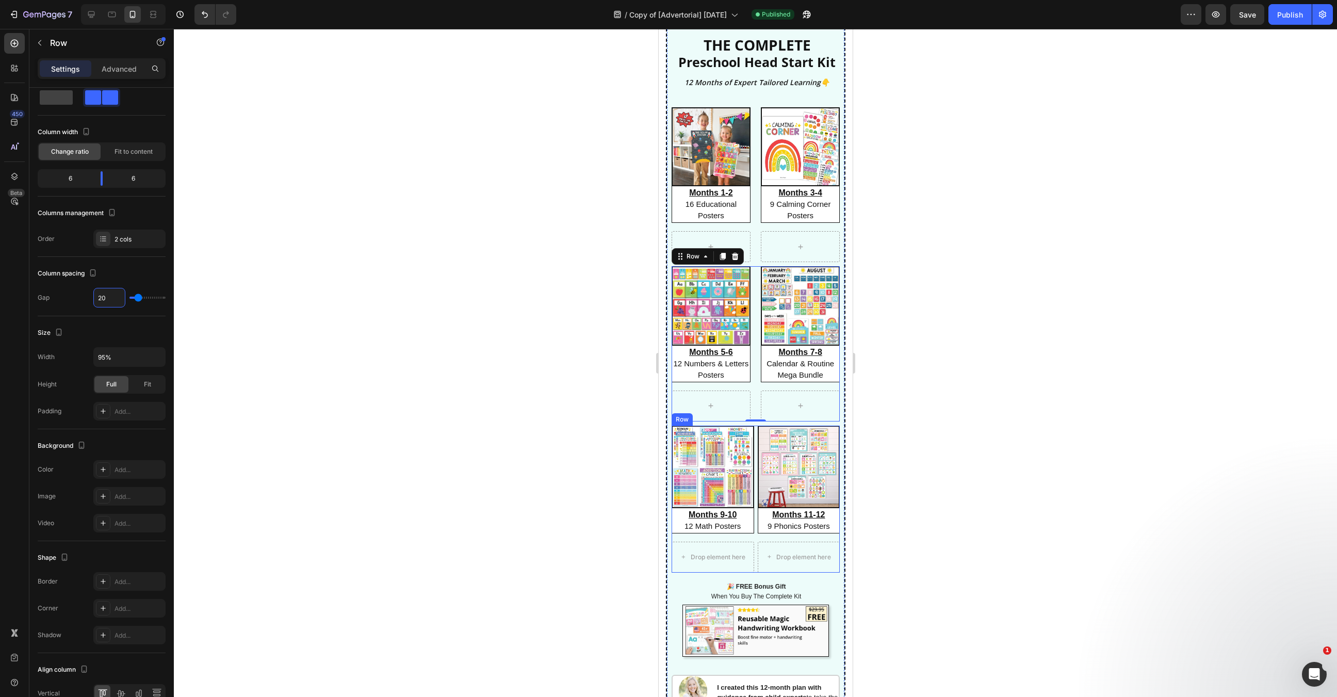
click at [755, 457] on div "Product Images Months 9-10 12 Math Posters Heading Drop element here Product Pr…" at bounding box center [755, 499] width 169 height 147
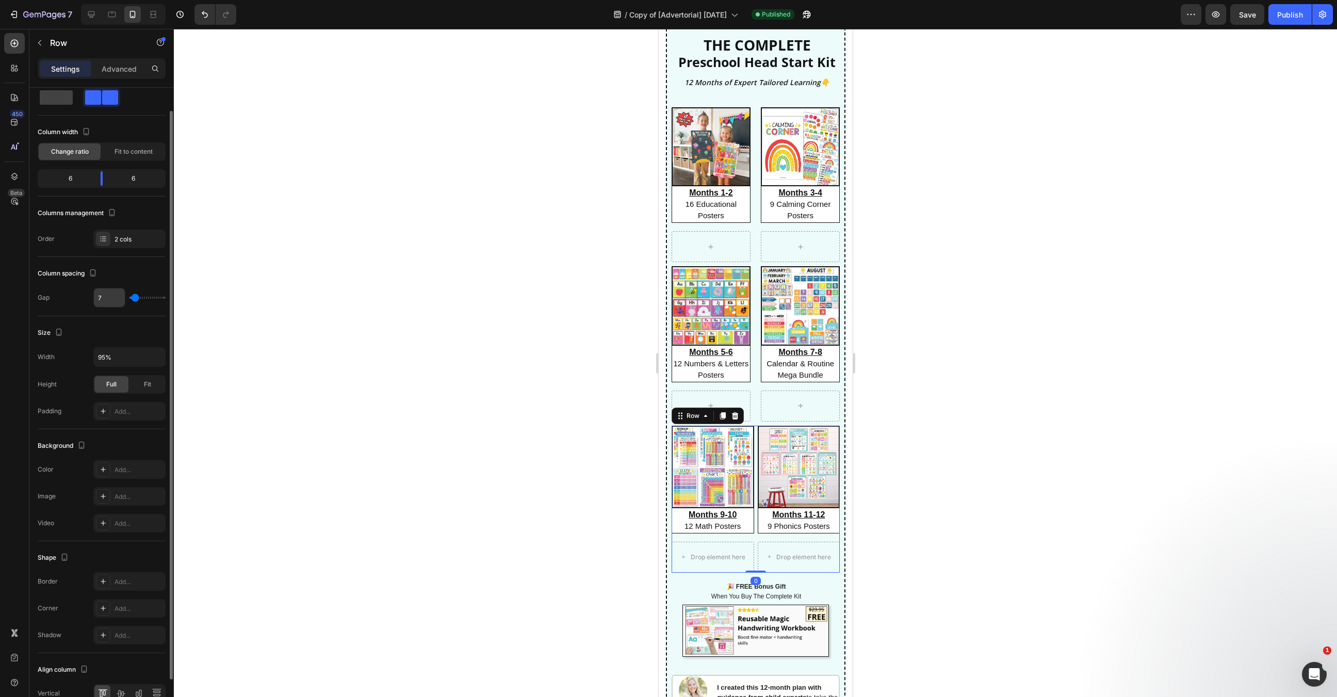
click at [107, 298] on input "7" at bounding box center [109, 297] width 31 height 19
type input "2"
type input "20"
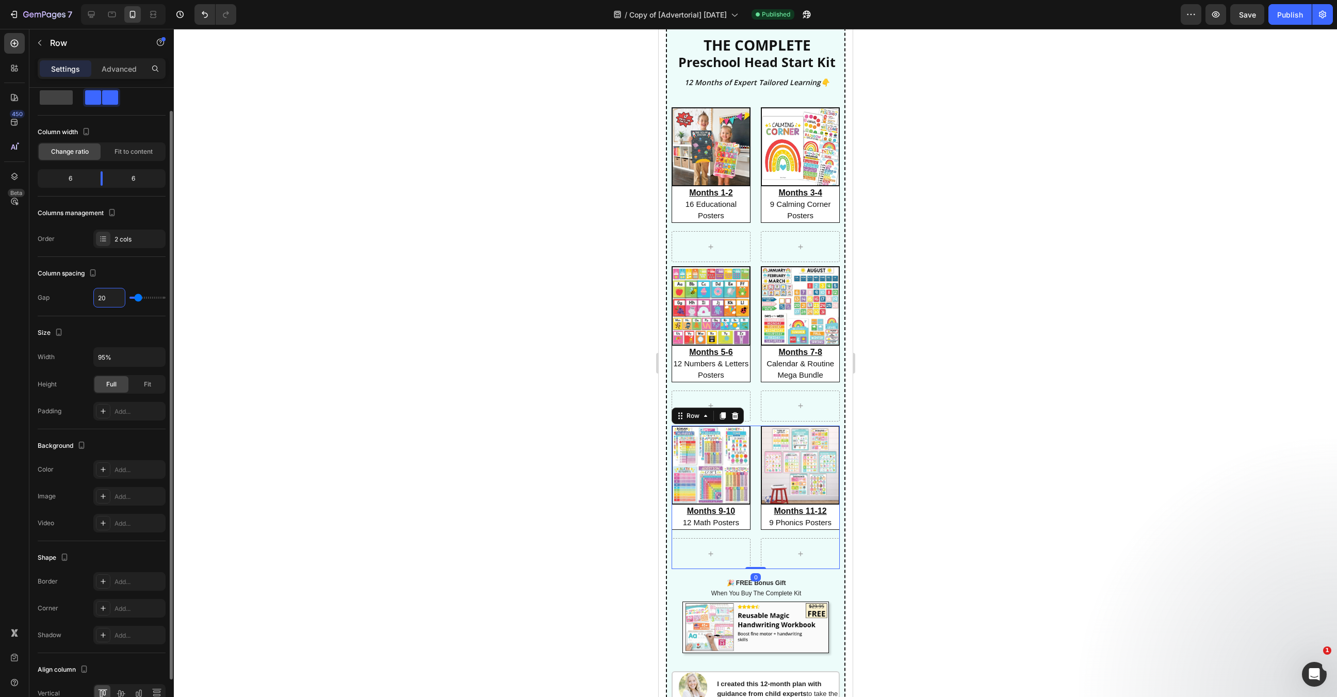
type input "20"
click at [940, 471] on div at bounding box center [755, 363] width 1163 height 668
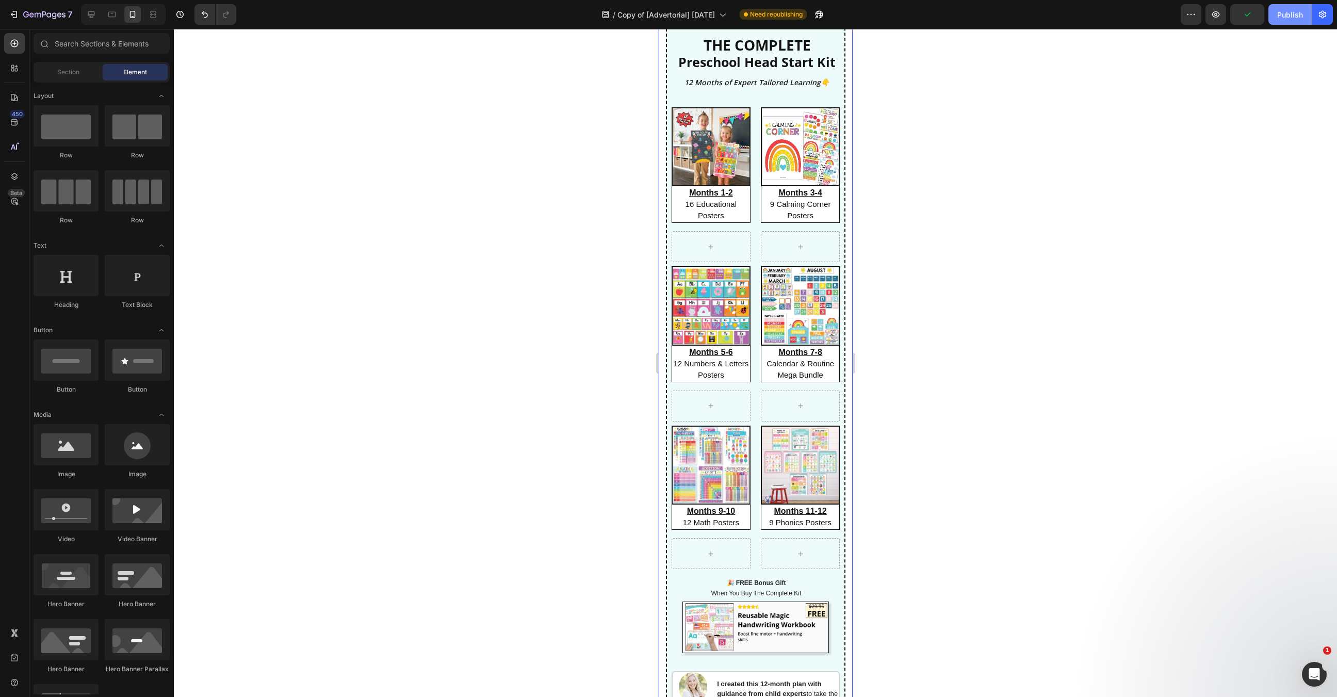
click at [1288, 20] on button "Publish" at bounding box center [1289, 14] width 43 height 21
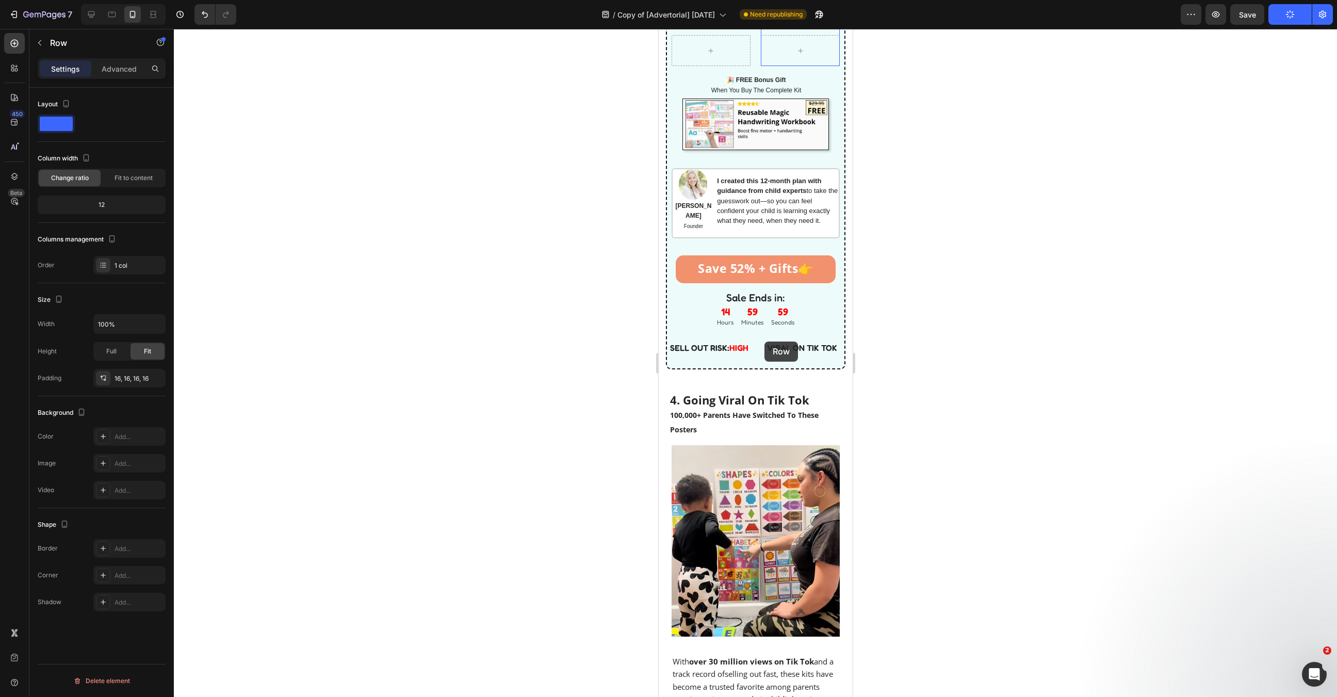
scroll to position [2230, 0]
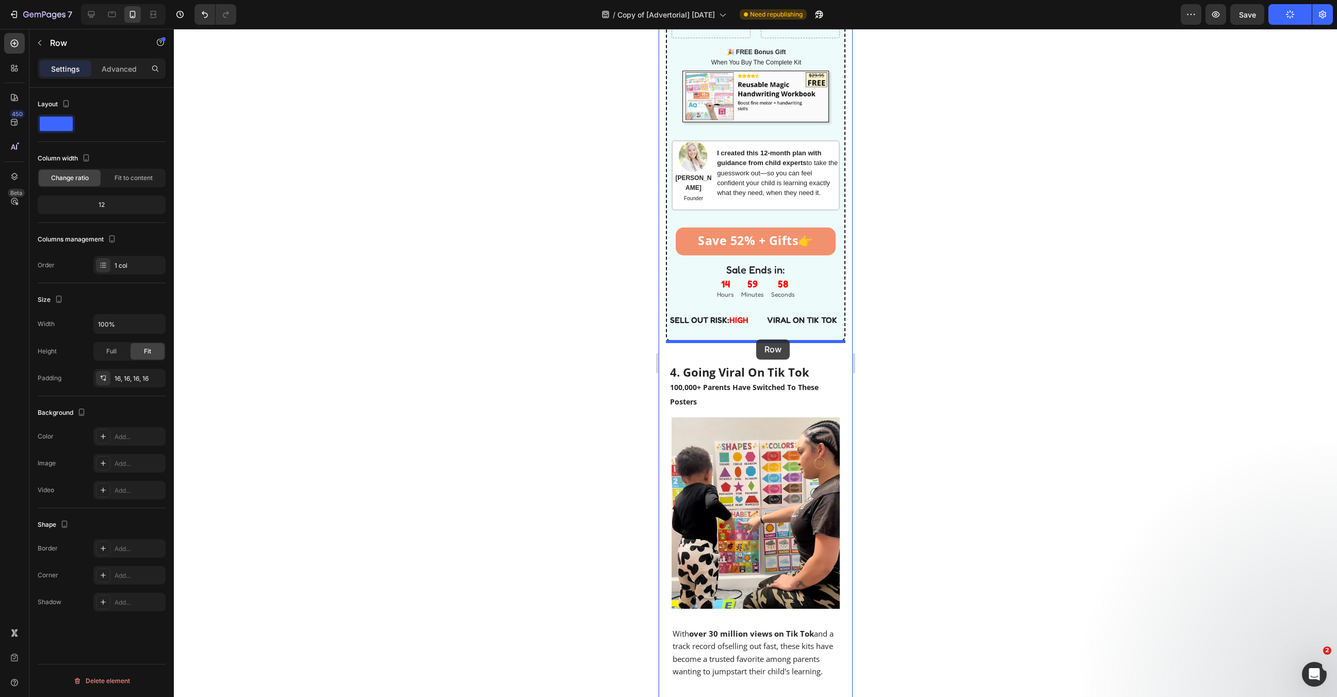
drag, startPoint x: 781, startPoint y: 212, endPoint x: 1611, endPoint y: 372, distance: 844.8
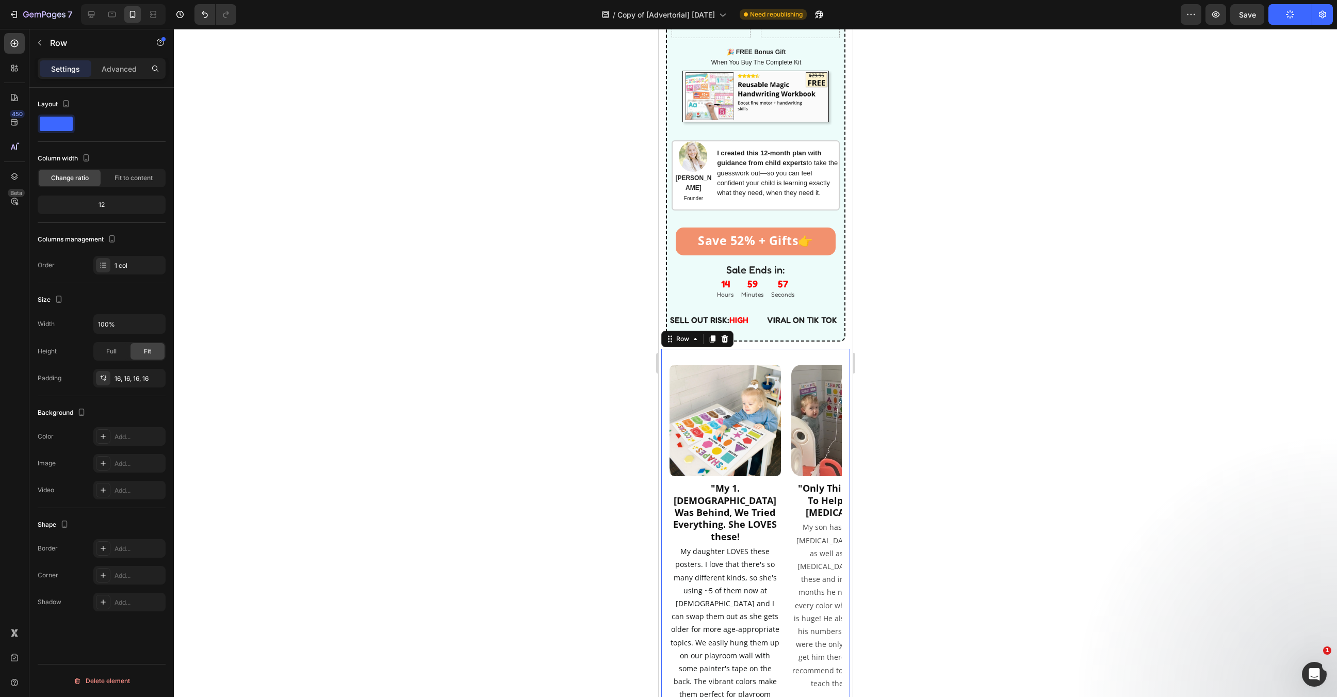
click at [953, 344] on div at bounding box center [755, 363] width 1163 height 668
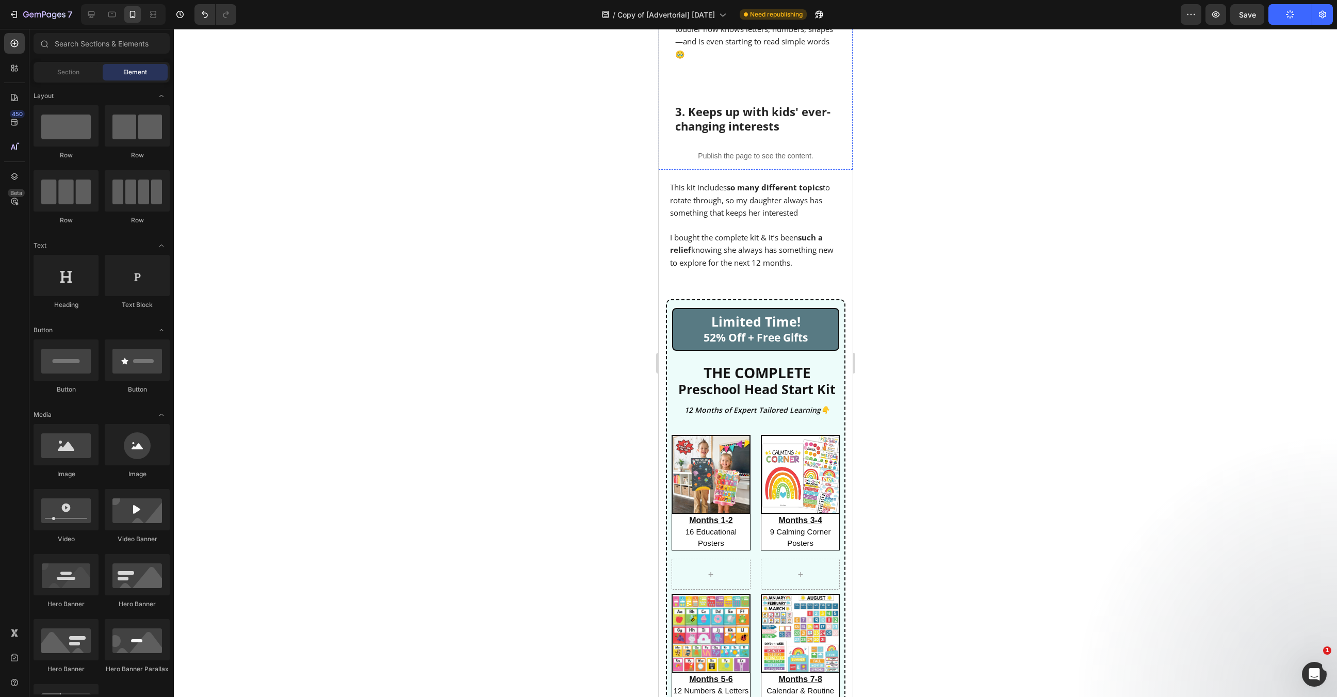
scroll to position [999, 0]
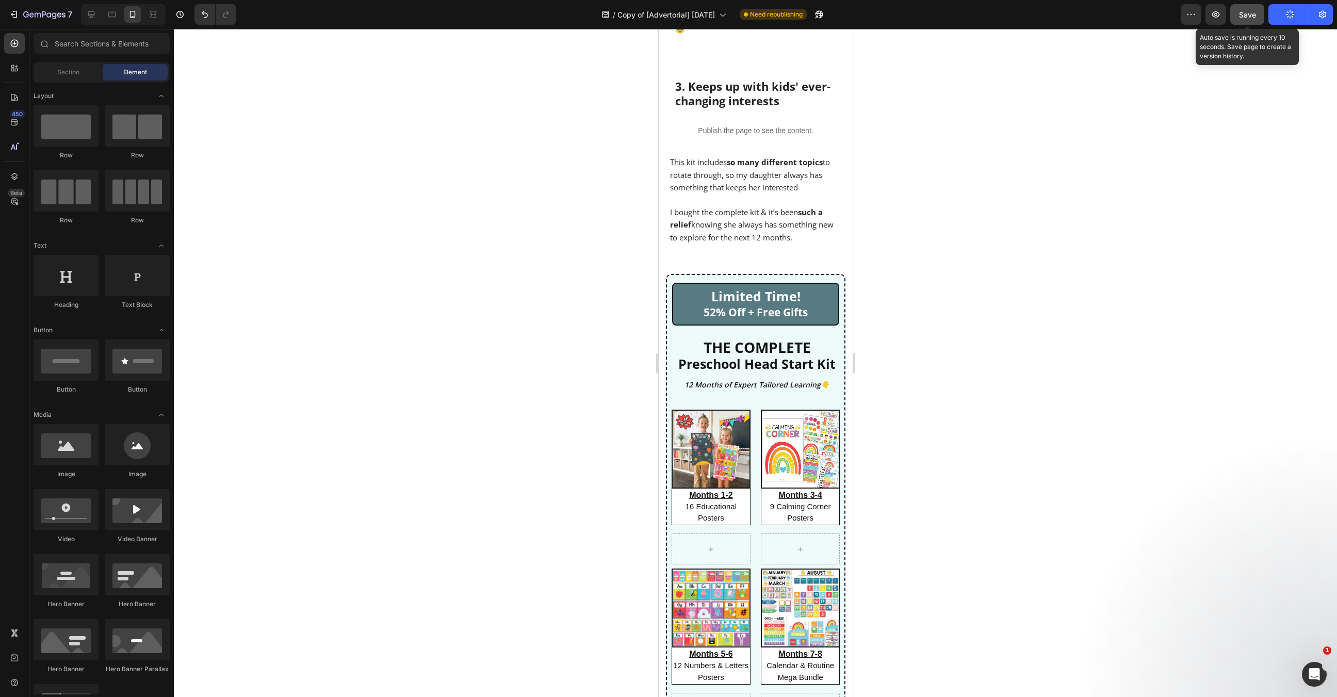
click at [1253, 15] on span "Save" at bounding box center [1247, 14] width 17 height 9
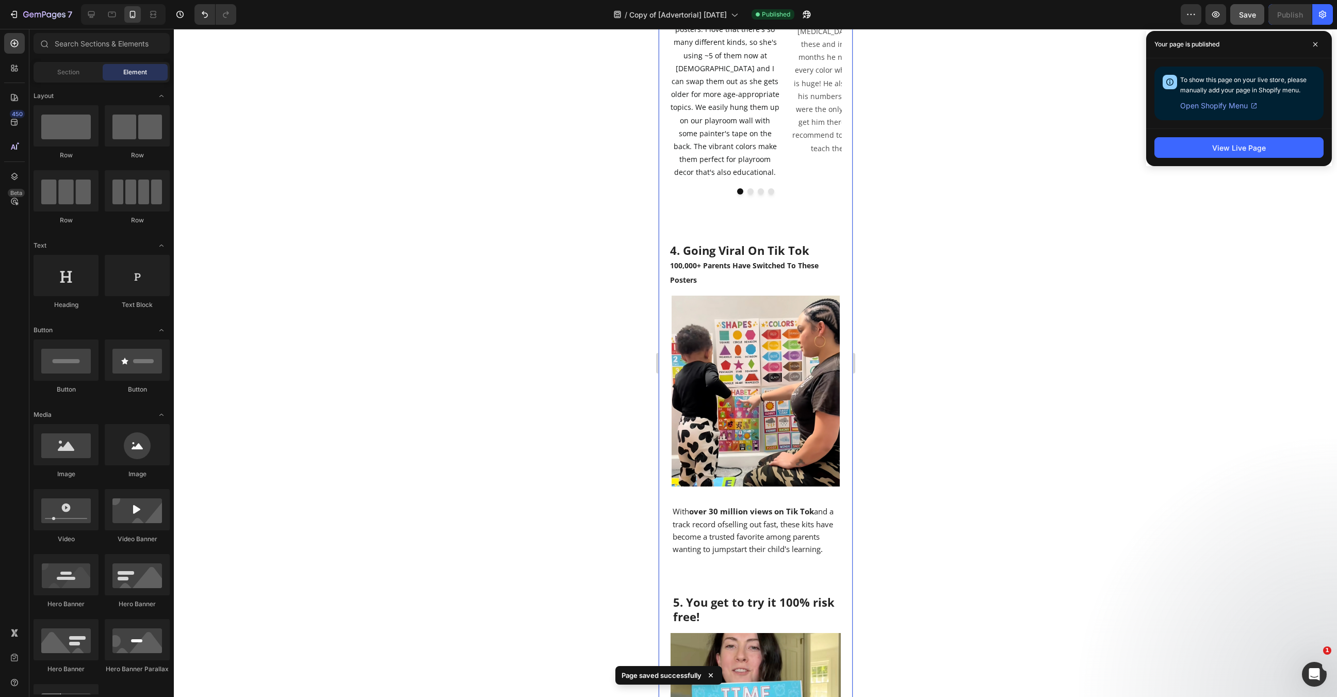
scroll to position [2368, 0]
click at [1317, 43] on icon at bounding box center [1315, 44] width 5 height 5
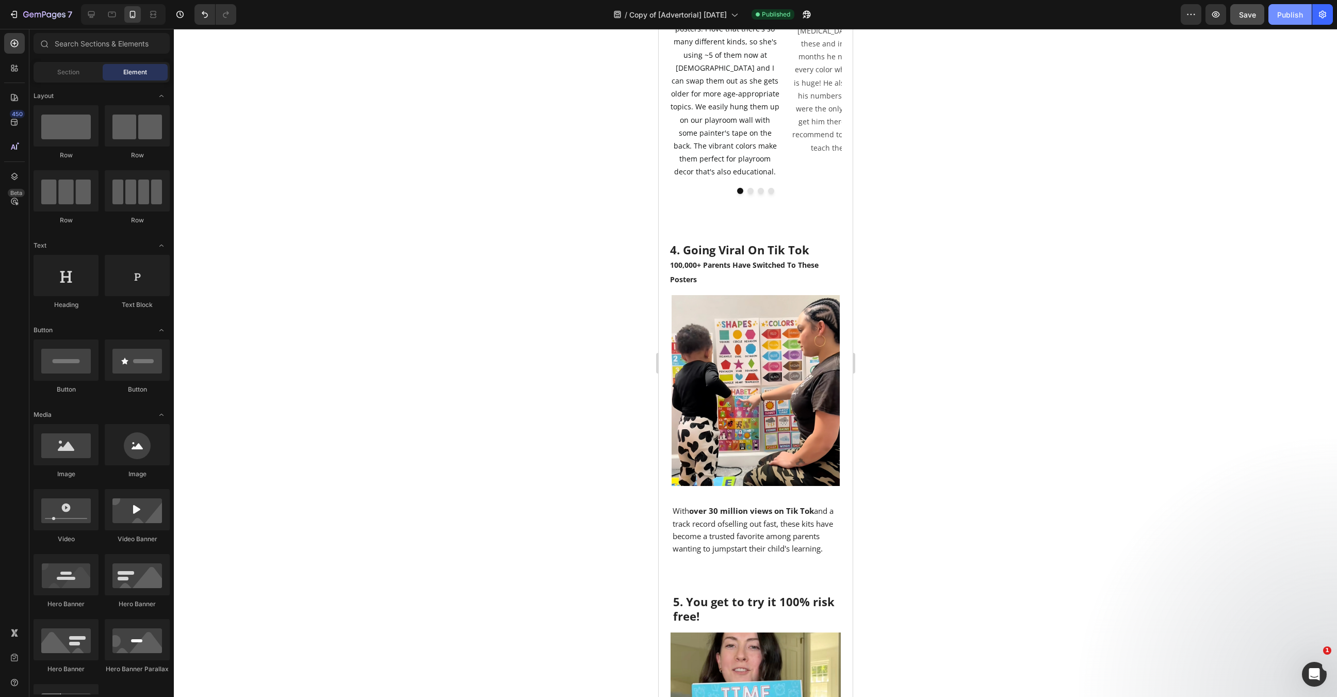
click at [1287, 20] on div "Publish" at bounding box center [1290, 14] width 26 height 11
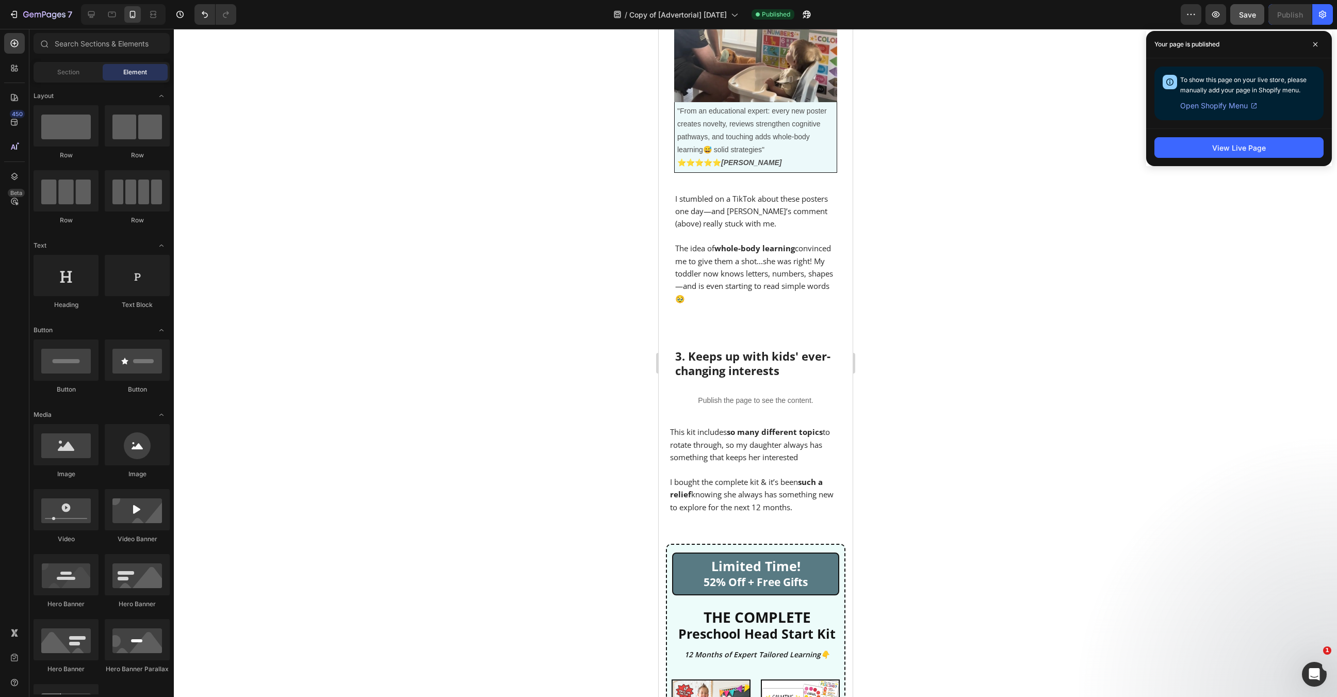
scroll to position [727, 0]
click at [760, 343] on div "3. Keeps up with kids' ever-changing interests Text Block" at bounding box center [755, 362] width 163 height 39
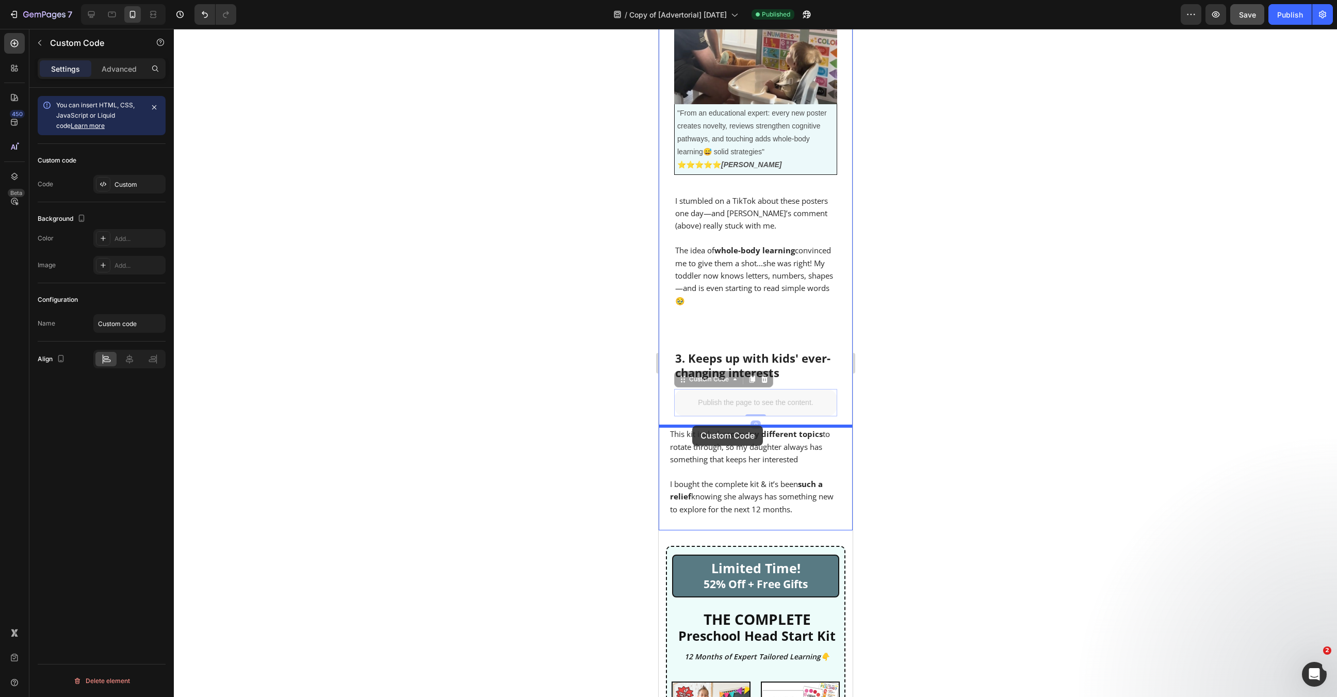
drag, startPoint x: 688, startPoint y: 404, endPoint x: 692, endPoint y: 426, distance: 22.1
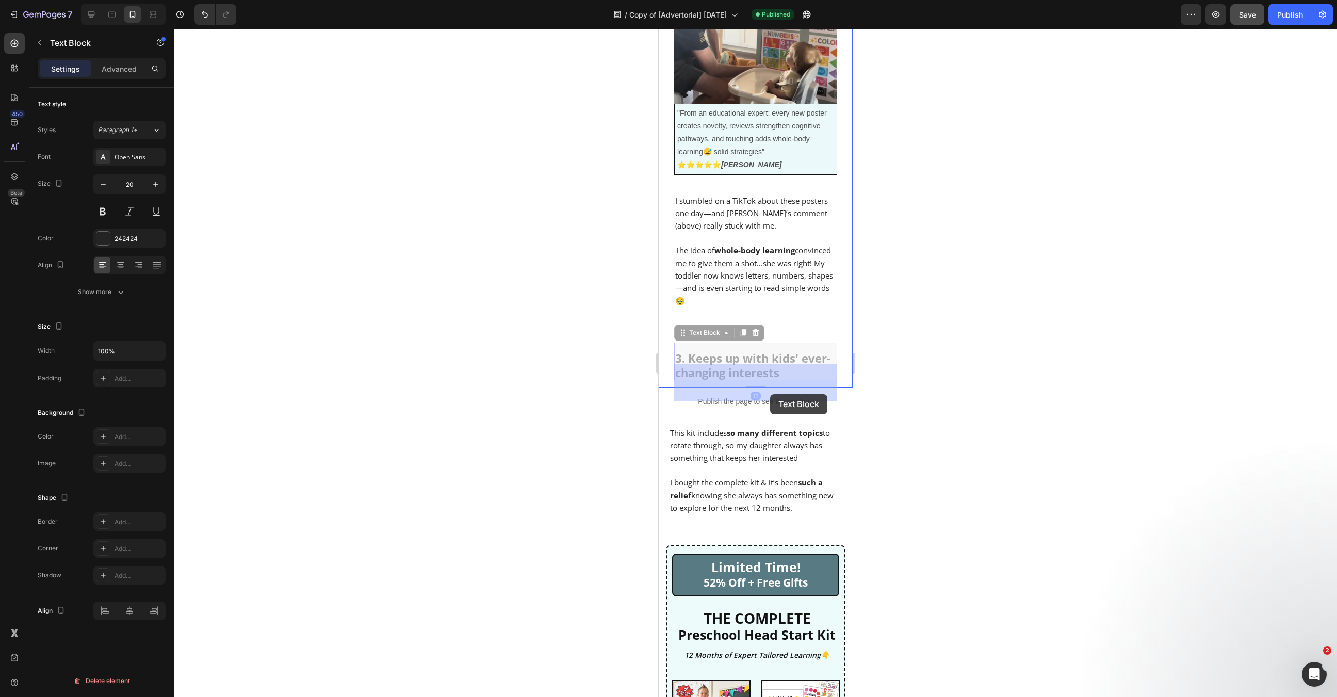
drag, startPoint x: 771, startPoint y: 360, endPoint x: 770, endPoint y: 391, distance: 31.5
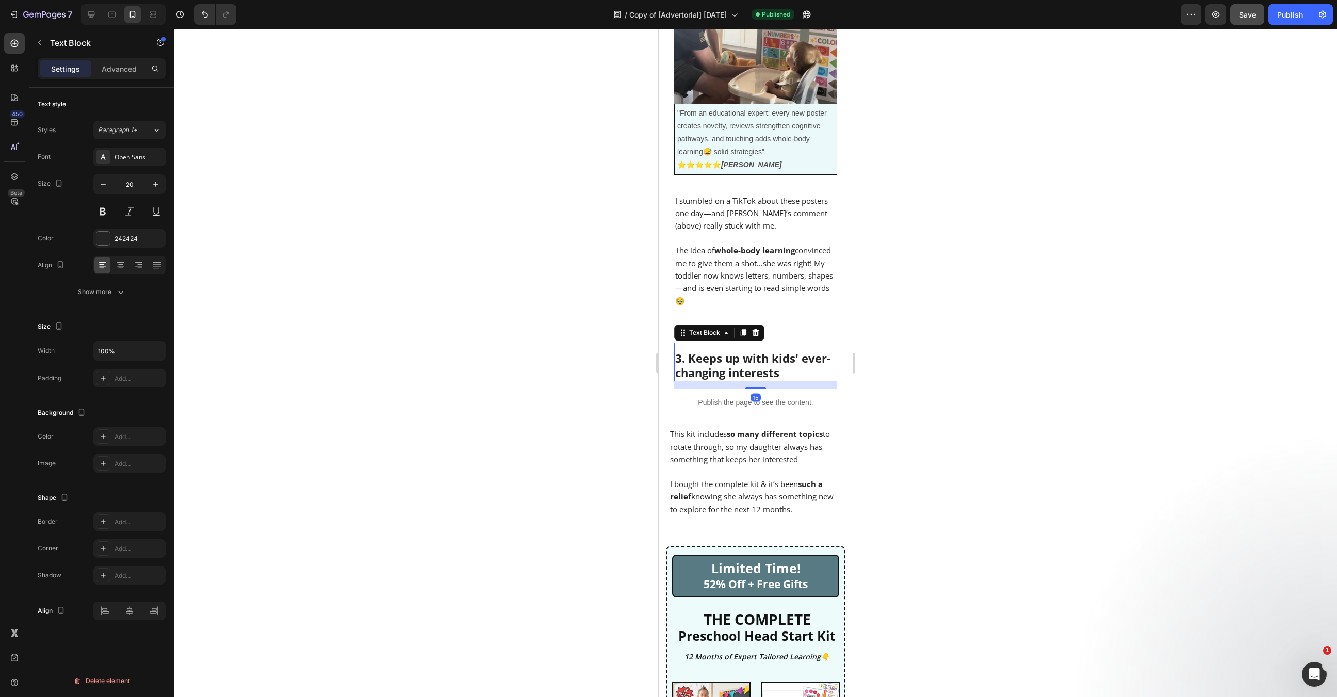
click at [889, 386] on div at bounding box center [755, 363] width 1163 height 668
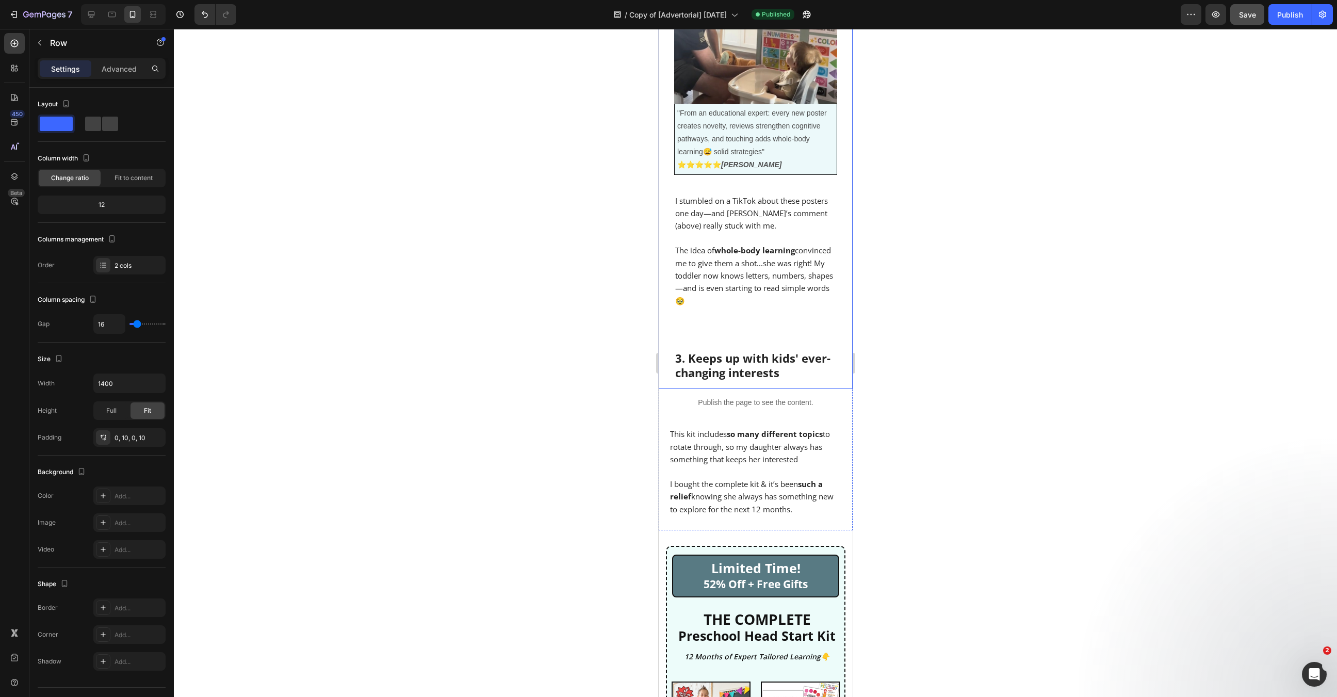
click at [669, 371] on div "I stumbled on a TikTok about these posters one day—and Mae’s comment (above) re…" at bounding box center [755, 286] width 184 height 206
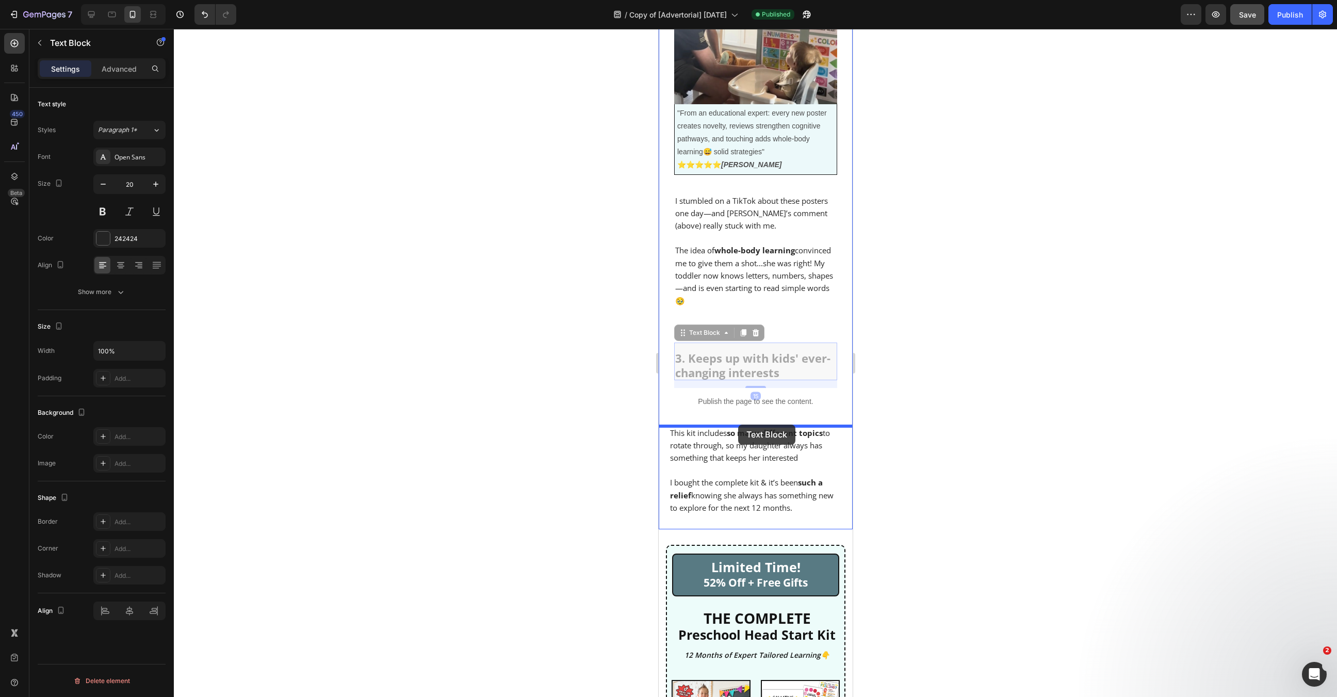
drag, startPoint x: 738, startPoint y: 368, endPoint x: 738, endPoint y: 425, distance: 56.7
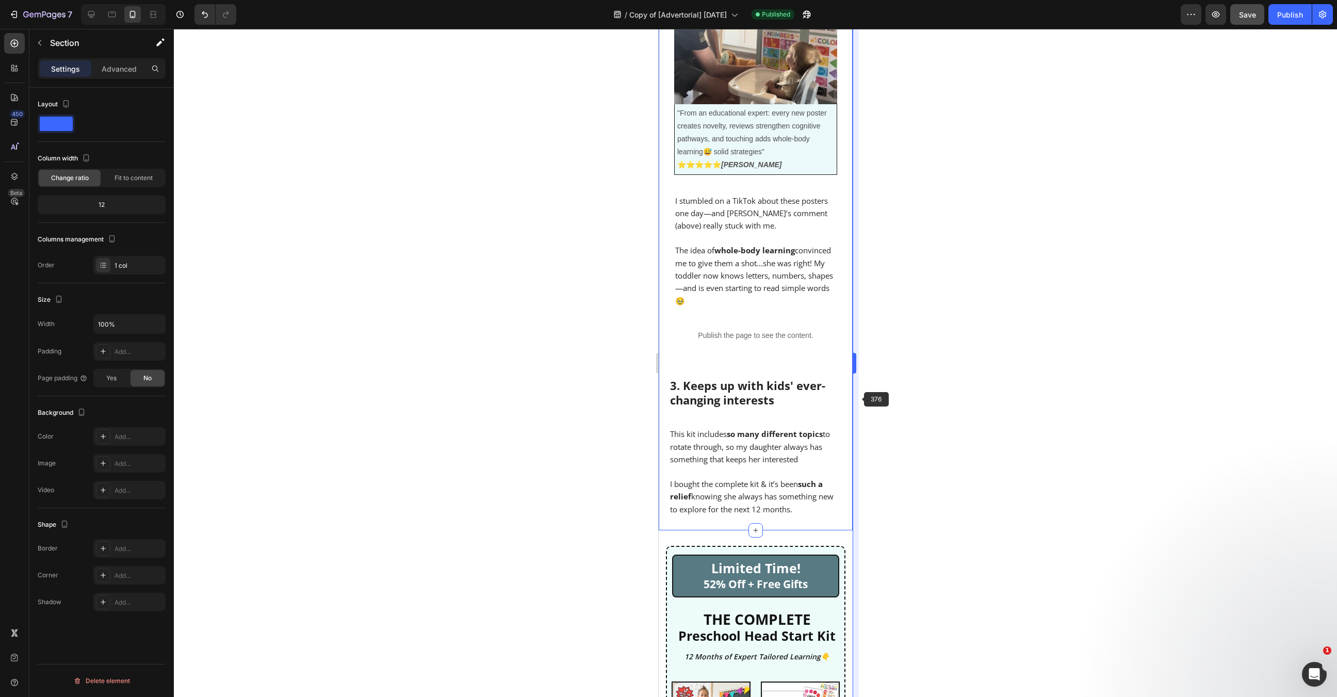
click at [862, 398] on div at bounding box center [755, 363] width 1163 height 668
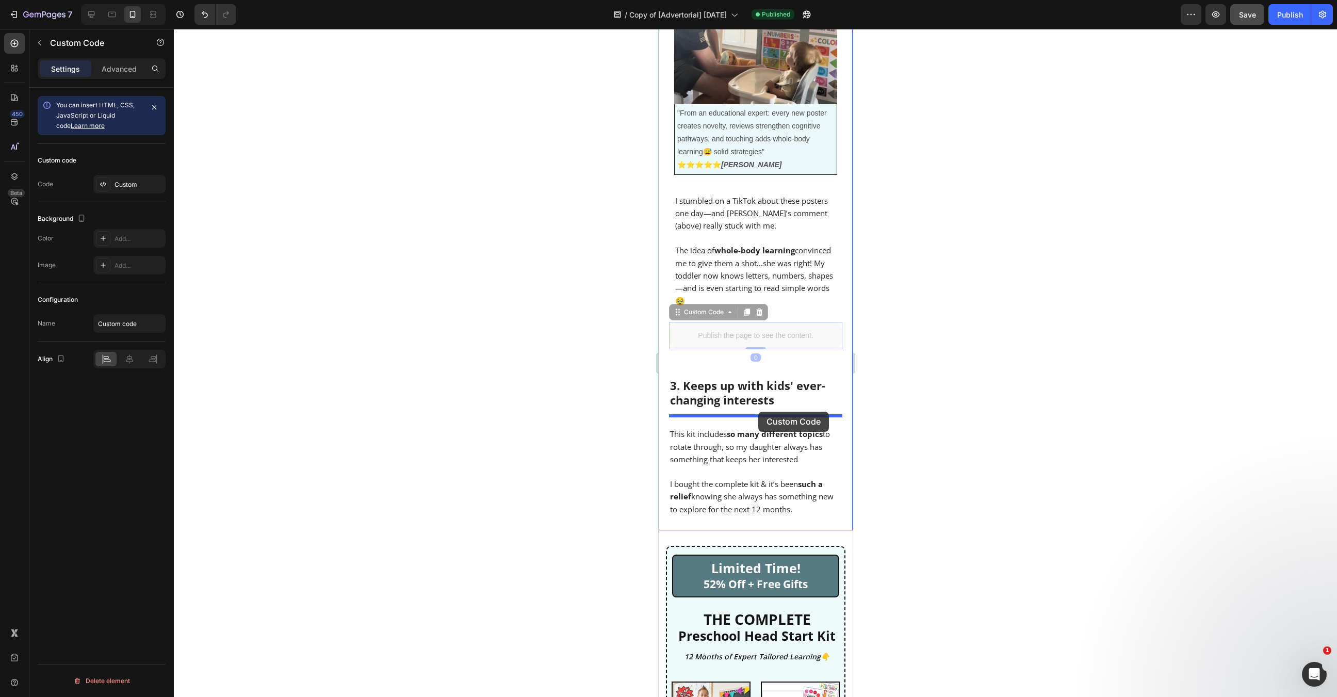
drag, startPoint x: 759, startPoint y: 331, endPoint x: 758, endPoint y: 412, distance: 80.5
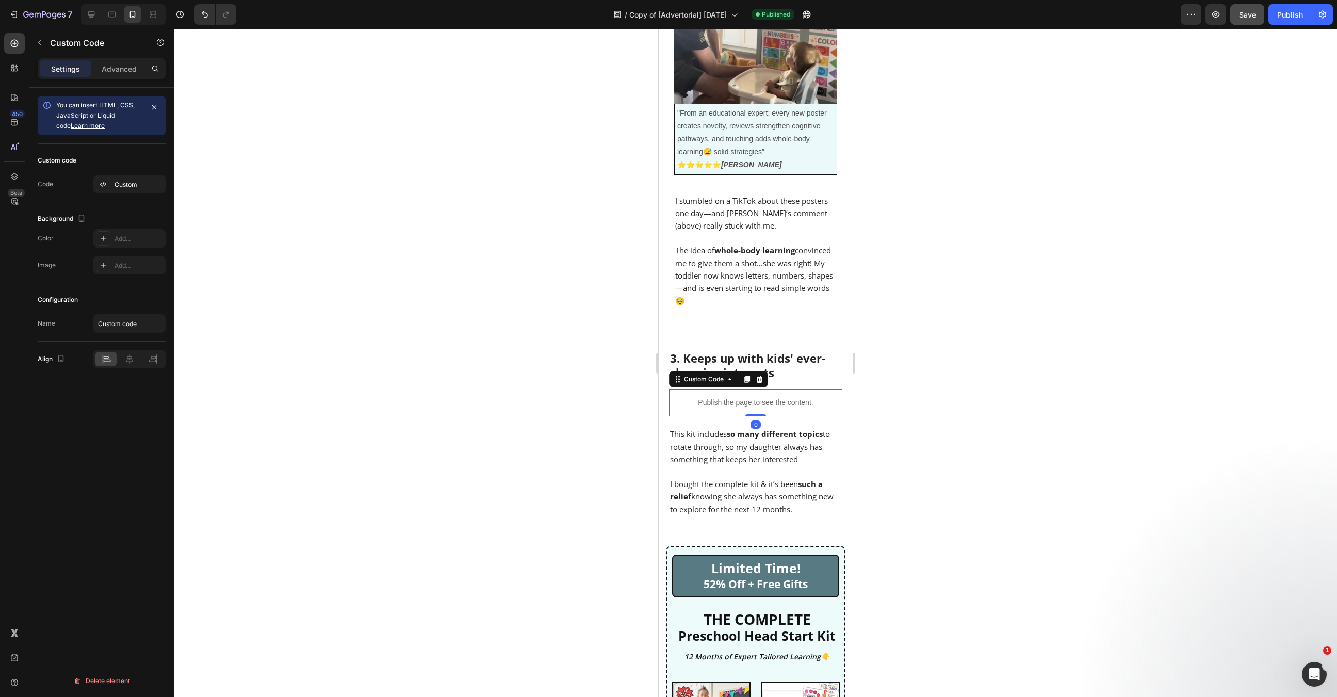
click at [892, 382] on div at bounding box center [755, 363] width 1163 height 668
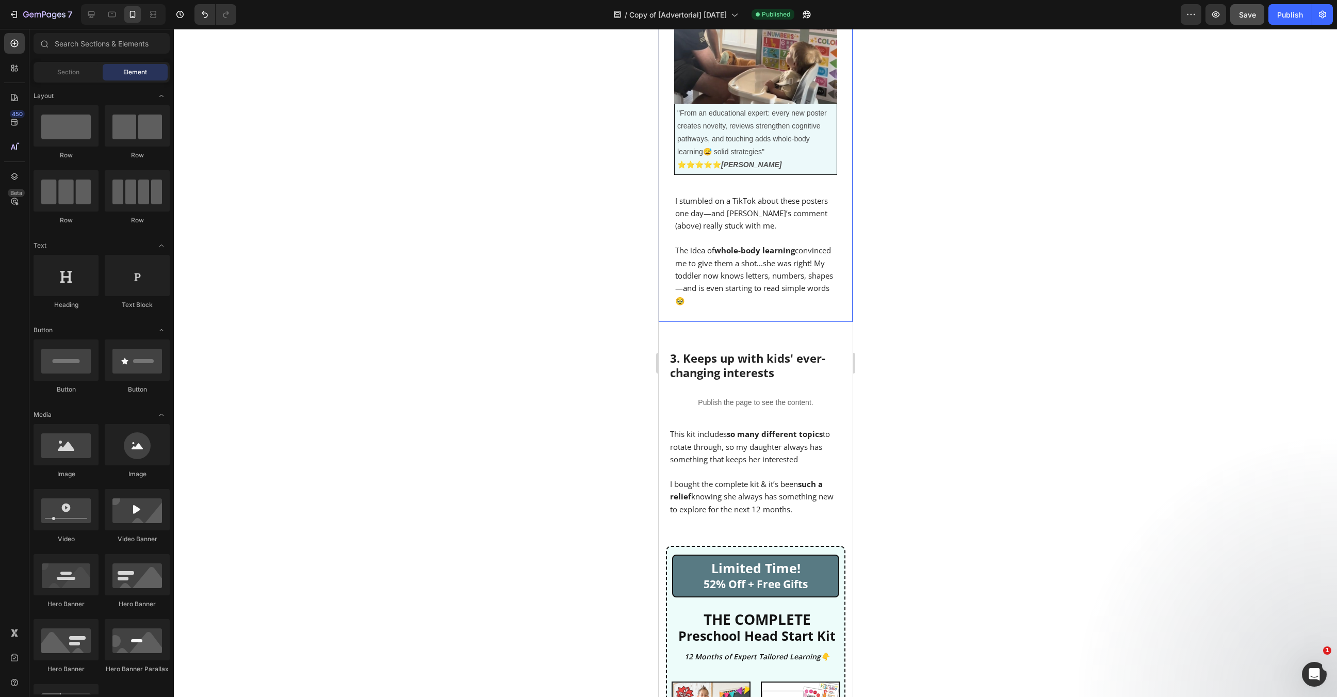
click at [754, 312] on div "I stumbled on a TikTok about these posters one day—and Mae’s comment (above) re…" at bounding box center [755, 252] width 184 height 139
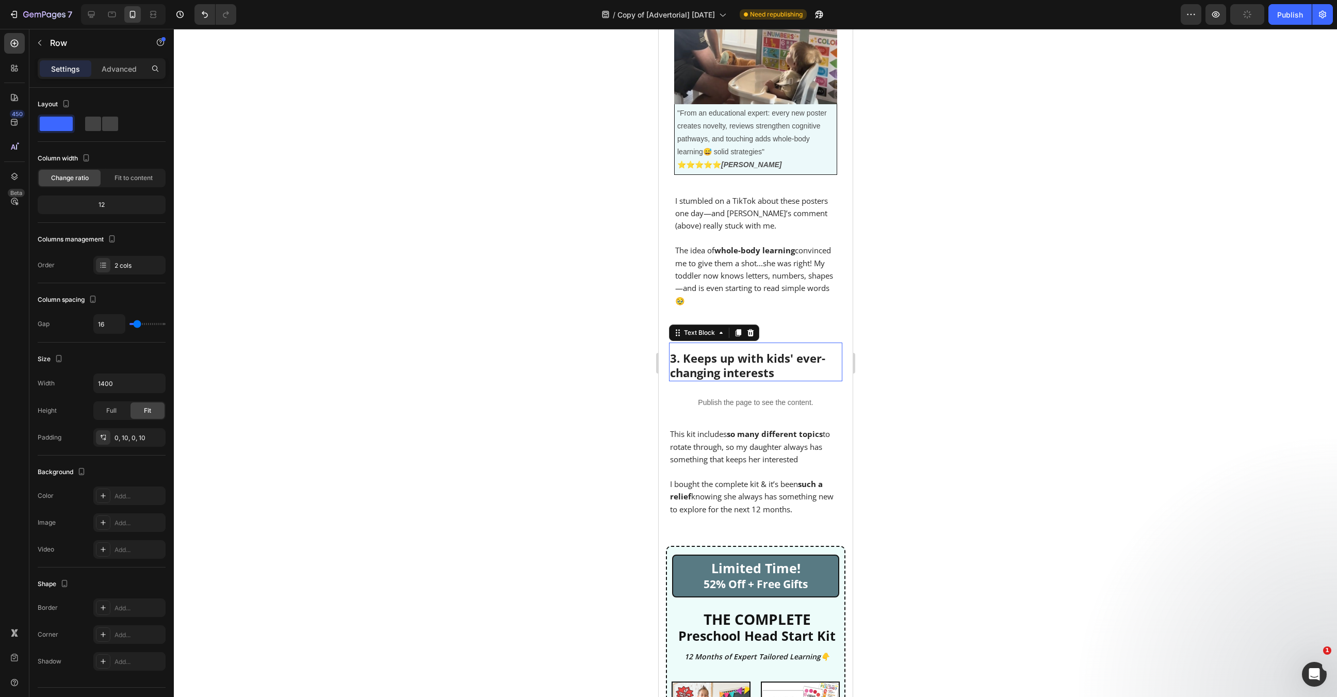
click at [741, 347] on div "3. Keeps up with kids' ever-changing interests Text Block 0" at bounding box center [755, 362] width 173 height 39
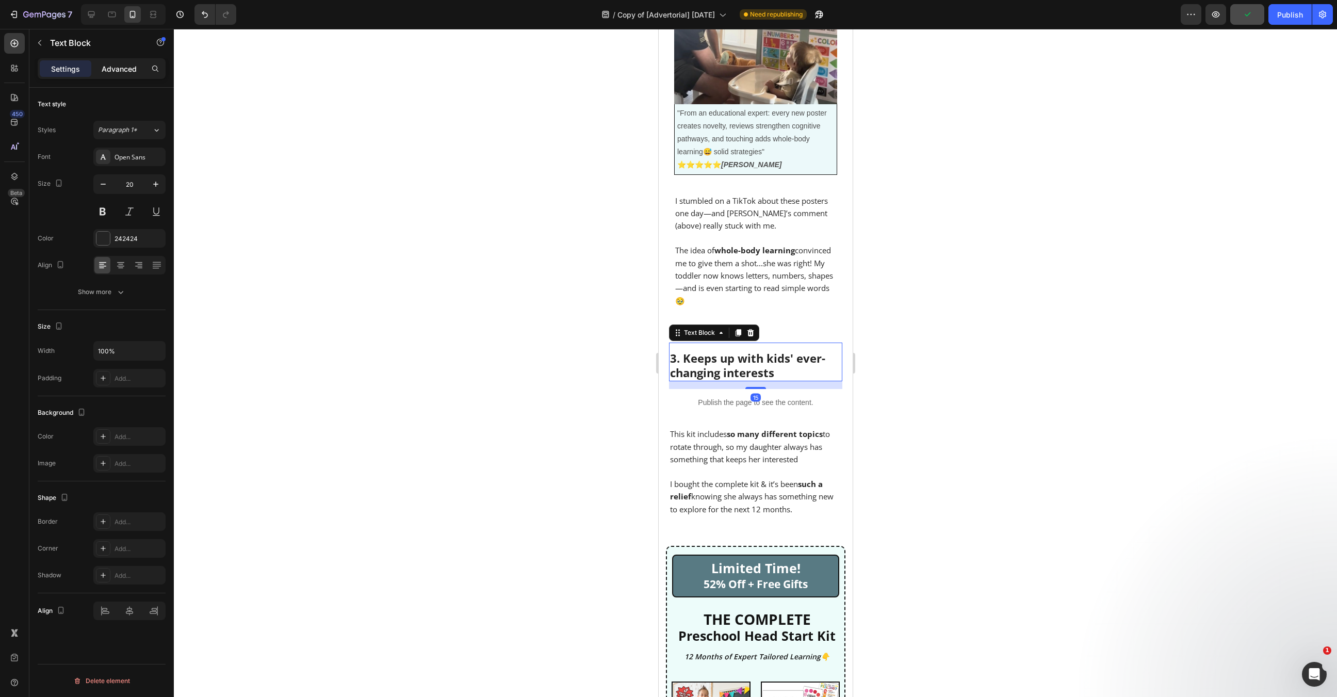
click at [112, 70] on p "Advanced" at bounding box center [119, 68] width 35 height 11
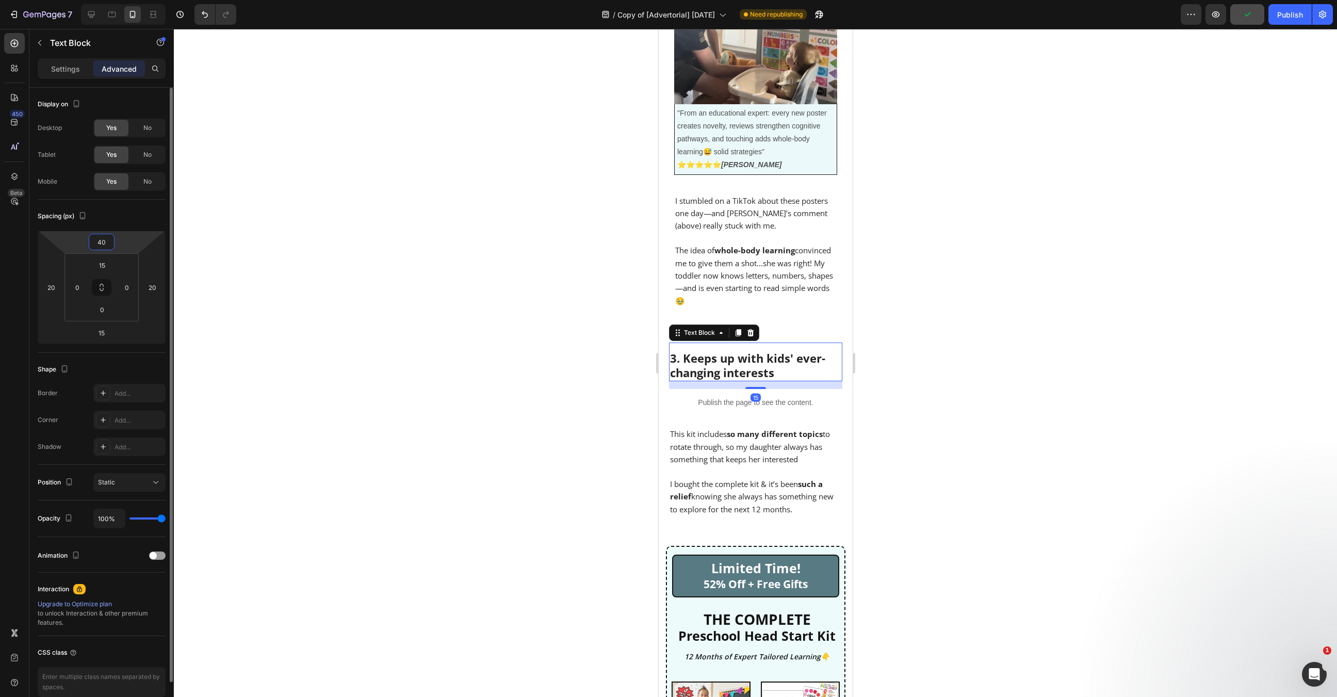
click at [104, 240] on input "40" at bounding box center [101, 241] width 21 height 15
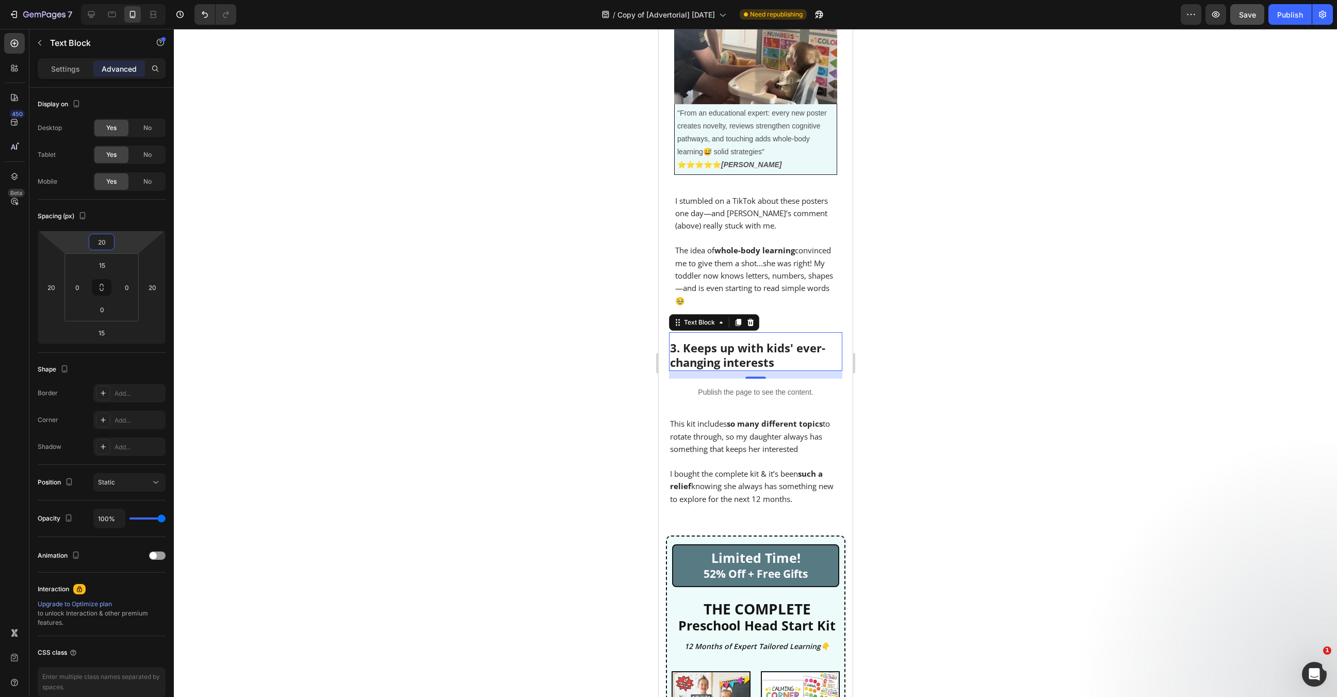
type input "20"
click at [564, 471] on div at bounding box center [755, 363] width 1163 height 668
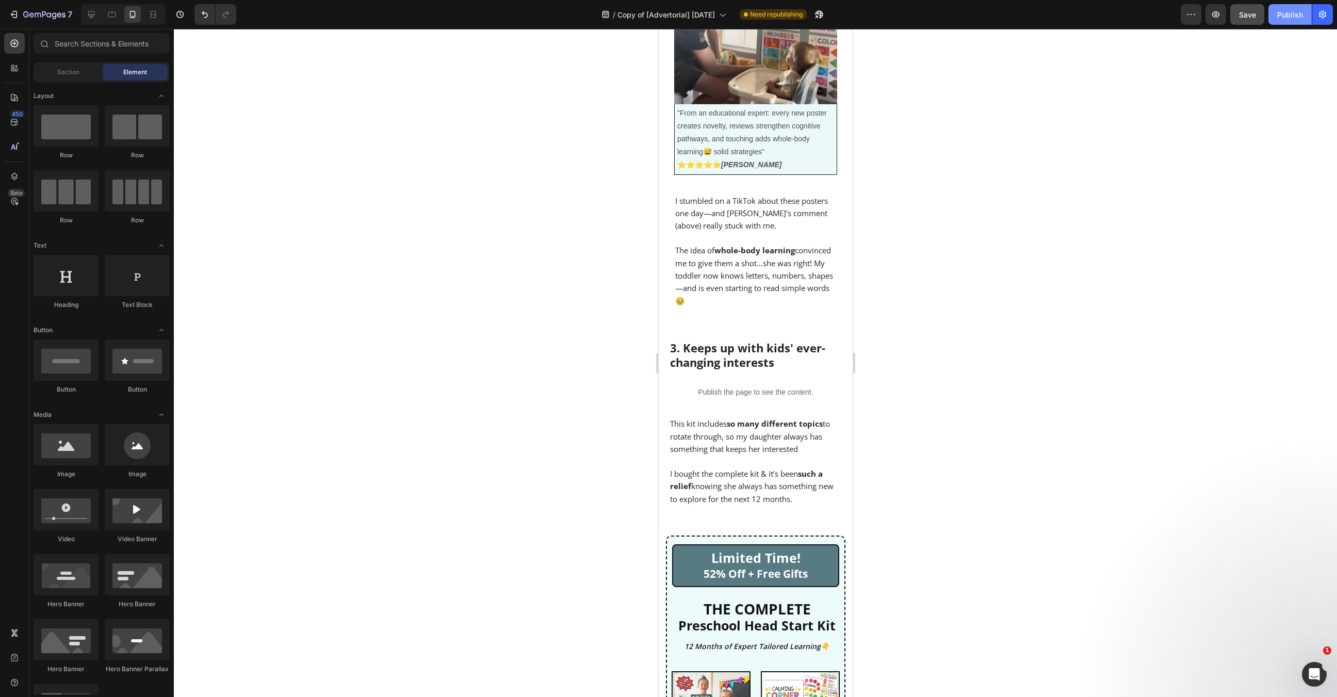
click at [1287, 22] on button "Publish" at bounding box center [1289, 14] width 43 height 21
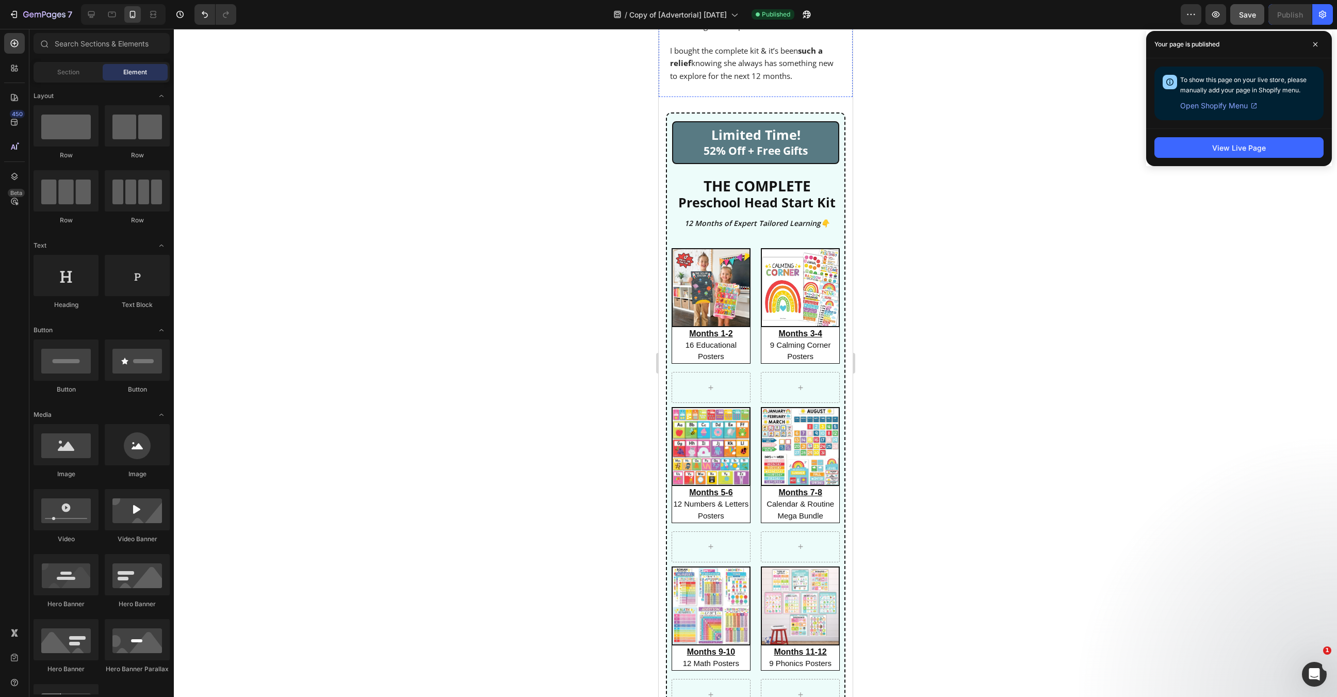
scroll to position [1152, 0]
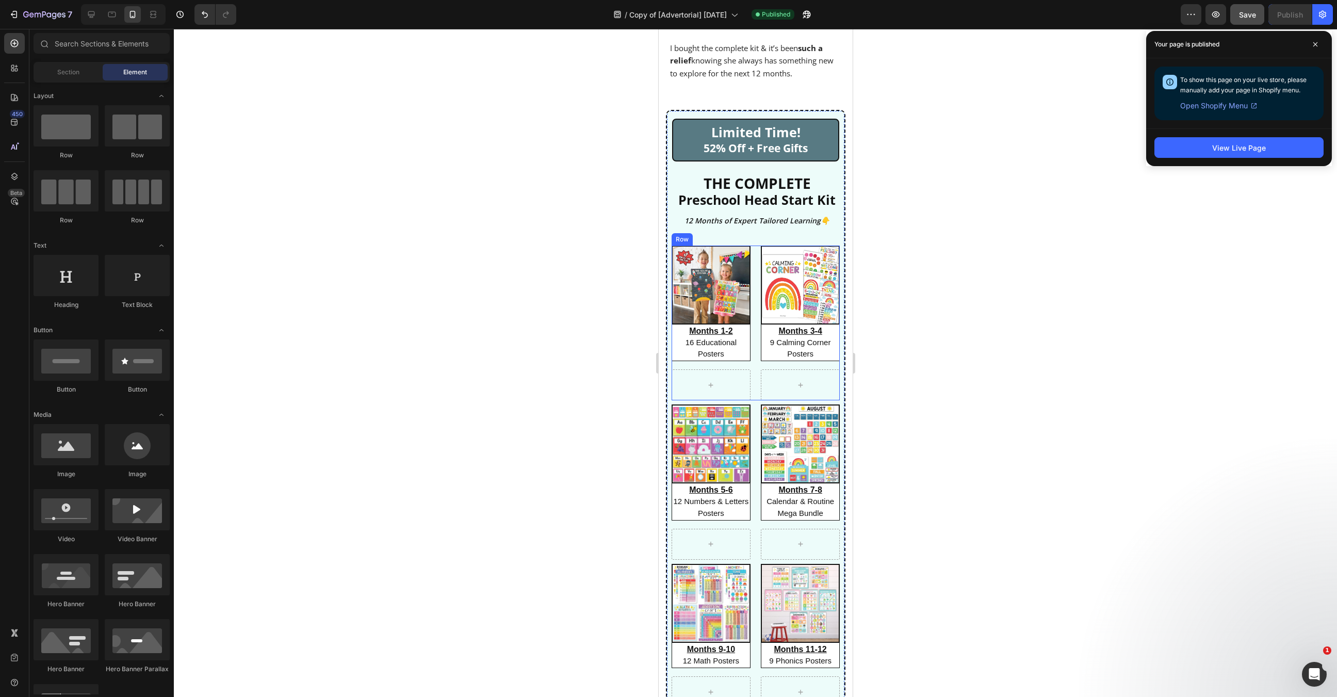
click at [757, 298] on div "Product Images Months 1-2 16 Educational Posters Heading Product Product Images…" at bounding box center [755, 323] width 169 height 155
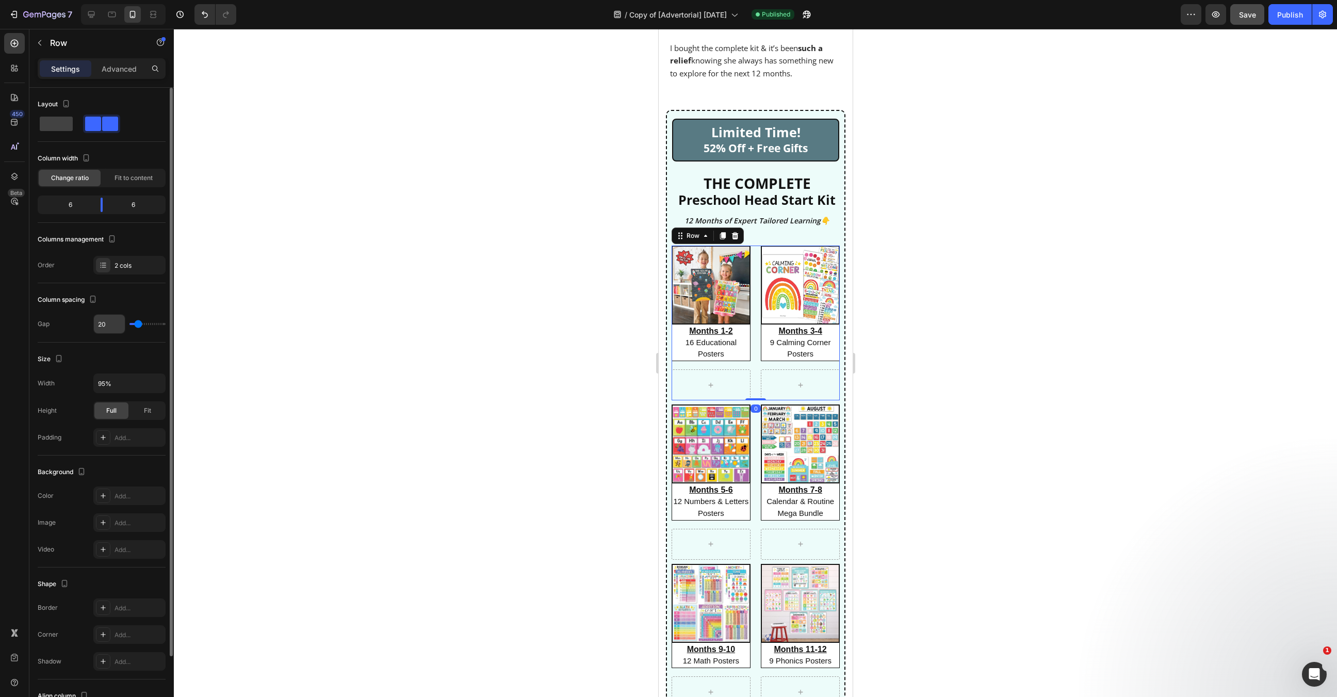
click at [107, 327] on input "20" at bounding box center [109, 324] width 31 height 19
type input "1"
type input "10"
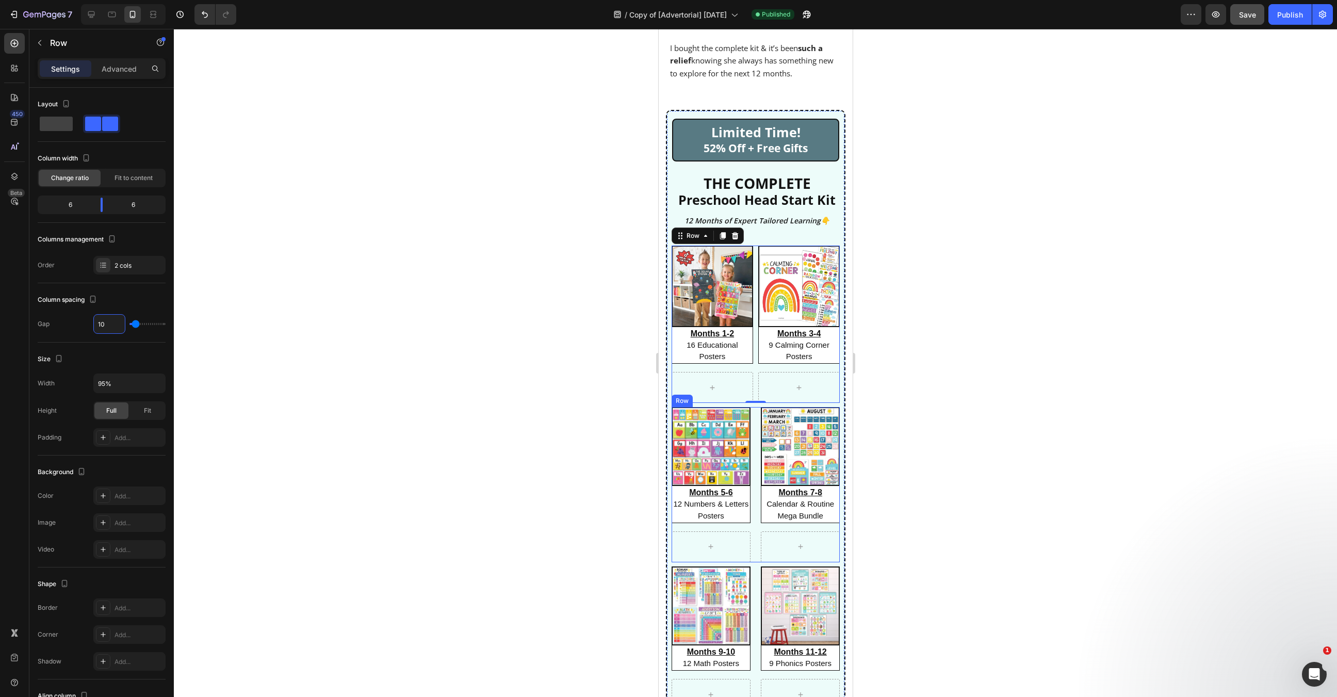
click at [757, 452] on div "Product Images Months 5-6 12 Numbers & Letters Posters Heading Product Product …" at bounding box center [755, 484] width 169 height 155
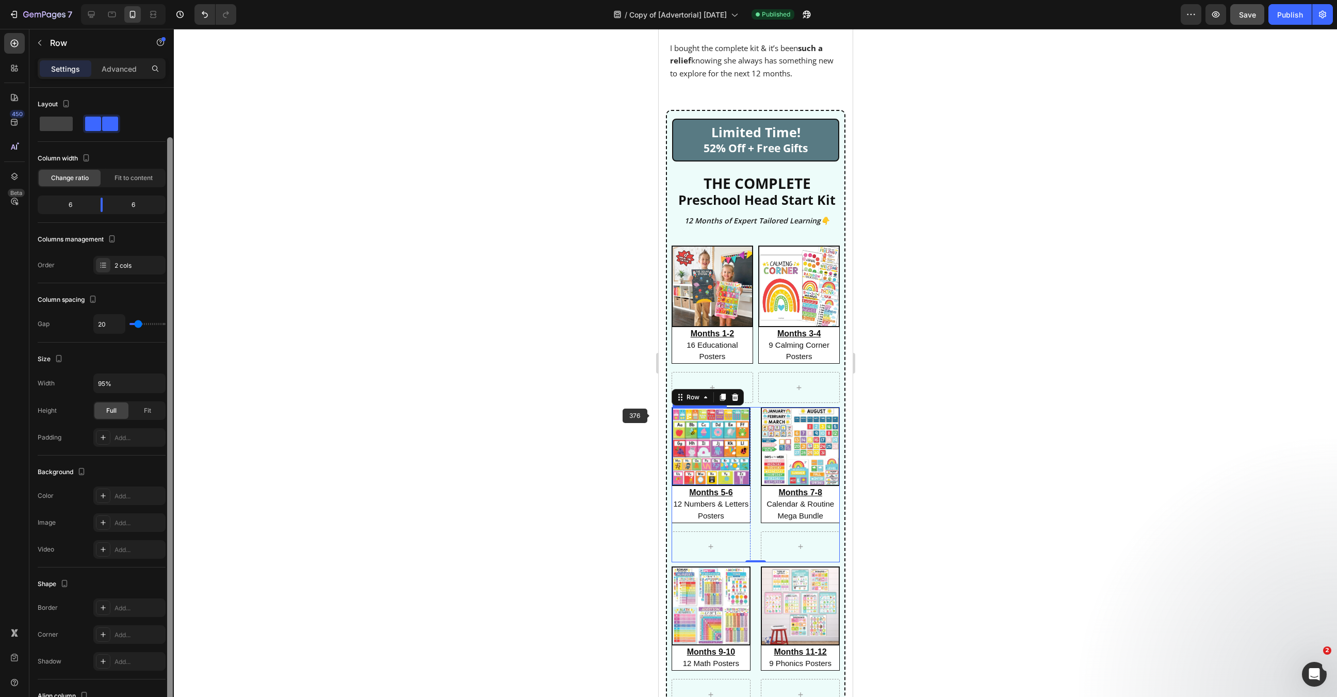
scroll to position [26, 0]
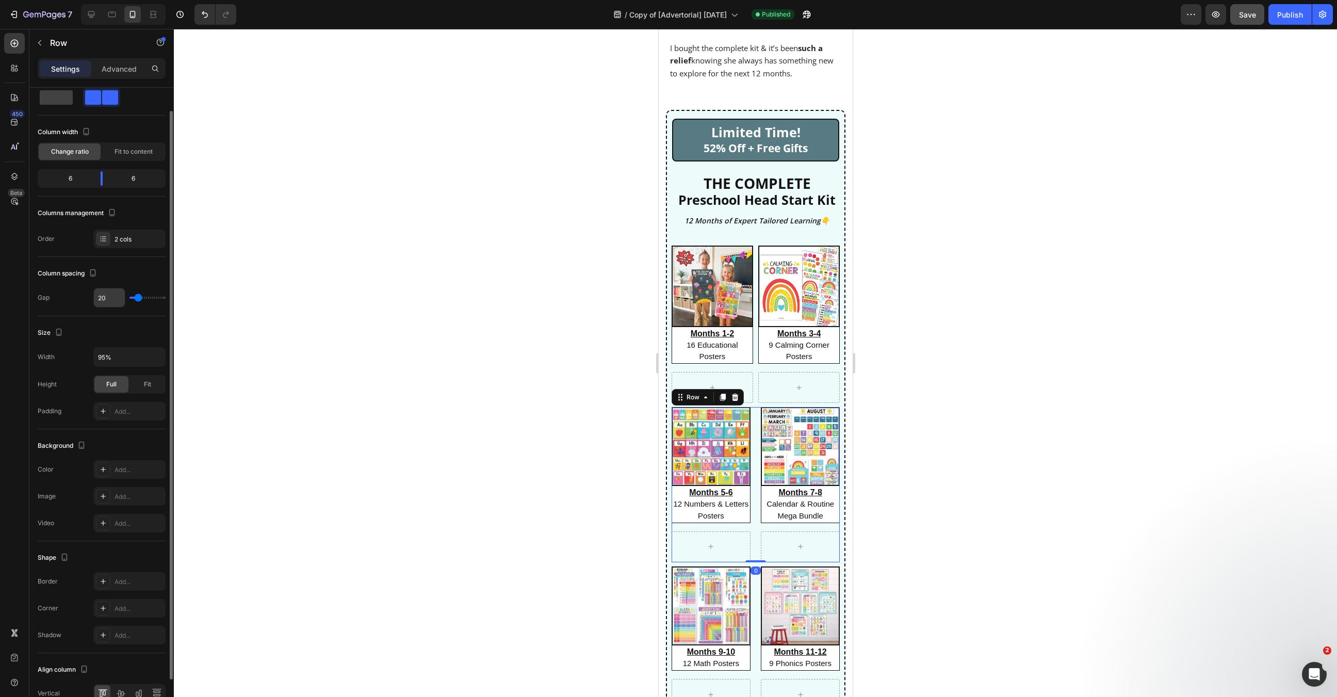
click at [102, 293] on input "20" at bounding box center [109, 297] width 31 height 19
type input "1"
type input "10"
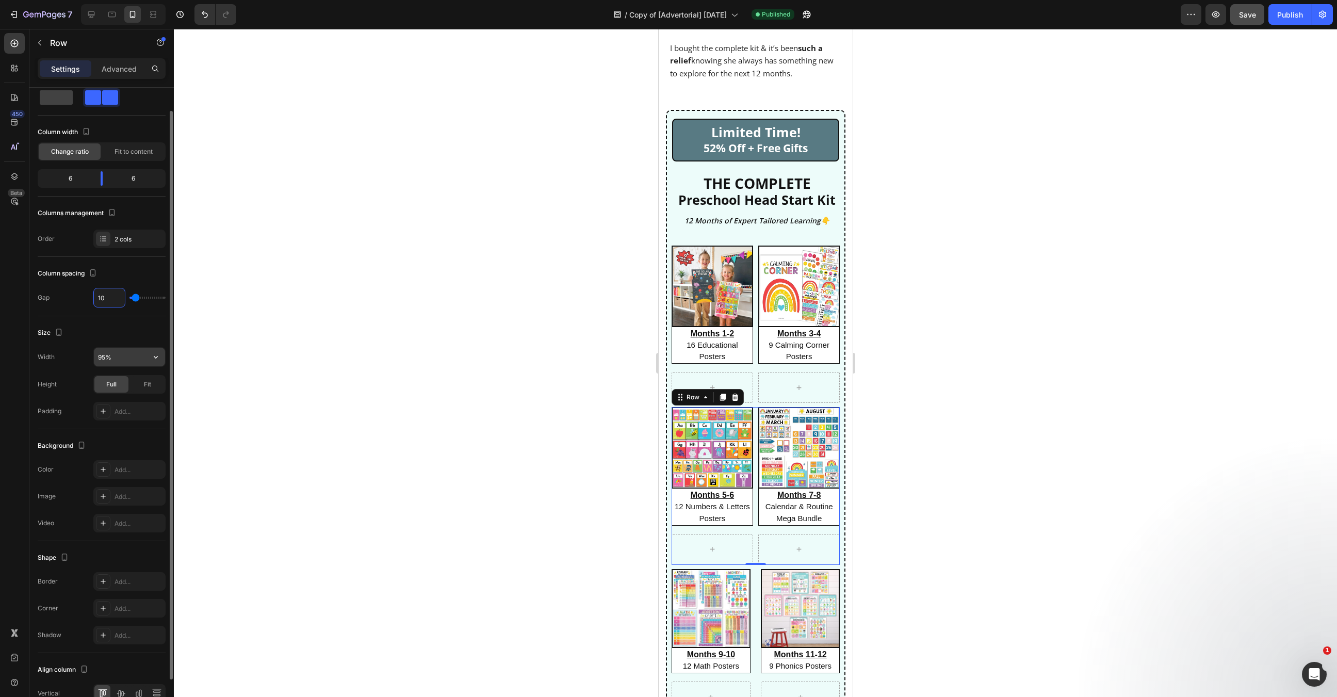
type input "10"
click at [118, 359] on input "95%" at bounding box center [129, 357] width 71 height 19
type input "95%"
click at [752, 595] on div "Product Images Months 9-10 12 Math Posters Heading Product Product Images Month…" at bounding box center [755, 640] width 169 height 143
click at [110, 297] on input "20" at bounding box center [109, 297] width 31 height 19
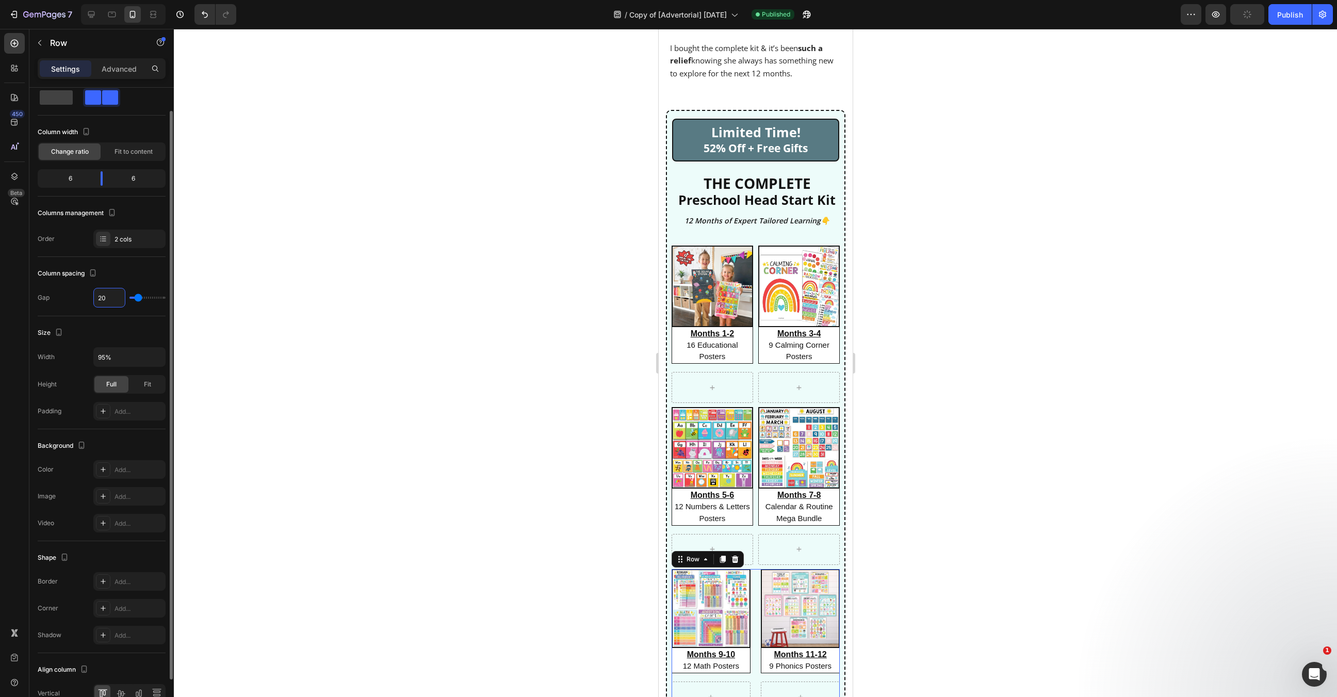
type input "1"
type input "10"
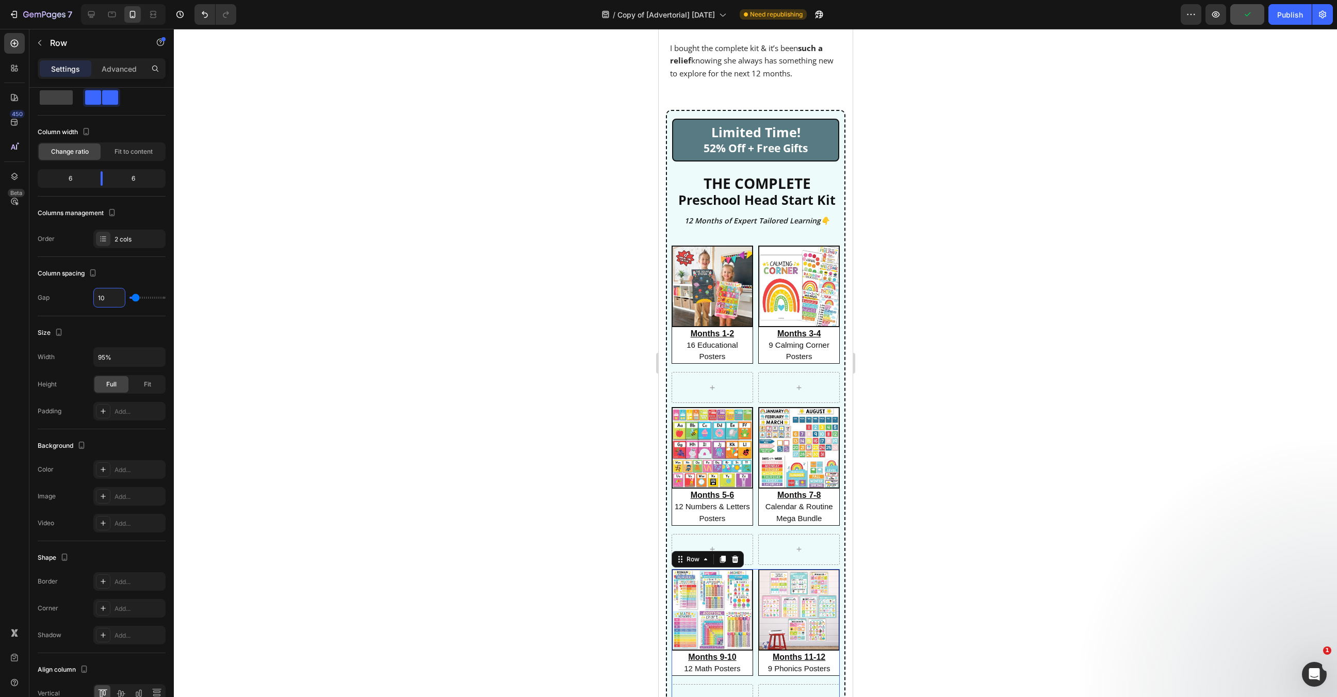
click at [315, 303] on div at bounding box center [755, 363] width 1163 height 668
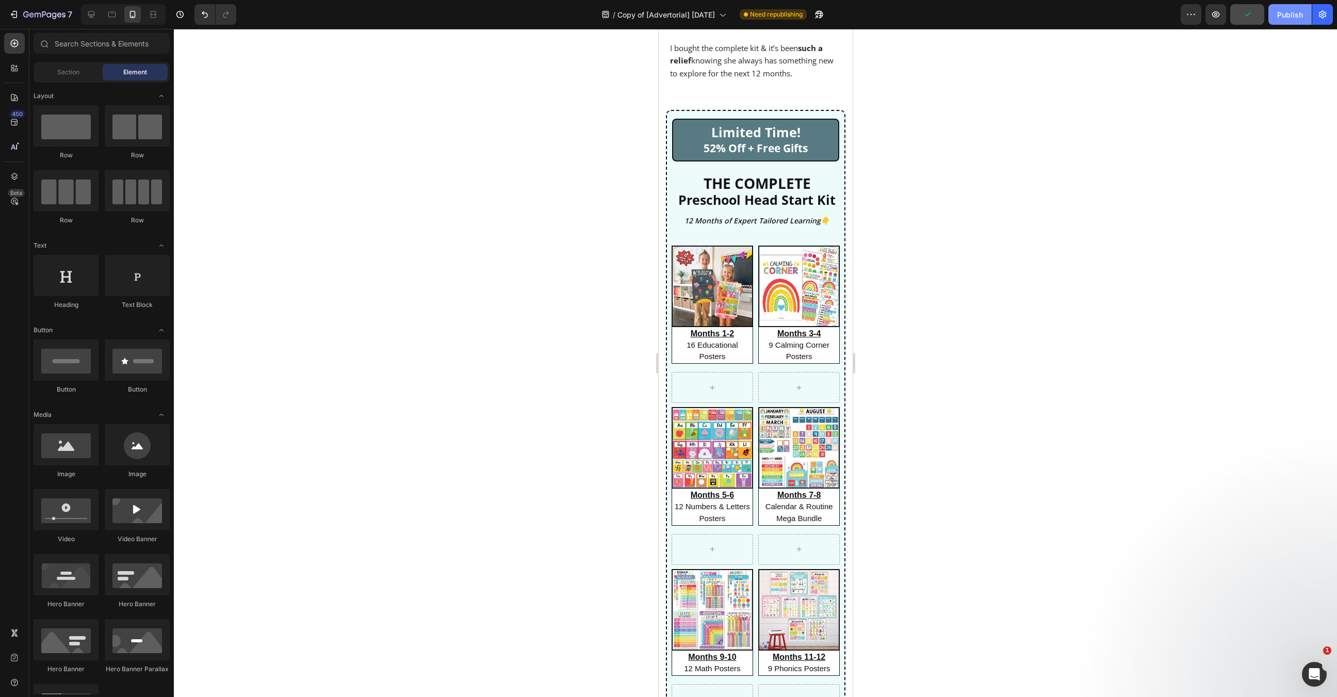
click at [1292, 17] on div "Publish" at bounding box center [1290, 14] width 26 height 11
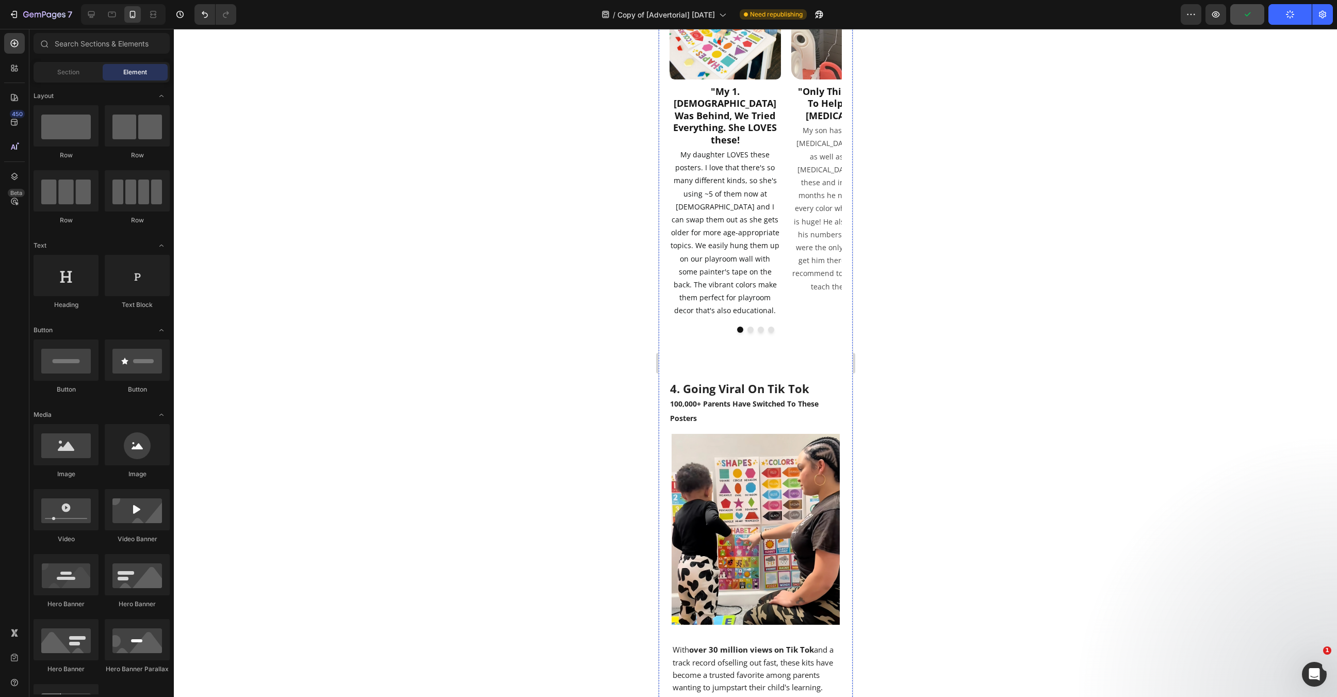
scroll to position [2228, 0]
click at [940, 259] on div at bounding box center [755, 363] width 1163 height 668
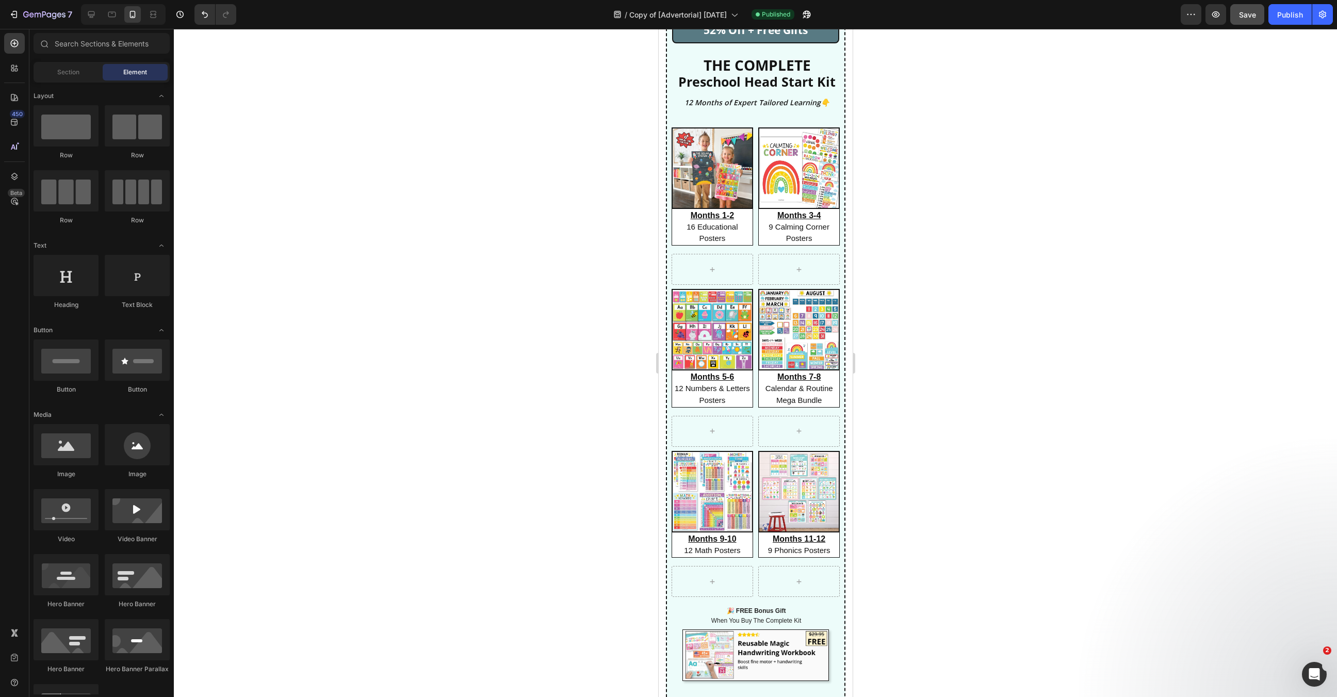
scroll to position [1443, 0]
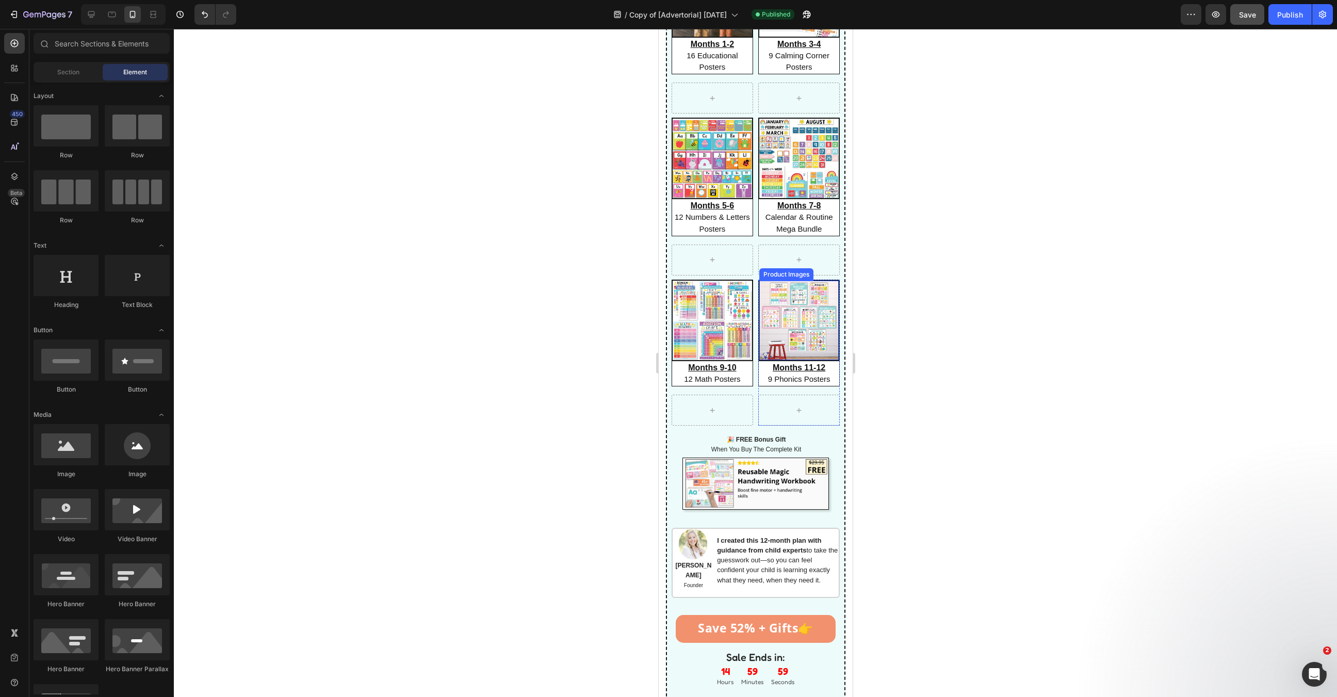
click at [797, 335] on img at bounding box center [798, 320] width 79 height 79
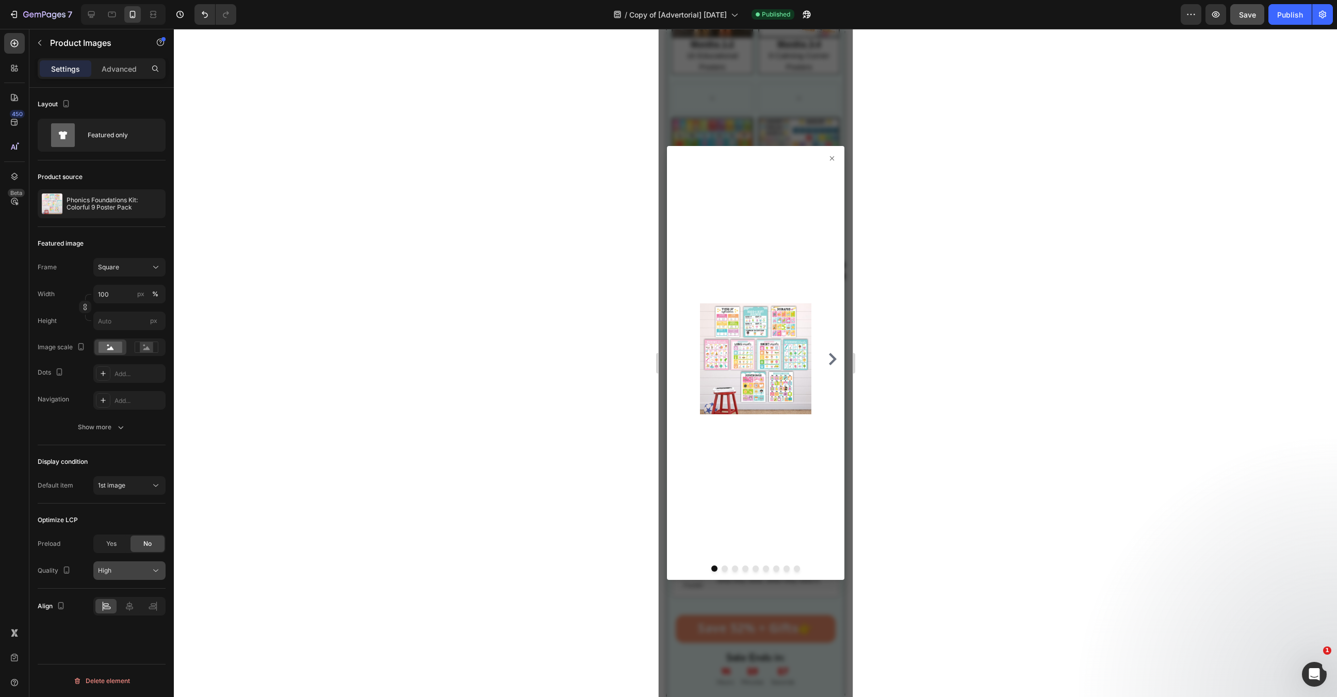
click at [117, 568] on div "High" at bounding box center [124, 570] width 53 height 9
click at [120, 599] on p "Finest" at bounding box center [127, 594] width 59 height 9
click at [418, 527] on div at bounding box center [755, 363] width 1163 height 668
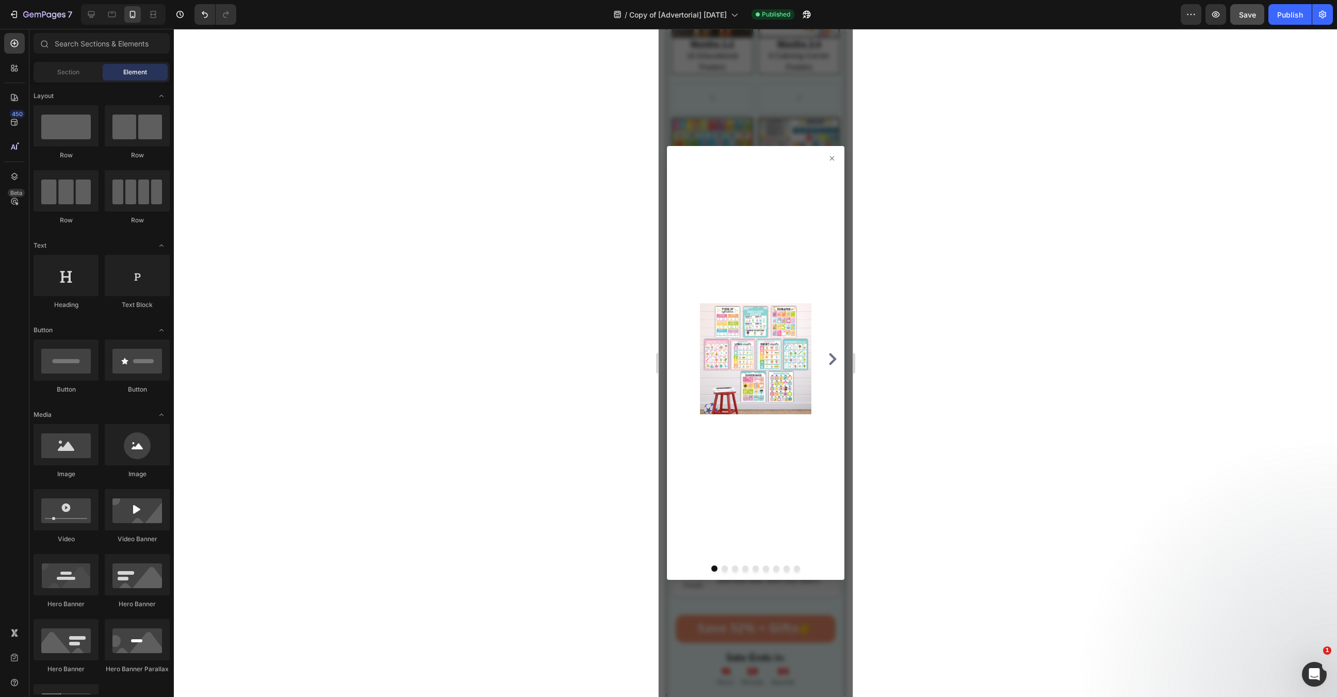
click at [836, 165] on div at bounding box center [755, 358] width 169 height 401
click at [834, 158] on icon at bounding box center [831, 158] width 8 height 8
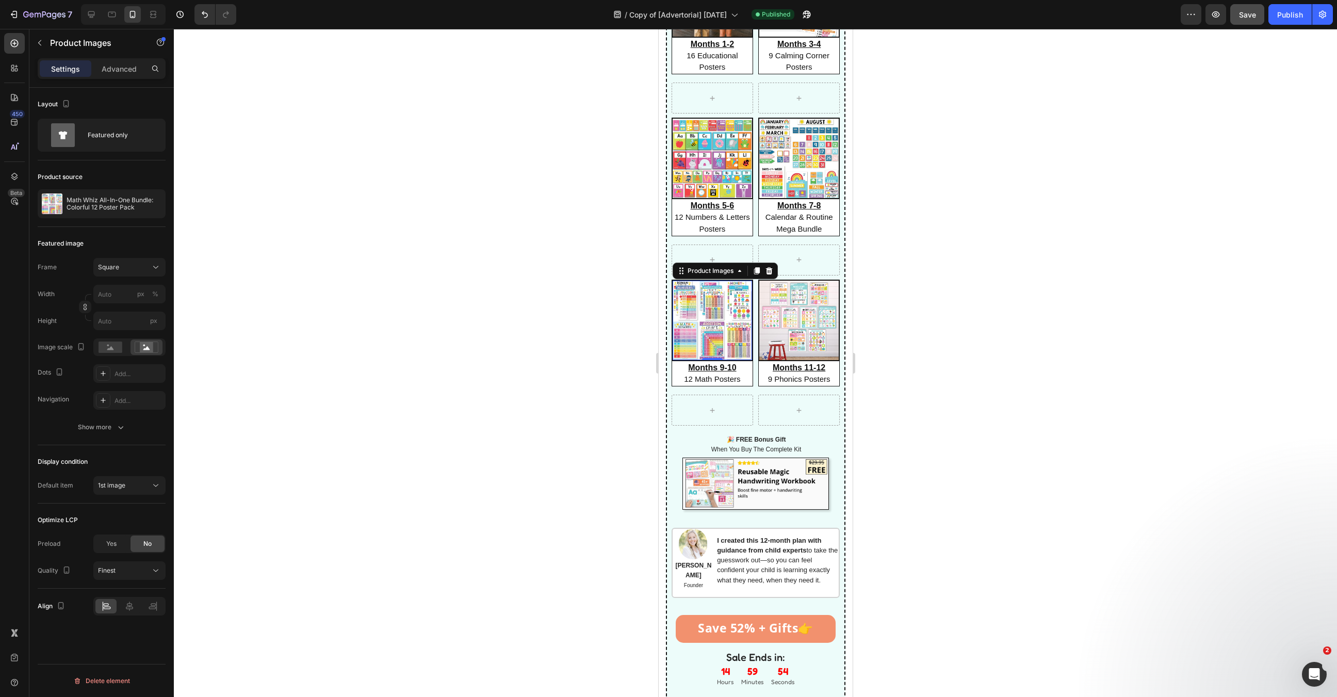
click at [706, 350] on img at bounding box center [711, 320] width 79 height 79
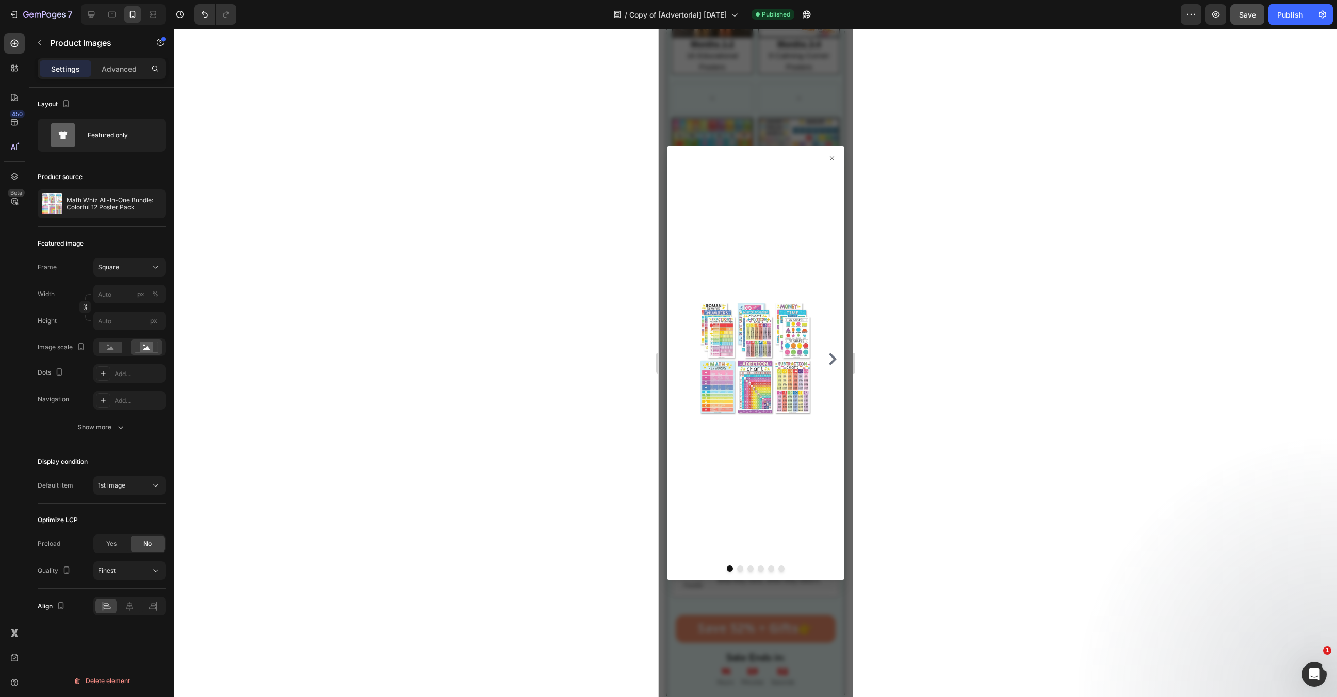
click at [465, 487] on div at bounding box center [755, 363] width 1163 height 668
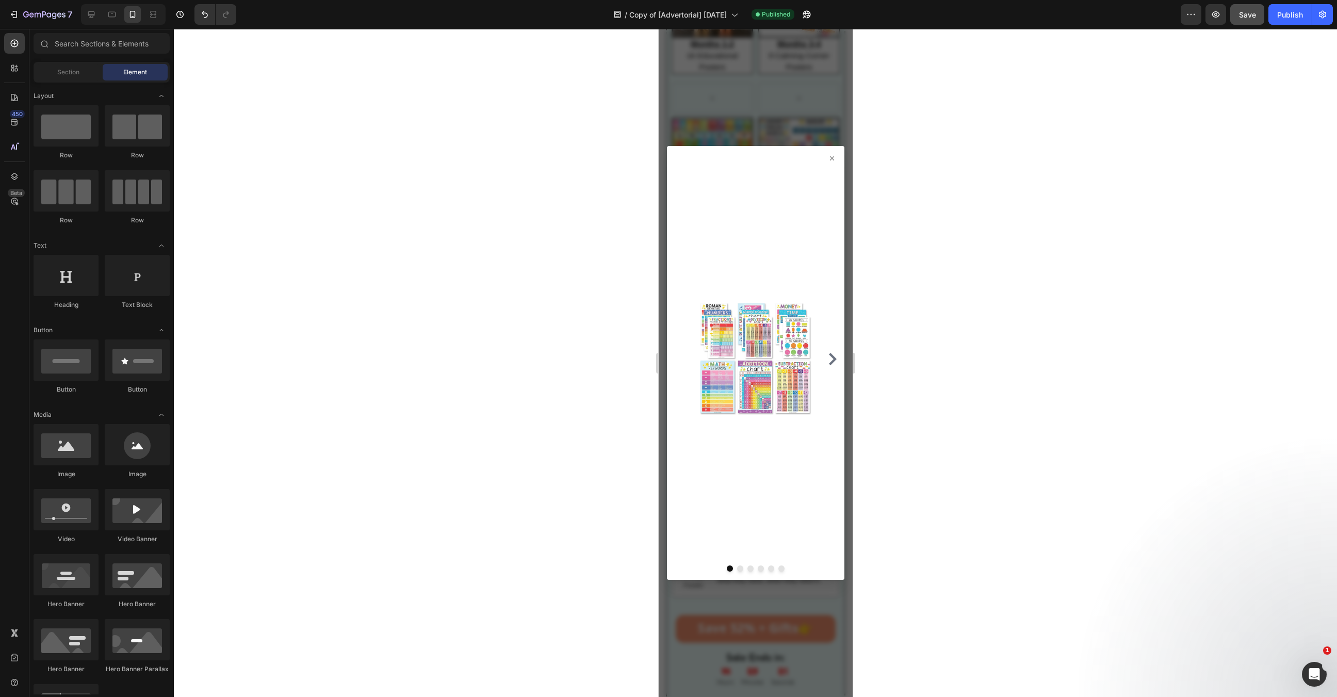
click at [830, 159] on icon at bounding box center [831, 158] width 8 height 8
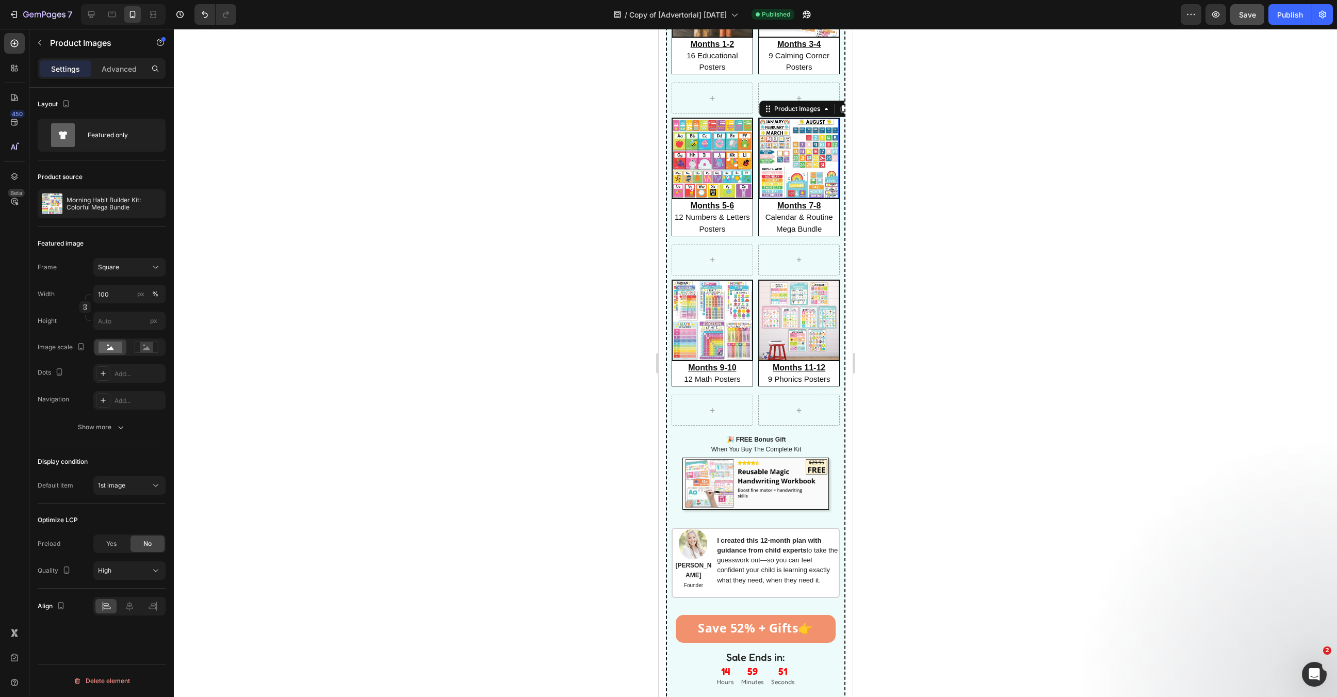
click at [799, 188] on img at bounding box center [798, 158] width 79 height 79
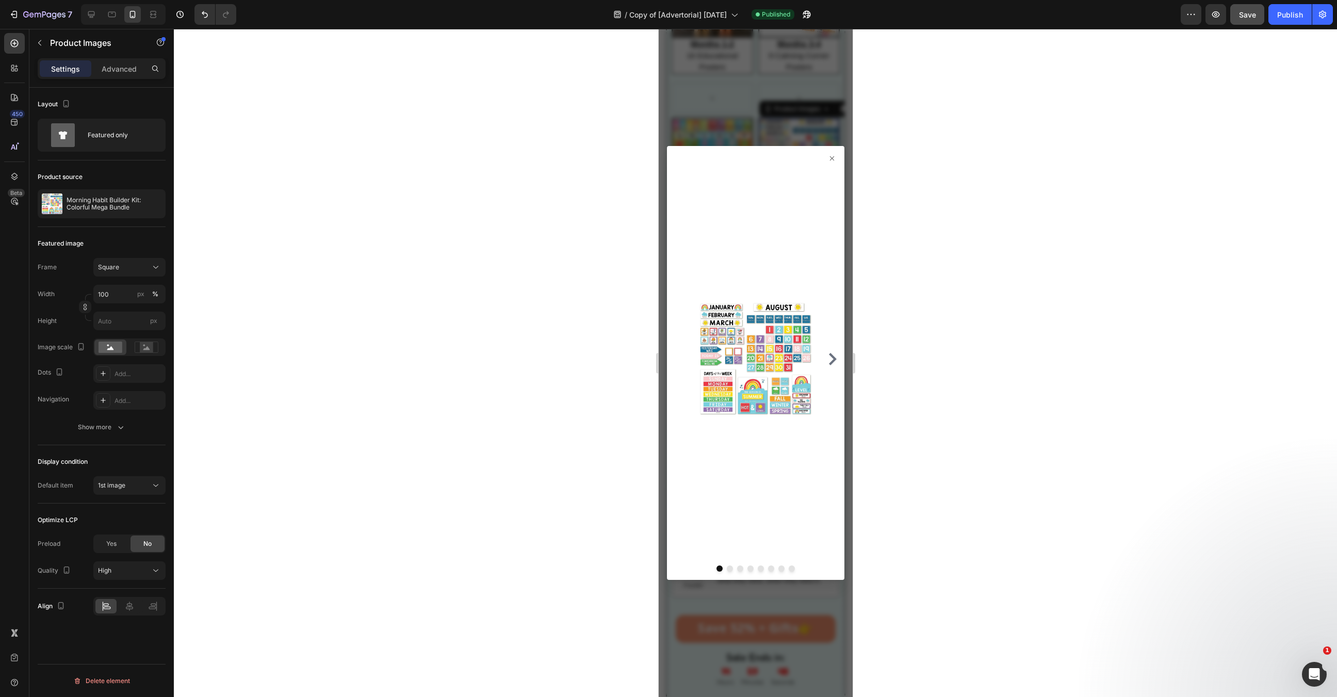
click at [117, 580] on div "Optimize LCP Preload Yes No Quality High" at bounding box center [102, 545] width 128 height 85
click at [117, 568] on div "High" at bounding box center [124, 570] width 53 height 9
click at [118, 595] on p "Finest" at bounding box center [127, 594] width 59 height 9
click at [487, 437] on div at bounding box center [755, 363] width 1163 height 668
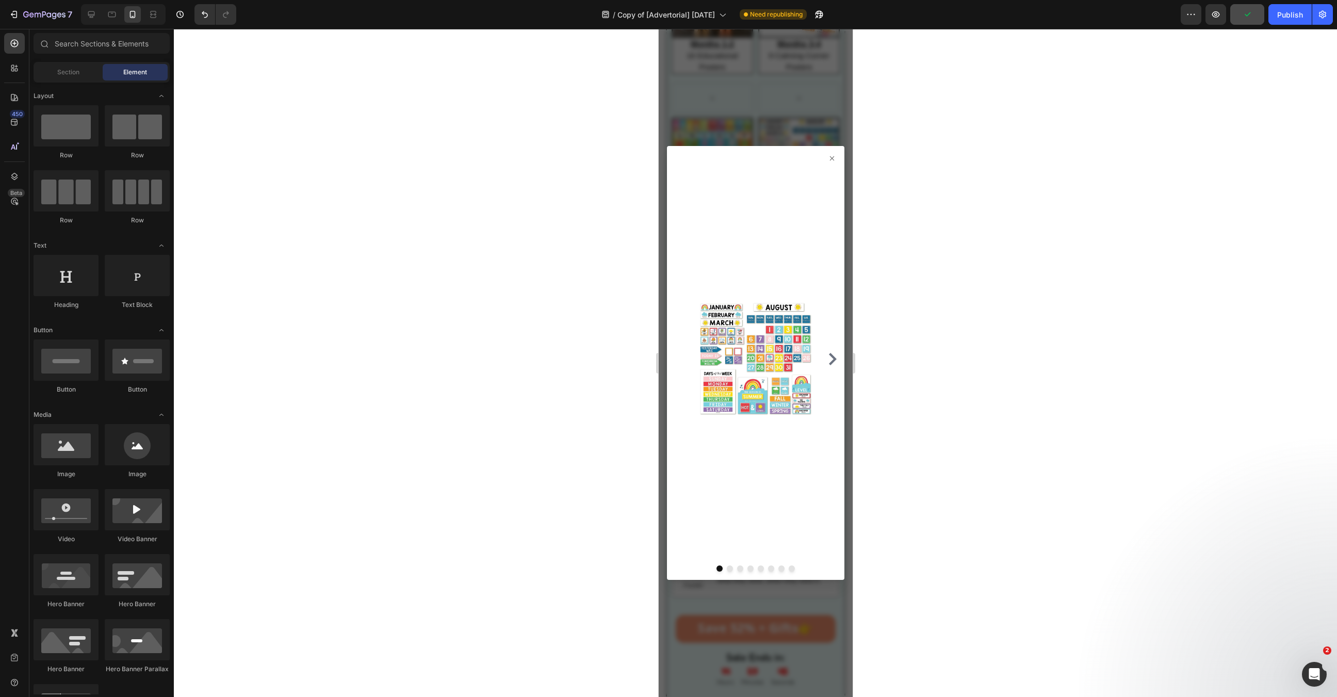
click at [815, 128] on div at bounding box center [755, 363] width 194 height 668
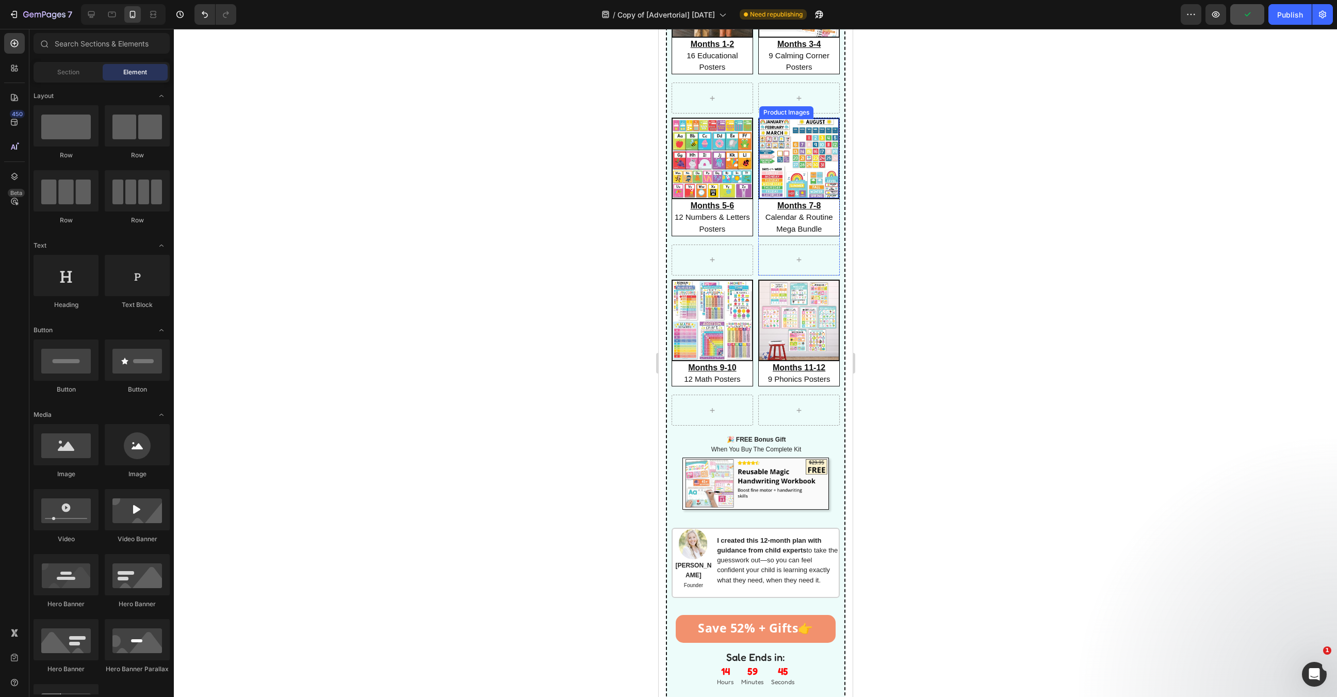
click at [709, 165] on img at bounding box center [711, 158] width 79 height 79
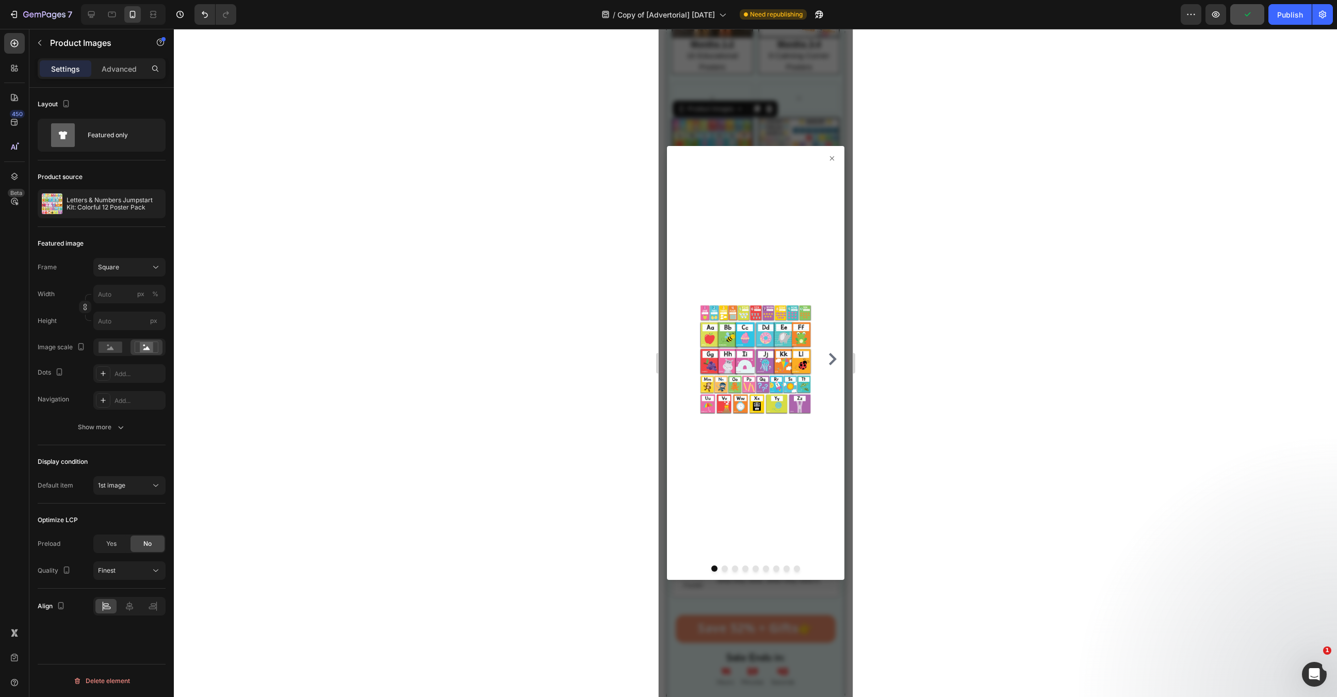
click at [238, 524] on div at bounding box center [755, 363] width 1163 height 668
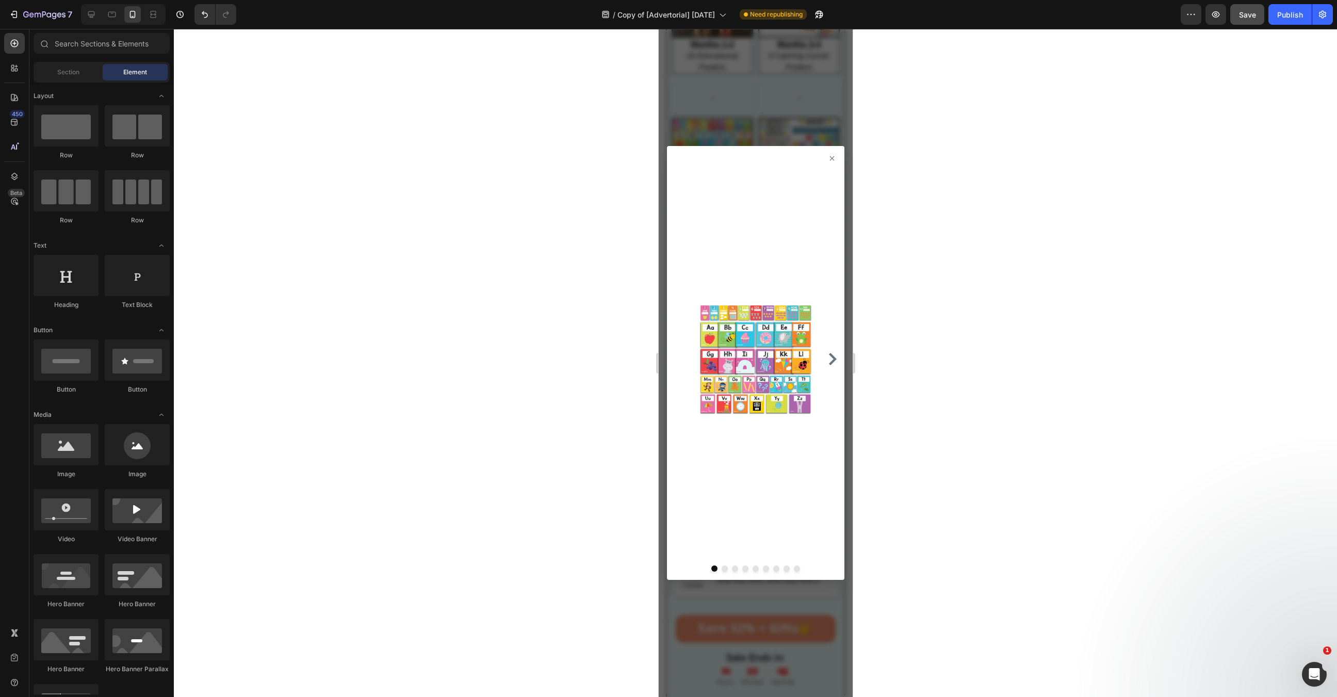
click at [828, 154] on icon at bounding box center [831, 158] width 8 height 8
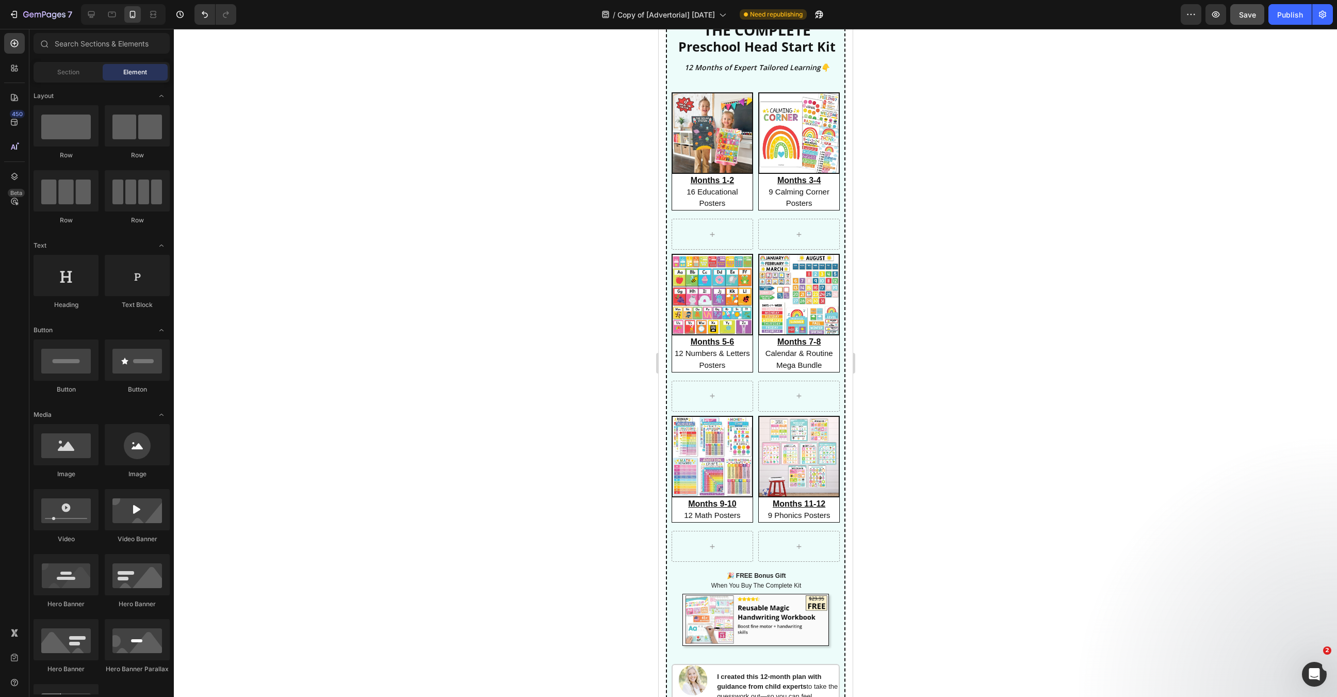
scroll to position [1302, 0]
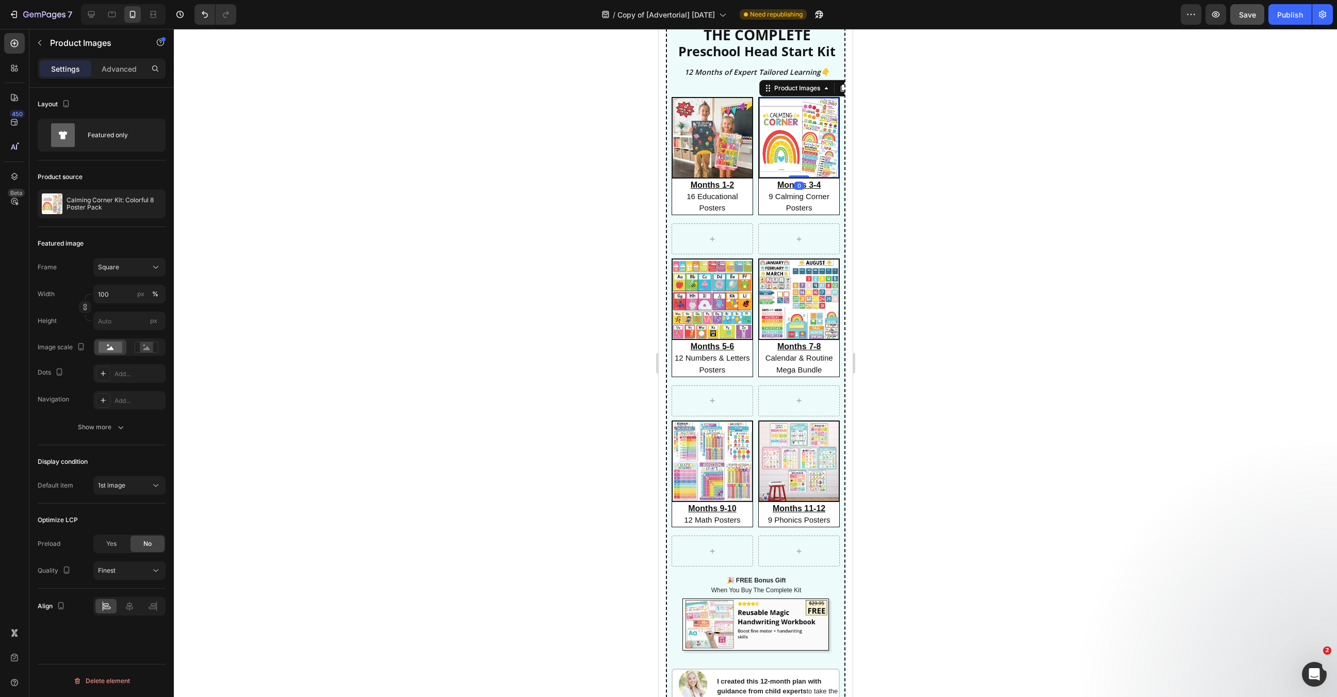
click at [811, 135] on img at bounding box center [798, 137] width 79 height 79
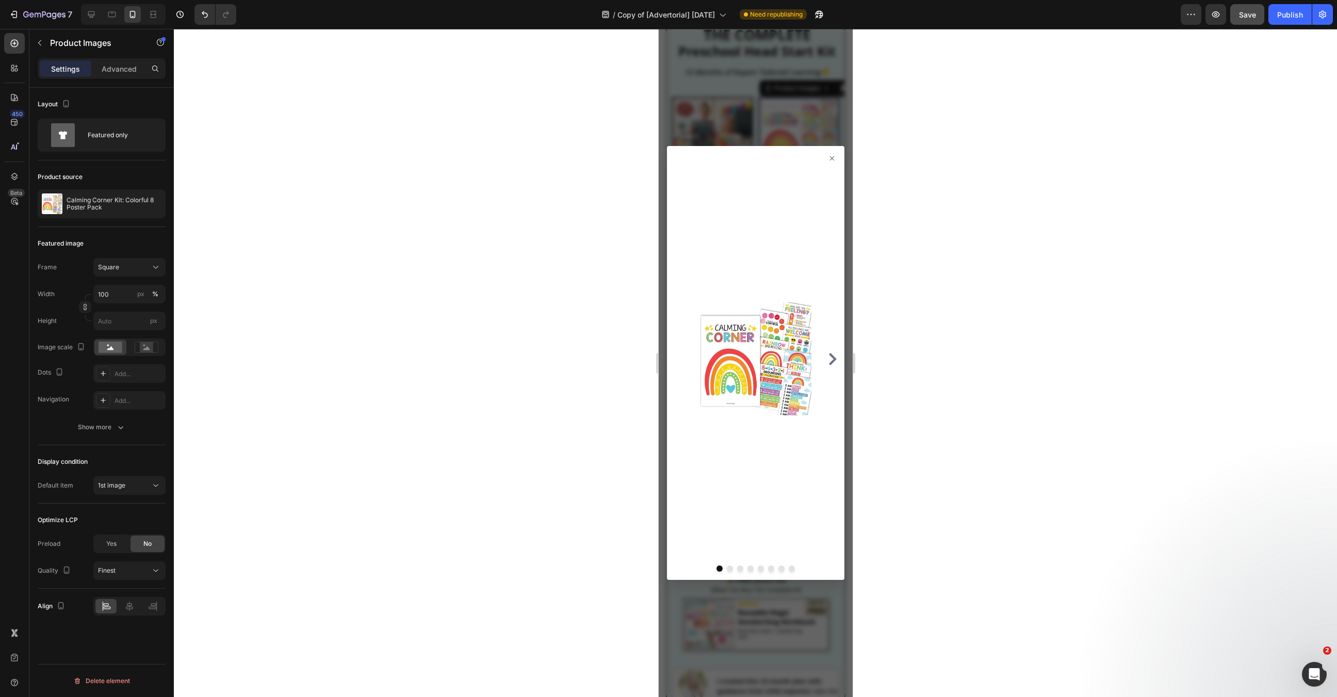
click at [837, 155] on div at bounding box center [754, 363] width 177 height 434
click at [828, 155] on icon at bounding box center [831, 158] width 8 height 8
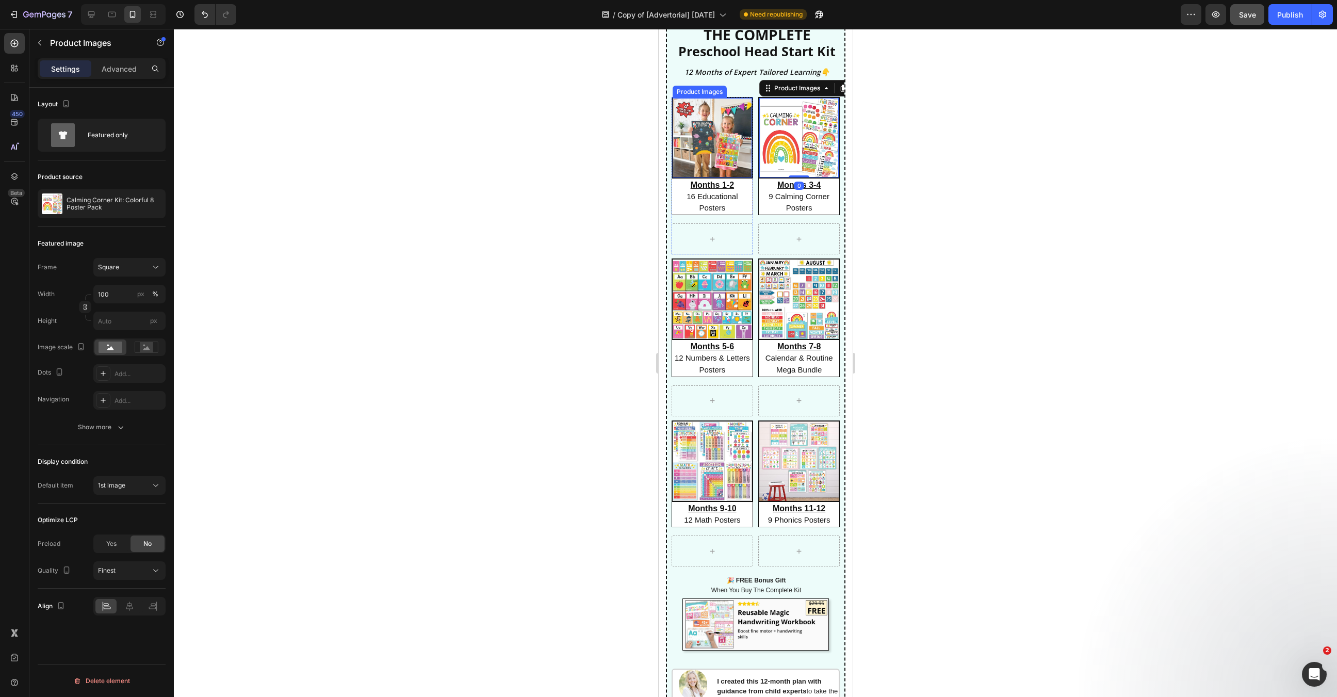
click at [717, 150] on img at bounding box center [711, 137] width 79 height 79
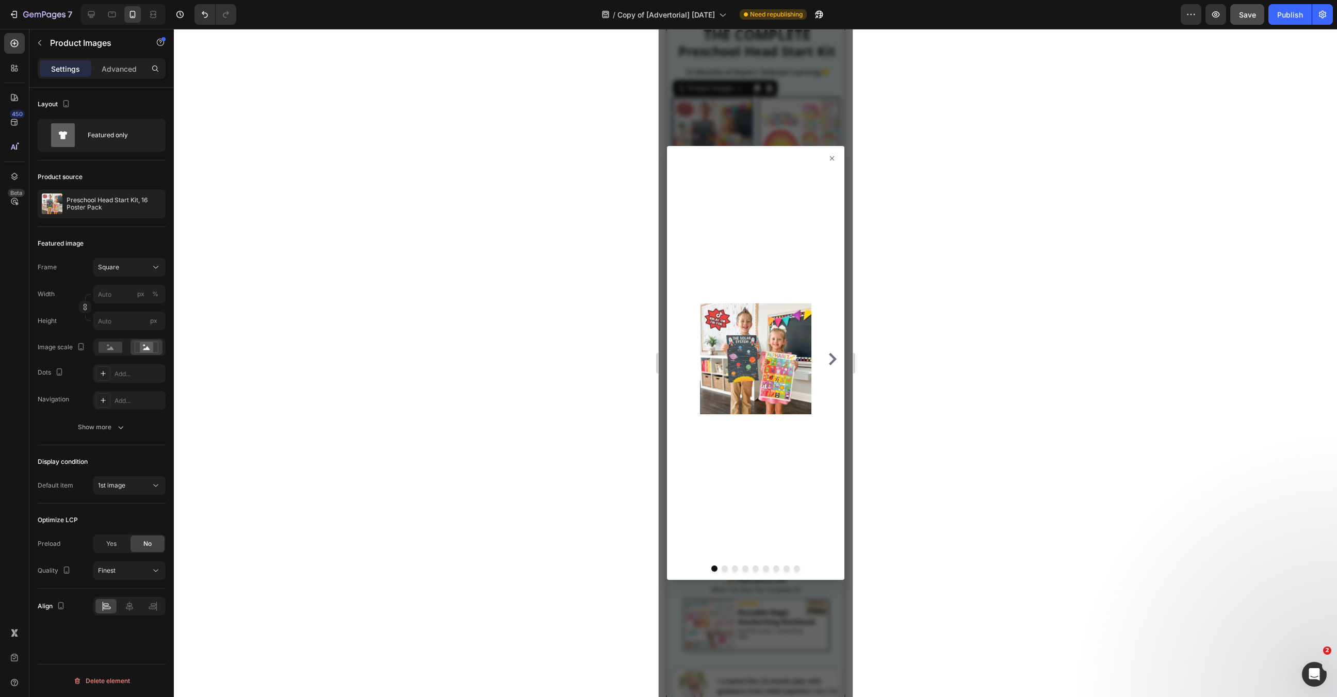
click at [831, 151] on div at bounding box center [754, 363] width 177 height 434
click at [831, 156] on icon at bounding box center [831, 158] width 8 height 8
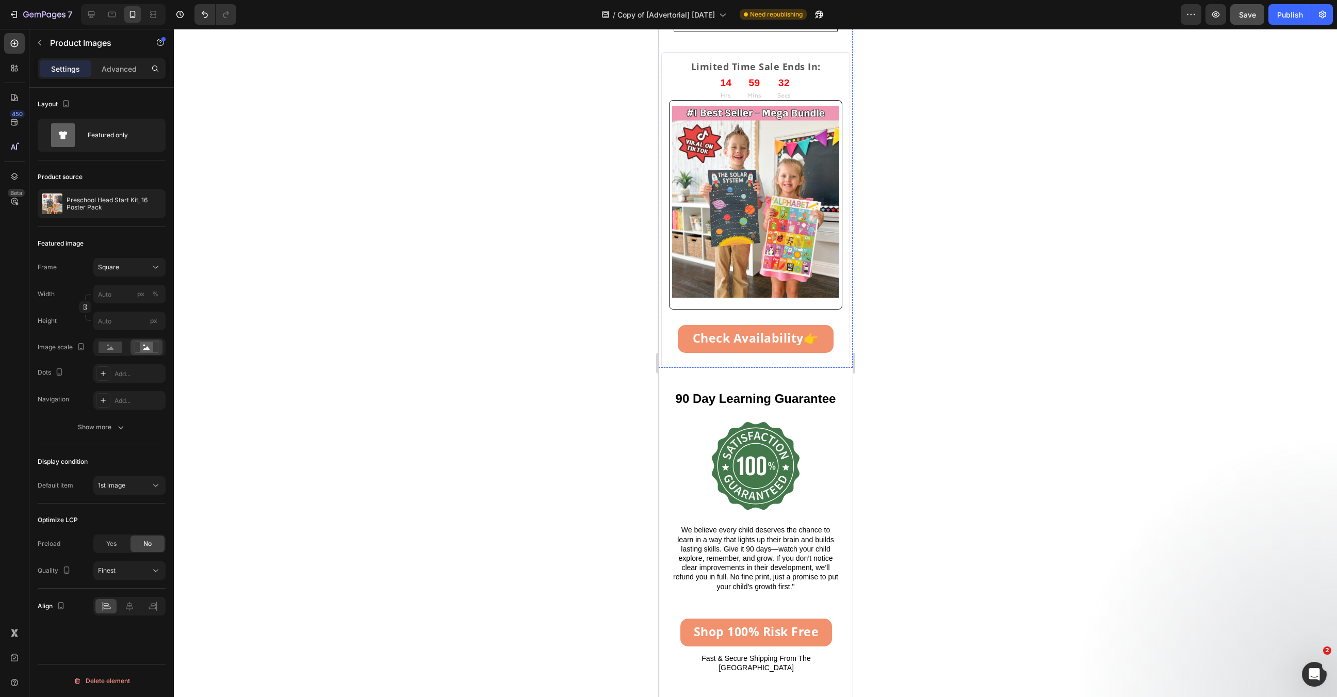
scroll to position [4358, 0]
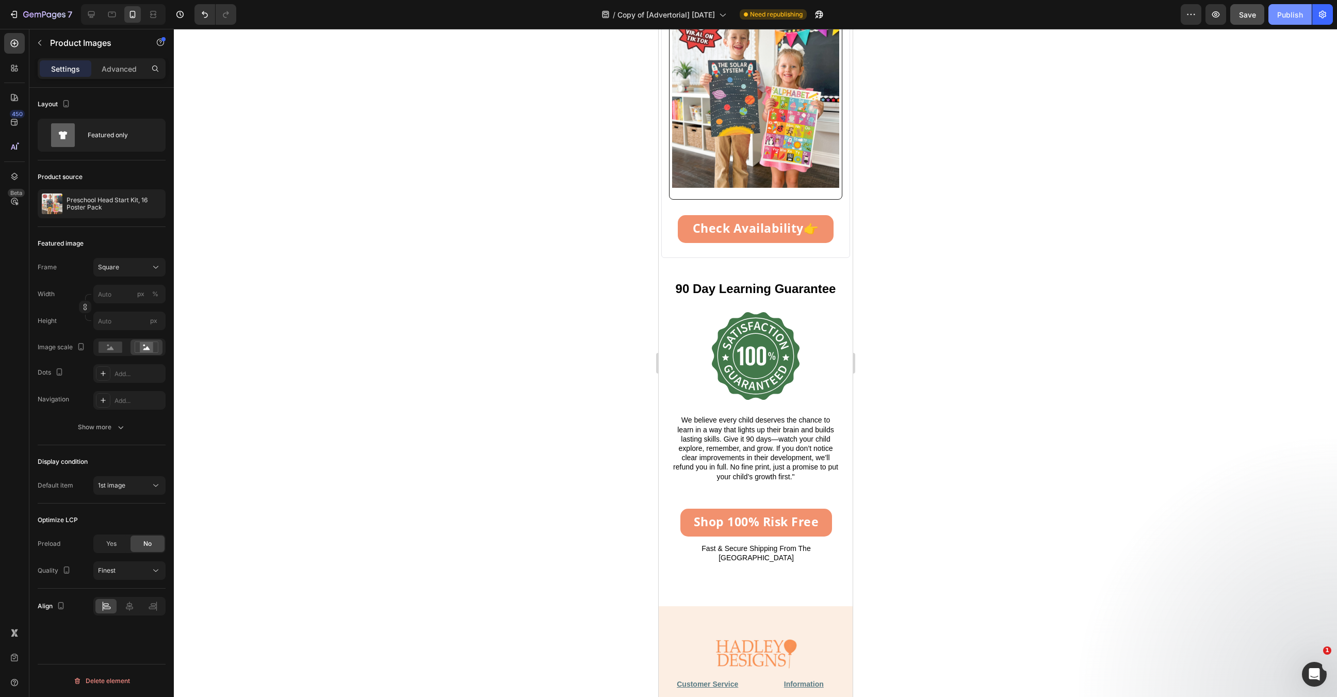
click at [1297, 14] on div "Publish" at bounding box center [1290, 14] width 26 height 11
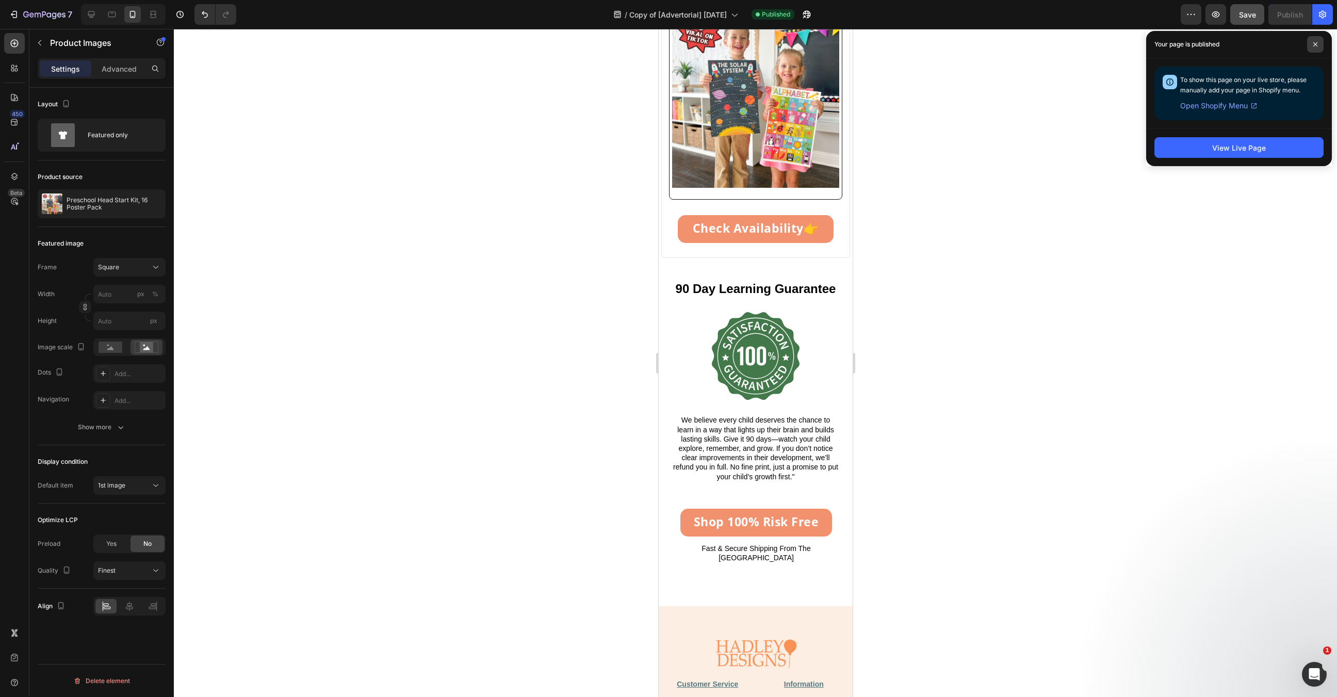
click at [1318, 41] on span at bounding box center [1315, 44] width 17 height 17
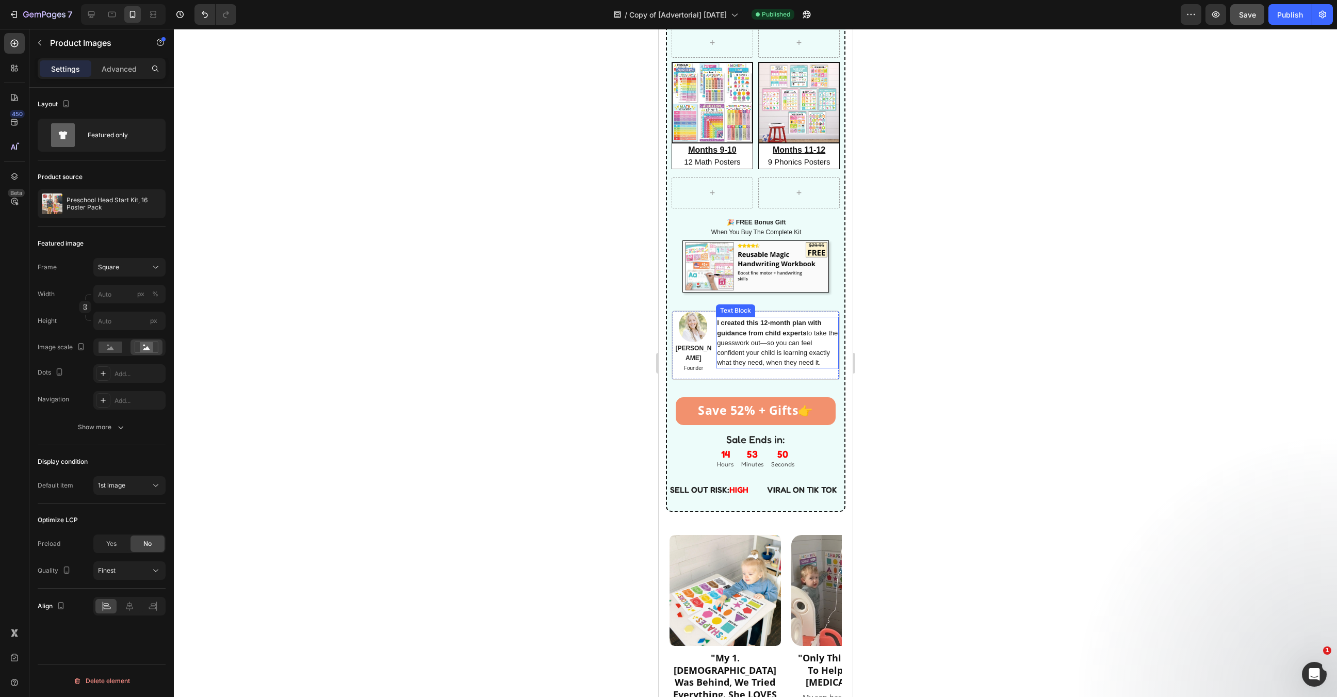
scroll to position [0, 0]
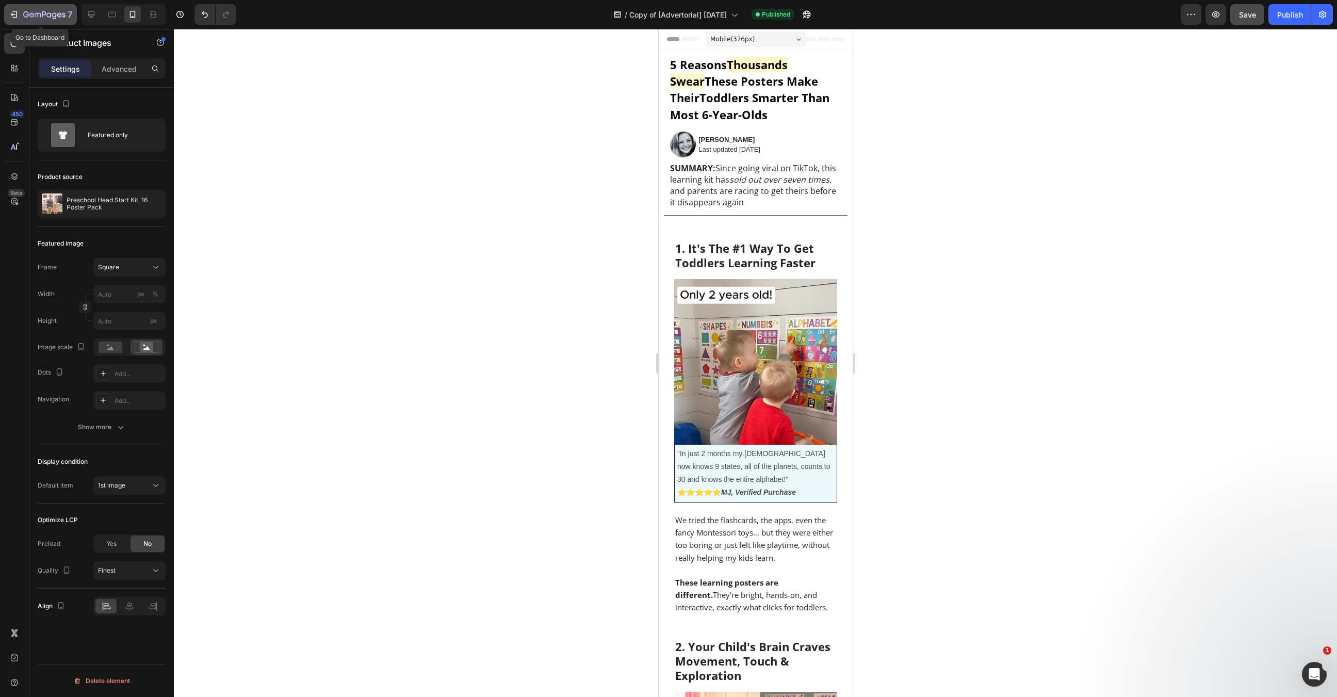
click at [61, 18] on icon "button" at bounding box center [44, 15] width 42 height 9
